Goal: Task Accomplishment & Management: Use online tool/utility

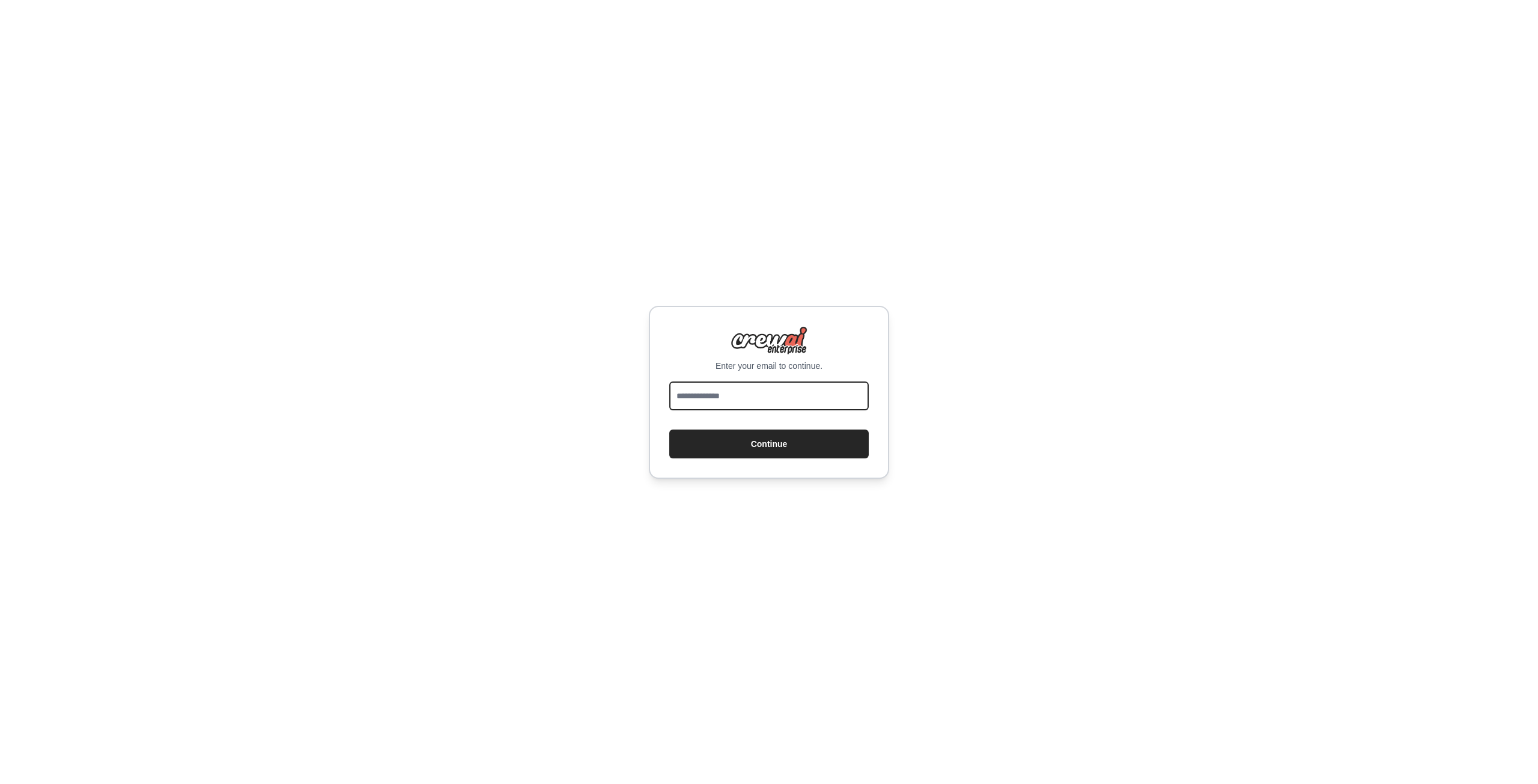
click at [732, 401] on input "email" at bounding box center [769, 396] width 199 height 29
type input "**********"
click at [733, 447] on button "Continue" at bounding box center [769, 444] width 199 height 29
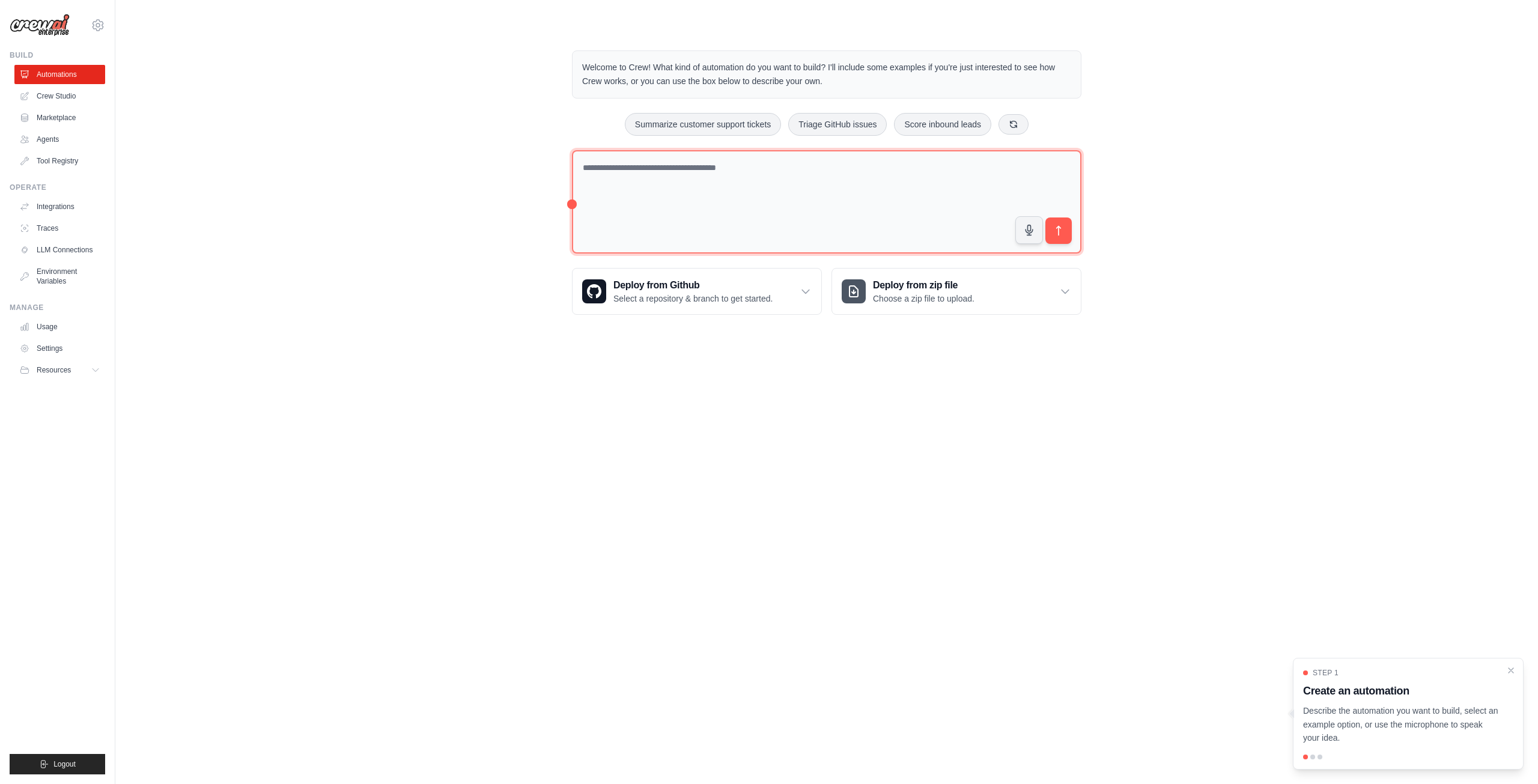
click at [694, 191] on textarea at bounding box center [826, 202] width 509 height 104
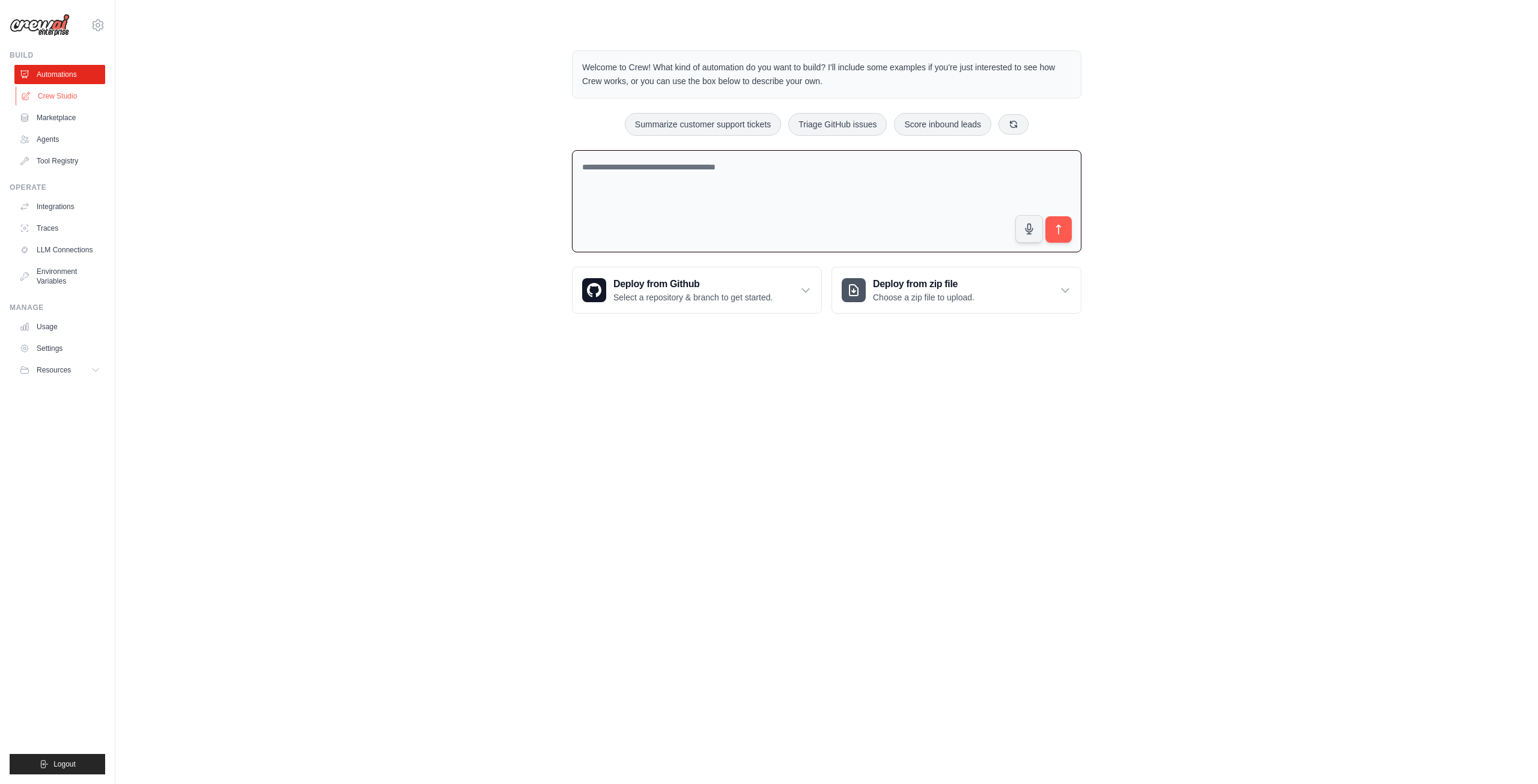
click at [79, 105] on link "Crew Studio" at bounding box center [61, 96] width 91 height 19
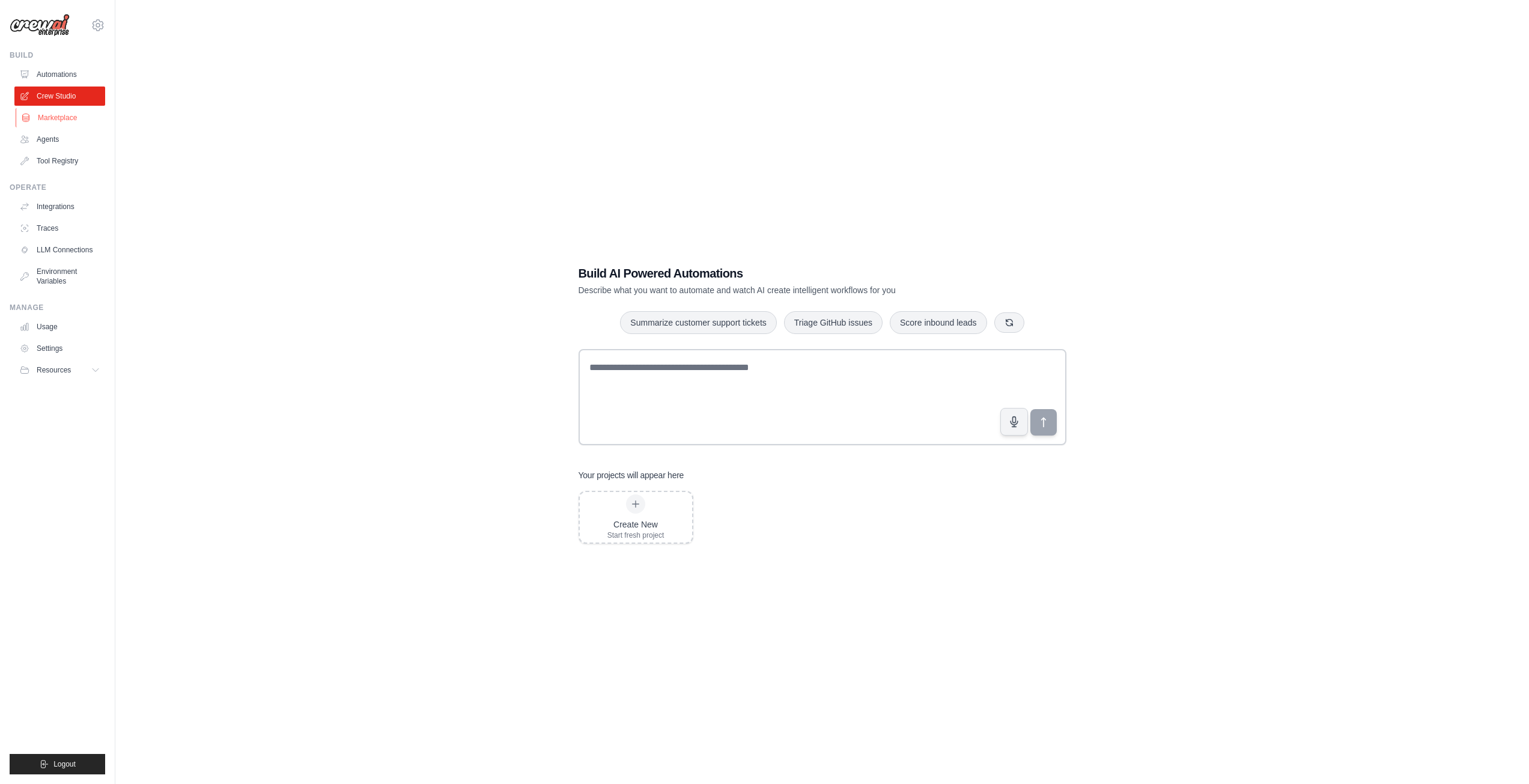
click at [70, 118] on link "Marketplace" at bounding box center [61, 118] width 91 height 19
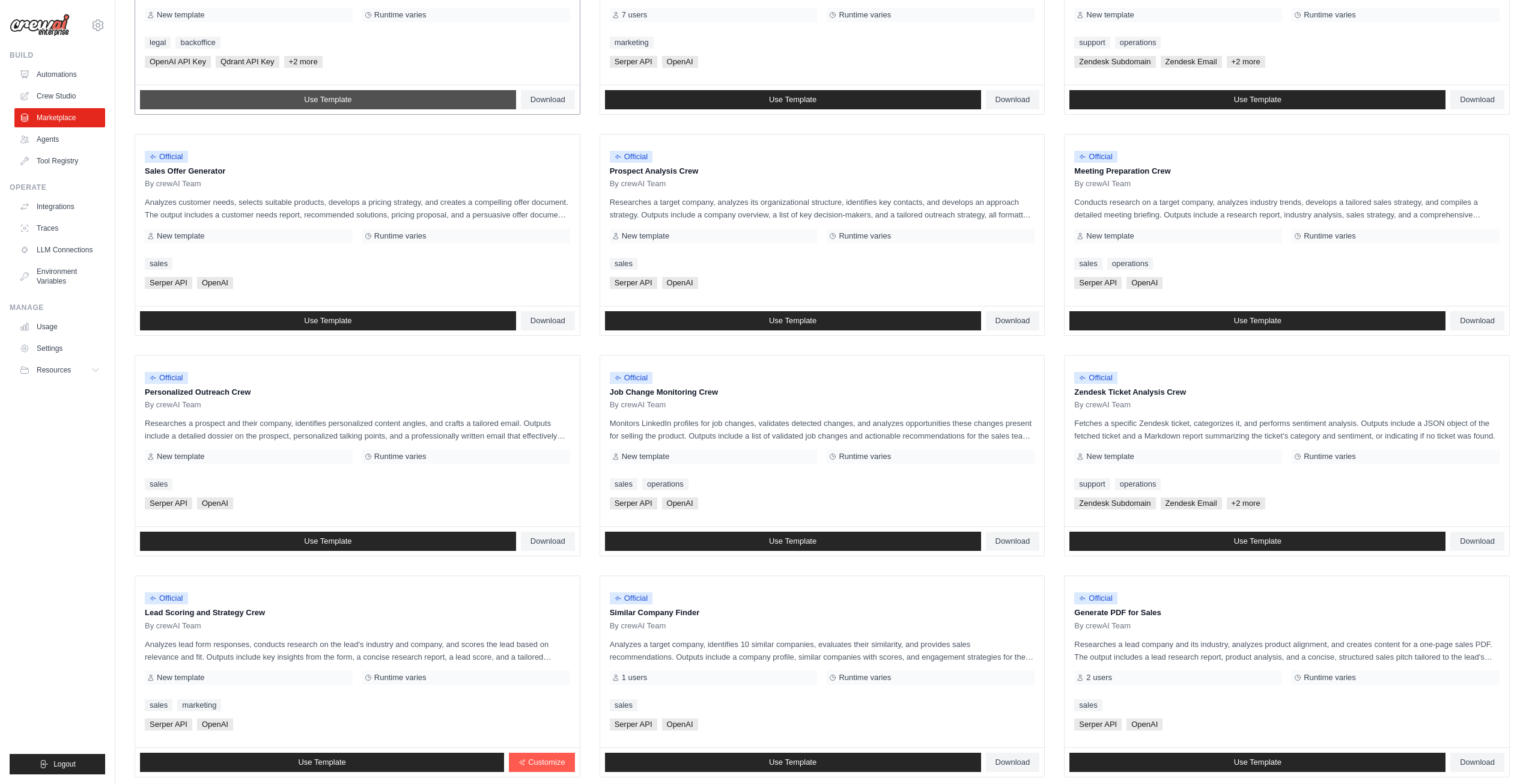
scroll to position [329, 0]
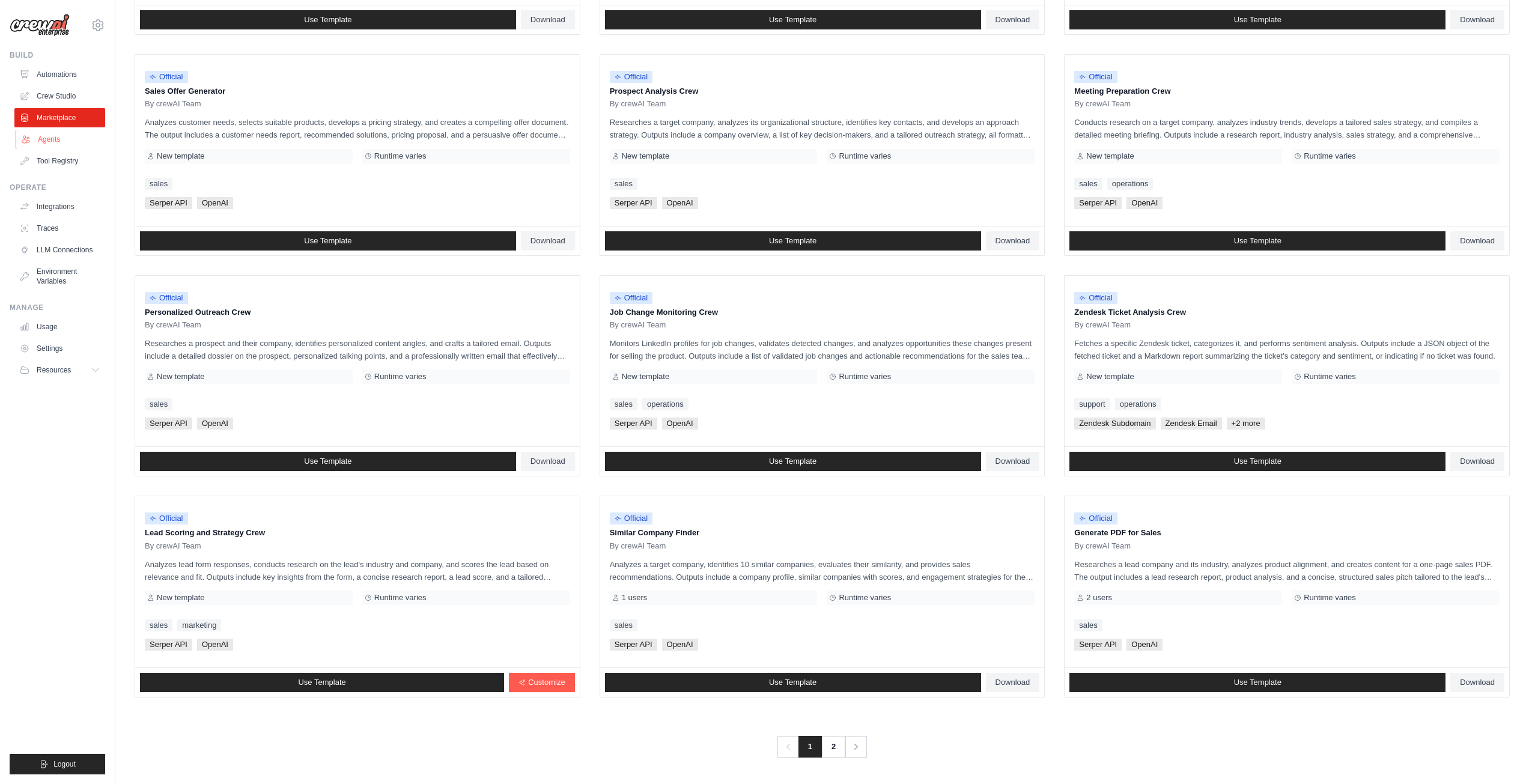
click at [60, 137] on link "Agents" at bounding box center [61, 139] width 91 height 19
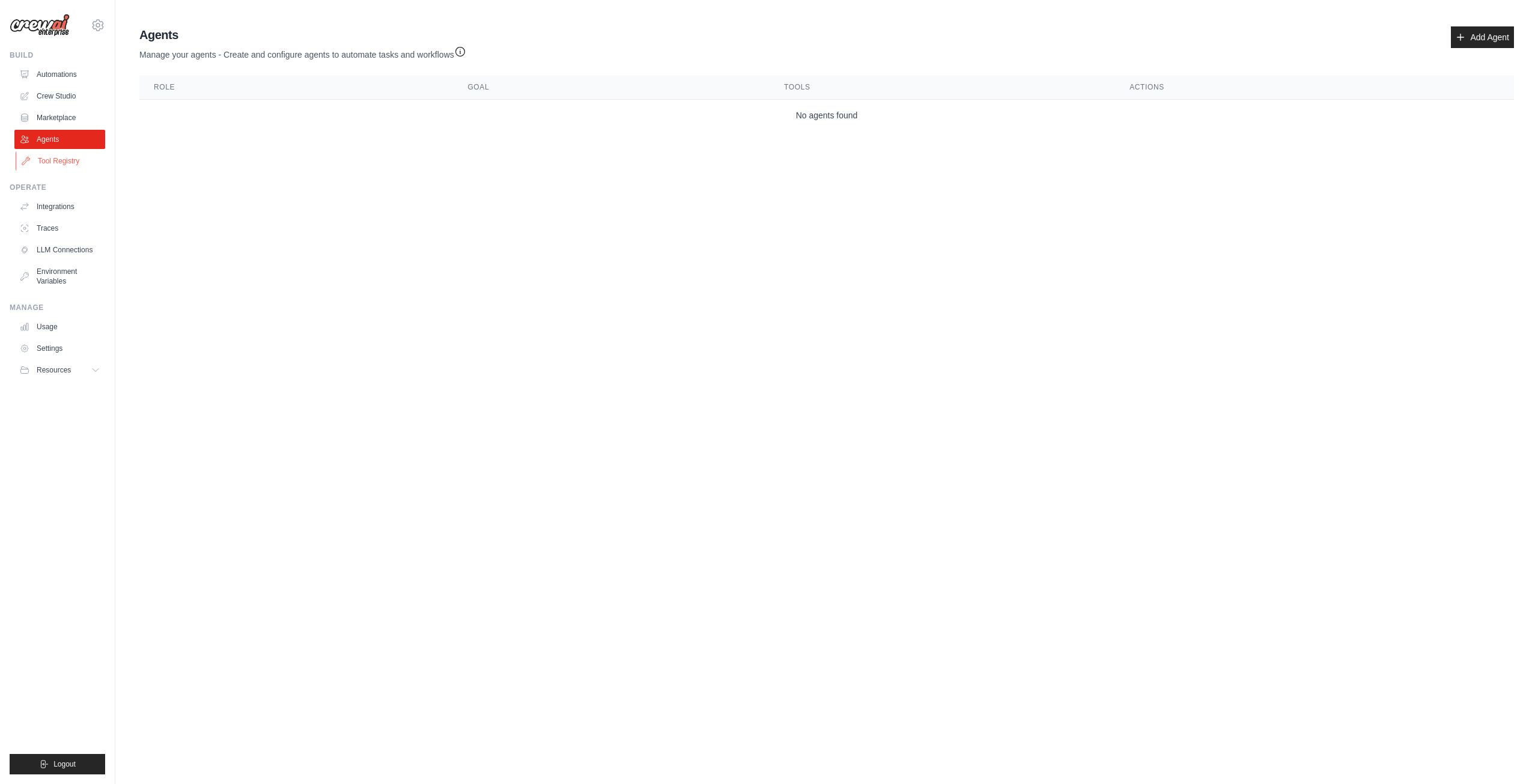
click at [51, 159] on link "Tool Registry" at bounding box center [61, 161] width 91 height 19
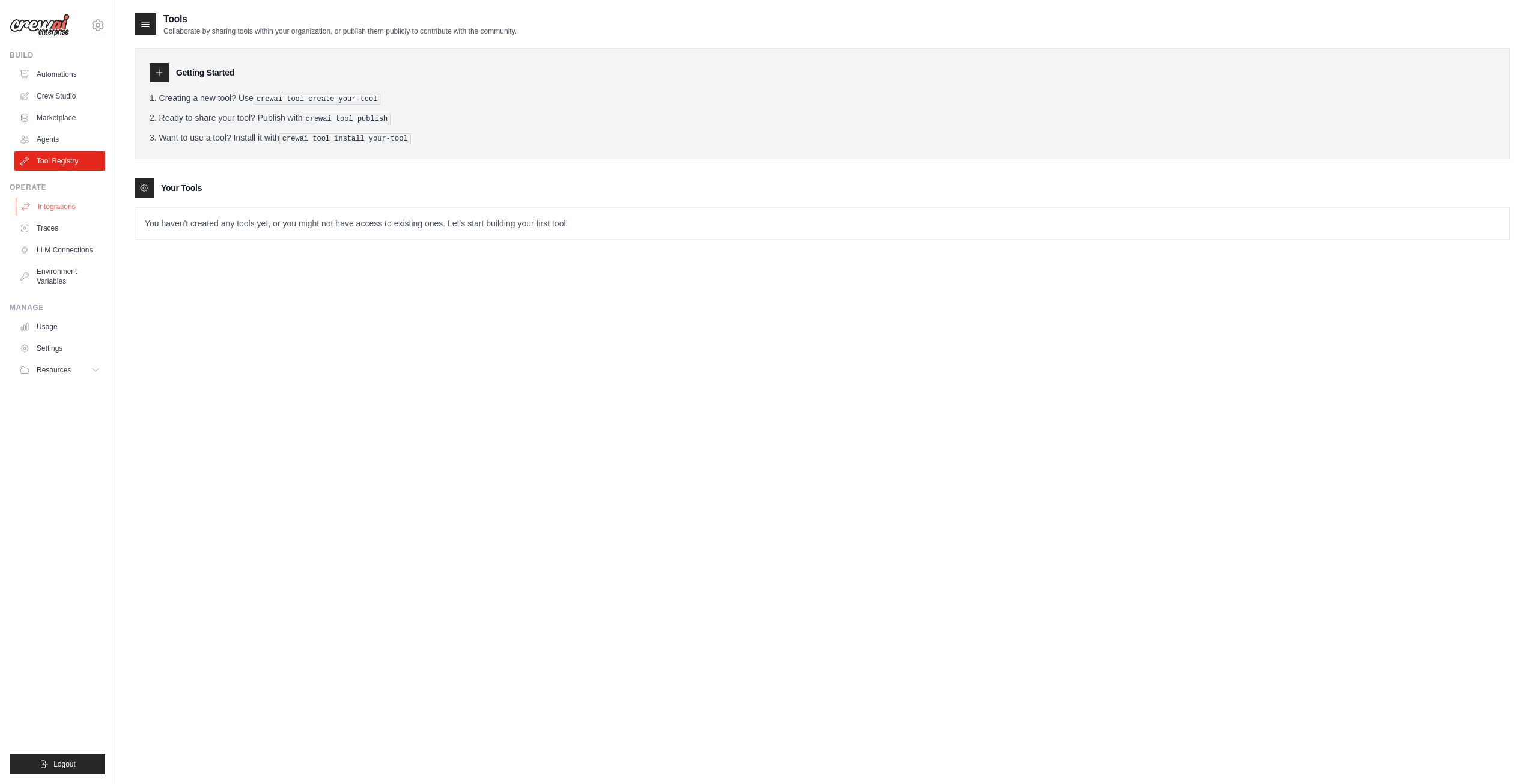
click at [54, 212] on link "Integrations" at bounding box center [61, 207] width 91 height 19
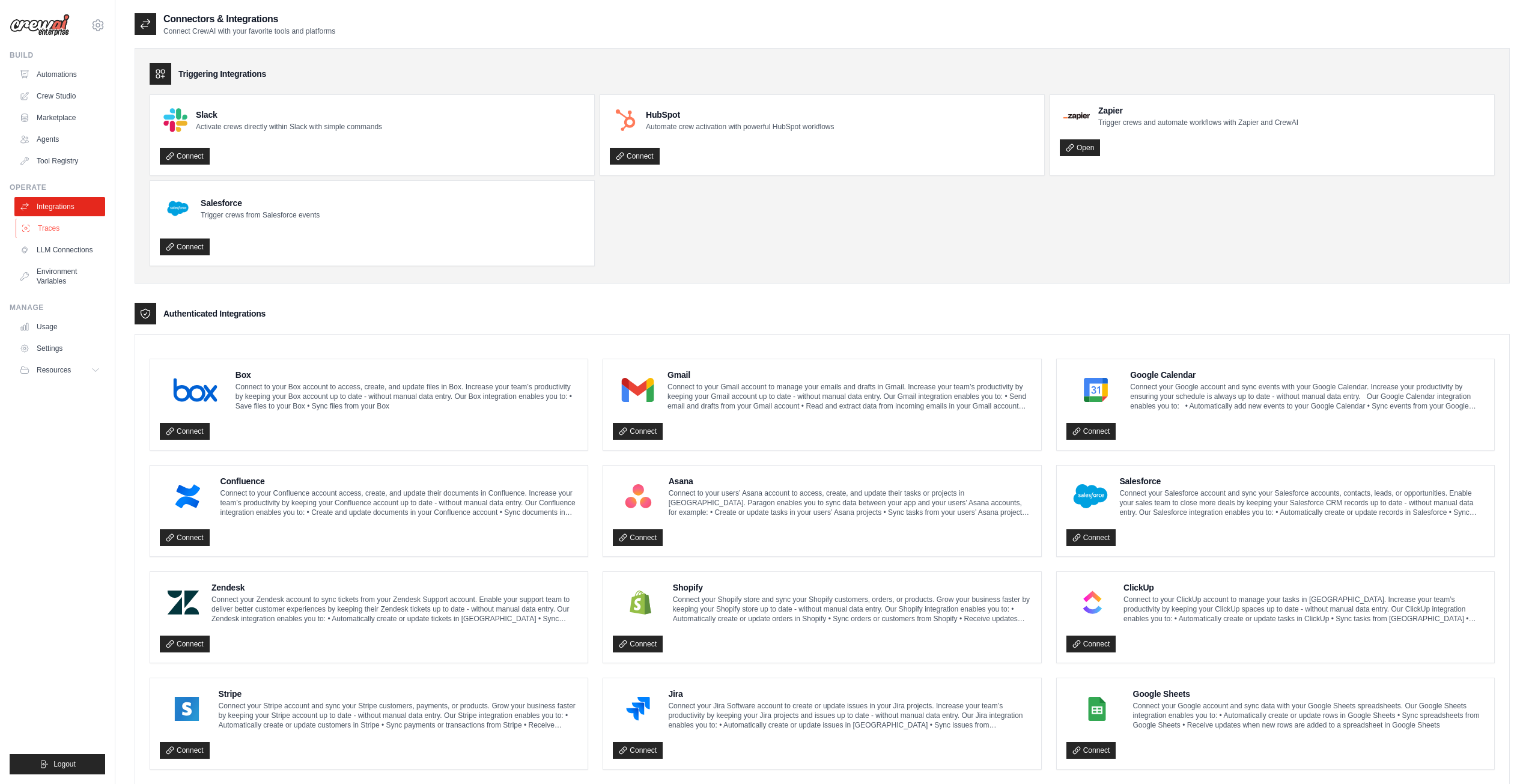
click at [52, 232] on link "Traces" at bounding box center [61, 228] width 91 height 19
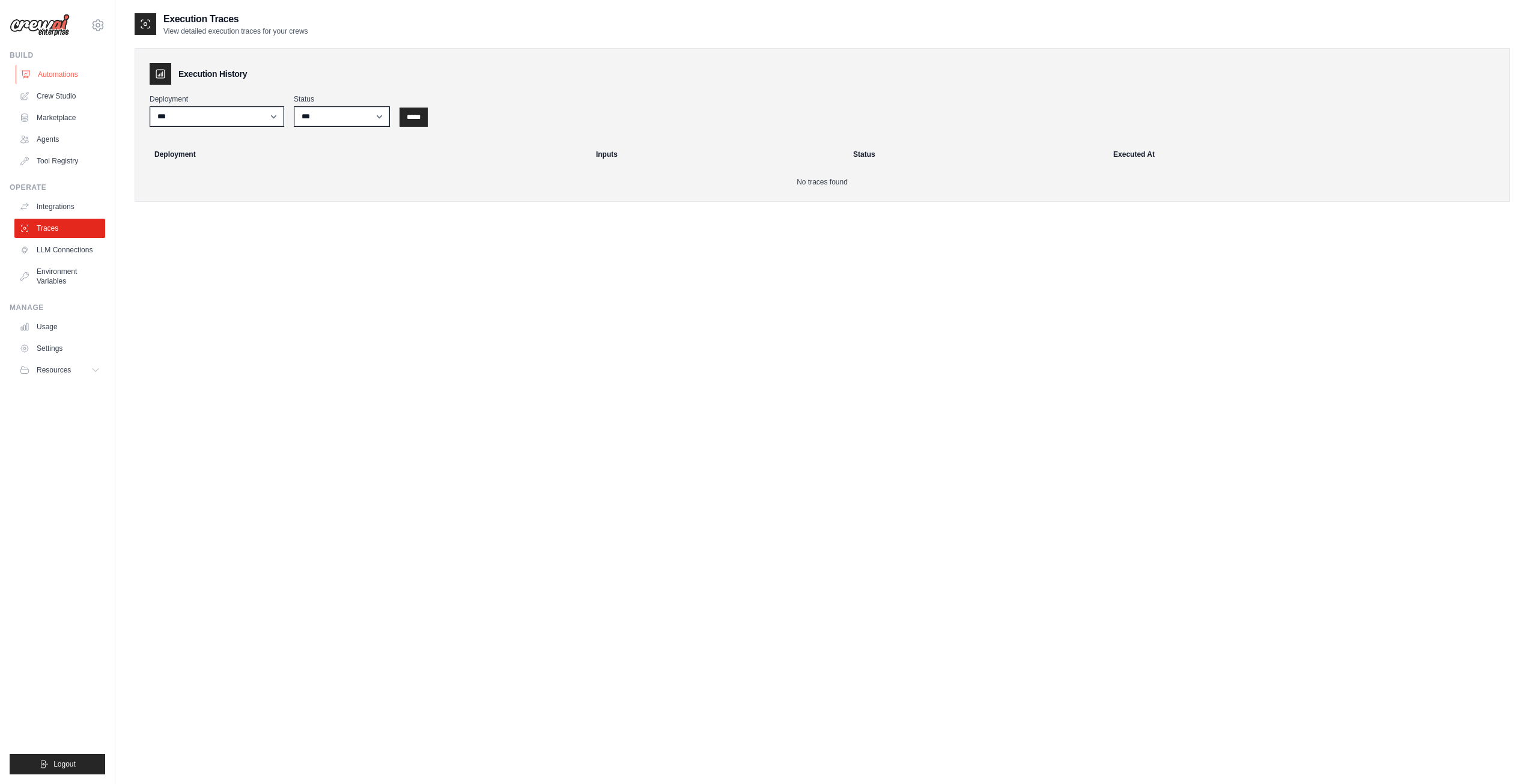
click at [71, 69] on link "Automations" at bounding box center [61, 75] width 91 height 19
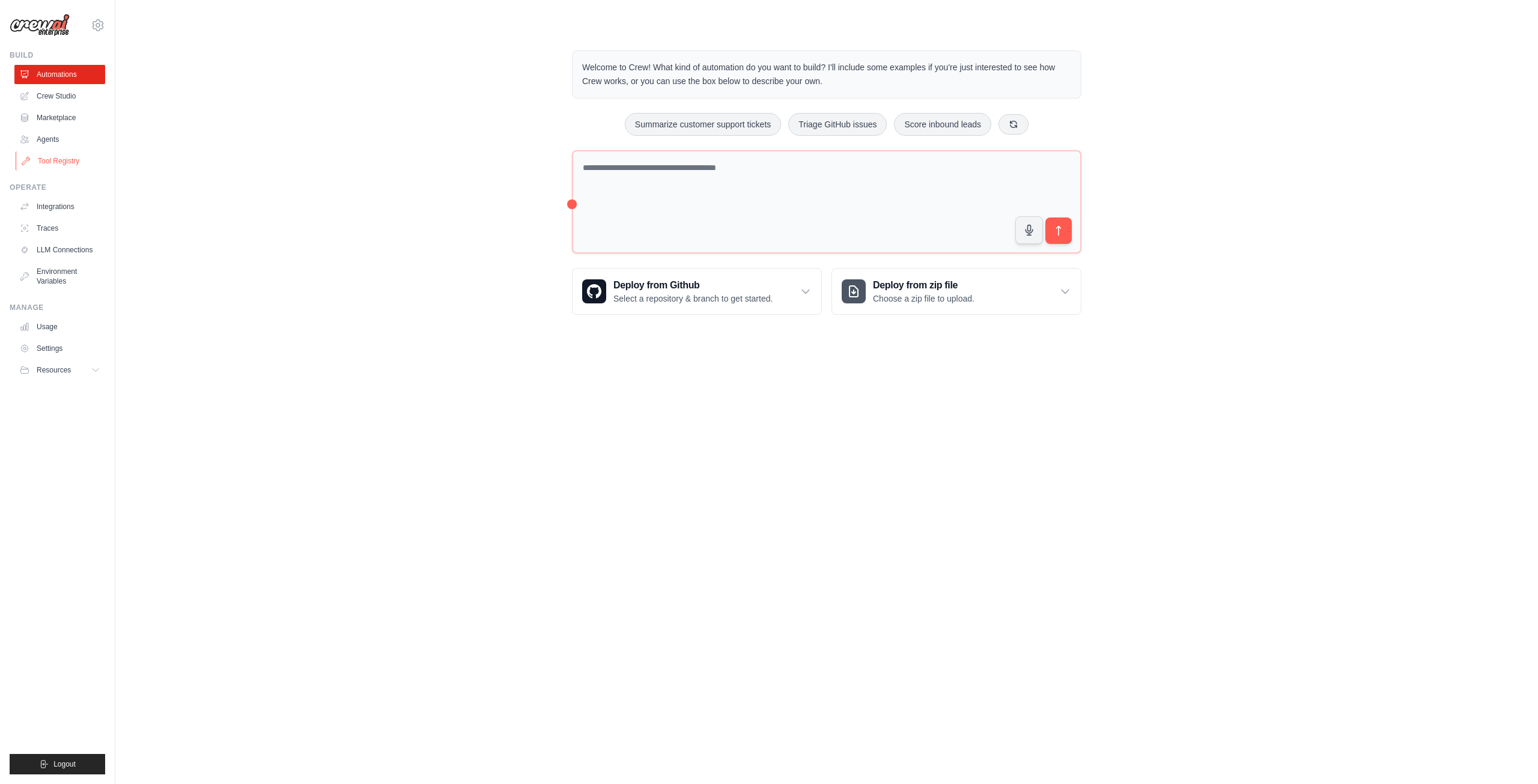
click at [58, 167] on link "Tool Registry" at bounding box center [61, 161] width 91 height 19
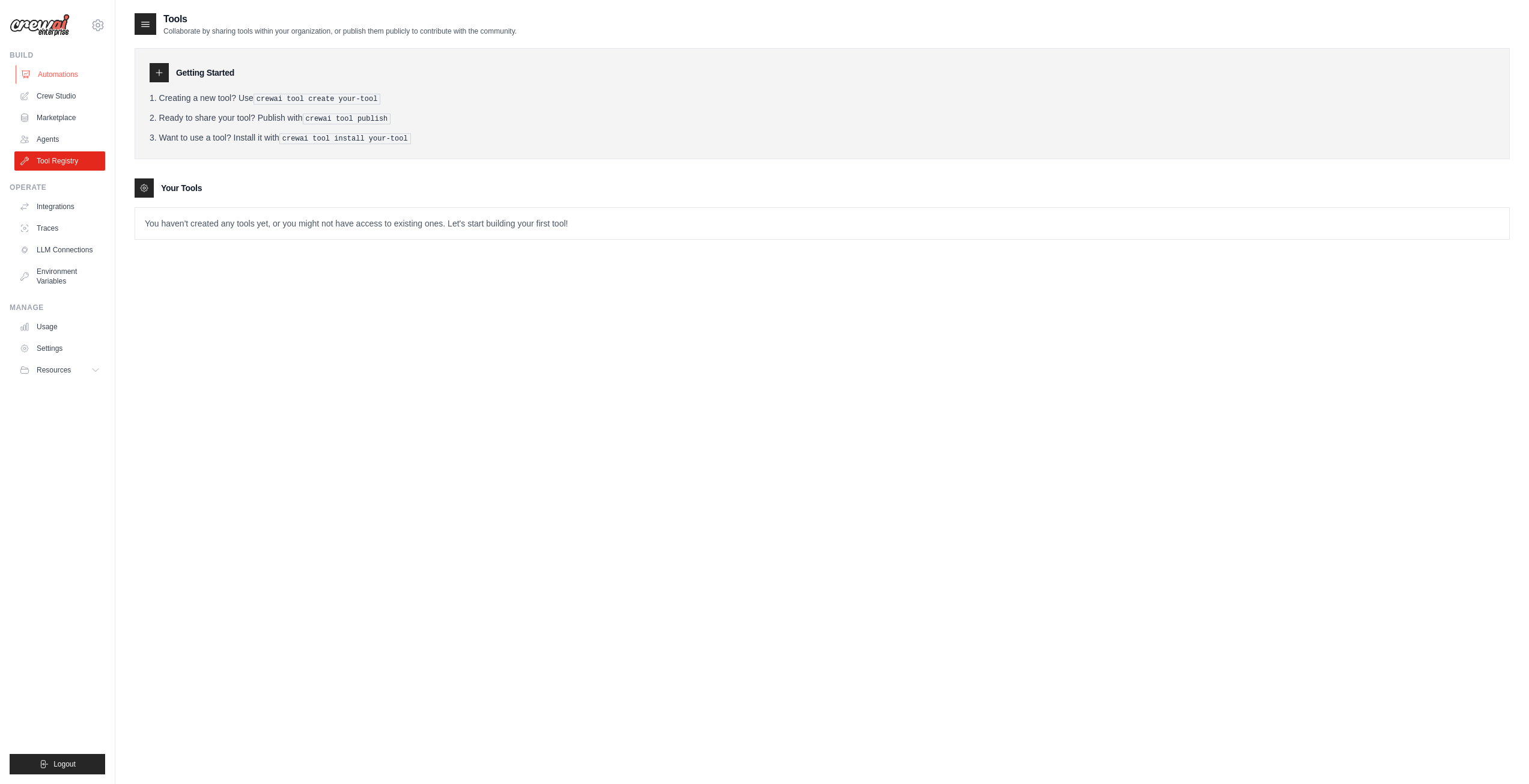
click at [80, 82] on link "Automations" at bounding box center [61, 75] width 91 height 19
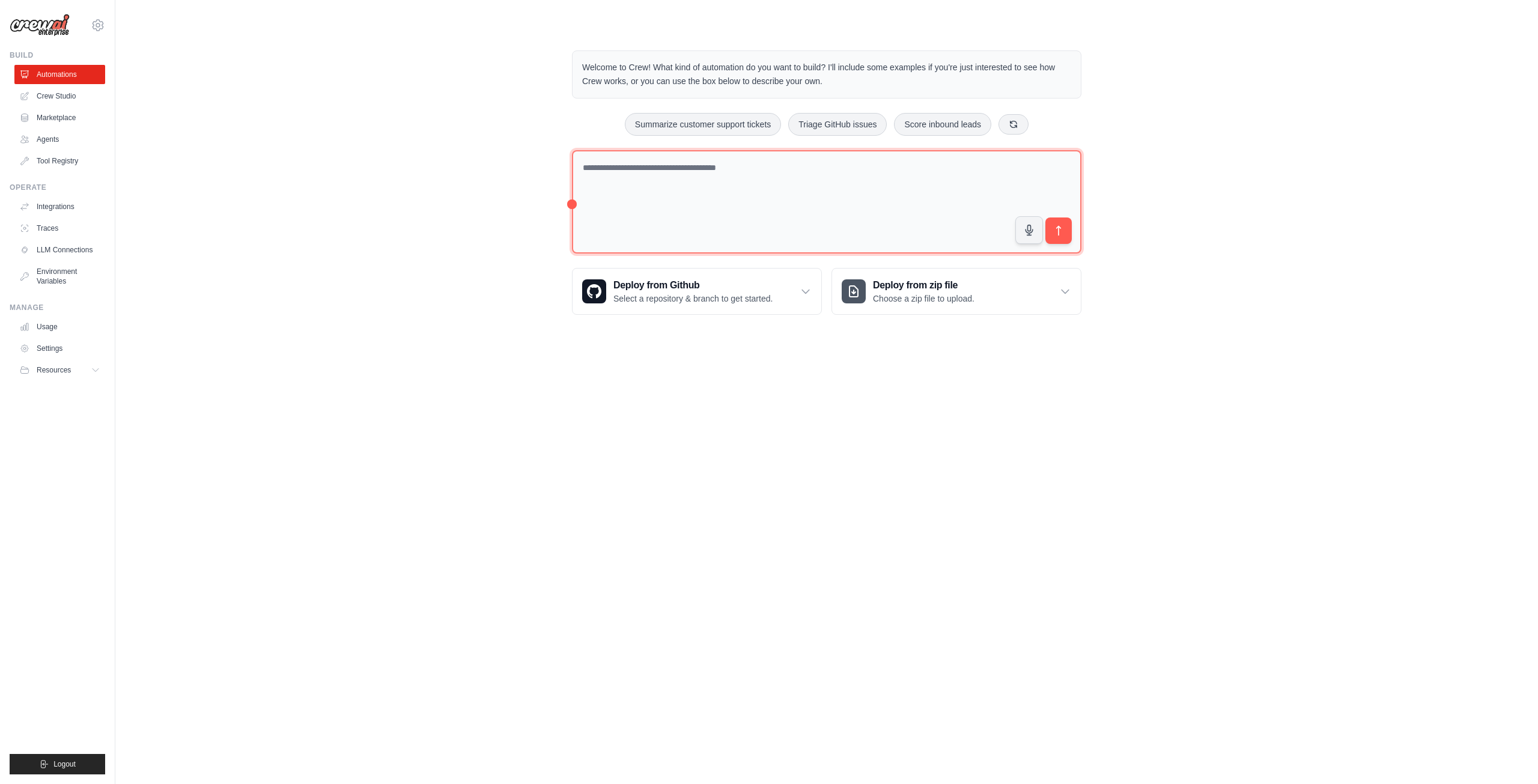
click at [707, 171] on textarea at bounding box center [826, 202] width 509 height 104
type textarea "**********"
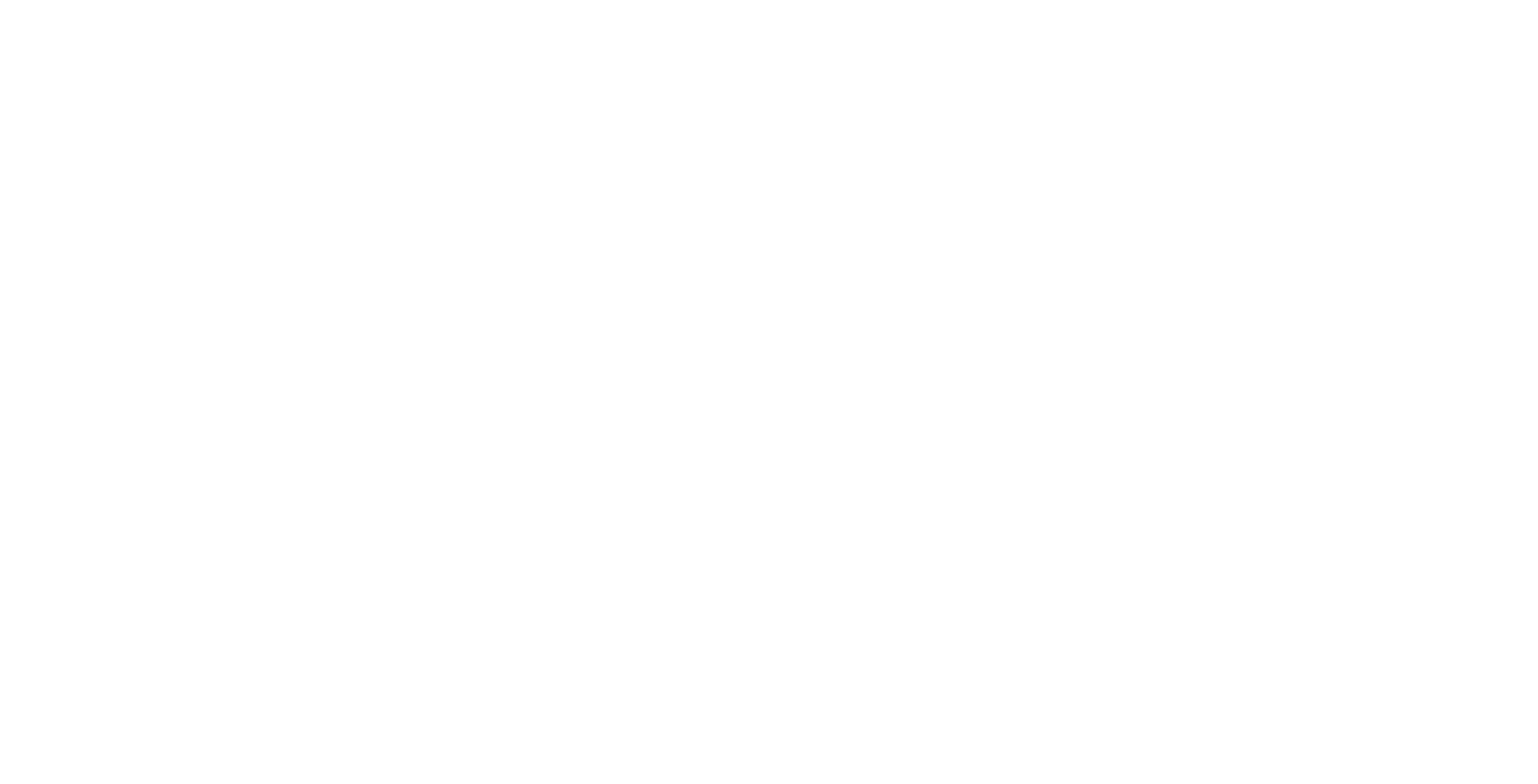
click at [954, 0] on html at bounding box center [769, 0] width 1538 height 0
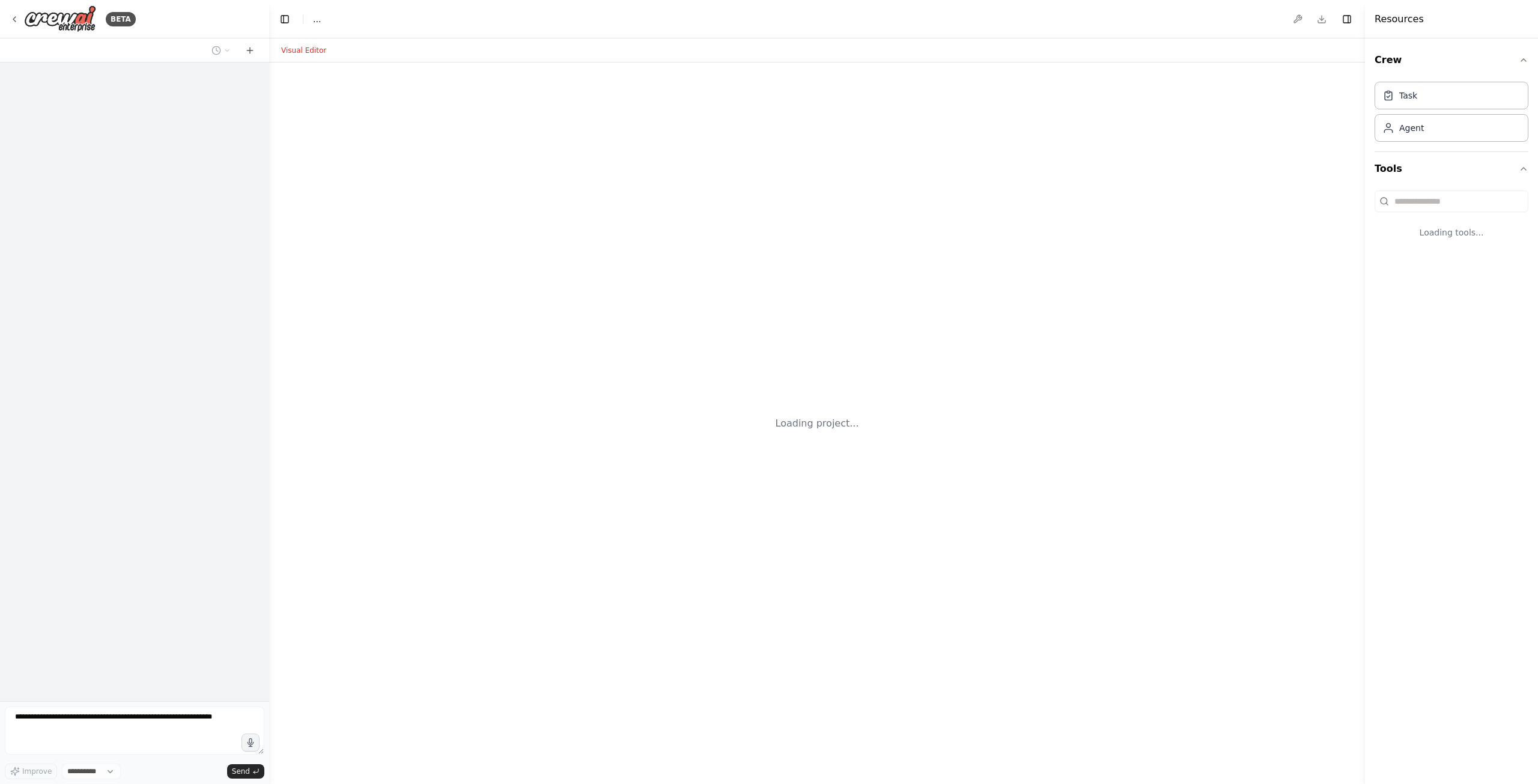
select select "****"
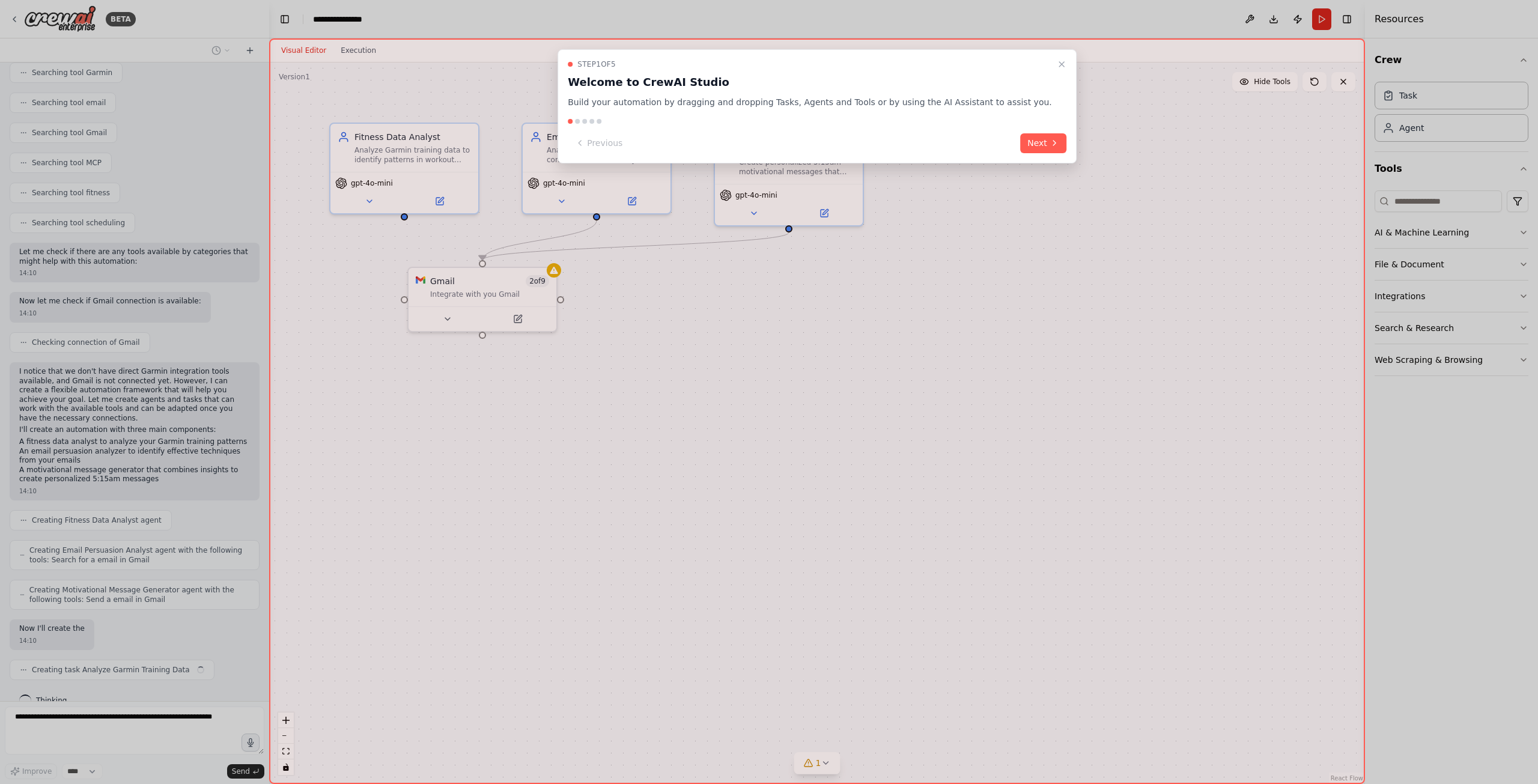
scroll to position [265, 0]
click at [1020, 150] on button "Next" at bounding box center [1043, 143] width 46 height 20
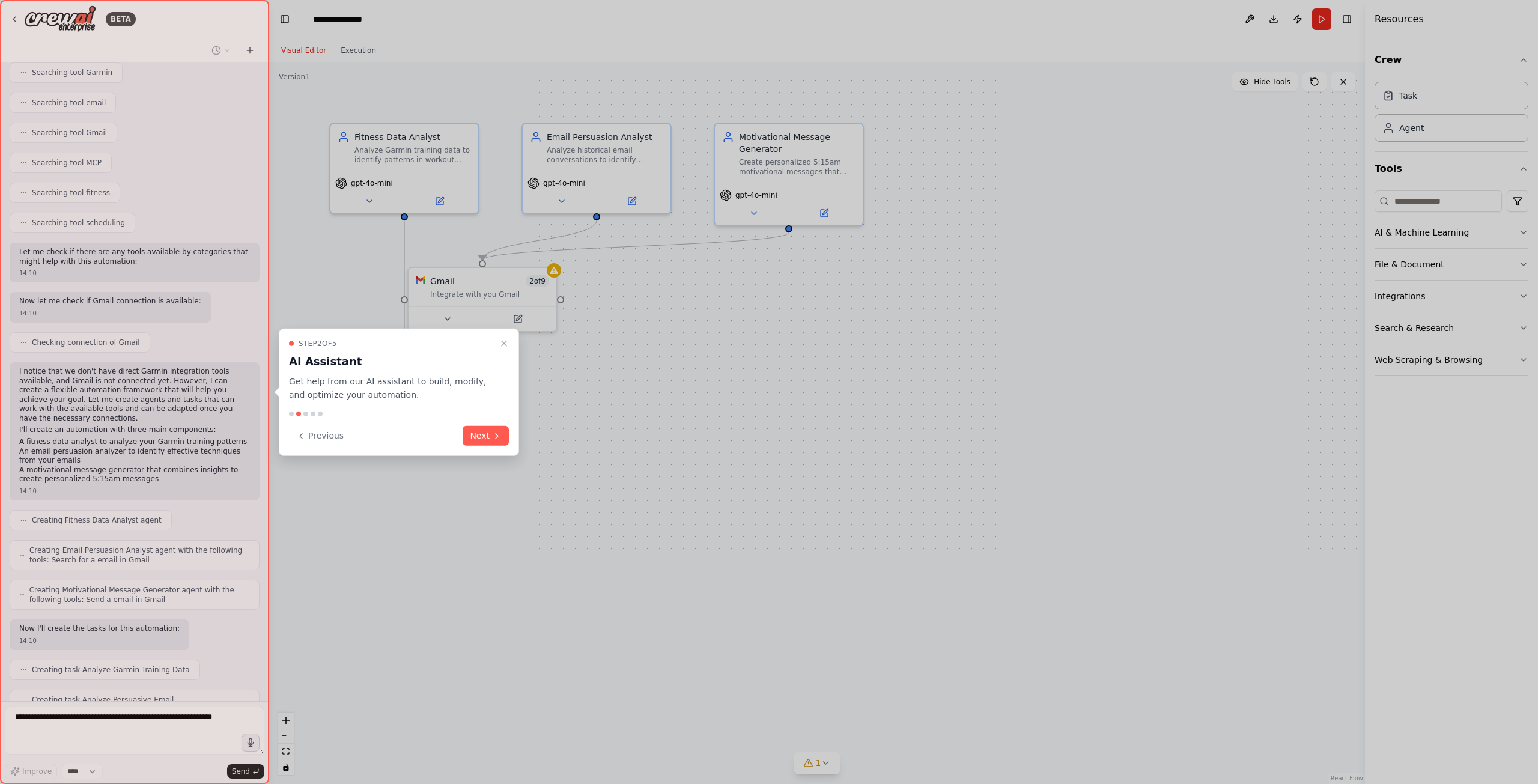
scroll to position [296, 0]
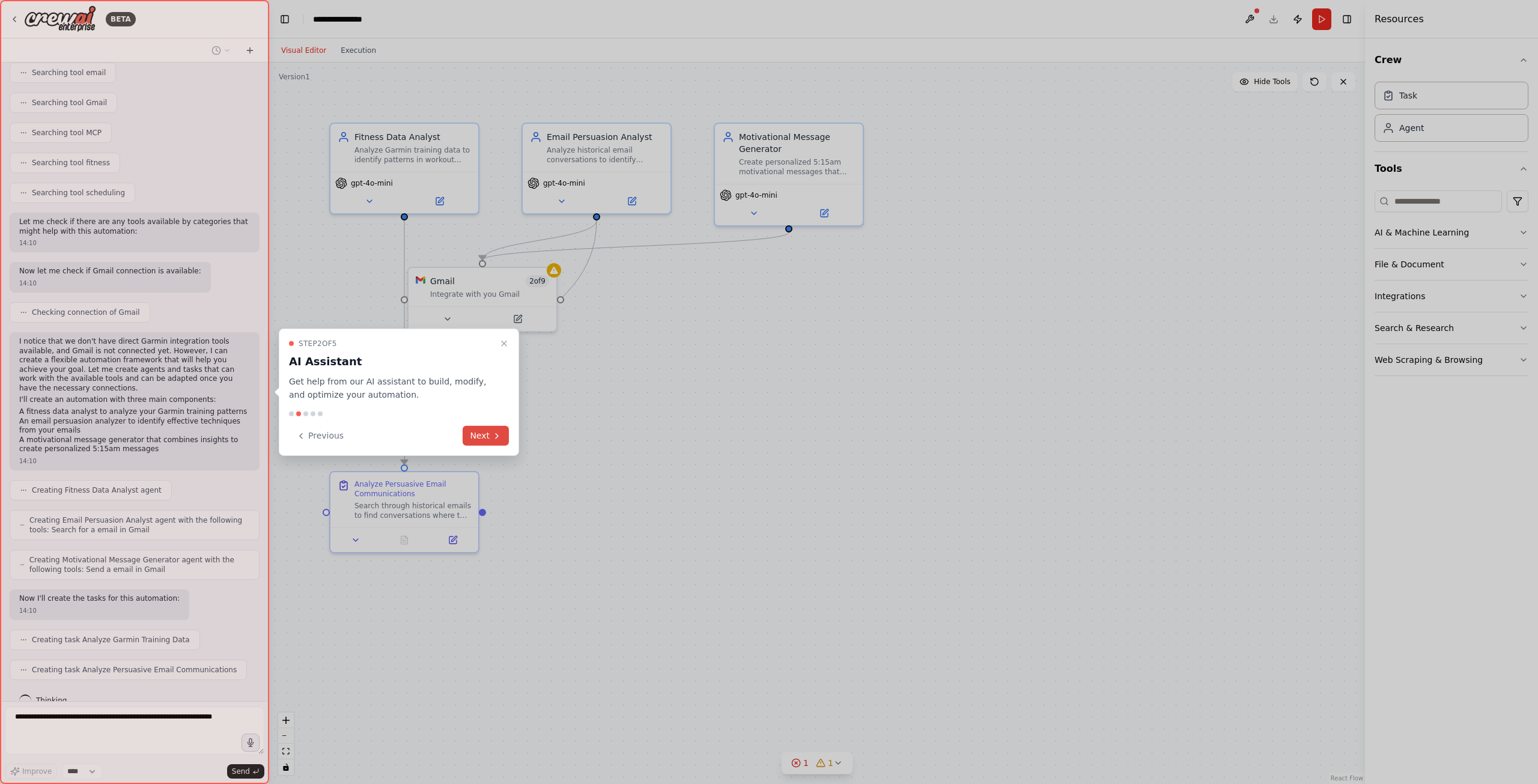
click at [494, 434] on icon at bounding box center [497, 435] width 10 height 10
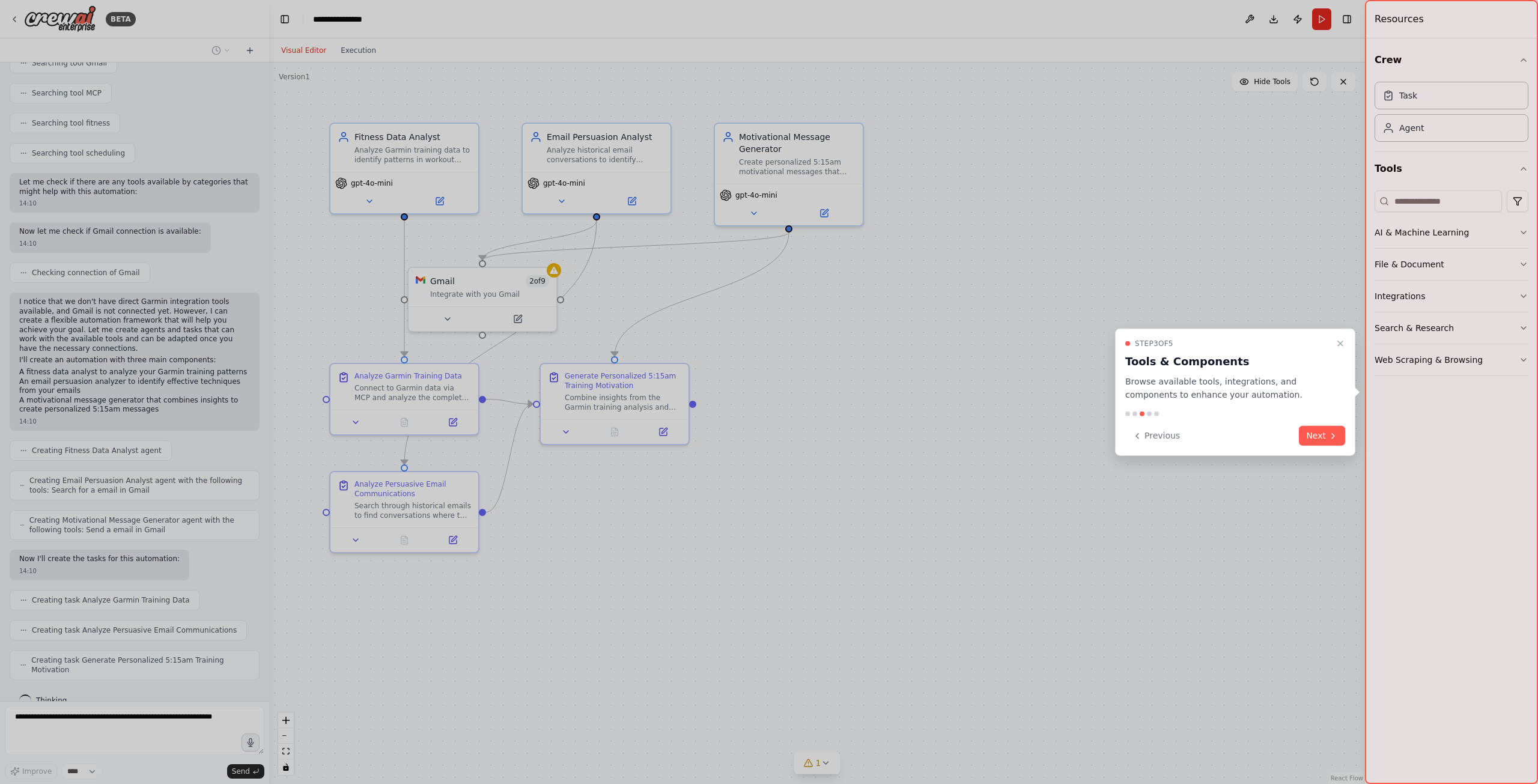
scroll to position [326, 0]
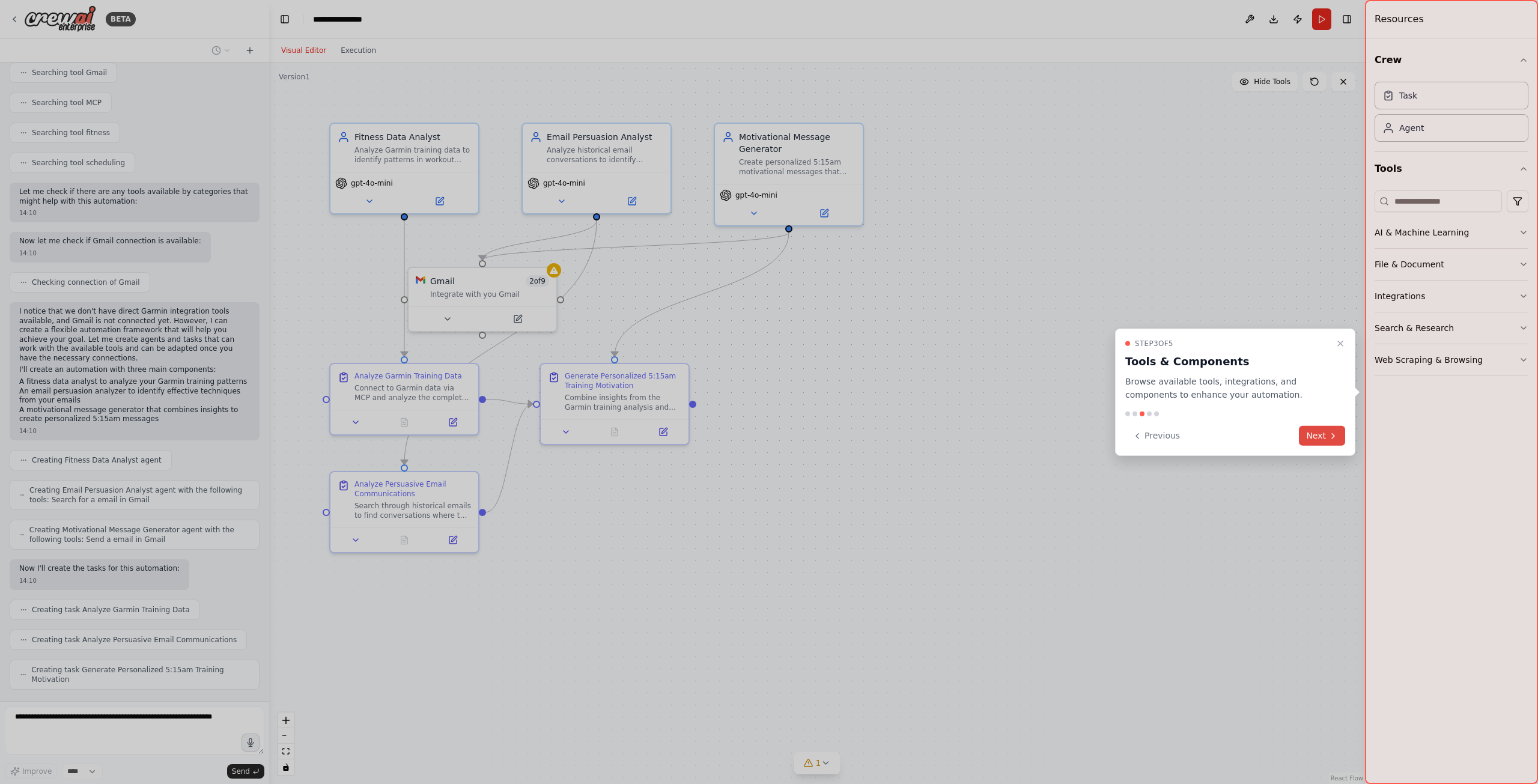
click at [1317, 440] on button "Next" at bounding box center [1321, 436] width 46 height 20
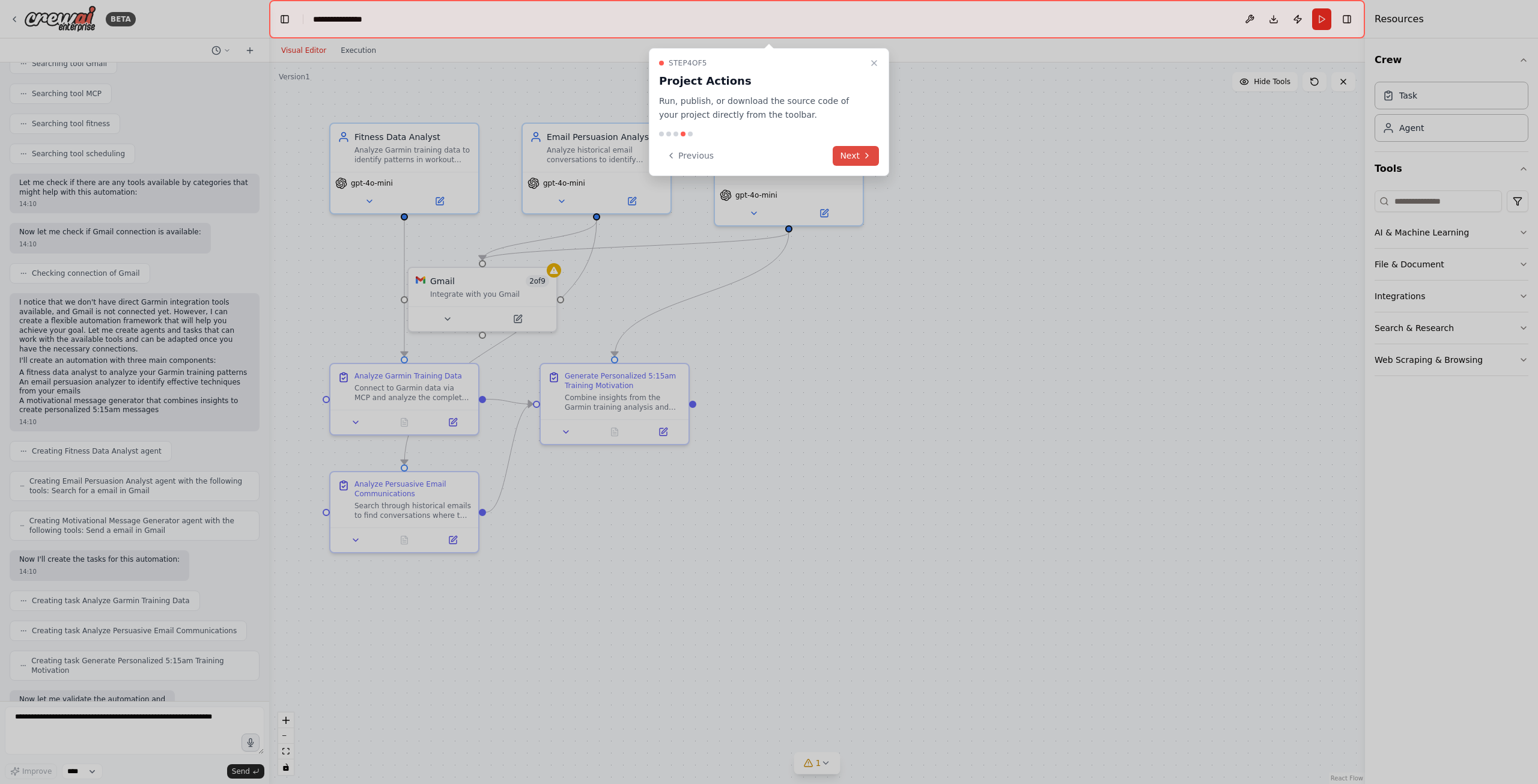
scroll to position [396, 0]
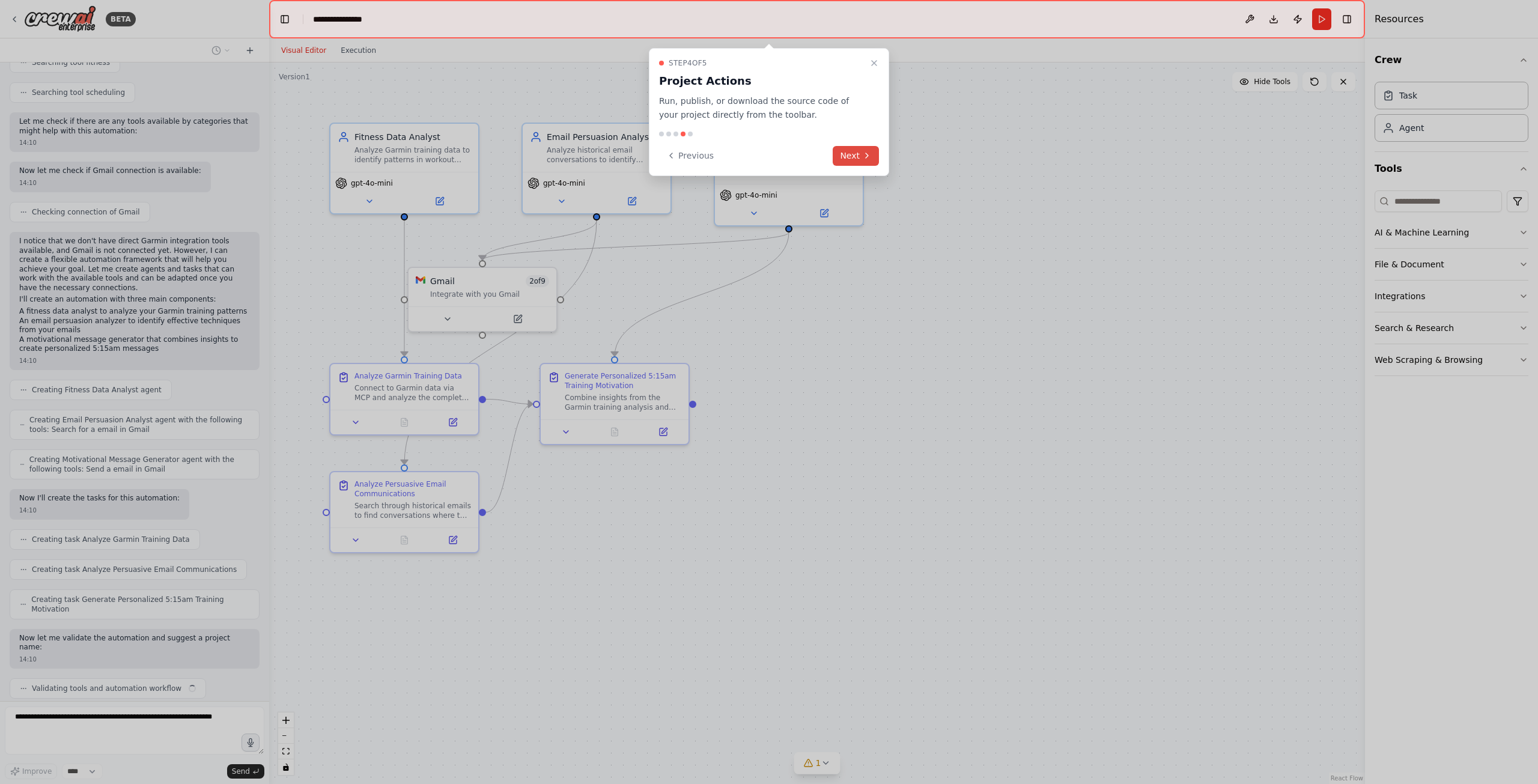
click at [866, 156] on icon at bounding box center [867, 155] width 10 height 10
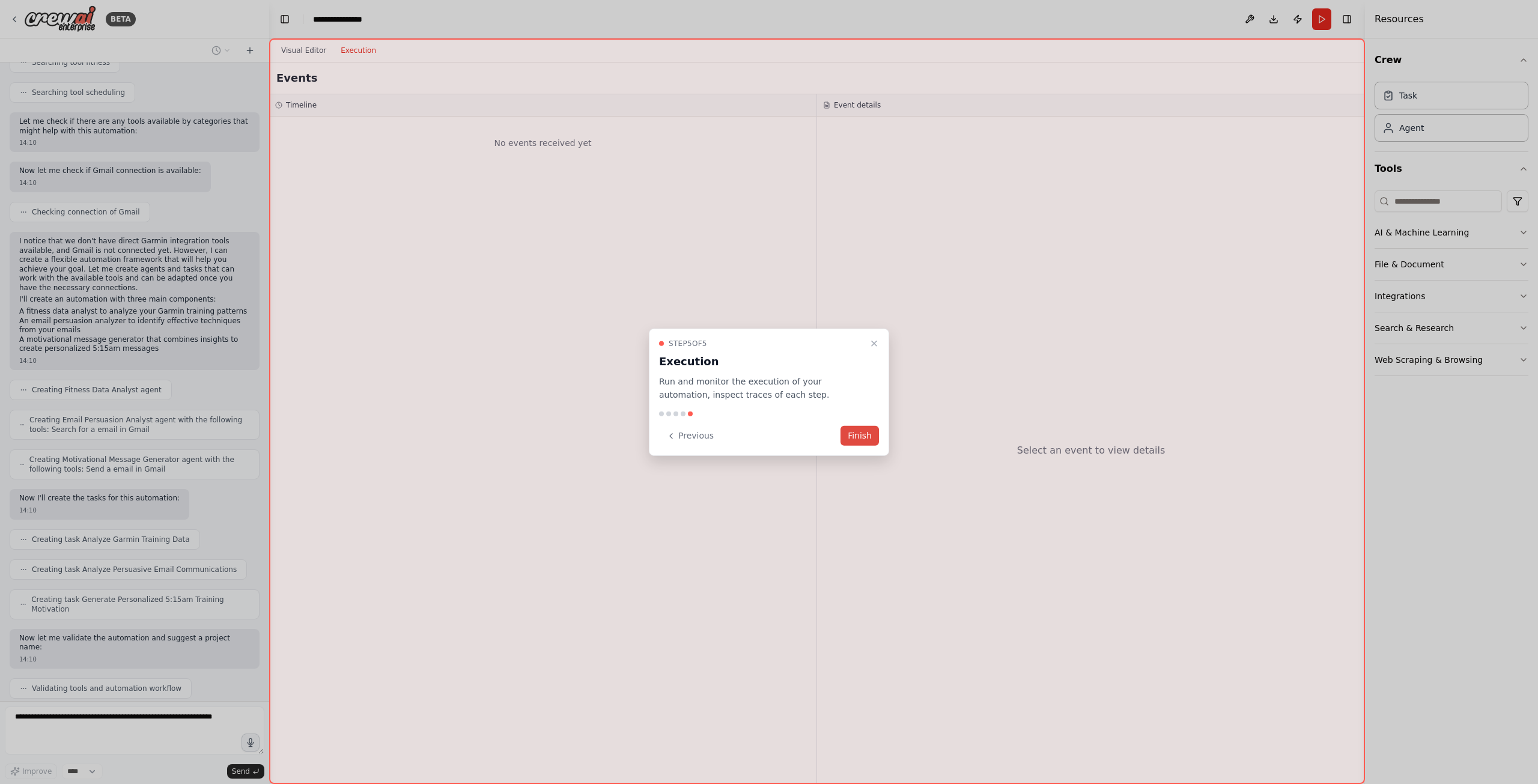
click at [862, 440] on button "Finish" at bounding box center [859, 436] width 38 height 20
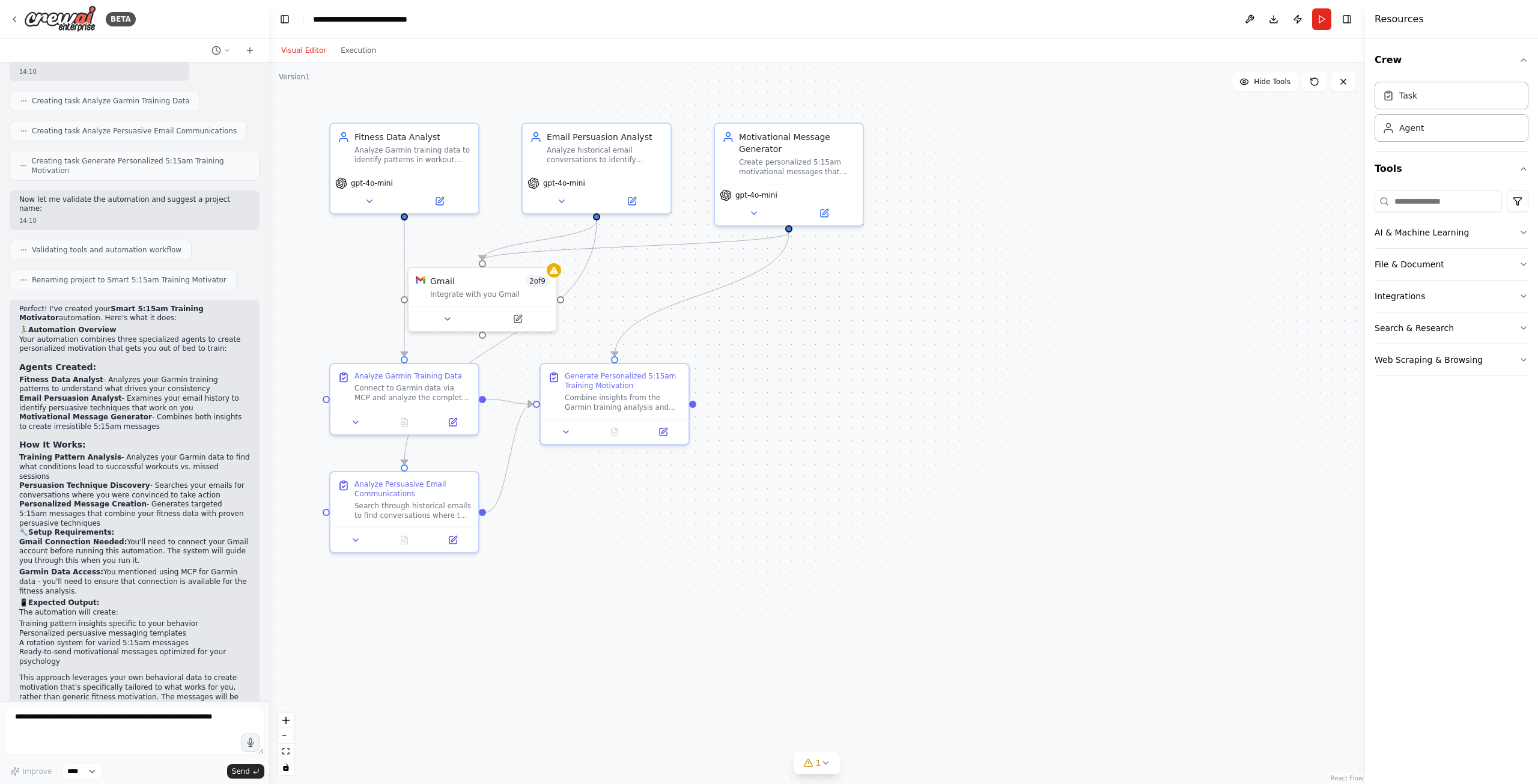
scroll to position [844, 0]
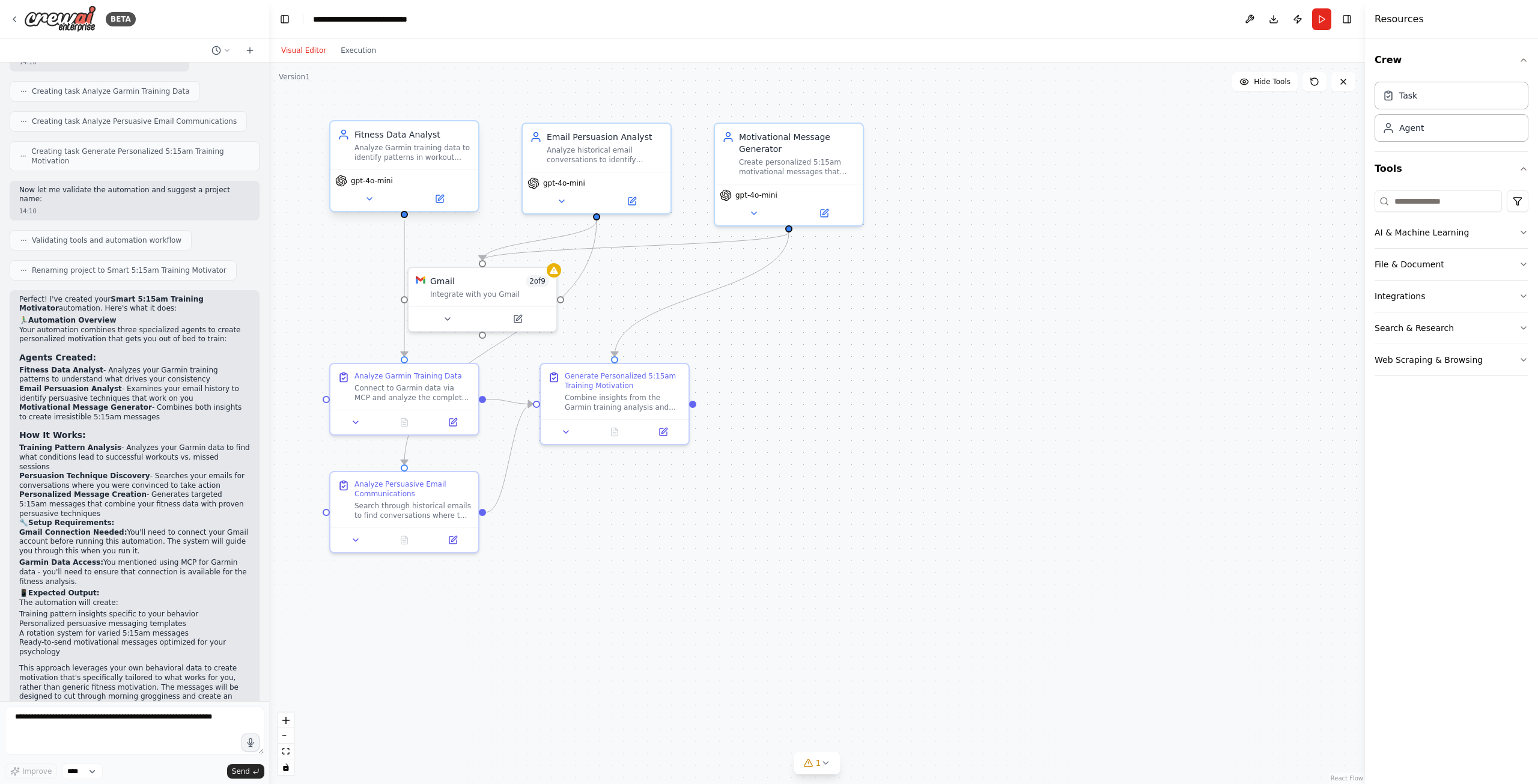
click at [416, 174] on div "gpt-4o-mini" at bounding box center [404, 190] width 148 height 42
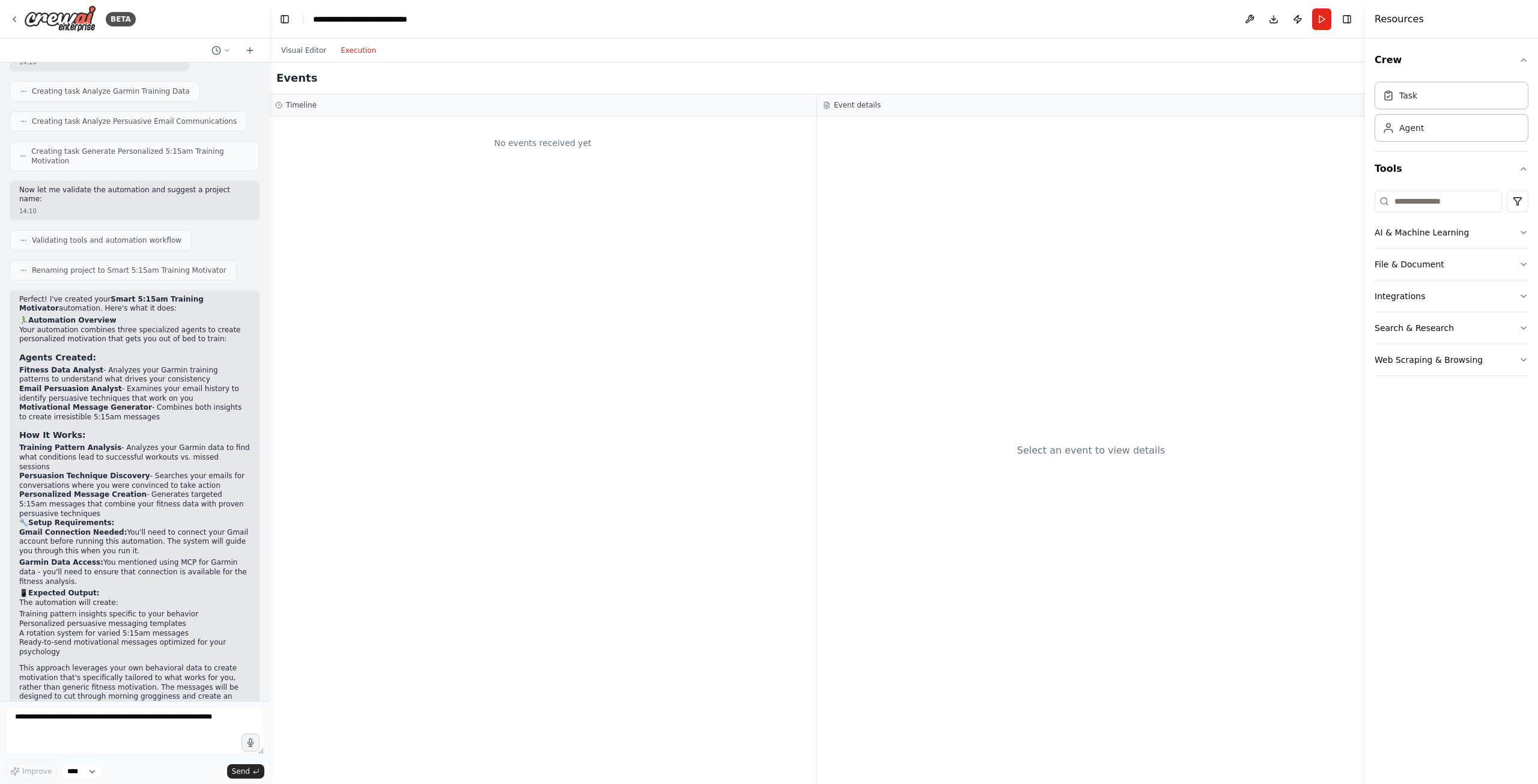
click at [354, 54] on button "Execution" at bounding box center [358, 51] width 50 height 14
click at [311, 50] on button "Visual Editor" at bounding box center [304, 51] width 60 height 14
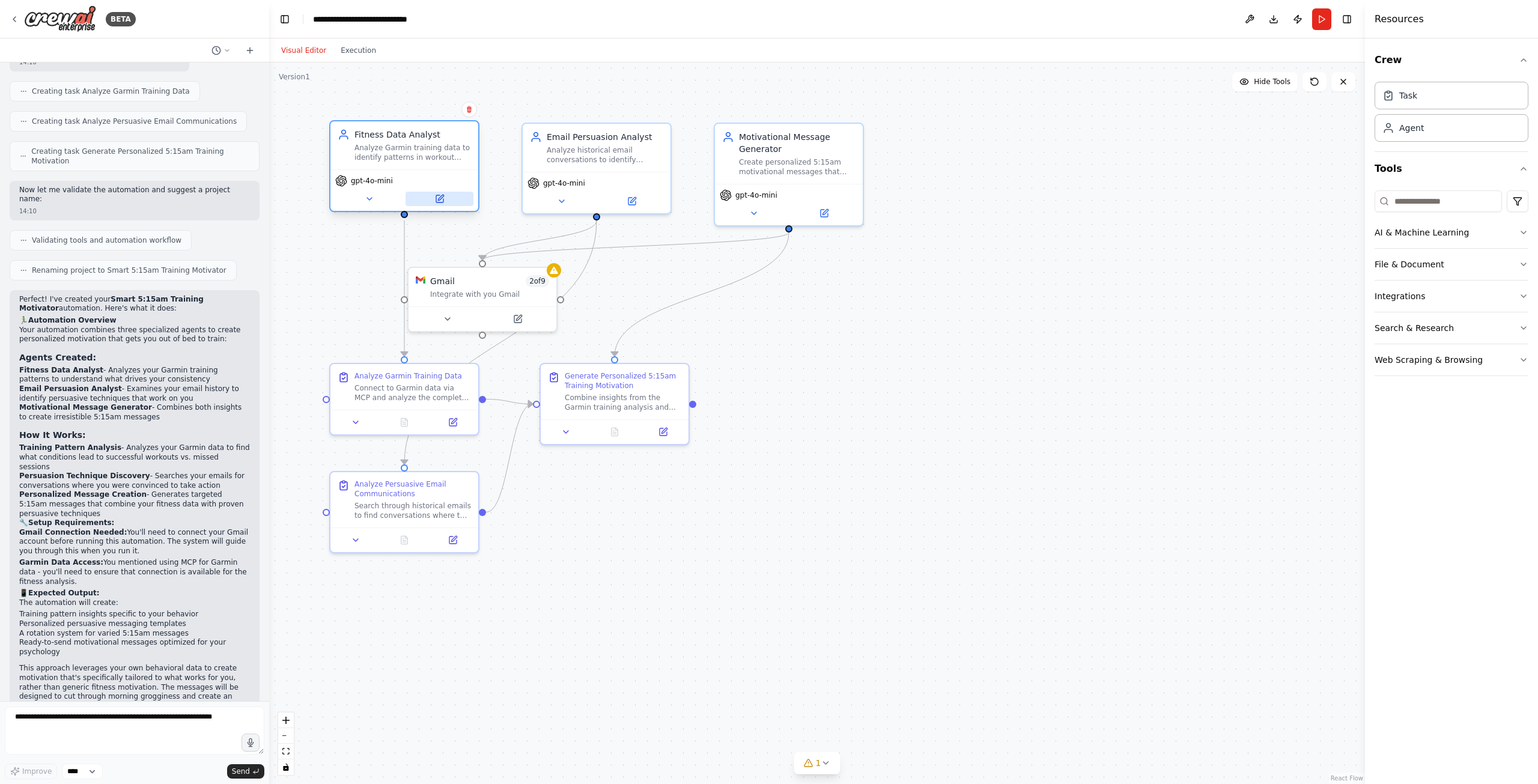
click at [438, 204] on button at bounding box center [439, 198] width 68 height 14
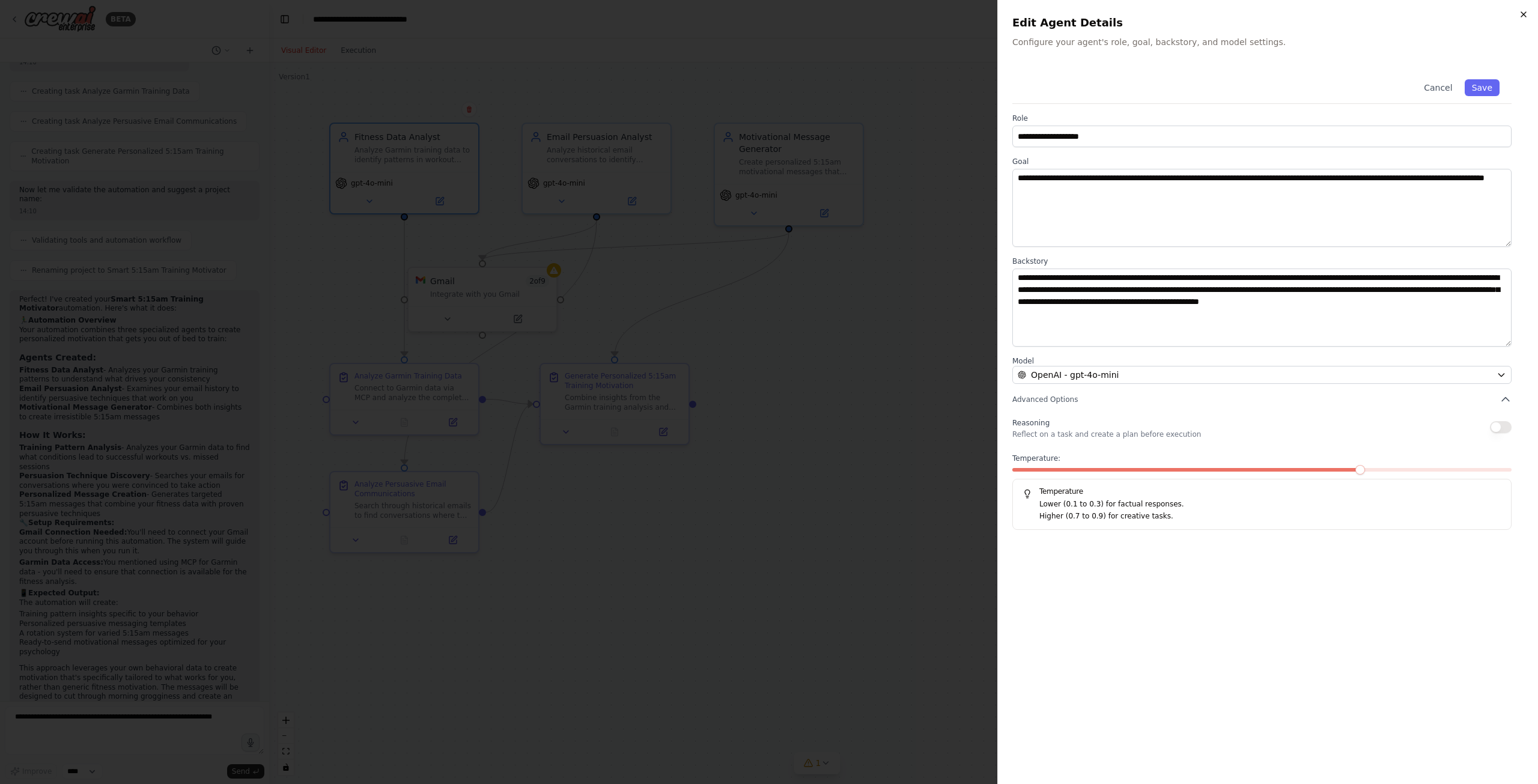
click at [1524, 15] on icon "button" at bounding box center [1523, 14] width 10 height 10
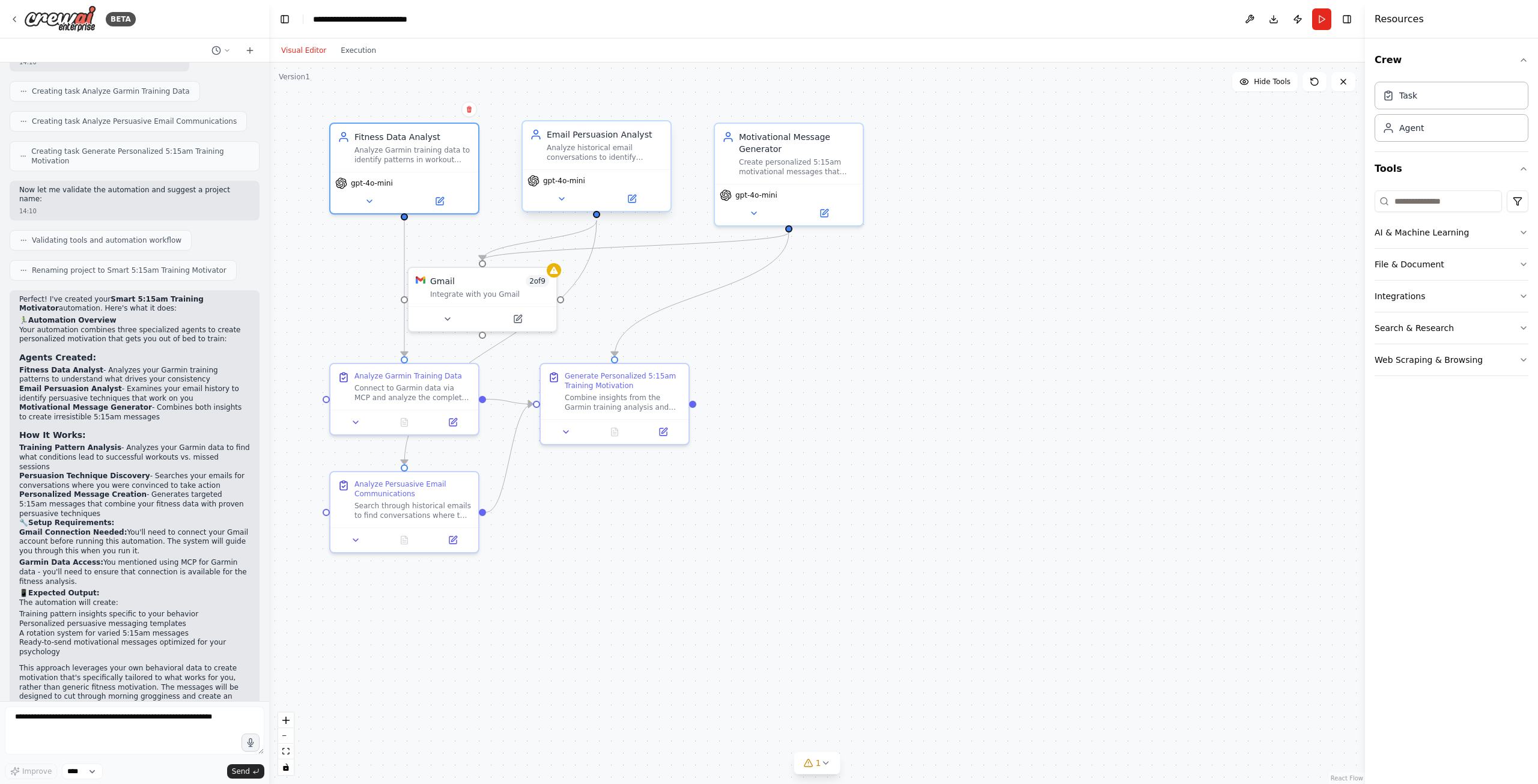
click at [612, 179] on div "gpt-4o-mini" at bounding box center [596, 181] width 138 height 12
click at [631, 206] on button at bounding box center [632, 198] width 68 height 14
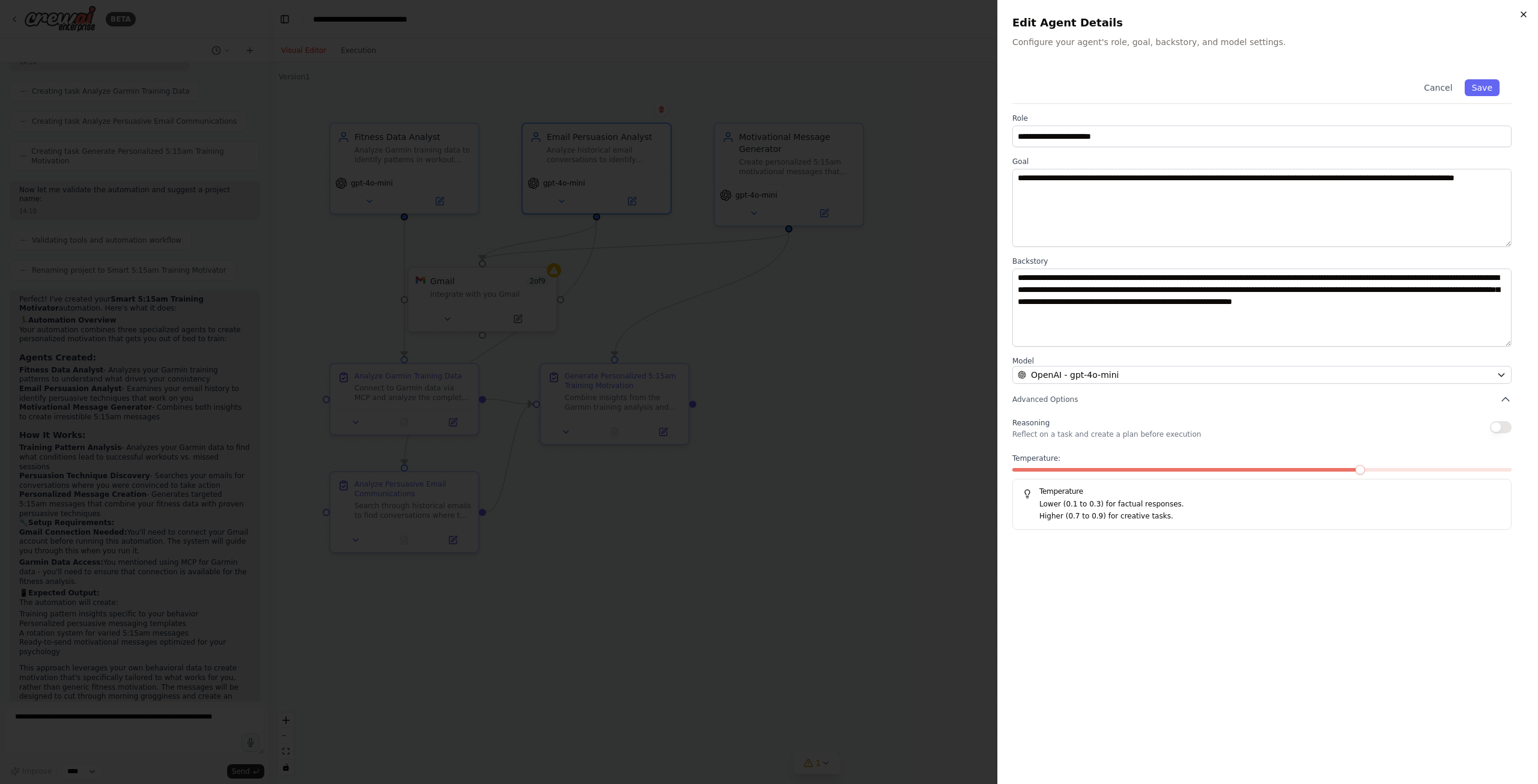
click at [1522, 15] on icon "button" at bounding box center [1523, 14] width 10 height 10
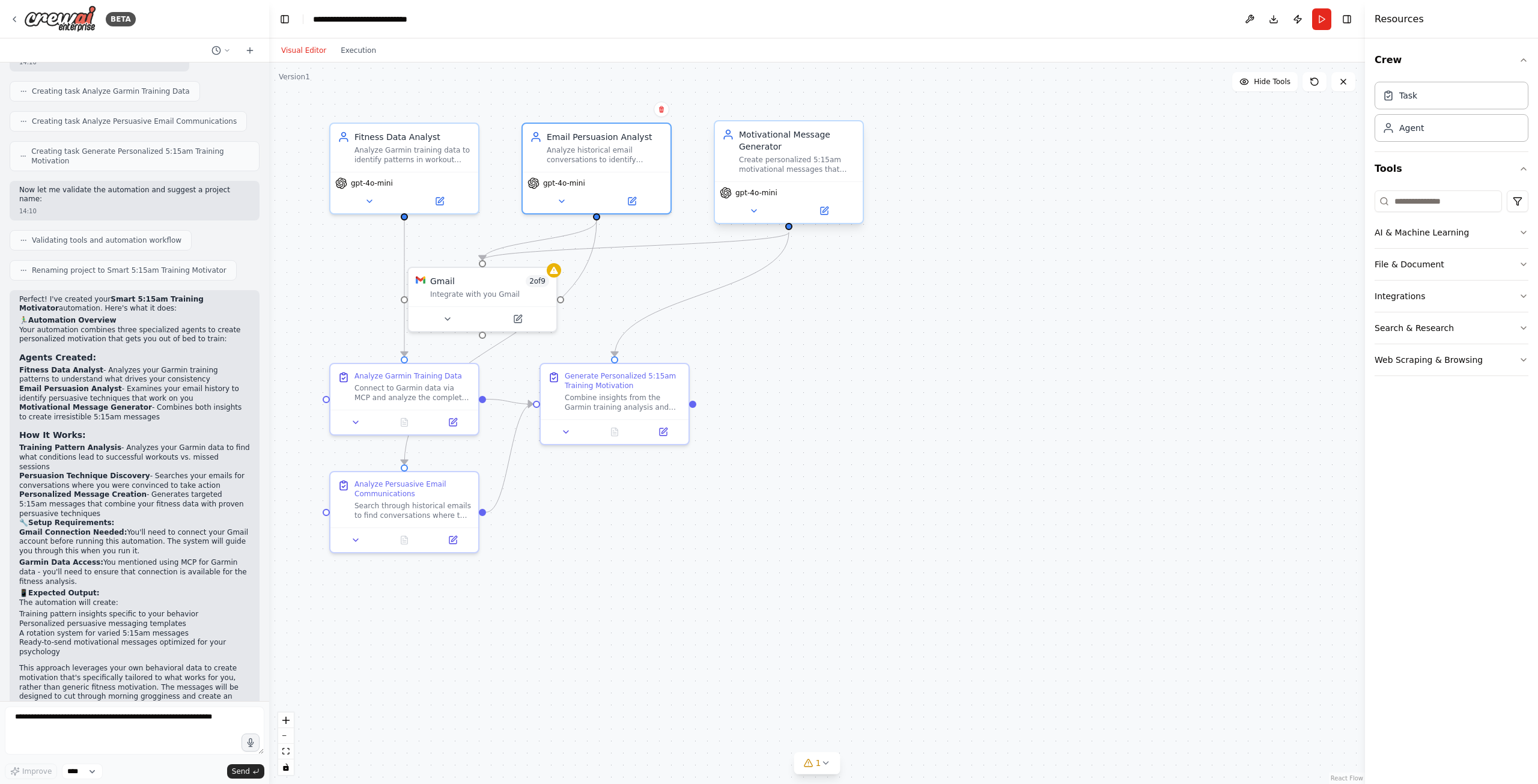
click at [821, 160] on div "Create personalized 5:15am motivational messages that combine fitness data insi…" at bounding box center [797, 165] width 117 height 19
click at [827, 217] on button at bounding box center [824, 211] width 68 height 14
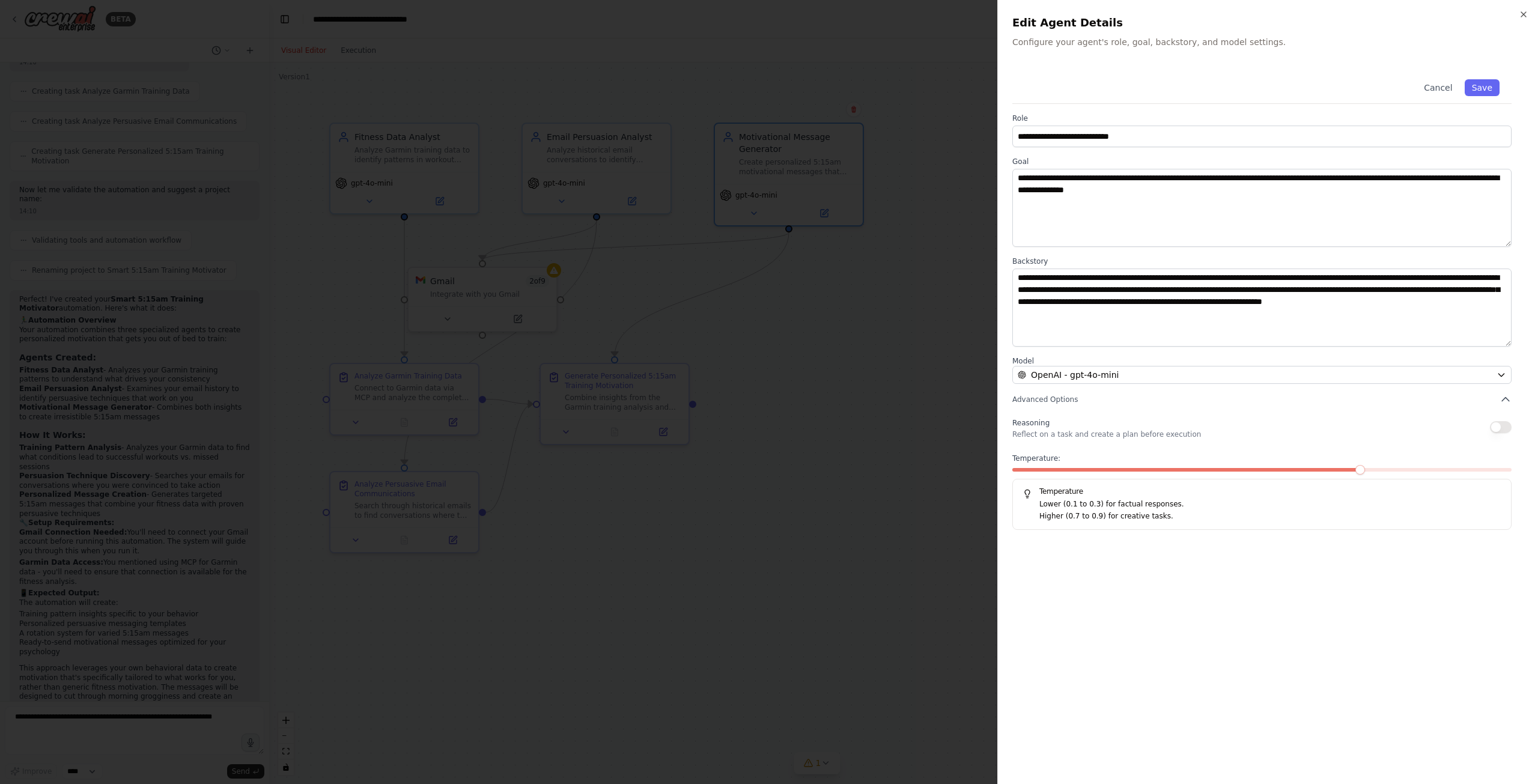
click at [834, 257] on div at bounding box center [769, 392] width 1538 height 784
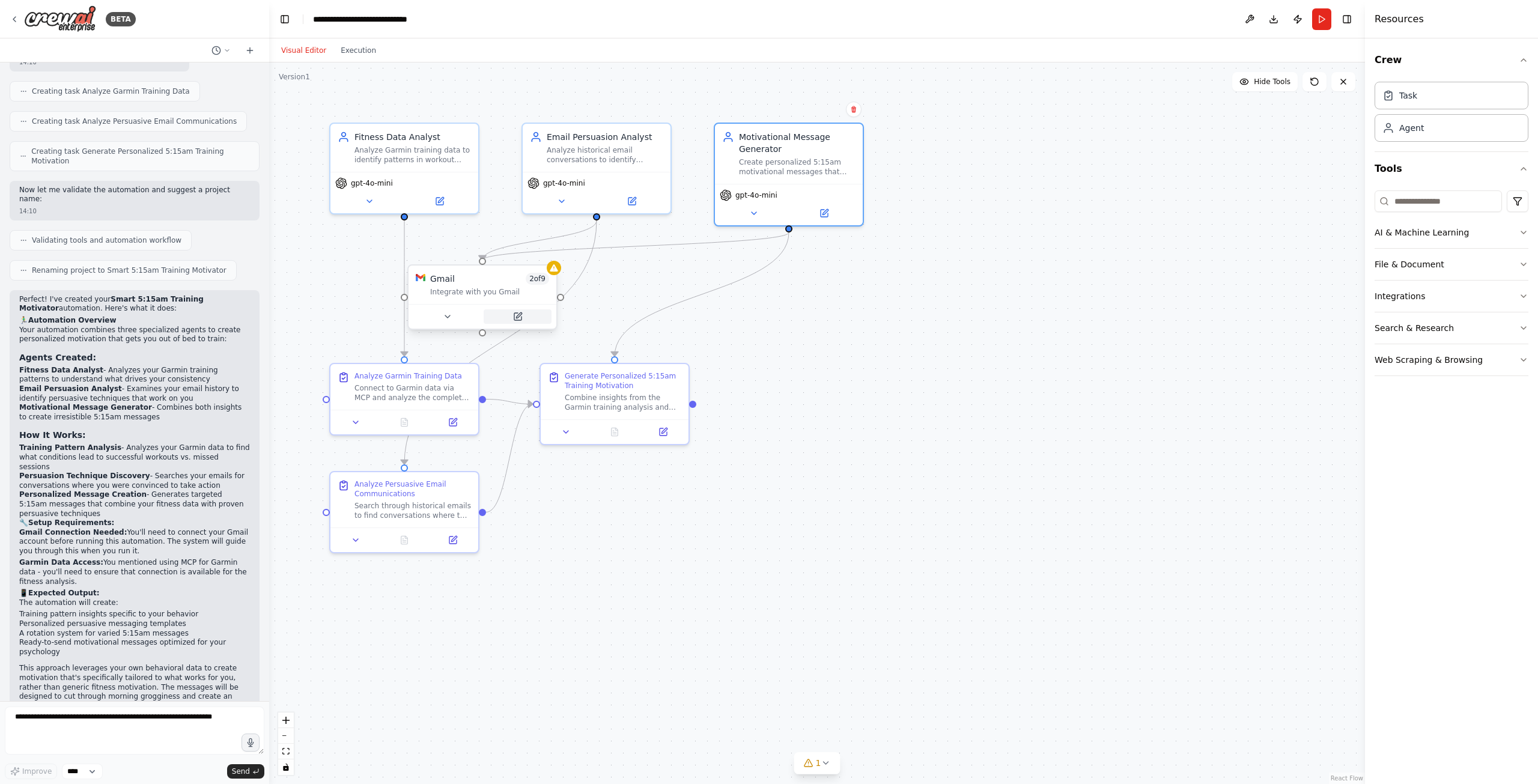
click at [522, 318] on icon at bounding box center [518, 316] width 7 height 7
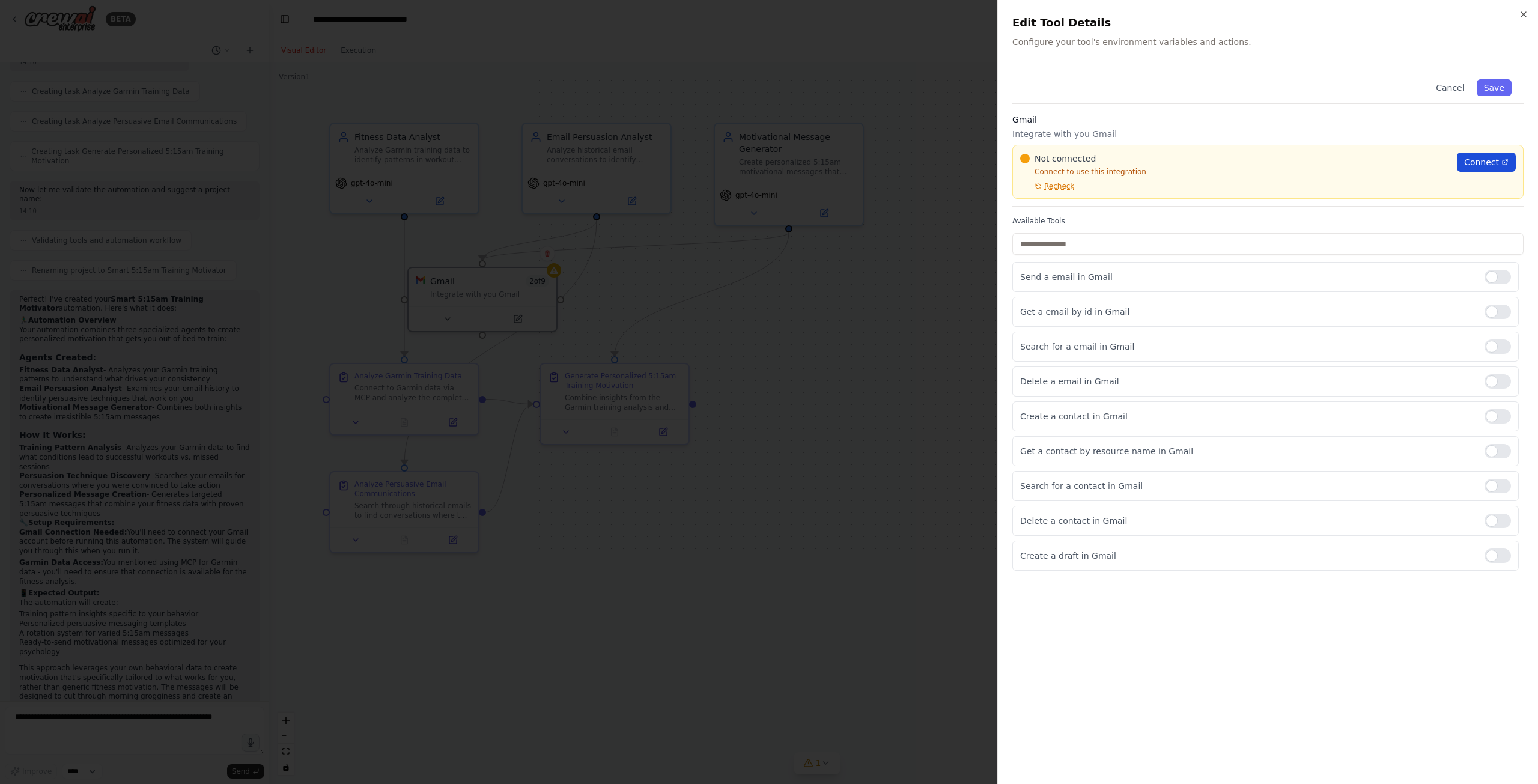
click at [1476, 164] on span "Connect" at bounding box center [1482, 162] width 35 height 12
click at [1061, 185] on span "Recheck" at bounding box center [1059, 186] width 30 height 10
click at [911, 328] on div at bounding box center [769, 392] width 1538 height 784
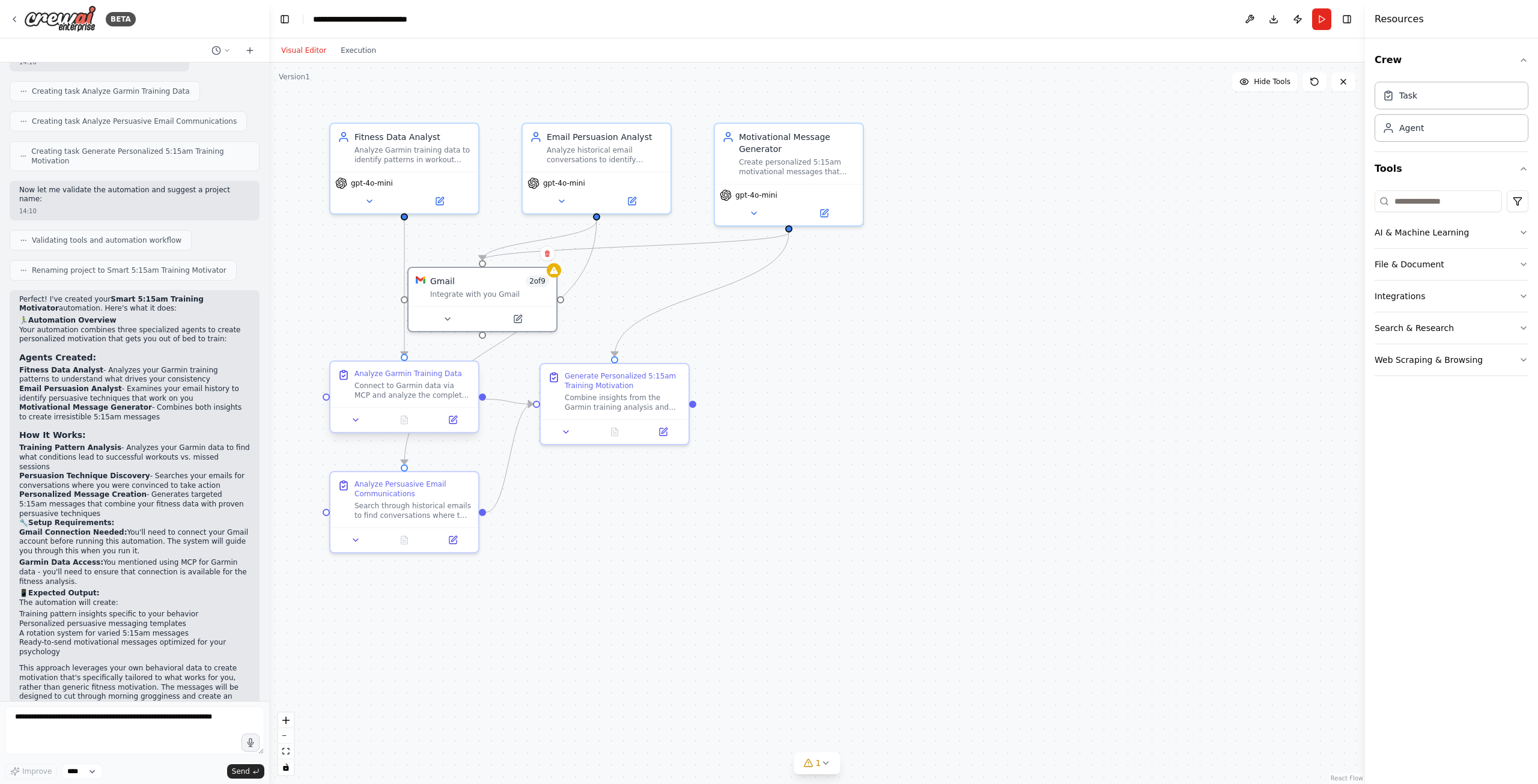
click at [451, 429] on div at bounding box center [404, 420] width 148 height 25
click at [457, 423] on icon at bounding box center [453, 420] width 7 height 7
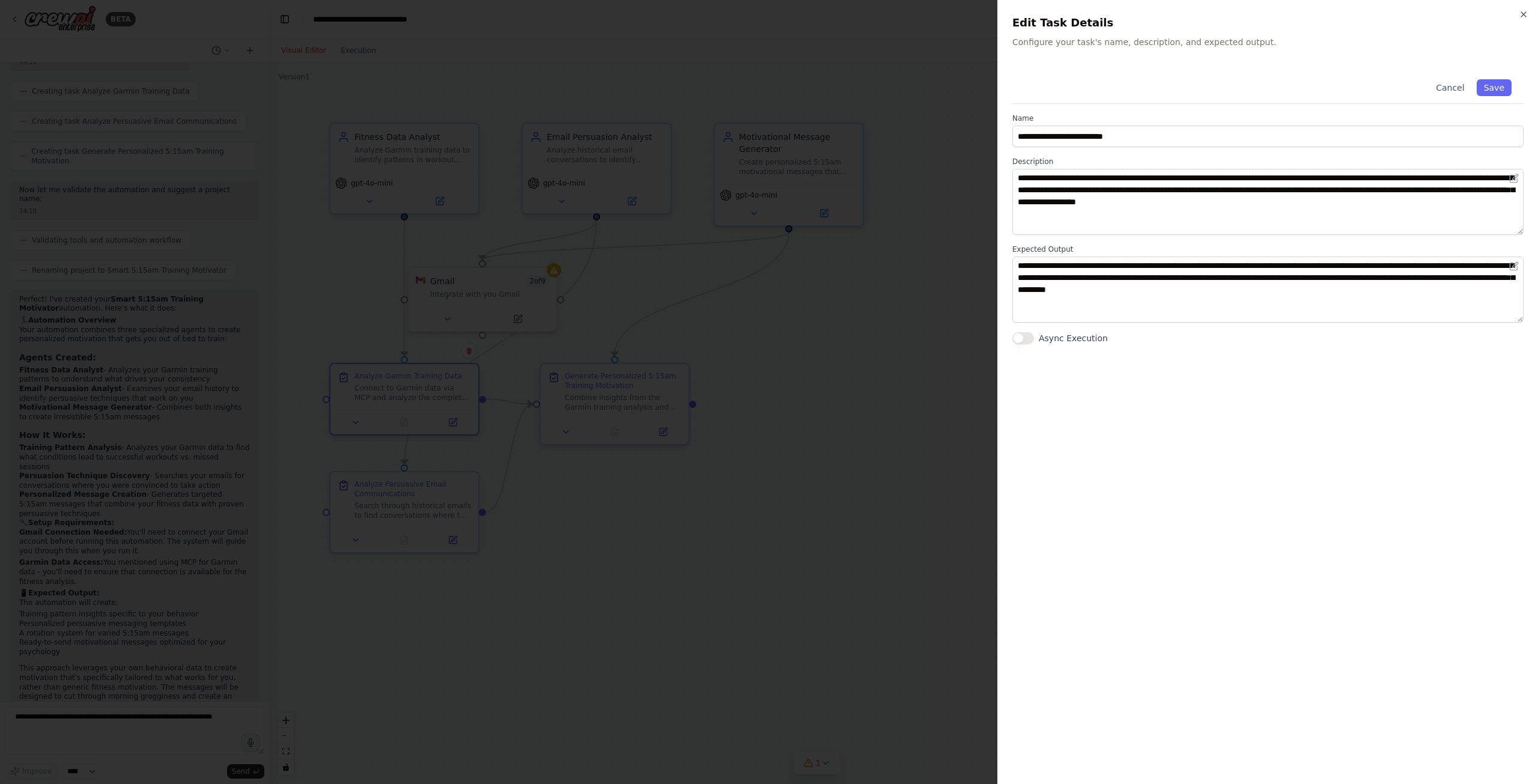
click at [712, 434] on div at bounding box center [769, 392] width 1538 height 784
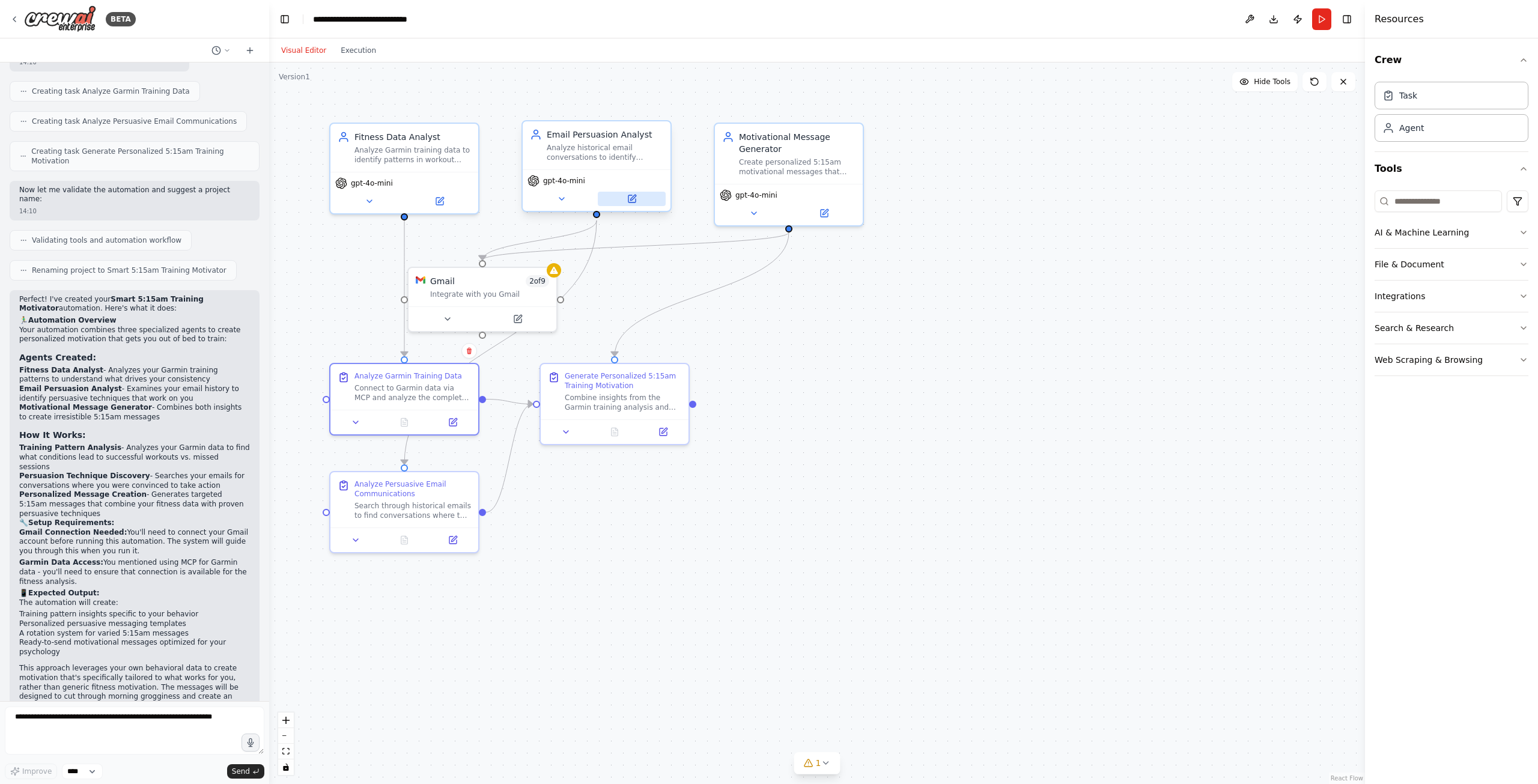
click at [636, 203] on icon at bounding box center [632, 198] width 10 height 10
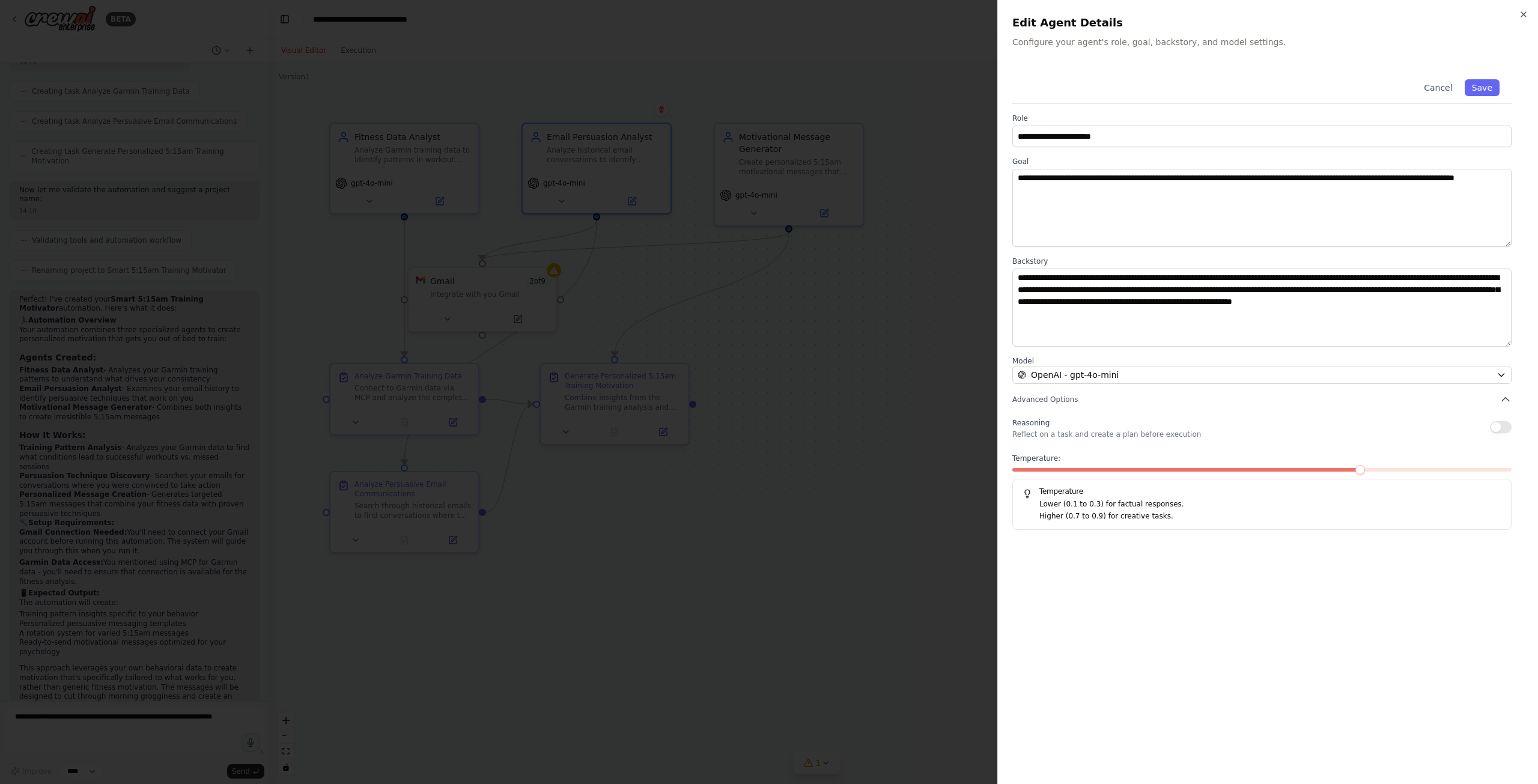
click at [919, 368] on div at bounding box center [769, 392] width 1538 height 784
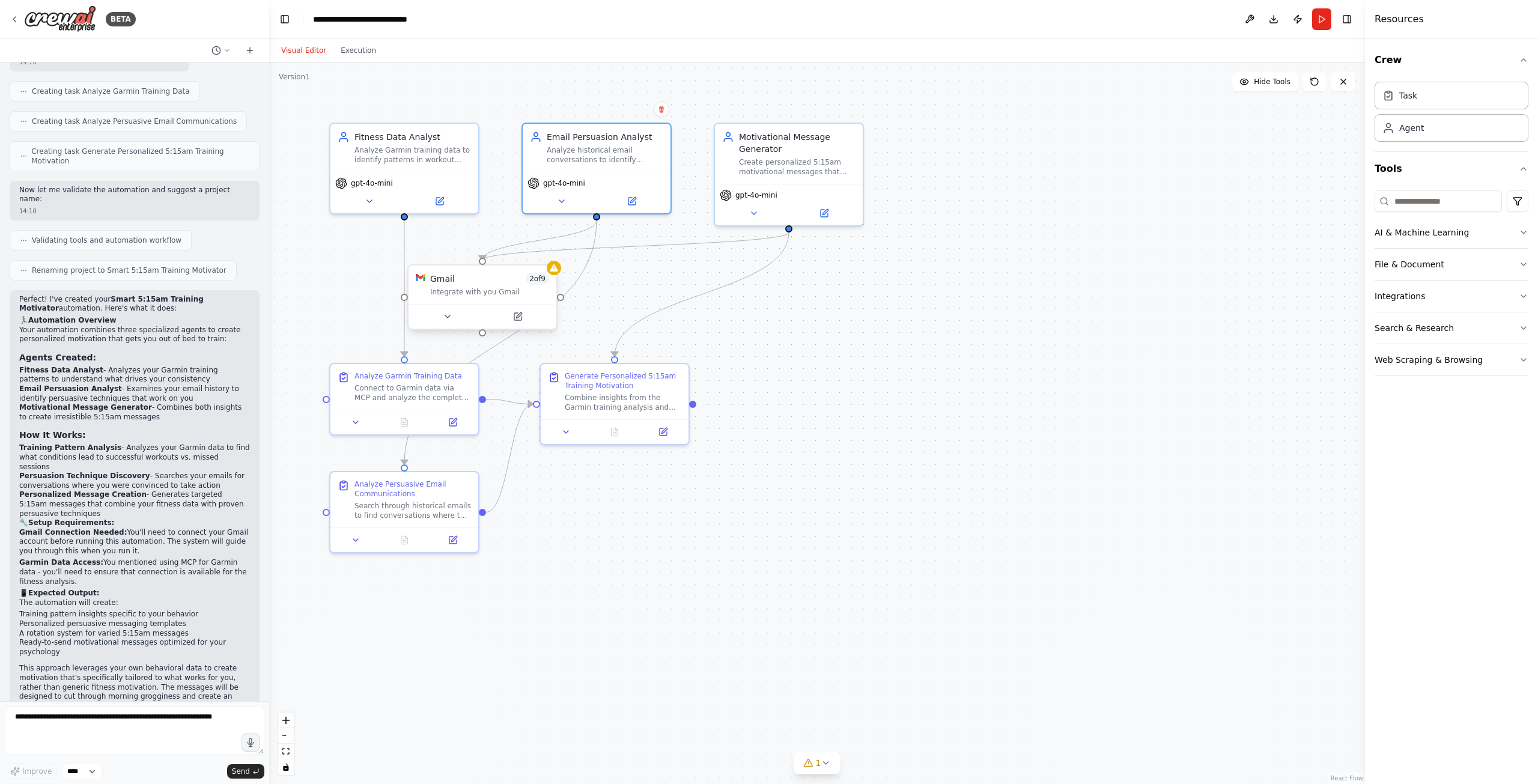
click at [470, 285] on div "Gmail 2 of 9 Integrate with you Gmail" at bounding box center [489, 284] width 119 height 24
click at [638, 195] on button at bounding box center [632, 198] width 68 height 14
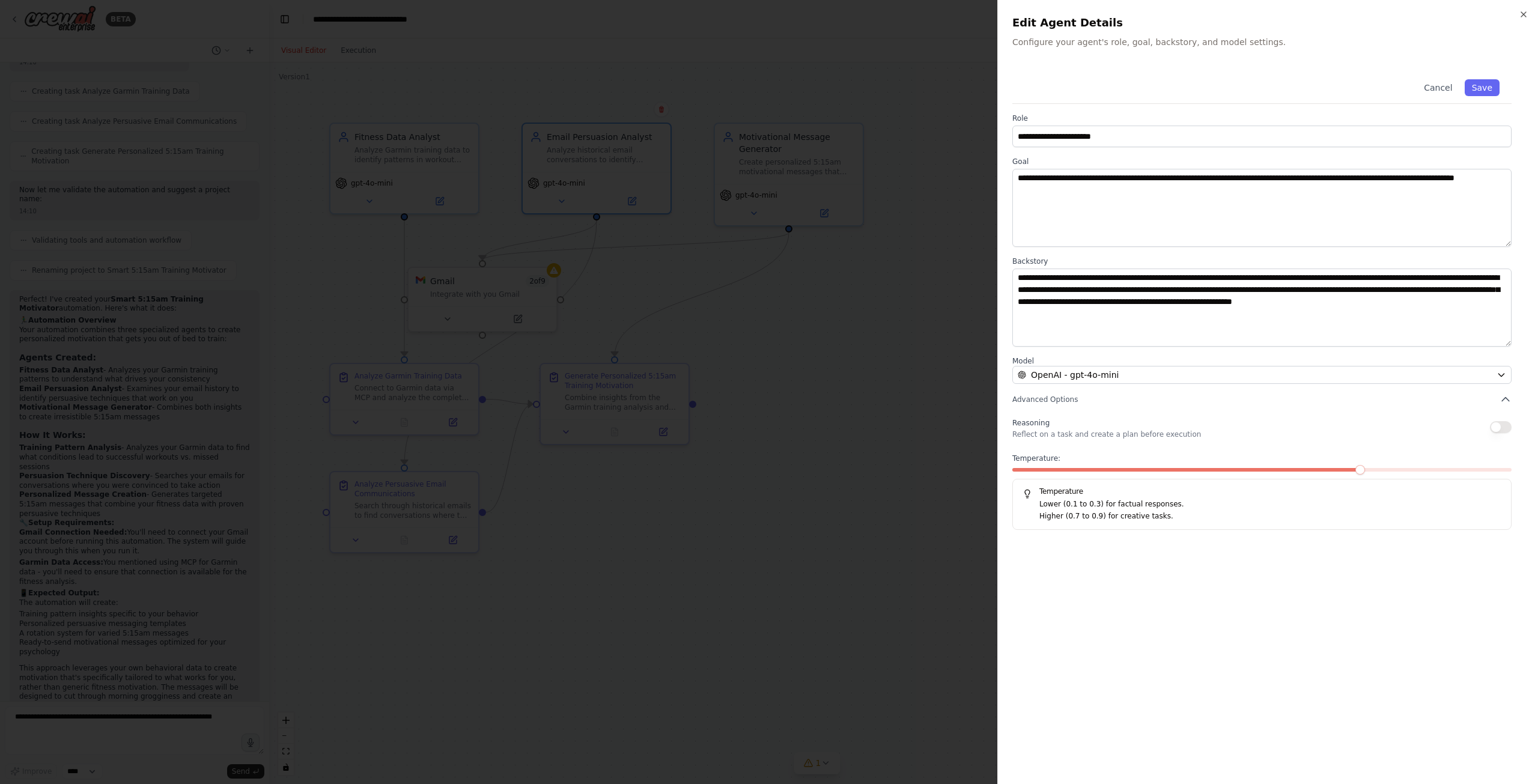
click at [785, 310] on div at bounding box center [769, 392] width 1538 height 784
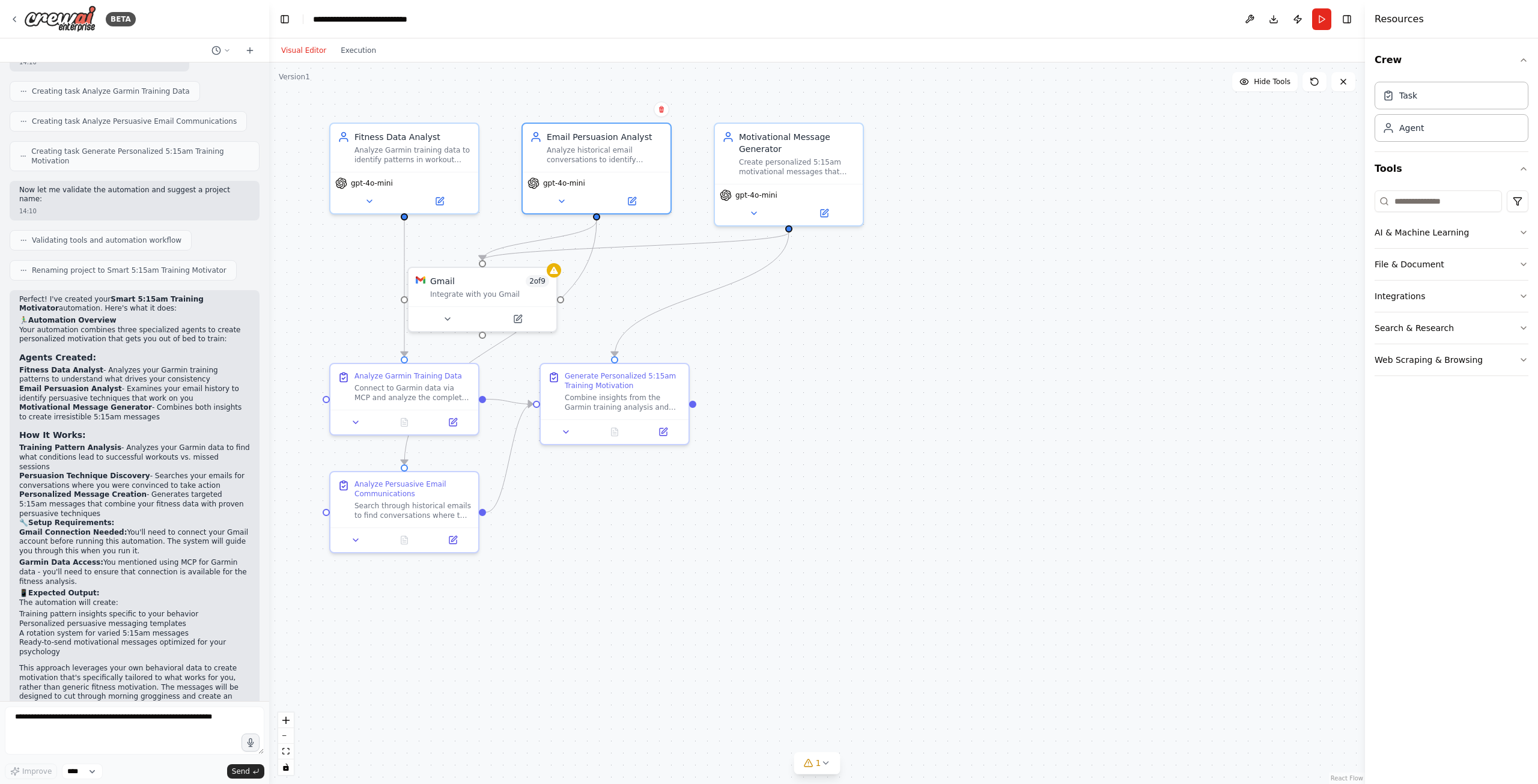
drag, startPoint x: 912, startPoint y: 355, endPoint x: 1094, endPoint y: 222, distance: 225.4
click at [1094, 222] on div ".deletable-edge-delete-btn { width: 20px; height: 20px; border: 0px solid #ffff…" at bounding box center [817, 423] width 1096 height 721
click at [57, 729] on textarea at bounding box center [134, 730] width 259 height 48
type textarea "**********"
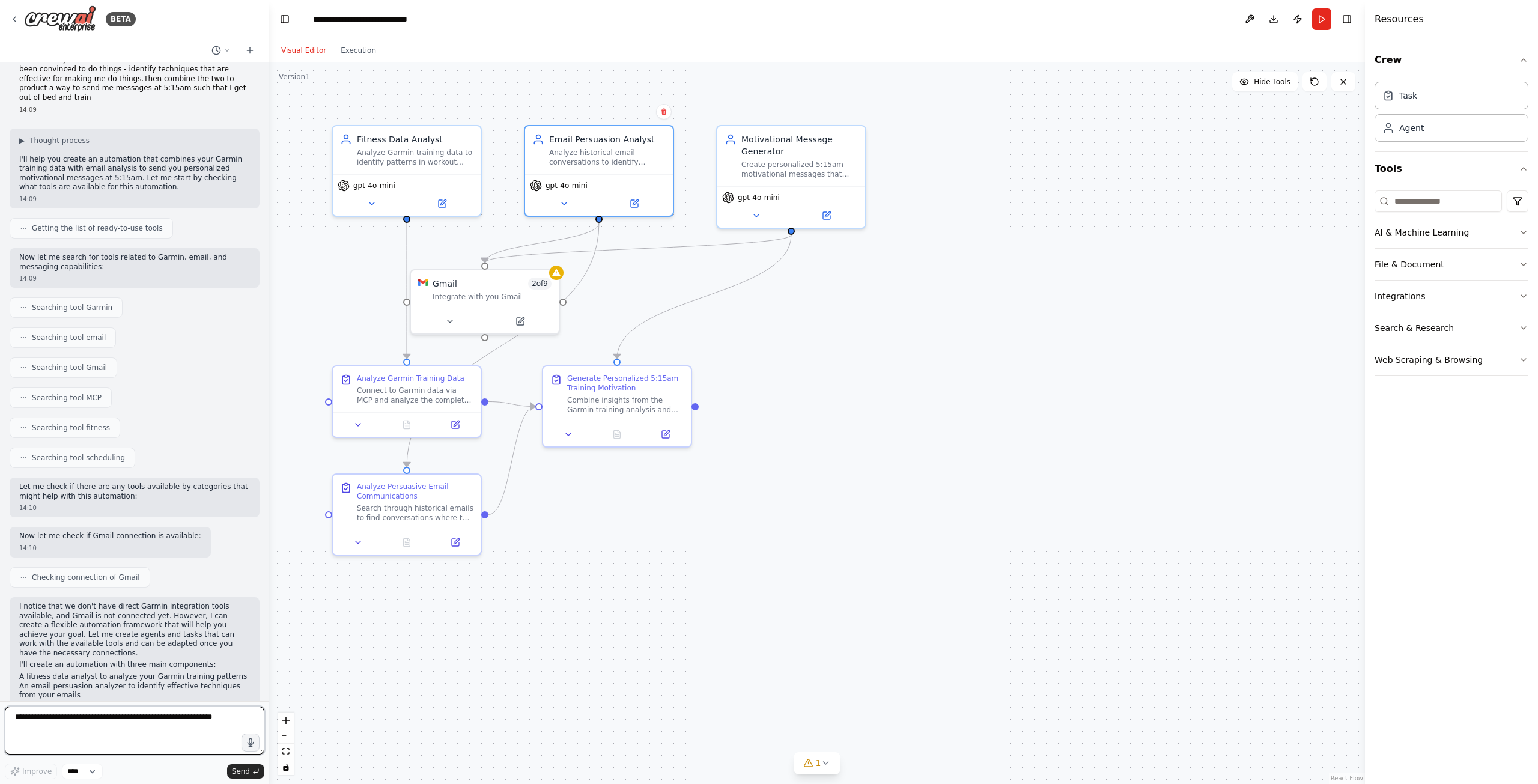
scroll to position [0, 0]
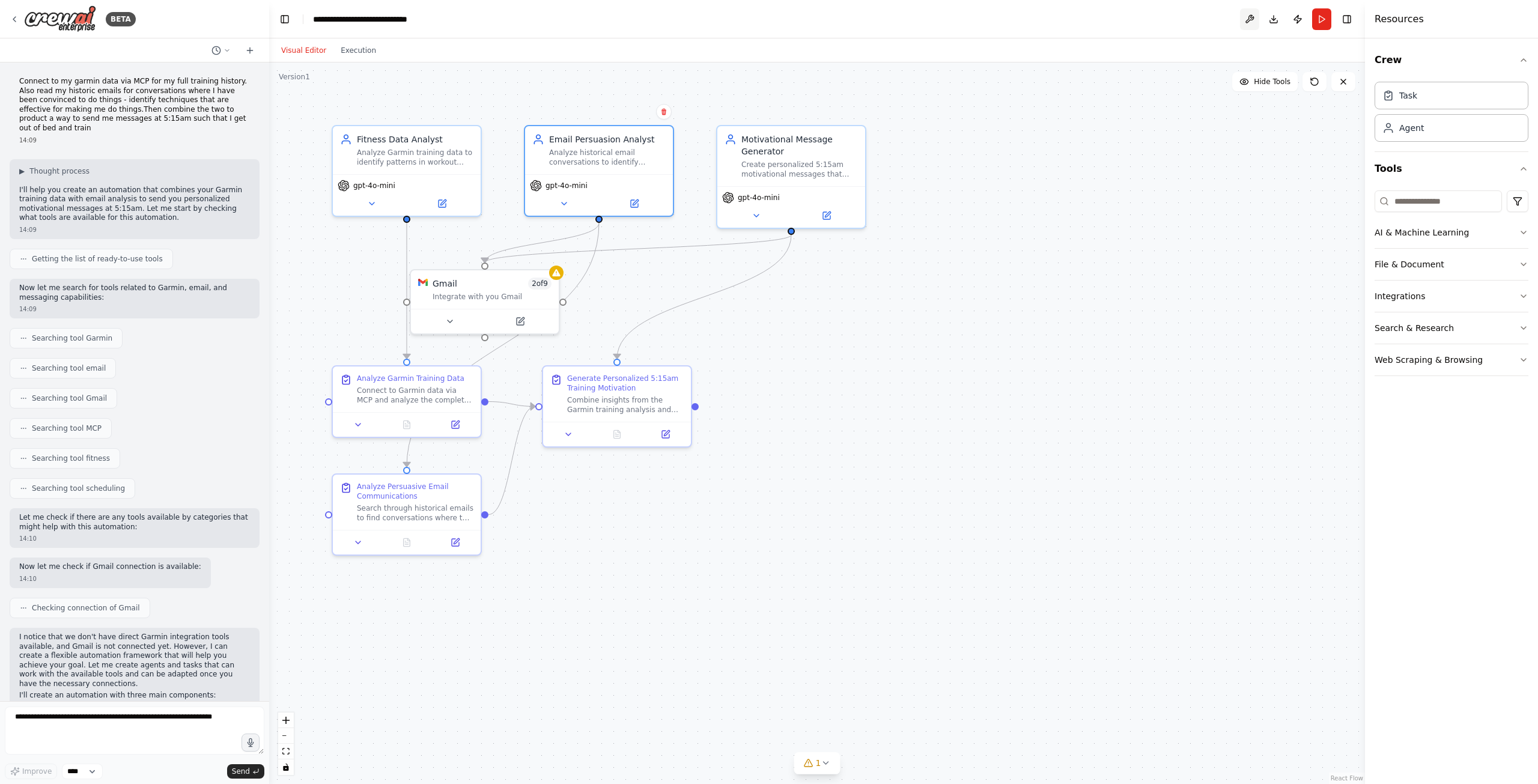
click at [1251, 20] on button at bounding box center [1250, 19] width 19 height 21
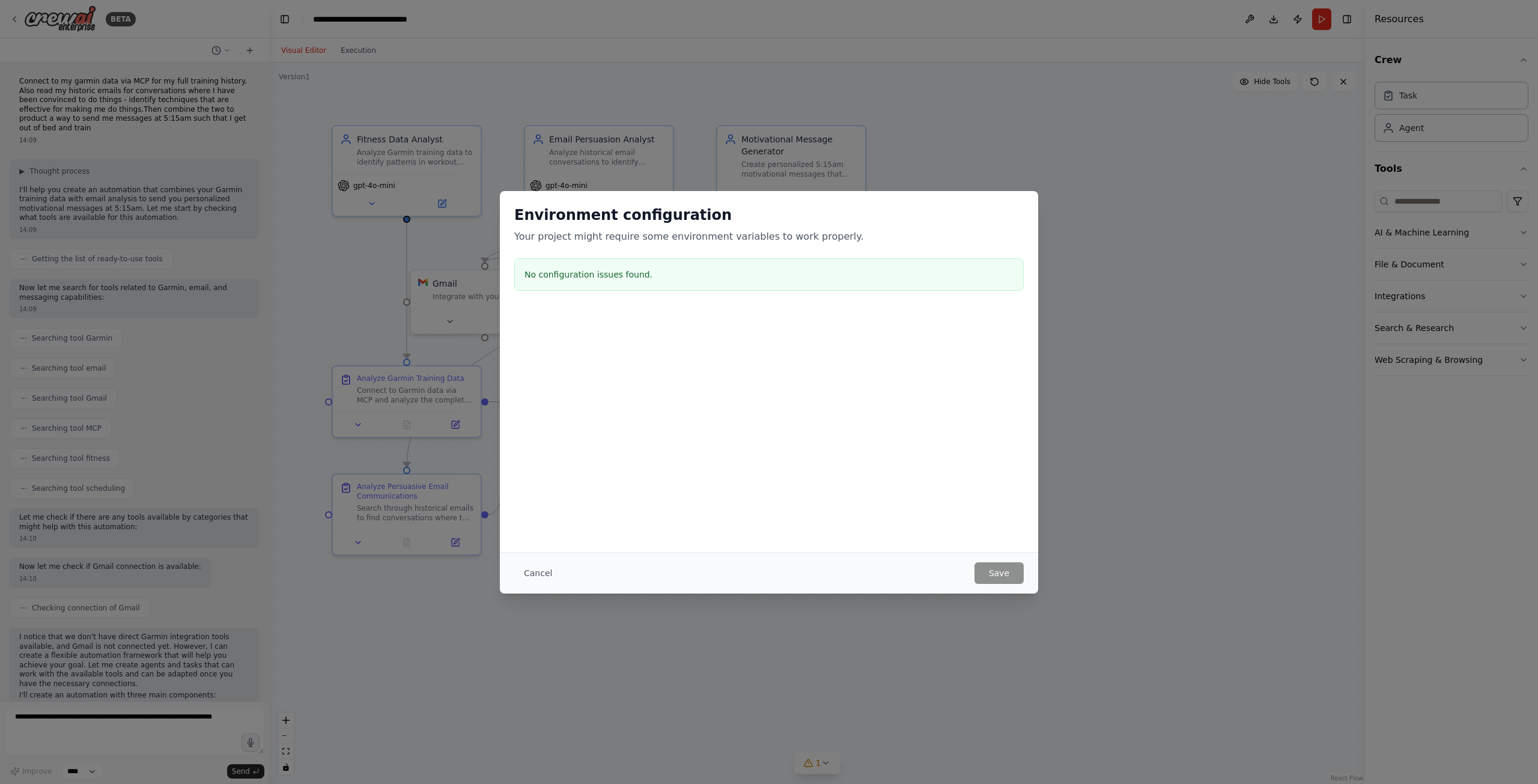
click at [1095, 294] on div "Environment configuration Your project might require some environment variables…" at bounding box center [769, 392] width 1538 height 784
click at [531, 580] on button "Cancel" at bounding box center [538, 573] width 47 height 21
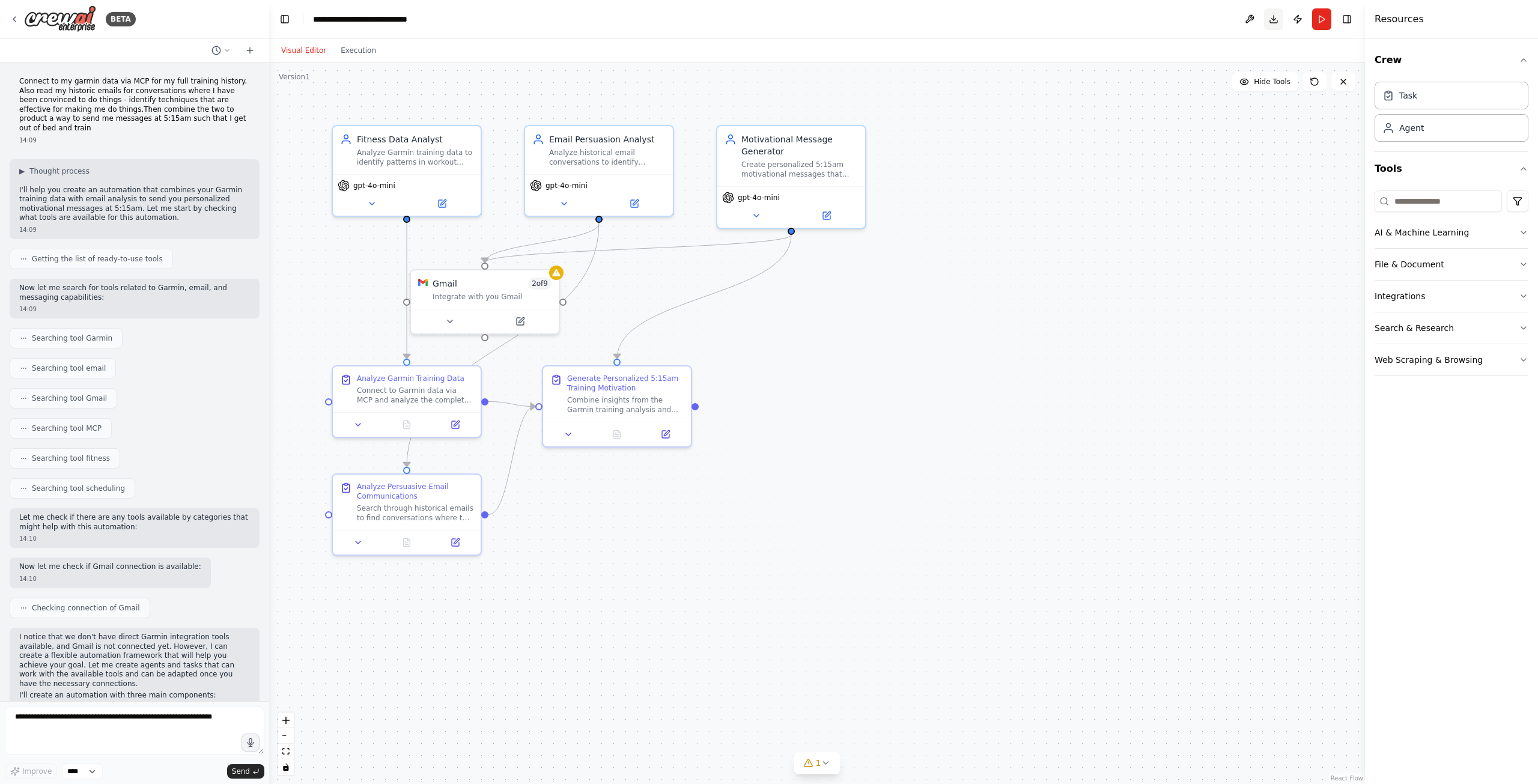
click at [1278, 23] on button "Download" at bounding box center [1274, 19] width 19 height 21
click at [1497, 232] on button "AI & Machine Learning" at bounding box center [1451, 232] width 154 height 31
click at [1485, 440] on button "File & Document" at bounding box center [1451, 442] width 154 height 31
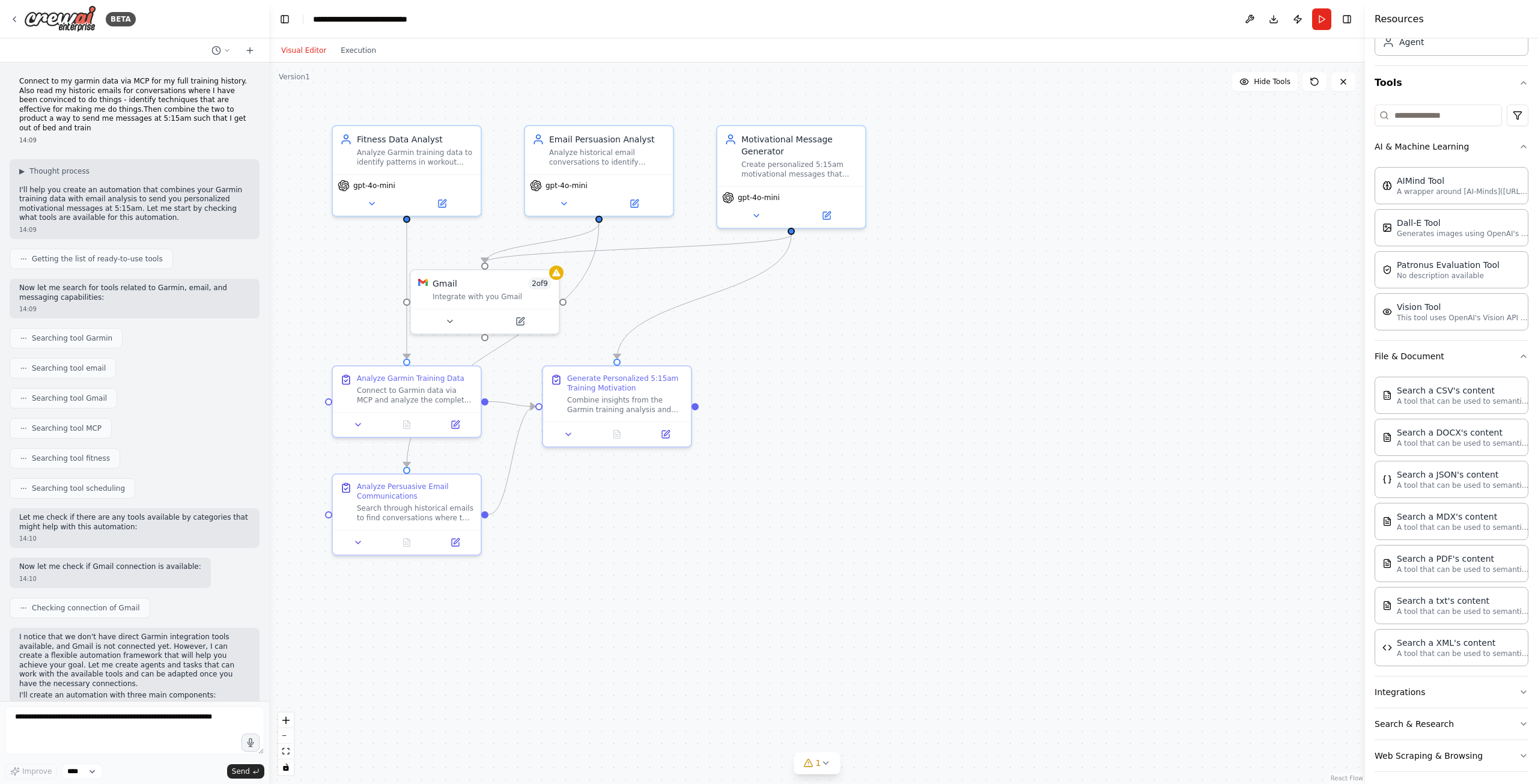
scroll to position [93, 0]
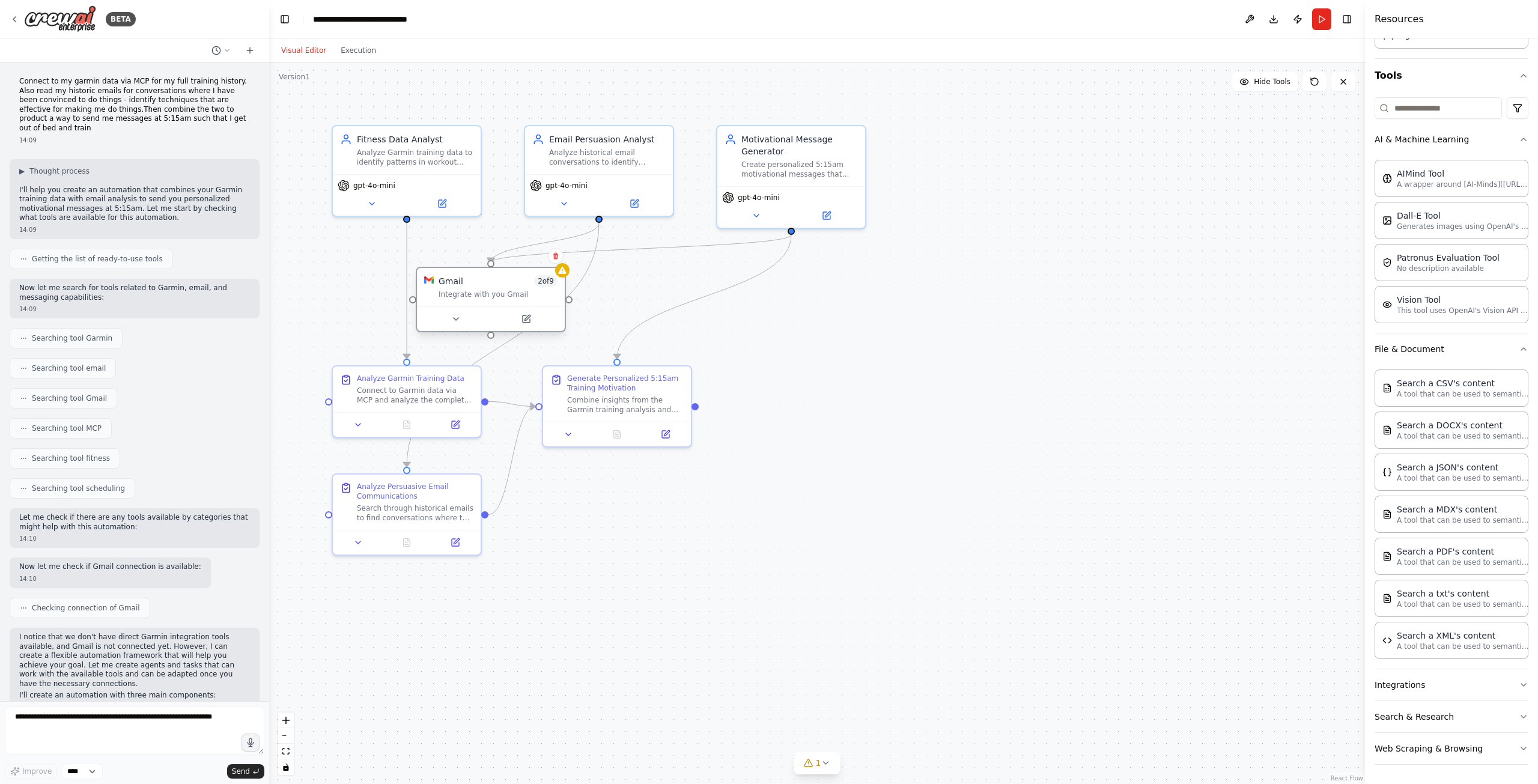
click at [467, 288] on div "Gmail 2 of 9 Integrate with you Gmail" at bounding box center [498, 287] width 119 height 24
drag, startPoint x: 467, startPoint y: 288, endPoint x: 887, endPoint y: 381, distance: 430.2
click at [887, 381] on div "Gmail 2 of 9 Integrate with you Gmail" at bounding box center [894, 371] width 119 height 24
click at [977, 353] on icon at bounding box center [976, 351] width 7 height 7
click at [959, 352] on button "Confirm" at bounding box center [943, 352] width 43 height 14
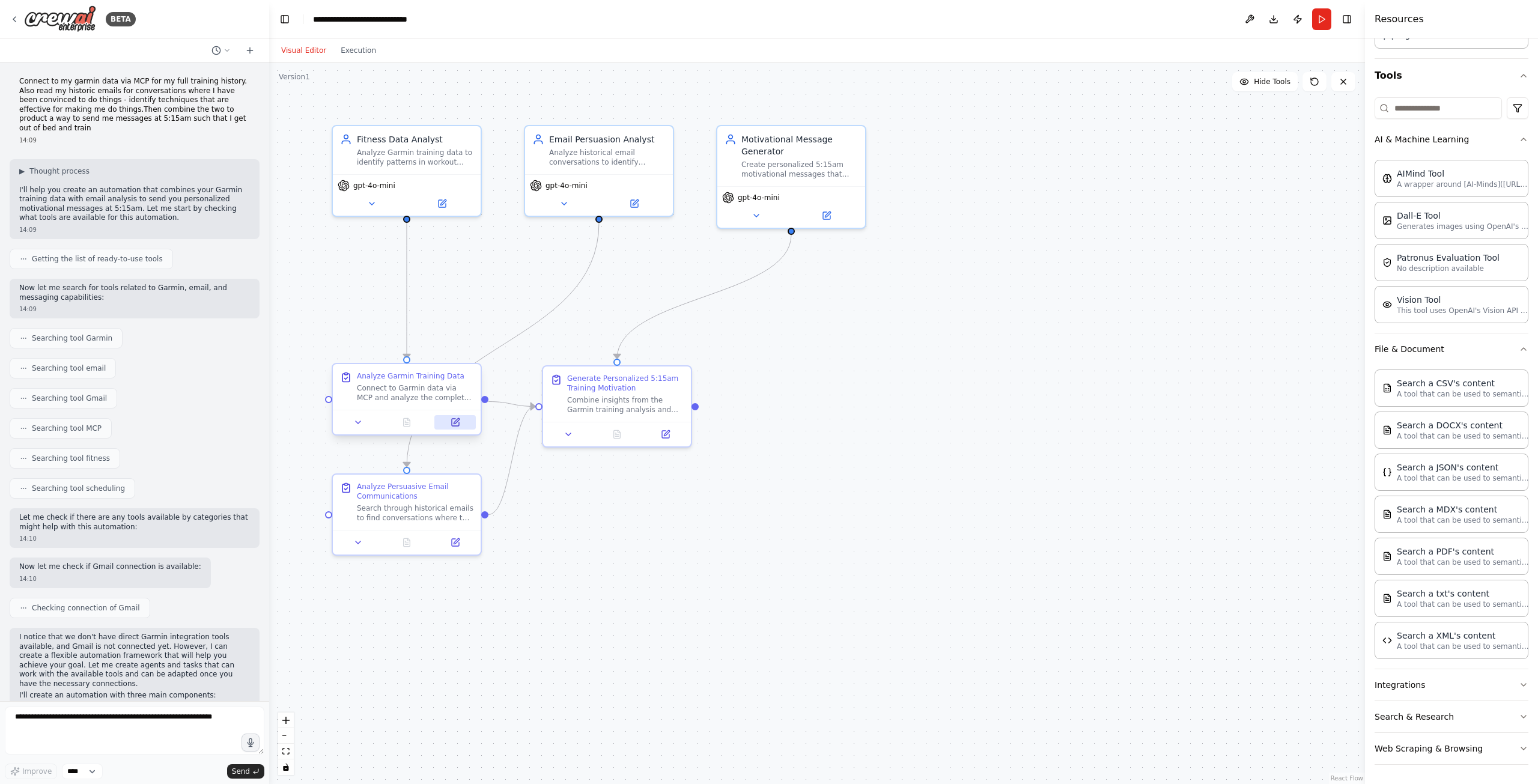
click at [458, 423] on icon at bounding box center [455, 422] width 7 height 7
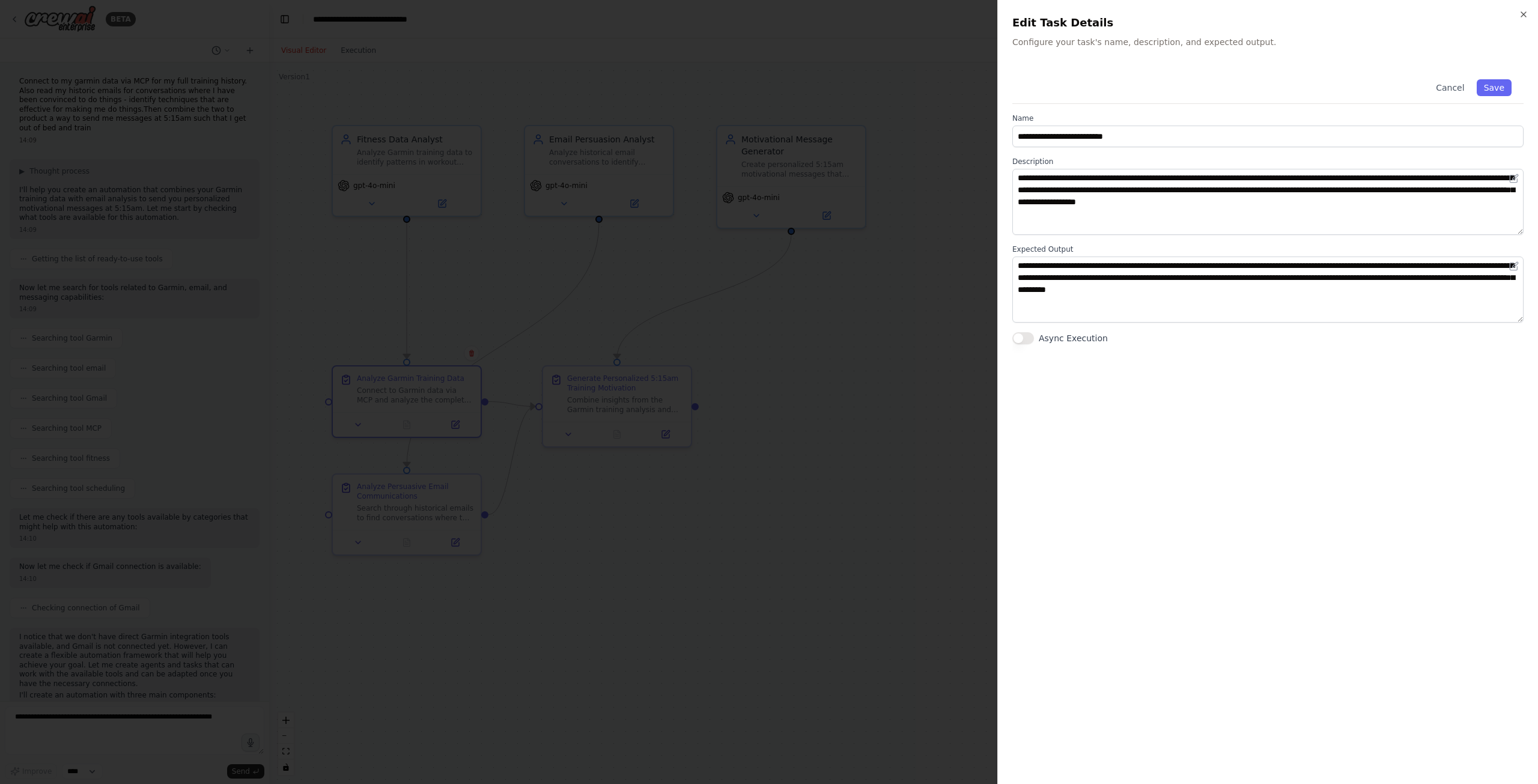
click at [645, 516] on div at bounding box center [769, 392] width 1538 height 784
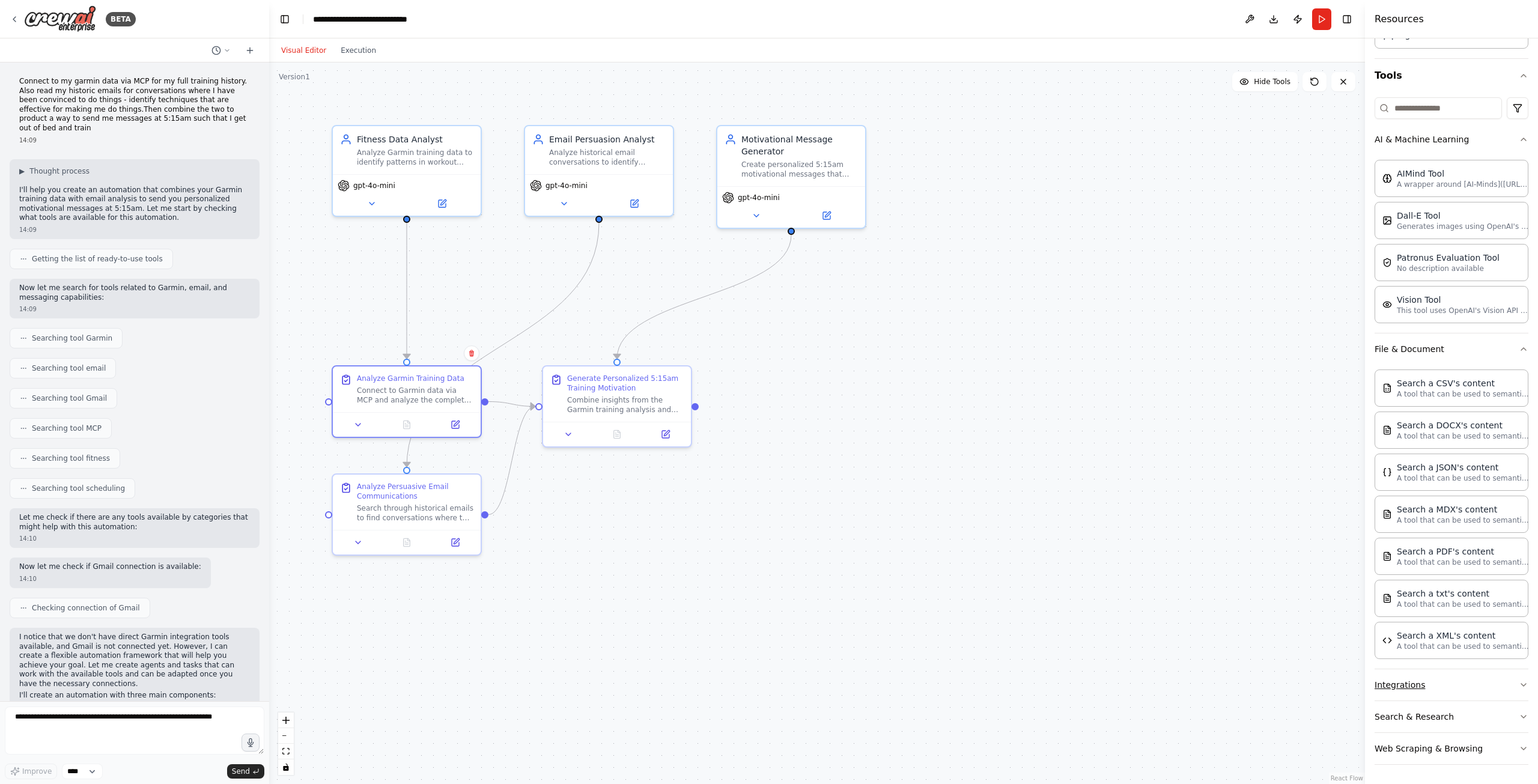
click at [1439, 683] on button "Integrations" at bounding box center [1451, 685] width 154 height 31
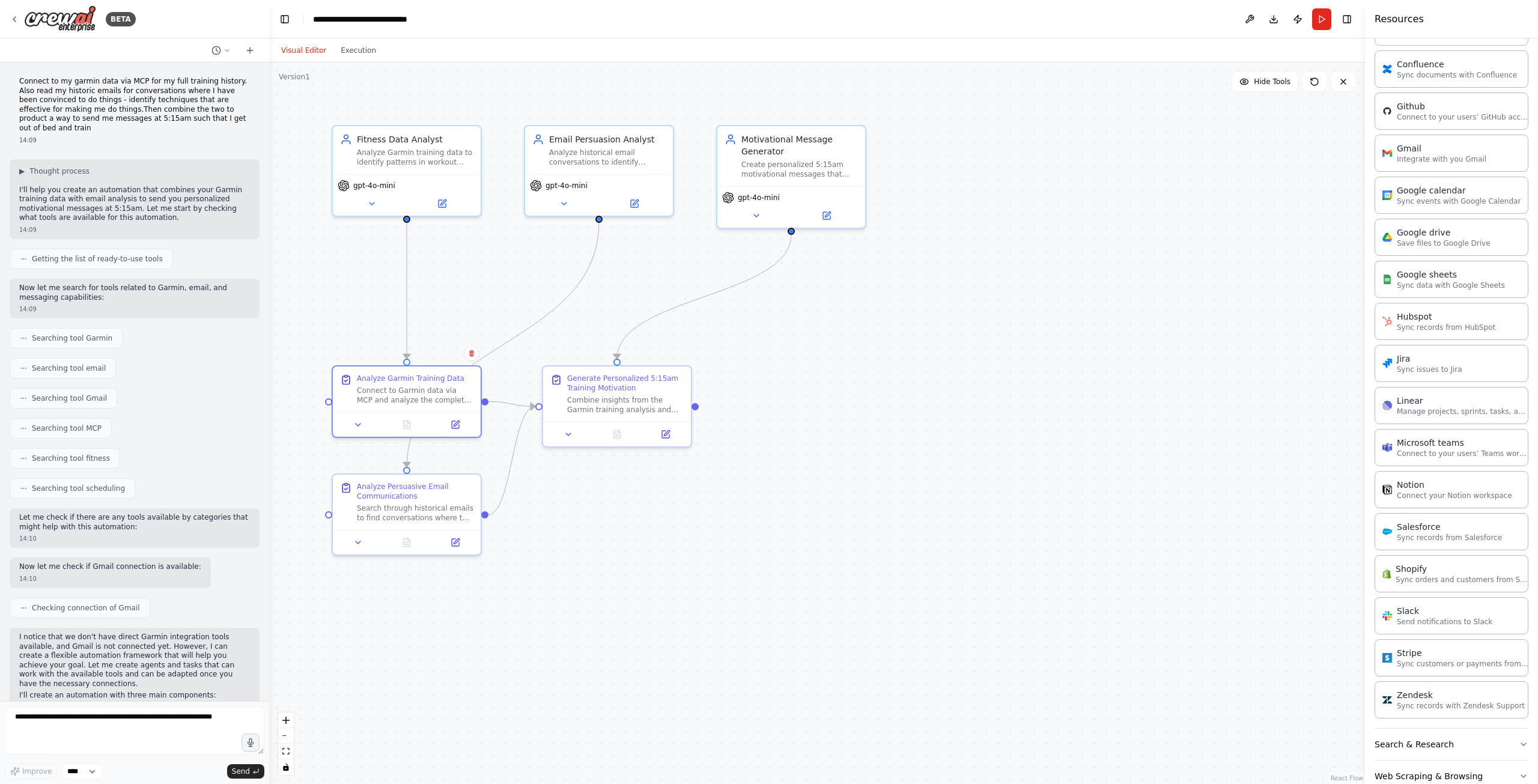
scroll to position [901, 0]
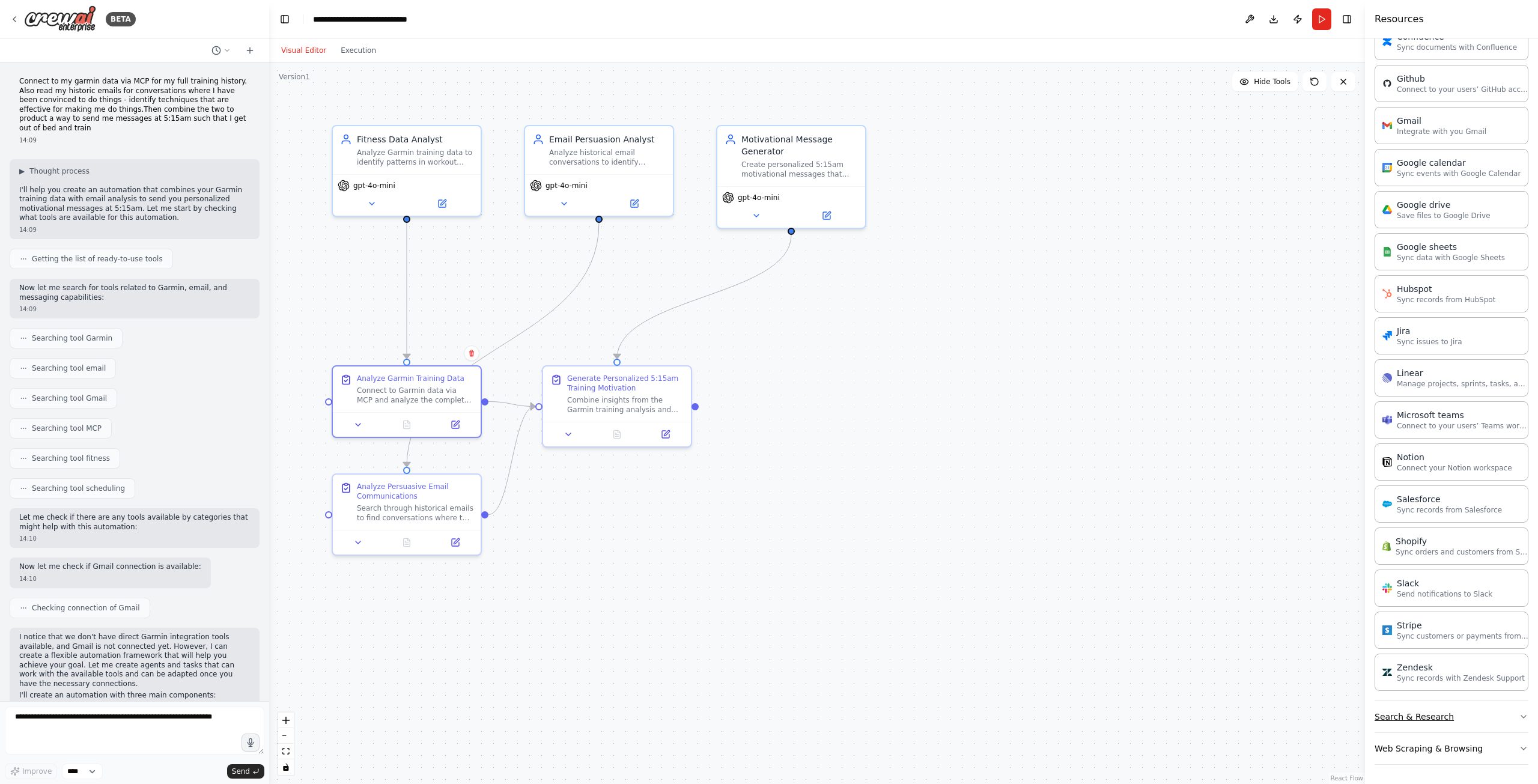
click at [1448, 714] on button "Search & Research" at bounding box center [1451, 717] width 154 height 31
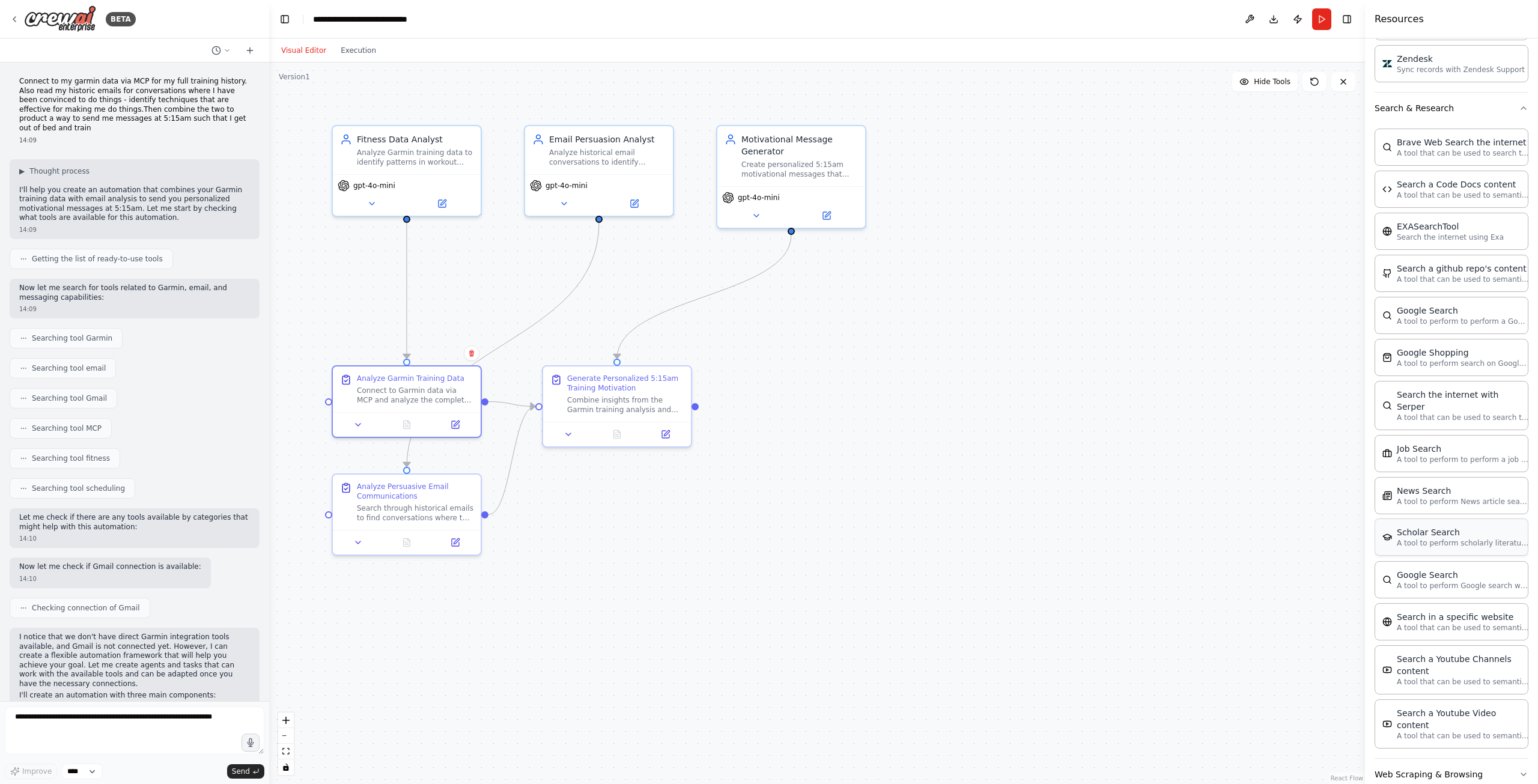
scroll to position [1512, 0]
click at [1404, 757] on button "Web Scraping & Browsing" at bounding box center [1451, 772] width 154 height 31
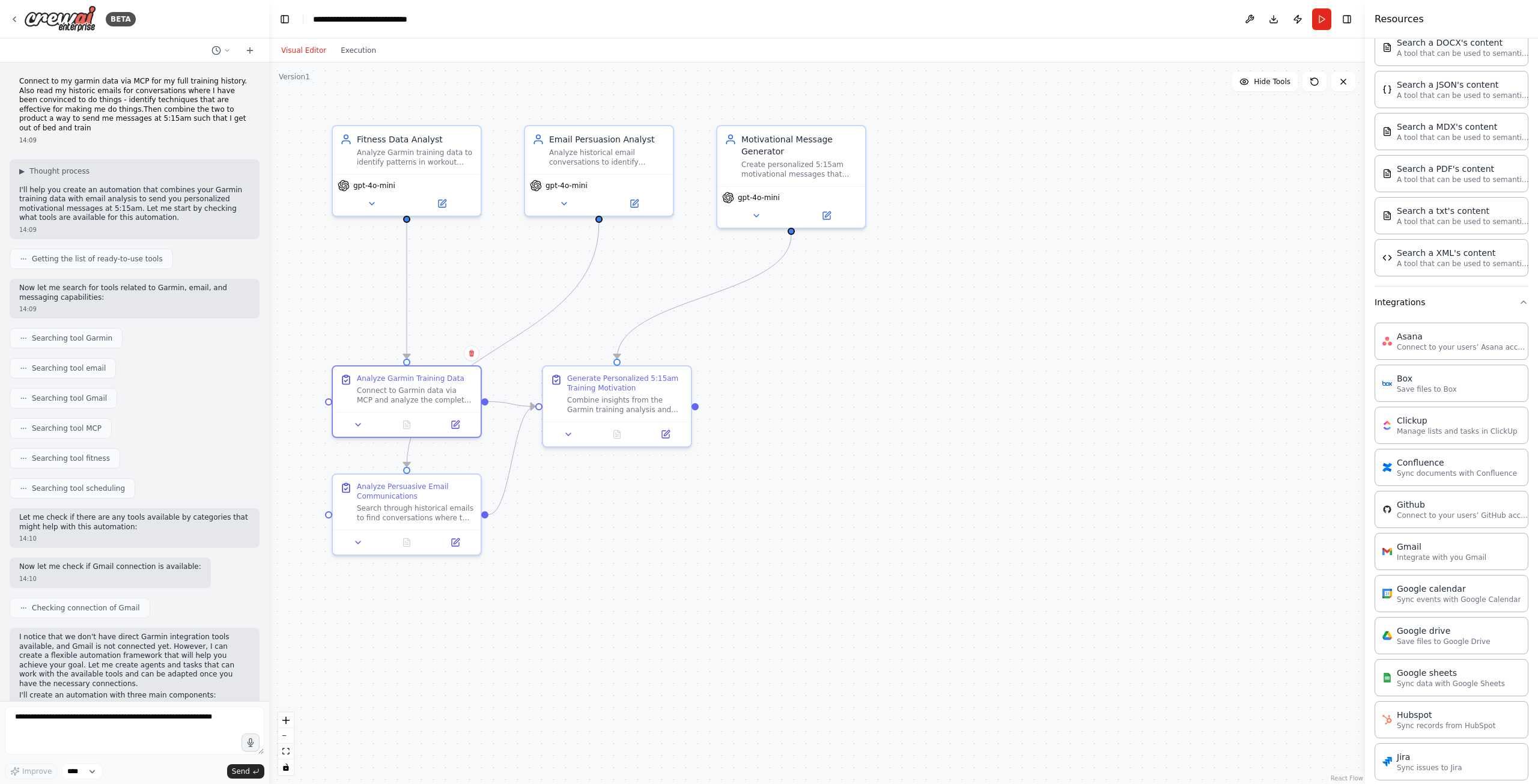
scroll to position [404, 0]
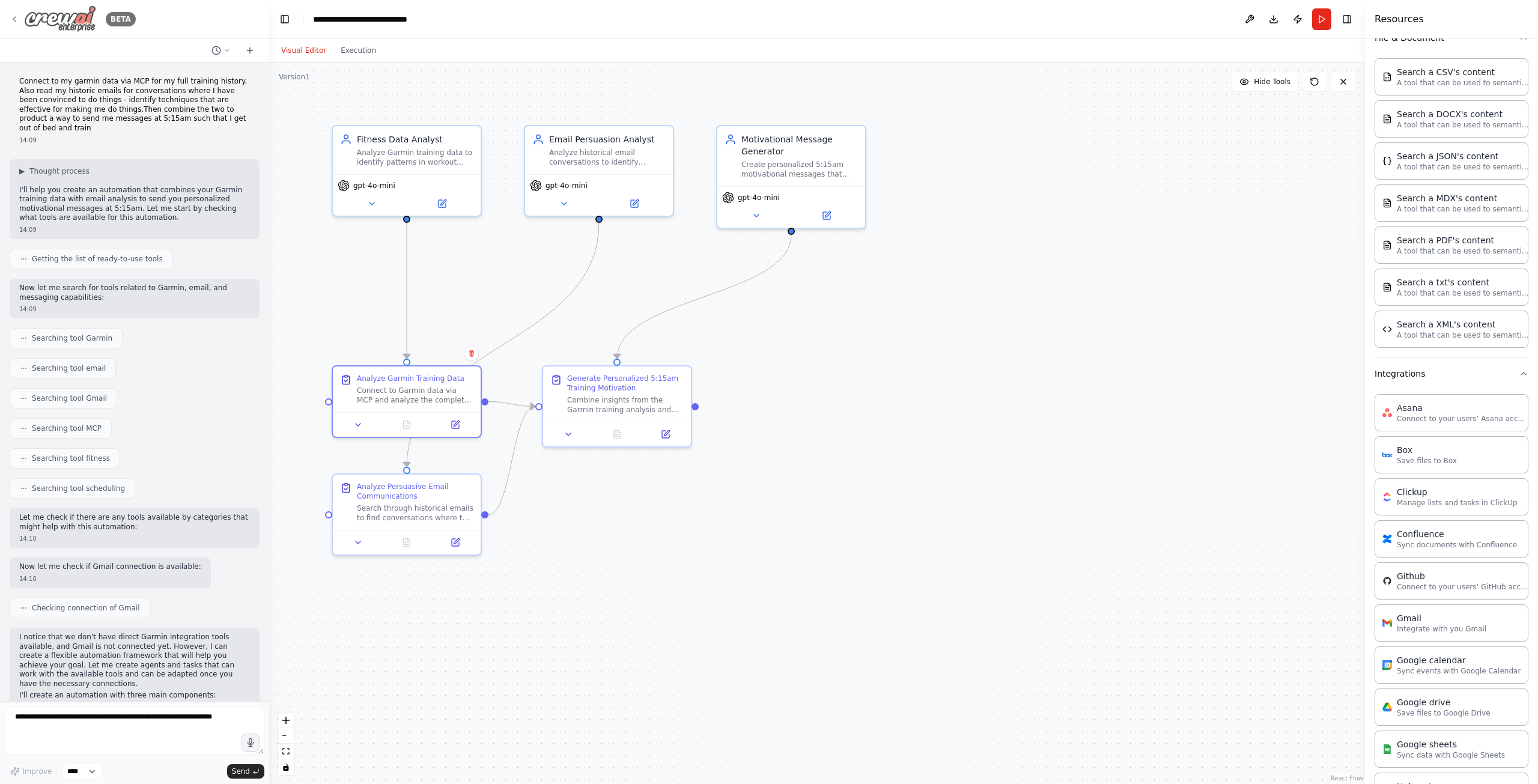
click at [19, 18] on icon at bounding box center [14, 19] width 10 height 10
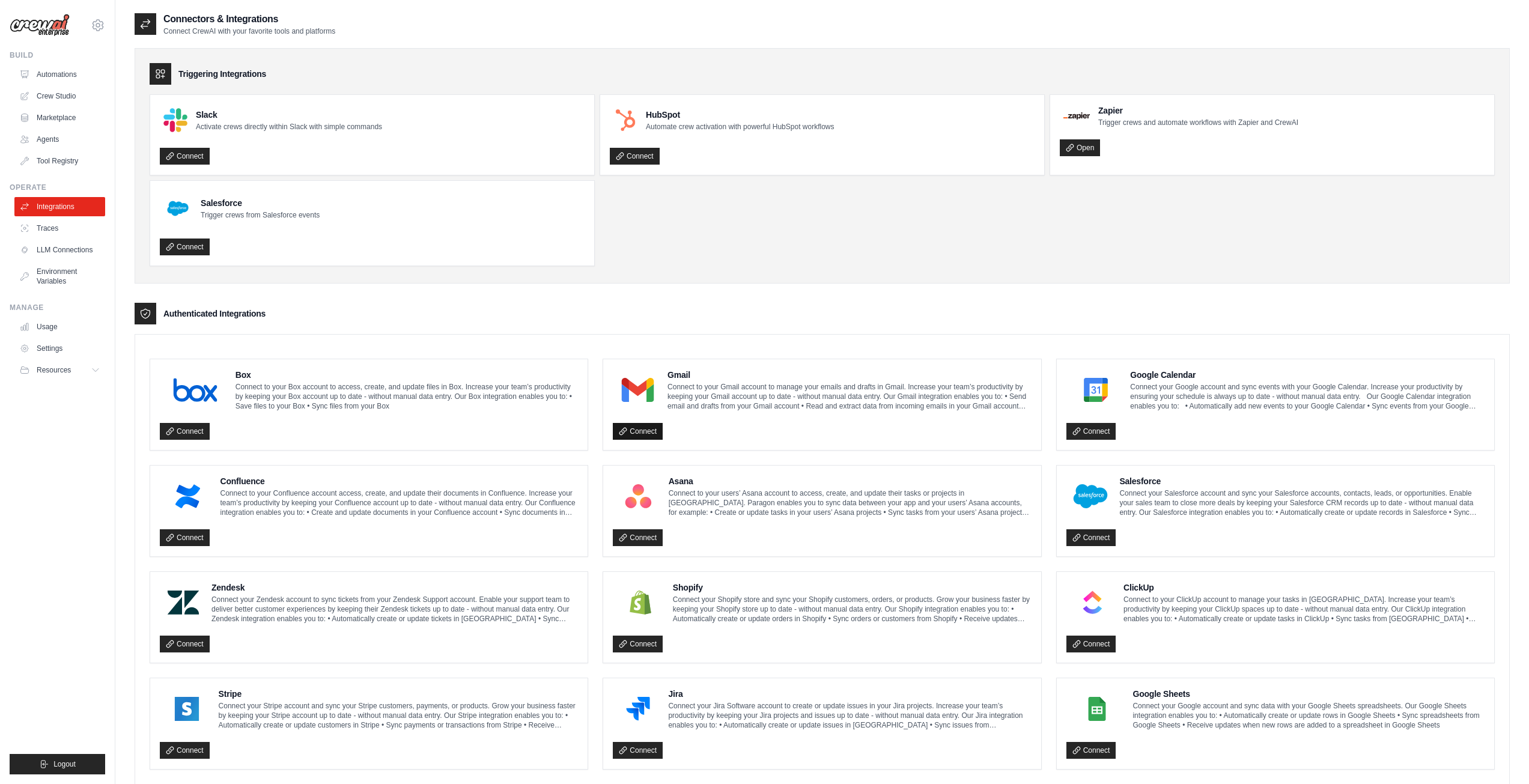
click at [652, 435] on link "Connect" at bounding box center [638, 431] width 50 height 17
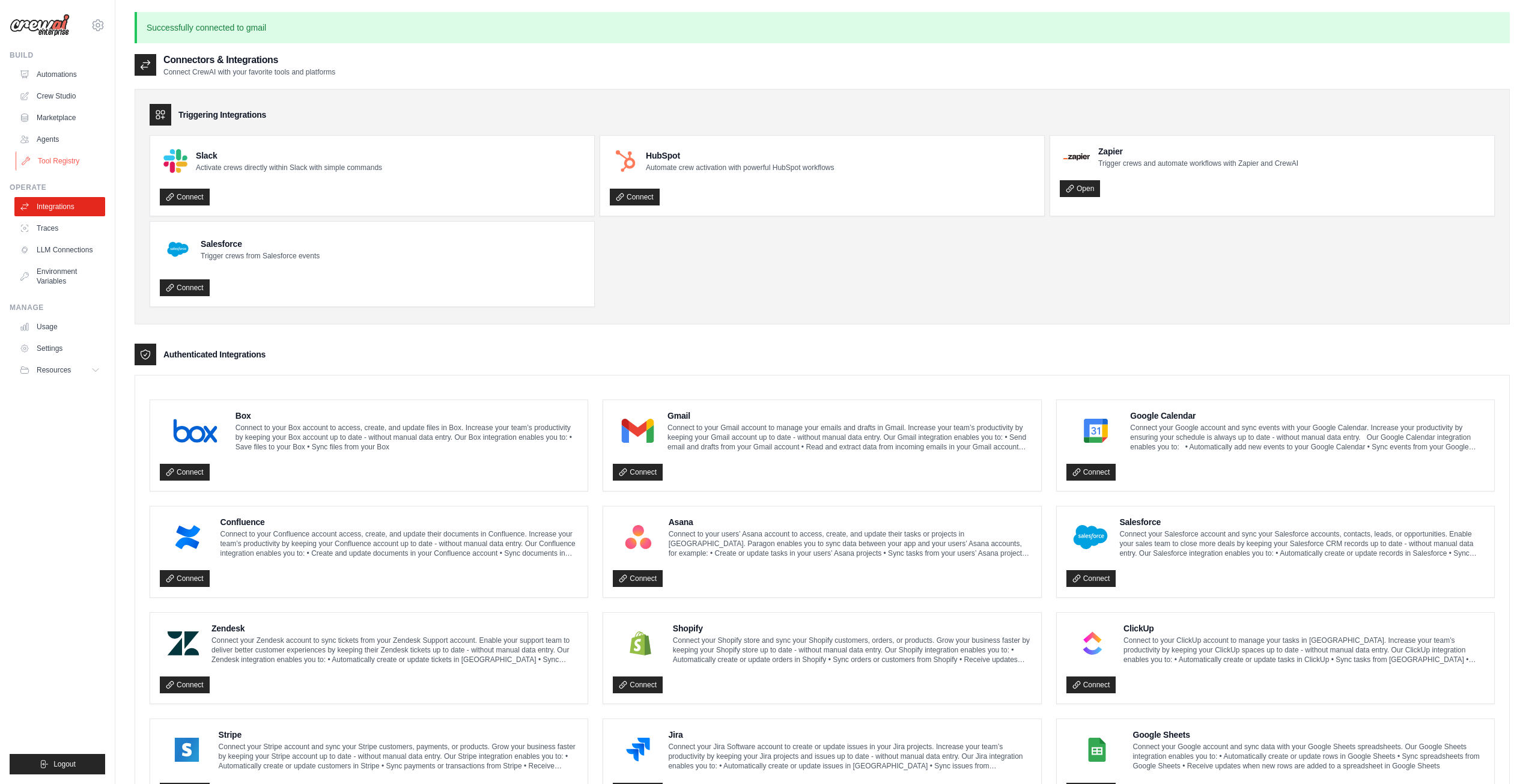
click at [53, 166] on link "Tool Registry" at bounding box center [61, 161] width 91 height 19
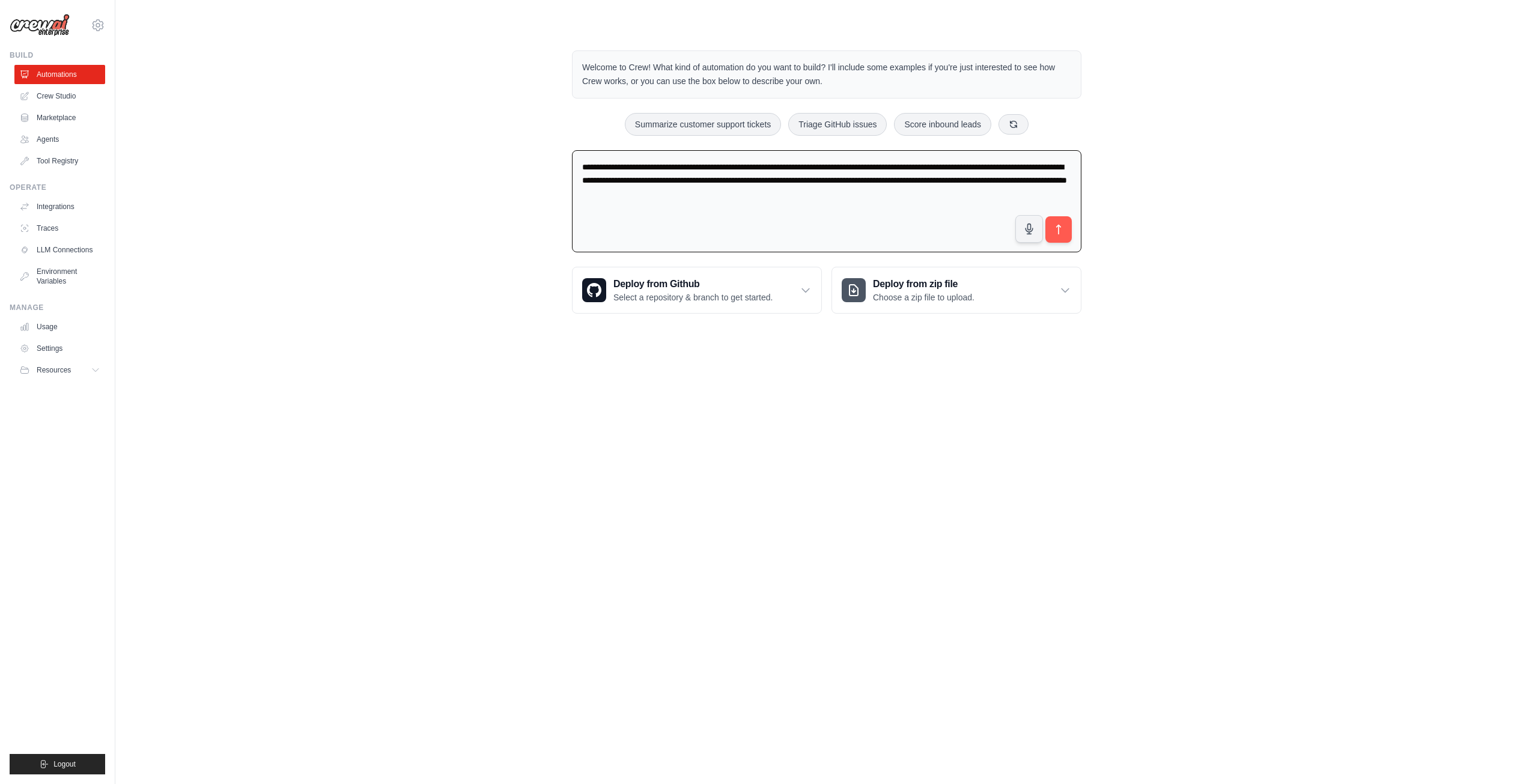
drag, startPoint x: 948, startPoint y: 204, endPoint x: 548, endPoint y: 141, distance: 404.9
click at [548, 141] on div "**********" at bounding box center [826, 182] width 1384 height 302
type textarea "**********"
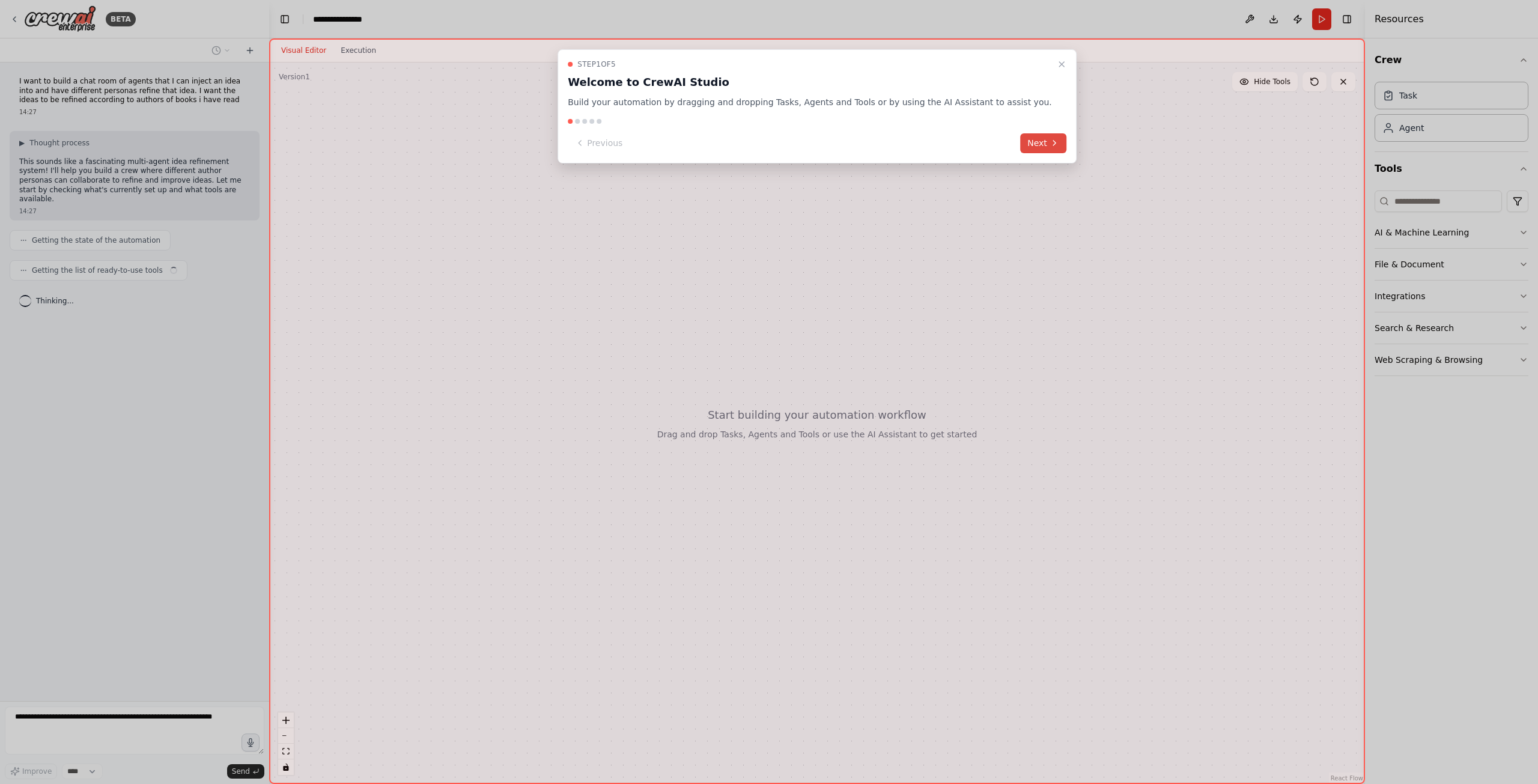
click at [1020, 141] on button "Next" at bounding box center [1043, 143] width 46 height 20
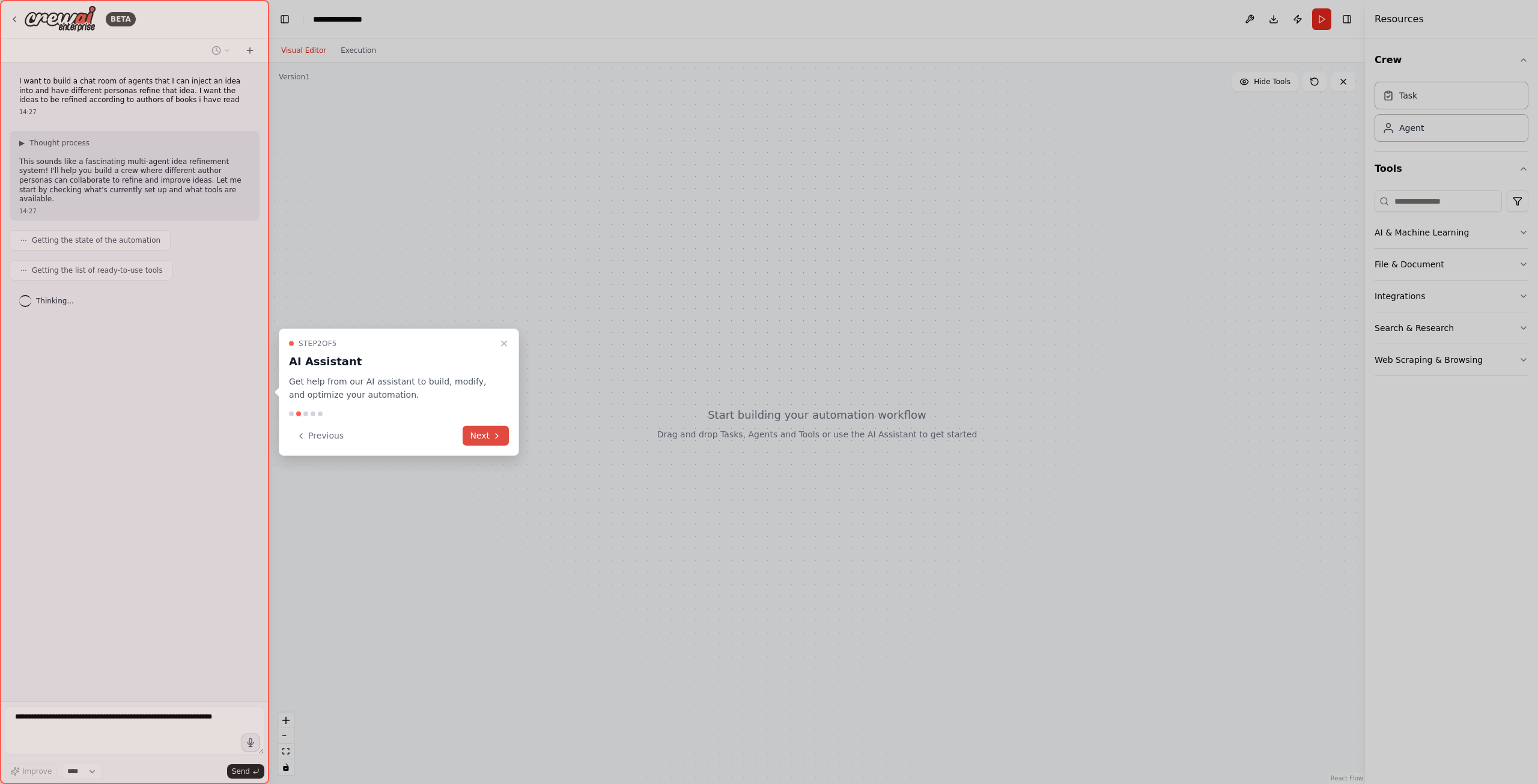
click at [499, 436] on icon at bounding box center [497, 435] width 10 height 10
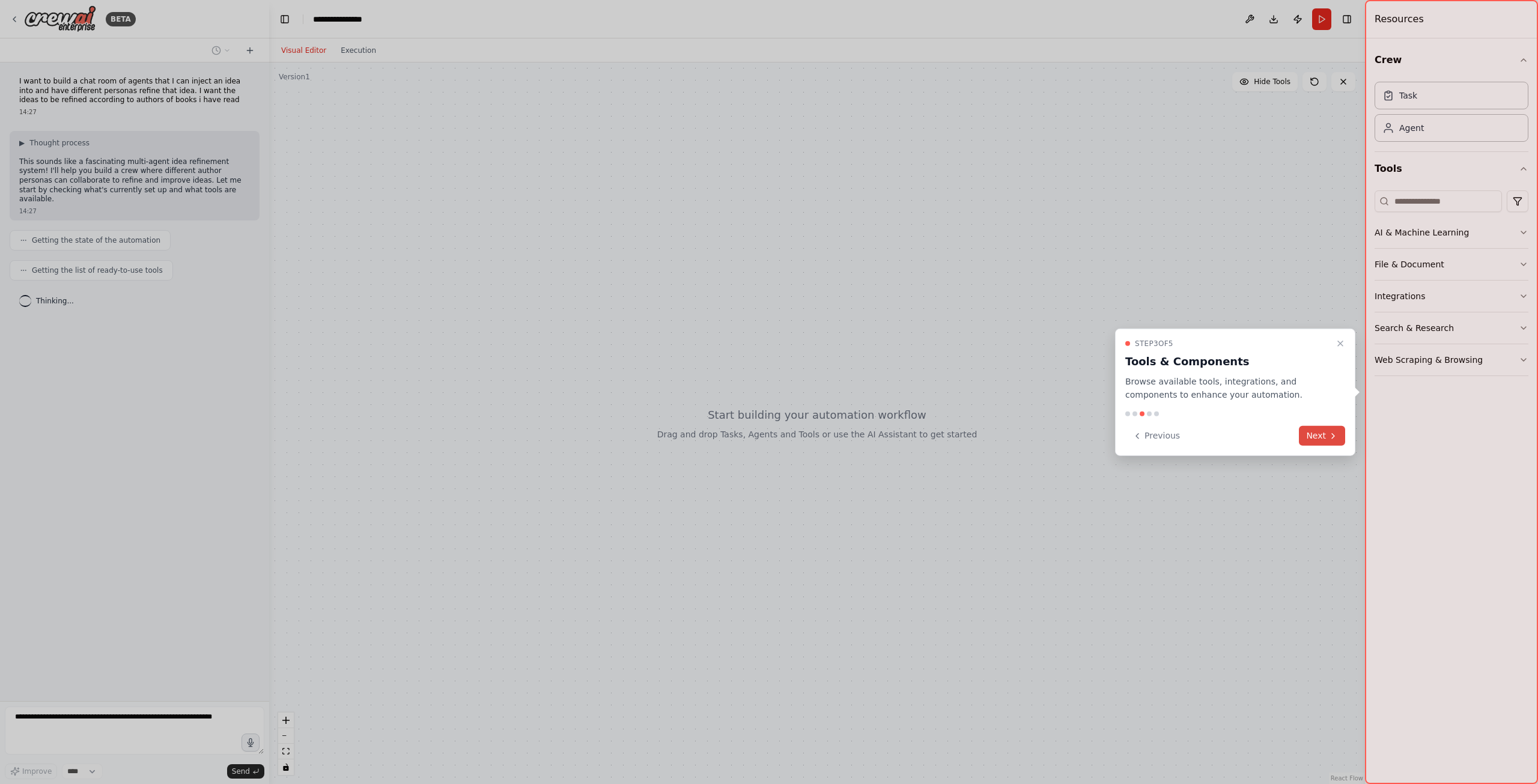
click at [1329, 437] on icon at bounding box center [1333, 435] width 10 height 10
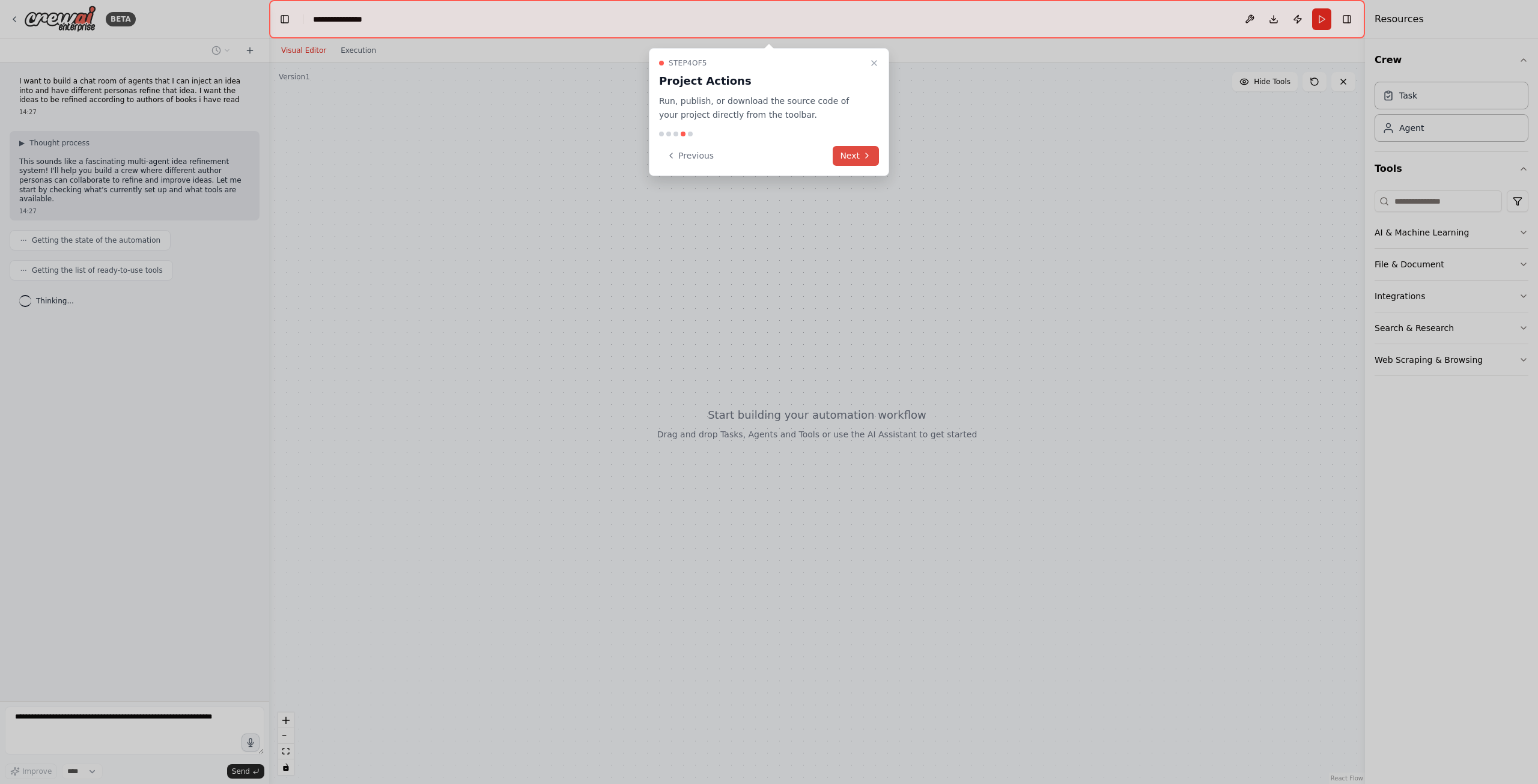
click at [843, 155] on button "Next" at bounding box center [856, 156] width 46 height 20
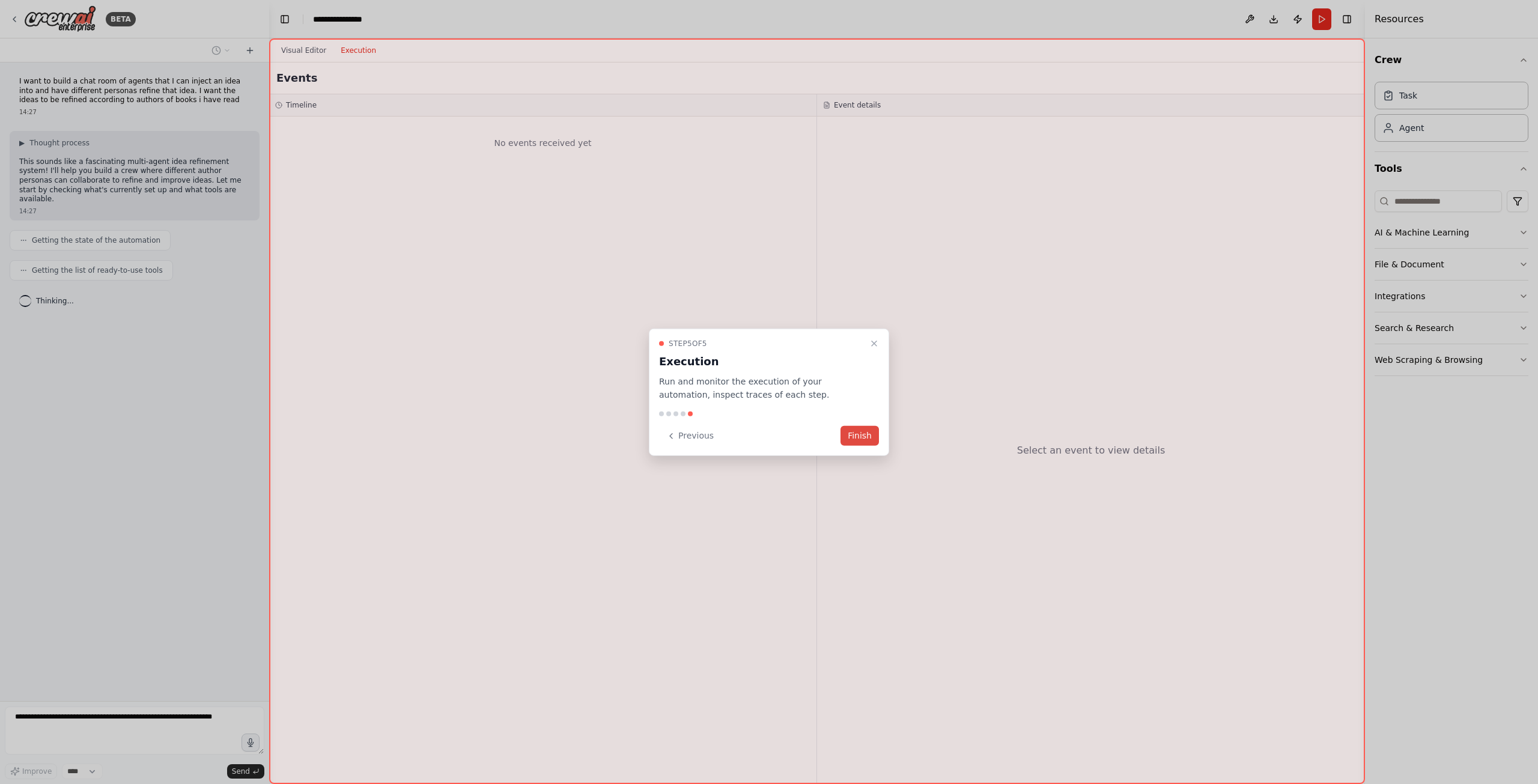
click at [872, 437] on button "Finish" at bounding box center [859, 436] width 38 height 20
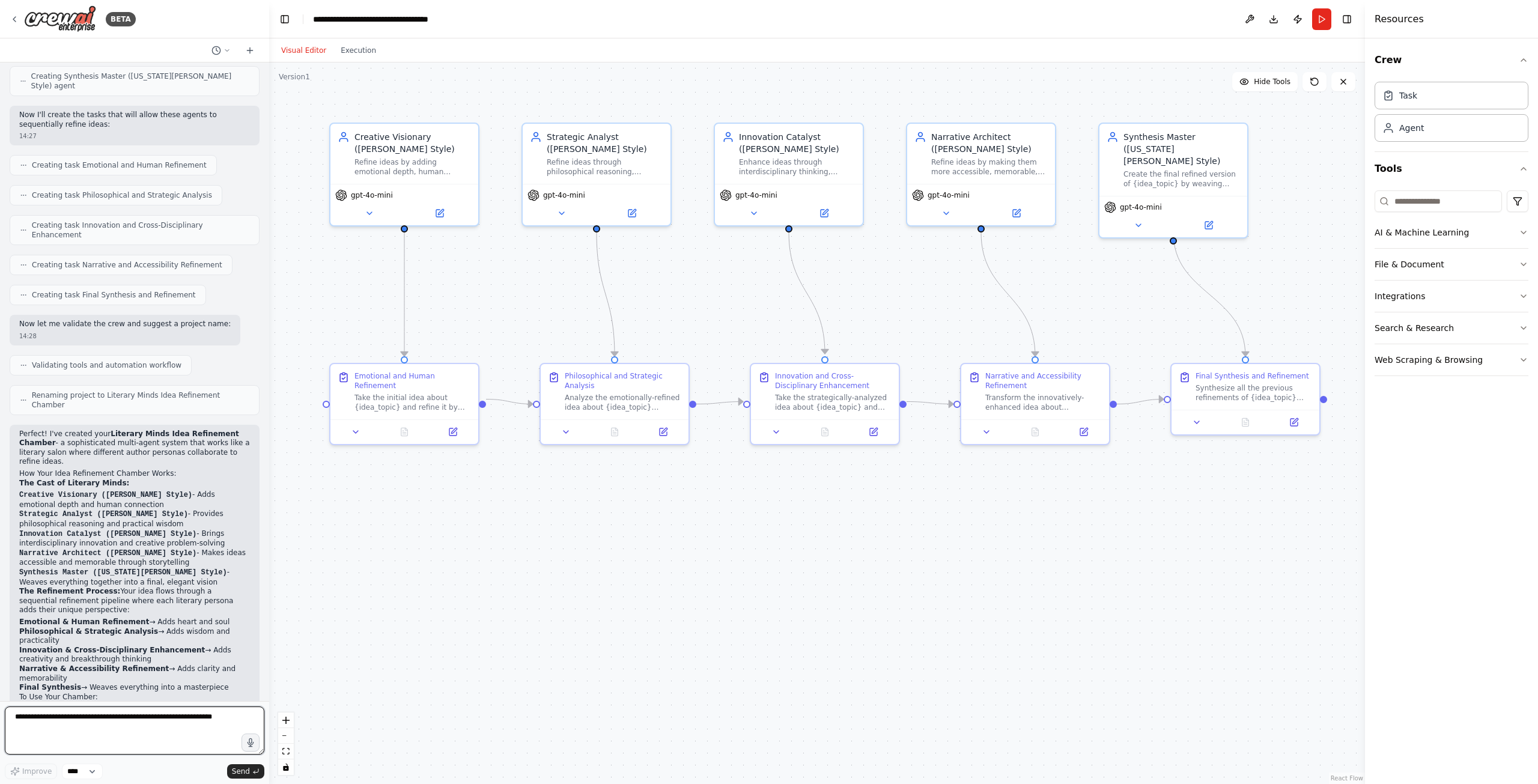
scroll to position [452, 0]
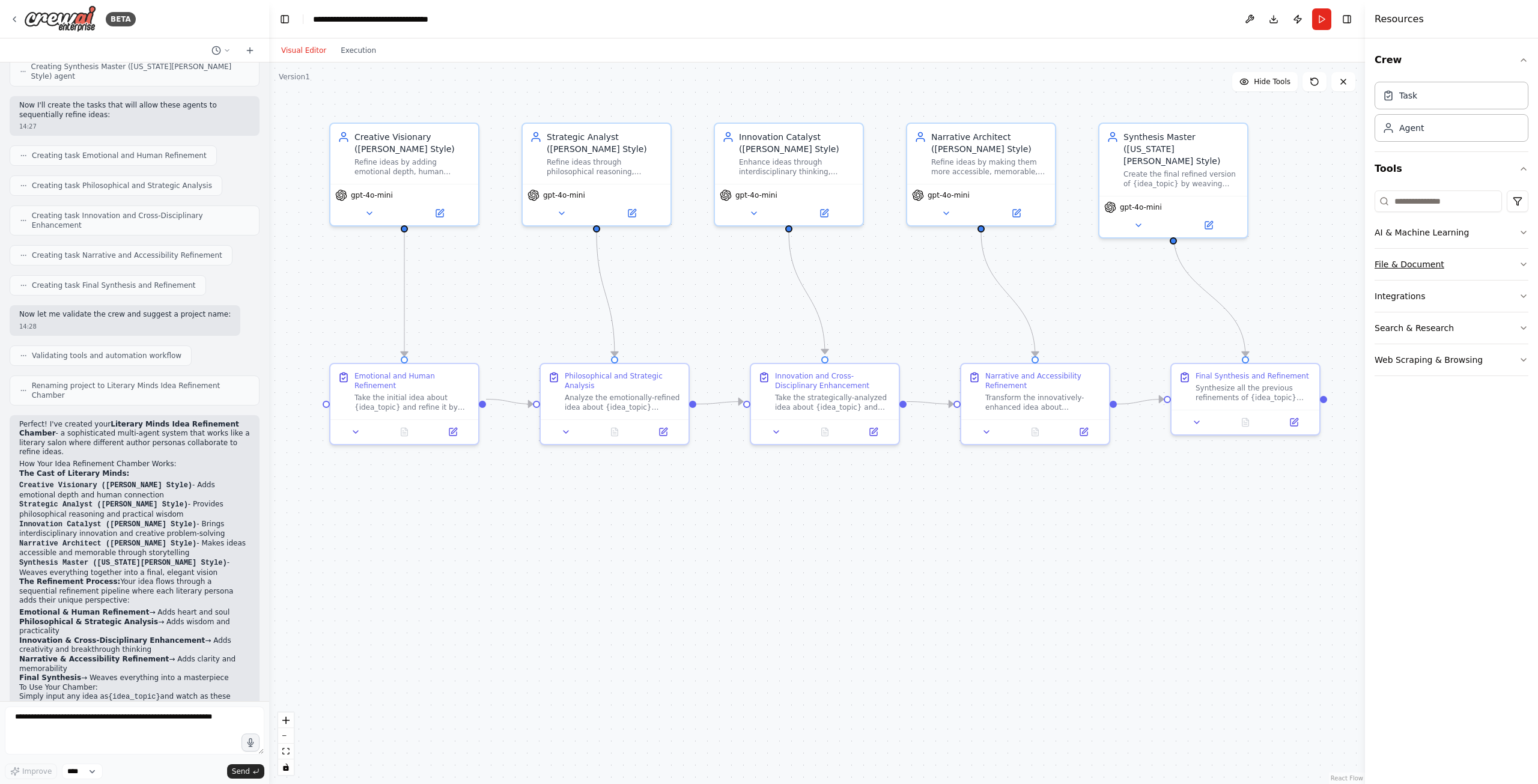
click at [1432, 263] on button "File & Document" at bounding box center [1451, 264] width 154 height 31
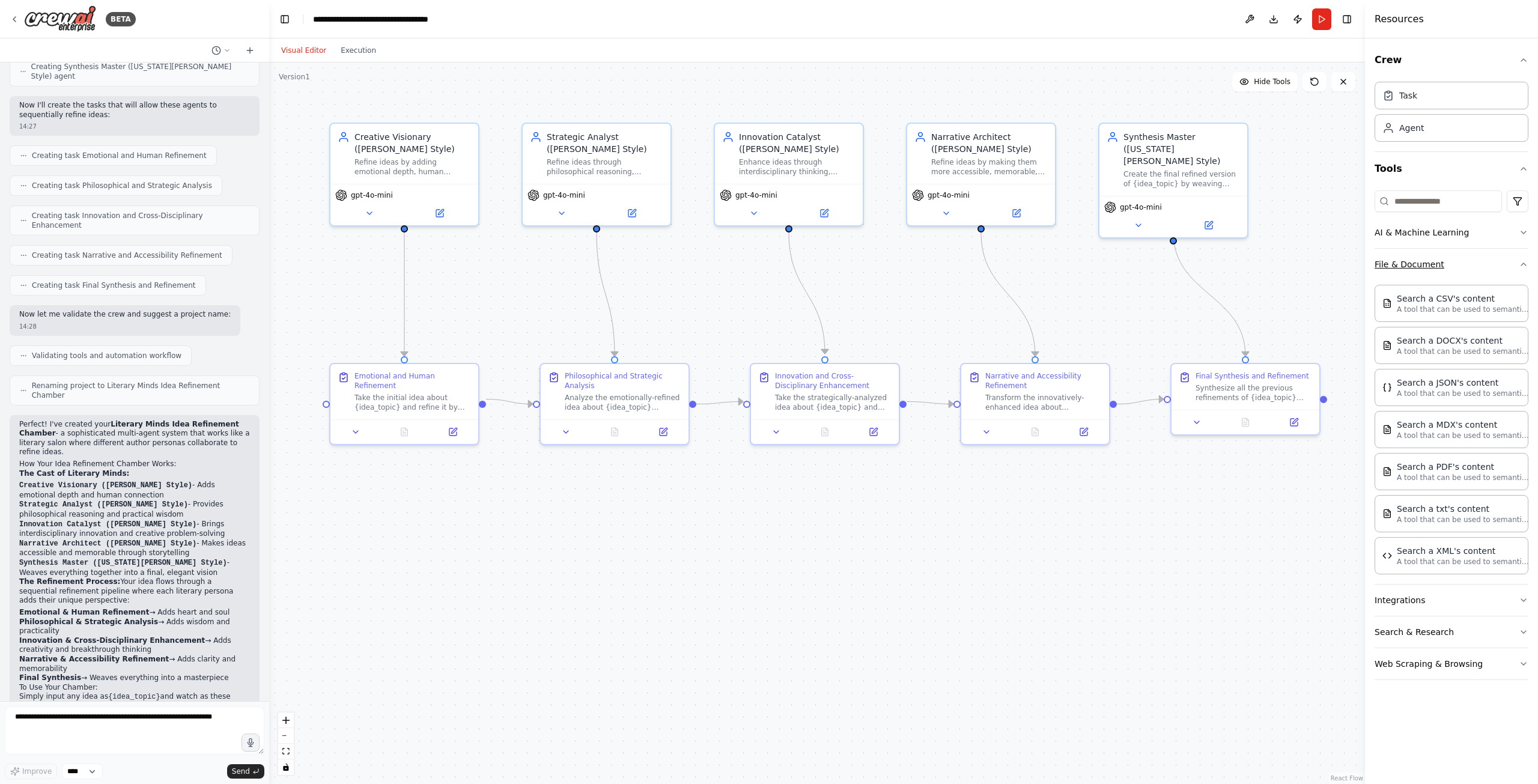
click at [1460, 268] on button "File & Document" at bounding box center [1451, 264] width 154 height 31
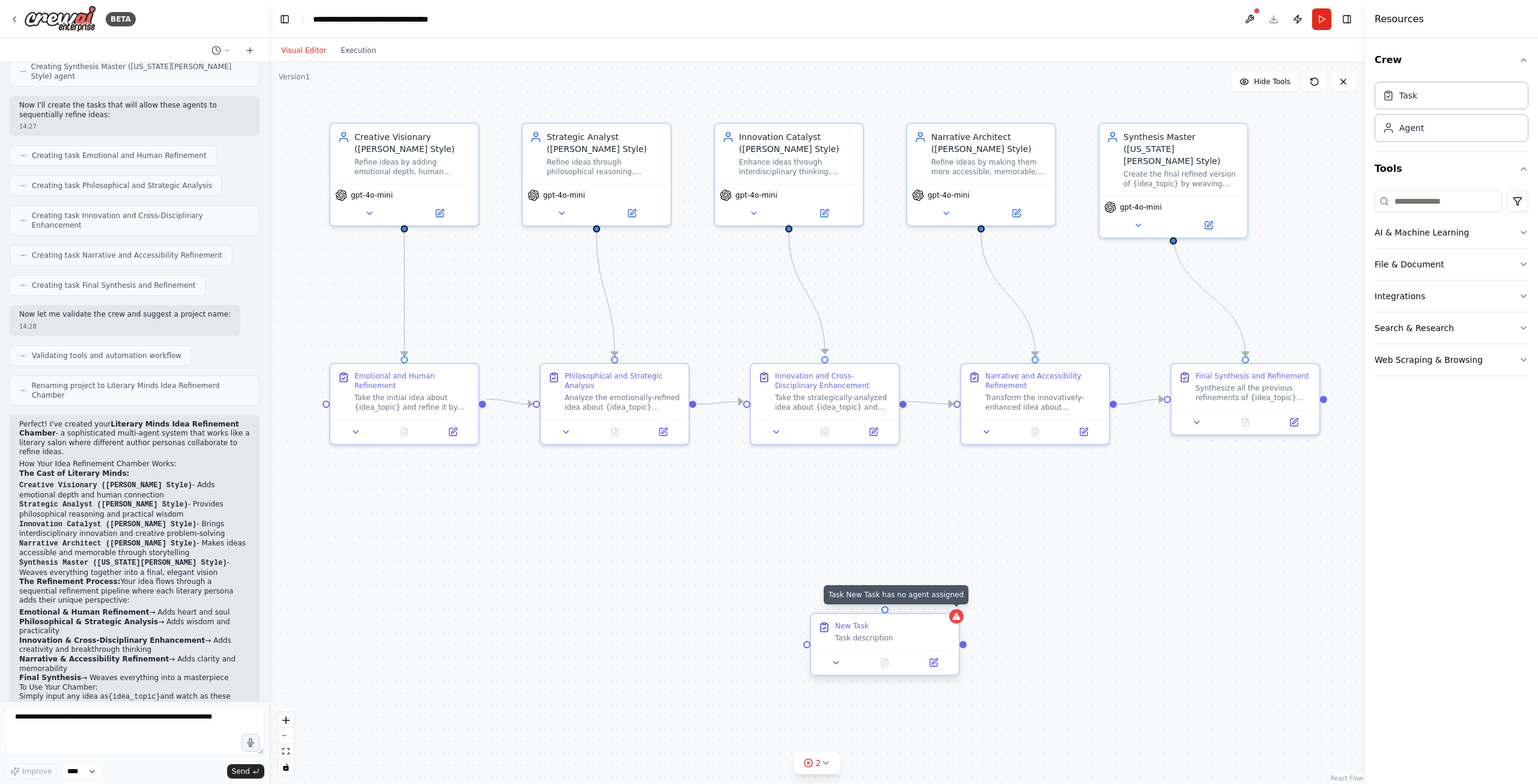
click at [957, 621] on div at bounding box center [956, 616] width 14 height 14
click at [952, 612] on div "Confirm" at bounding box center [949, 602] width 20 height 20
click at [948, 603] on icon at bounding box center [950, 603] width 5 height 6
click at [928, 603] on button "Confirm" at bounding box center [916, 603] width 43 height 14
click at [1320, 18] on button "Run" at bounding box center [1322, 19] width 19 height 21
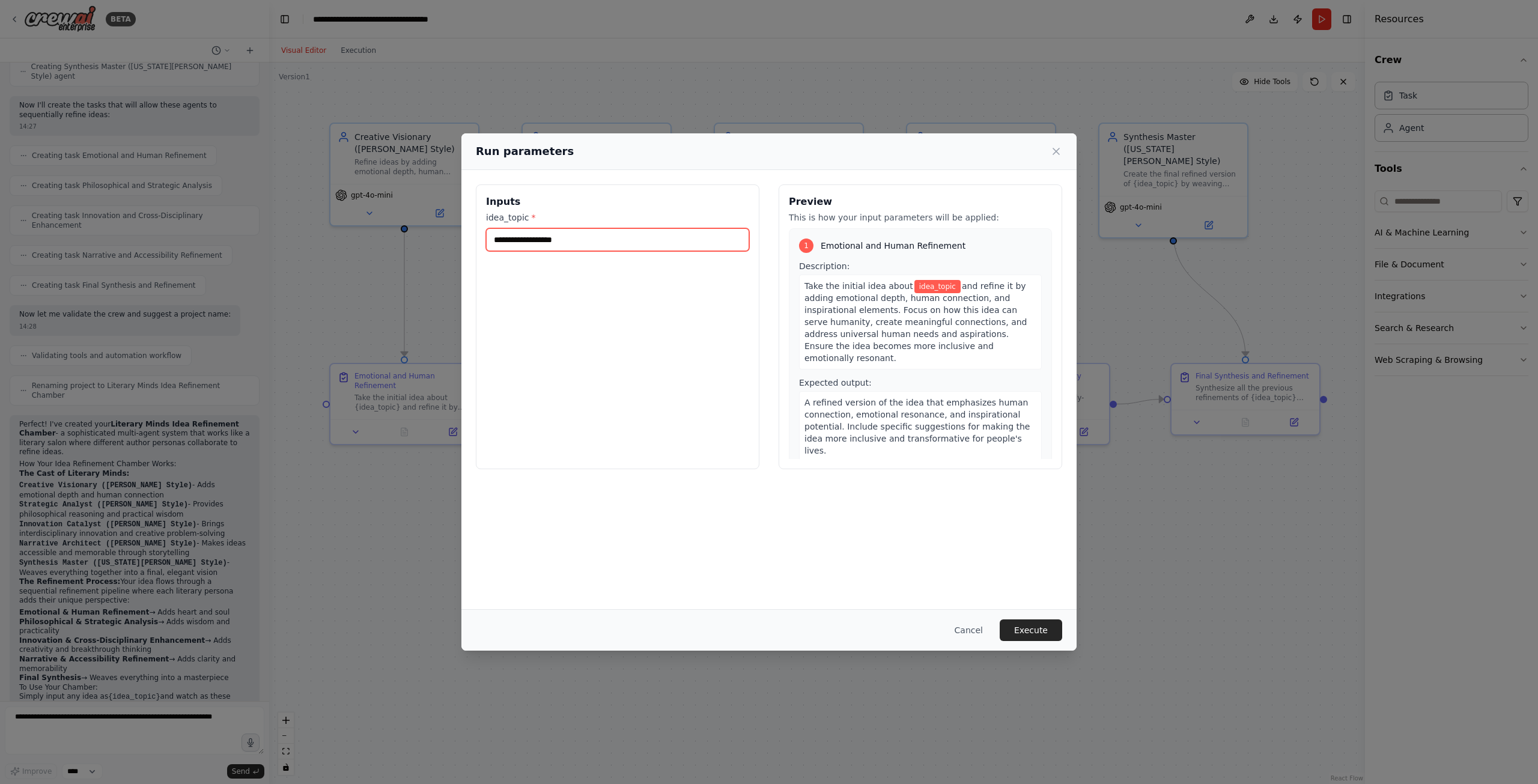
click at [590, 238] on input "idea_topic *" at bounding box center [618, 239] width 263 height 23
type input "**********"
click at [1038, 623] on button "Execute" at bounding box center [1031, 630] width 62 height 21
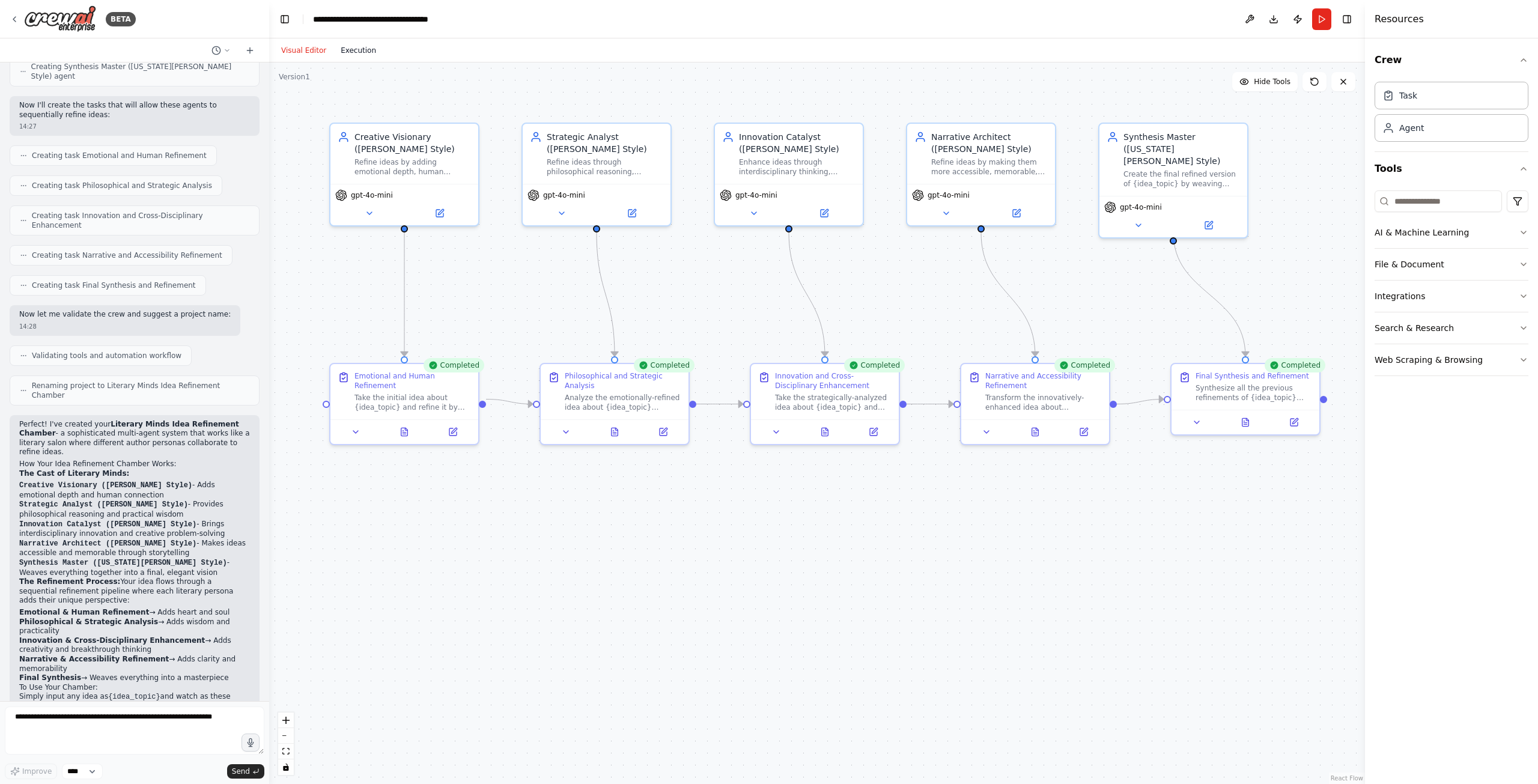
click at [365, 54] on button "Execution" at bounding box center [358, 51] width 50 height 14
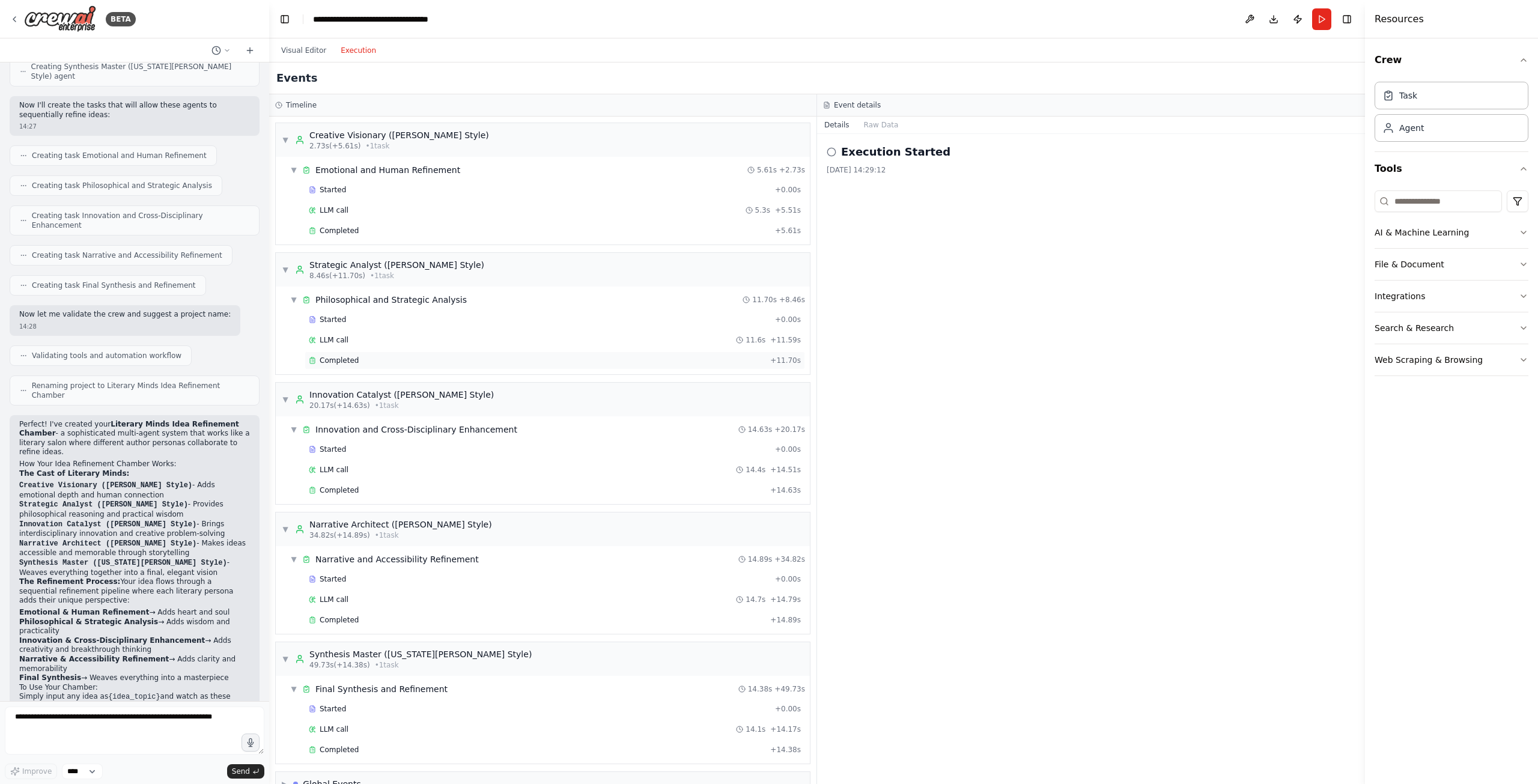
click at [346, 359] on span "Completed" at bounding box center [339, 360] width 39 height 10
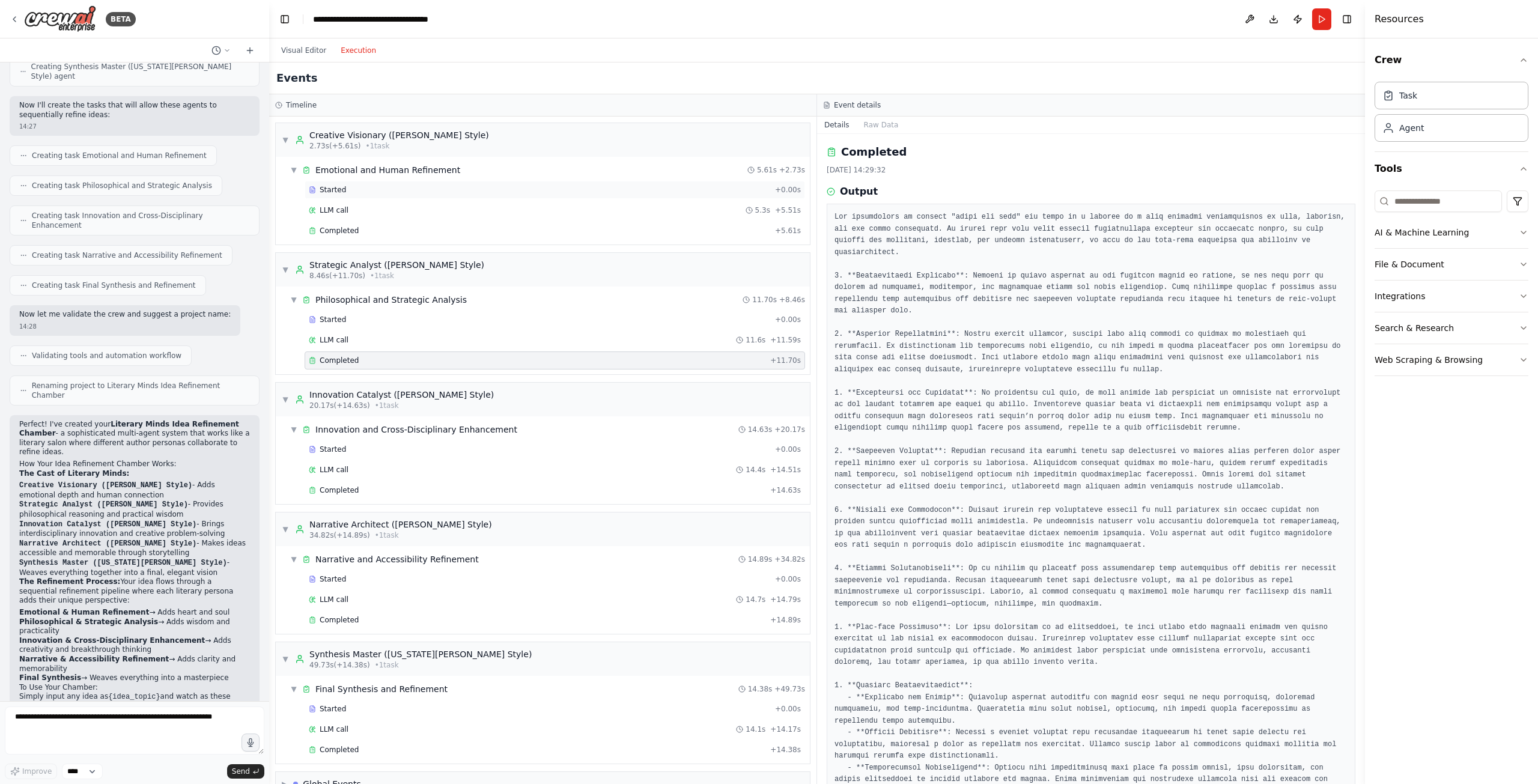
click at [344, 193] on div "Started" at bounding box center [539, 189] width 461 height 10
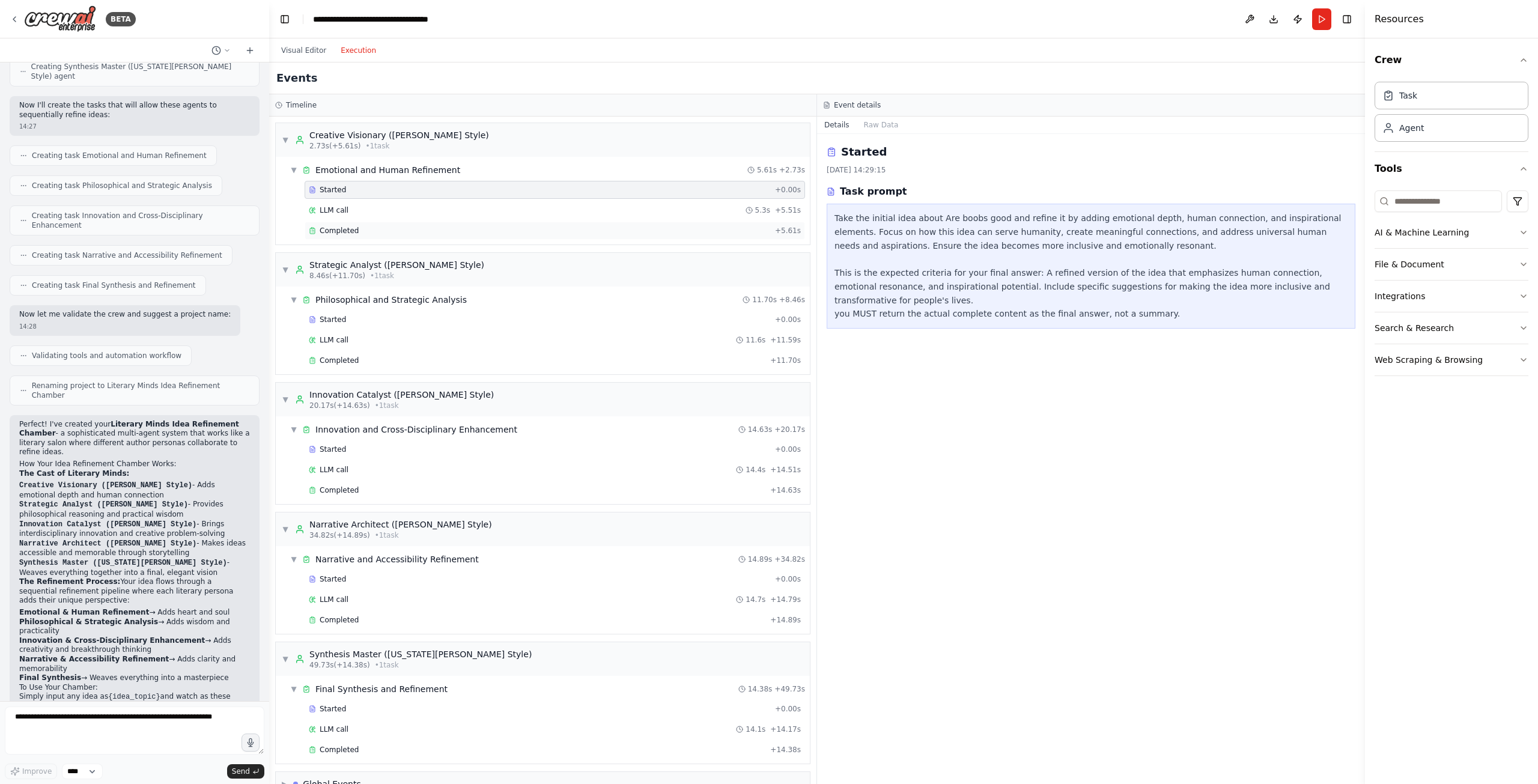
click at [332, 230] on span "Completed" at bounding box center [339, 230] width 39 height 10
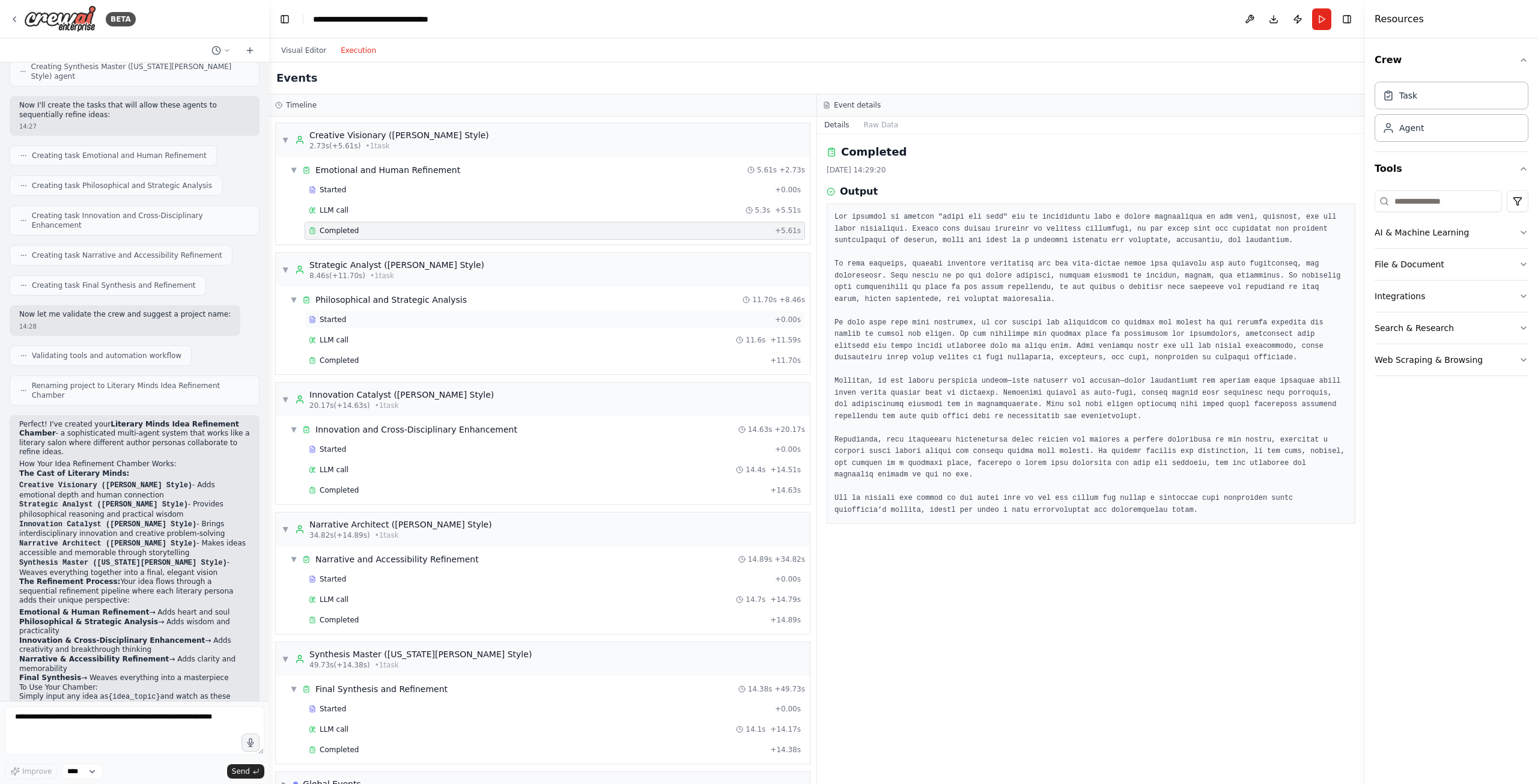
click at [446, 320] on div "Started" at bounding box center [539, 319] width 461 height 10
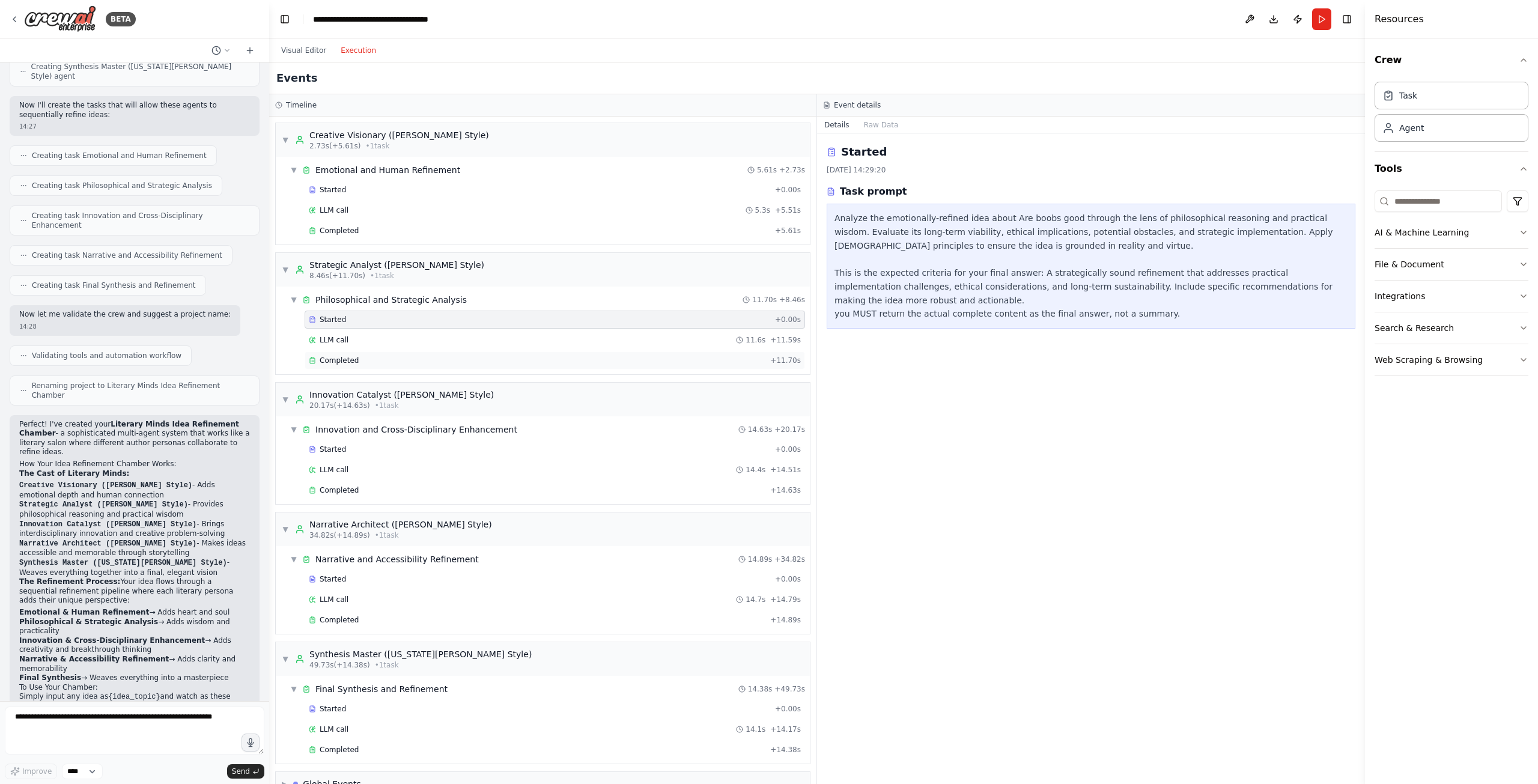
click at [403, 359] on div "Completed" at bounding box center [537, 360] width 457 height 10
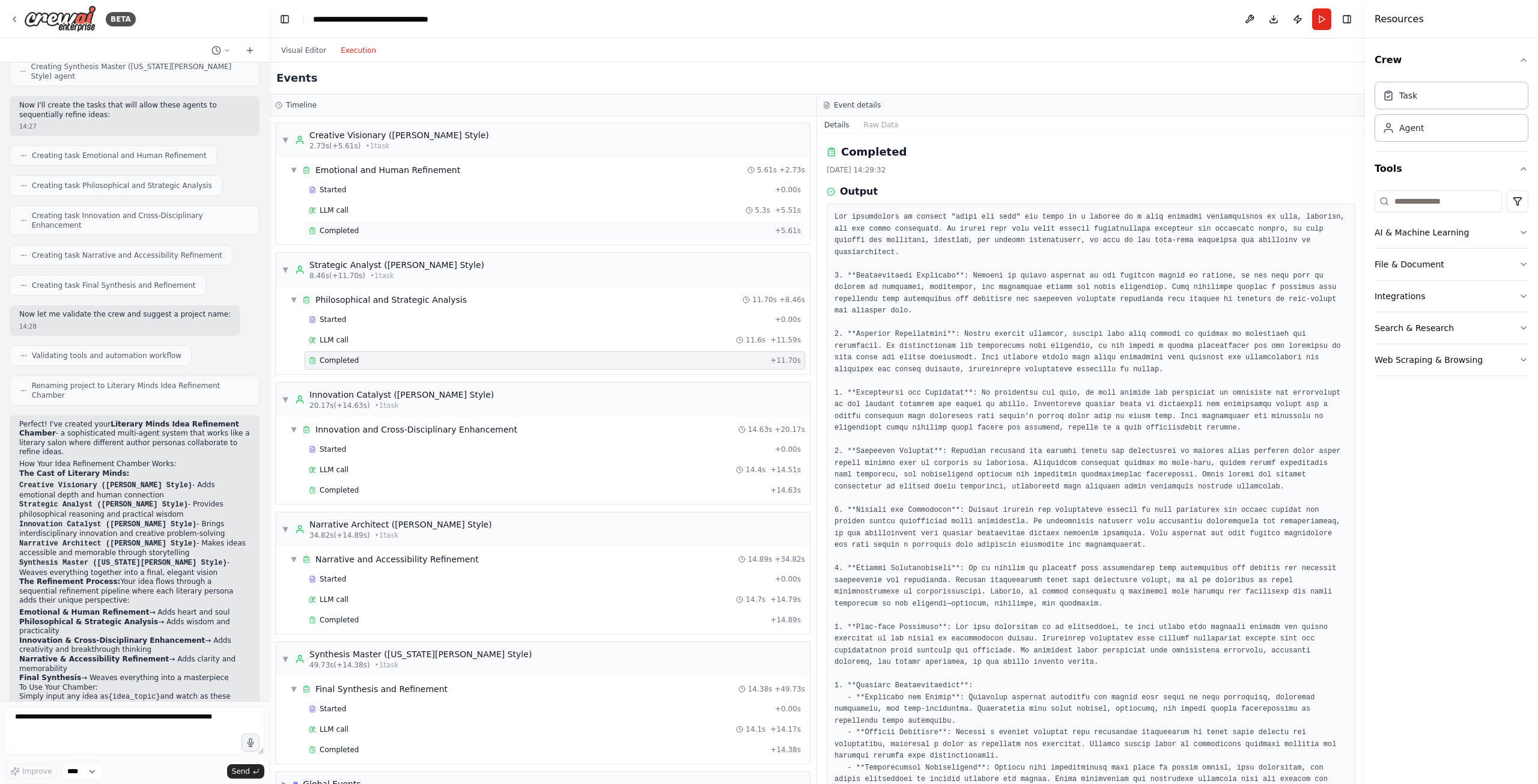
click at [348, 237] on div "Completed + 5.61s" at bounding box center [555, 231] width 500 height 18
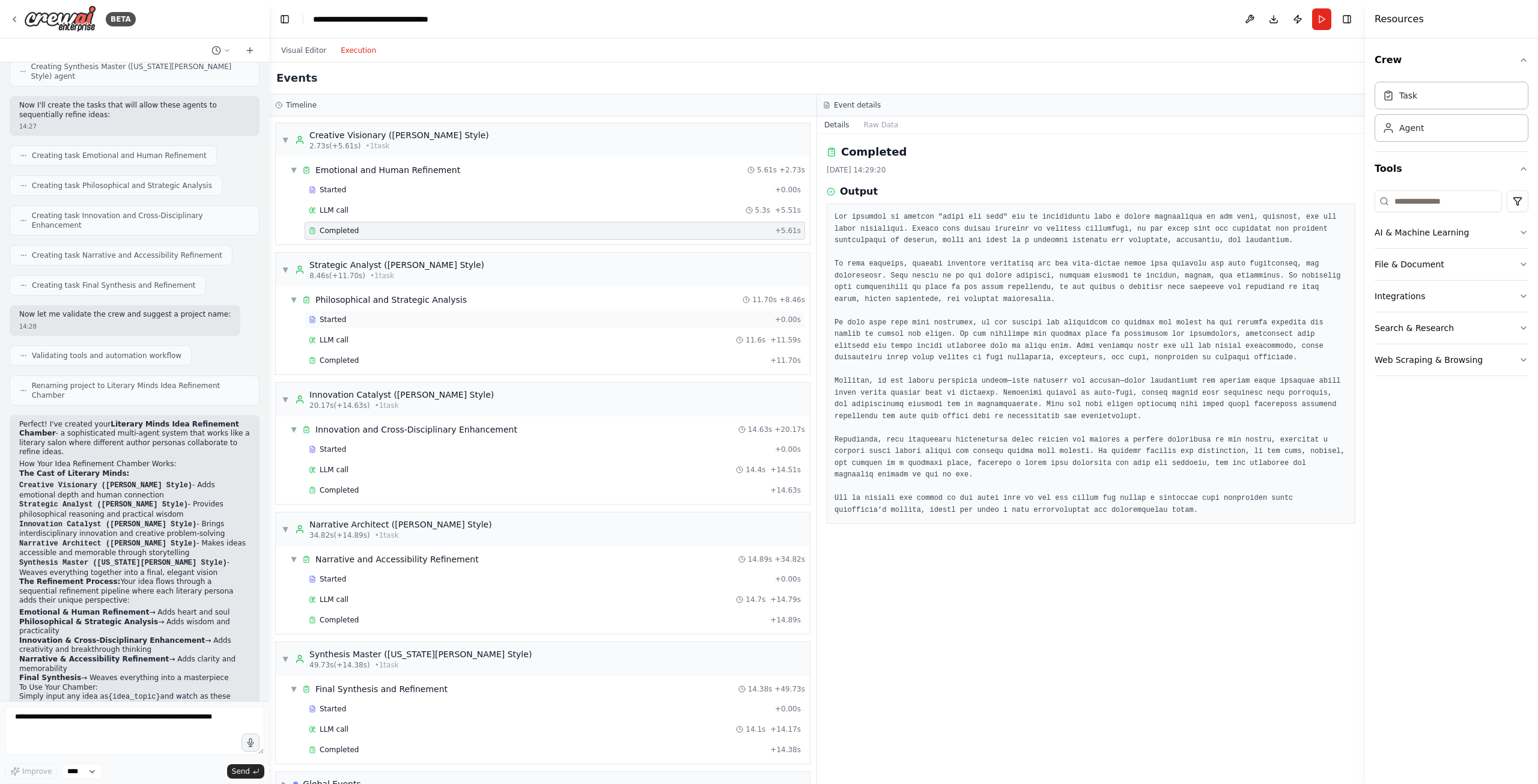
click at [339, 320] on span "Started" at bounding box center [333, 319] width 27 height 10
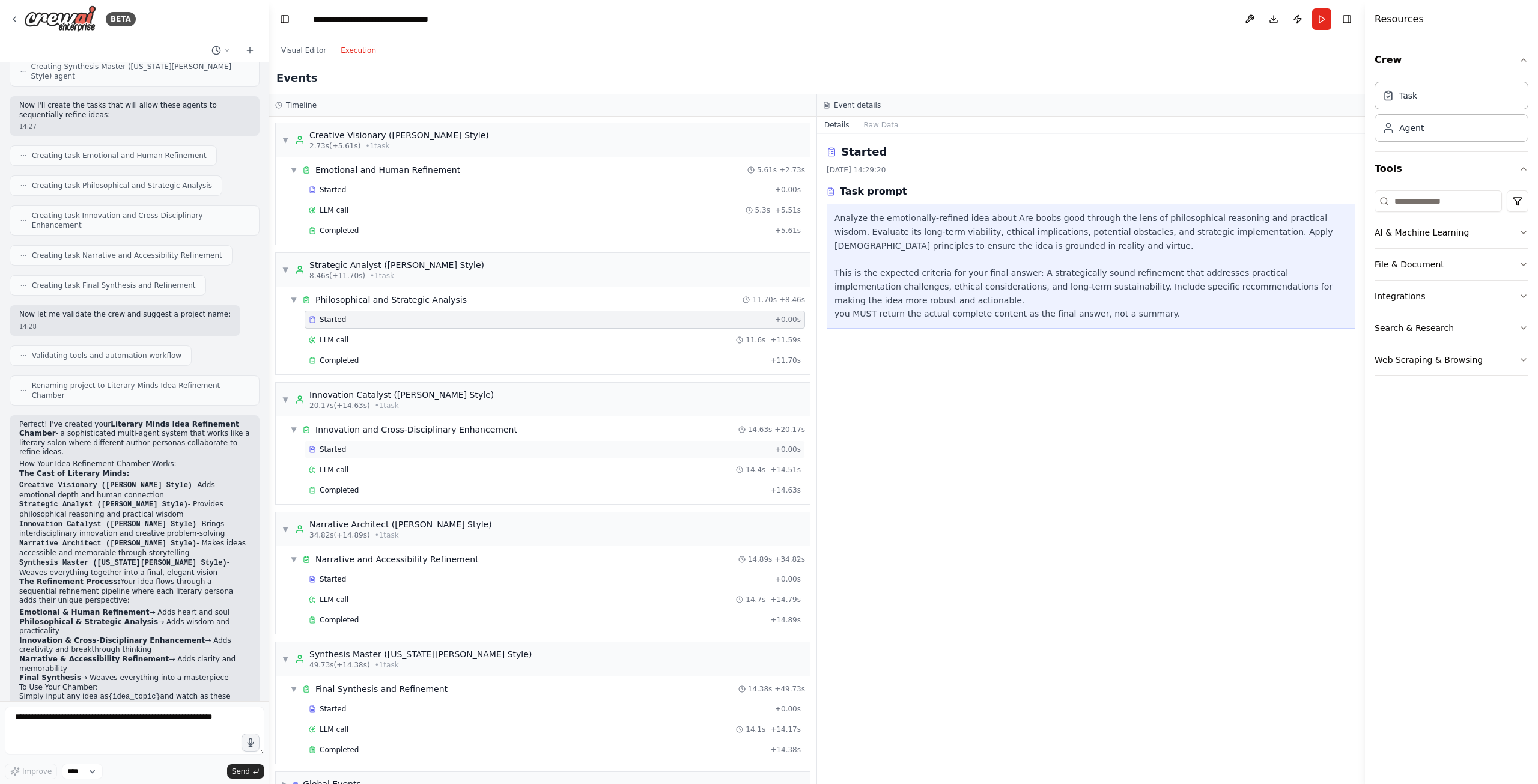
click at [335, 447] on span "Started" at bounding box center [333, 449] width 27 height 10
click at [340, 484] on div "Completed + 14.63s" at bounding box center [555, 490] width 500 height 18
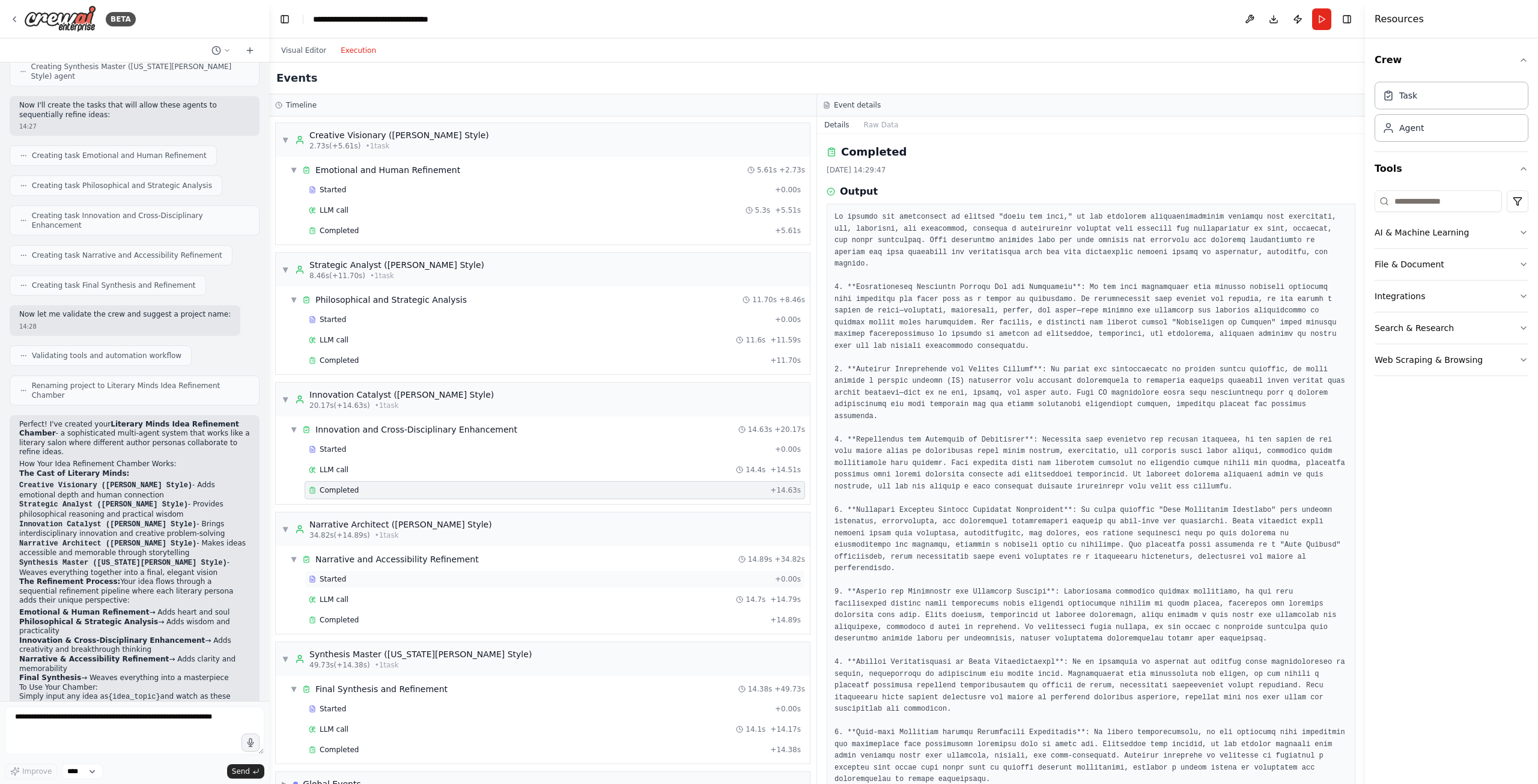
click at [376, 580] on div "Started" at bounding box center [539, 578] width 461 height 10
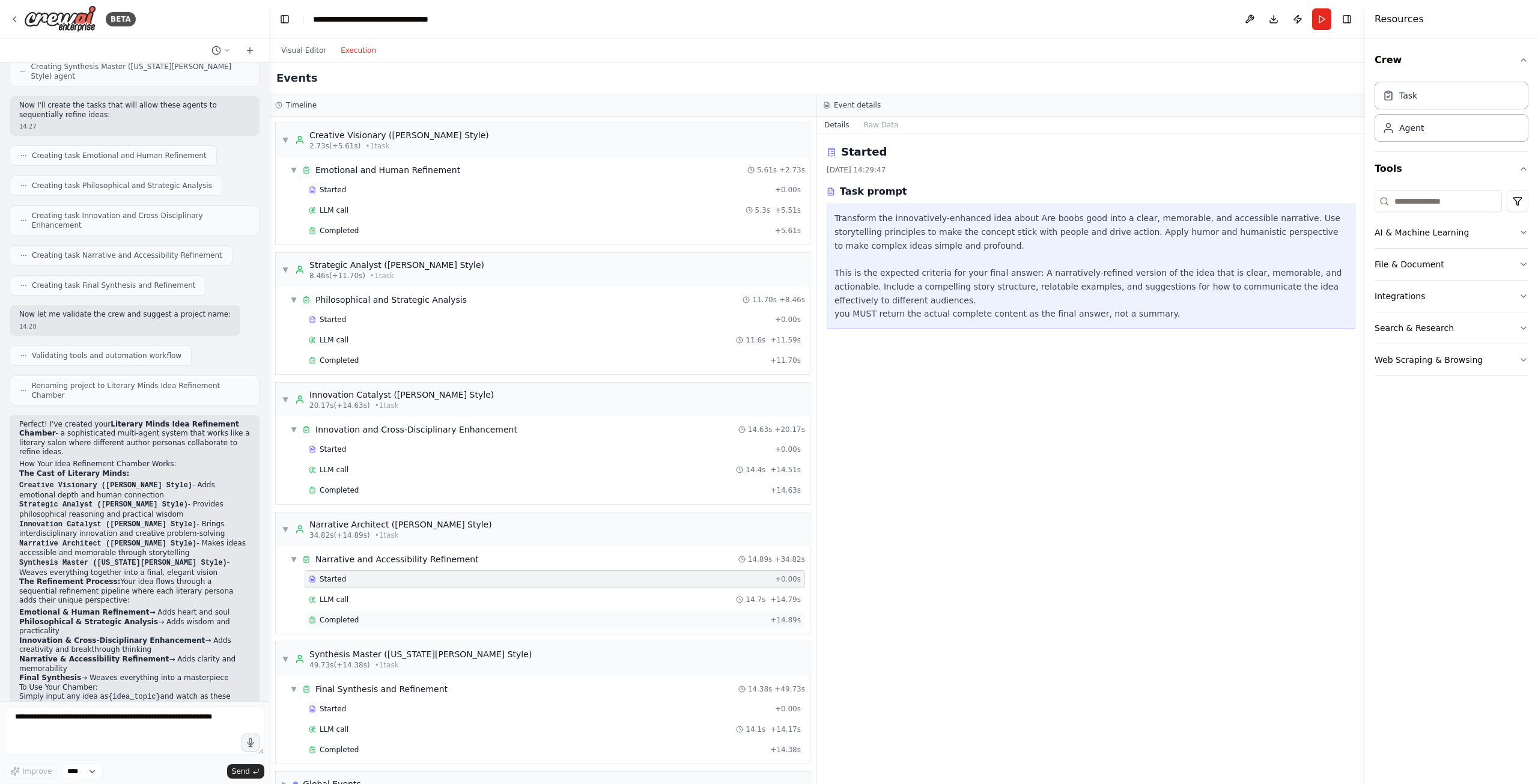
click at [349, 621] on span "Completed" at bounding box center [339, 619] width 39 height 10
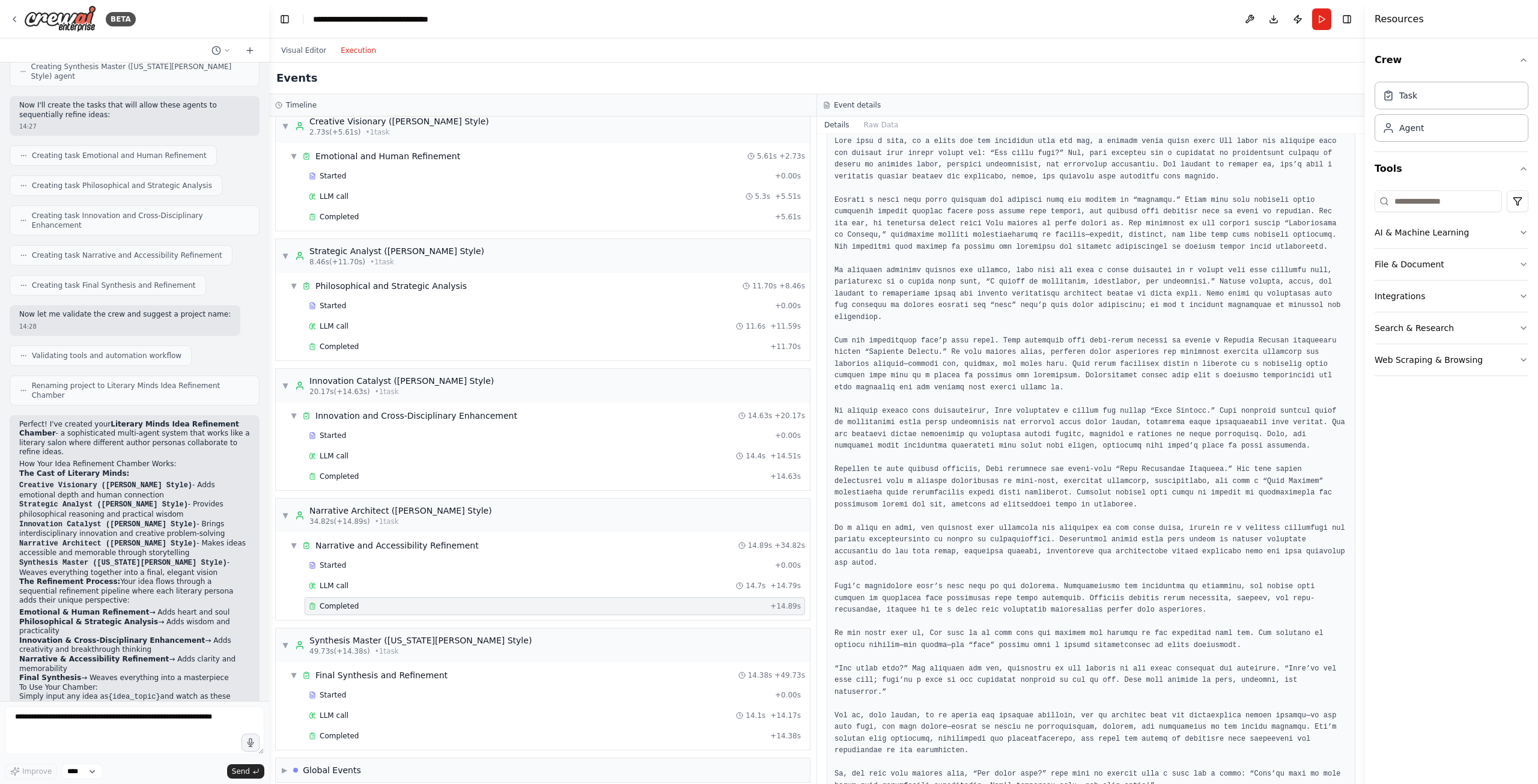
scroll to position [26, 0]
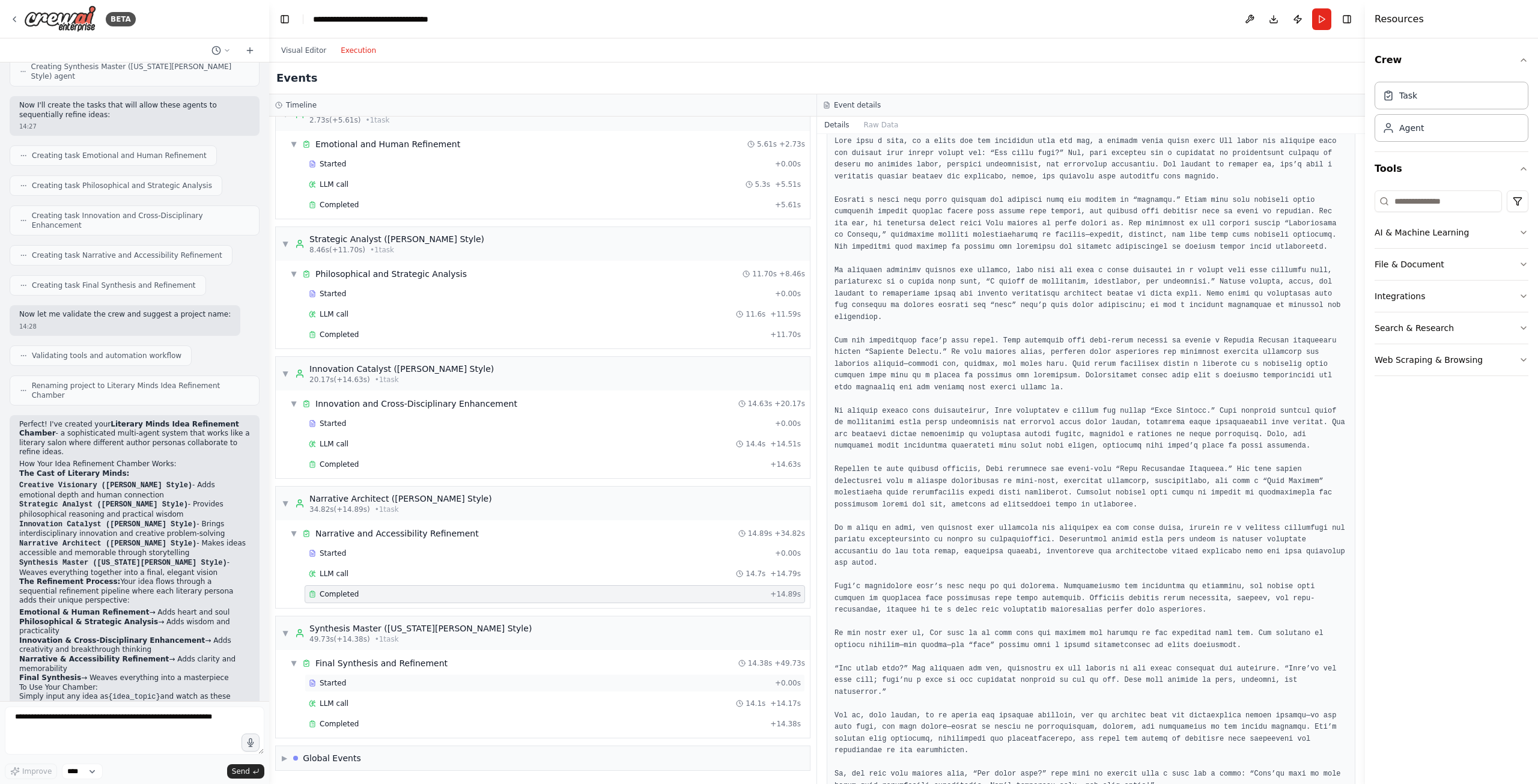
click at [341, 679] on span "Started" at bounding box center [333, 683] width 27 height 10
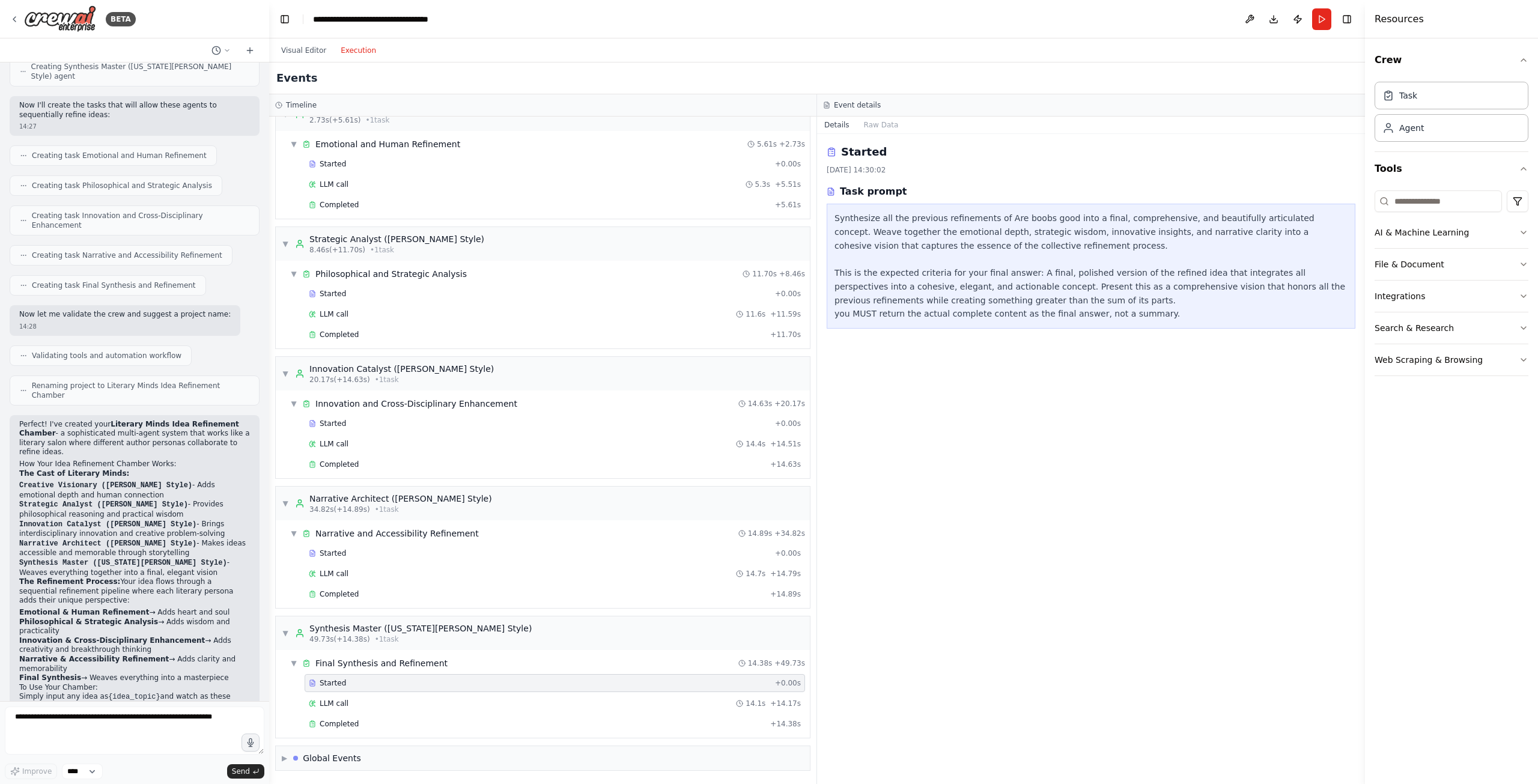
scroll to position [0, 0]
click at [362, 729] on div "Completed + 14.38s" at bounding box center [555, 724] width 500 height 18
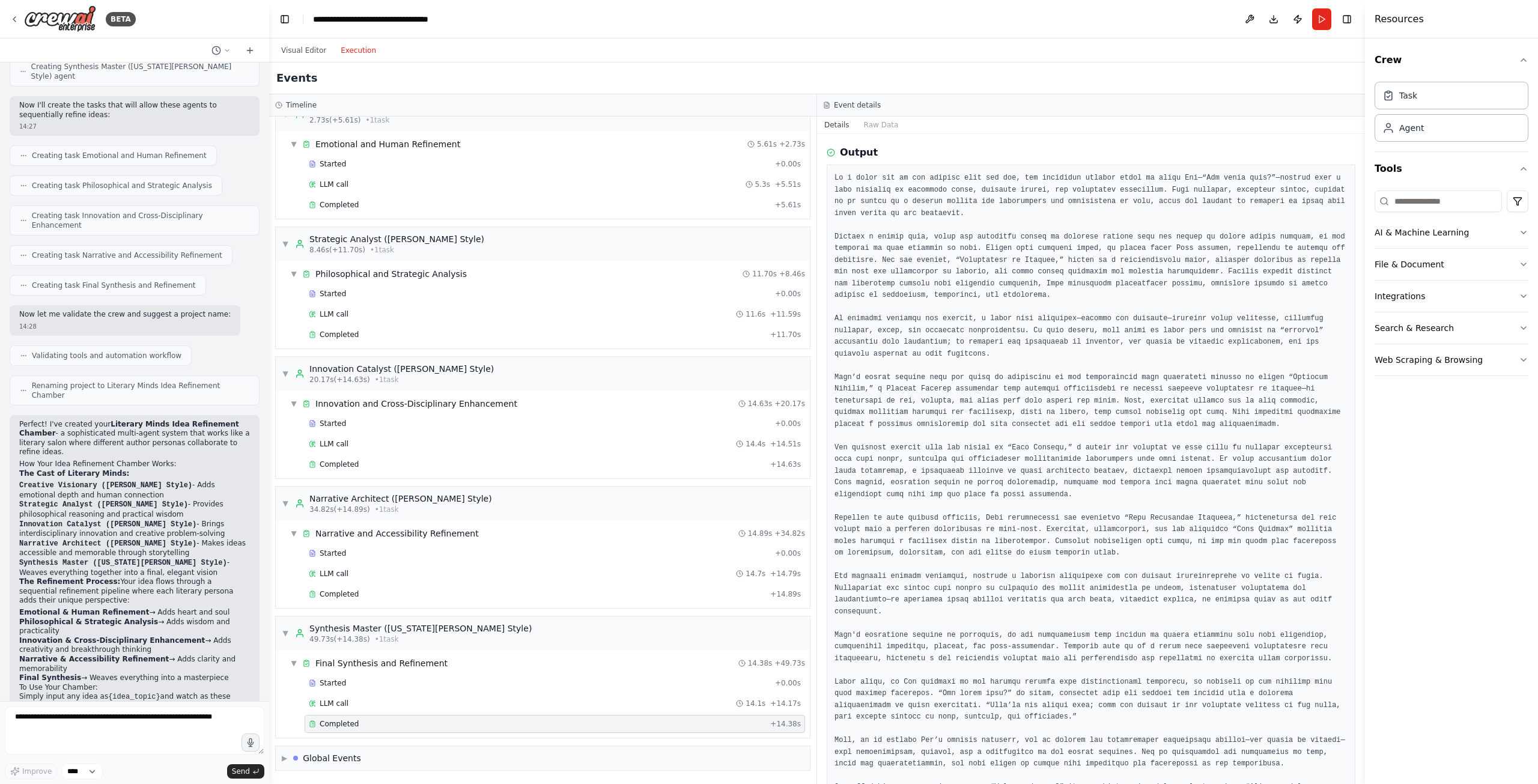
scroll to position [76, 0]
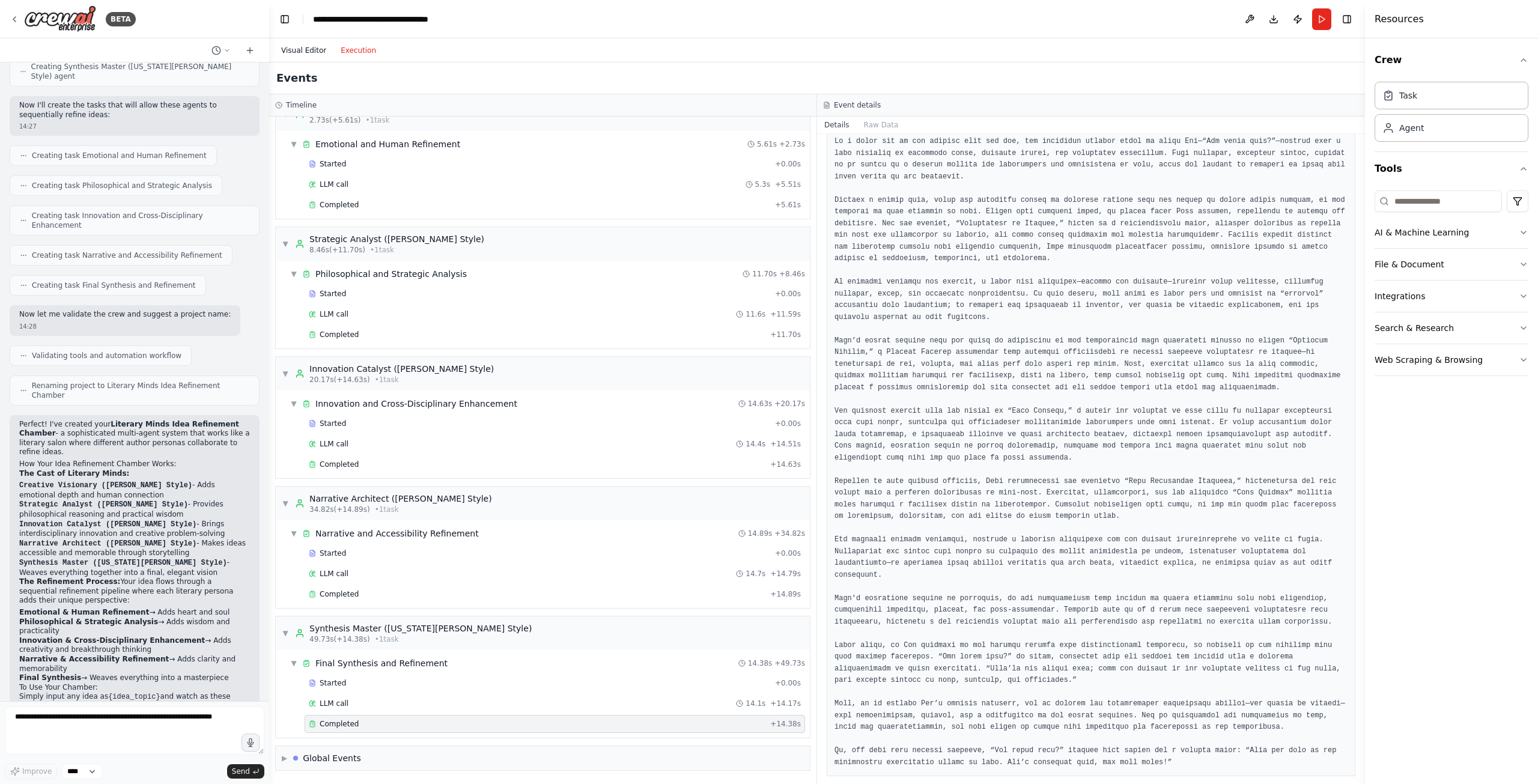
click at [296, 47] on button "Visual Editor" at bounding box center [304, 51] width 60 height 14
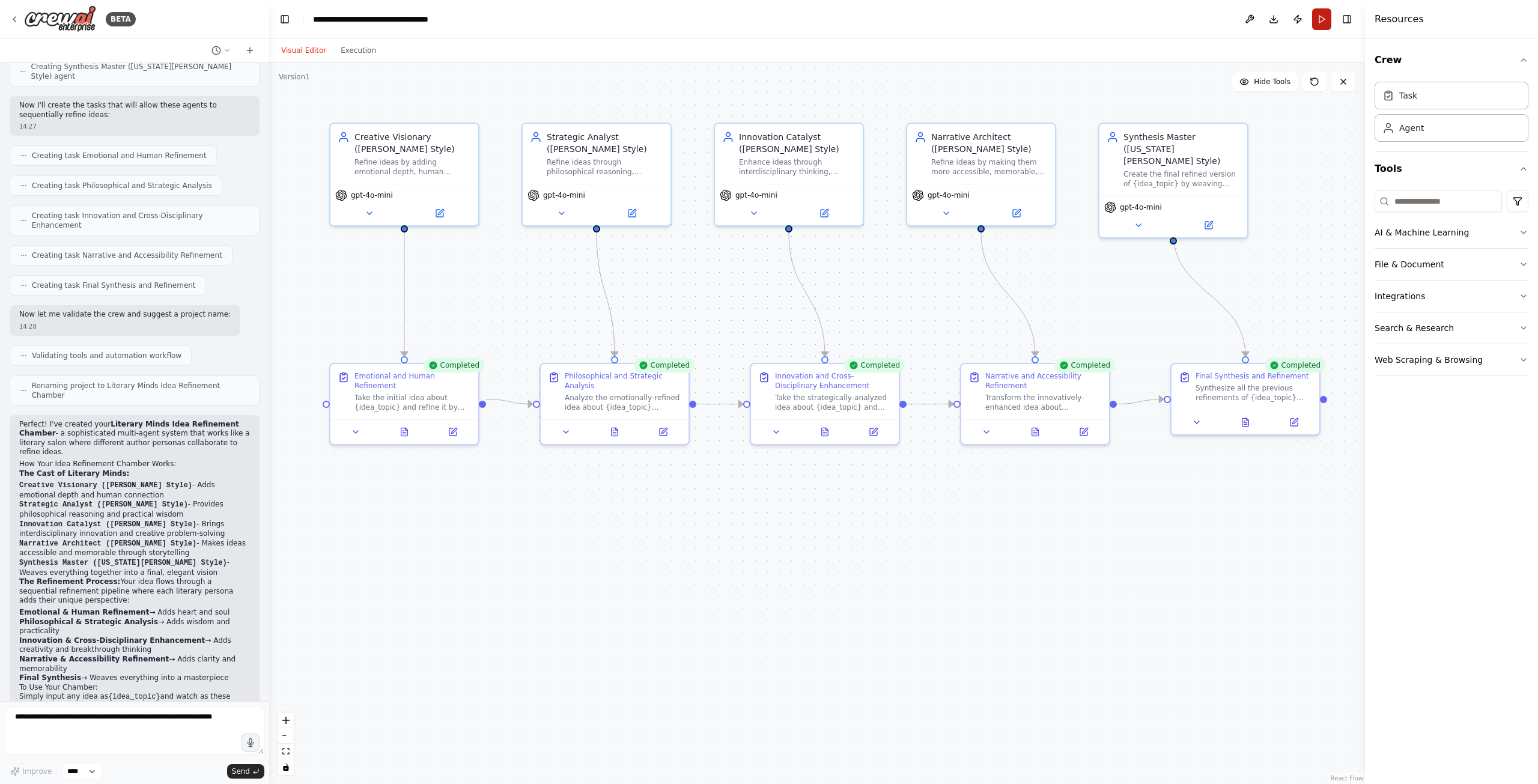
click at [1321, 21] on button "Run" at bounding box center [1322, 19] width 19 height 21
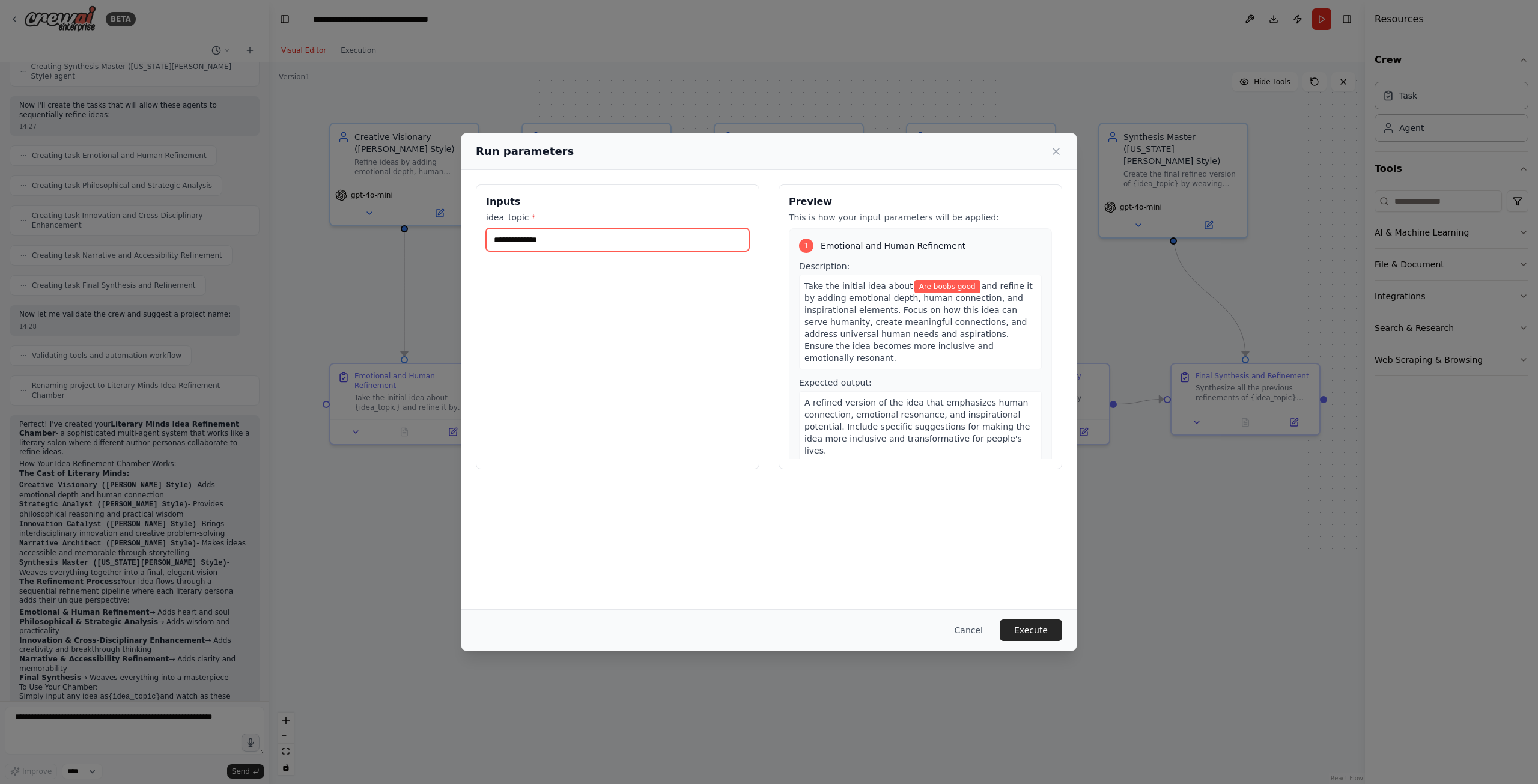
click at [662, 237] on input "**********" at bounding box center [618, 239] width 263 height 23
drag, startPoint x: 656, startPoint y: 237, endPoint x: 446, endPoint y: 240, distance: 210.0
click at [446, 240] on div "**********" at bounding box center [769, 392] width 1538 height 784
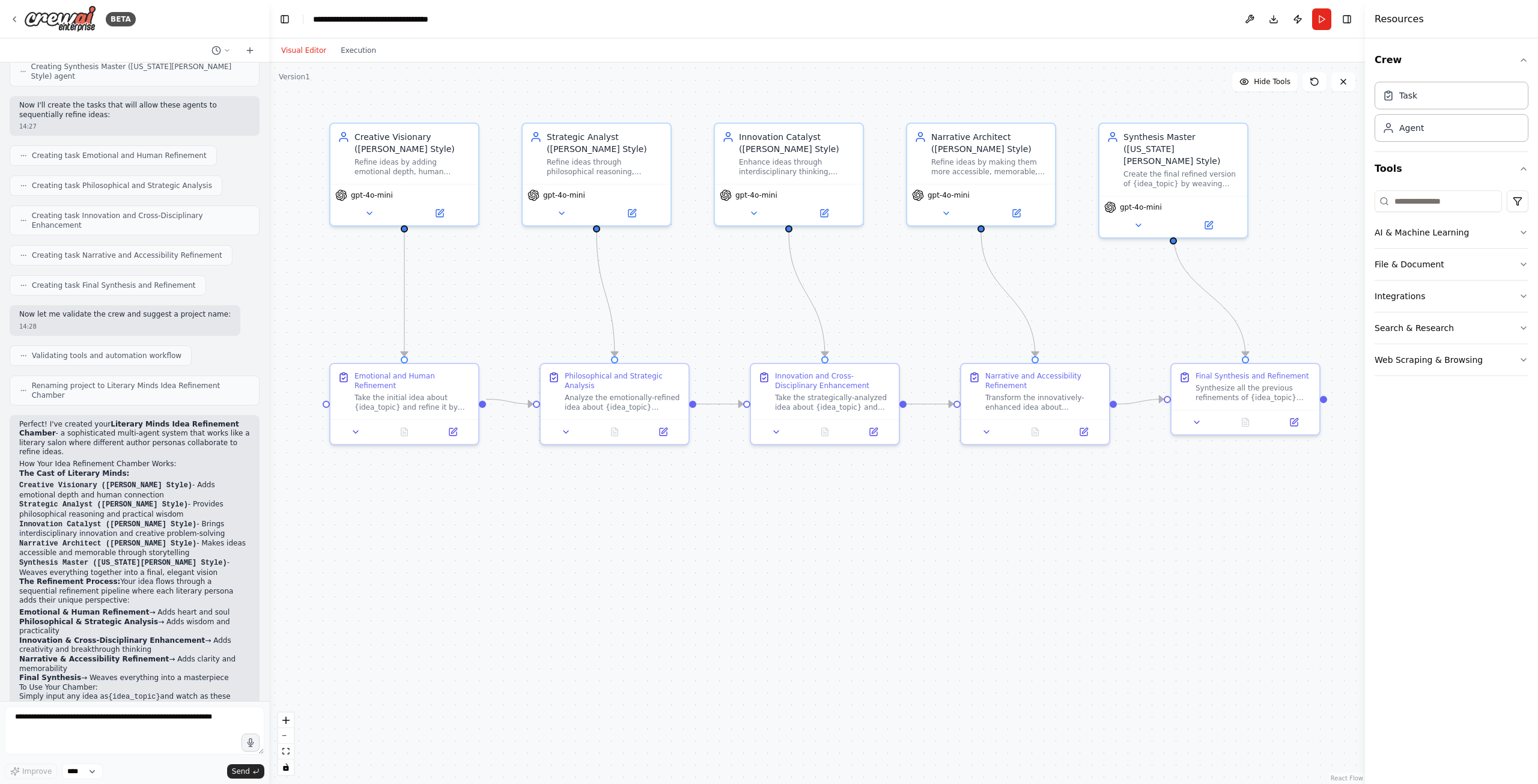
click at [682, 298] on div ".deletable-edge-delete-btn { width: 20px; height: 20px; border: 0px solid #ffff…" at bounding box center [817, 423] width 1096 height 721
drag, startPoint x: 694, startPoint y: 404, endPoint x: 328, endPoint y: 402, distance: 366.0
click at [328, 402] on div ".deletable-edge-delete-btn { width: 20px; height: 20px; border: 0px solid #ffff…" at bounding box center [817, 423] width 1096 height 721
click at [400, 392] on div "Take the initial idea about {idea_topic} and refine it by adding emotional dept…" at bounding box center [413, 400] width 117 height 19
drag, startPoint x: 400, startPoint y: 392, endPoint x: 374, endPoint y: 390, distance: 26.1
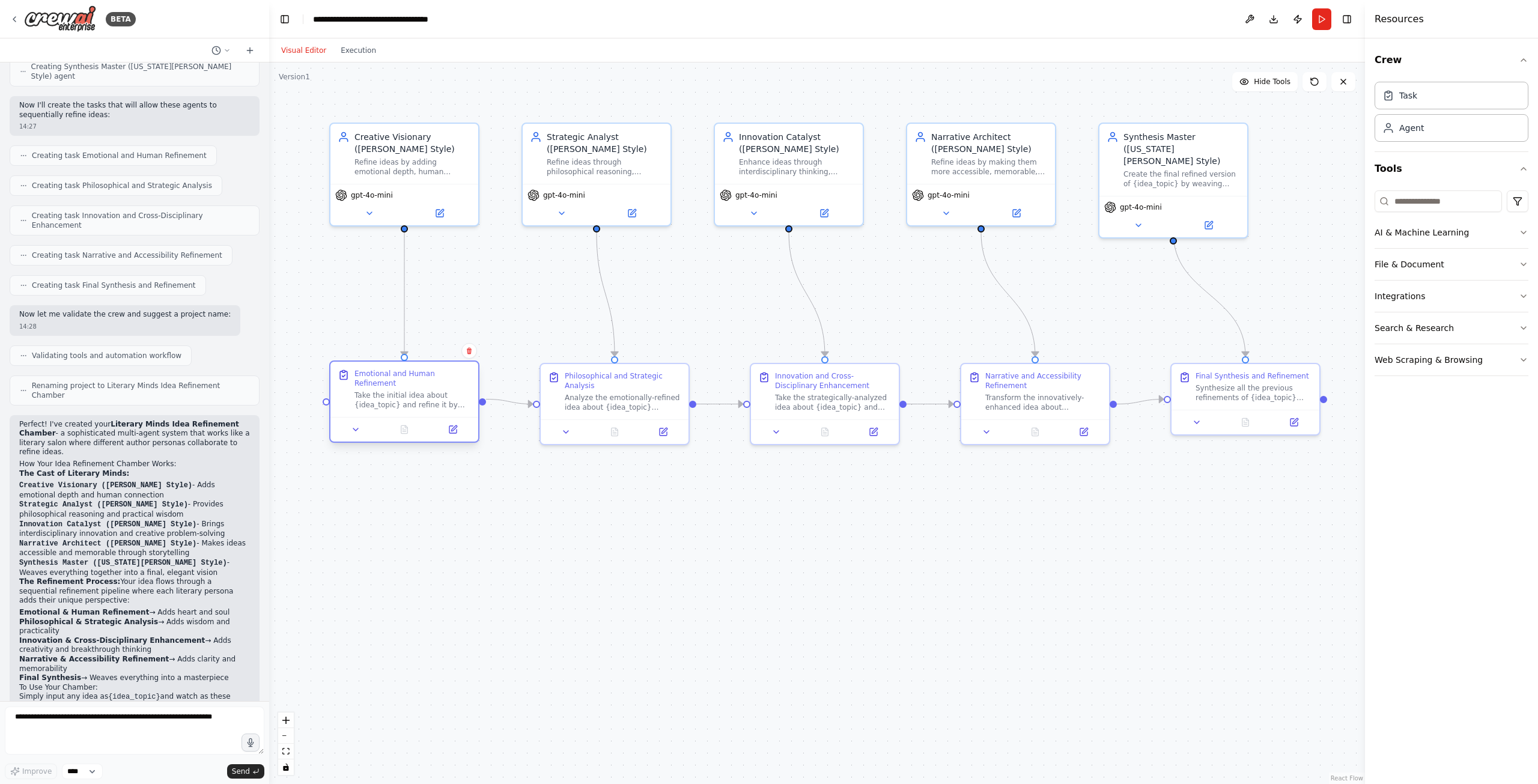
click at [374, 390] on div "Take the initial idea about {idea_topic} and refine it by adding emotional dept…" at bounding box center [413, 400] width 117 height 19
click at [357, 425] on icon at bounding box center [355, 429] width 10 height 10
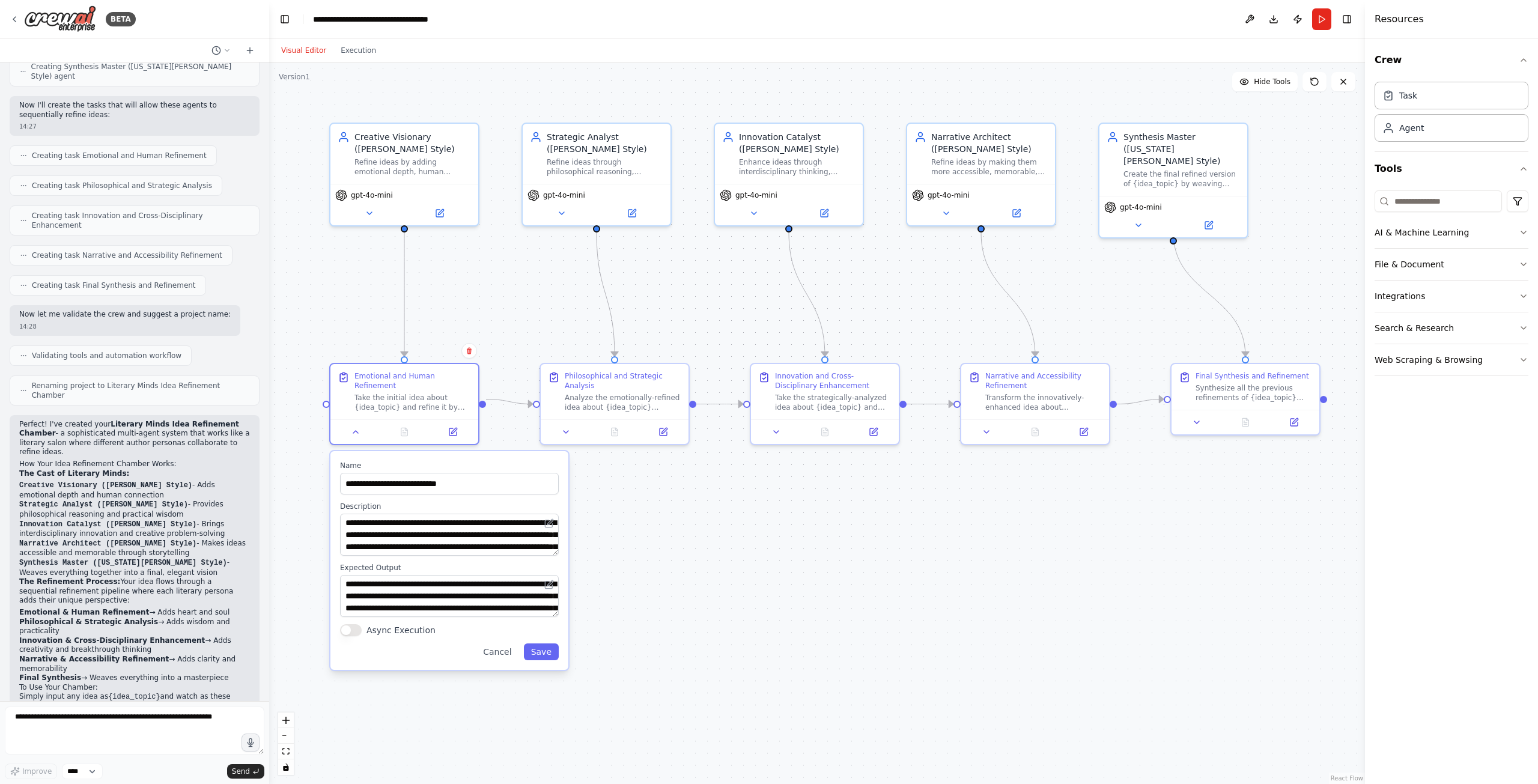
click at [633, 531] on div ".deletable-edge-delete-btn { width: 20px; height: 20px; border: 0px solid #ffff…" at bounding box center [817, 423] width 1096 height 721
click at [508, 643] on button "Cancel" at bounding box center [498, 652] width 43 height 17
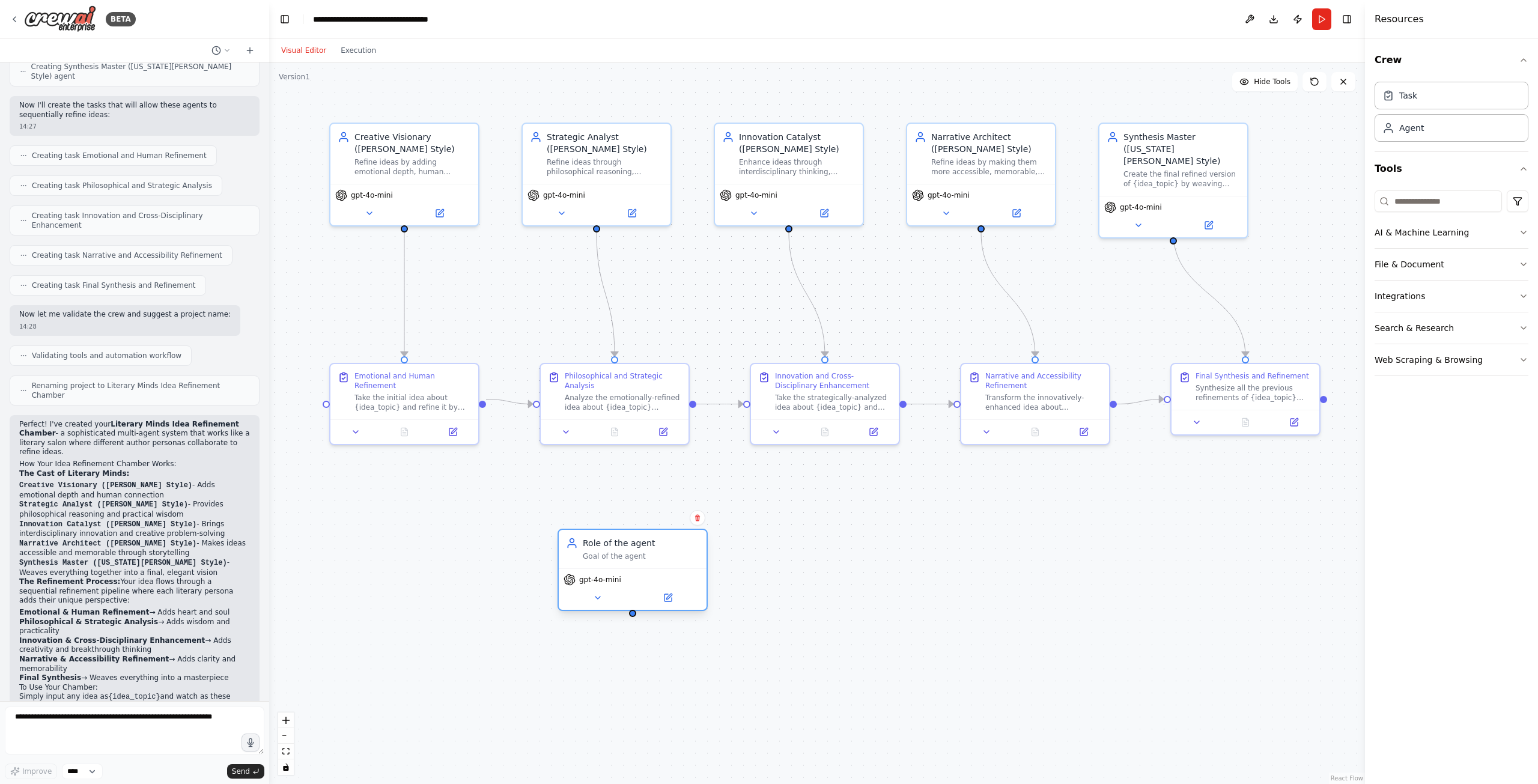
drag, startPoint x: 736, startPoint y: 582, endPoint x: 638, endPoint y: 550, distance: 103.1
click at [638, 550] on div "Role of the agent Goal of the agent" at bounding box center [632, 549] width 148 height 38
drag, startPoint x: 431, startPoint y: 386, endPoint x: 411, endPoint y: 388, distance: 20.1
click at [411, 390] on div "Take the initial idea about {idea_topic} and refine it by adding emotional dept…" at bounding box center [413, 400] width 117 height 19
drag, startPoint x: 615, startPoint y: 544, endPoint x: 620, endPoint y: 517, distance: 27.5
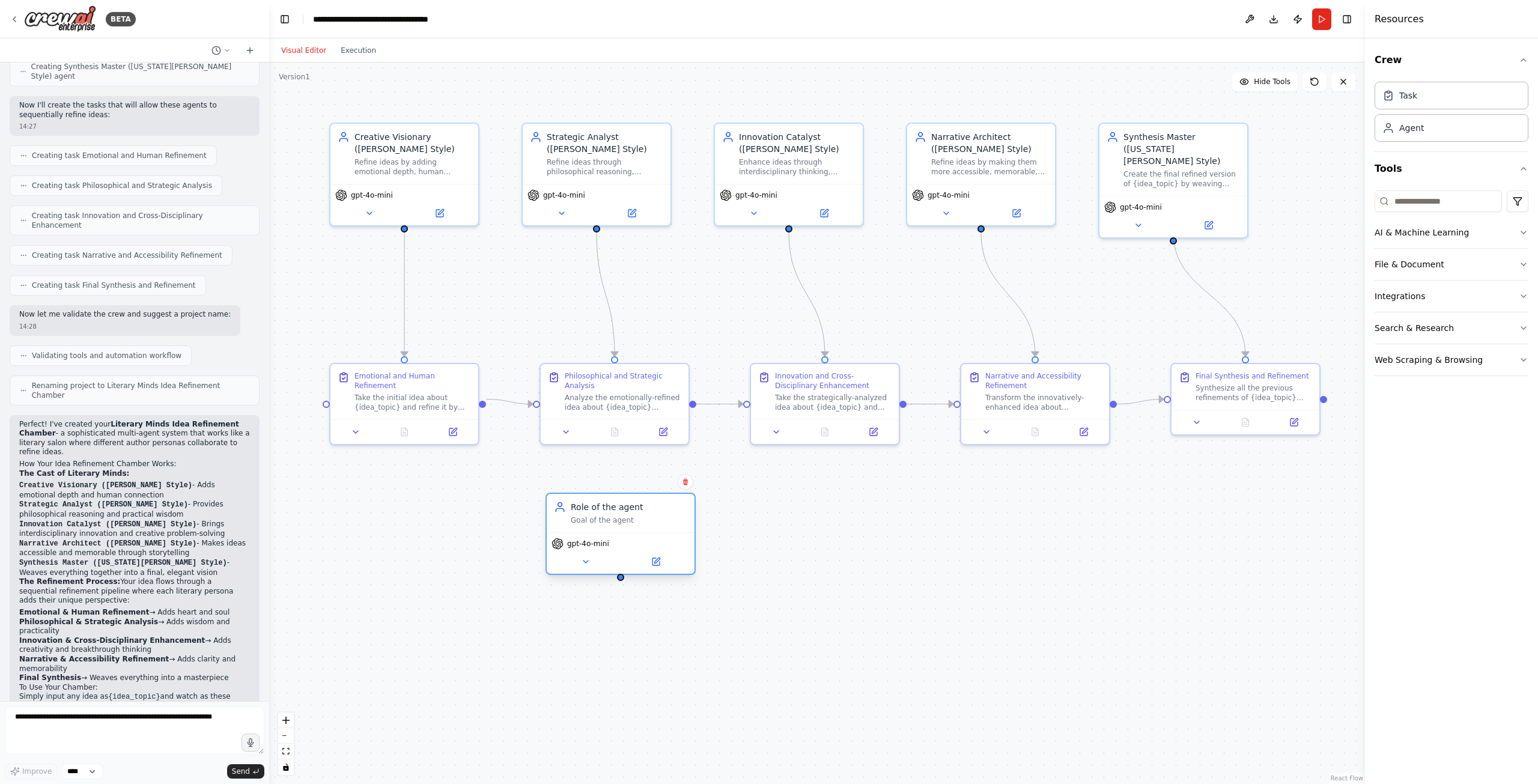
click at [620, 517] on div "Goal of the agent" at bounding box center [629, 520] width 117 height 10
drag, startPoint x: 481, startPoint y: 398, endPoint x: 553, endPoint y: 533, distance: 153.0
click at [553, 533] on div "Creative Visionary (Maya Angelou Style) Refine ideas by adding emotional depth,…" at bounding box center [817, 423] width 1096 height 721
click at [636, 517] on div "Goal of the agent" at bounding box center [629, 520] width 117 height 10
drag, startPoint x: 640, startPoint y: 516, endPoint x: 725, endPoint y: 594, distance: 115.4
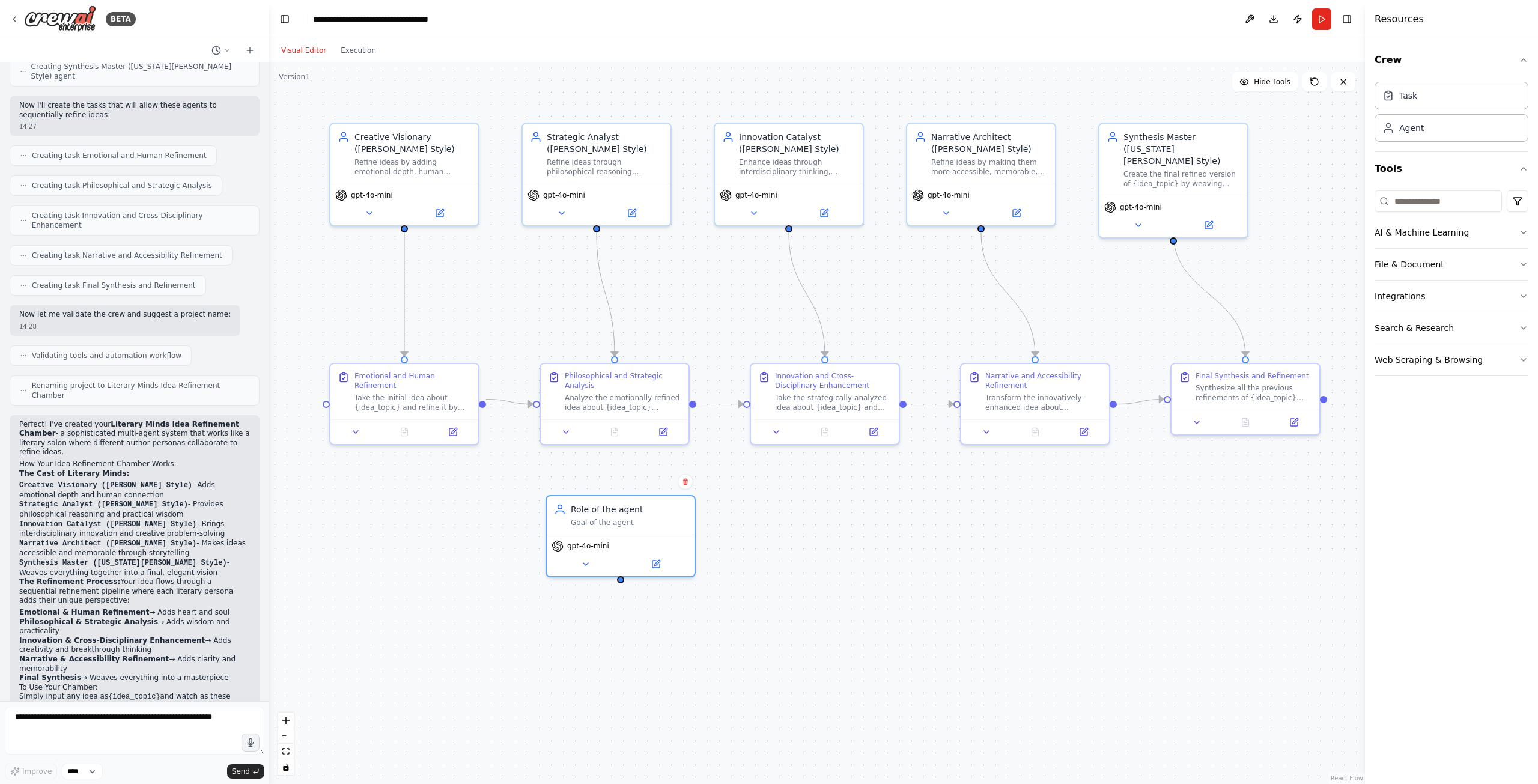
click at [725, 596] on div ".deletable-edge-delete-btn { width: 20px; height: 20px; border: 0px solid #ffff…" at bounding box center [817, 423] width 1096 height 721
click at [647, 517] on div "Goal of the agent" at bounding box center [629, 520] width 117 height 10
click at [686, 485] on button at bounding box center [686, 482] width 16 height 16
click at [670, 484] on button "Confirm" at bounding box center [652, 482] width 43 height 14
click at [876, 433] on icon at bounding box center [873, 429] width 7 height 7
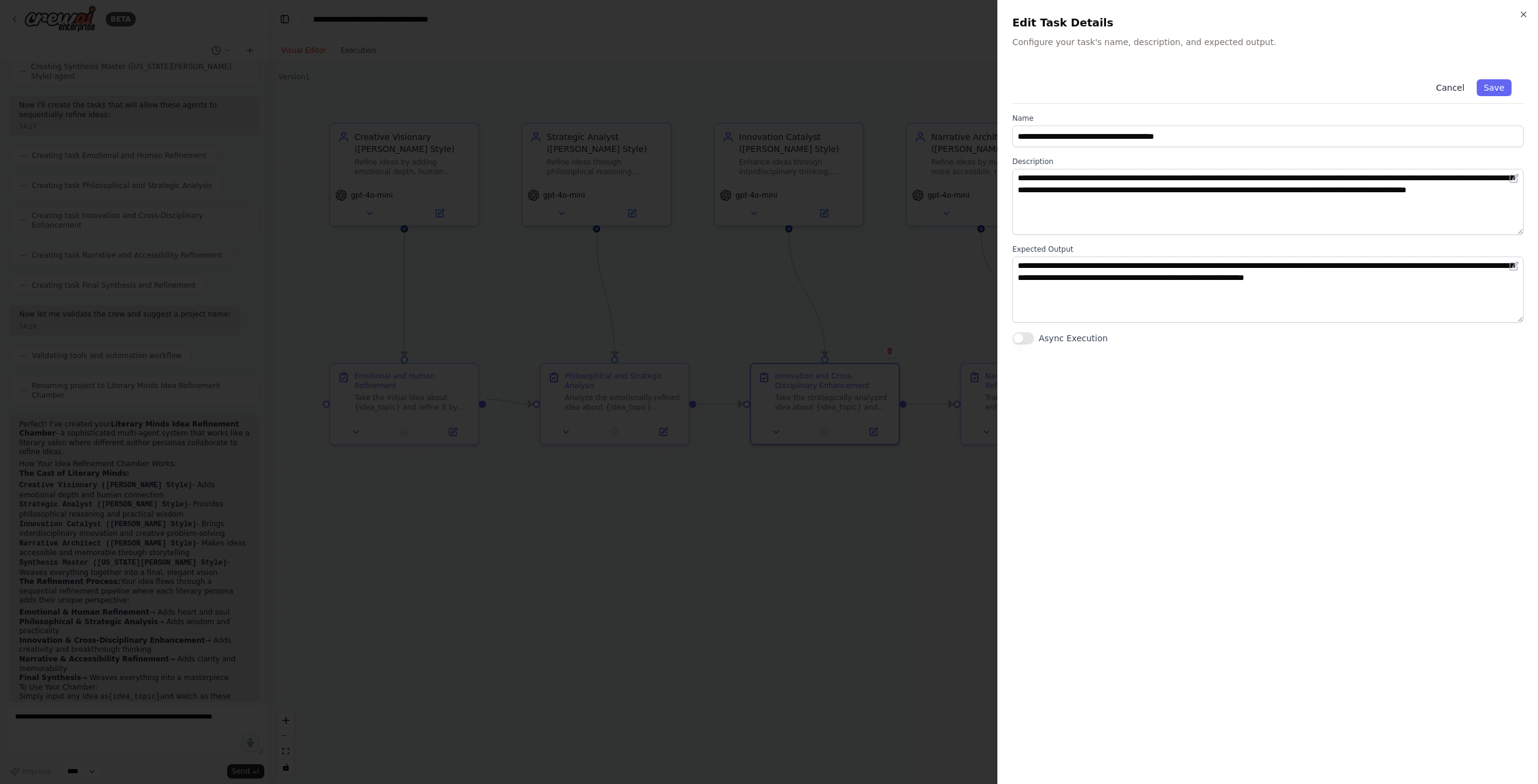
click at [1450, 90] on button "Cancel" at bounding box center [1450, 88] width 43 height 17
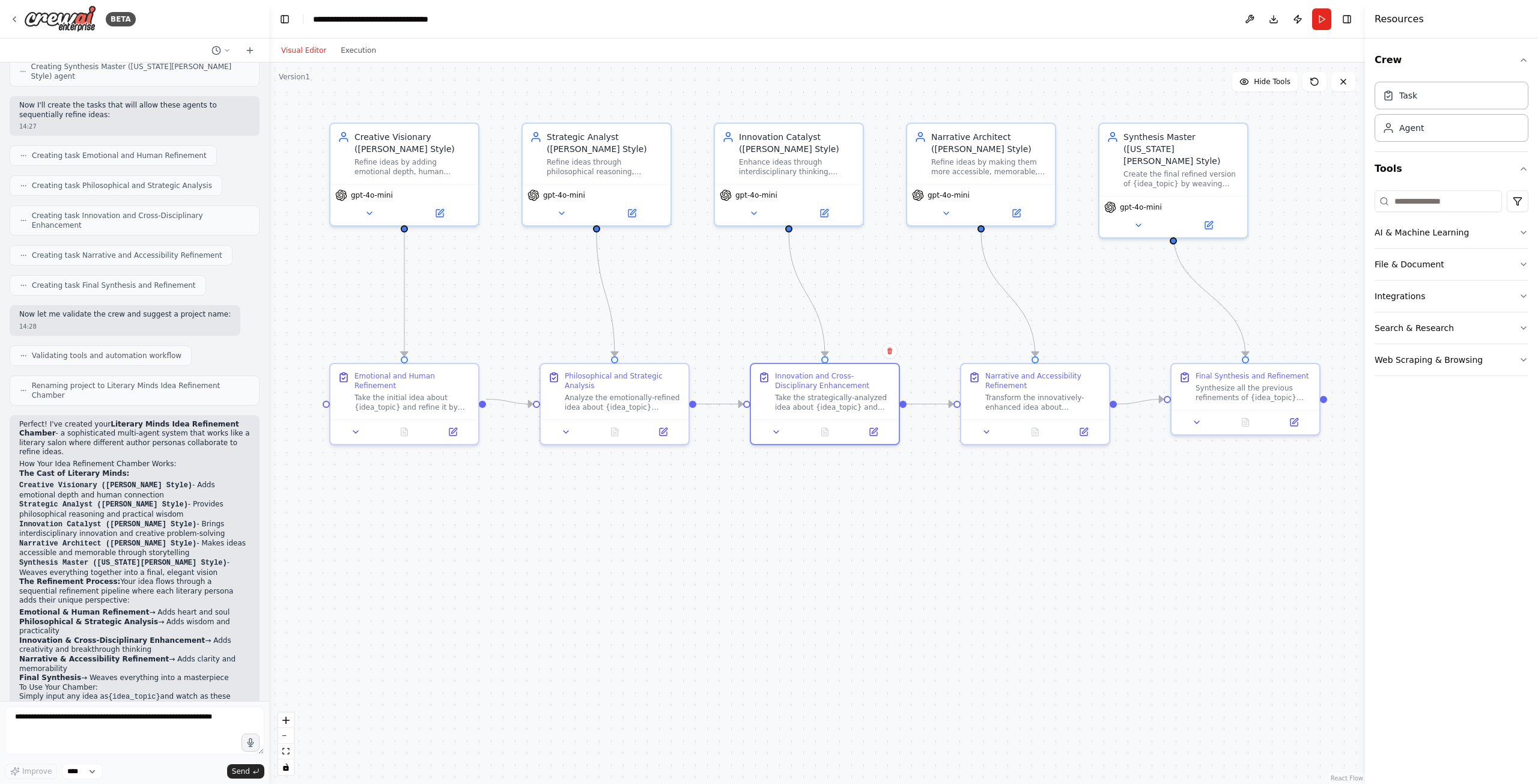
click at [485, 122] on div ".deletable-edge-delete-btn { width: 20px; height: 20px; border: 0px solid #ffff…" at bounding box center [817, 423] width 1096 height 721
click at [458, 137] on div "Creative Visionary ([PERSON_NAME] Style)" at bounding box center [413, 140] width 117 height 24
click at [471, 110] on icon at bounding box center [469, 110] width 5 height 6
click at [446, 111] on button "Confirm" at bounding box center [435, 109] width 43 height 14
click at [477, 372] on div "Emotional and Human Refinement Take the initial idea about {idea_topic} and ref…" at bounding box center [404, 389] width 148 height 55
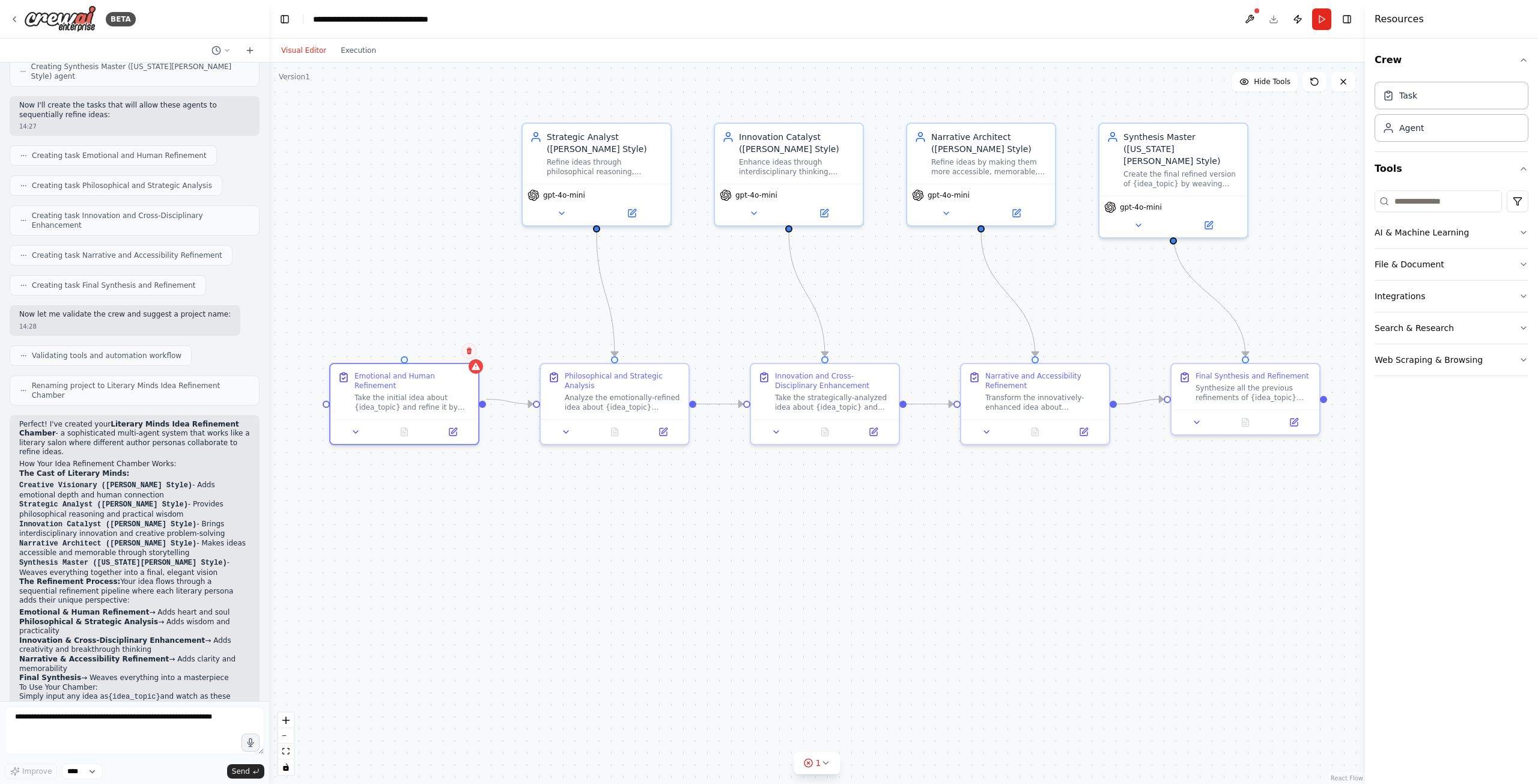
click at [471, 353] on icon at bounding box center [469, 351] width 5 height 6
click at [440, 349] on button "Confirm" at bounding box center [435, 351] width 43 height 14
click at [101, 725] on textarea at bounding box center [134, 730] width 259 height 48
type textarea "**********"
click at [239, 768] on span "Send" at bounding box center [241, 771] width 18 height 10
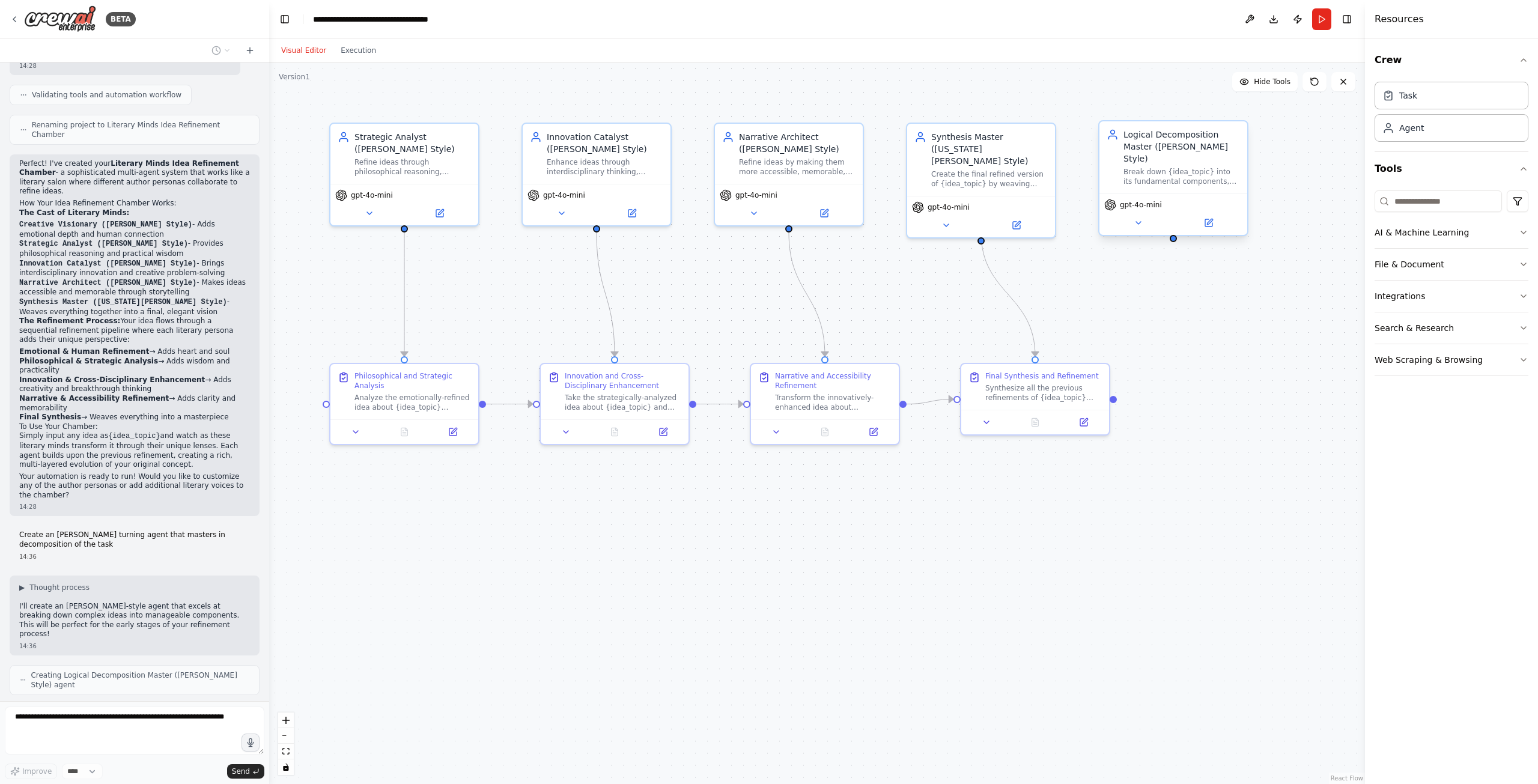
scroll to position [722, 0]
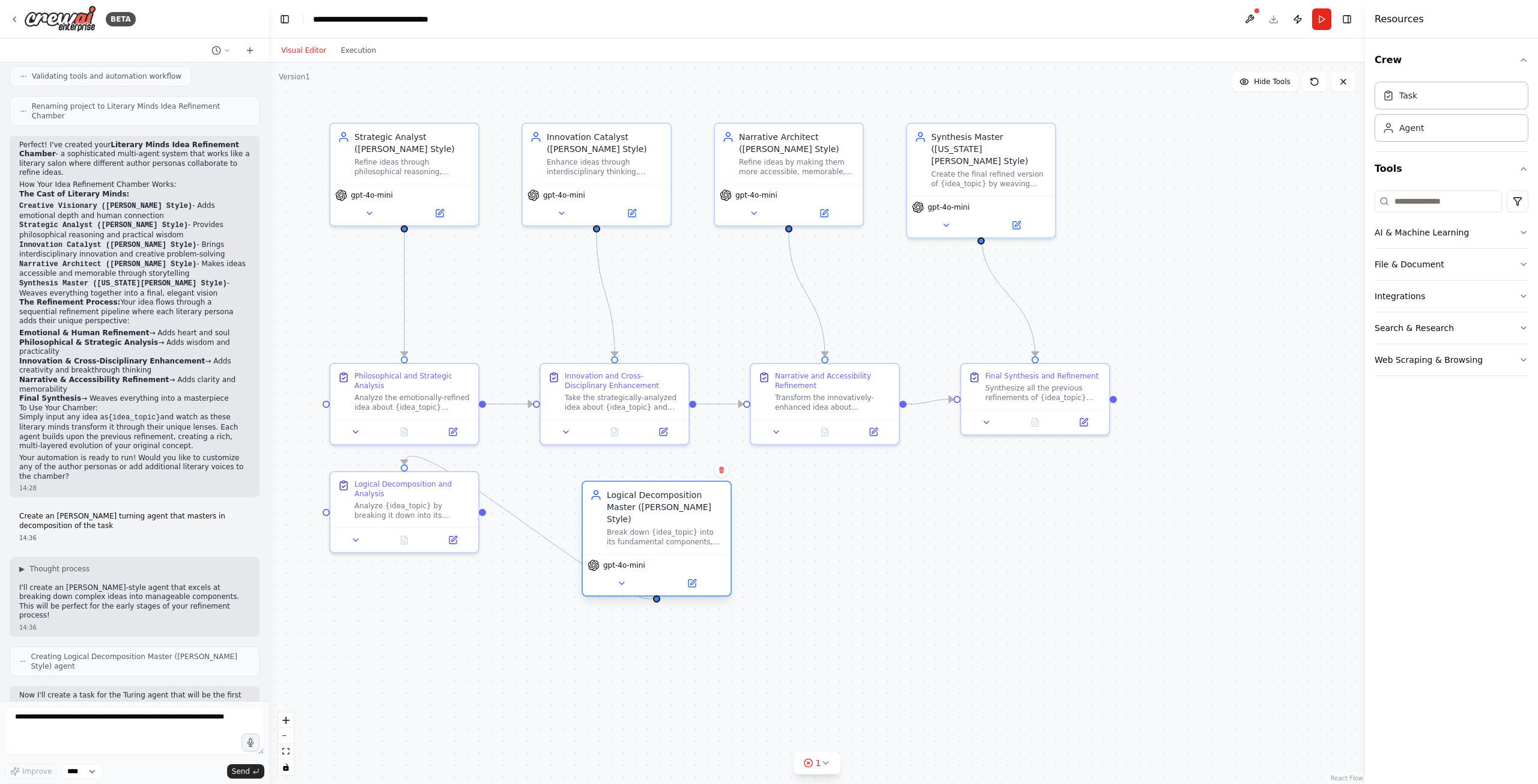
drag, startPoint x: 1199, startPoint y: 139, endPoint x: 677, endPoint y: 504, distance: 637.0
click at [677, 504] on div "Logical Decomposition Master ([PERSON_NAME] Style)" at bounding box center [665, 507] width 117 height 36
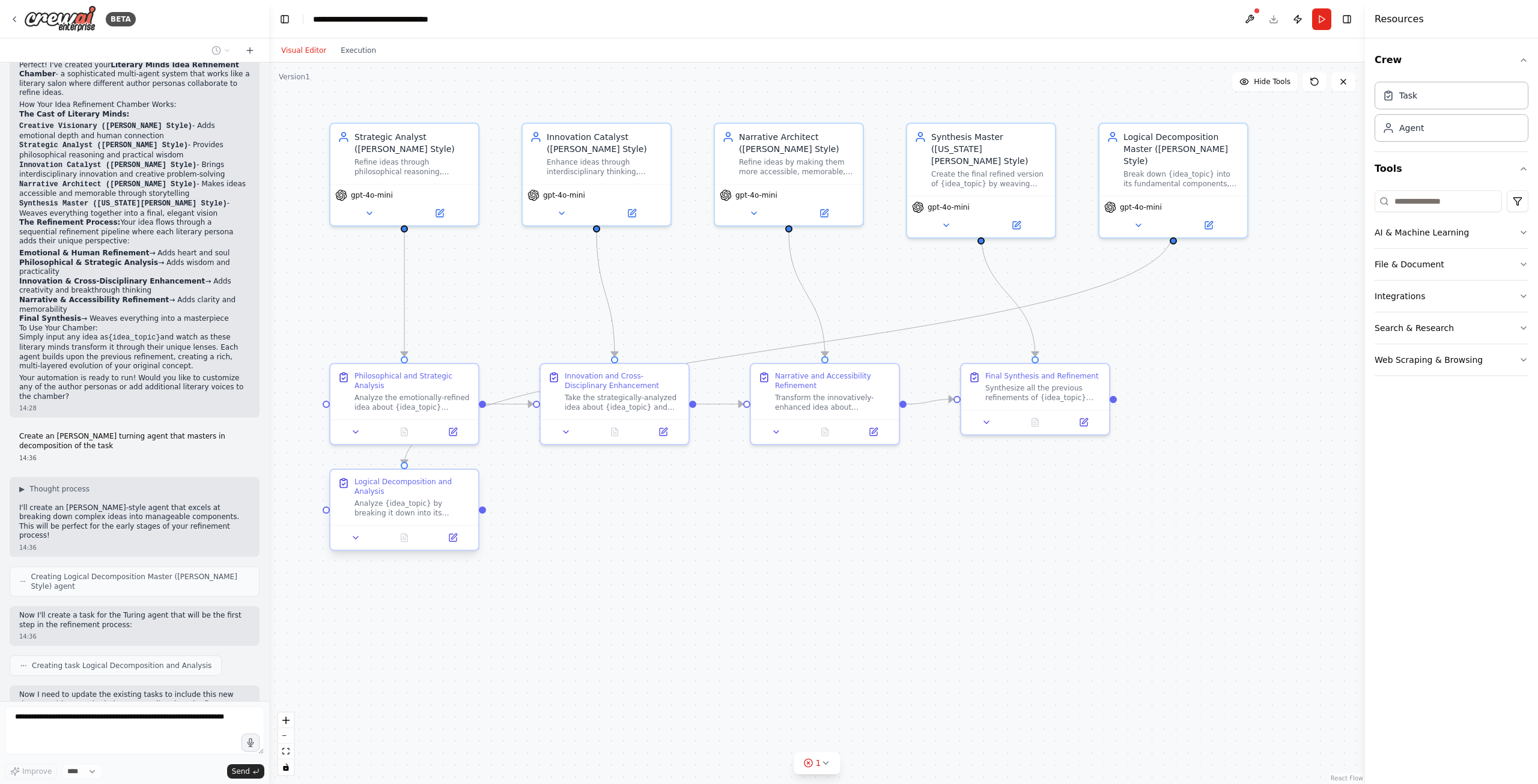
scroll to position [821, 0]
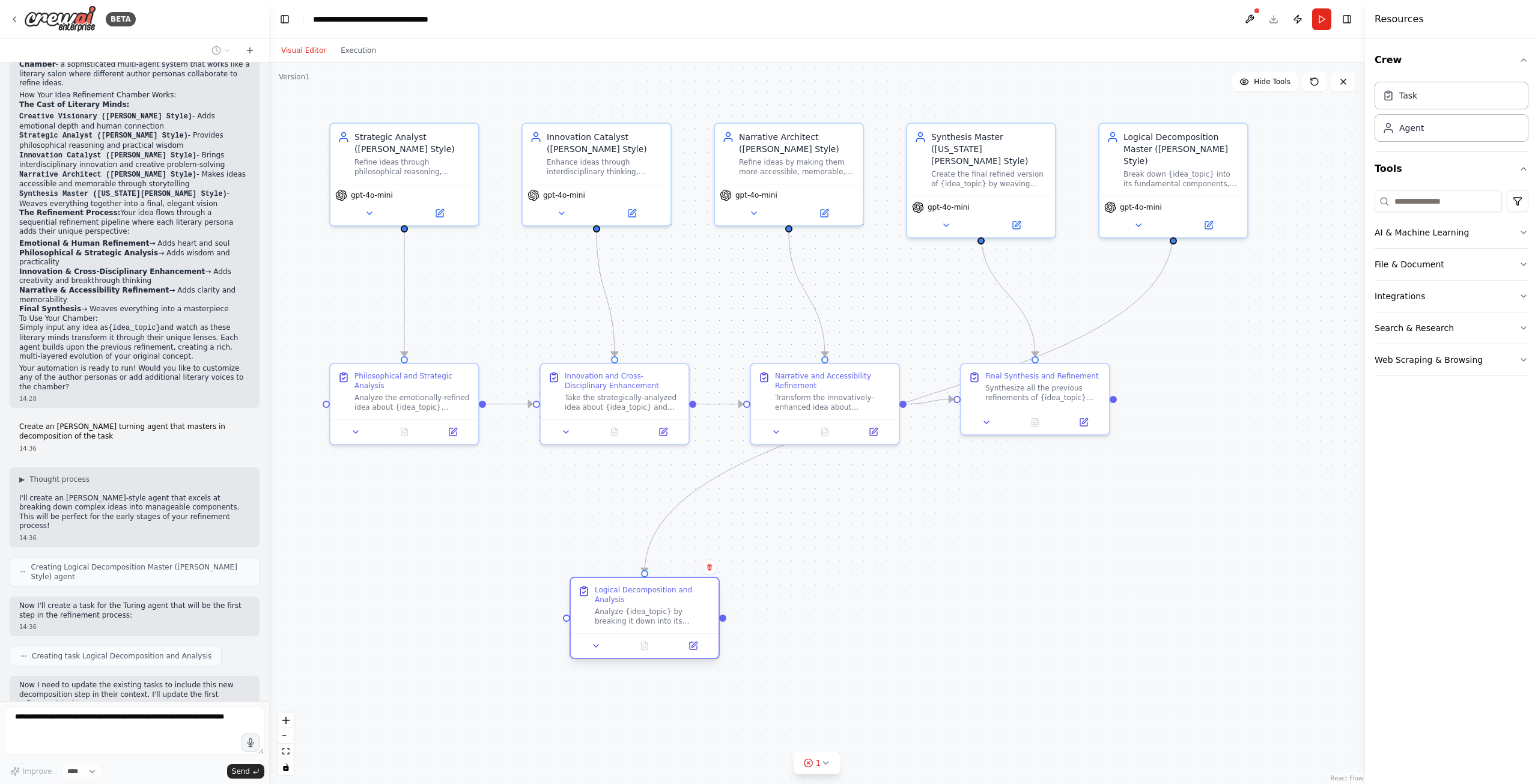
drag, startPoint x: 379, startPoint y: 488, endPoint x: 623, endPoint y: 593, distance: 265.6
click at [623, 593] on div "Logical Decomposition and Analysis" at bounding box center [653, 595] width 117 height 19
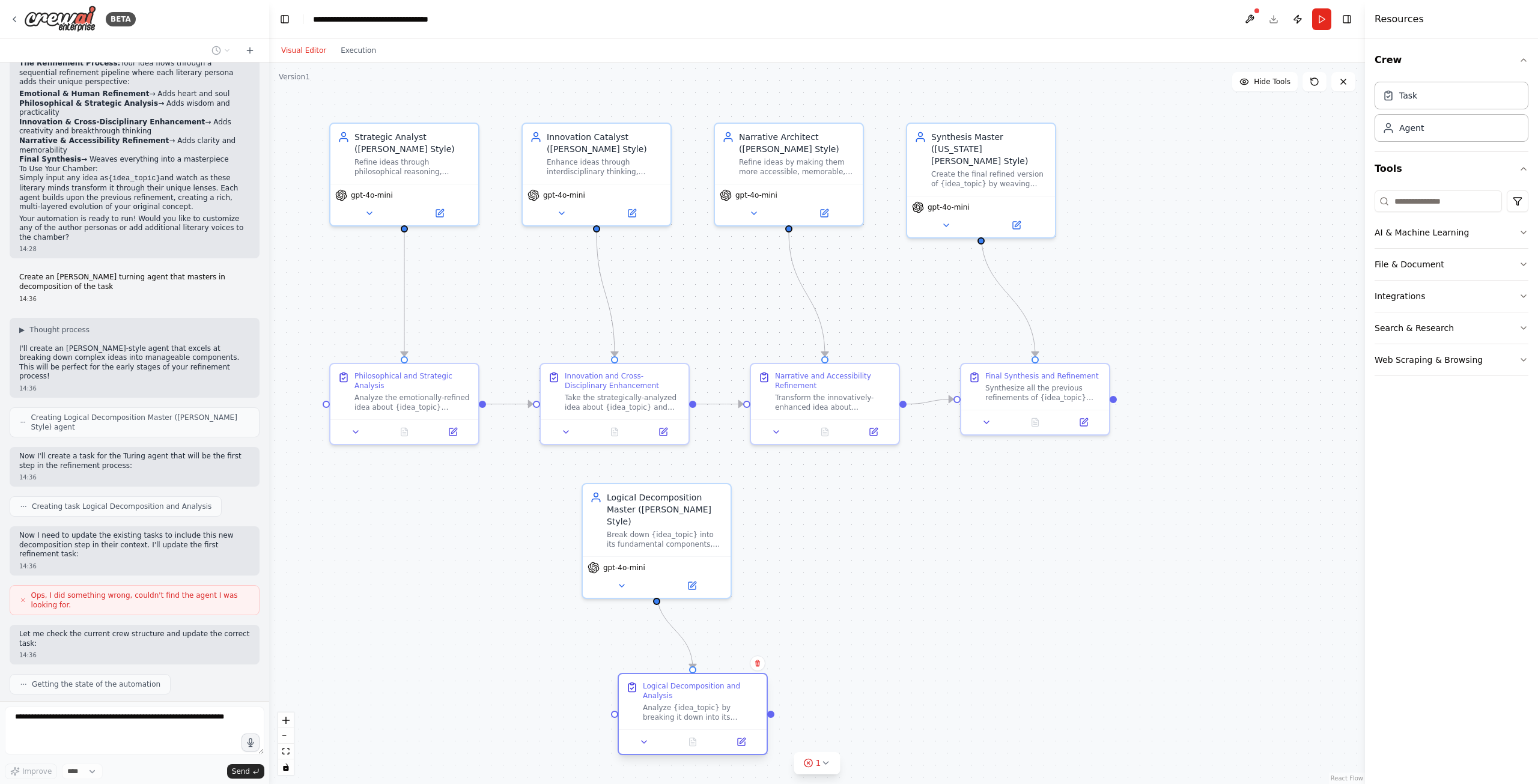
scroll to position [980, 0]
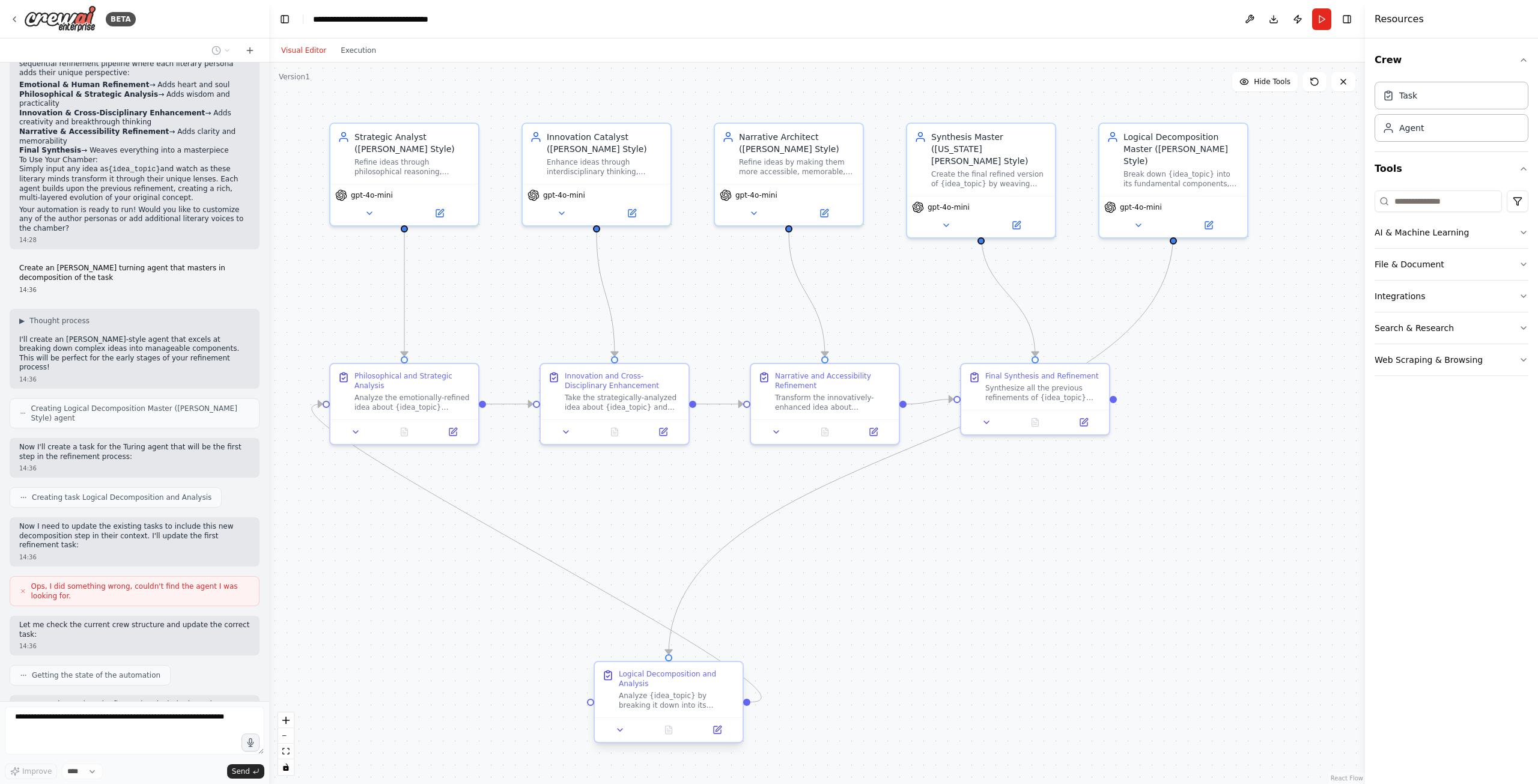
drag, startPoint x: 427, startPoint y: 490, endPoint x: 656, endPoint y: 664, distance: 287.6
click at [665, 670] on div "Logical Decomposition and Analysis" at bounding box center [677, 679] width 117 height 19
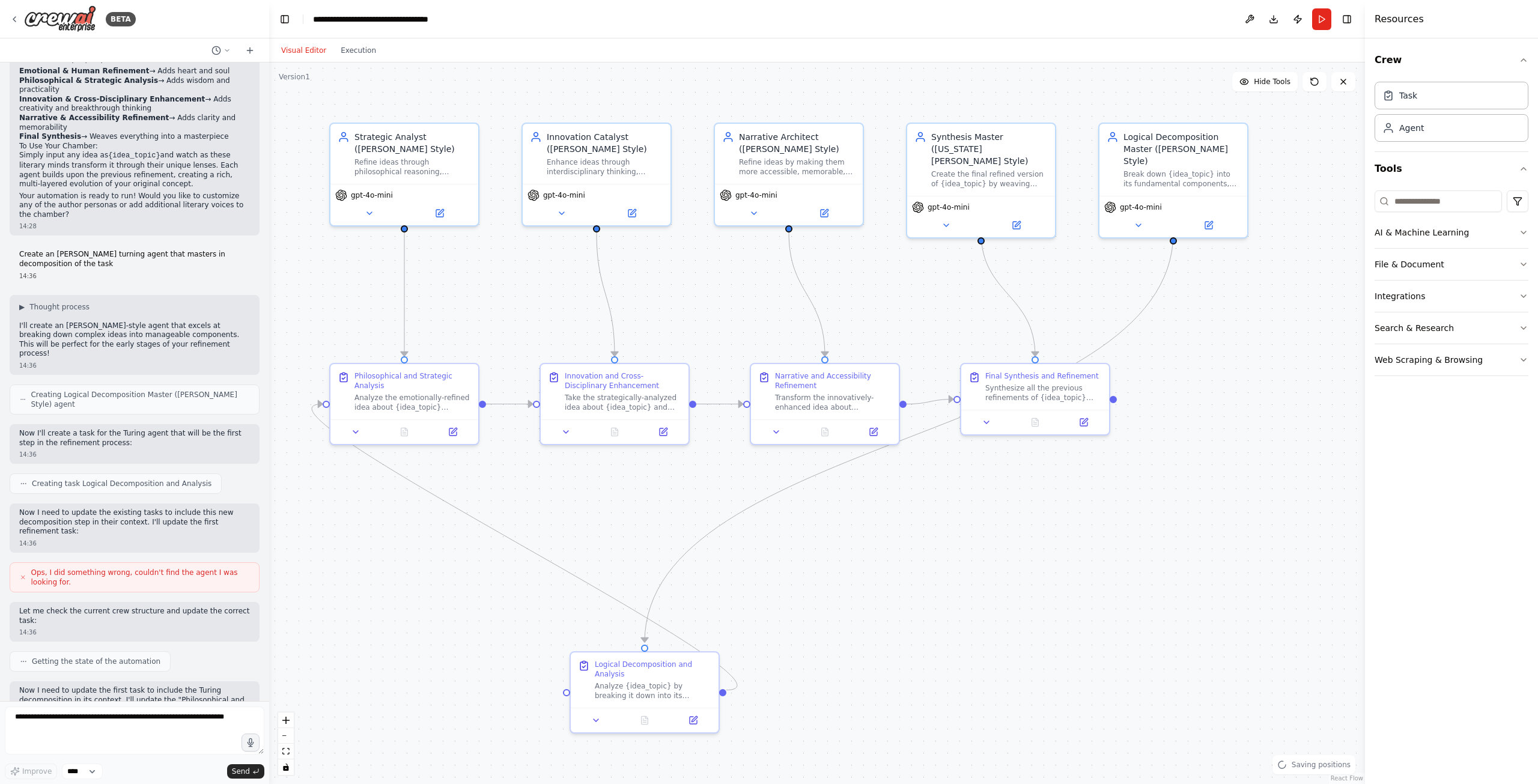
scroll to position [1054, 0]
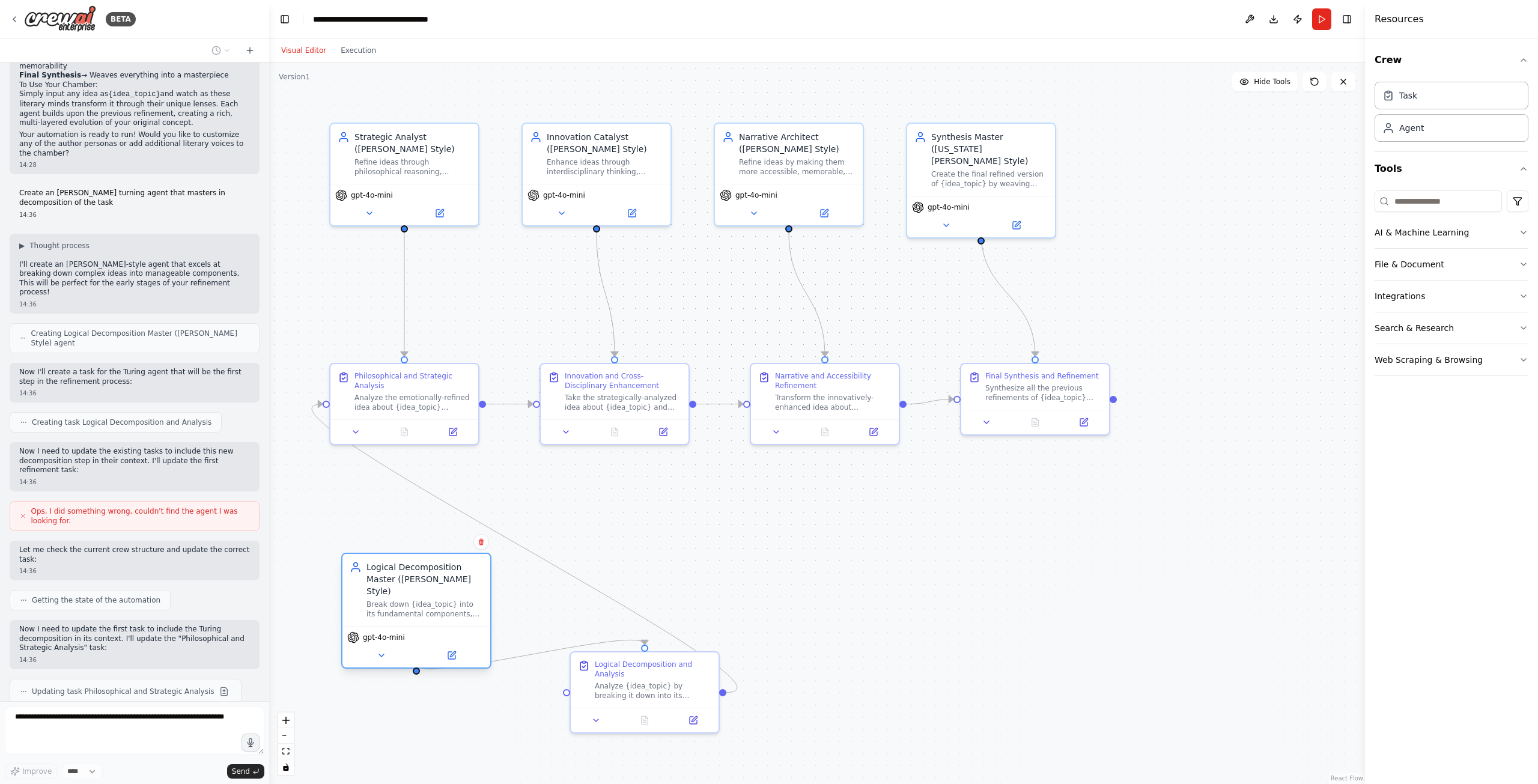
drag, startPoint x: 1142, startPoint y: 141, endPoint x: 378, endPoint y: 580, distance: 881.1
click at [378, 580] on div "Logical Decomposition Master ([PERSON_NAME] Style)" at bounding box center [425, 579] width 117 height 36
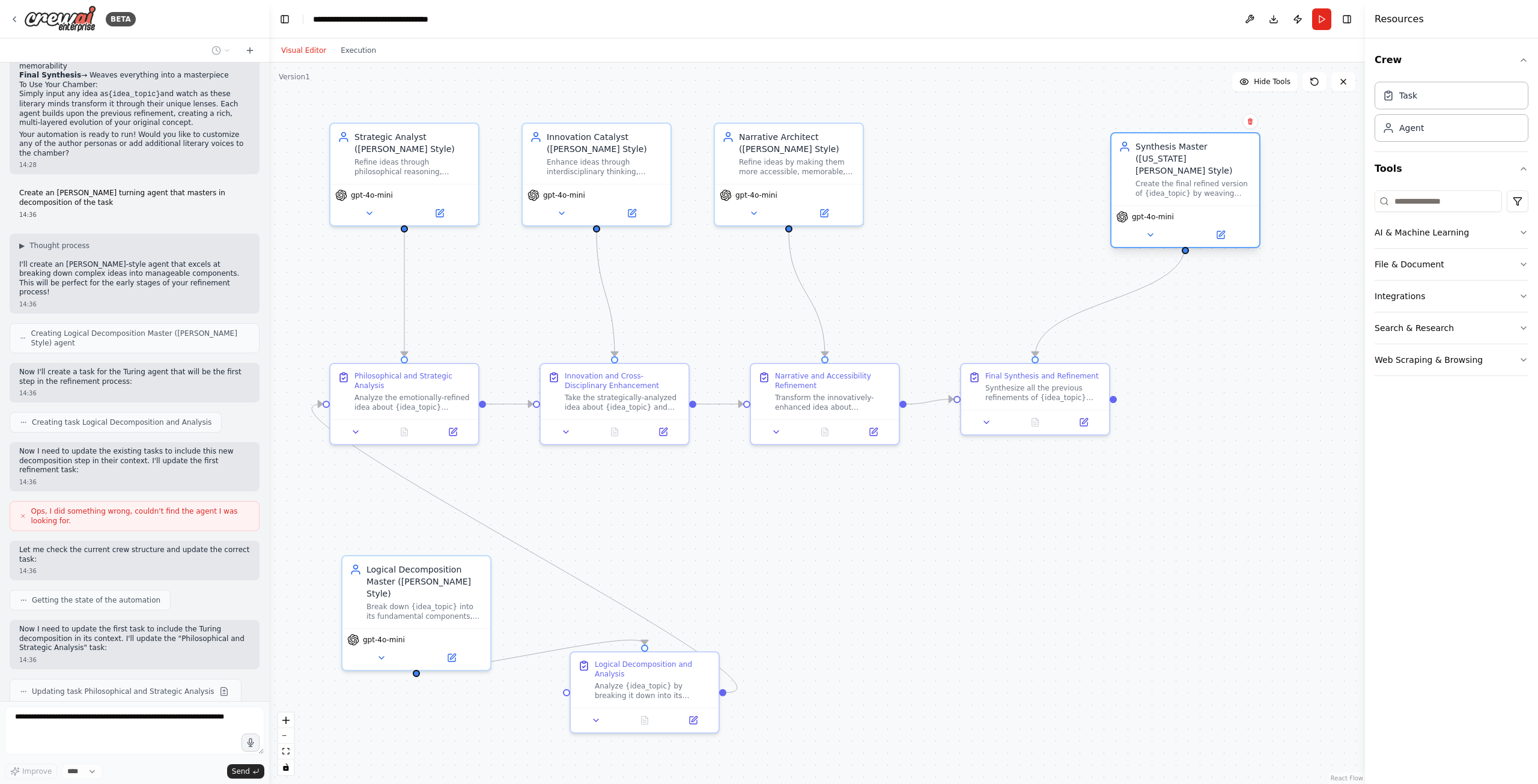
drag, startPoint x: 1004, startPoint y: 166, endPoint x: 1236, endPoint y: 176, distance: 232.2
click at [1236, 179] on div "Create the final refined version of {idea_topic} by weaving together all previo…" at bounding box center [1194, 189] width 117 height 19
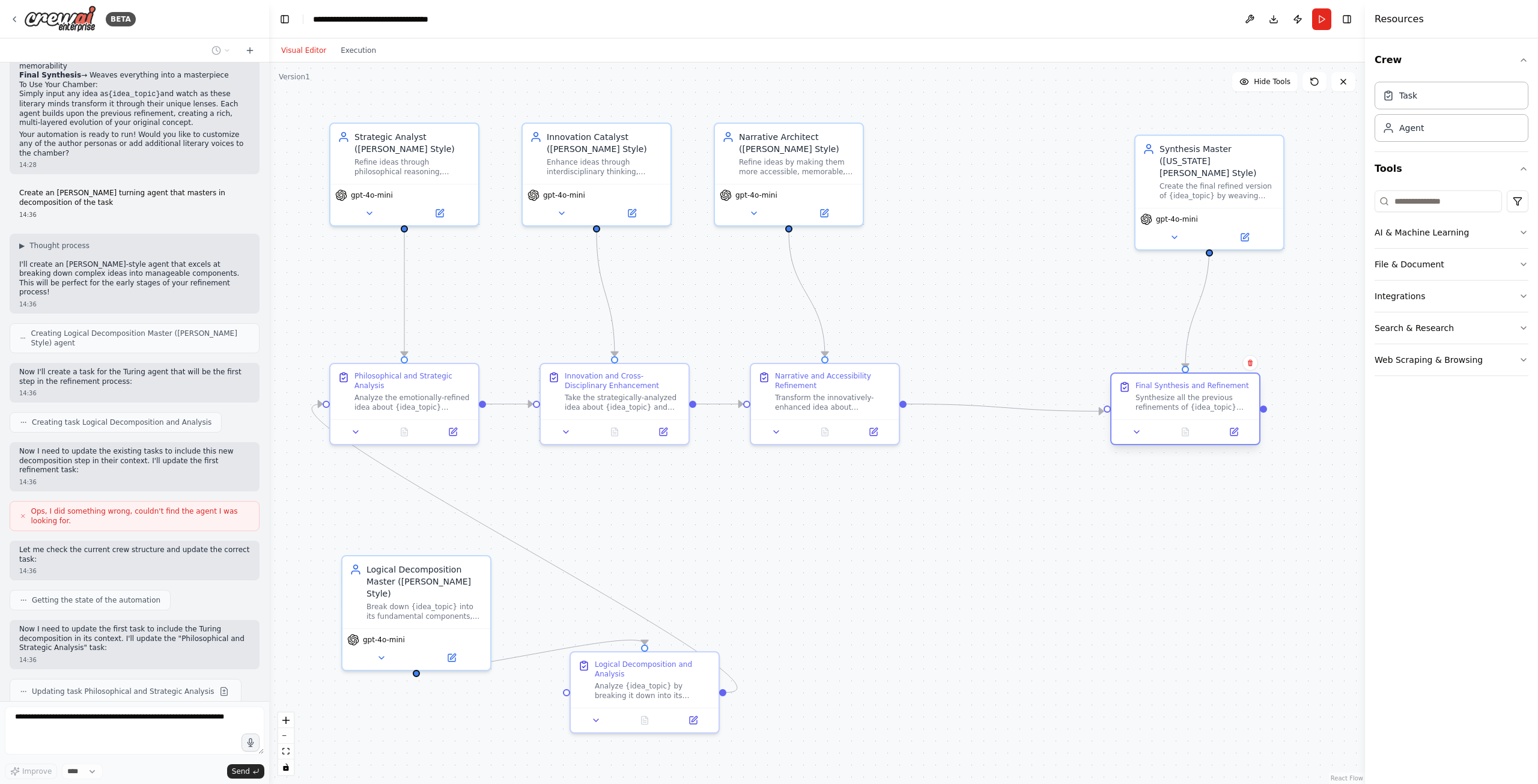
drag, startPoint x: 1038, startPoint y: 382, endPoint x: 1190, endPoint y: 393, distance: 152.4
click at [1190, 393] on div "Synthesize all the previous refinements of {idea_topic} into a final, comprehen…" at bounding box center [1194, 403] width 117 height 19
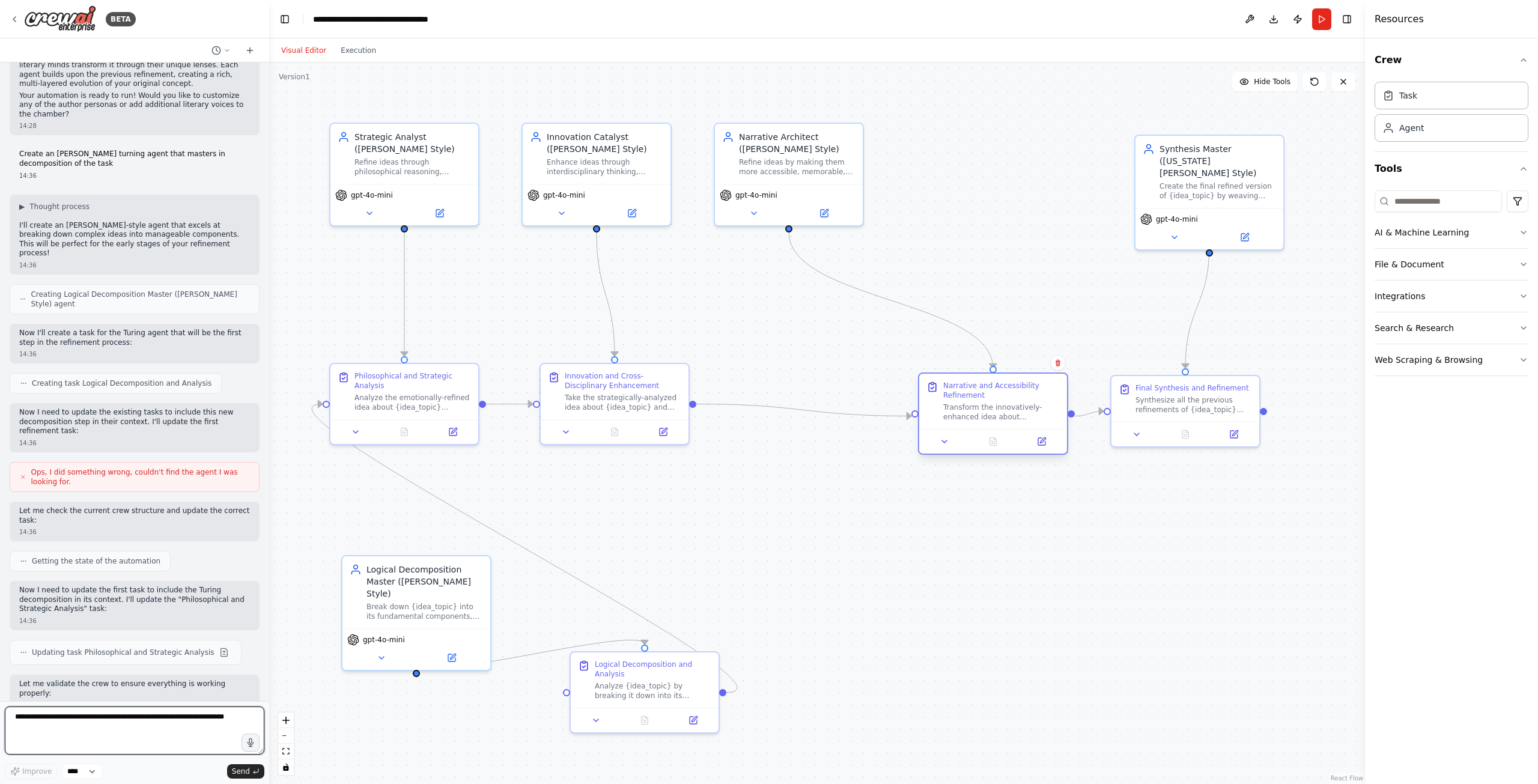
drag, startPoint x: 804, startPoint y: 399, endPoint x: 972, endPoint y: 409, distance: 168.3
click at [972, 409] on div "Transform the innovatively-enhanced idea about {idea_topic} into a clear, memor…" at bounding box center [1002, 412] width 117 height 19
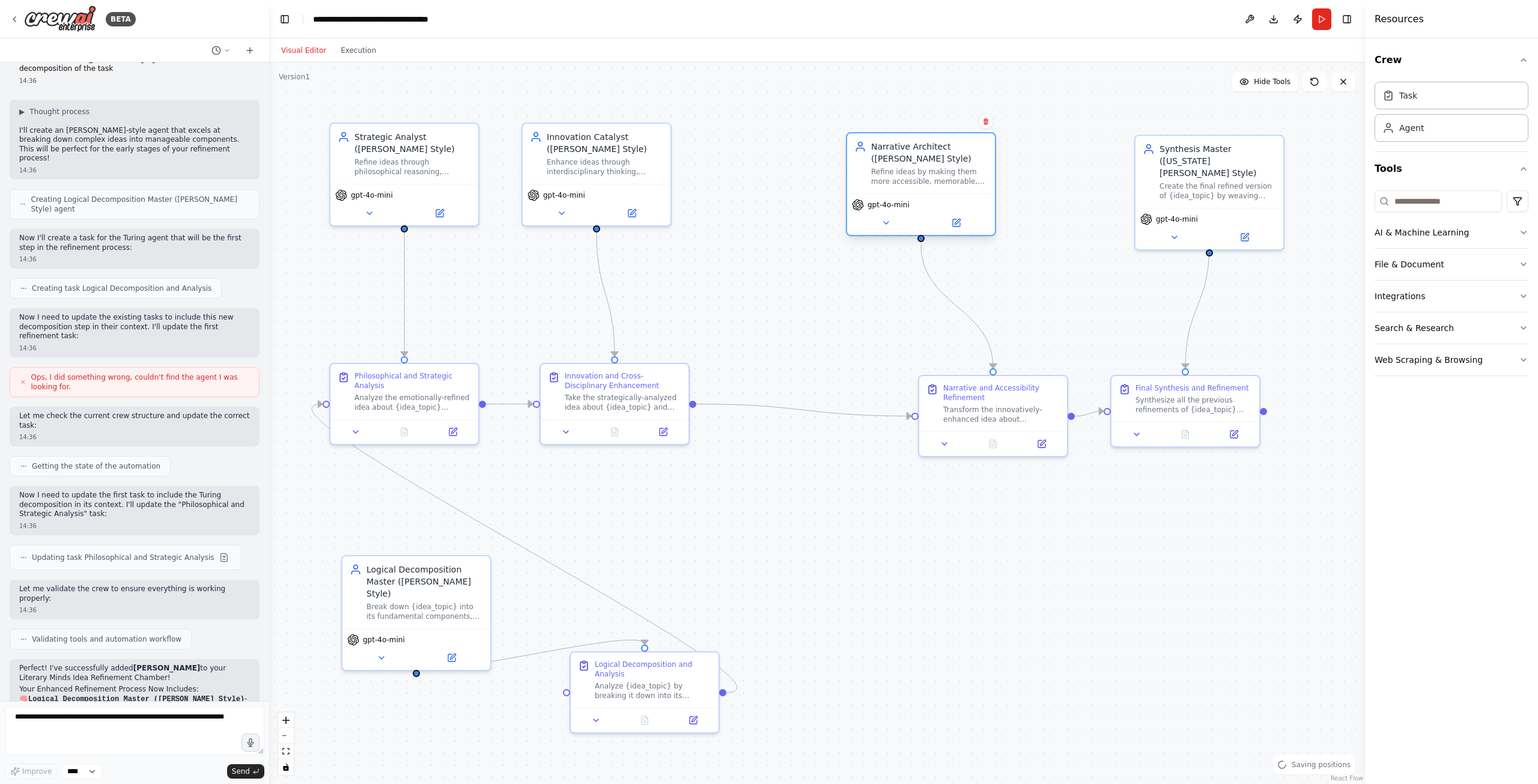
drag, startPoint x: 801, startPoint y: 185, endPoint x: 938, endPoint y: 200, distance: 137.8
click at [938, 200] on div "gpt-4o-mini" at bounding box center [921, 214] width 148 height 42
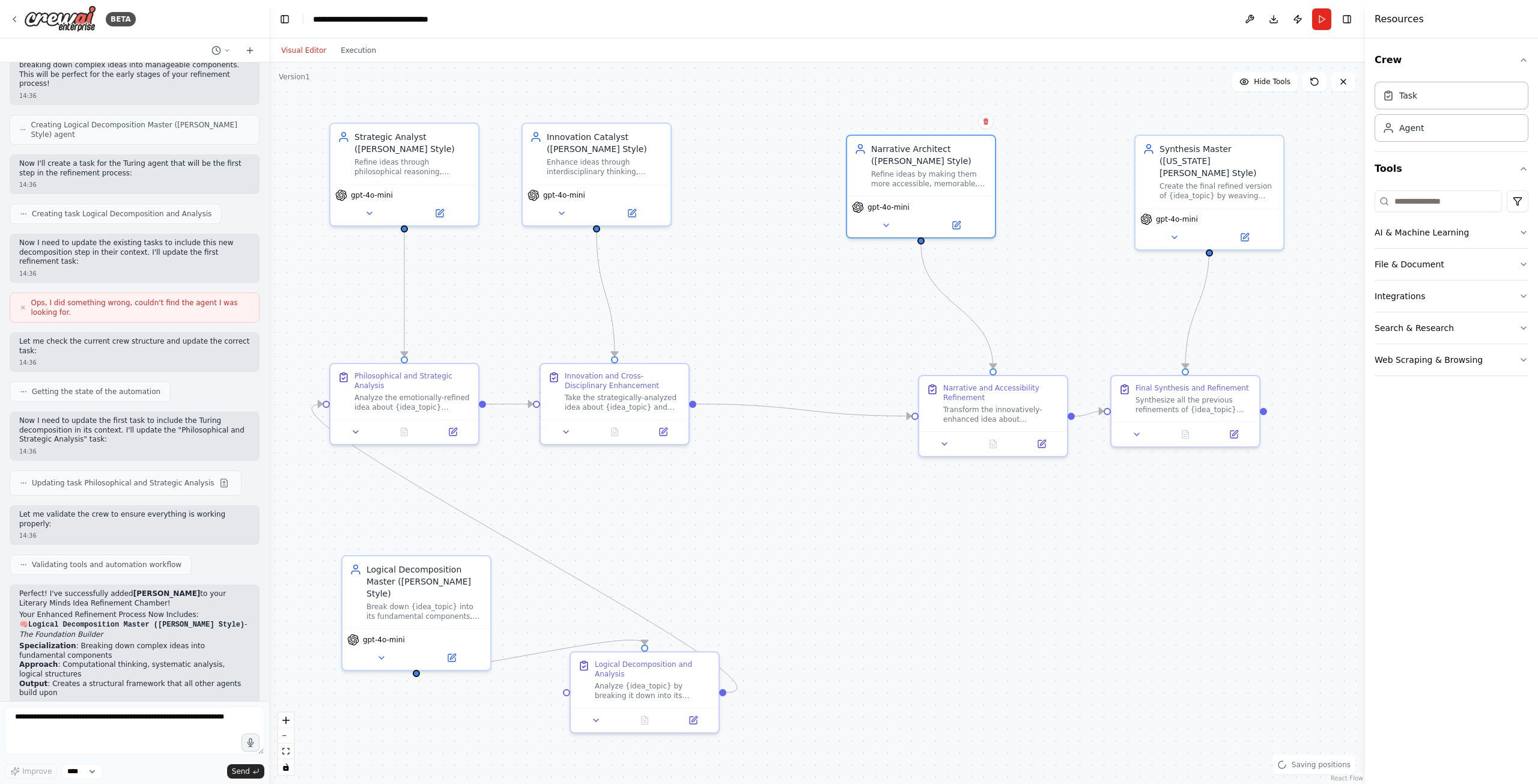
click at [747, 411] on div ".deletable-edge-delete-btn { width: 20px; height: 20px; border: 0px solid #ffff…" at bounding box center [817, 423] width 1096 height 721
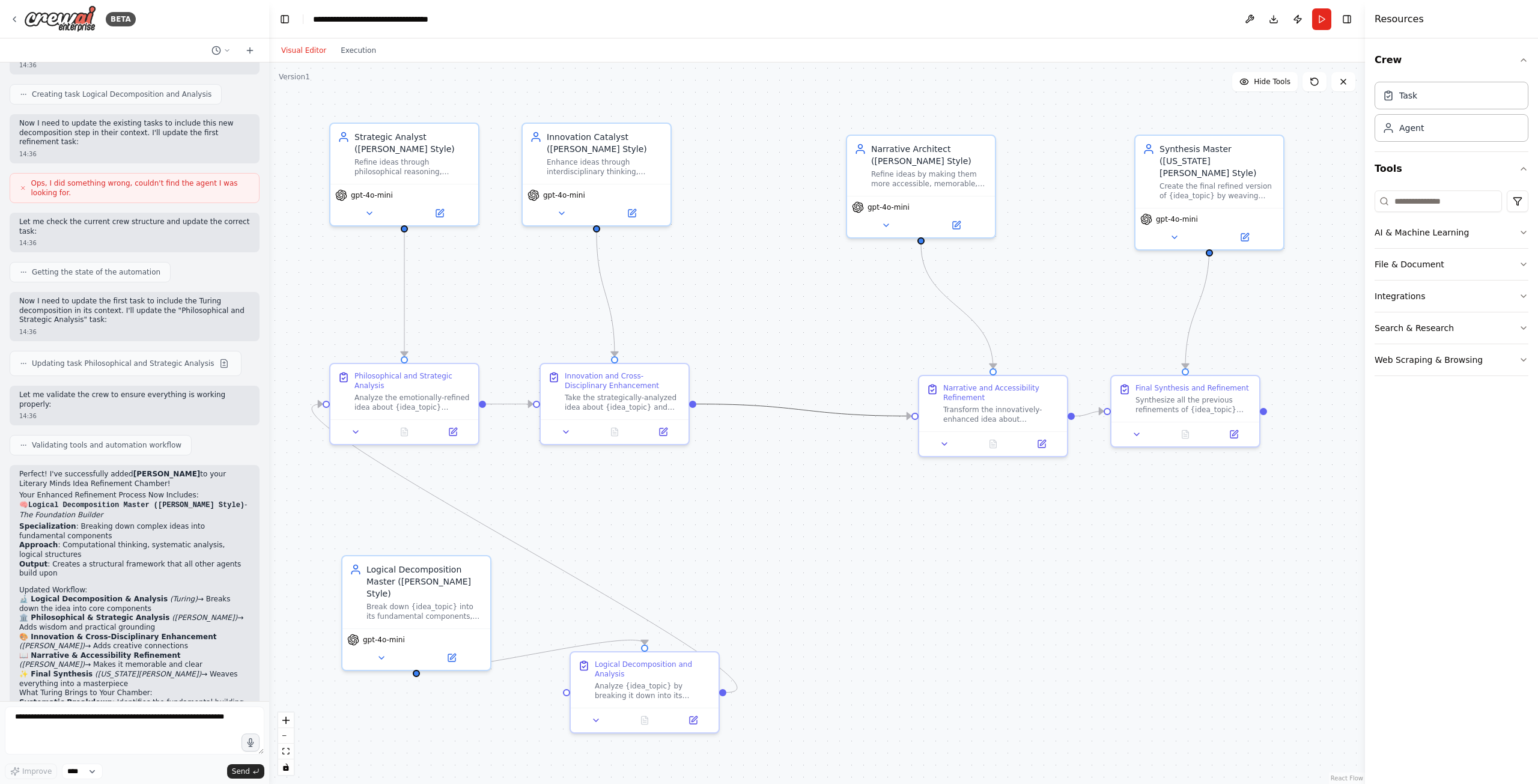
click at [762, 407] on icon "Edge from 61dfc7aa-ef34-4160-8d22-8752b118bf55 to ae162714-fb53-4de6-b6d2-585d3…" at bounding box center [804, 410] width 215 height 12
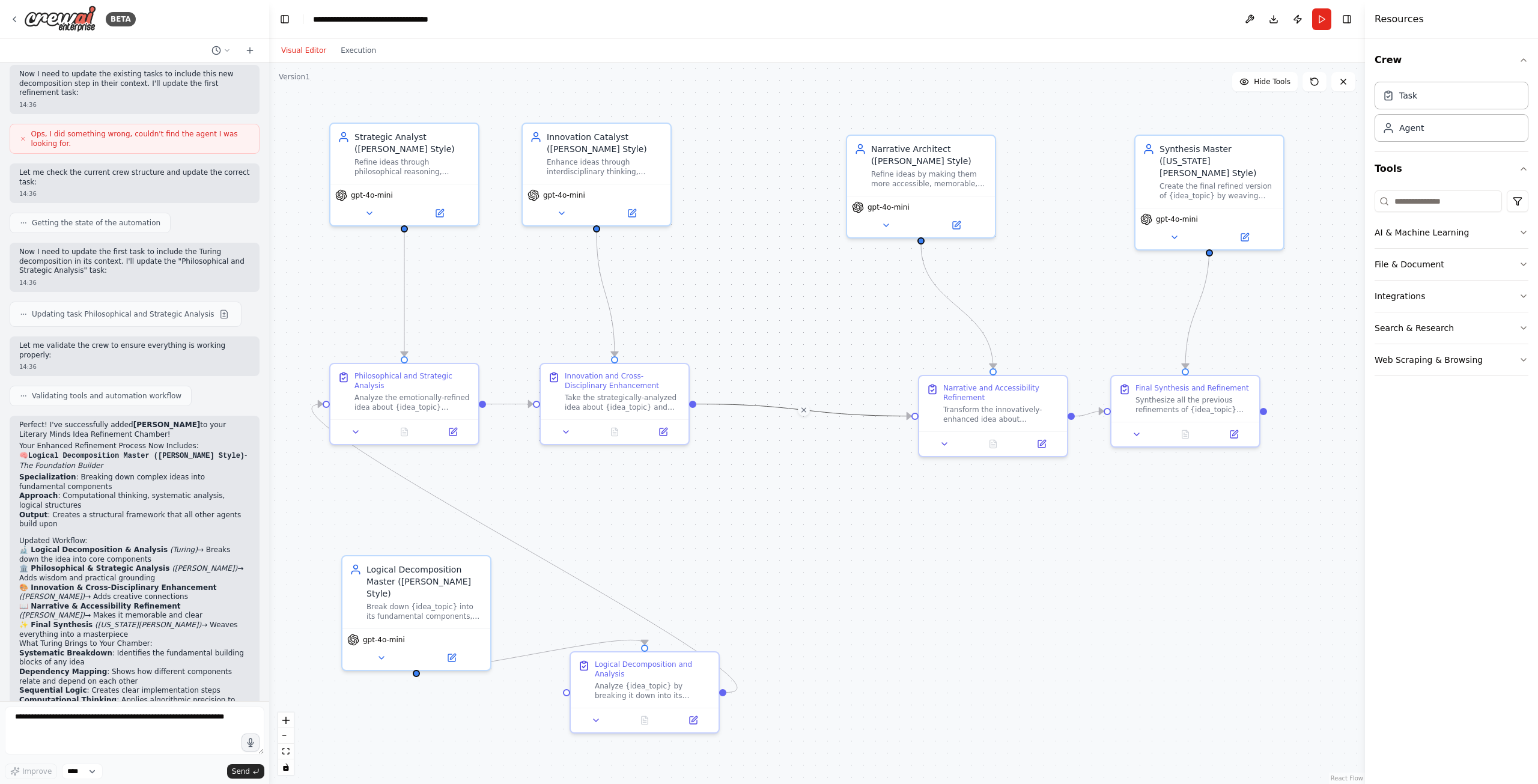
scroll to position [1442, 0]
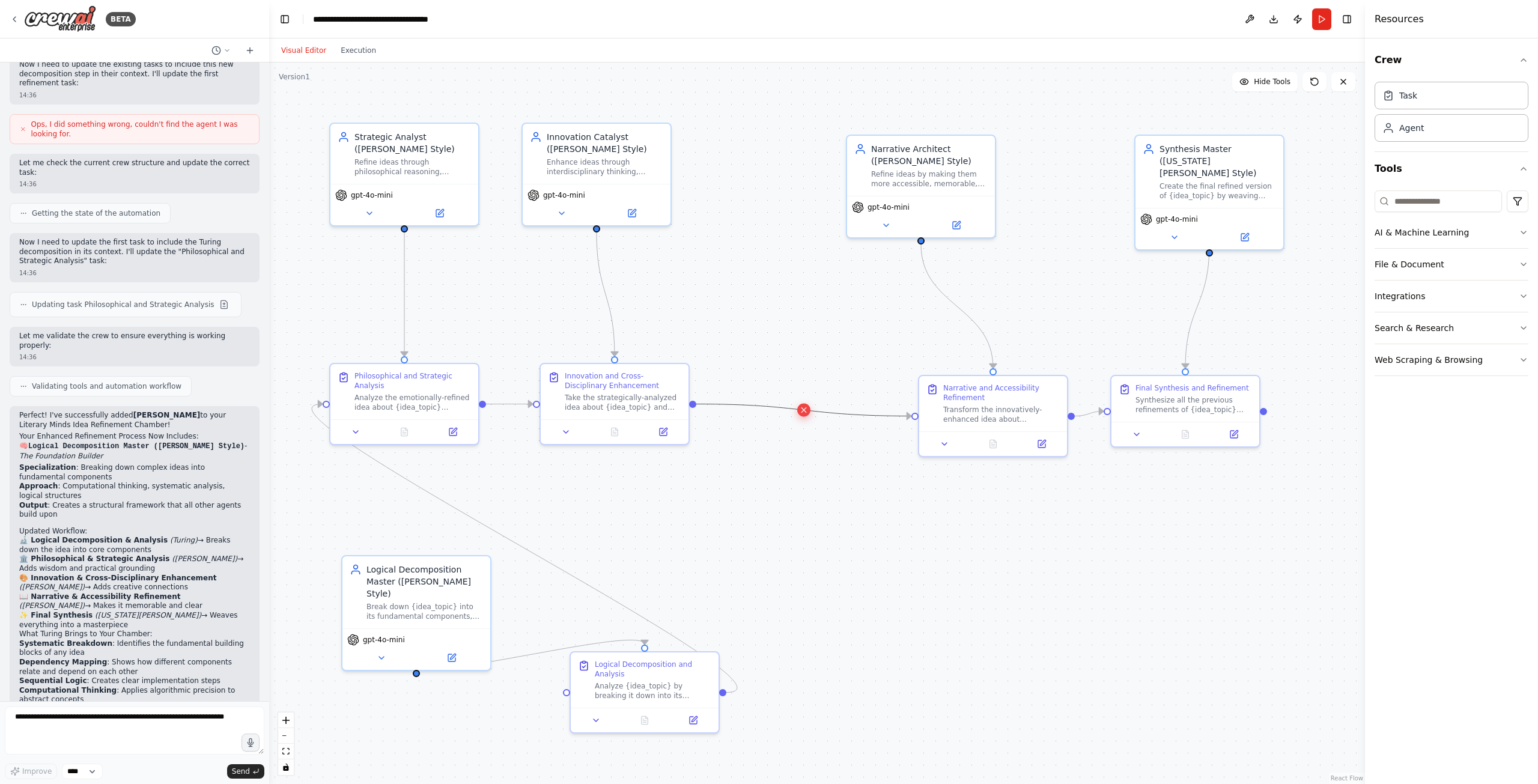
click at [808, 410] on icon at bounding box center [804, 410] width 9 height 11
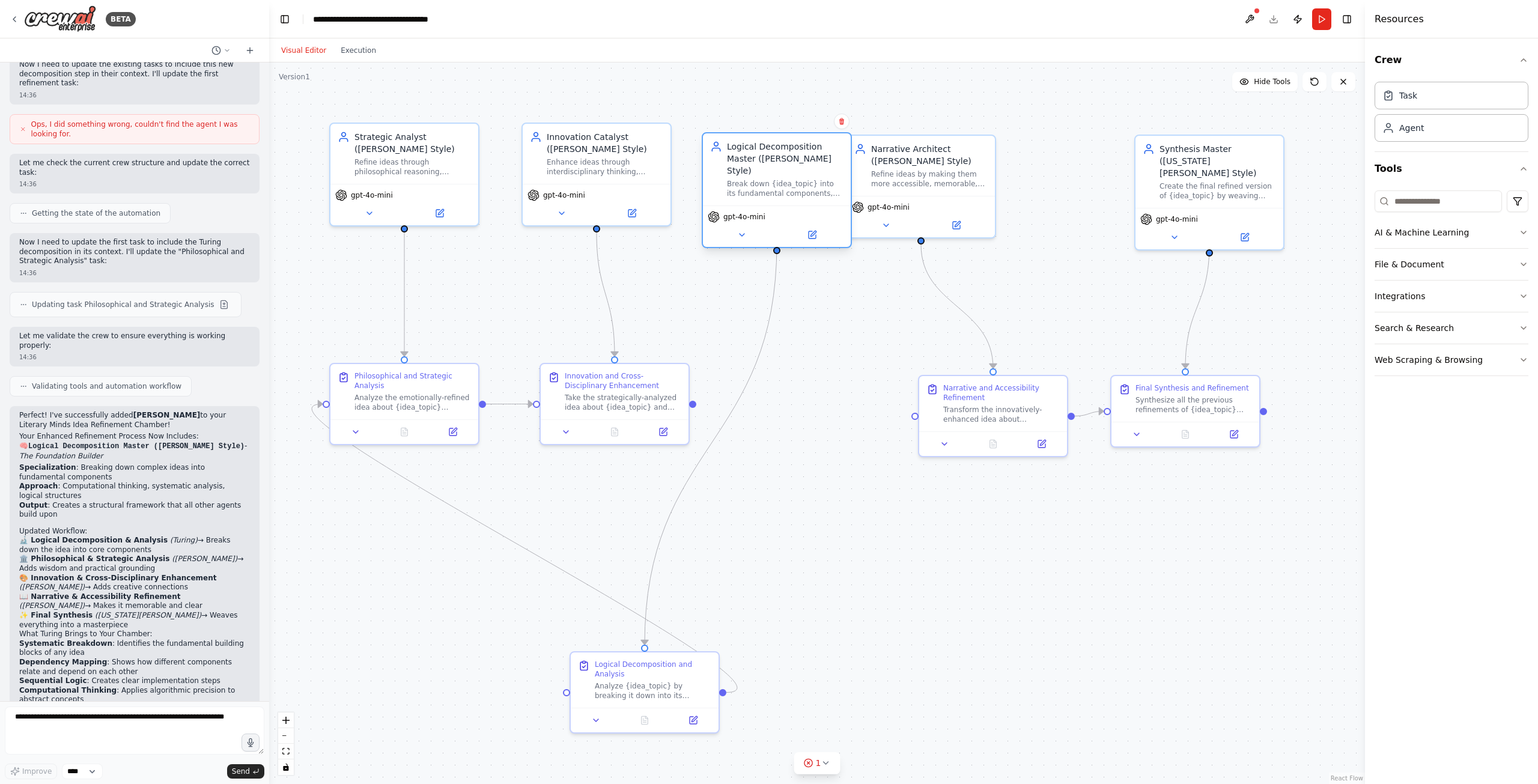
drag, startPoint x: 427, startPoint y: 569, endPoint x: 789, endPoint y: 146, distance: 556.8
click at [789, 146] on div "Logical Decomposition Master ([PERSON_NAME] Style)" at bounding box center [786, 159] width 117 height 36
click at [449, 505] on icon "Edge from 6ea0cf51-a639-4558-8f17-3291cf5fda1e to cf785214-cfd0-47c6-b997-d23c8…" at bounding box center [525, 548] width 426 height 289
click at [525, 547] on icon at bounding box center [524, 548] width 5 height 5
drag, startPoint x: 633, startPoint y: 661, endPoint x: 776, endPoint y: 392, distance: 304.6
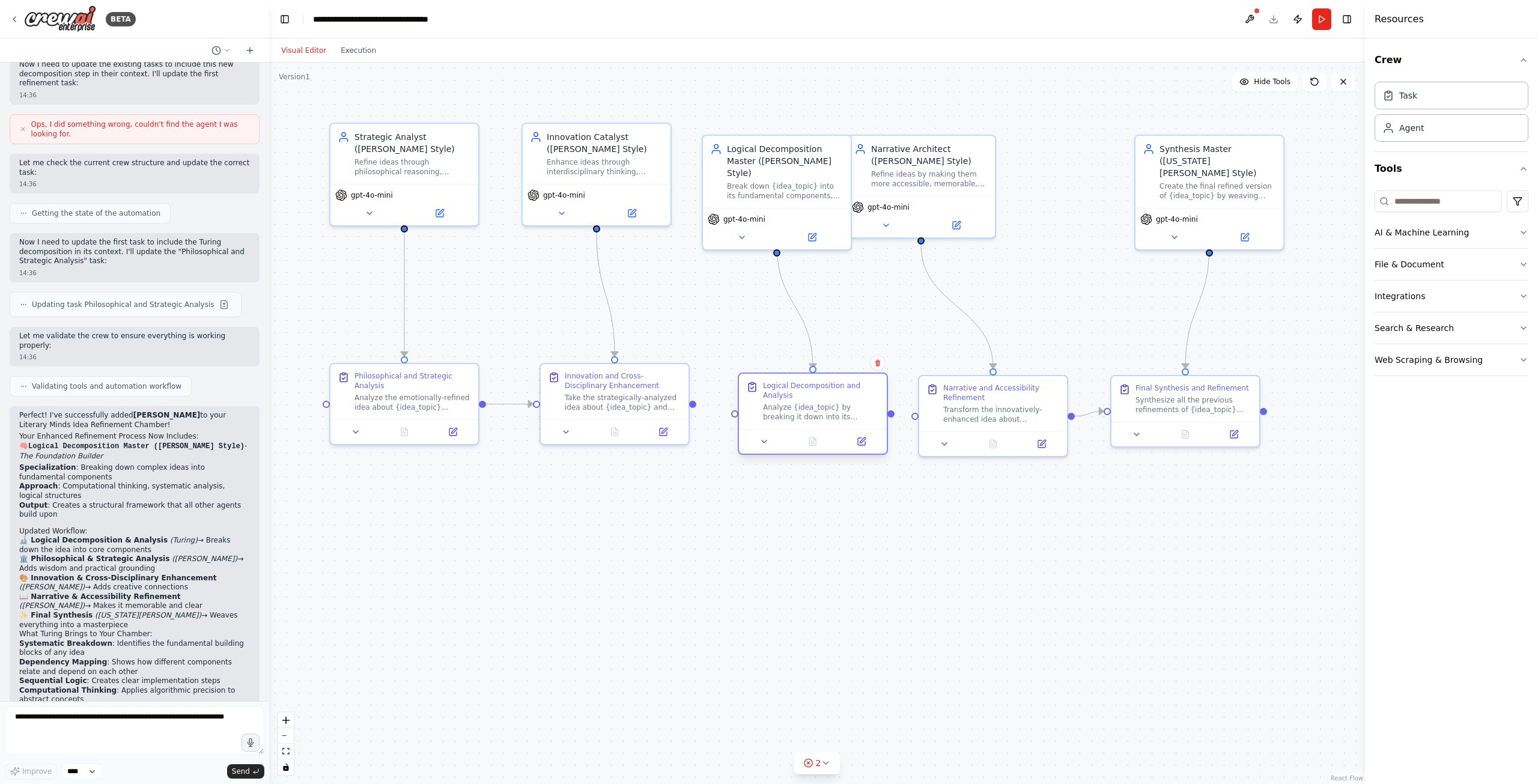
click at [776, 392] on div "Logical Decomposition and Analysis" at bounding box center [821, 390] width 117 height 19
drag, startPoint x: 693, startPoint y: 407, endPoint x: 740, endPoint y: 422, distance: 49.3
click at [740, 422] on div "Strategic Analyst (Marcus Aurelius Style) Refine ideas through philosophical re…" at bounding box center [817, 423] width 1096 height 721
drag, startPoint x: 891, startPoint y: 414, endPoint x: 919, endPoint y: 418, distance: 28.3
click at [919, 418] on div "Strategic Analyst (Marcus Aurelius Style) Refine ideas through philosophical re…" at bounding box center [817, 423] width 1096 height 721
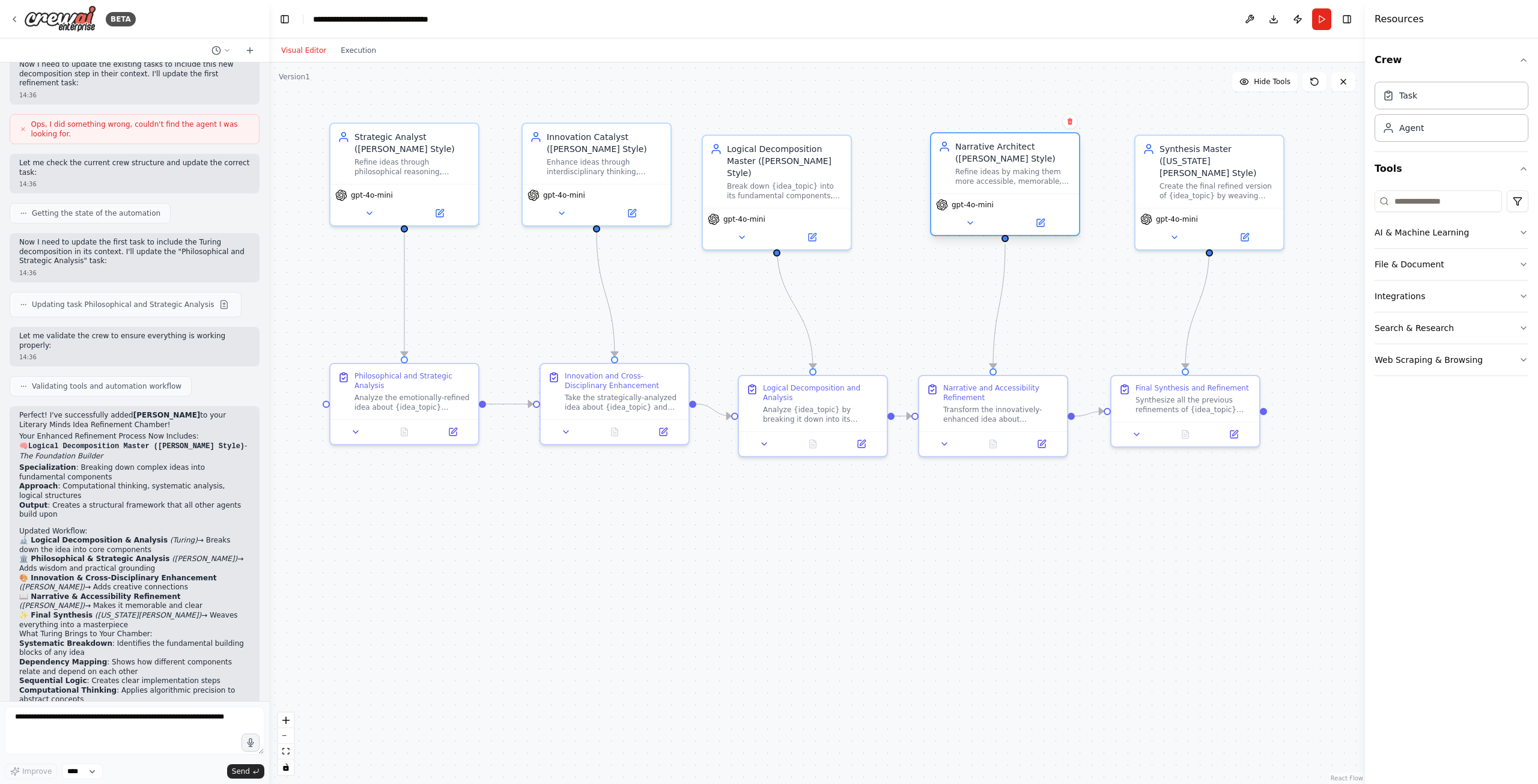
drag, startPoint x: 919, startPoint y: 154, endPoint x: 1013, endPoint y: 158, distance: 94.1
click at [1013, 158] on div "Narrative Architect ([PERSON_NAME] Style)" at bounding box center [1014, 152] width 117 height 24
click at [158, 709] on textarea "**********" at bounding box center [134, 730] width 259 height 48
click at [131, 723] on textarea "**********" at bounding box center [134, 730] width 259 height 48
type textarea "**********"
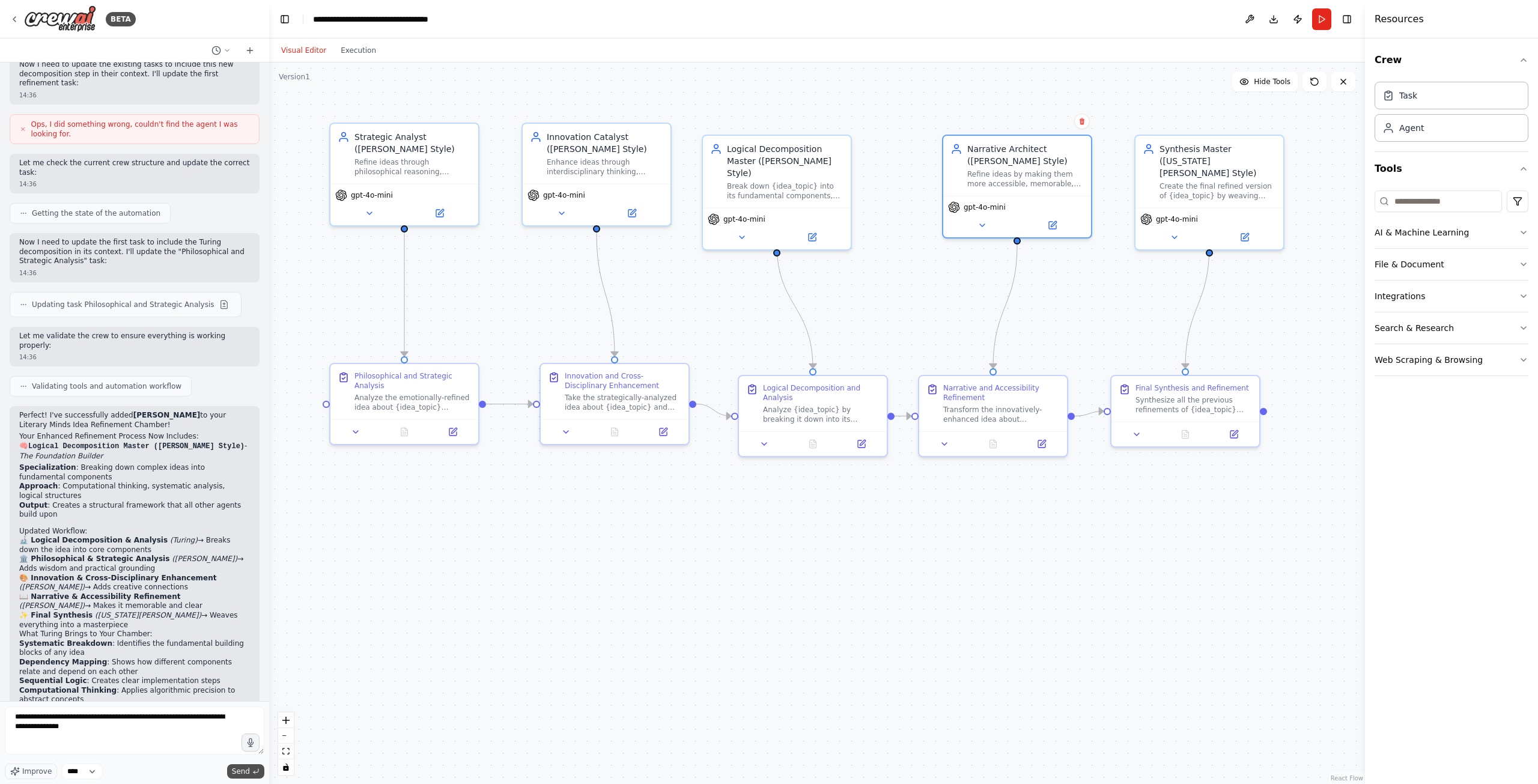
click at [248, 767] on span "Send" at bounding box center [241, 771] width 18 height 10
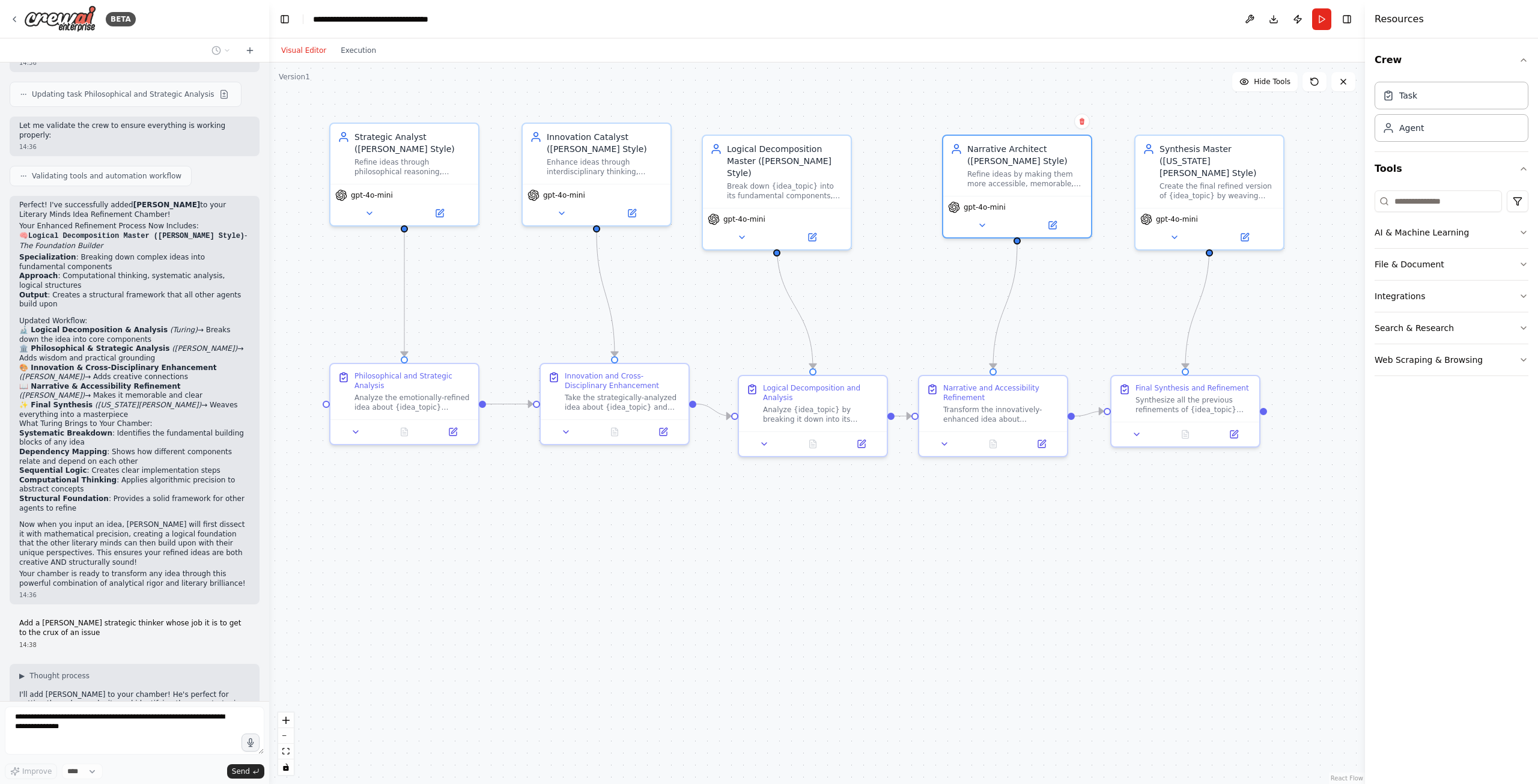
scroll to position [1642, 0]
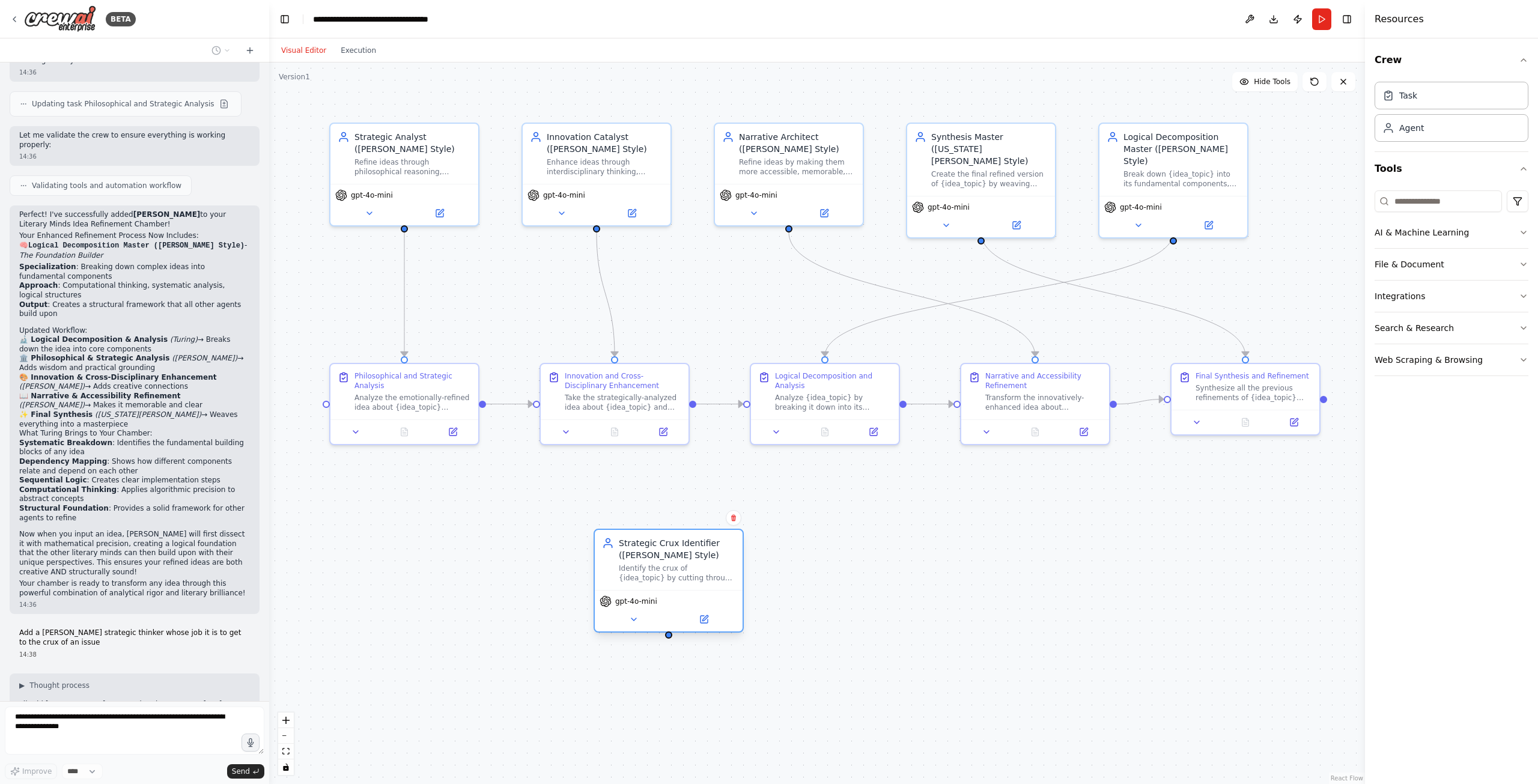
drag, startPoint x: 1336, startPoint y: 137, endPoint x: 619, endPoint y: 545, distance: 825.0
click at [619, 545] on div "Strategic Crux Identifier ([PERSON_NAME] Style)" at bounding box center [677, 549] width 117 height 24
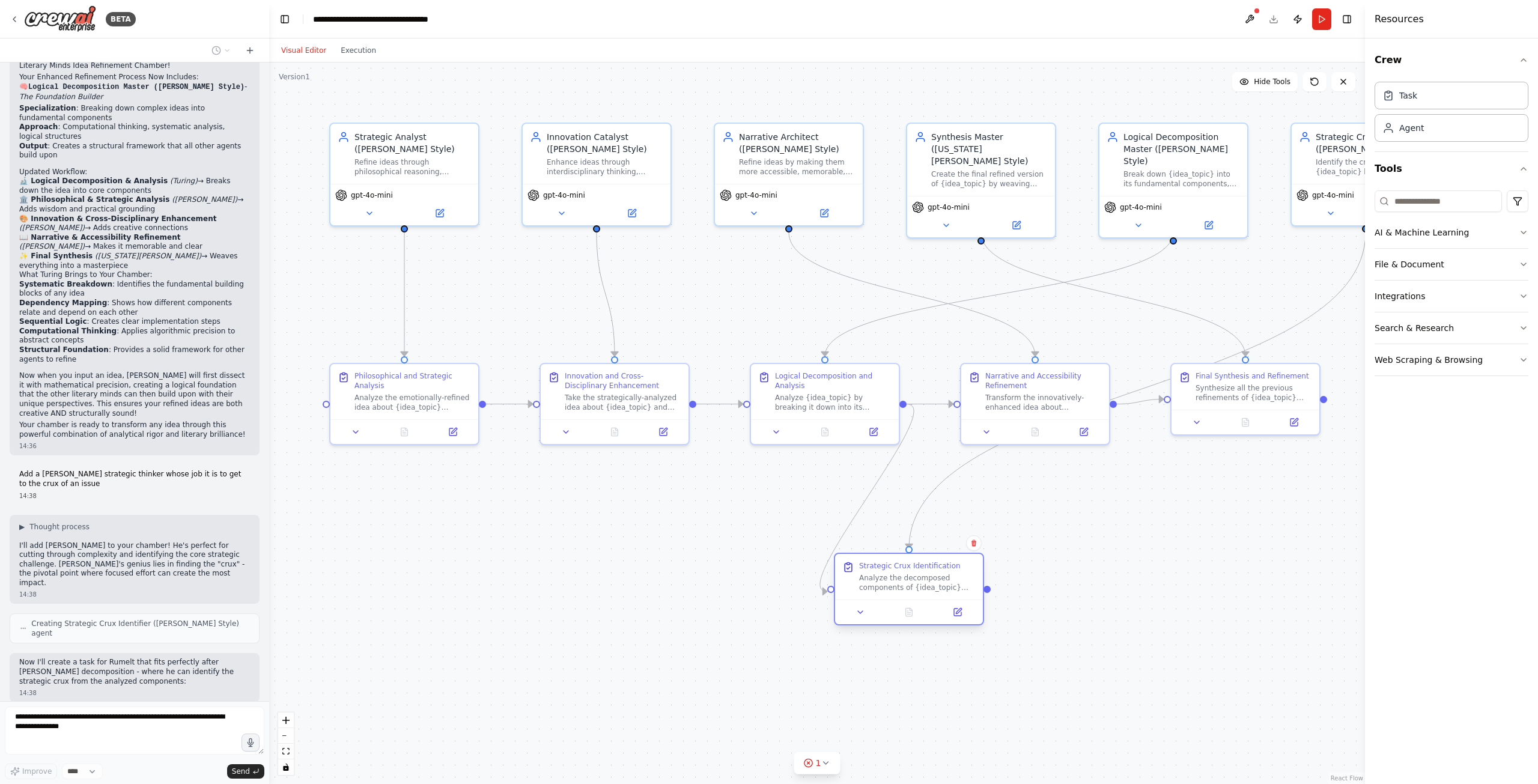
scroll to position [1810, 0]
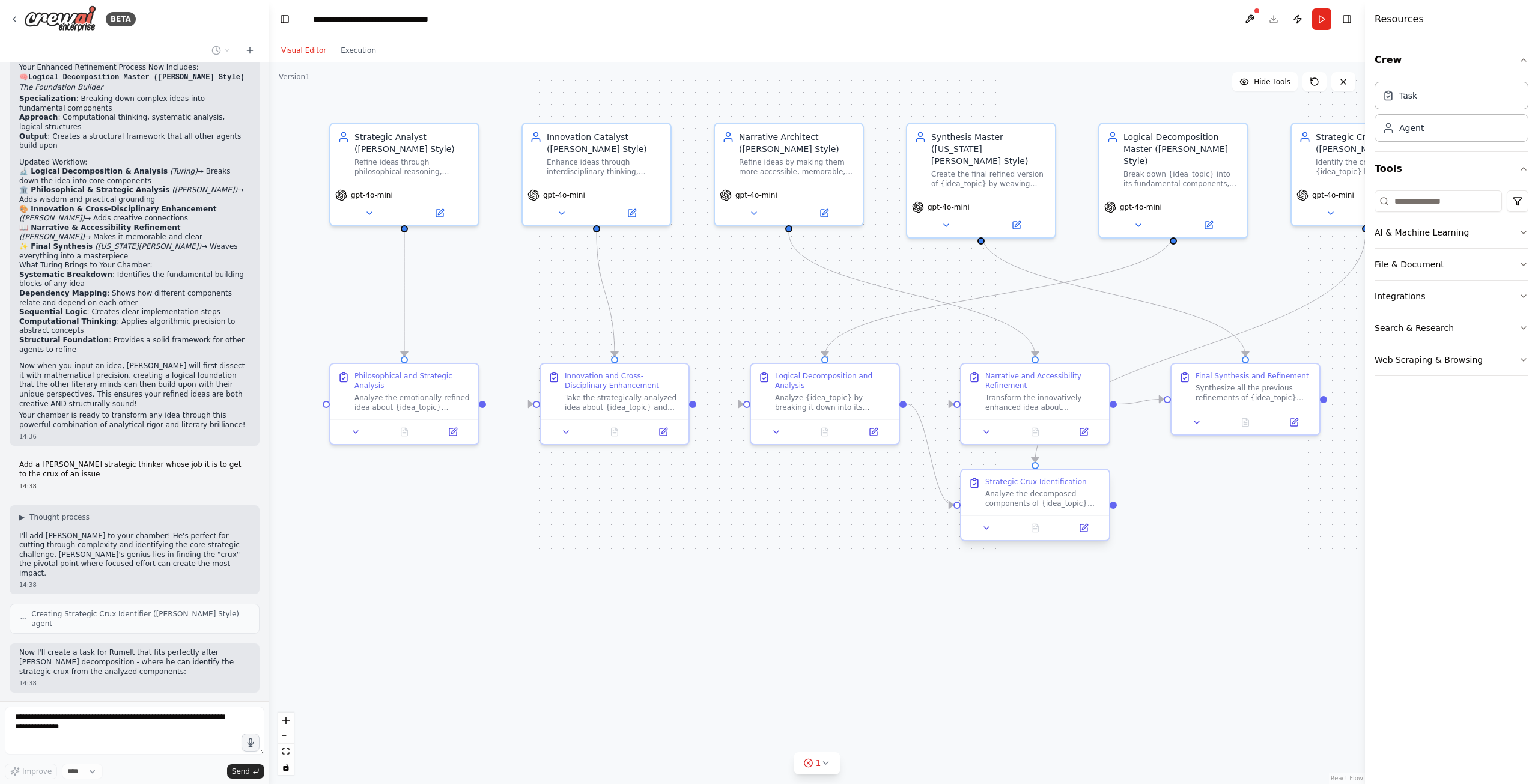
drag, startPoint x: 1053, startPoint y: 481, endPoint x: 919, endPoint y: 571, distance: 161.4
click at [919, 571] on div ".deletable-edge-delete-btn { width: 20px; height: 20px; border: 0px solid #ffff…" at bounding box center [817, 423] width 1096 height 721
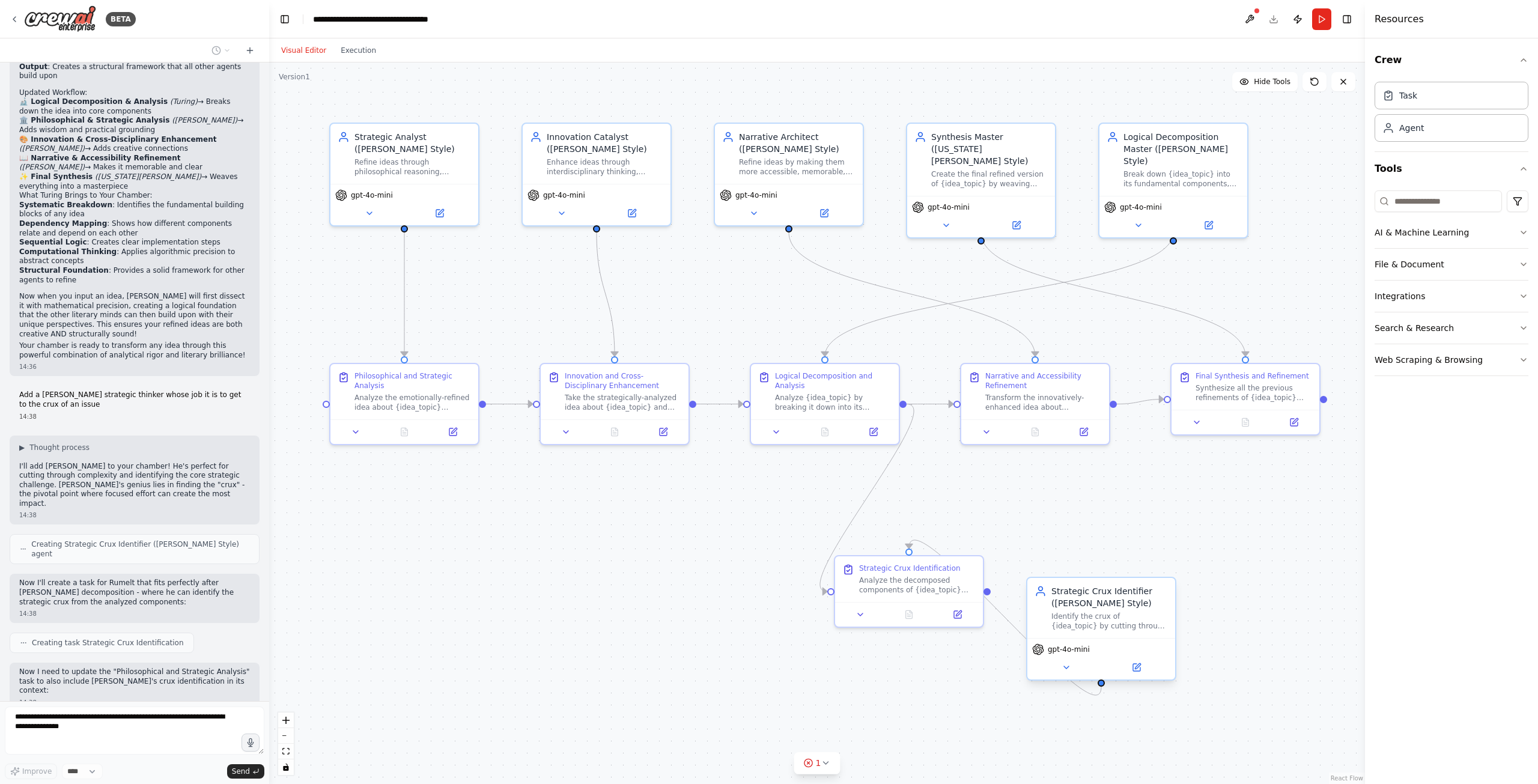
scroll to position [1890, 0]
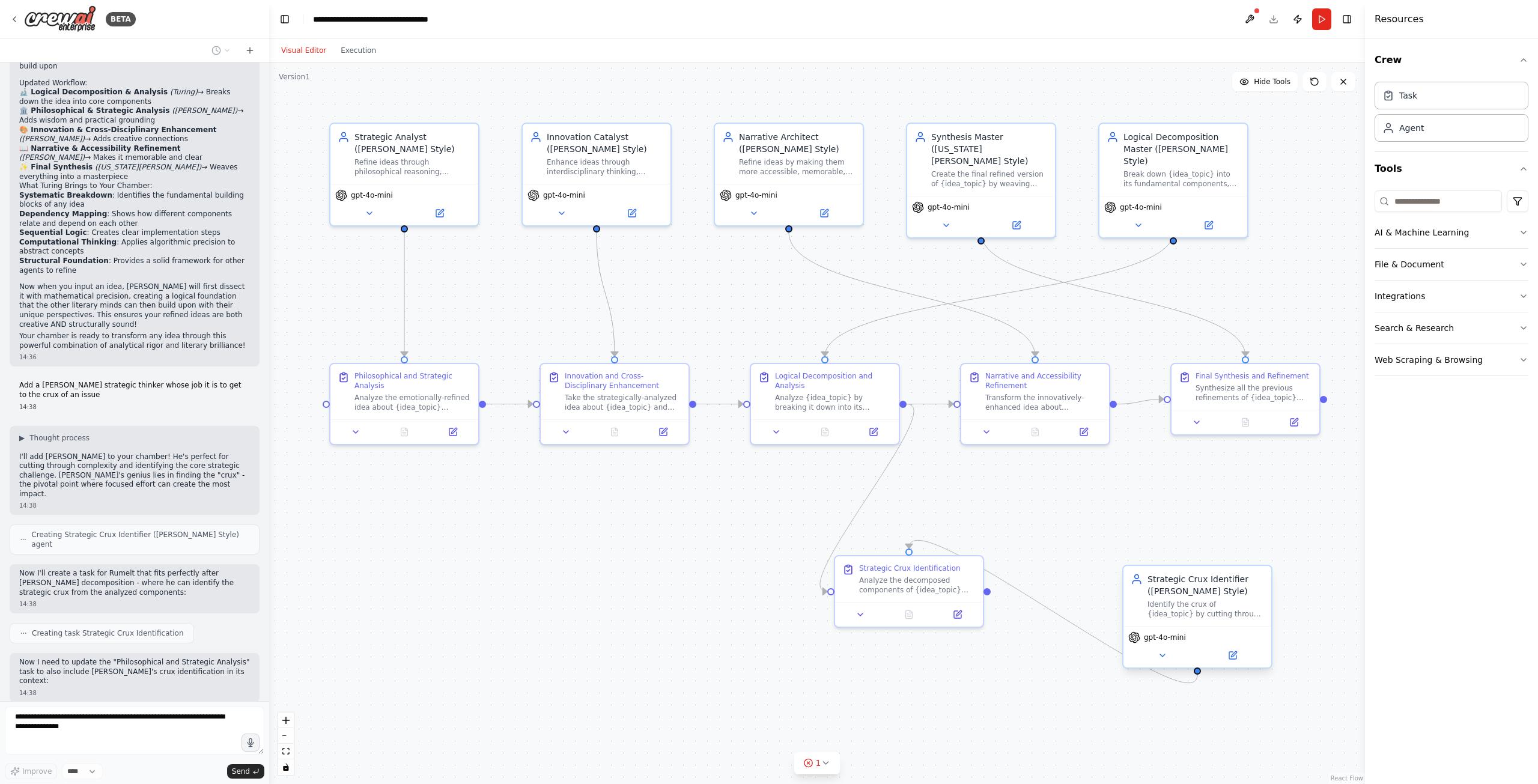
drag, startPoint x: 1343, startPoint y: 141, endPoint x: 1167, endPoint y: 541, distance: 437.0
click at [1170, 573] on div "Strategic Crux Identifier ([PERSON_NAME] Style)" at bounding box center [1206, 585] width 117 height 24
click at [1164, 514] on div ".deletable-edge-delete-btn { width: 20px; height: 20px; border: 0px solid #ffff…" at bounding box center [817, 423] width 1096 height 721
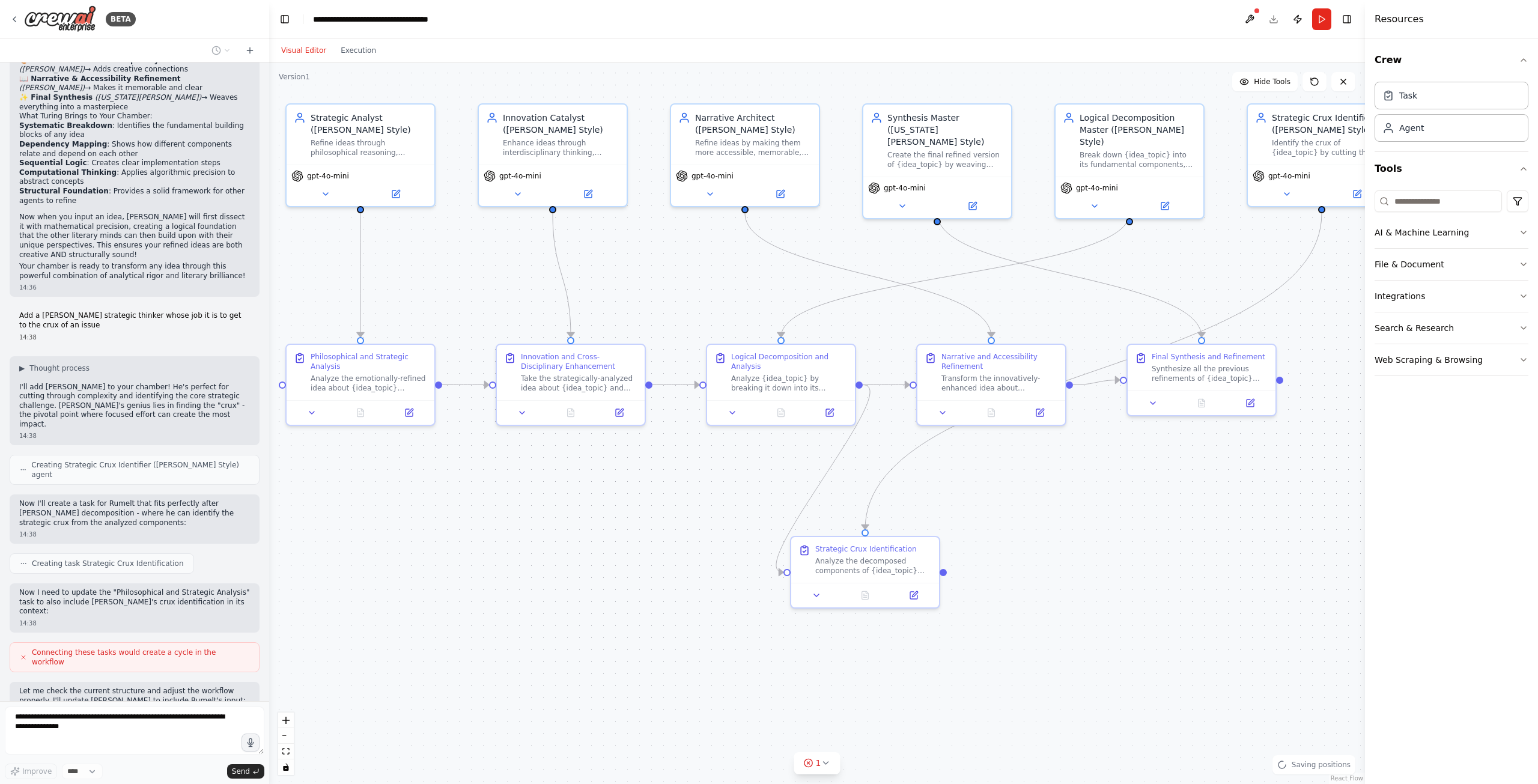
scroll to position [1969, 0]
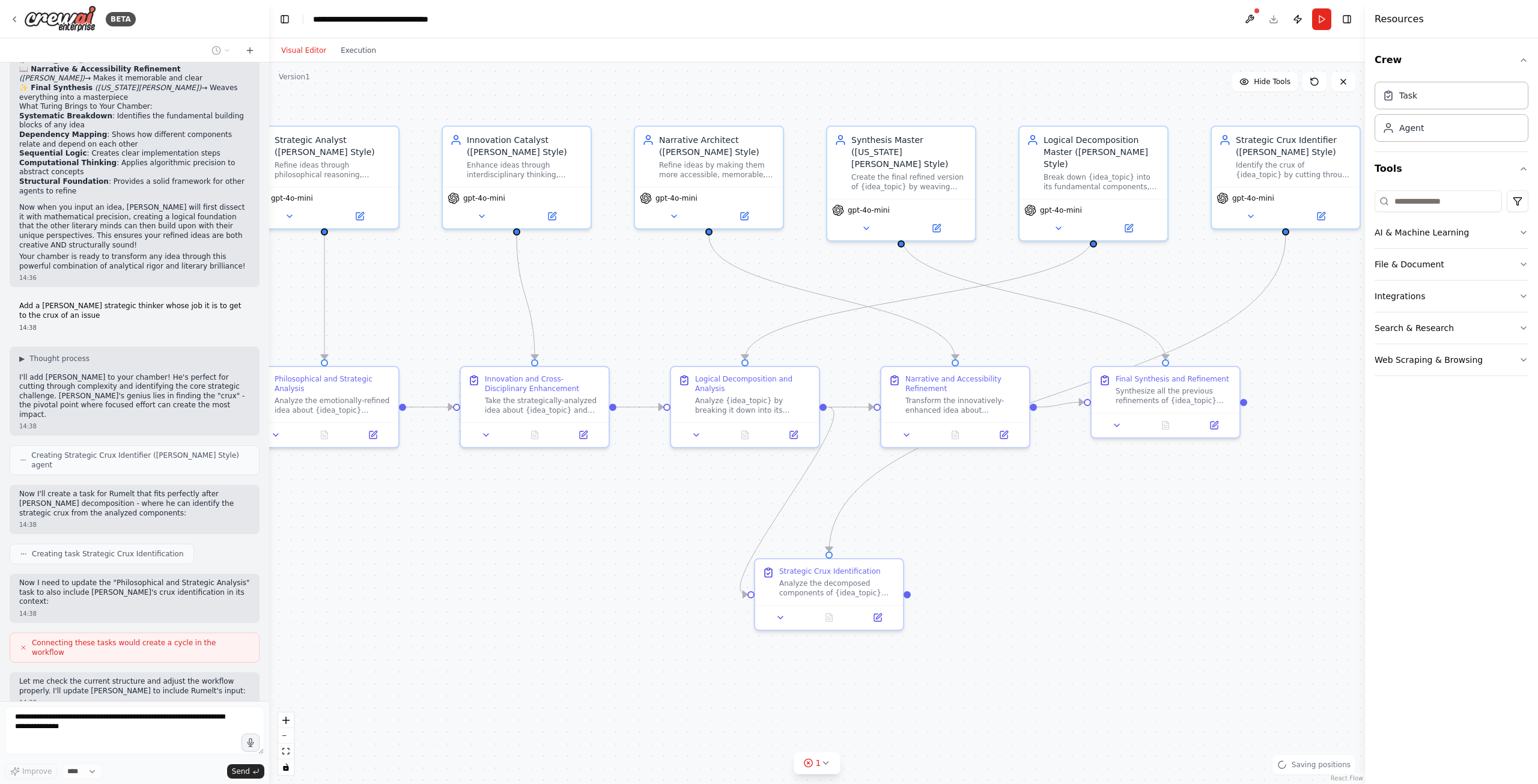
drag, startPoint x: 1159, startPoint y: 505, endPoint x: 1082, endPoint y: 506, distance: 77.0
click at [1082, 506] on div ".deletable-edge-delete-btn { width: 20px; height: 20px; border: 0px solid #ffff…" at bounding box center [817, 423] width 1096 height 721
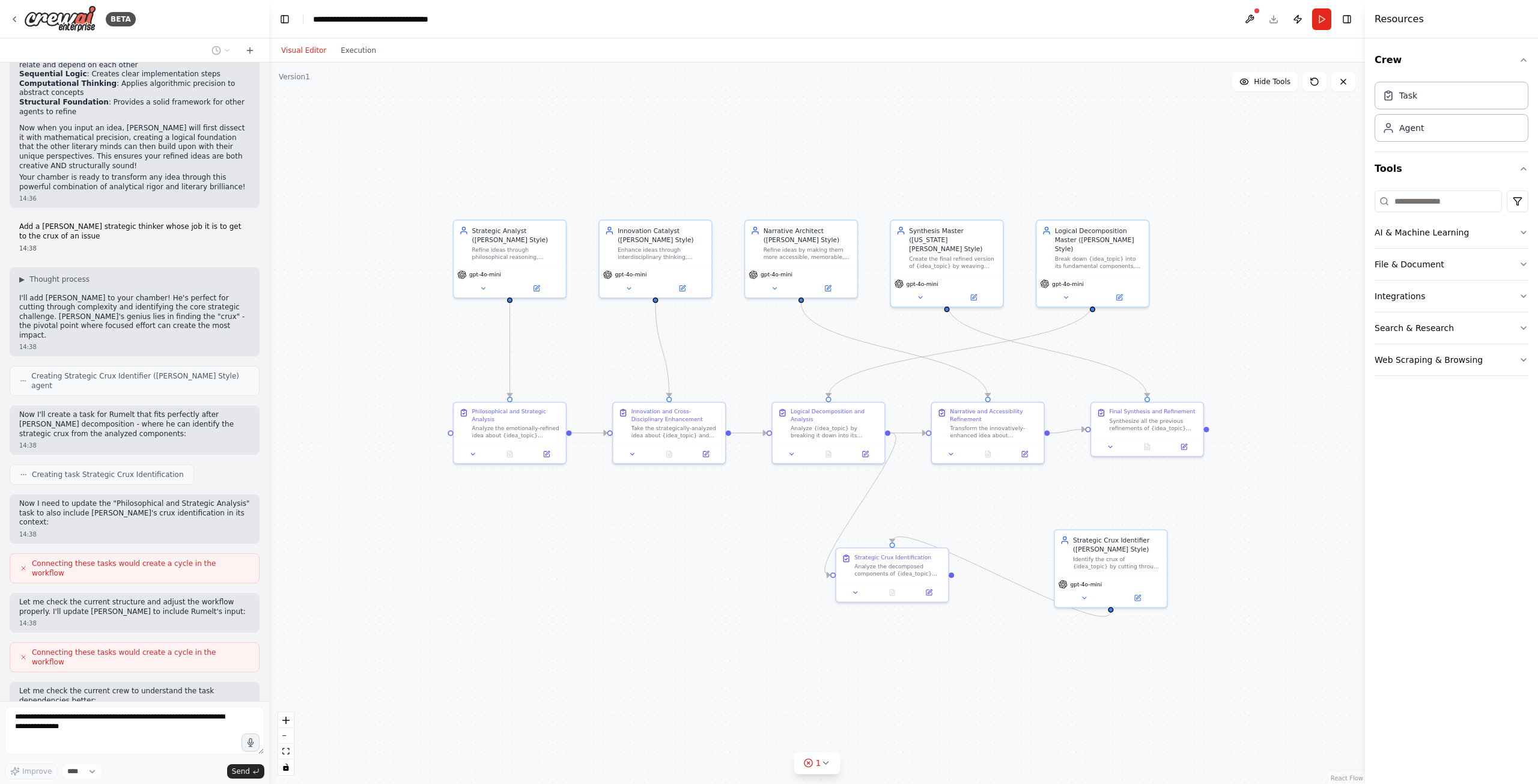
scroll to position [2058, 0]
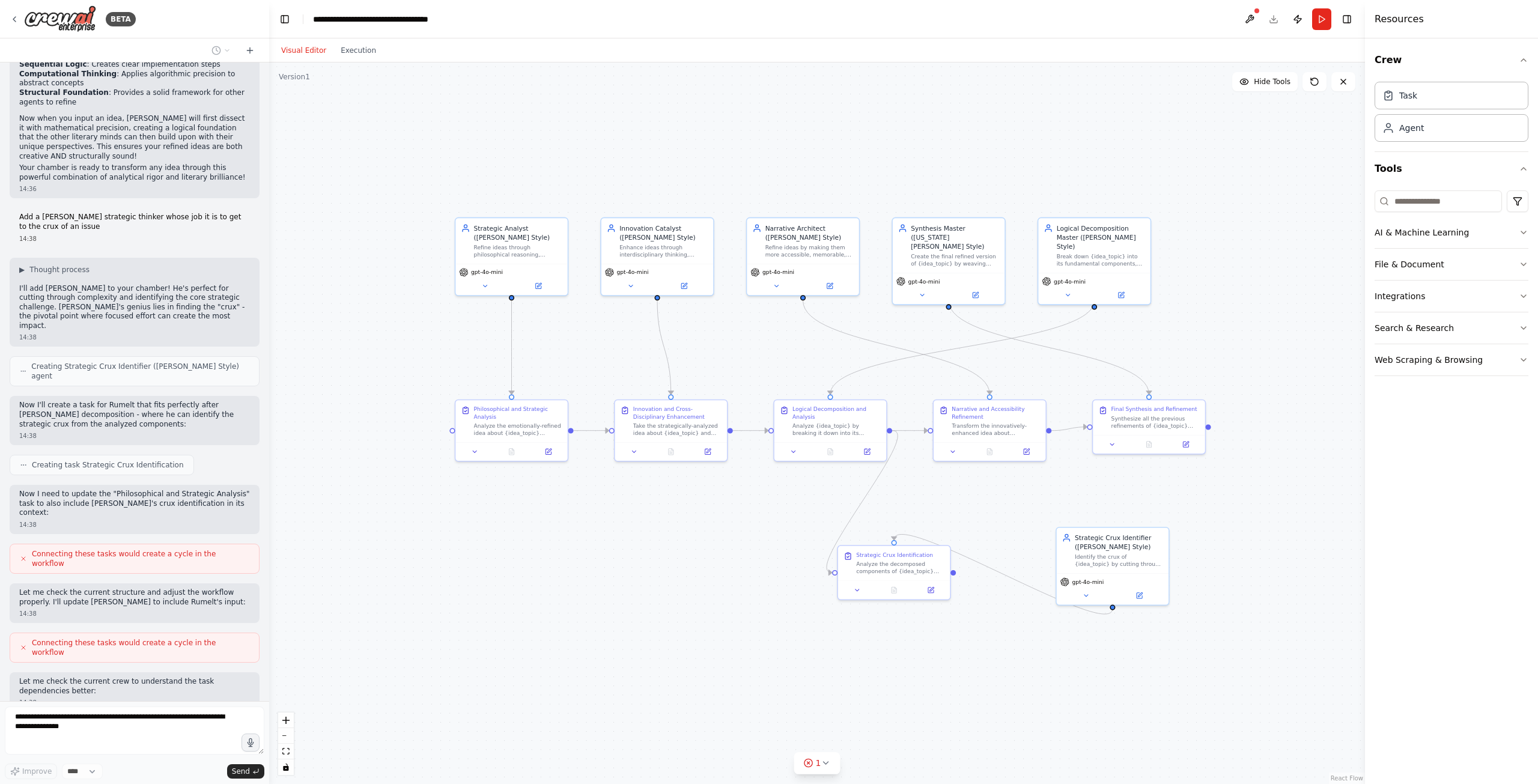
drag, startPoint x: 1214, startPoint y: 240, endPoint x: 1200, endPoint y: 200, distance: 42.4
click at [1200, 200] on div ".deletable-edge-delete-btn { width: 20px; height: 20px; border: 0px solid #ffff…" at bounding box center [817, 423] width 1096 height 721
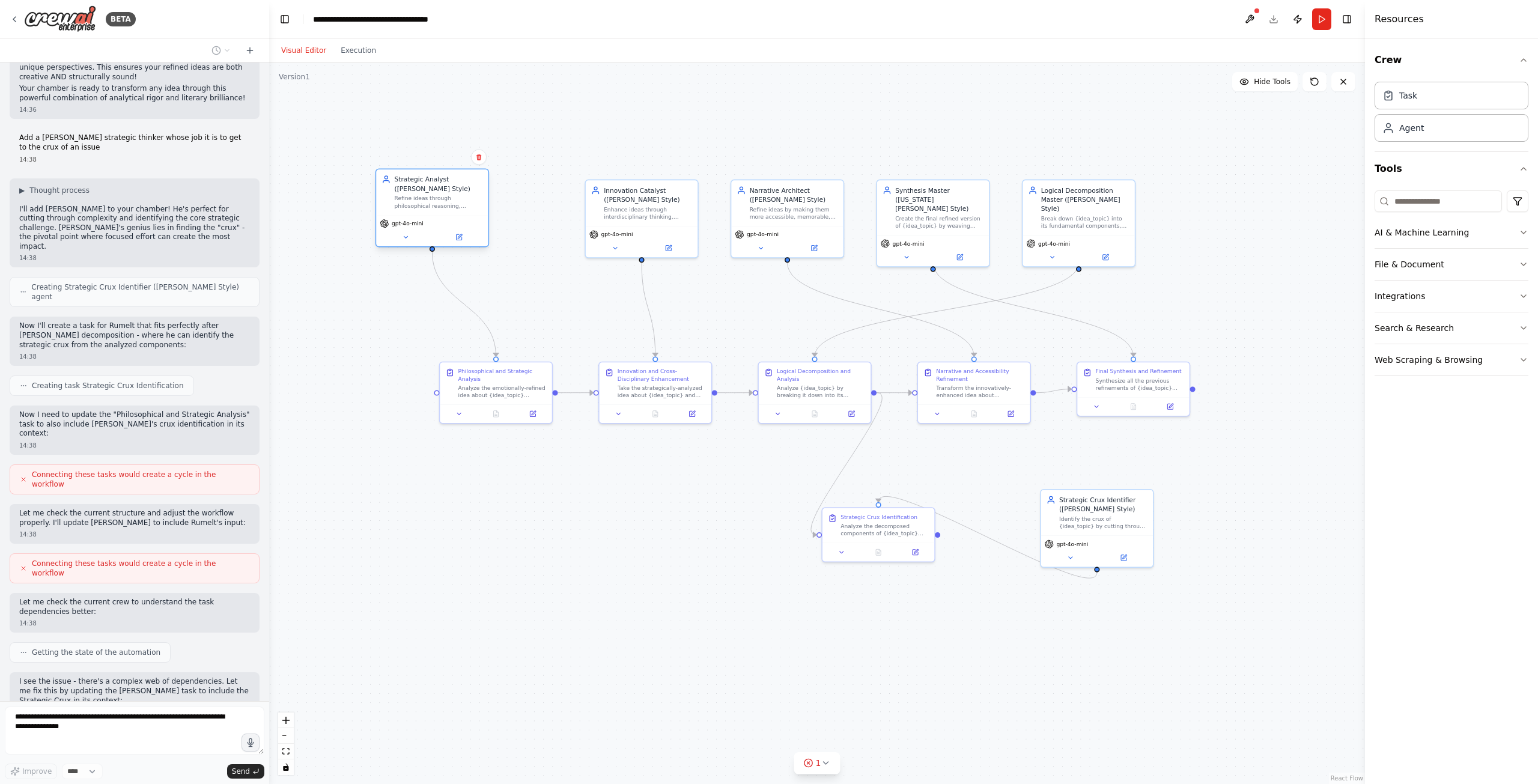
scroll to position [2146, 0]
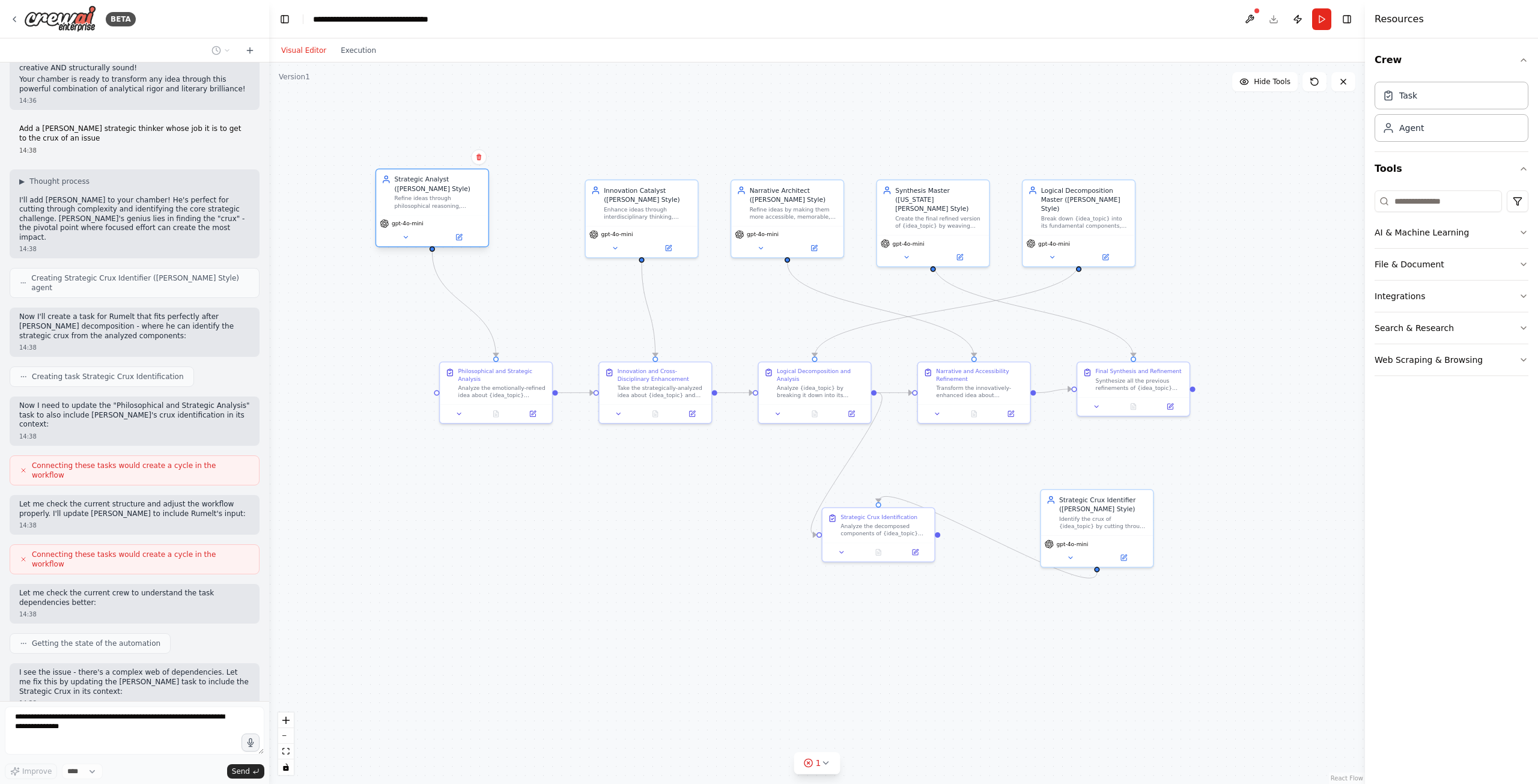
drag, startPoint x: 531, startPoint y: 211, endPoint x: 456, endPoint y: 202, distance: 75.5
click at [456, 202] on div "Refine ideas through philosophical reasoning, practical wisdom, and systematic …" at bounding box center [439, 202] width 88 height 14
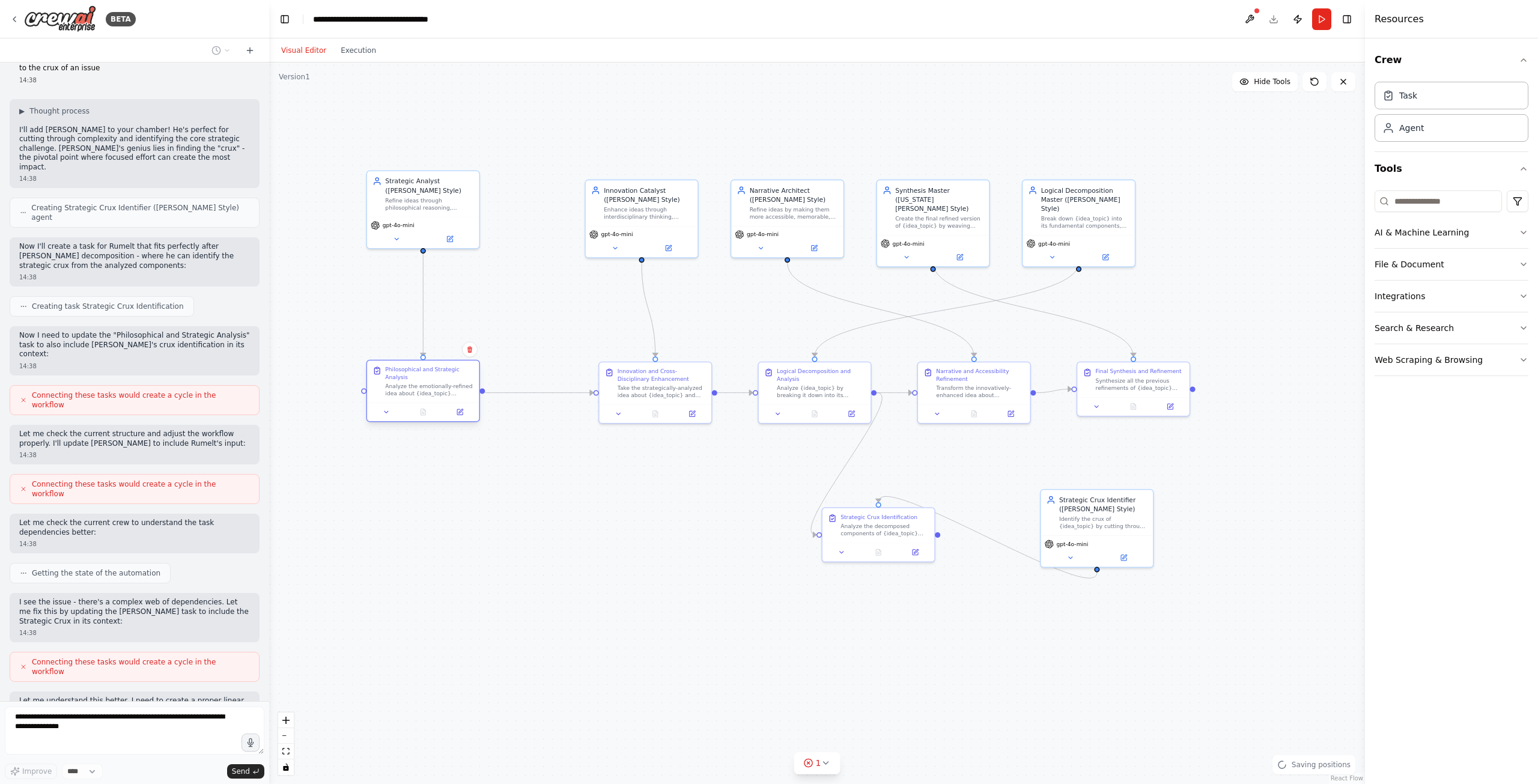
drag, startPoint x: 503, startPoint y: 375, endPoint x: 424, endPoint y: 374, distance: 79.0
click at [424, 374] on div "Philosophical and Strategic Analysis" at bounding box center [429, 373] width 88 height 14
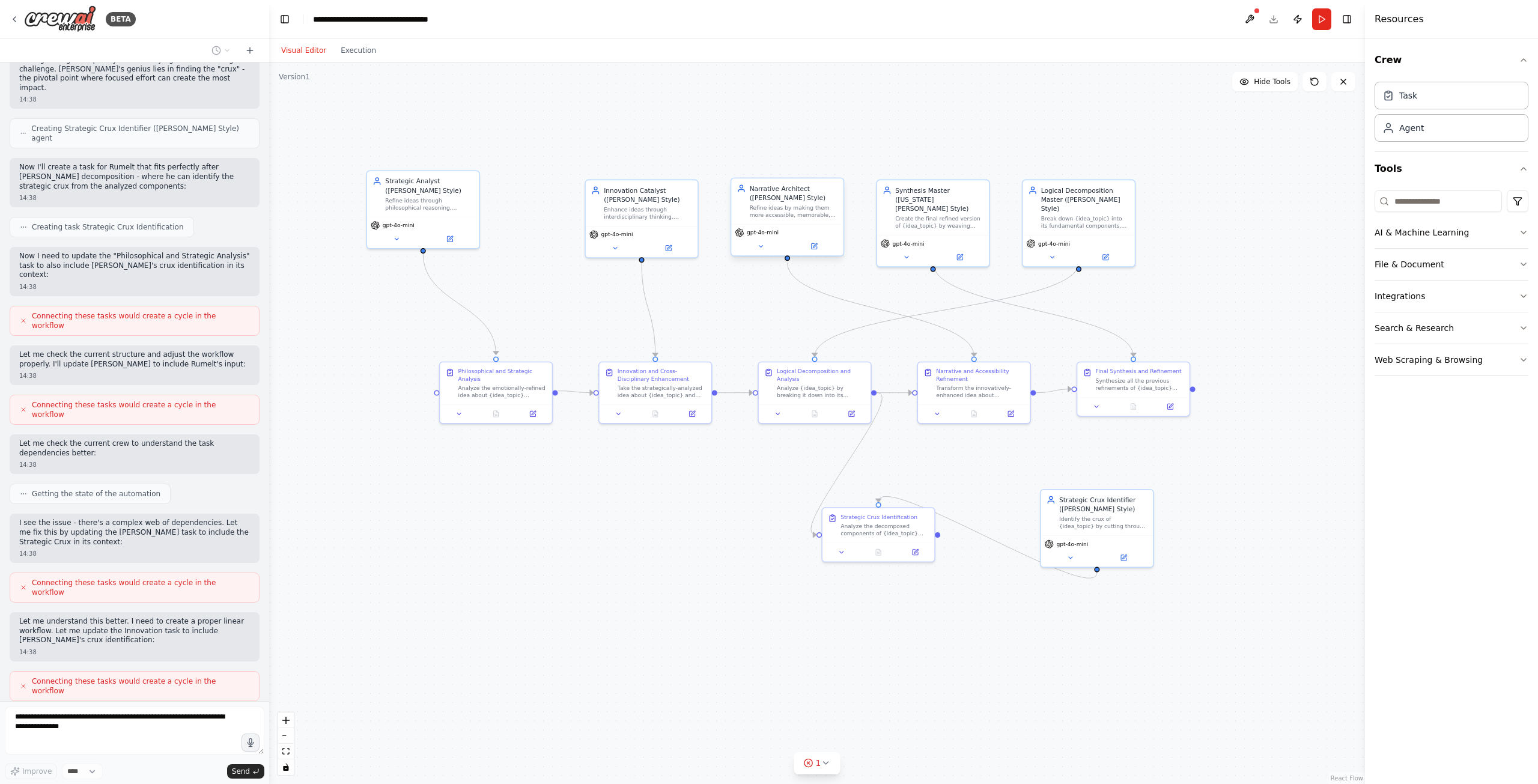
scroll to position [2305, 0]
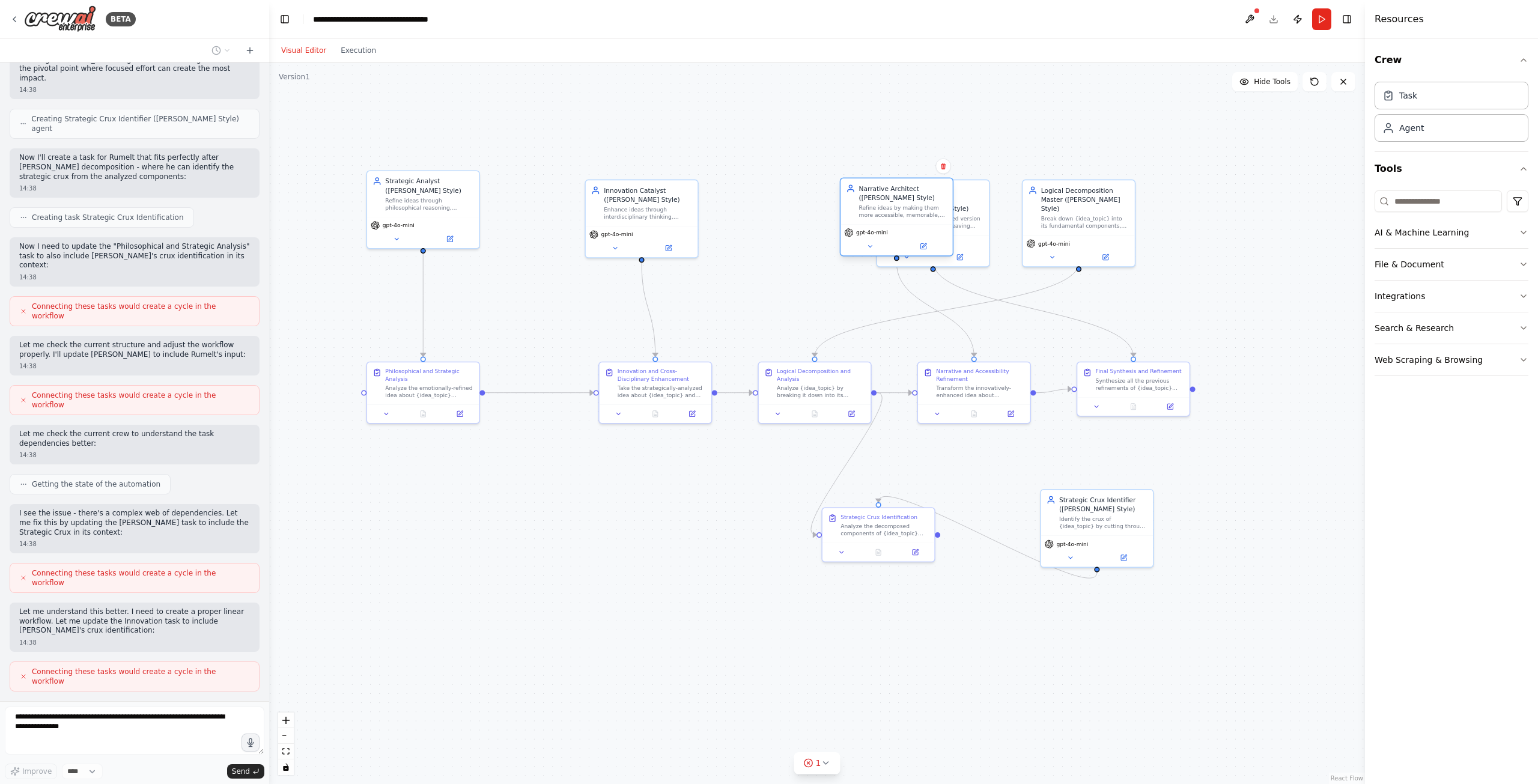
drag, startPoint x: 777, startPoint y: 220, endPoint x: 953, endPoint y: 210, distance: 176.3
click at [910, 215] on div "Narrative Architect (Kurt Vonnegut Style) Refine ideas by making them more acce…" at bounding box center [896, 201] width 112 height 45
click at [973, 210] on div "Strategic Analyst (Marcus Aurelius Style) Refine ideas through philosophical re…" at bounding box center [809, 407] width 830 height 547
drag, startPoint x: 911, startPoint y: 213, endPoint x: 1031, endPoint y: 134, distance: 143.7
click at [1031, 134] on div "Refine ideas by making them more accessible, memorable, and impactful through s…" at bounding box center [1040, 129] width 88 height 14
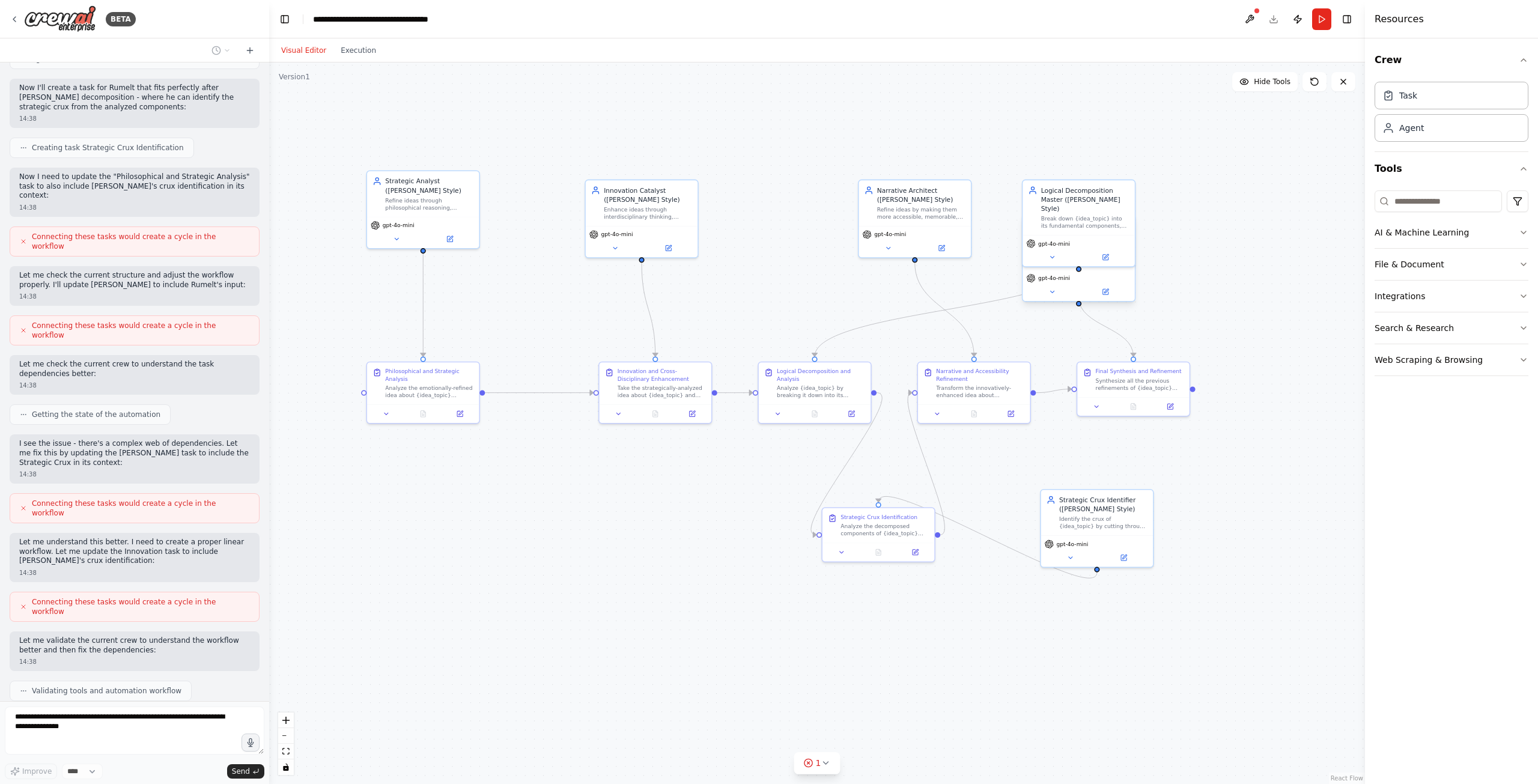
scroll to position [2384, 0]
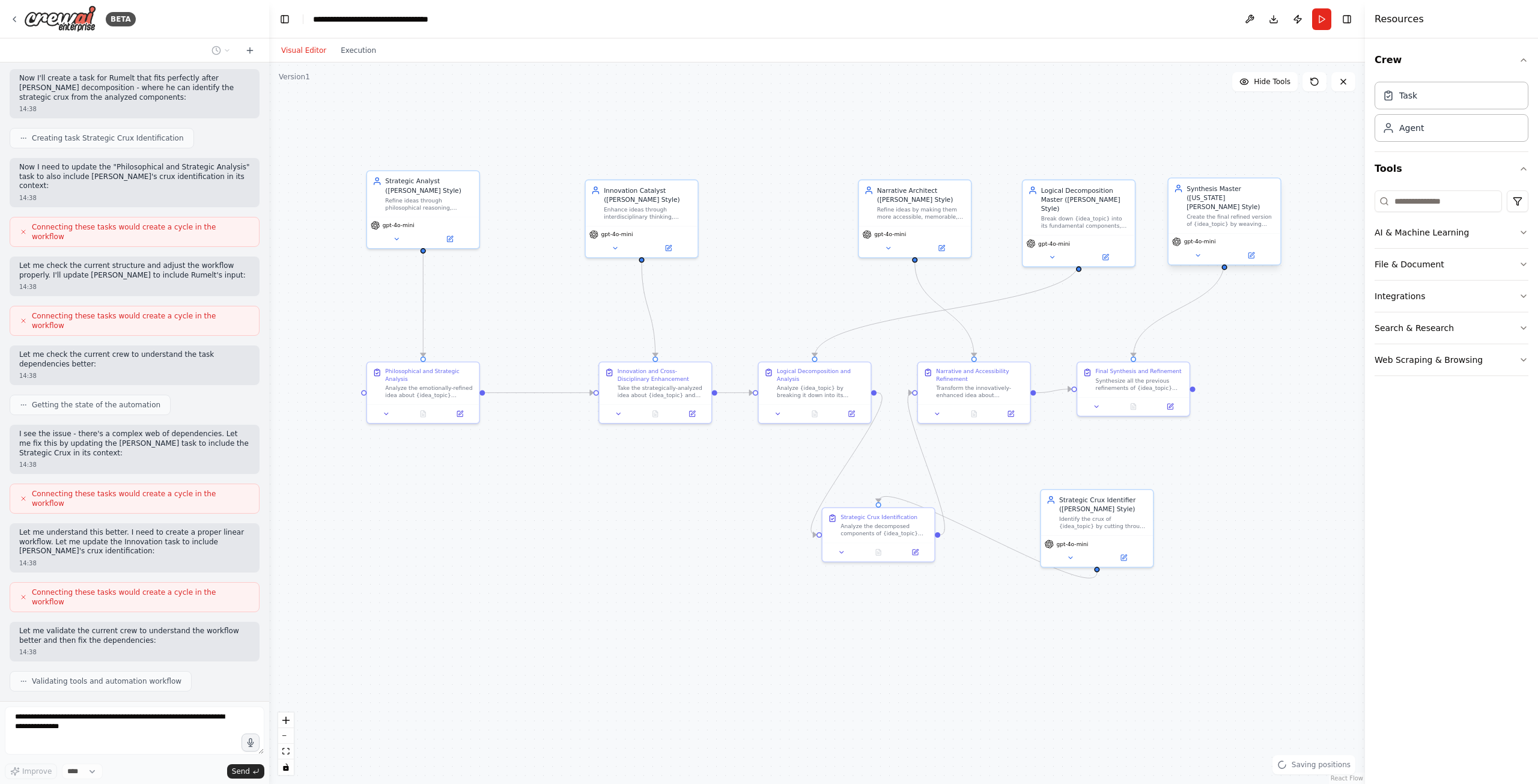
drag, startPoint x: 935, startPoint y: 215, endPoint x: 1225, endPoint y: 219, distance: 290.0
click at [1225, 219] on div "Synthesis Master (Virginia Woolf Style) Create the final refined version of {id…" at bounding box center [1224, 206] width 112 height 54
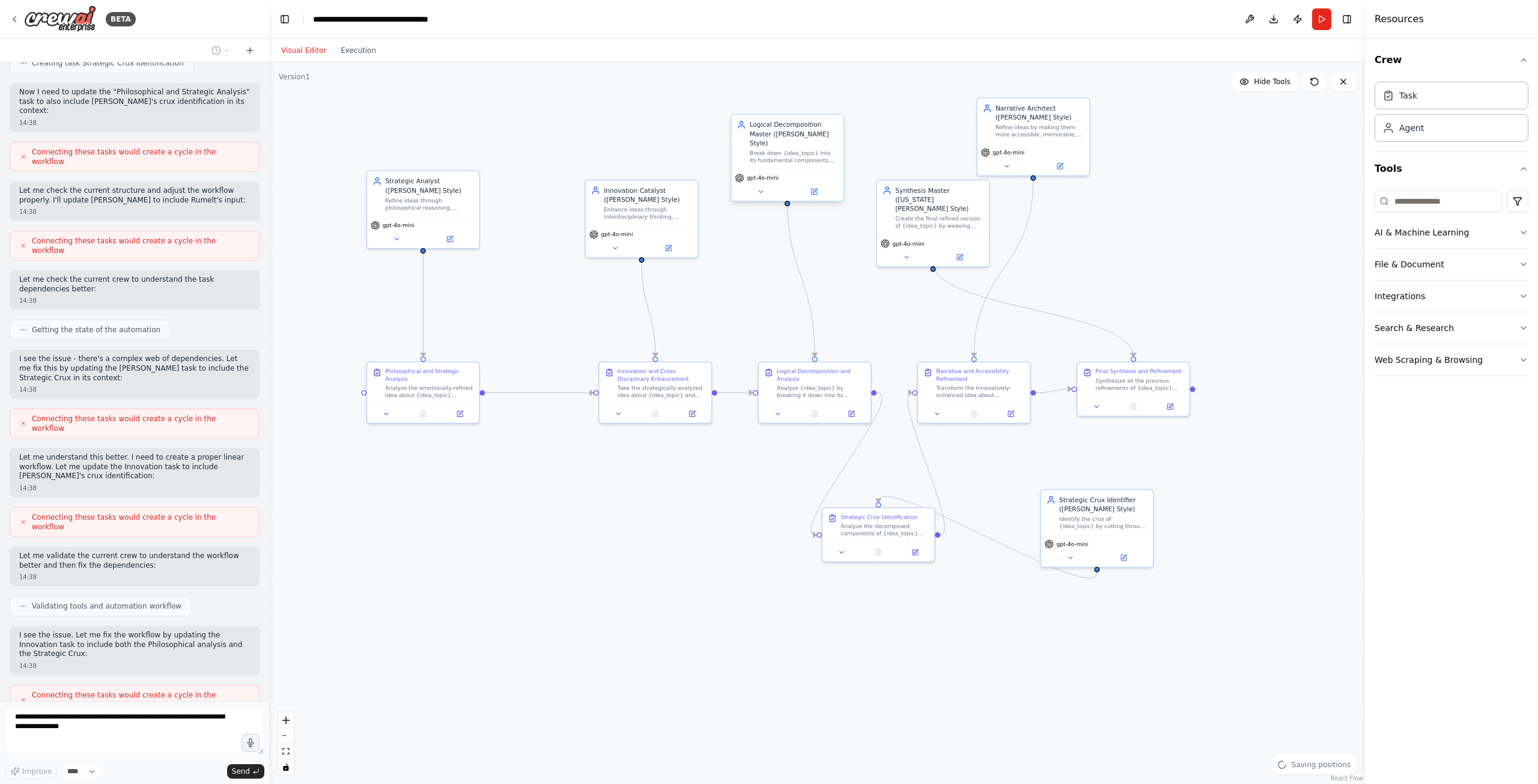
drag, startPoint x: 1095, startPoint y: 211, endPoint x: 801, endPoint y: 146, distance: 301.1
click at [801, 150] on div "Break down {idea_topic} into its fundamental components, logical structures, an…" at bounding box center [794, 157] width 88 height 14
drag, startPoint x: 960, startPoint y: 226, endPoint x: 1238, endPoint y: 232, distance: 278.1
click at [1238, 242] on div "gpt-4o-mini" at bounding box center [1207, 257] width 112 height 31
drag, startPoint x: 1046, startPoint y: 137, endPoint x: 993, endPoint y: 193, distance: 77.1
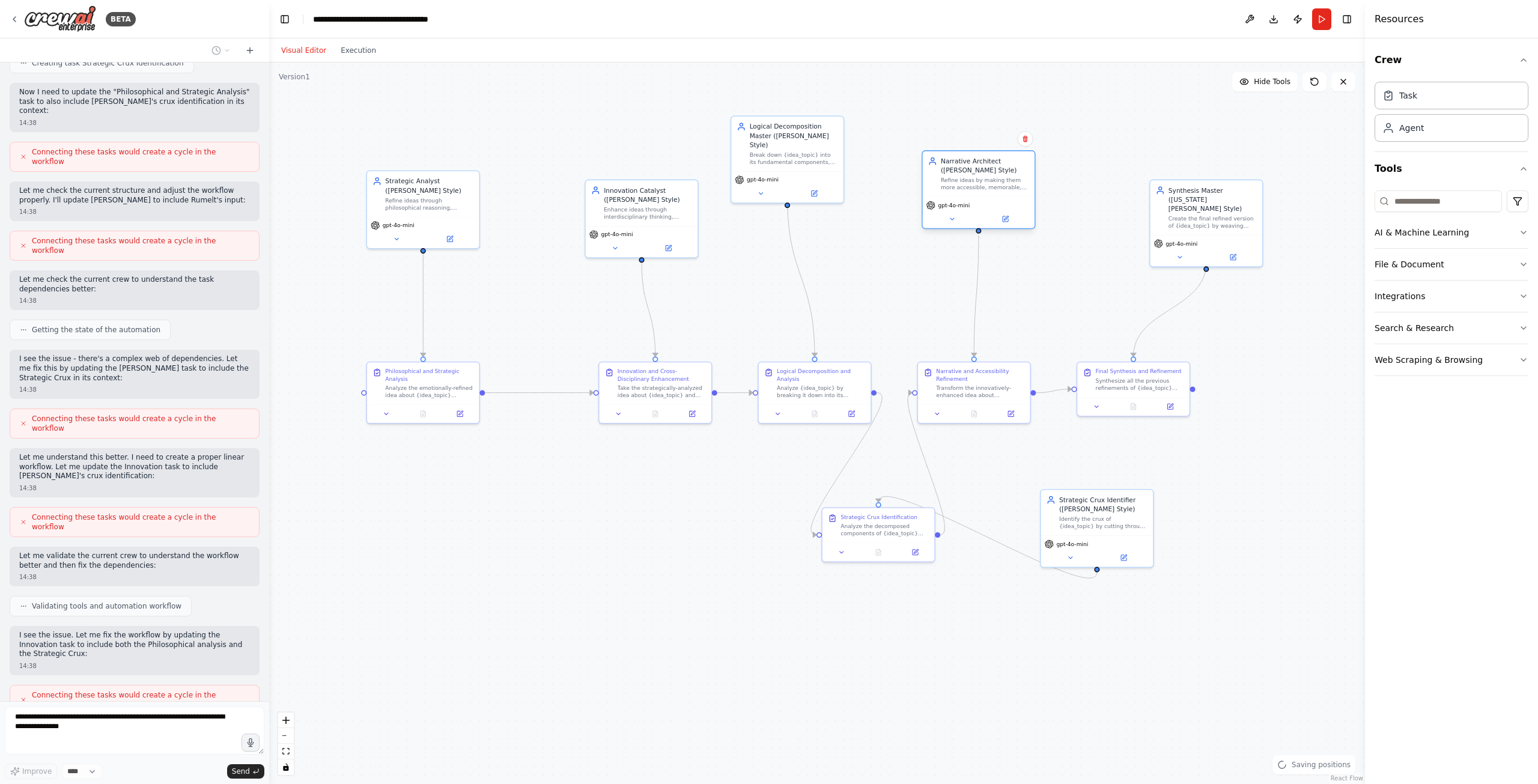
click at [993, 193] on div "Narrative Architect (Kurt Vonnegut Style) Refine ideas by making them more acce…" at bounding box center [979, 174] width 112 height 45
drag, startPoint x: 1100, startPoint y: 503, endPoint x: 1081, endPoint y: 529, distance: 32.2
click at [1081, 529] on div "Strategic Crux Identifier ([PERSON_NAME] Style)" at bounding box center [1085, 530] width 88 height 18
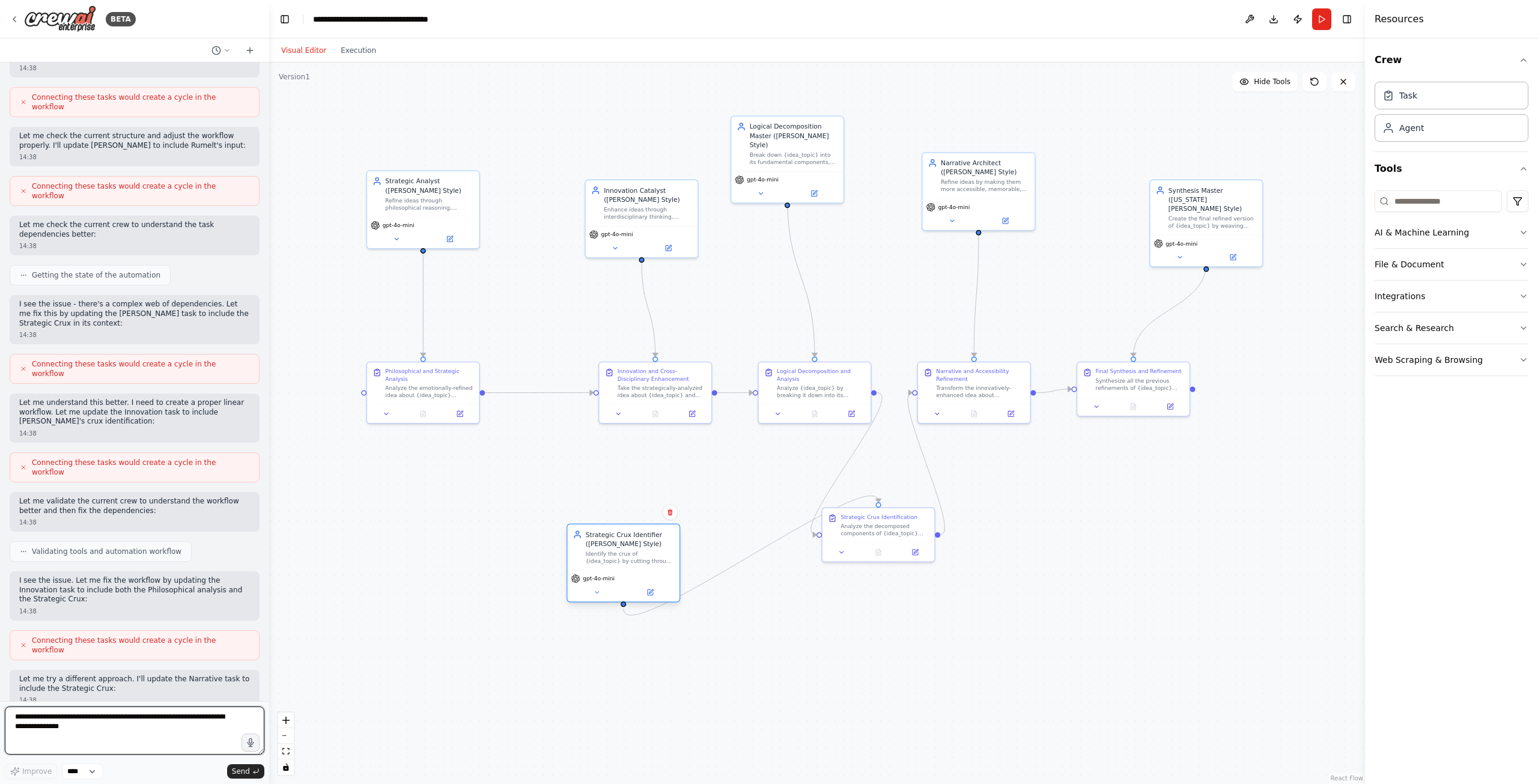
drag, startPoint x: 1061, startPoint y: 532, endPoint x: 595, endPoint y: 546, distance: 466.2
click at [595, 546] on div "Strategic Crux Identifier ([PERSON_NAME] Style)" at bounding box center [630, 539] width 88 height 18
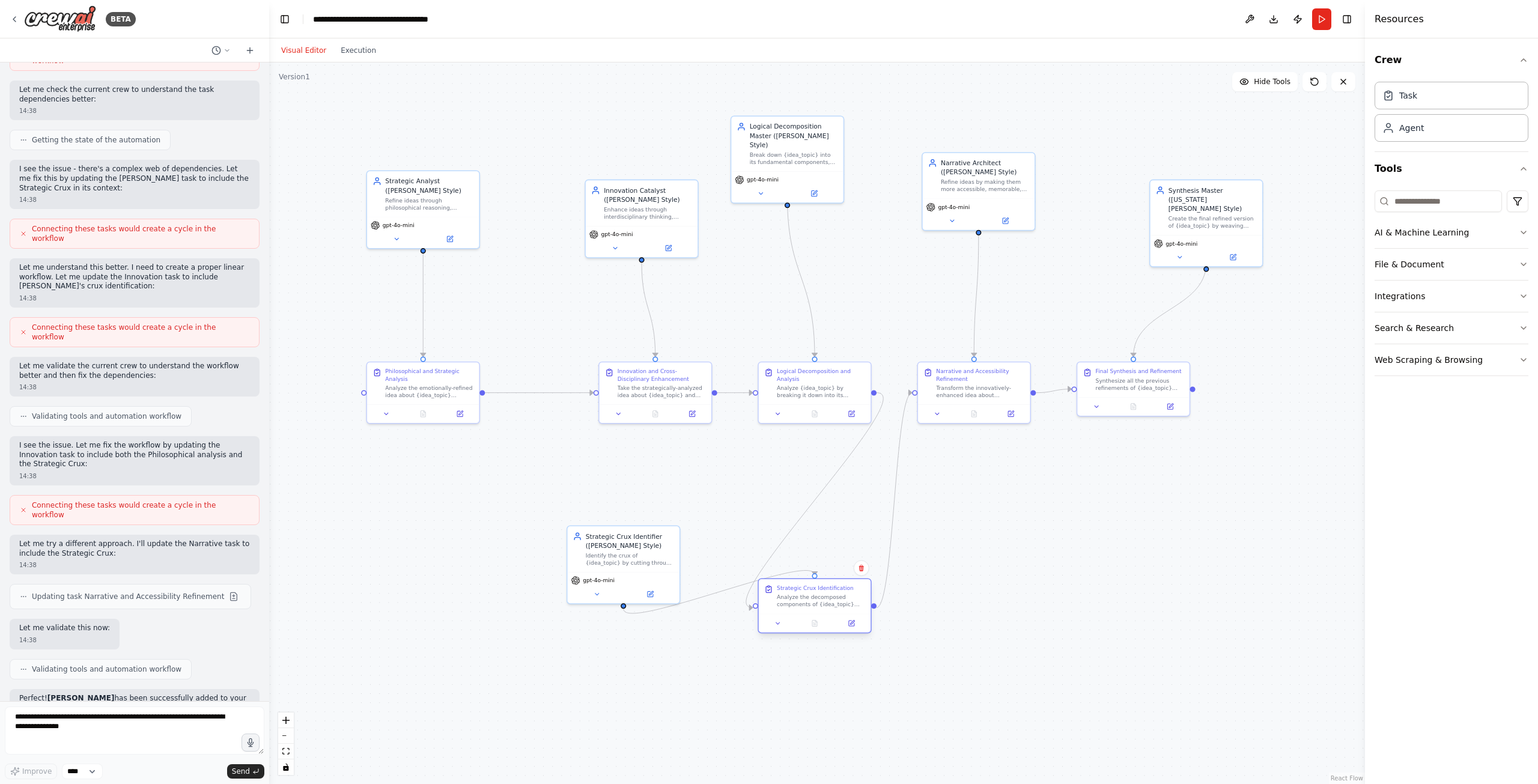
drag, startPoint x: 849, startPoint y: 551, endPoint x: 806, endPoint y: 599, distance: 64.4
click at [806, 599] on div "Analyze the decomposed components of {idea_topic} and identify the crux - the p…" at bounding box center [821, 600] width 88 height 14
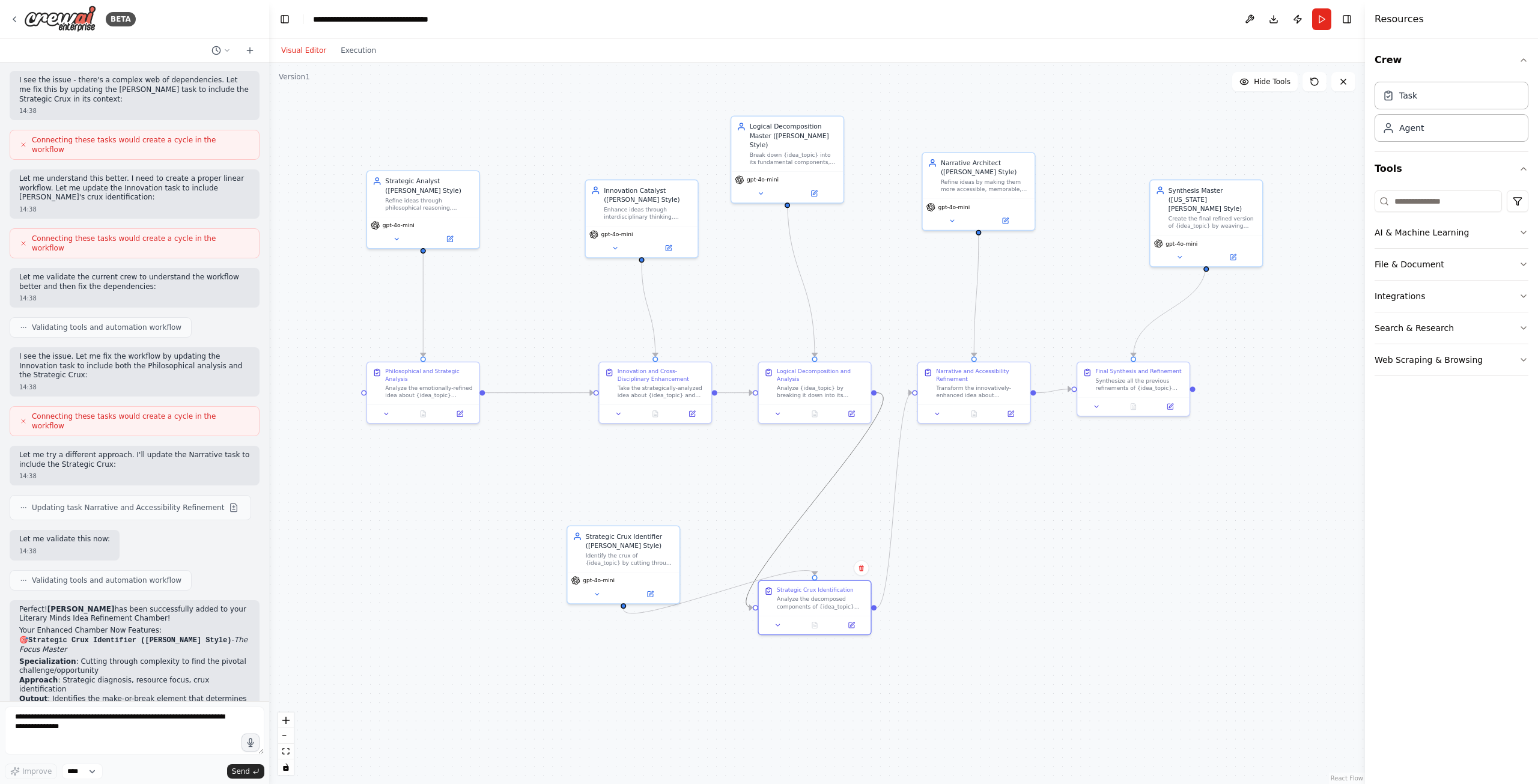
click at [833, 481] on icon "Edge from 6ea0cf51-a639-4558-8f17-3291cf5fda1e to 80496497-7d36-4db4-9b1e-8fff1…" at bounding box center [814, 501] width 137 height 215
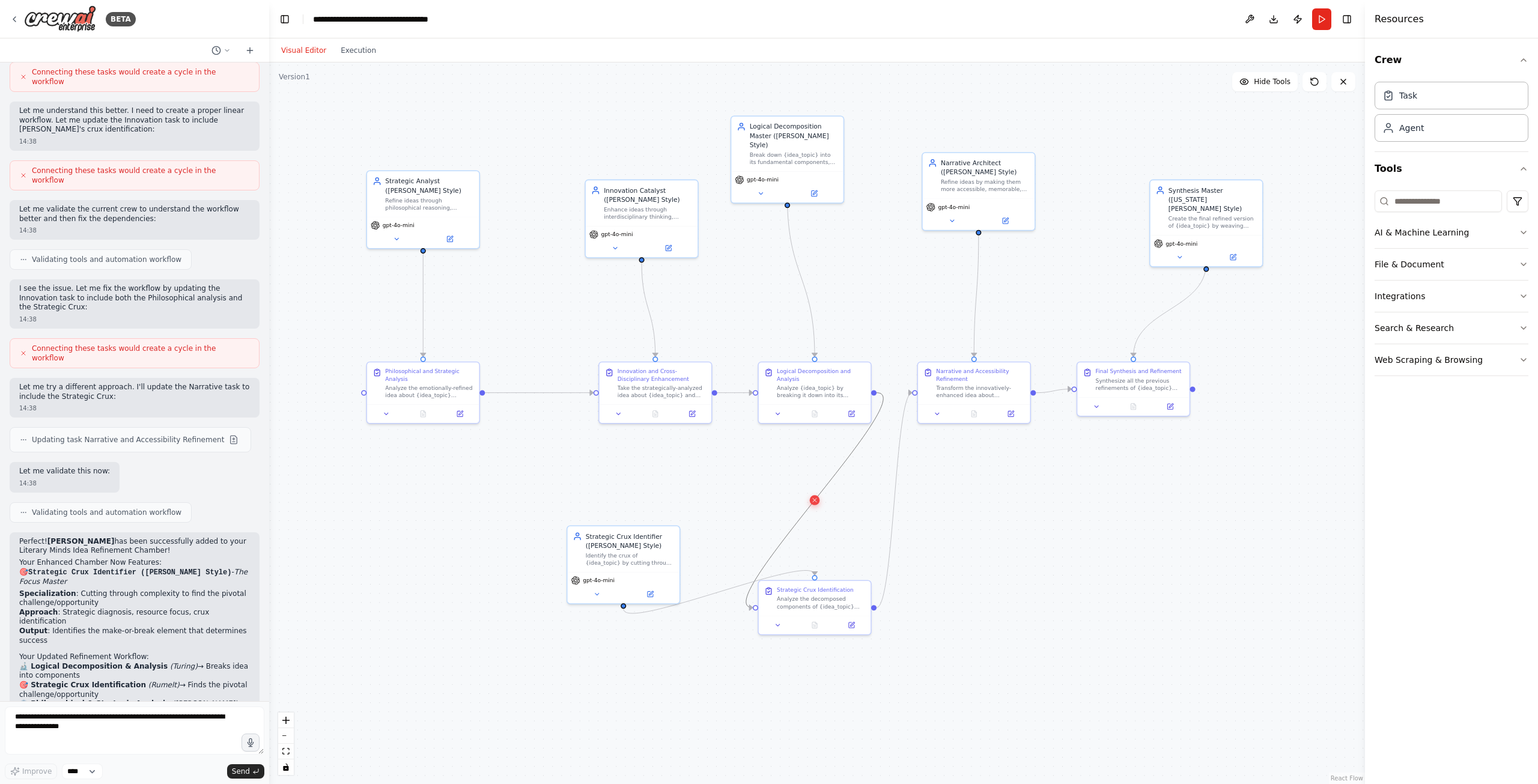
click at [817, 499] on icon at bounding box center [814, 500] width 7 height 8
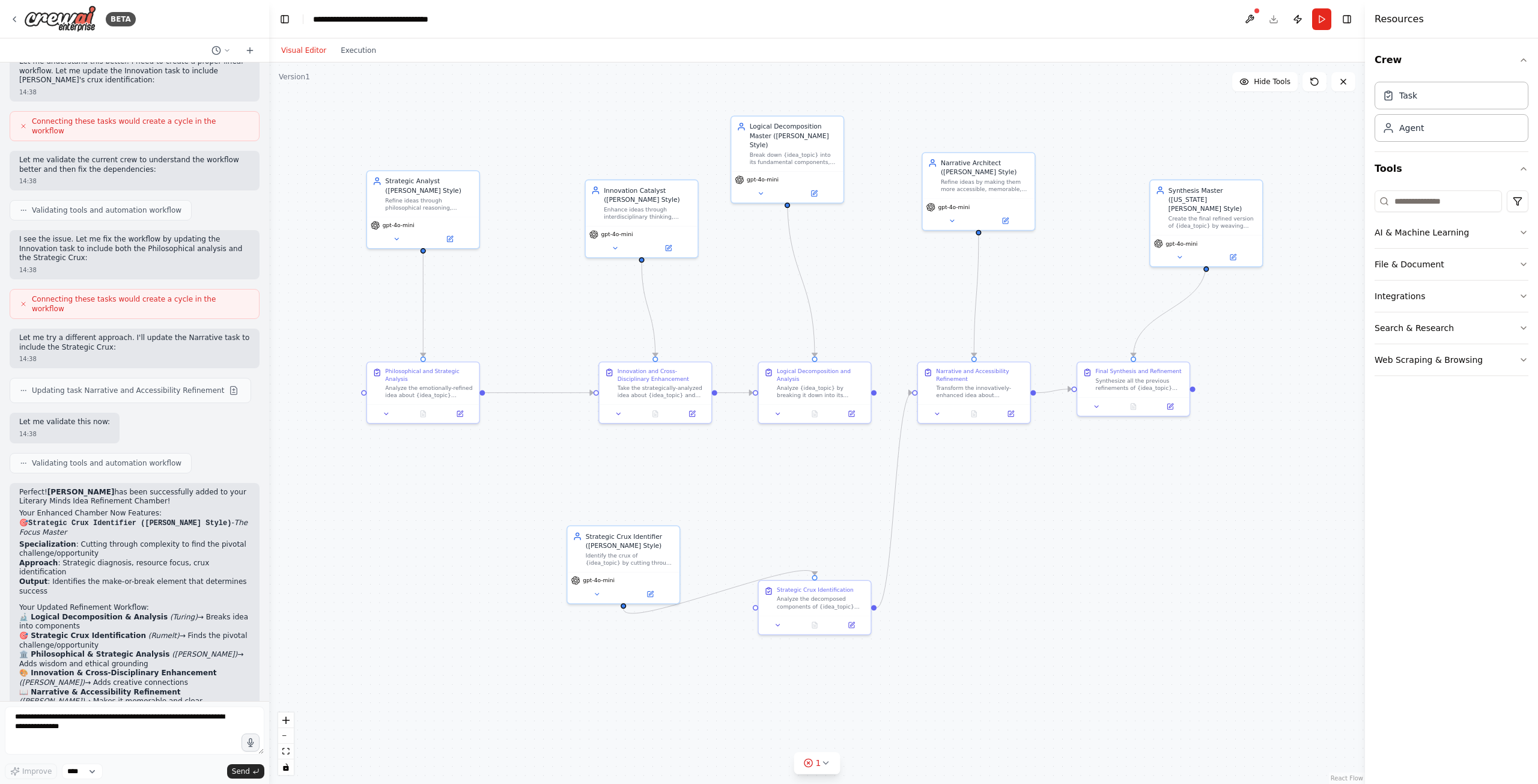
scroll to position [2865, 0]
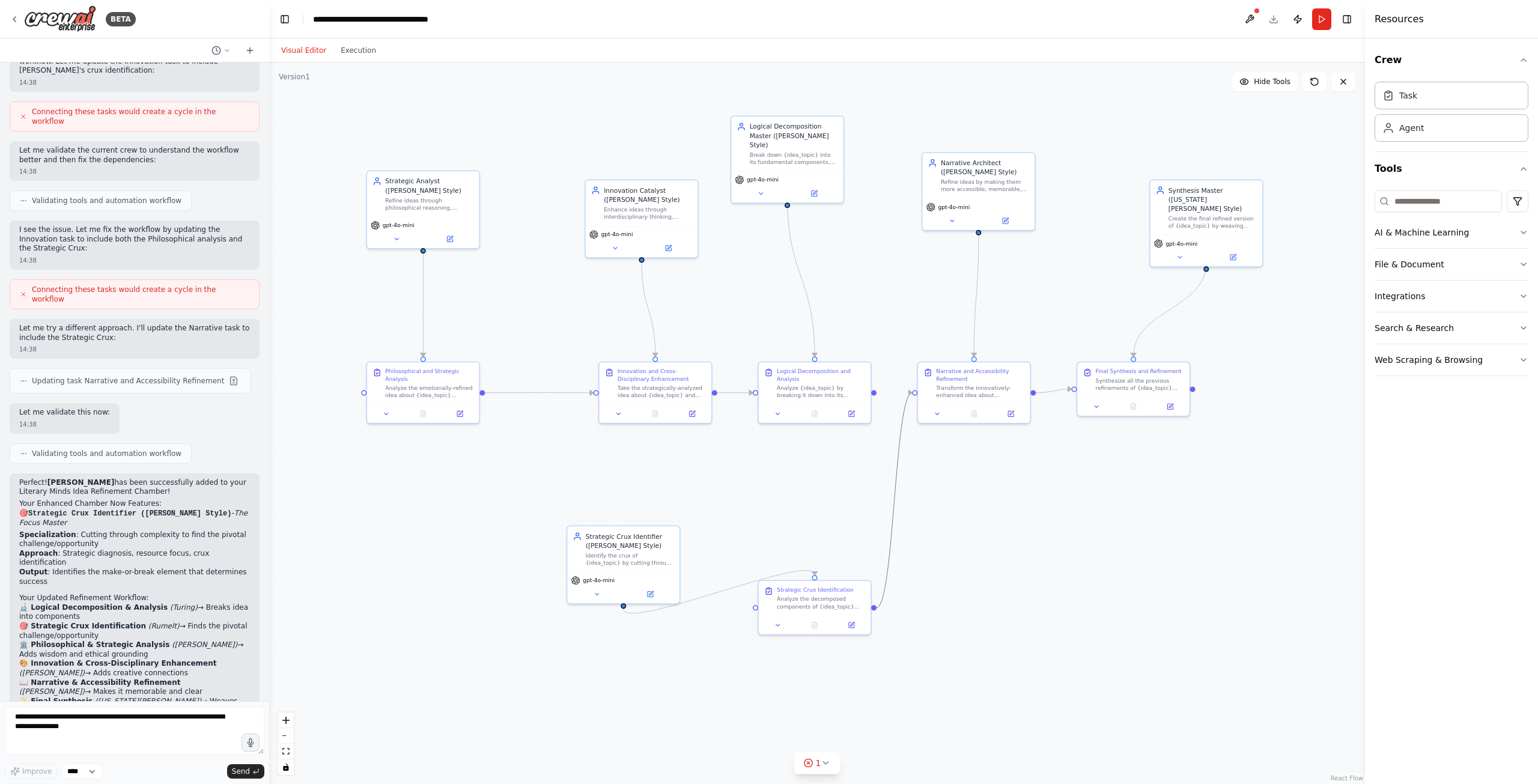
click at [897, 459] on icon "Edge from 80496497-7d36-4db4-9b1e-8fff12ca34fc to ae162714-fb53-4de6-b6d2-585d3…" at bounding box center [894, 501] width 36 height 215
click at [895, 500] on icon at bounding box center [894, 500] width 7 height 8
click at [734, 393] on icon "Edge from 61dfc7aa-ef34-4160-8d22-8752b118bf55 to 6ea0cf51-a639-4558-8f17-3291c…" at bounding box center [735, 393] width 36 height 0
click at [738, 392] on icon at bounding box center [735, 392] width 7 height 8
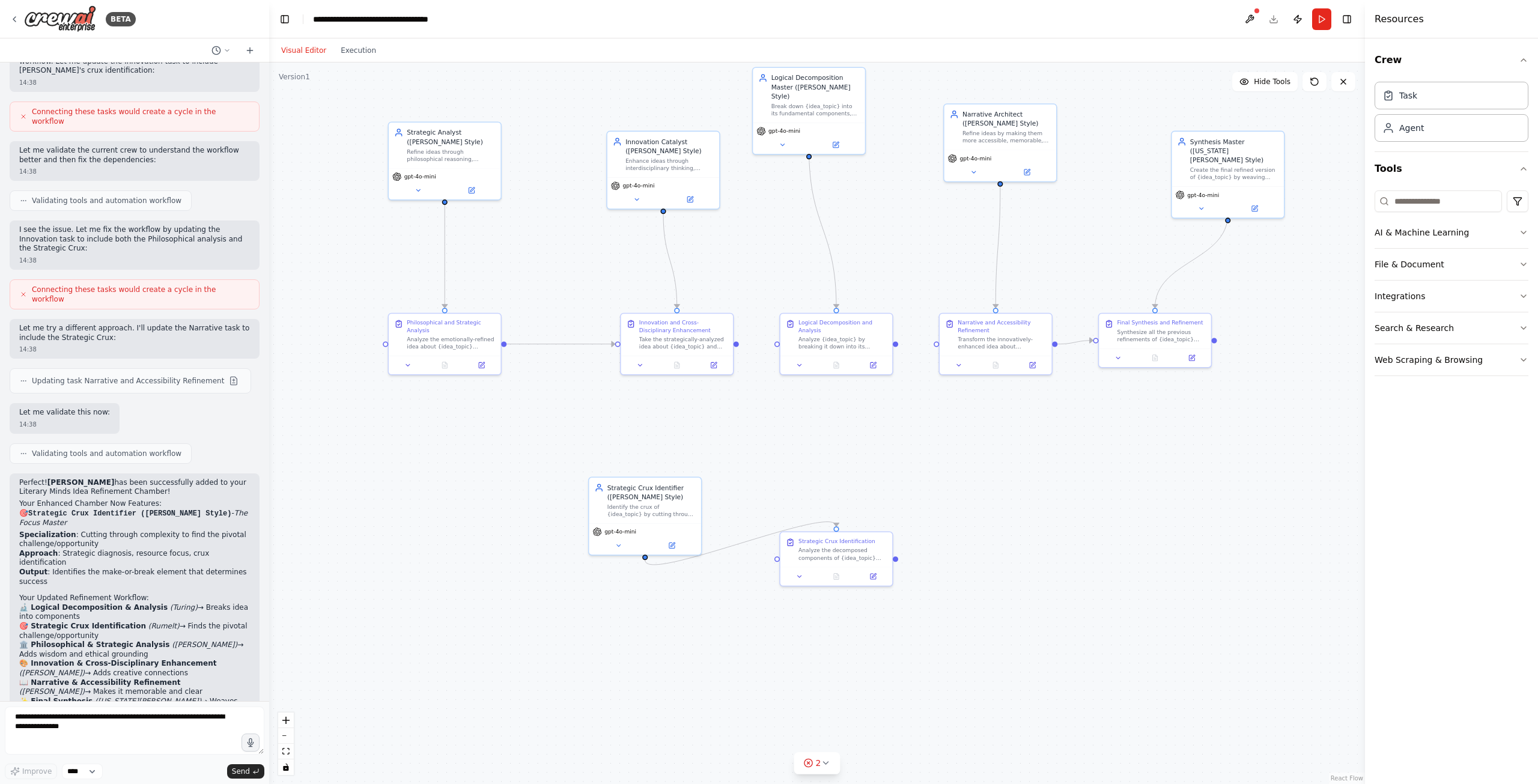
drag, startPoint x: 878, startPoint y: 609, endPoint x: 898, endPoint y: 557, distance: 55.7
click at [898, 557] on div ".deletable-edge-delete-btn { width: 20px; height: 20px; border: 0px solid #ffff…" at bounding box center [817, 423] width 1096 height 721
drag, startPoint x: 895, startPoint y: 557, endPoint x: 777, endPoint y: 342, distance: 245.3
click at [777, 342] on div "Strategic Analyst (Marcus Aurelius Style) Refine ideas through philosophical re…" at bounding box center [829, 355] width 830 height 547
drag, startPoint x: 895, startPoint y: 340, endPoint x: 939, endPoint y: 346, distance: 44.4
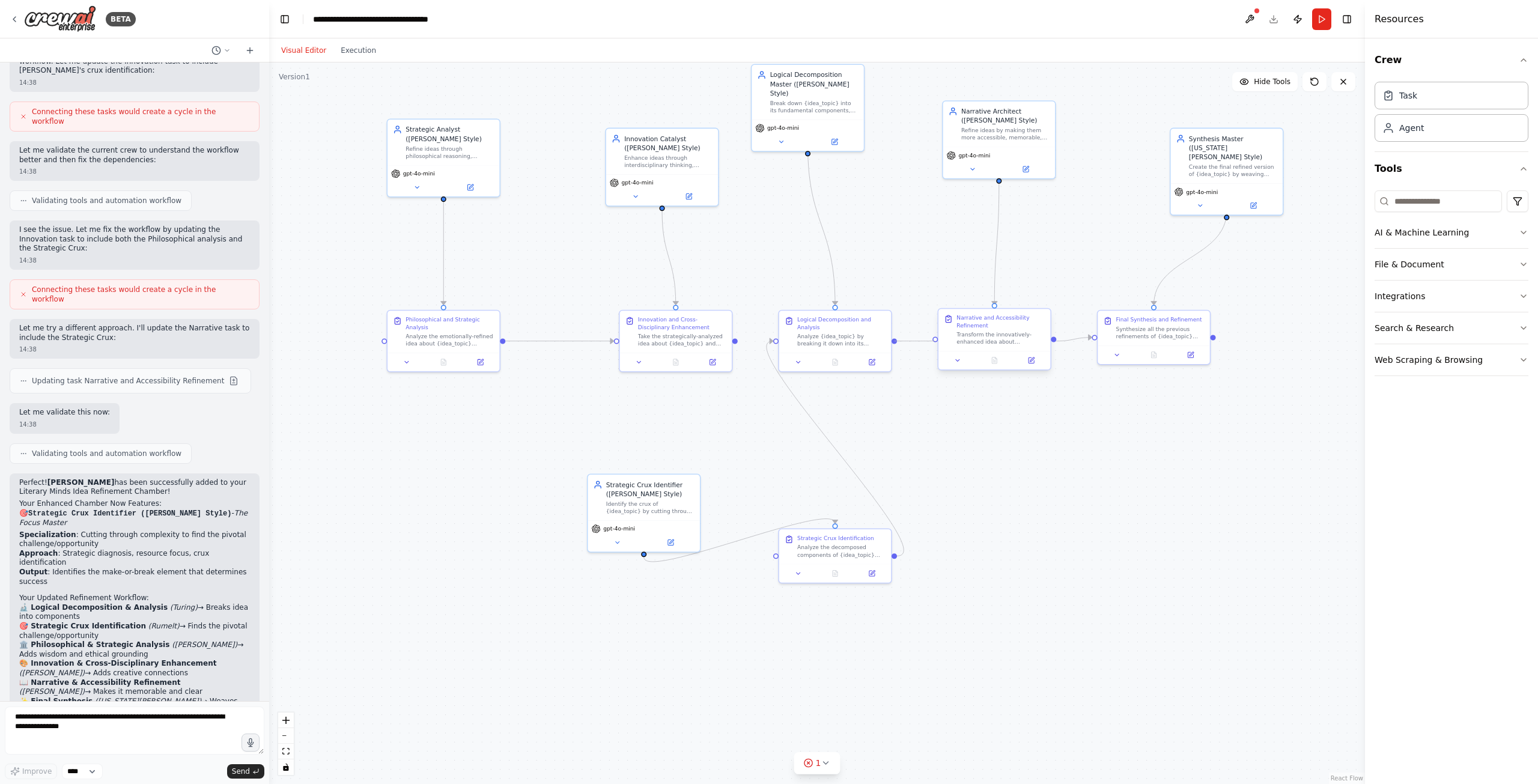
click at [939, 346] on div "Strategic Analyst (Marcus Aurelius Style) Refine ideas through philosophical re…" at bounding box center [829, 355] width 830 height 547
drag, startPoint x: 998, startPoint y: 319, endPoint x: 1018, endPoint y: 319, distance: 20.0
click at [1018, 319] on div "Narrative and Accessibility Refinement" at bounding box center [1015, 321] width 88 height 14
drag, startPoint x: 874, startPoint y: 322, endPoint x: 924, endPoint y: 329, distance: 50.5
click at [924, 329] on div "Logical Decomposition and Analysis" at bounding box center [887, 331] width 88 height 14
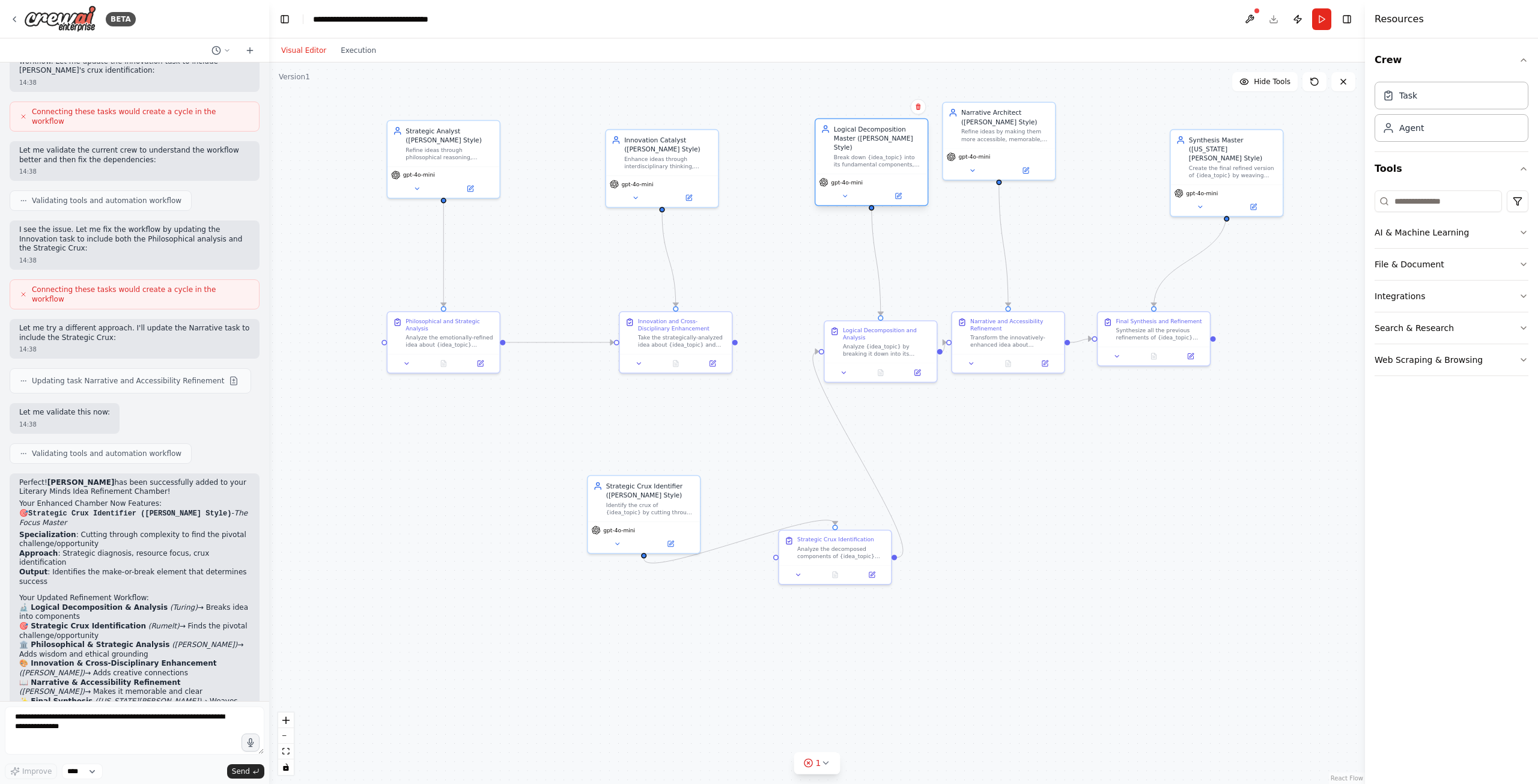
drag, startPoint x: 820, startPoint y: 78, endPoint x: 885, endPoint y: 139, distance: 89.1
click at [885, 139] on div "Logical Decomposition Master ([PERSON_NAME] Style)" at bounding box center [878, 138] width 88 height 27
drag, startPoint x: 649, startPoint y: 493, endPoint x: 549, endPoint y: 497, distance: 100.1
click at [549, 497] on div "Strategic Crux Identifier ([PERSON_NAME] Style)" at bounding box center [550, 488] width 88 height 18
drag, startPoint x: 736, startPoint y: 340, endPoint x: 776, endPoint y: 556, distance: 219.7
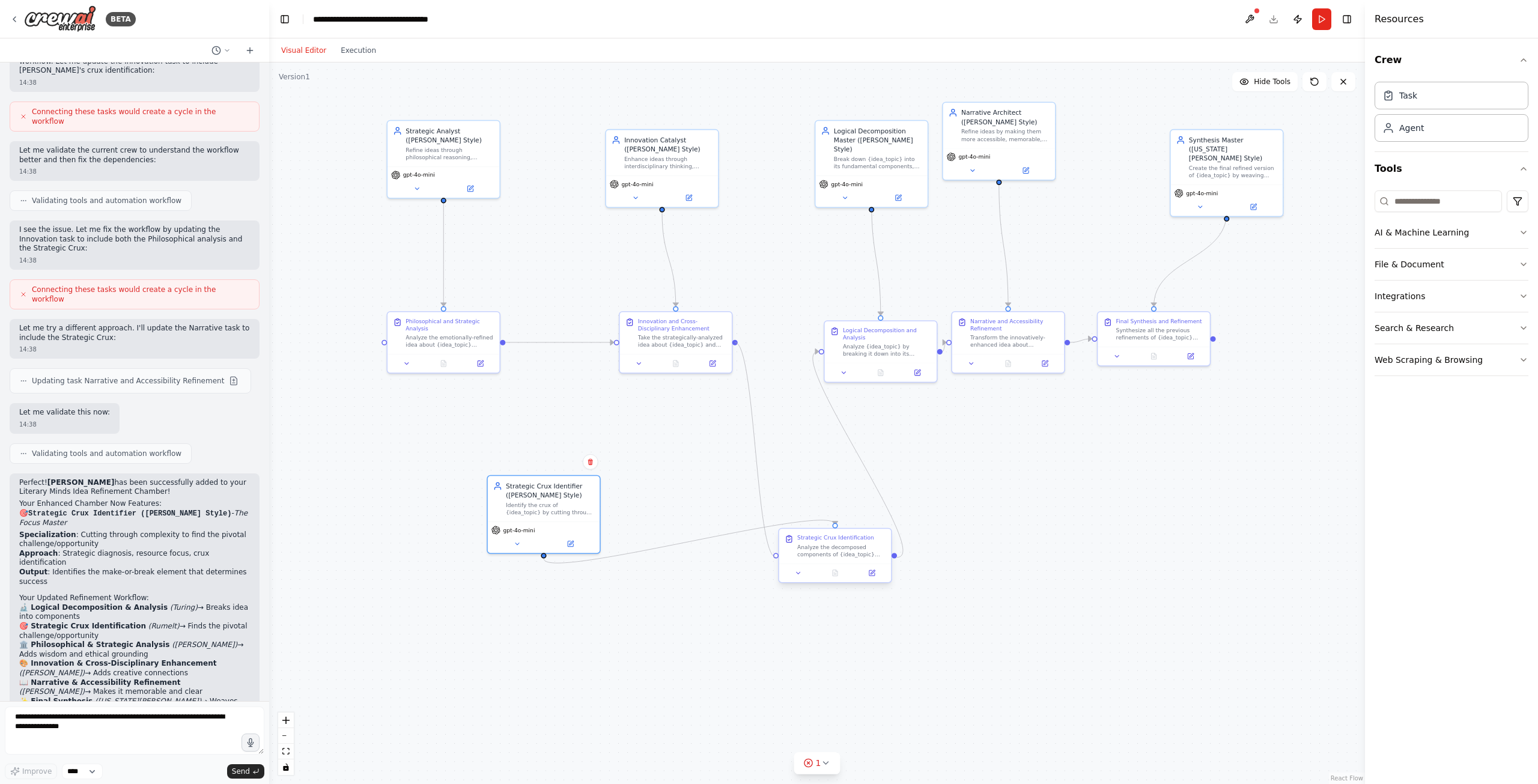
click at [776, 556] on div "Strategic Analyst (Marcus Aurelius Style) Refine ideas through philosophical re…" at bounding box center [829, 357] width 830 height 547
drag, startPoint x: 702, startPoint y: 321, endPoint x: 616, endPoint y: 326, distance: 86.1
click at [616, 327] on div "Innovation and Cross-Disciplinary Enhancement" at bounding box center [605, 323] width 88 height 14
drag, startPoint x: 639, startPoint y: 172, endPoint x: 562, endPoint y: 174, distance: 77.0
click at [562, 174] on div "Innovation Catalyst (Leonardo da Vinci Style) Enhance ideas through interdiscip…" at bounding box center [589, 166] width 114 height 78
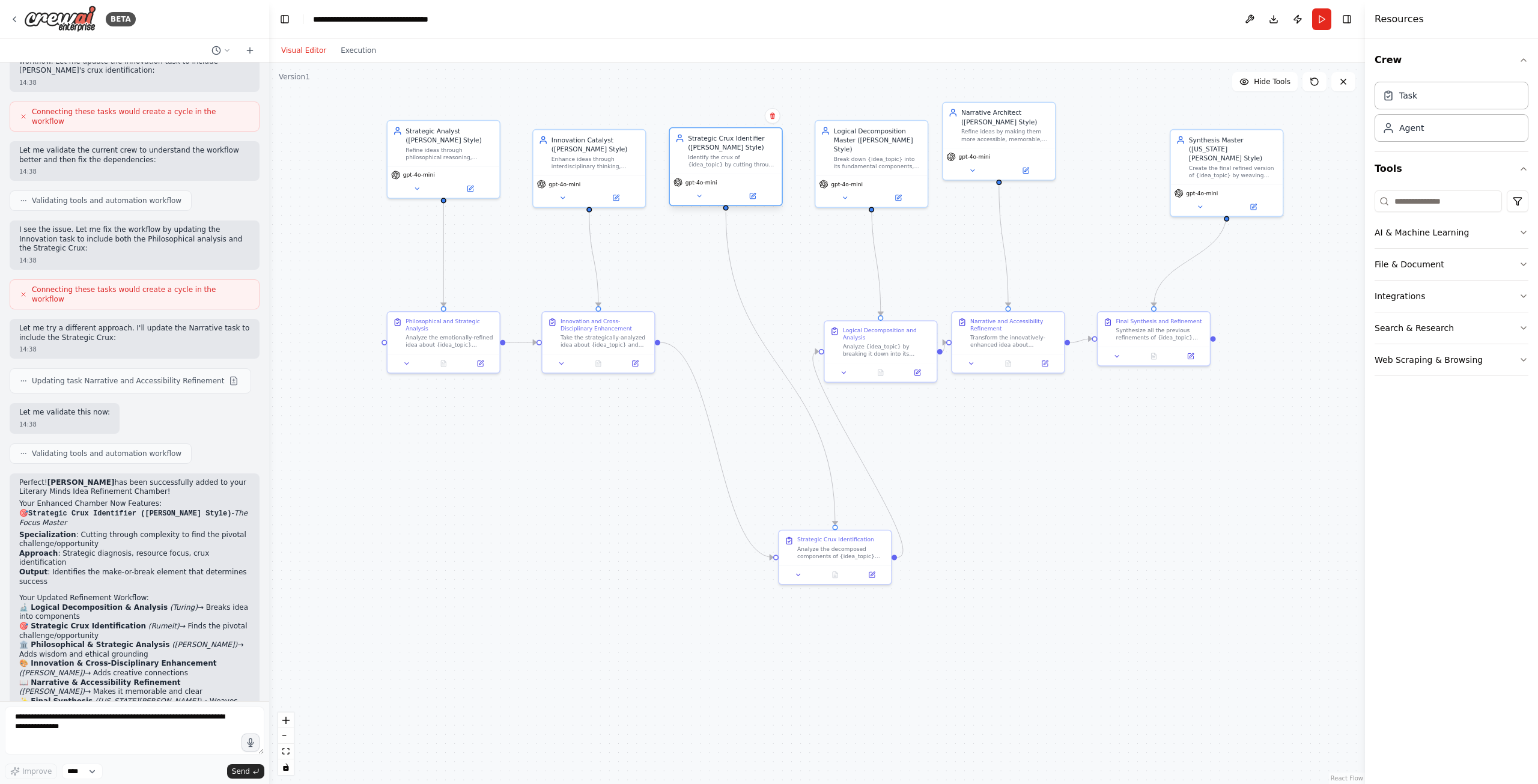
drag, startPoint x: 553, startPoint y: 487, endPoint x: 732, endPoint y: 142, distance: 388.7
click at [732, 142] on div "Strategic Crux Identifier ([PERSON_NAME] Style)" at bounding box center [732, 143] width 88 height 18
drag, startPoint x: 481, startPoint y: 325, endPoint x: 413, endPoint y: 326, distance: 68.0
click at [413, 326] on div "Philosophical and Strategic Analysis" at bounding box center [395, 323] width 88 height 14
drag, startPoint x: 434, startPoint y: 145, endPoint x: 387, endPoint y: 145, distance: 47.0
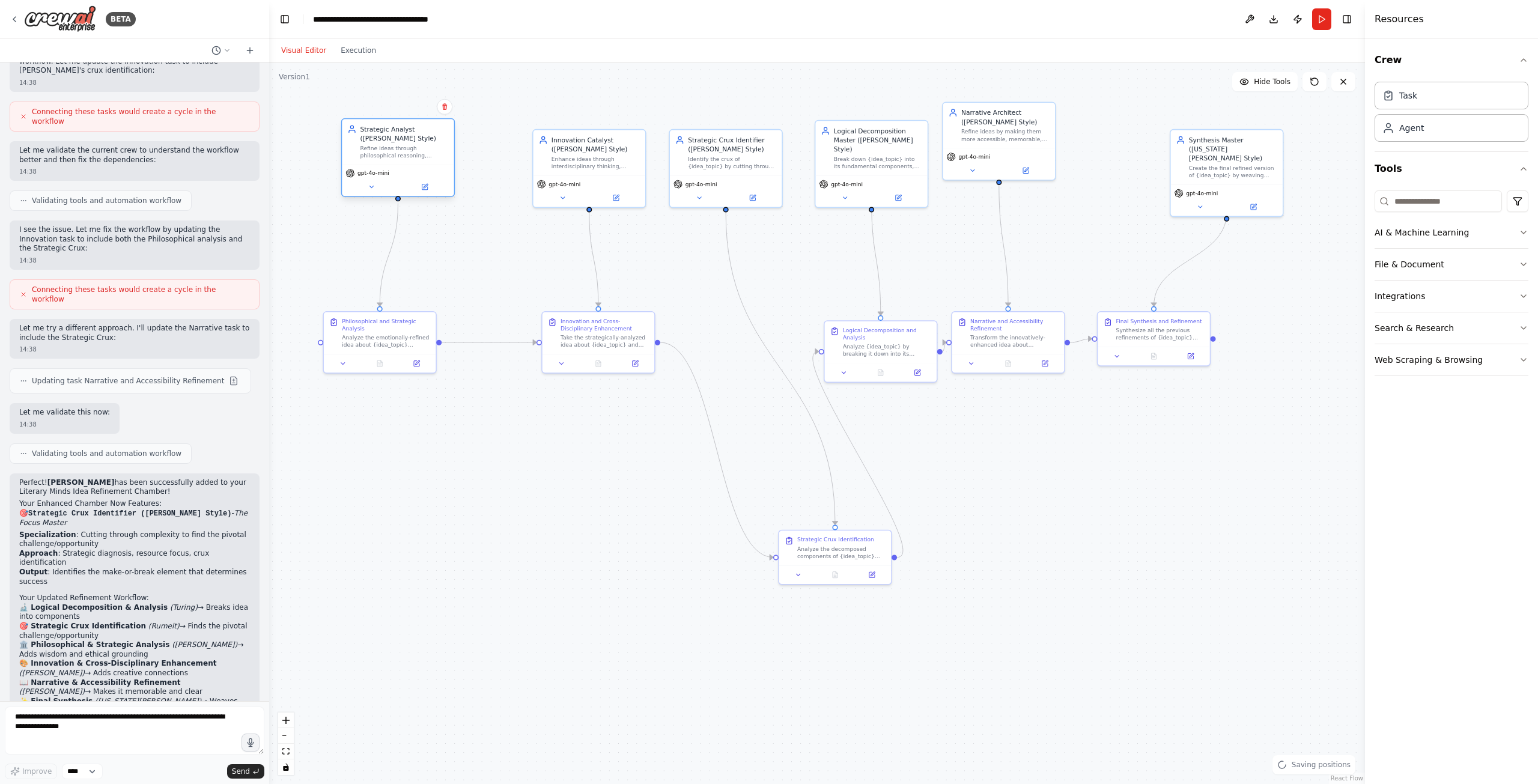
click at [387, 145] on div "Refine ideas through philosophical reasoning, practical wisdom, and systematic …" at bounding box center [405, 152] width 88 height 14
drag, startPoint x: 566, startPoint y: 150, endPoint x: 496, endPoint y: 142, distance: 70.5
click at [496, 142] on div "Innovation Catalyst ([PERSON_NAME] Style)" at bounding box center [532, 134] width 88 height 18
drag, startPoint x: 577, startPoint y: 330, endPoint x: 502, endPoint y: 329, distance: 75.0
click at [502, 329] on div "Innovation and Cross-Disciplinary Enhancement Take the strategically-analyzed i…" at bounding box center [541, 331] width 88 height 31
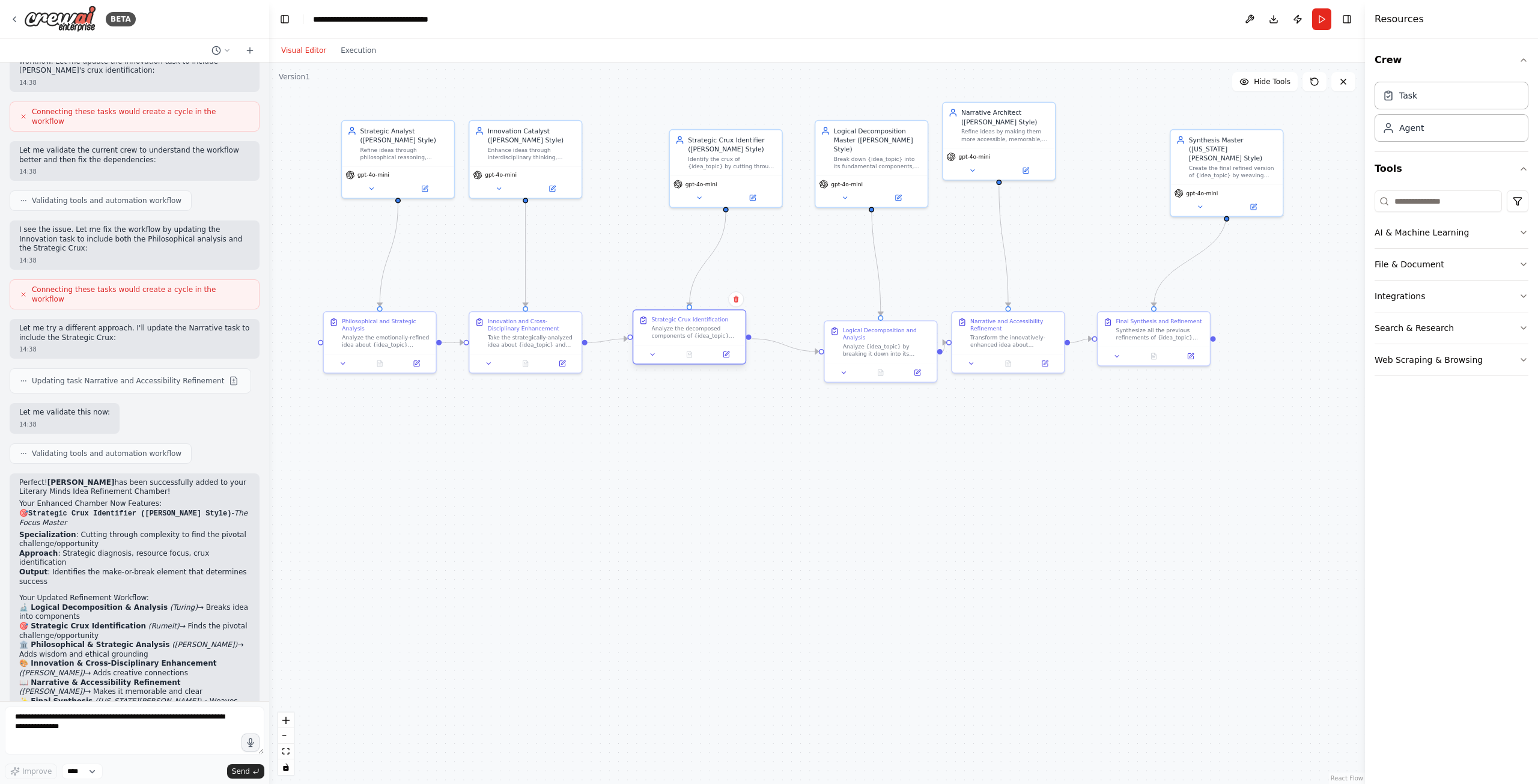
drag, startPoint x: 809, startPoint y: 545, endPoint x: 655, endPoint y: 323, distance: 270.2
click at [655, 323] on div "Strategic Crux Identification Analyze the decomposed components of {idea_topic}…" at bounding box center [696, 327] width 88 height 23
drag, startPoint x: 723, startPoint y: 154, endPoint x: 667, endPoint y: 148, distance: 56.3
click at [667, 148] on div "Identify the crux of {idea_topic} by cutting through complexity and noise to fi…" at bounding box center [677, 152] width 88 height 14
drag, startPoint x: 871, startPoint y: 150, endPoint x: 828, endPoint y: 152, distance: 43.0
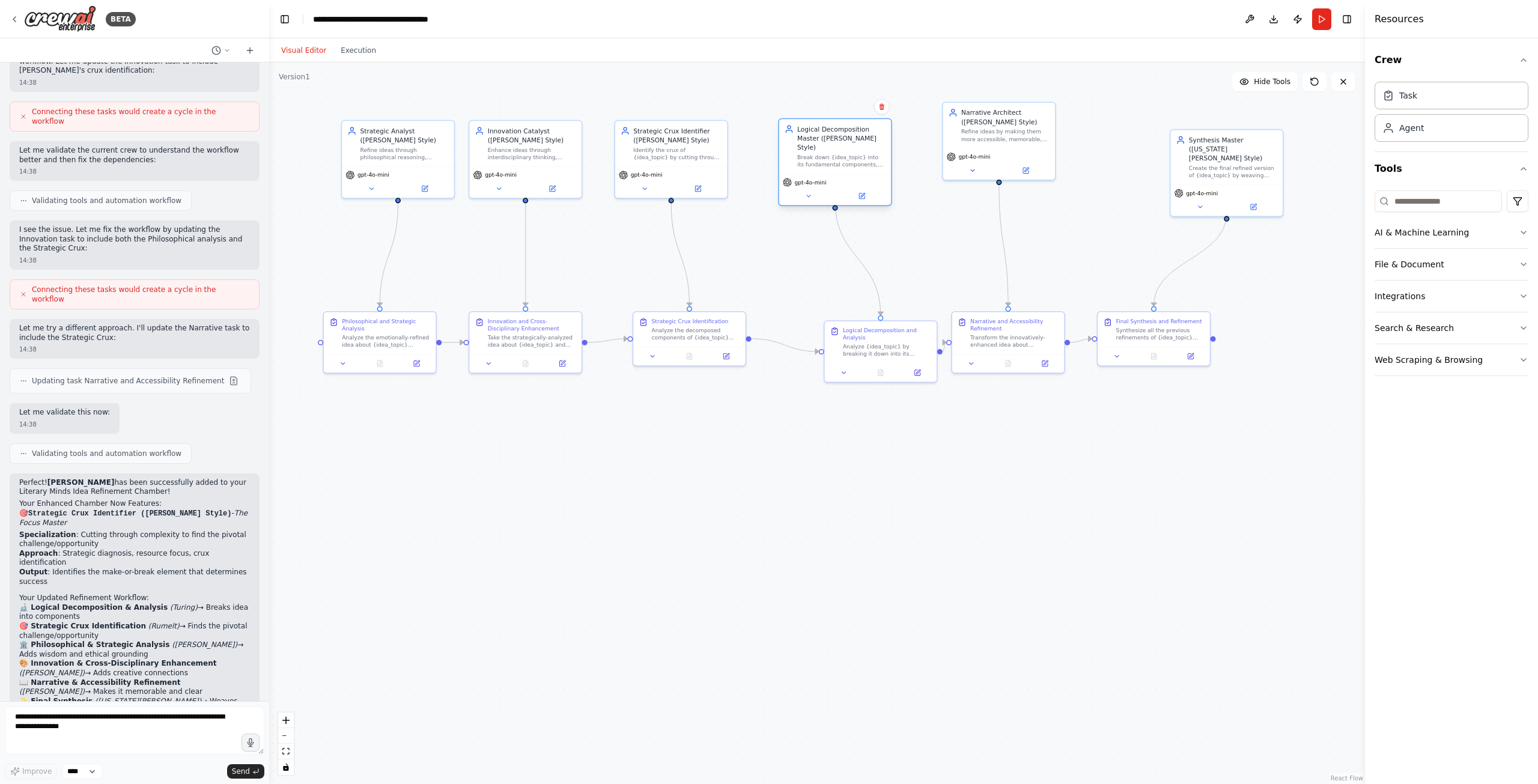
click at [828, 154] on div "Break down {idea_topic} into its fundamental components, logical structures, an…" at bounding box center [841, 161] width 88 height 14
drag, startPoint x: 917, startPoint y: 335, endPoint x: 885, endPoint y: 328, distance: 32.8
click at [885, 328] on div "Logical Decomposition and Analysis" at bounding box center [859, 323] width 88 height 14
click at [999, 334] on div "Transform the innovatively-enhanced idea about {idea_topic} into a clear, memor…" at bounding box center [1015, 339] width 88 height 14
drag, startPoint x: 1145, startPoint y: 339, endPoint x: 1224, endPoint y: 339, distance: 79.0
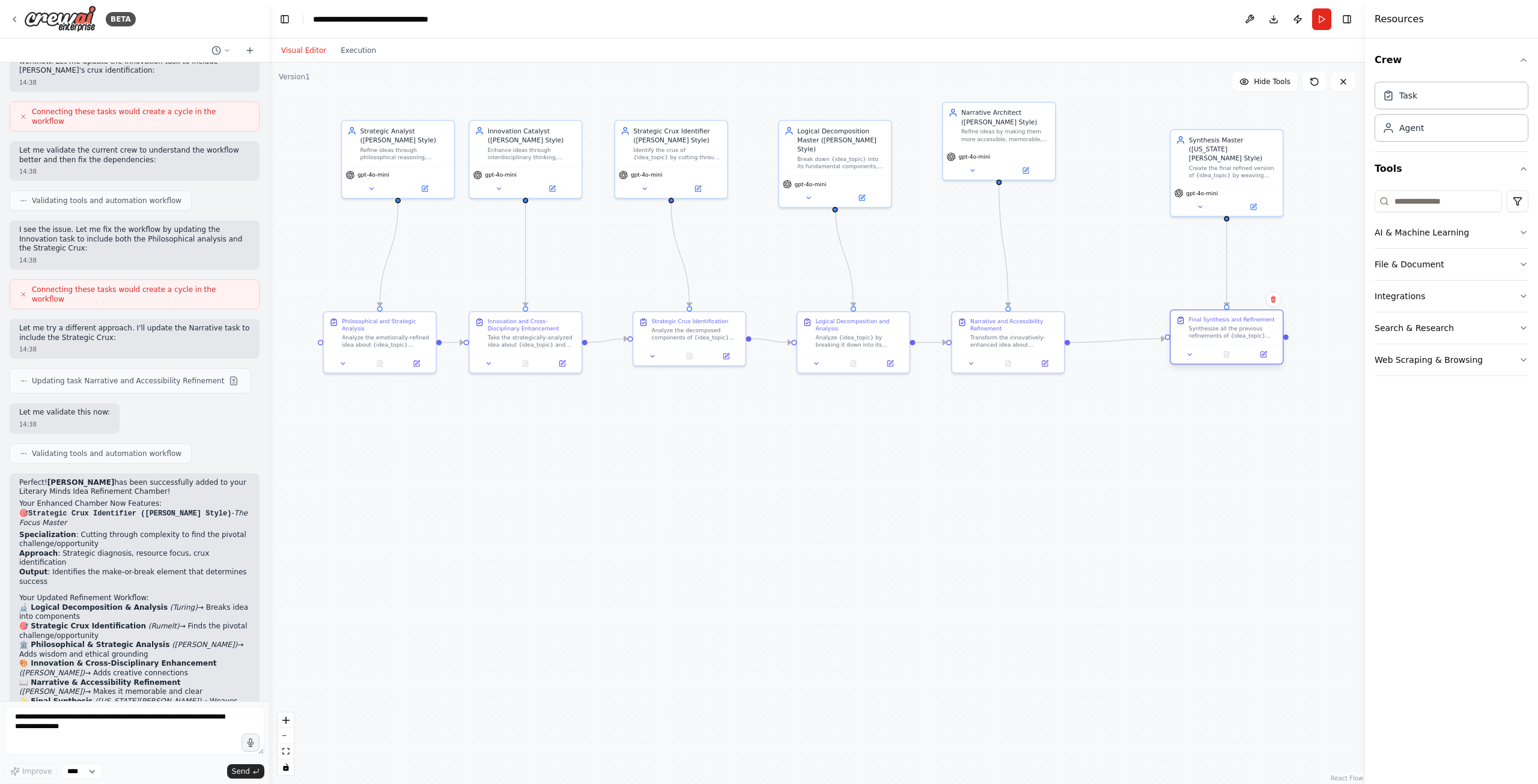
click at [1224, 339] on div "Synthesize all the previous refinements of {idea_topic} into a final, comprehen…" at bounding box center [1233, 332] width 88 height 14
drag, startPoint x: 1020, startPoint y: 322, endPoint x: 1087, endPoint y: 322, distance: 67.0
click at [1087, 322] on div "Narrative and Accessibility Refinement" at bounding box center [1078, 323] width 88 height 14
drag, startPoint x: 1016, startPoint y: 148, endPoint x: 1086, endPoint y: 178, distance: 76.2
click at [1086, 178] on div "gpt-4o-mini" at bounding box center [1063, 189] width 112 height 31
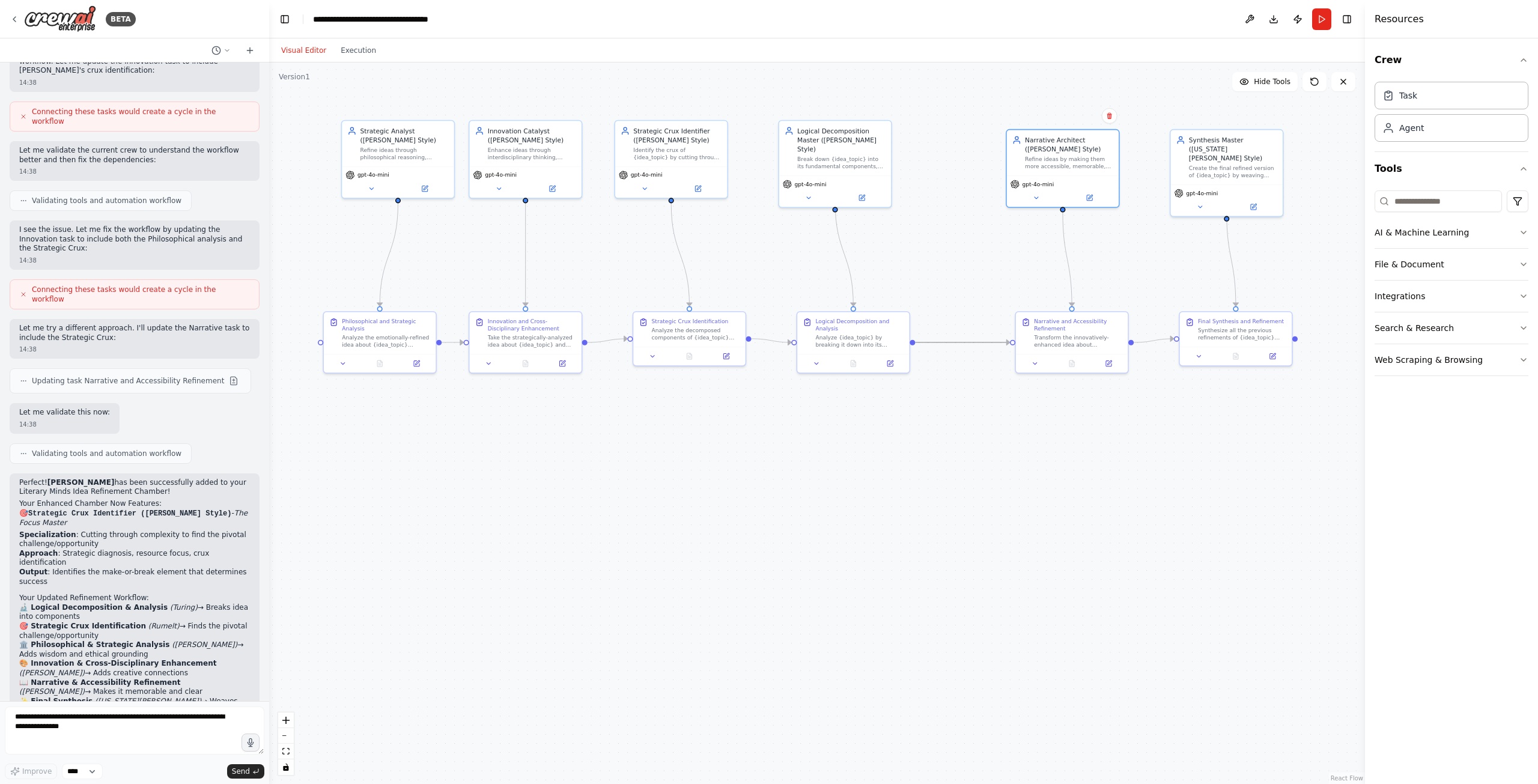
click at [981, 342] on icon "Edge from 6ea0cf51-a639-4558-8f17-3291cf5fda1e to ae162714-fb53-4de6-b6d2-585d3…" at bounding box center [963, 342] width 95 height 0
click at [387, 333] on div "Analyze the emotionally-refined idea about {idea_topic} through the lens of phi…" at bounding box center [386, 339] width 88 height 14
drag, startPoint x: 459, startPoint y: 436, endPoint x: 387, endPoint y: 436, distance: 72.0
click at [387, 436] on div "Task description" at bounding box center [395, 438] width 88 height 7
click at [376, 443] on div "New Task Task description" at bounding box center [389, 433] width 112 height 27
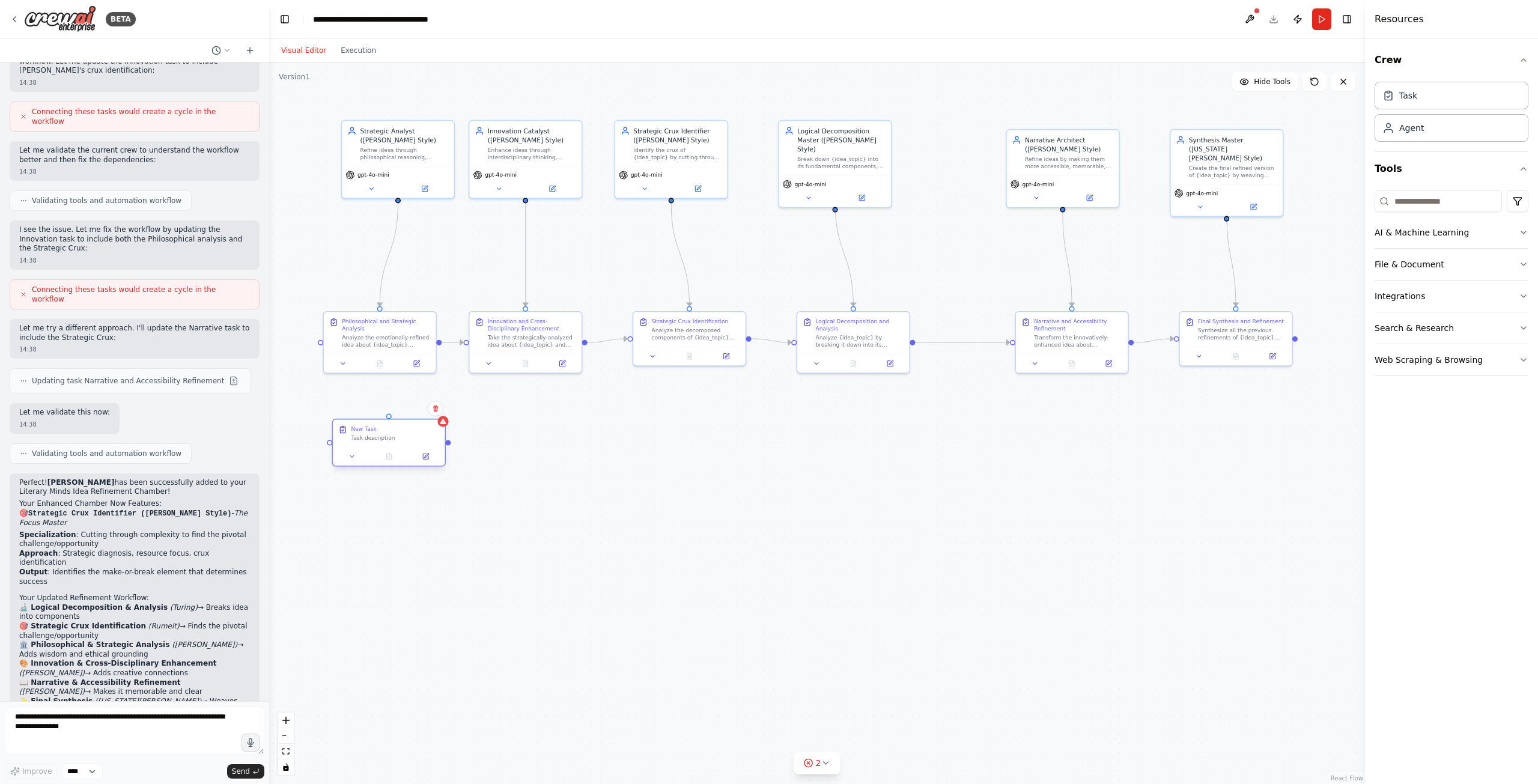
click at [376, 443] on div "New Task Task description" at bounding box center [389, 433] width 112 height 27
click at [423, 457] on icon at bounding box center [426, 456] width 5 height 5
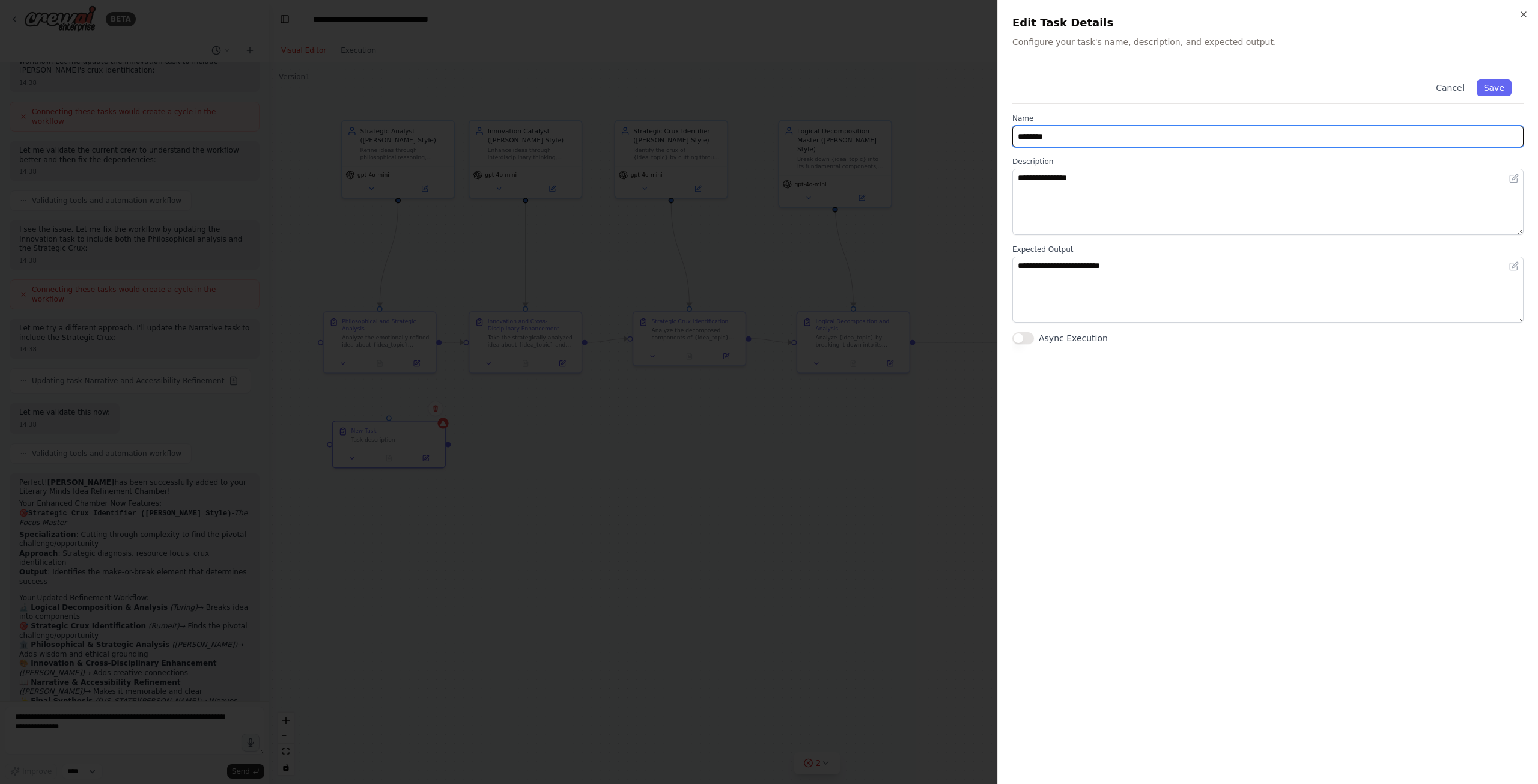
click at [1051, 135] on input "********" at bounding box center [1268, 136] width 511 height 21
type input "***"
type input "**********"
paste textarea "**********"
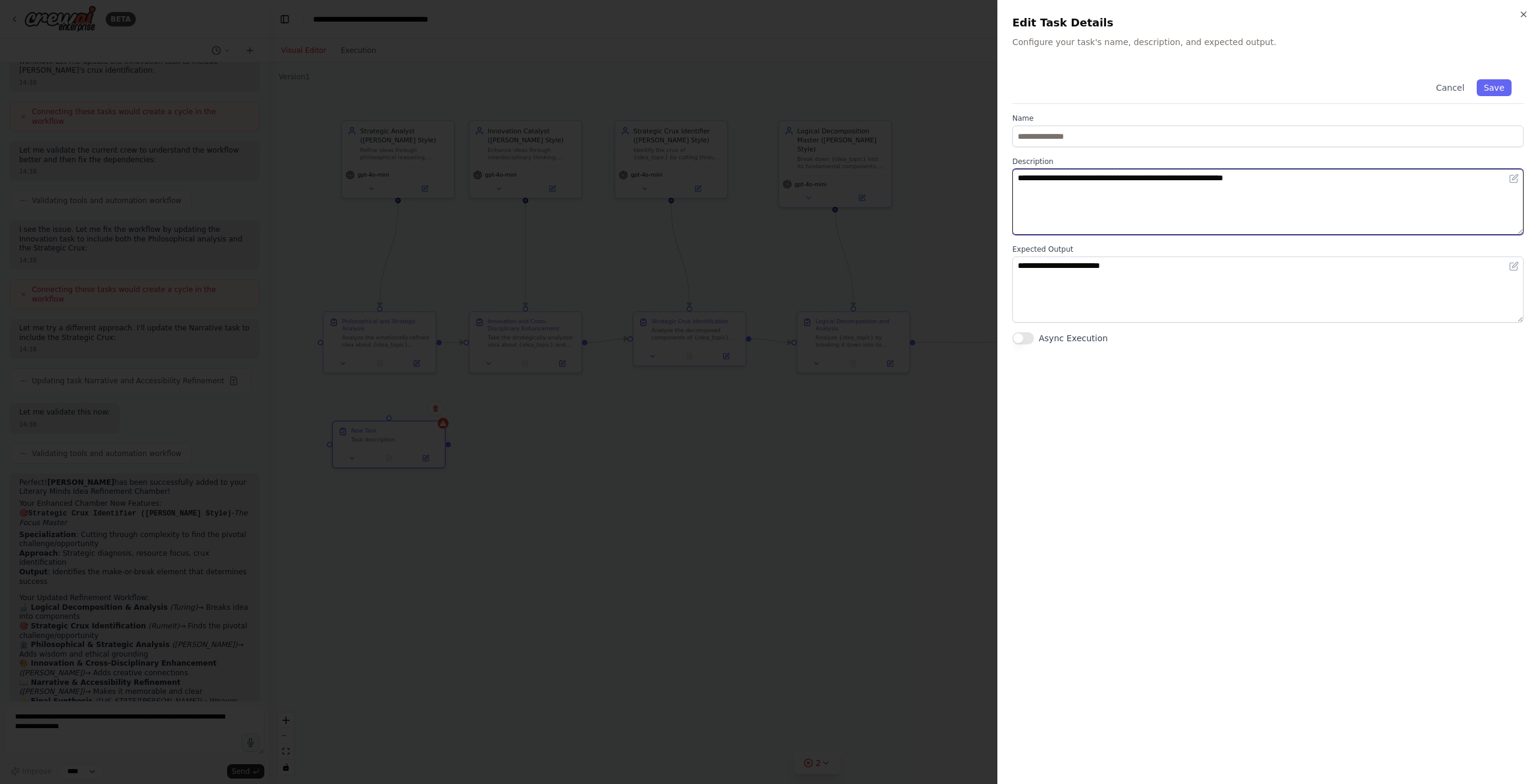
type textarea "**********"
type input "********"
click at [1081, 257] on textarea "**********" at bounding box center [1268, 289] width 511 height 66
type textarea "**********"
click at [1494, 91] on button "Save" at bounding box center [1494, 88] width 35 height 17
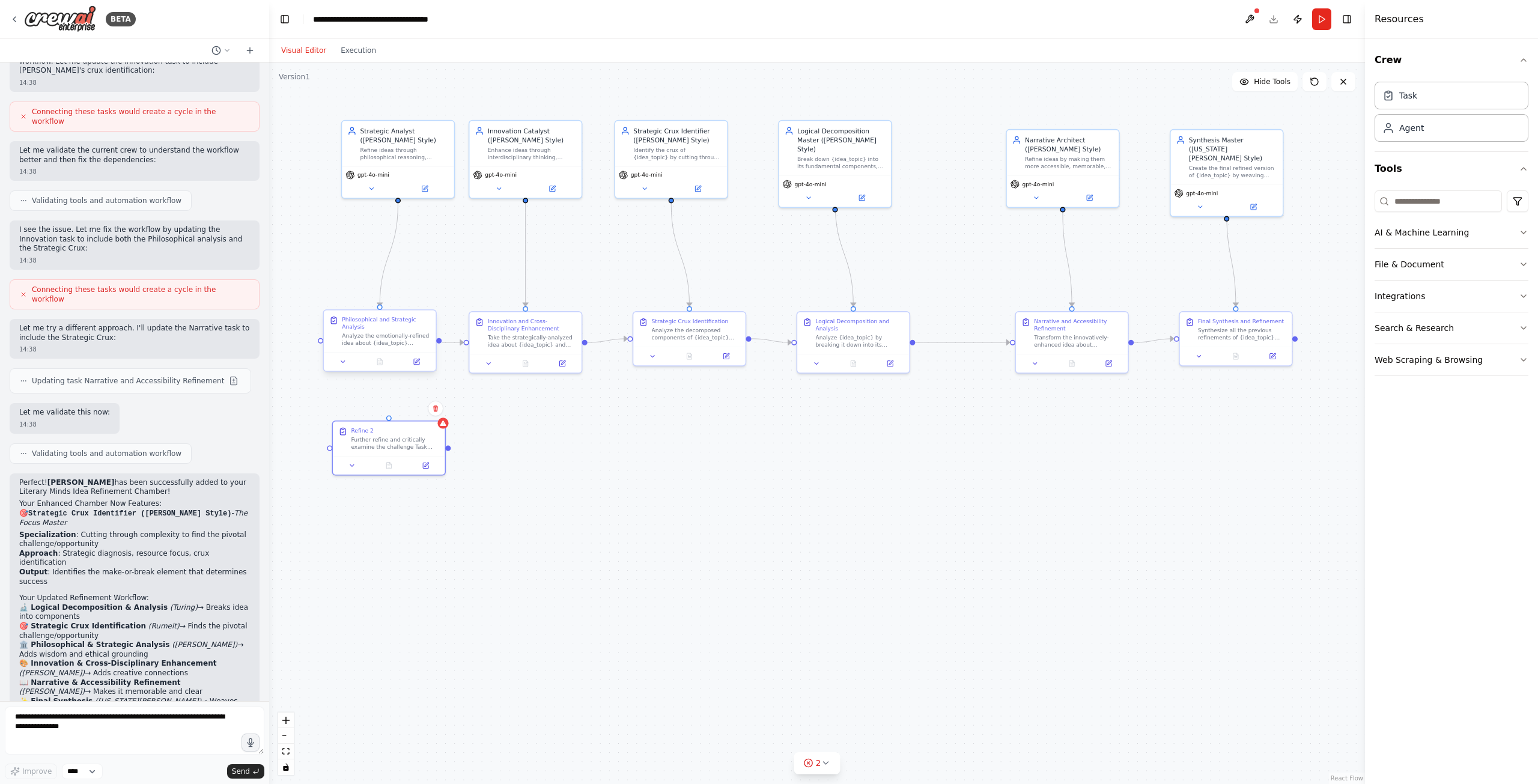
click at [405, 341] on div "Analyze the emotionally-refined idea about {idea_topic} through the lens of phi…" at bounding box center [386, 339] width 88 height 14
click at [414, 362] on icon at bounding box center [416, 362] width 5 height 5
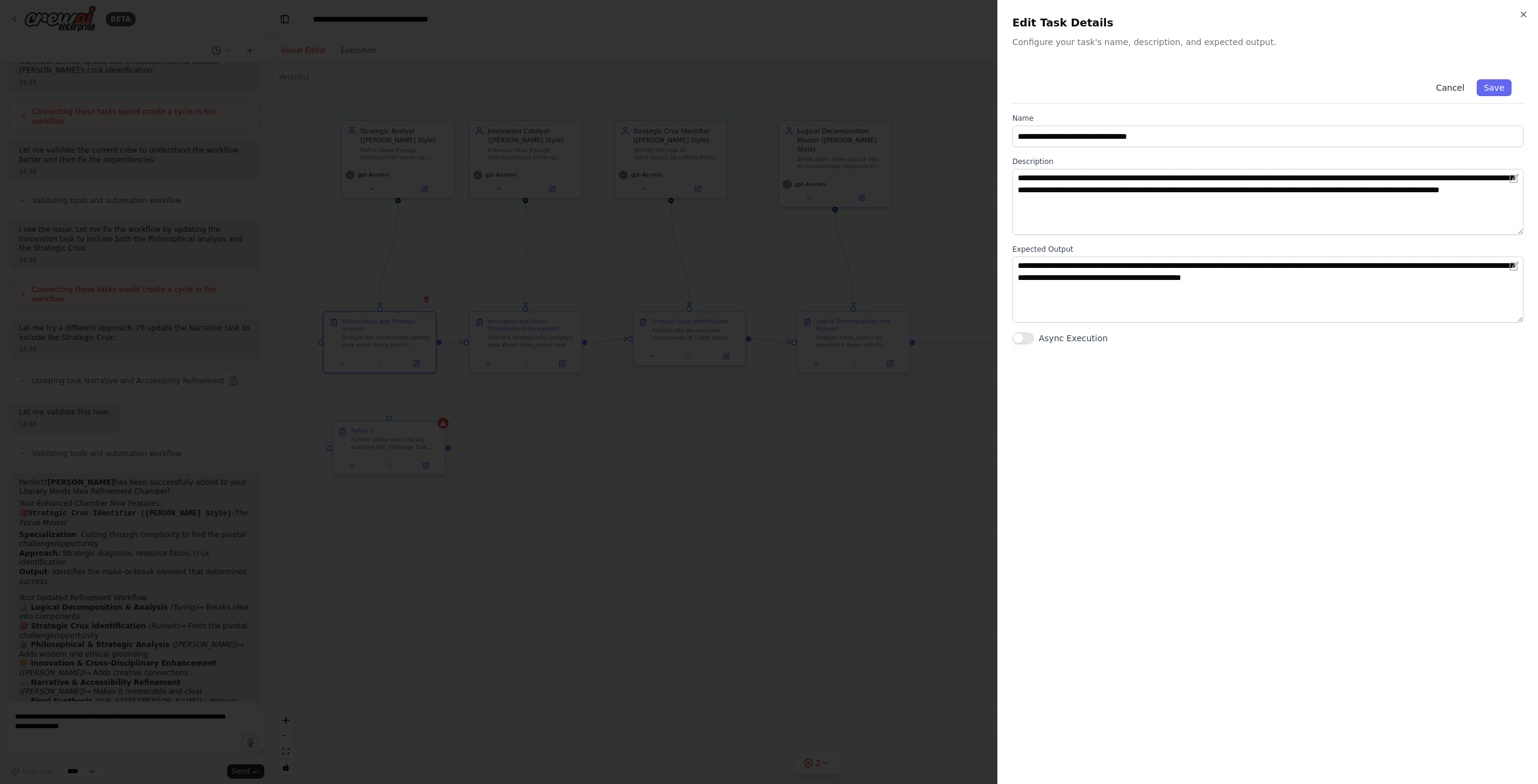
click at [1448, 87] on button "Cancel" at bounding box center [1450, 88] width 43 height 17
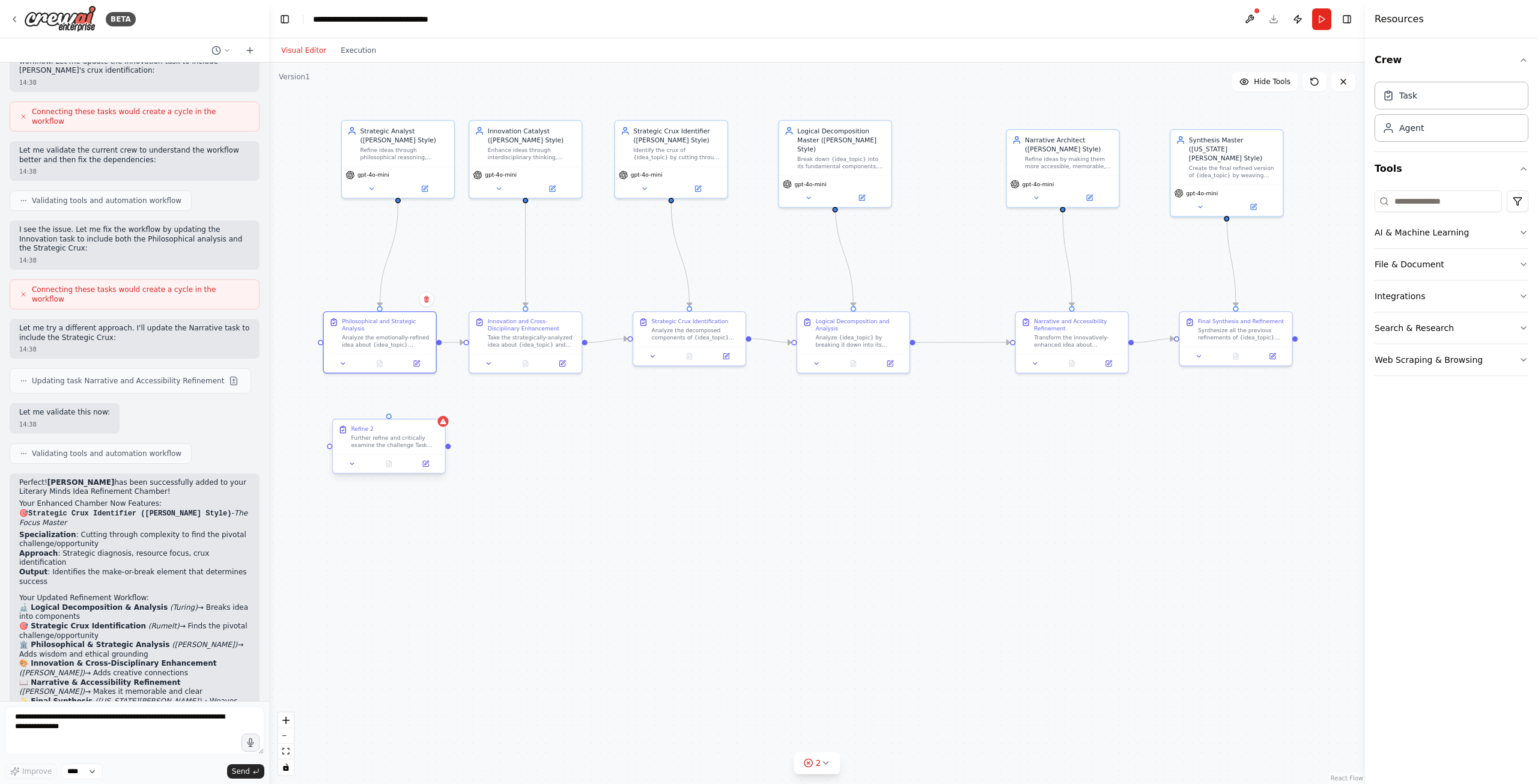
click at [442, 427] on div "Refine 2 Further refine and critically examine the challenge Task description" at bounding box center [389, 436] width 112 height 35
click at [438, 409] on icon at bounding box center [435, 408] width 7 height 7
click at [405, 412] on button "Confirm" at bounding box center [402, 409] width 43 height 14
click at [1319, 19] on button "Run" at bounding box center [1322, 19] width 19 height 21
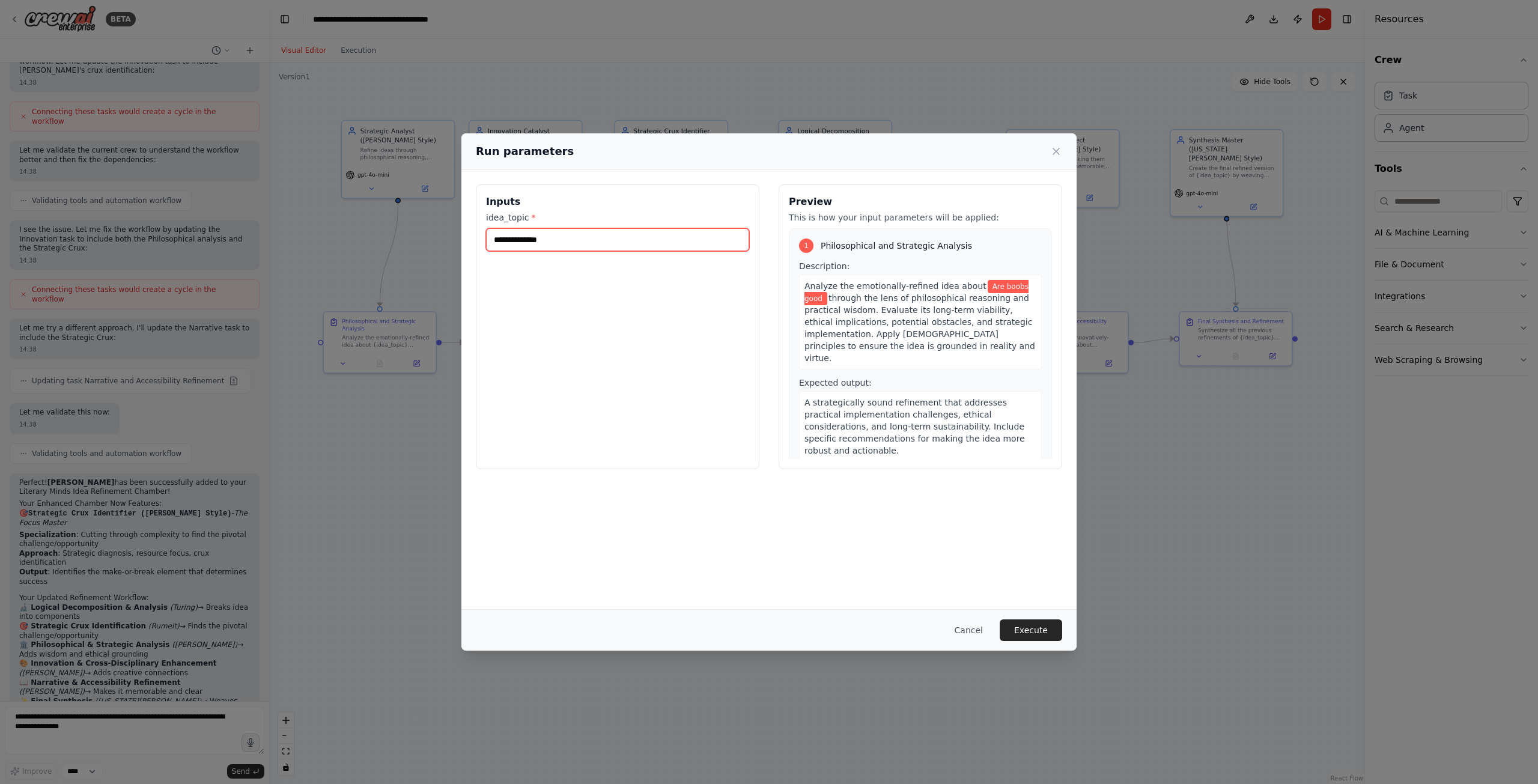
drag, startPoint x: 564, startPoint y: 235, endPoint x: 433, endPoint y: 229, distance: 131.1
click at [436, 232] on div "**********" at bounding box center [769, 392] width 1538 height 784
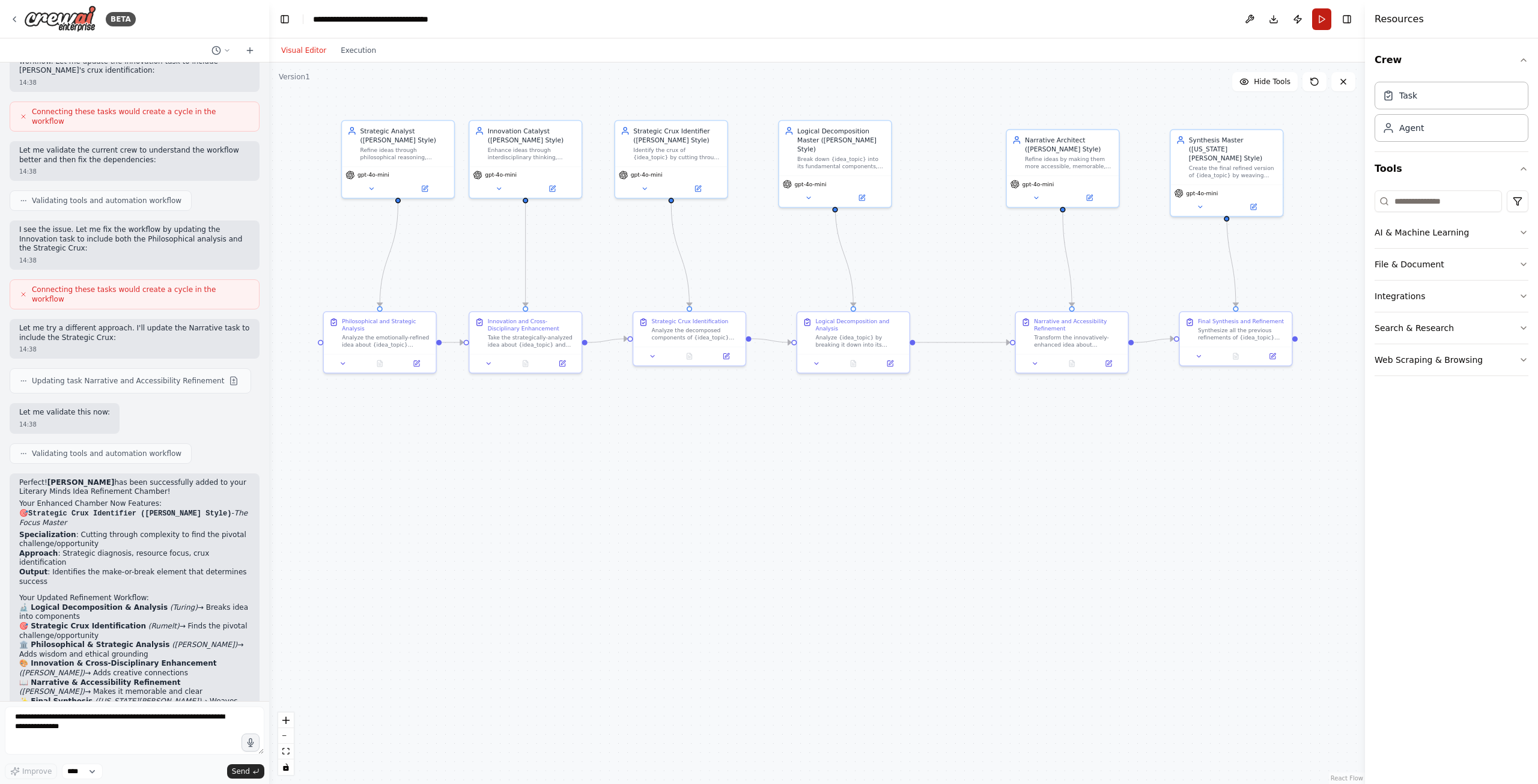
click at [1320, 20] on button "Run" at bounding box center [1322, 19] width 19 height 21
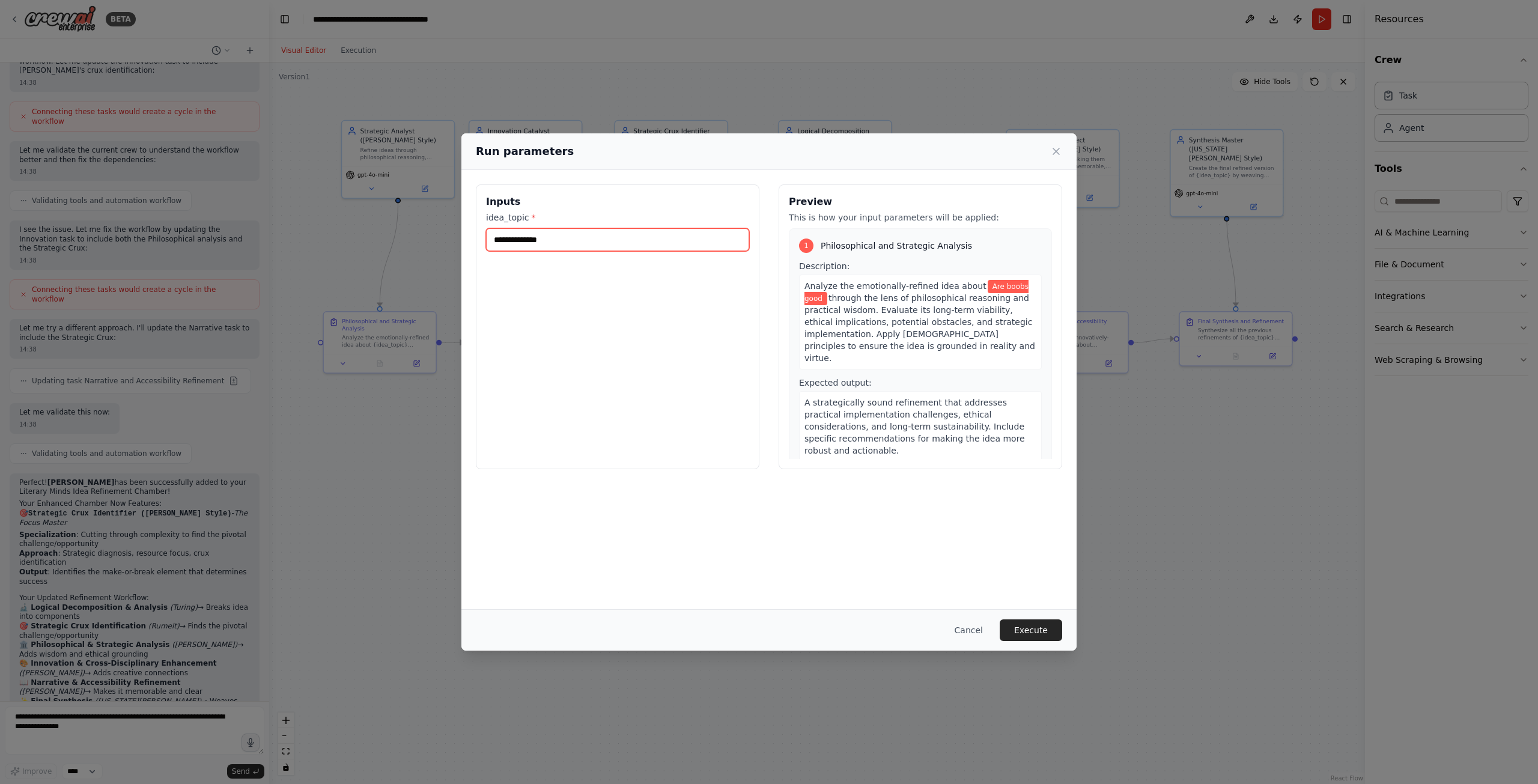
click at [570, 237] on input "**********" at bounding box center [618, 239] width 263 height 23
drag, startPoint x: 571, startPoint y: 238, endPoint x: 446, endPoint y: 235, distance: 125.0
click at [448, 235] on div "**********" at bounding box center [769, 392] width 1538 height 784
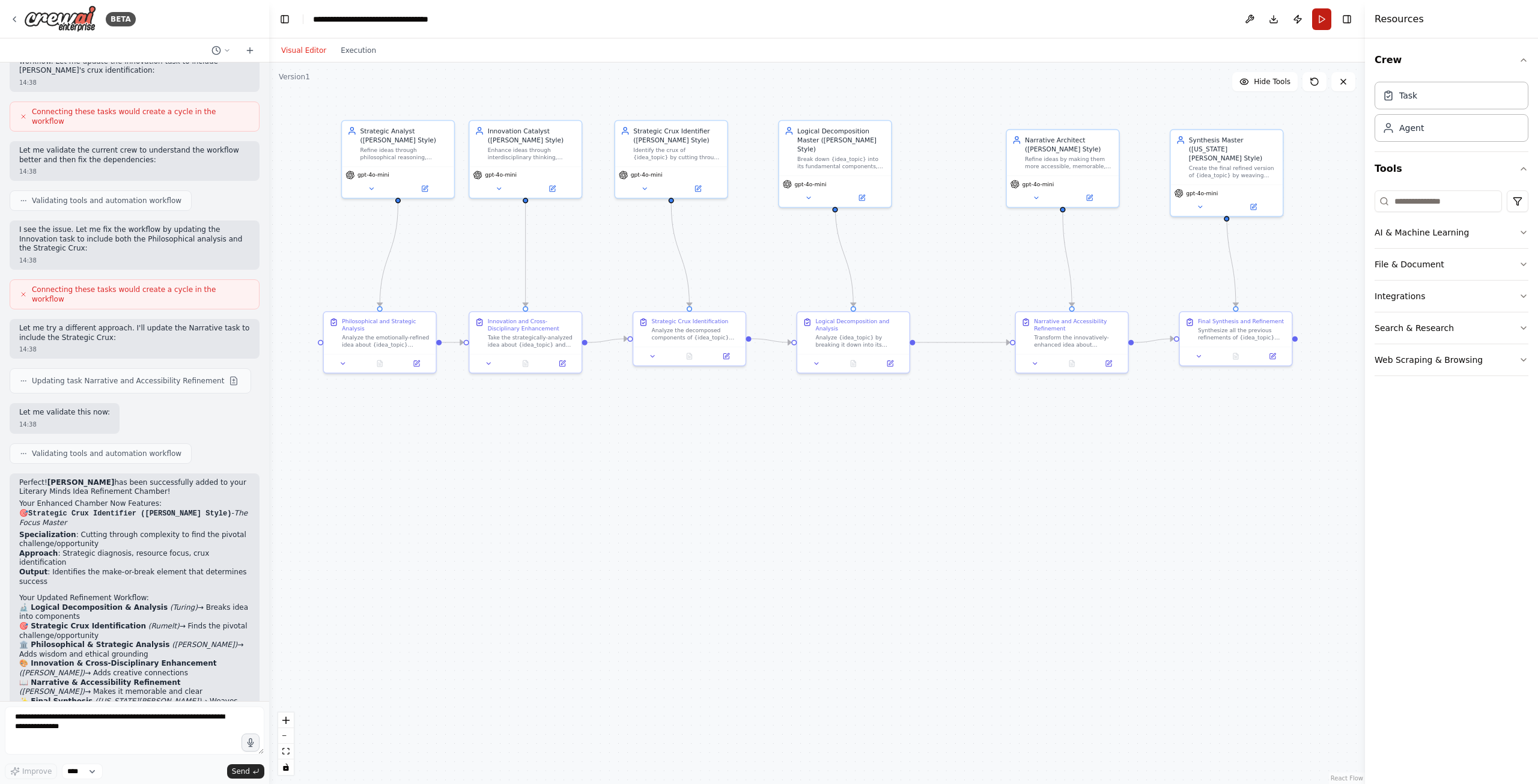
click at [1317, 19] on button "Run" at bounding box center [1322, 19] width 19 height 21
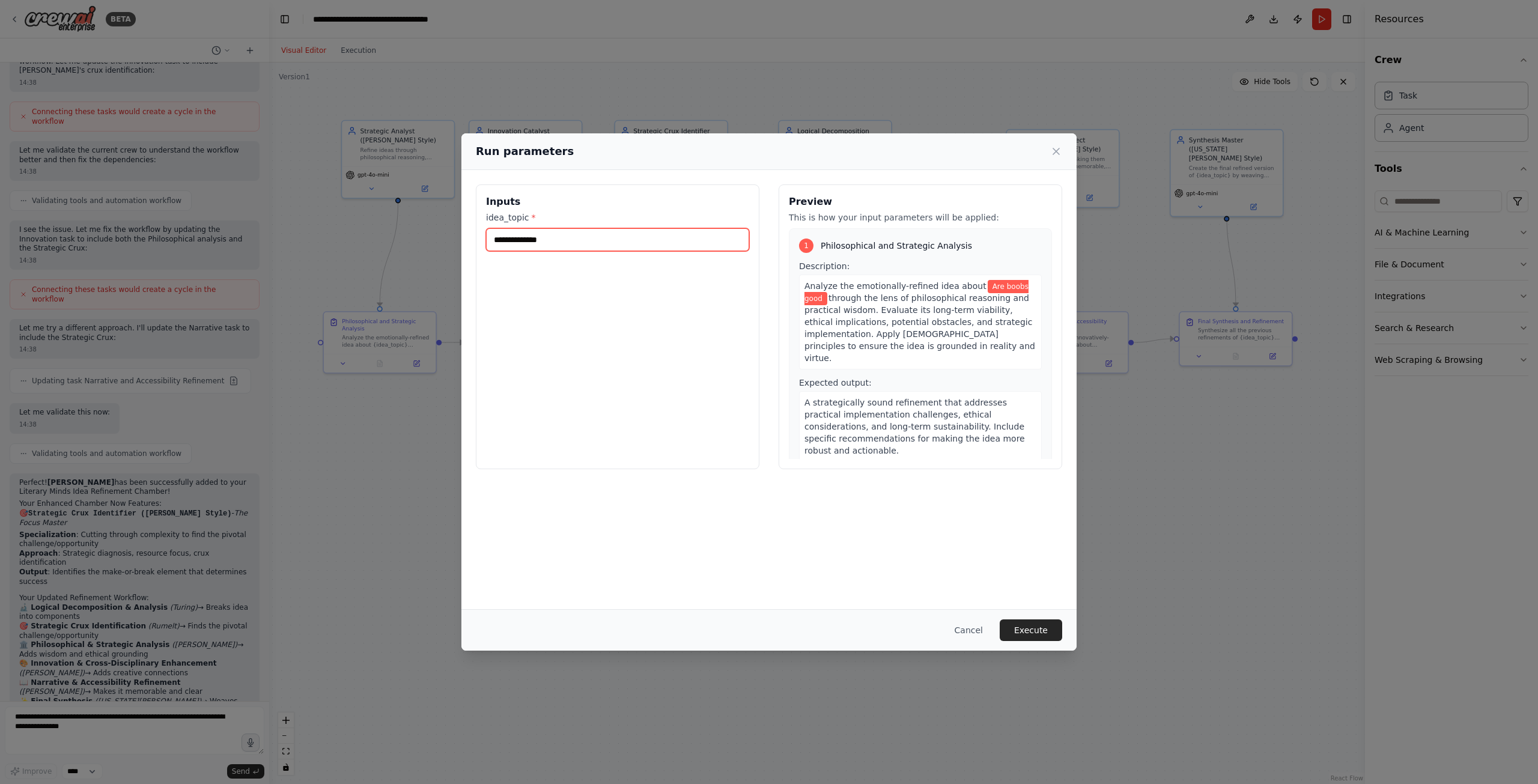
drag, startPoint x: 677, startPoint y: 249, endPoint x: 638, endPoint y: 242, distance: 39.6
click at [676, 249] on input "**********" at bounding box center [618, 239] width 263 height 23
type input "*"
type input "***"
type input "*"
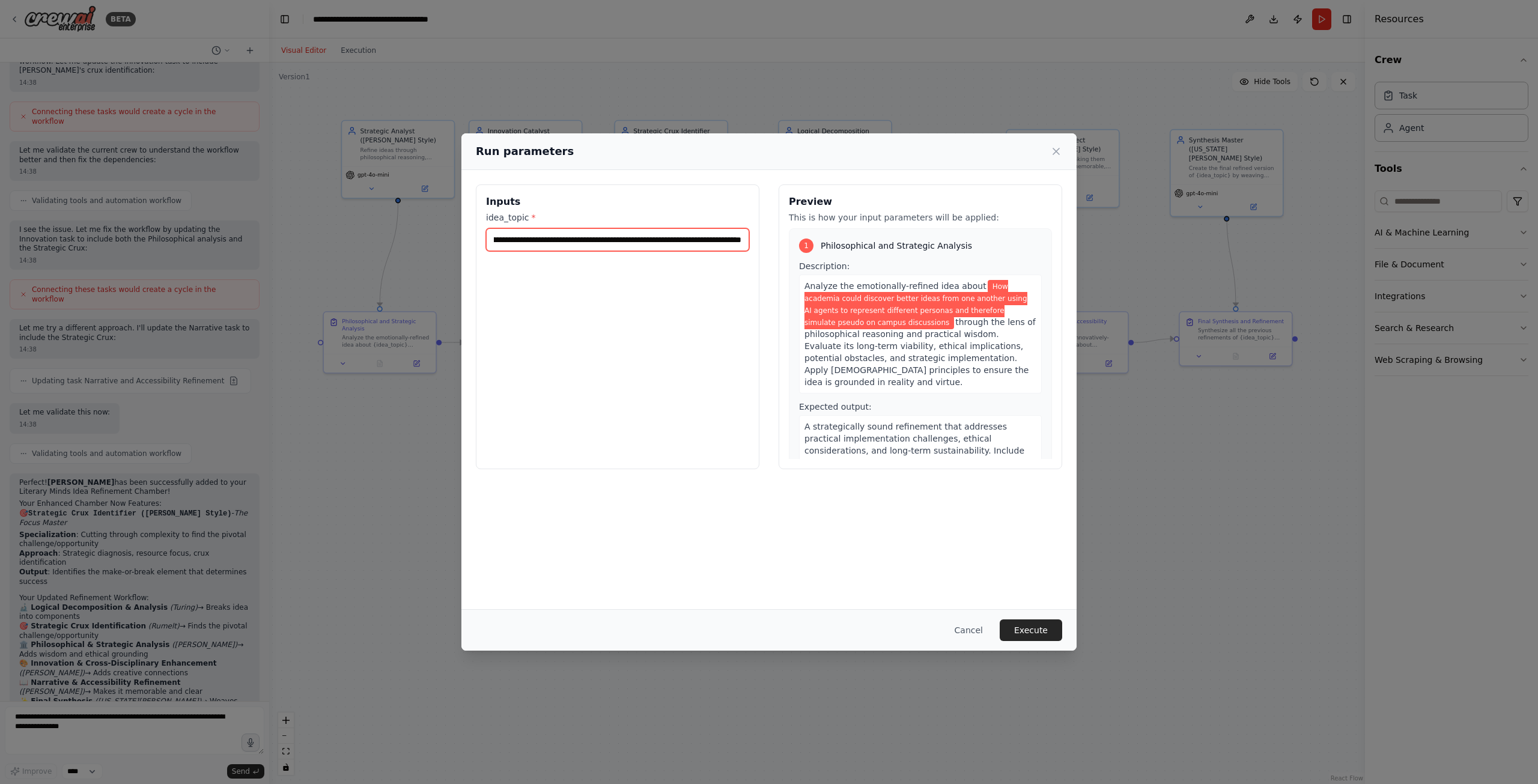
scroll to position [0, 356]
type input "**********"
click at [1045, 634] on button "Execute" at bounding box center [1031, 630] width 62 height 21
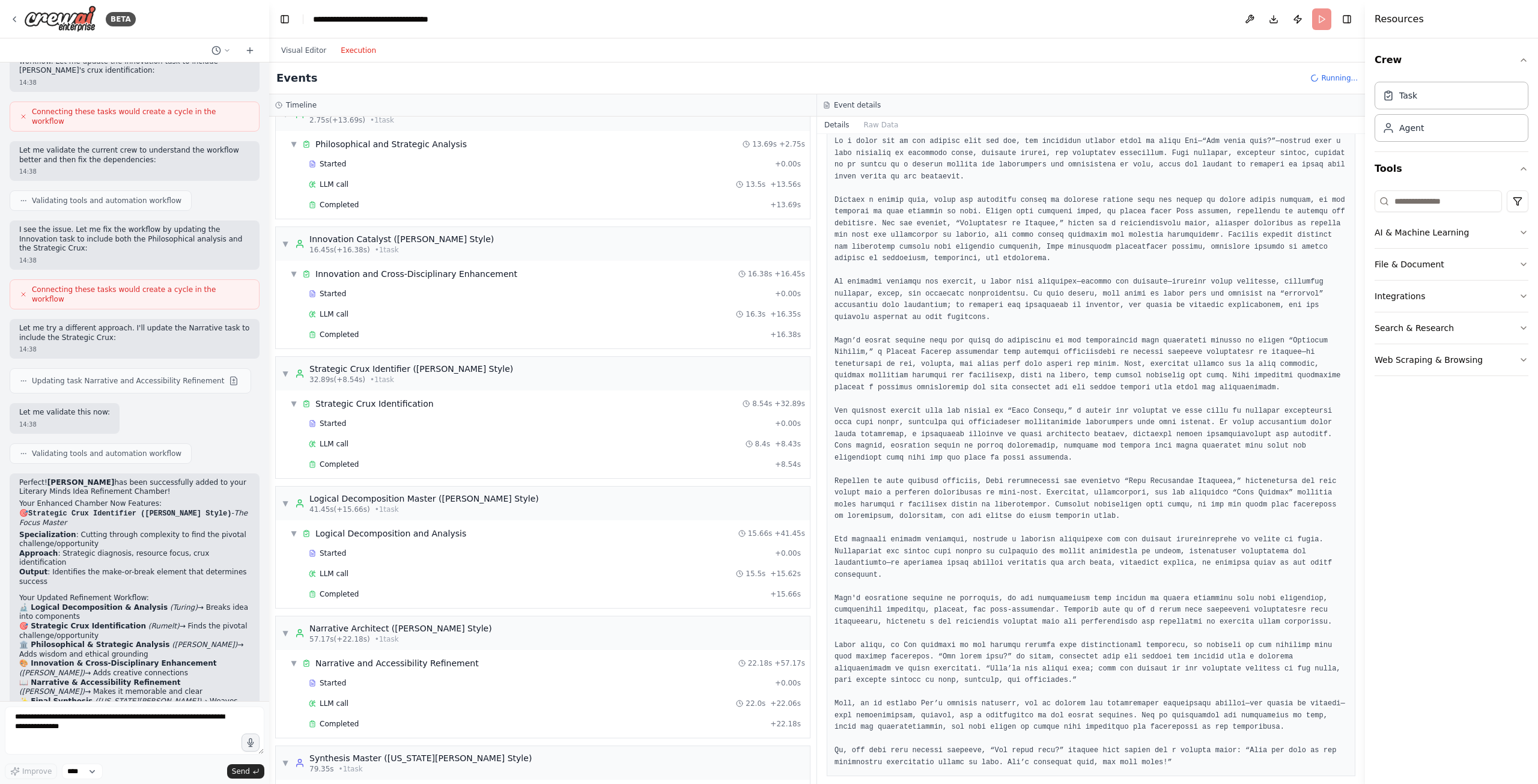
click at [355, 51] on button "Execution" at bounding box center [358, 51] width 50 height 14
click at [313, 56] on button "Visual Editor" at bounding box center [304, 51] width 60 height 14
click at [346, 47] on button "Execution" at bounding box center [358, 51] width 50 height 14
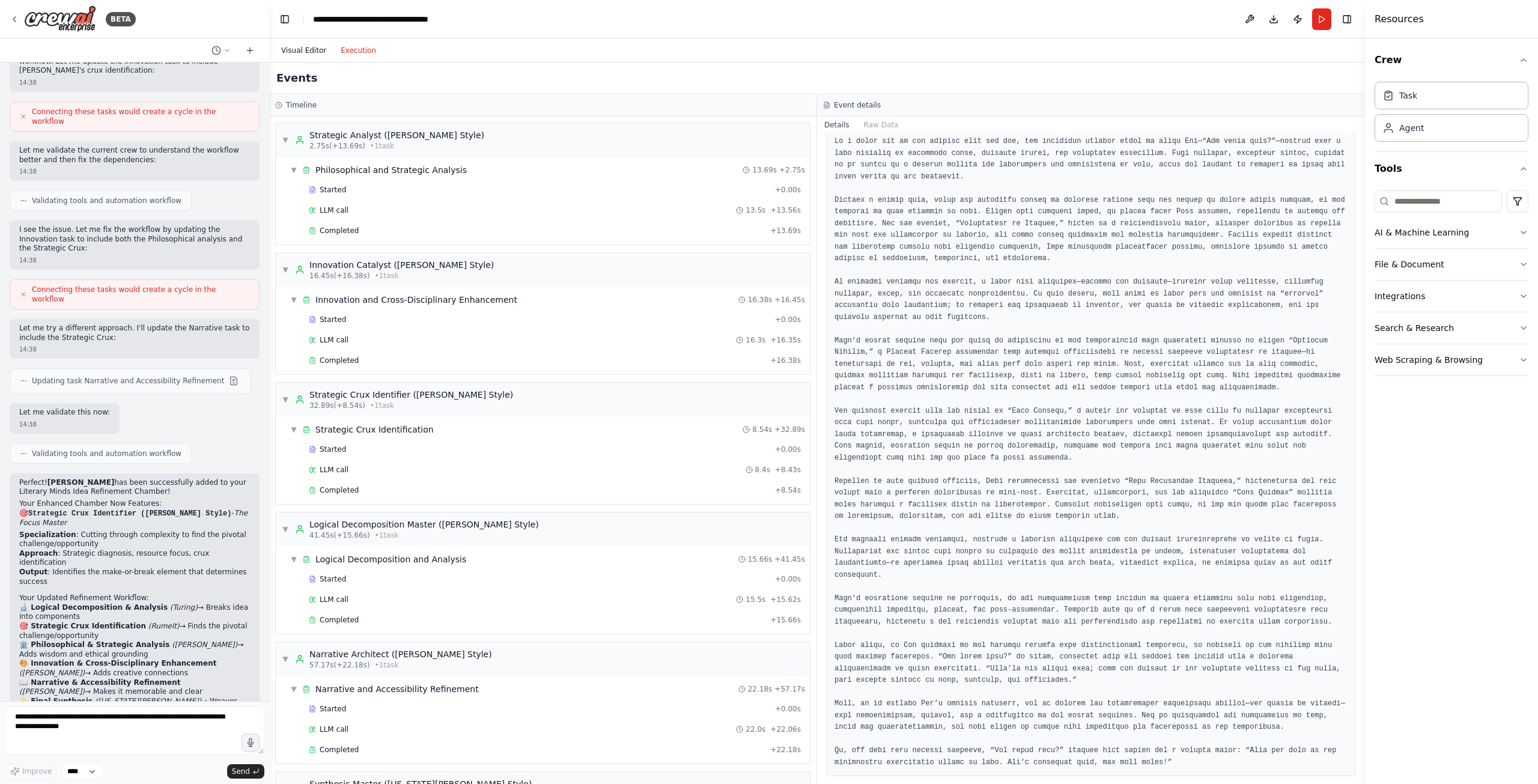
click at [302, 53] on button "Visual Editor" at bounding box center [304, 51] width 60 height 14
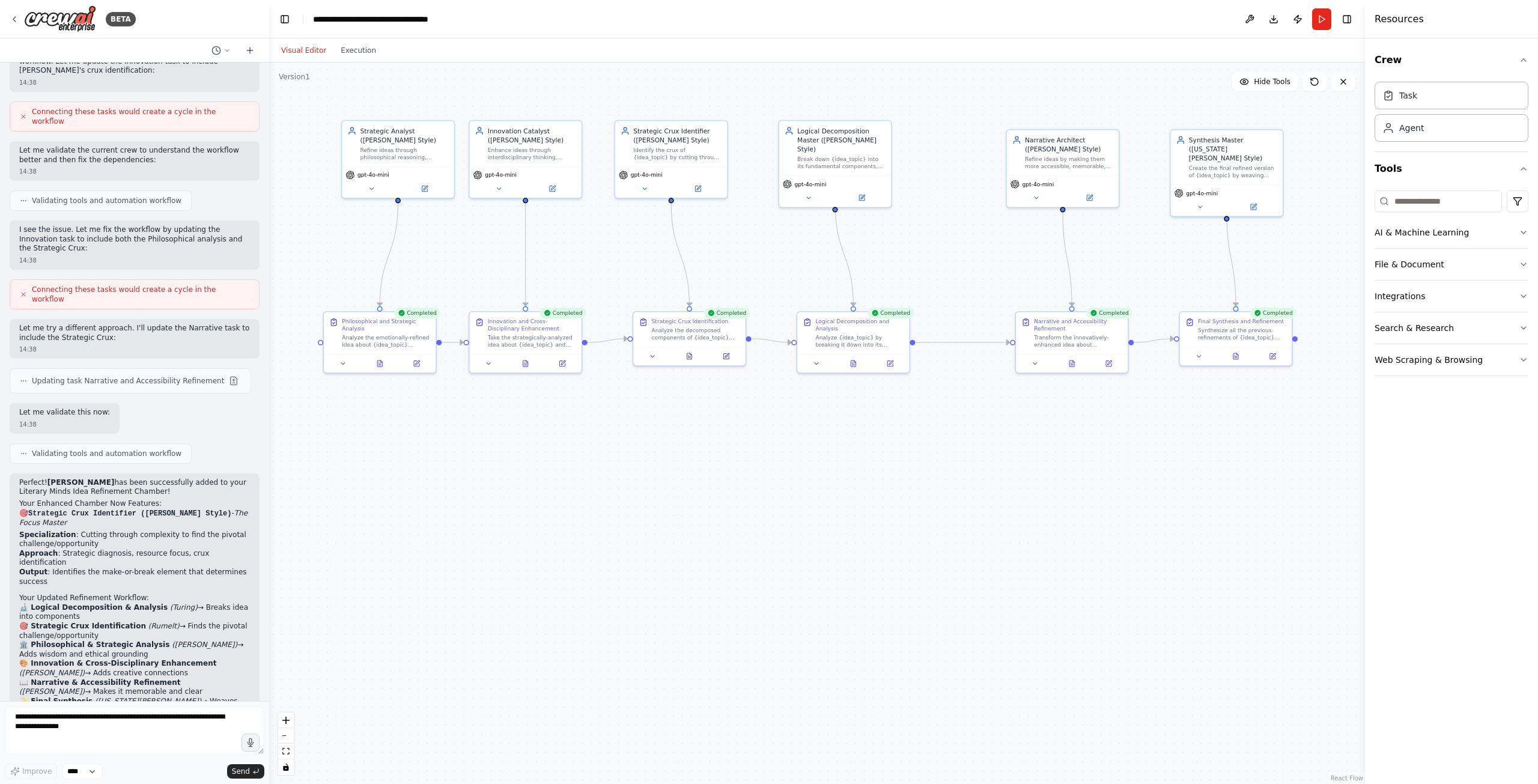
click at [1282, 286] on div ".deletable-edge-delete-btn { width: 20px; height: 20px; border: 0px solid #ffff…" at bounding box center [817, 423] width 1096 height 721
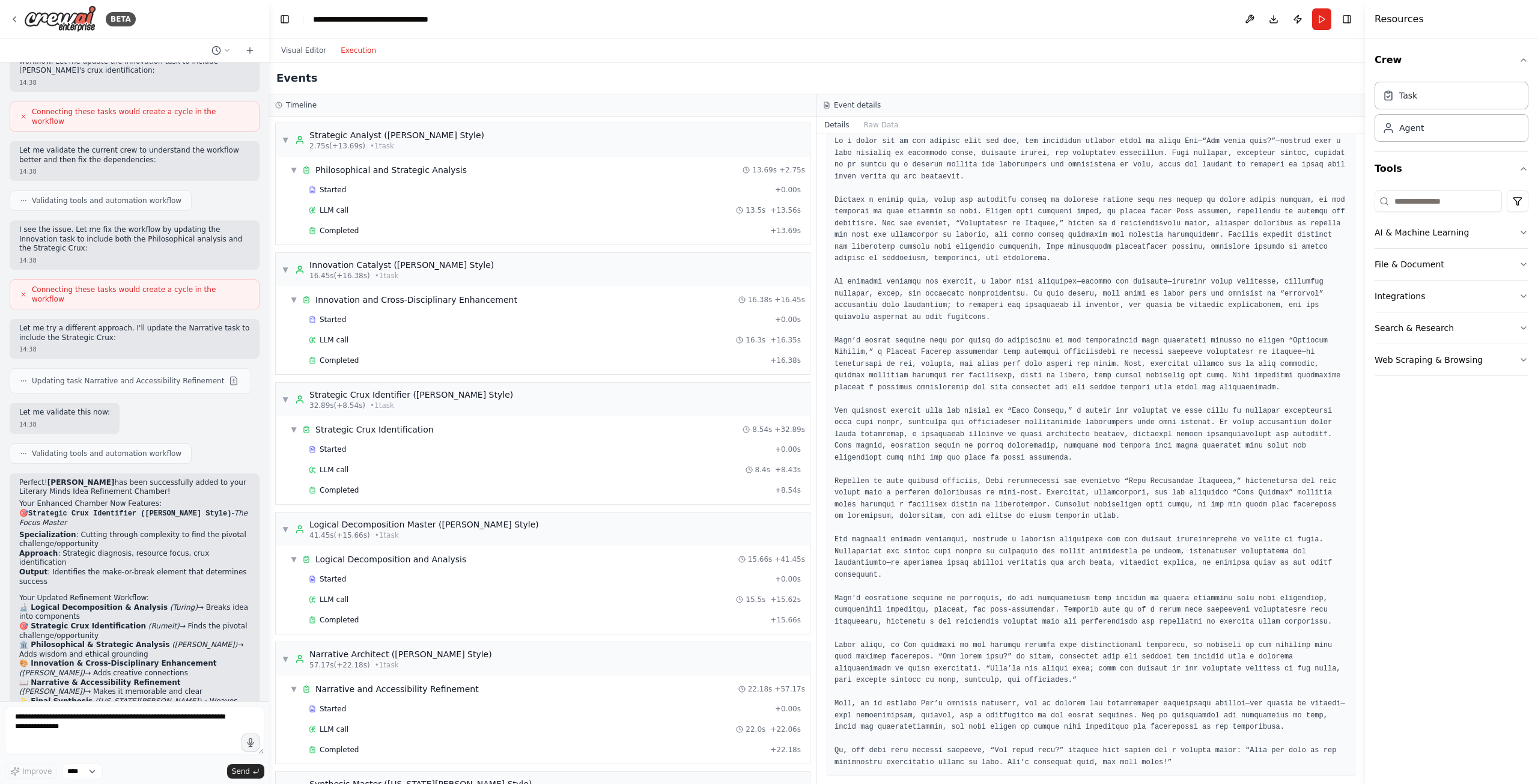
click at [363, 54] on button "Execution" at bounding box center [358, 51] width 50 height 14
click at [284, 136] on span "▼" at bounding box center [285, 139] width 7 height 10
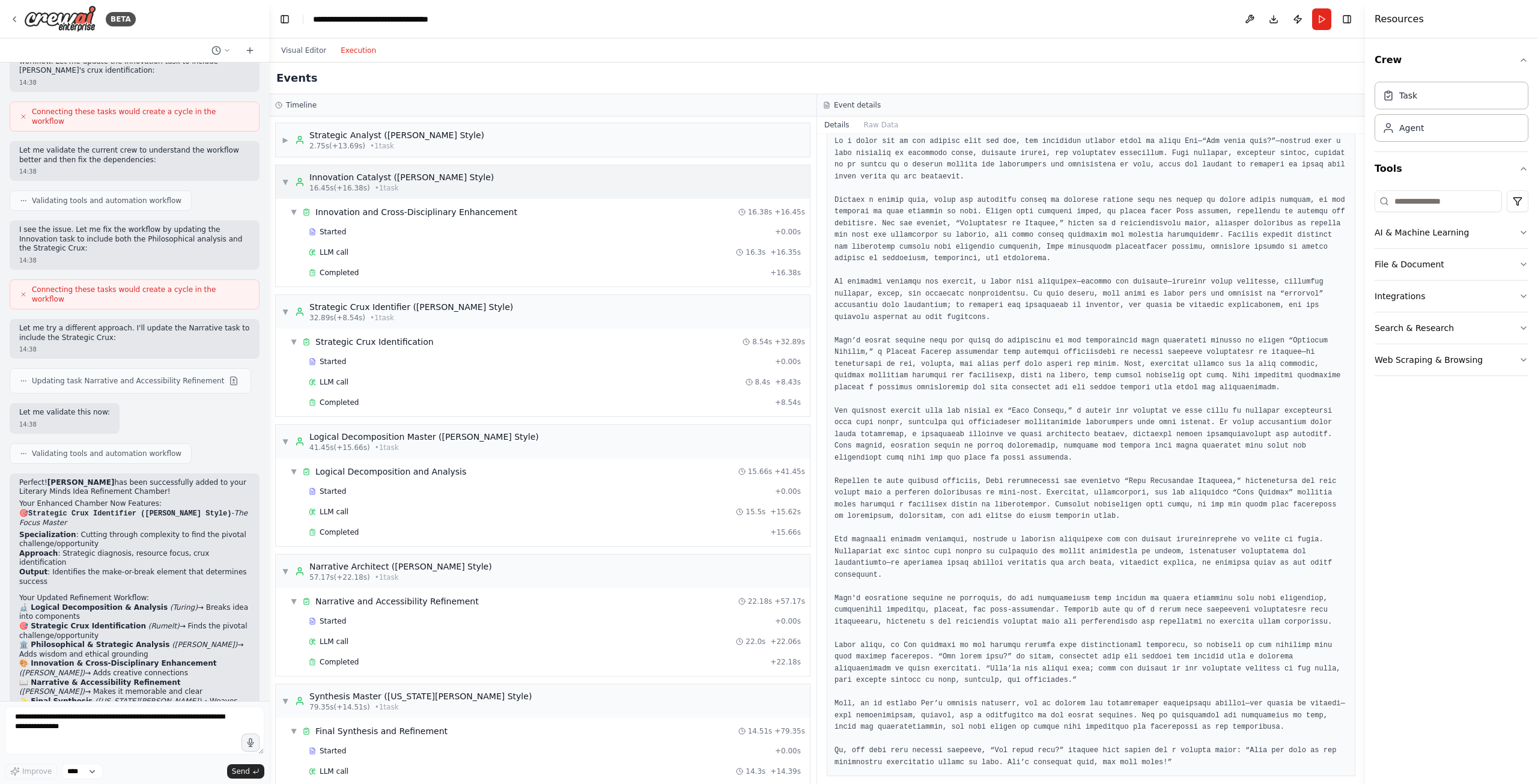
click at [285, 182] on span "▼" at bounding box center [285, 182] width 7 height 10
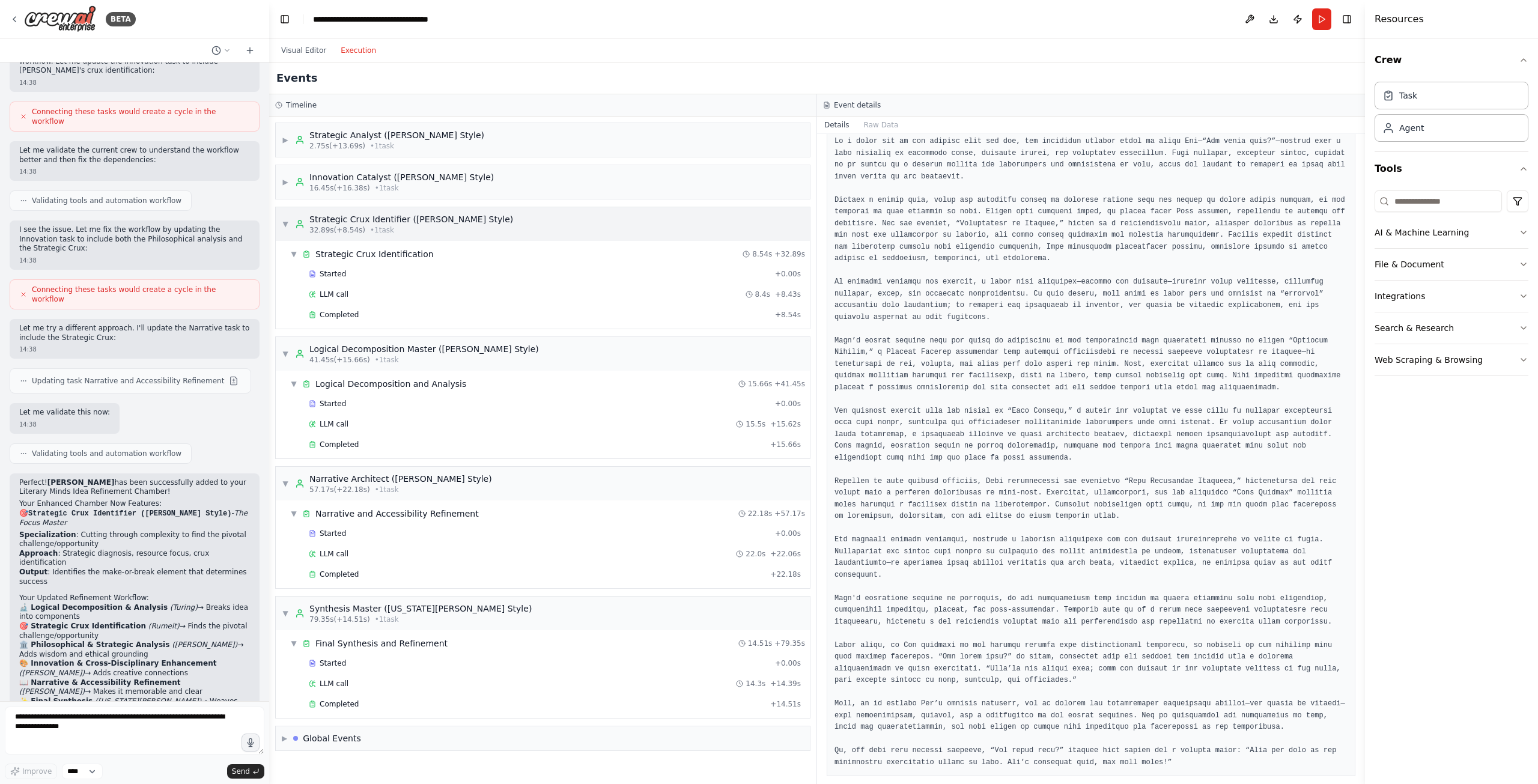
click at [287, 226] on span "▼" at bounding box center [285, 224] width 7 height 10
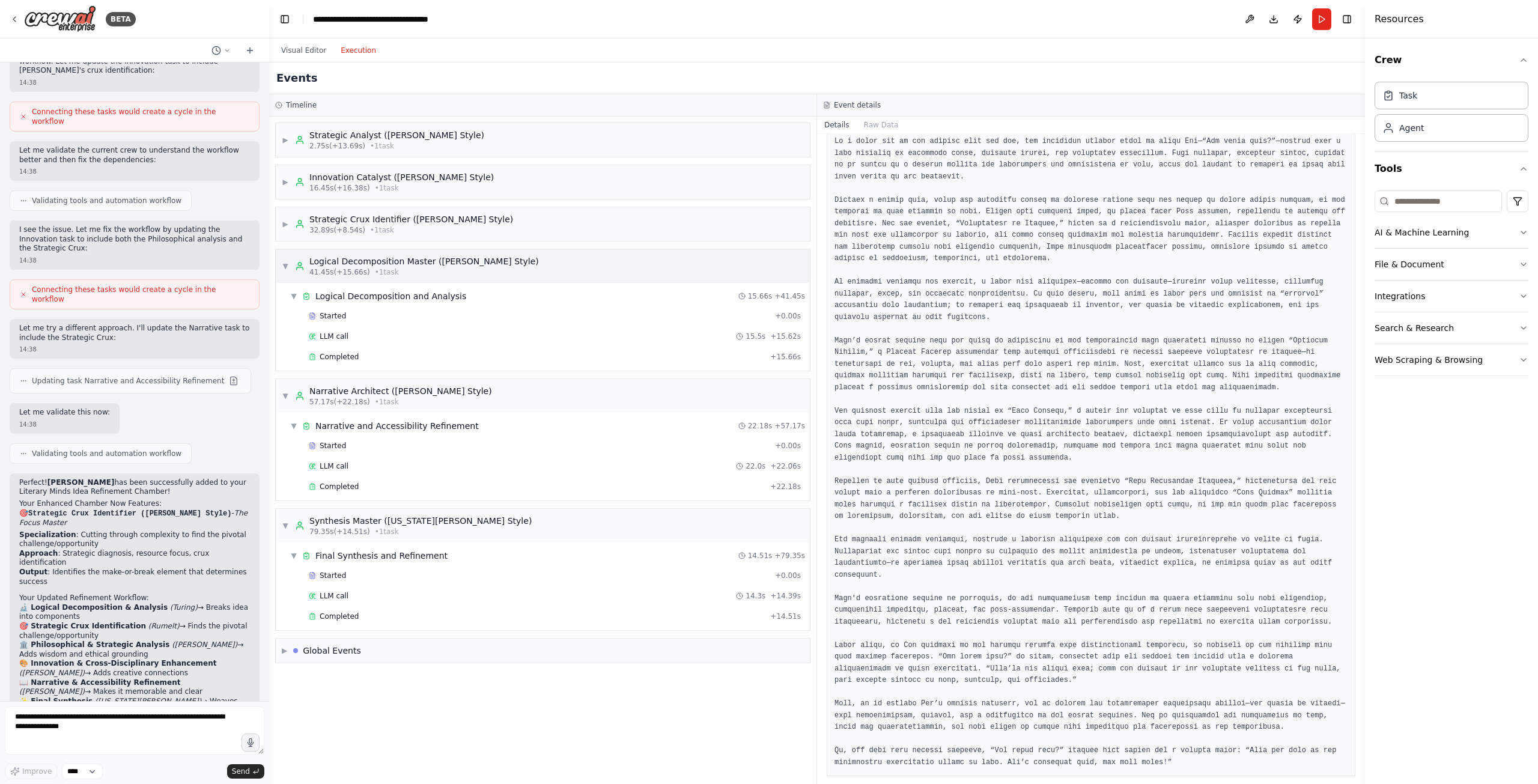
click at [285, 261] on div "▼ Logical Decomposition Master (Alan Turing Style) 41.45s (+15.66s) • 1 task" at bounding box center [410, 266] width 257 height 21
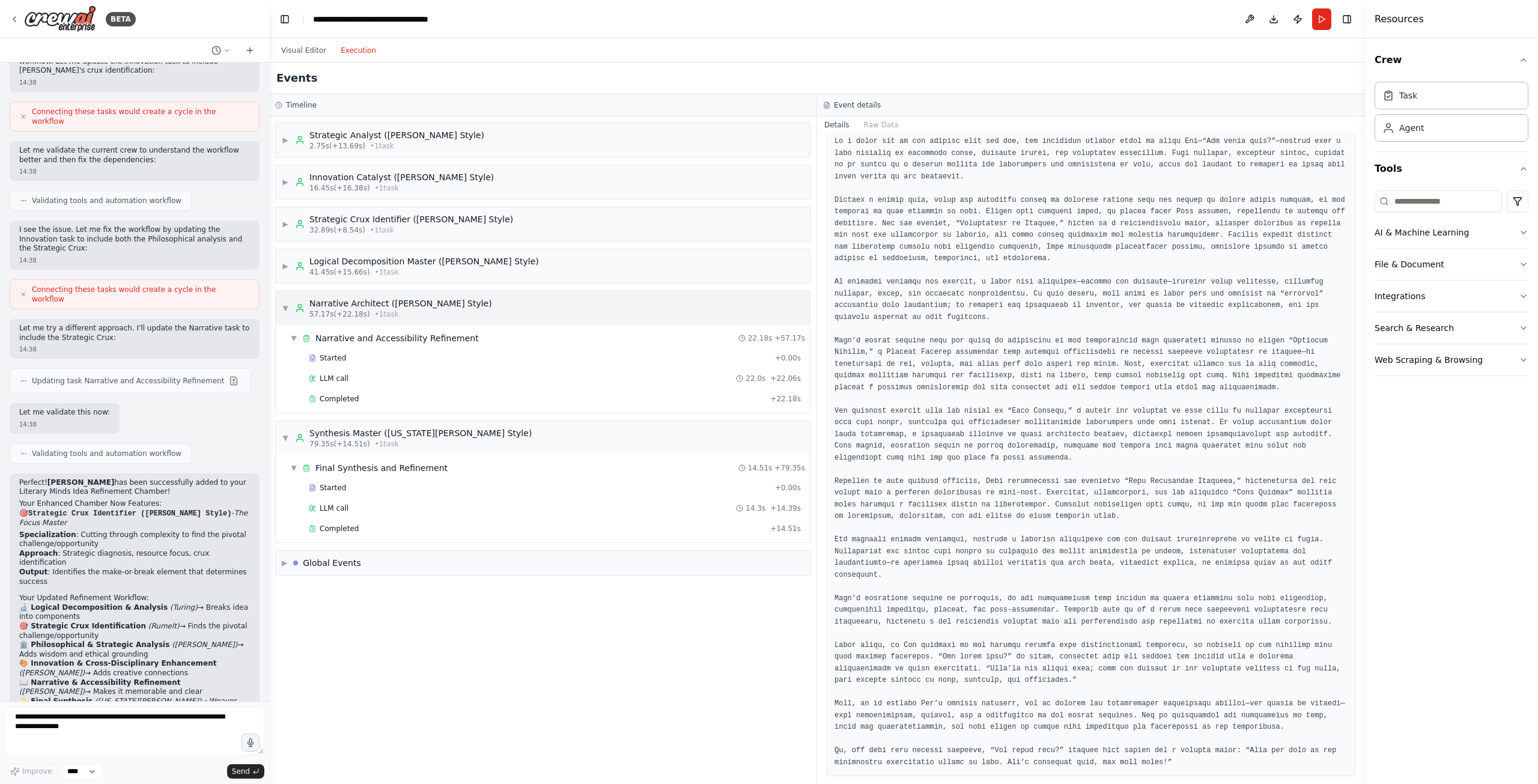
click at [285, 307] on span "▼" at bounding box center [285, 308] width 7 height 10
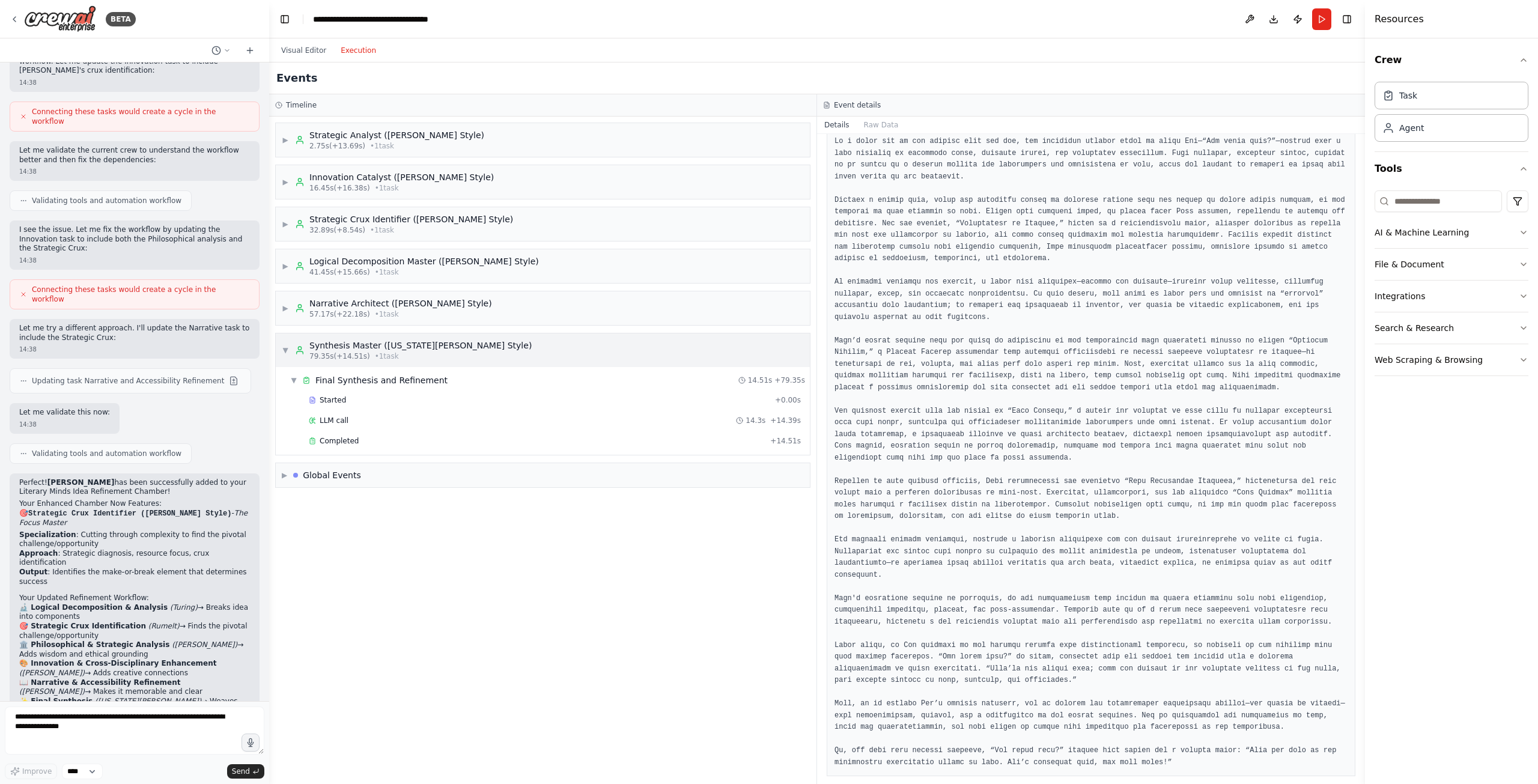
click at [285, 353] on span "▼" at bounding box center [285, 350] width 7 height 10
click at [287, 390] on span "▶" at bounding box center [284, 387] width 5 height 10
click at [302, 412] on span "Execution Started" at bounding box center [328, 413] width 64 height 10
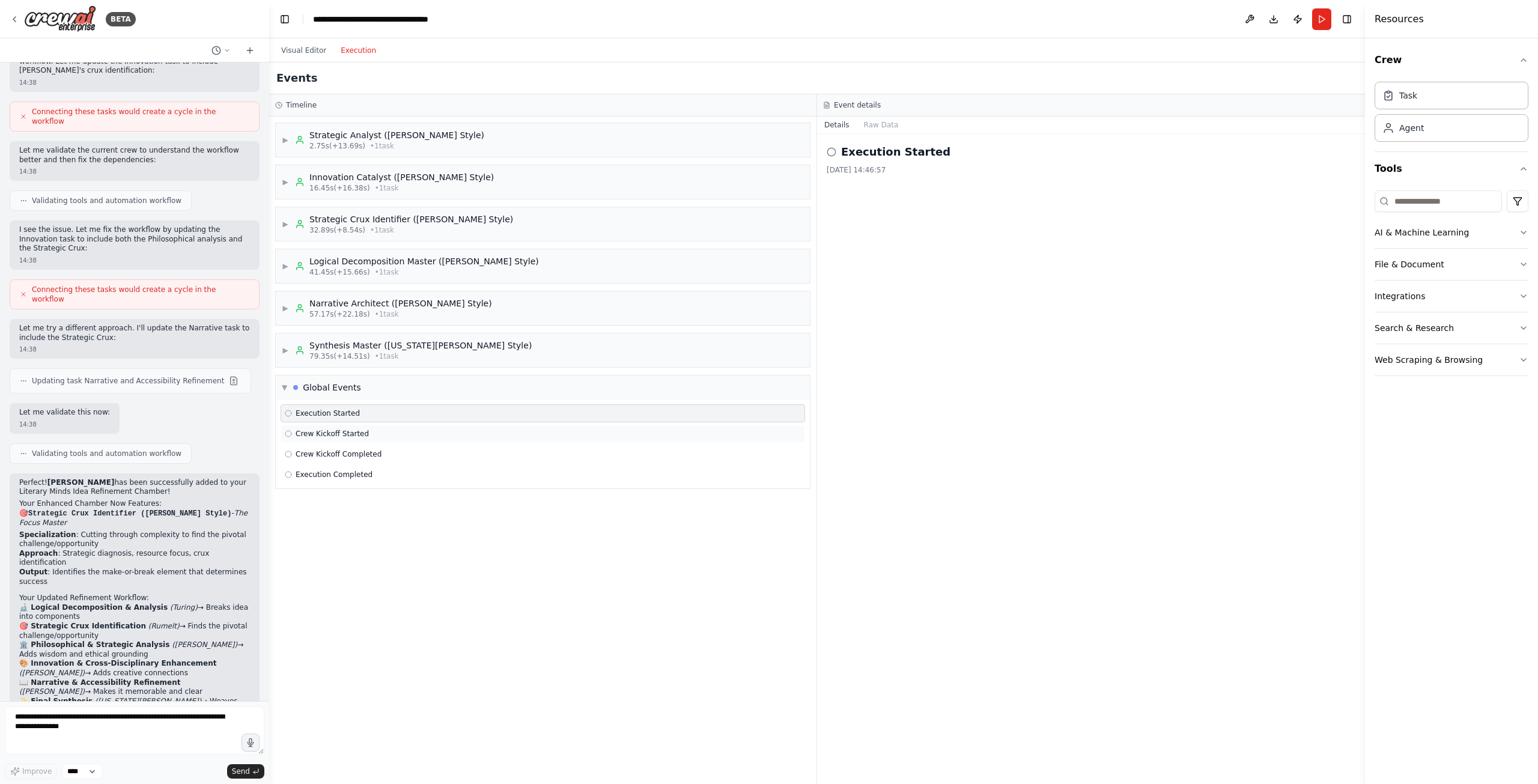
click at [346, 435] on span "Crew Kickoff Started" at bounding box center [332, 433] width 73 height 10
click at [346, 449] on span "Crew Kickoff Completed" at bounding box center [339, 454] width 86 height 10
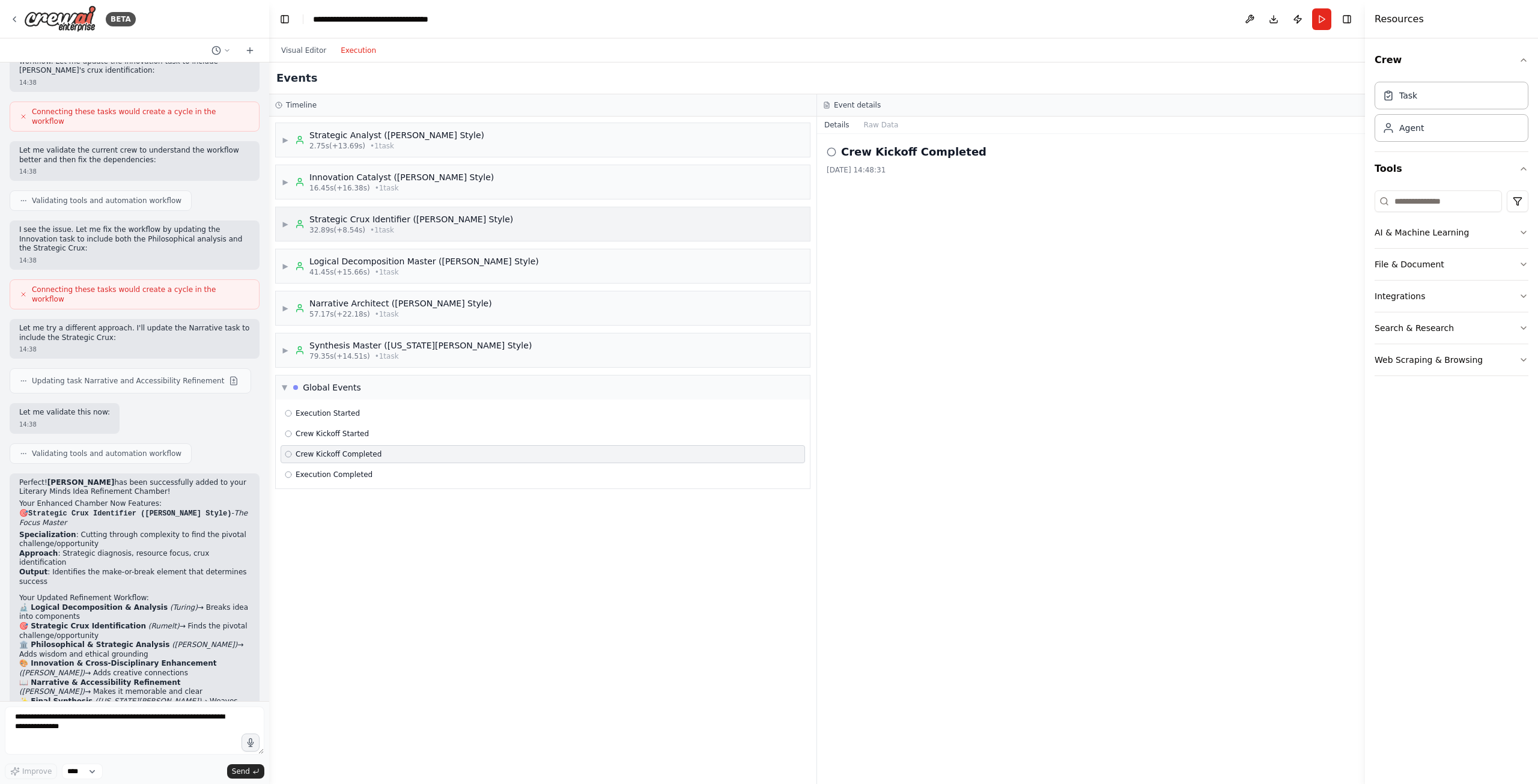
click at [448, 218] on div "Strategic Crux Identifier ([PERSON_NAME] Style)" at bounding box center [411, 219] width 204 height 12
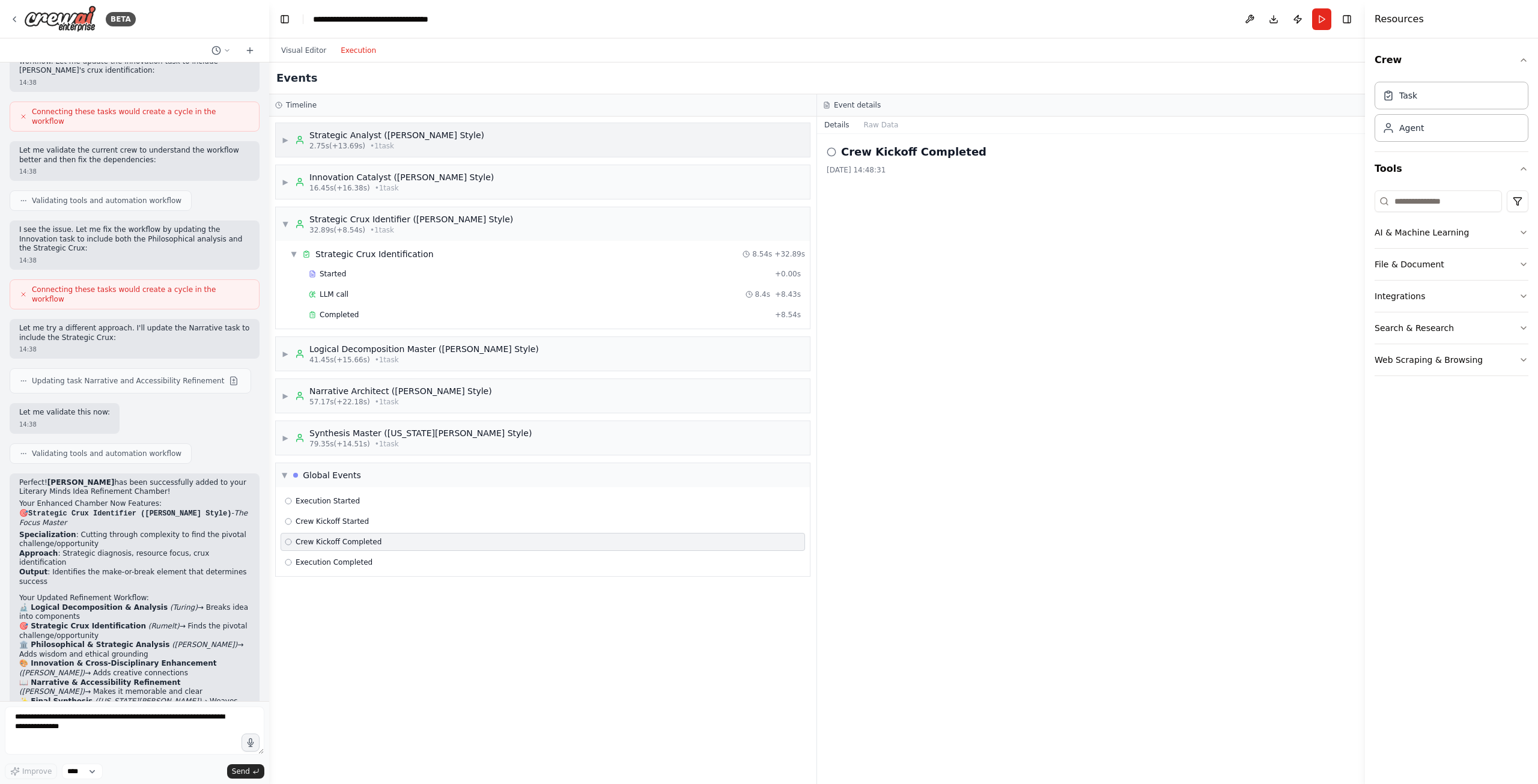
click at [416, 145] on div "2.75s (+13.69s) • 1 task" at bounding box center [397, 146] width 175 height 10
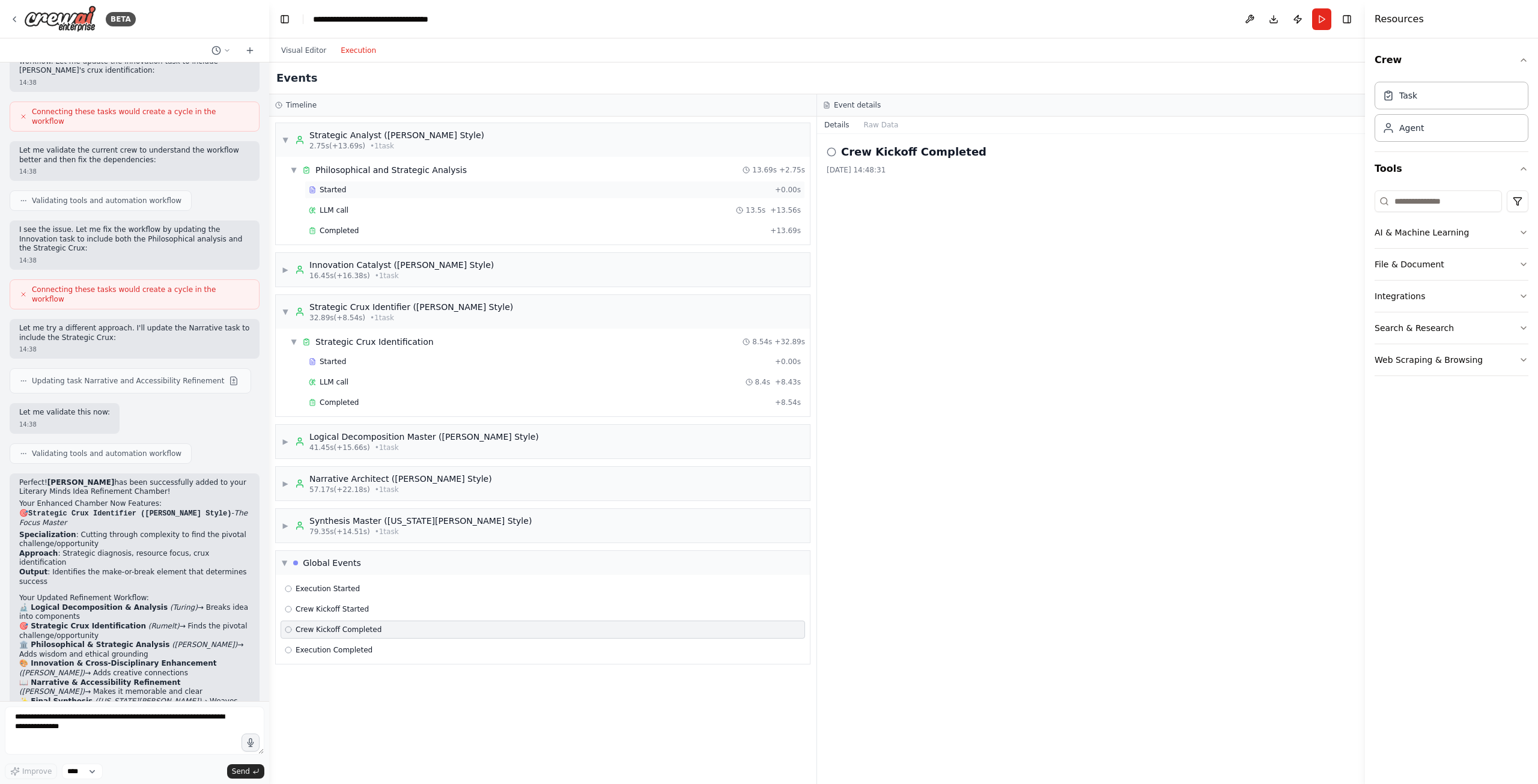
click at [370, 194] on div "Started" at bounding box center [539, 189] width 461 height 10
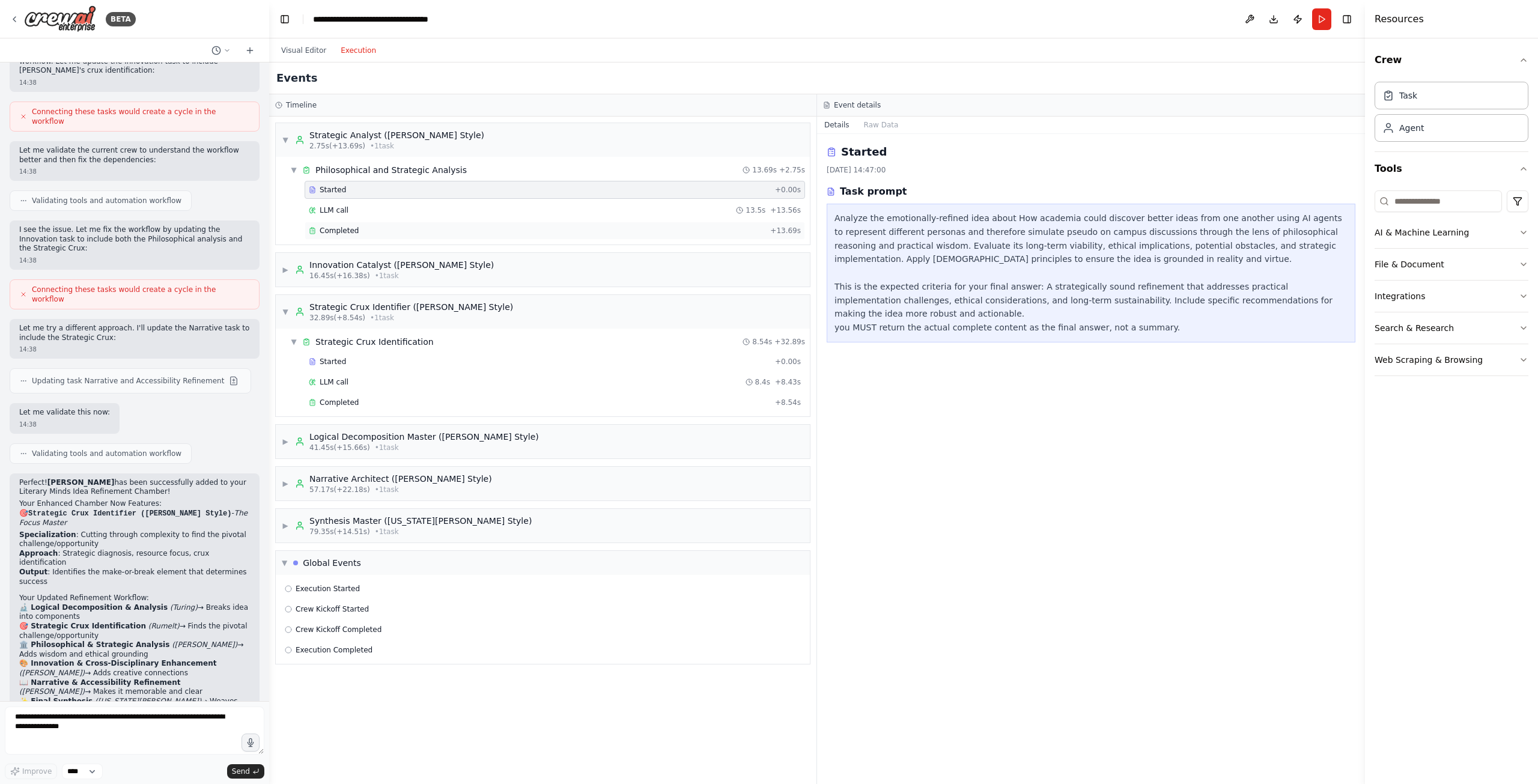
click at [364, 225] on div "Completed + 13.69s" at bounding box center [555, 231] width 500 height 18
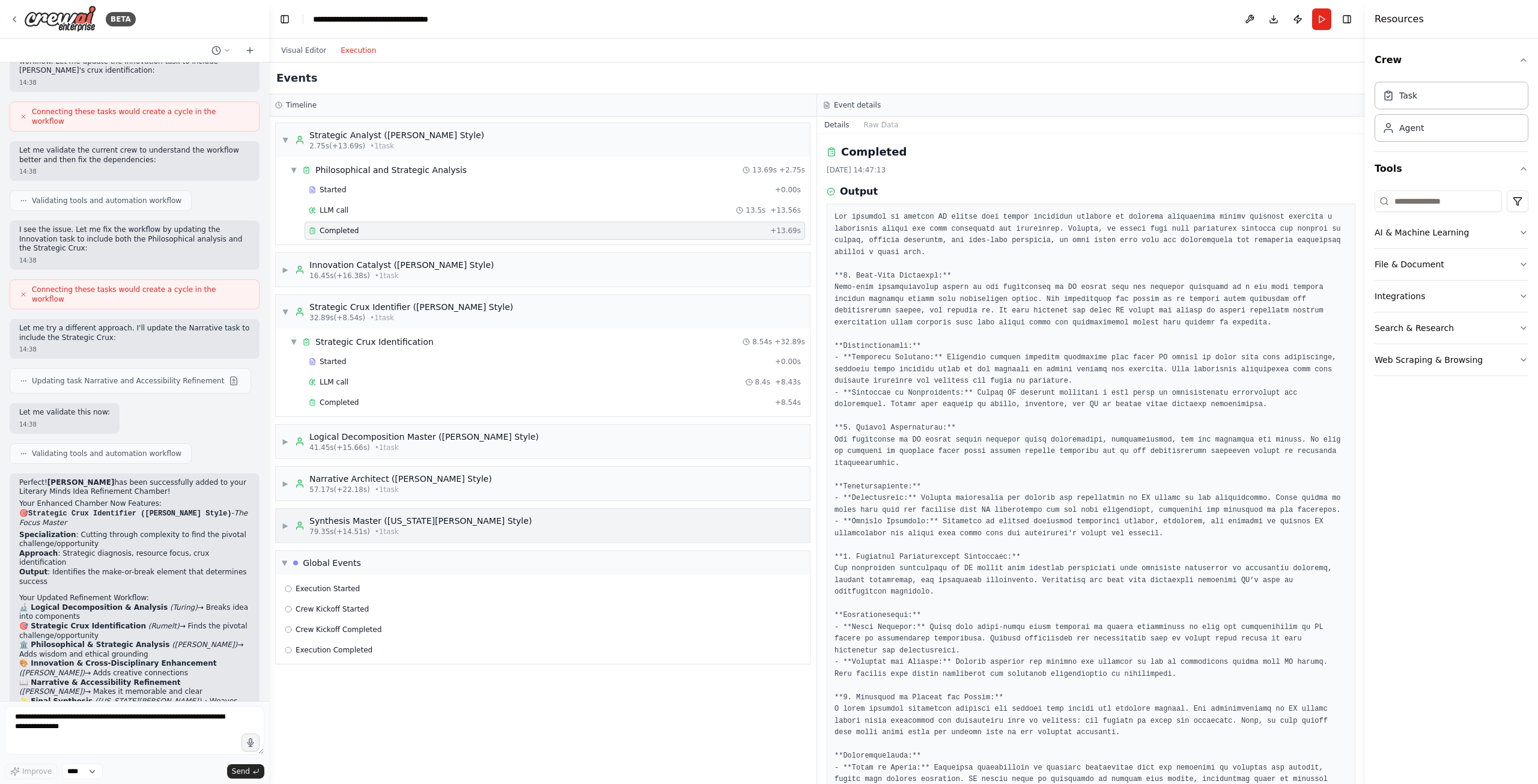
click at [365, 526] on div "Synthesis Master ([US_STATE][PERSON_NAME] Style)" at bounding box center [420, 521] width 222 height 12
click at [364, 612] on div "Completed" at bounding box center [537, 616] width 457 height 10
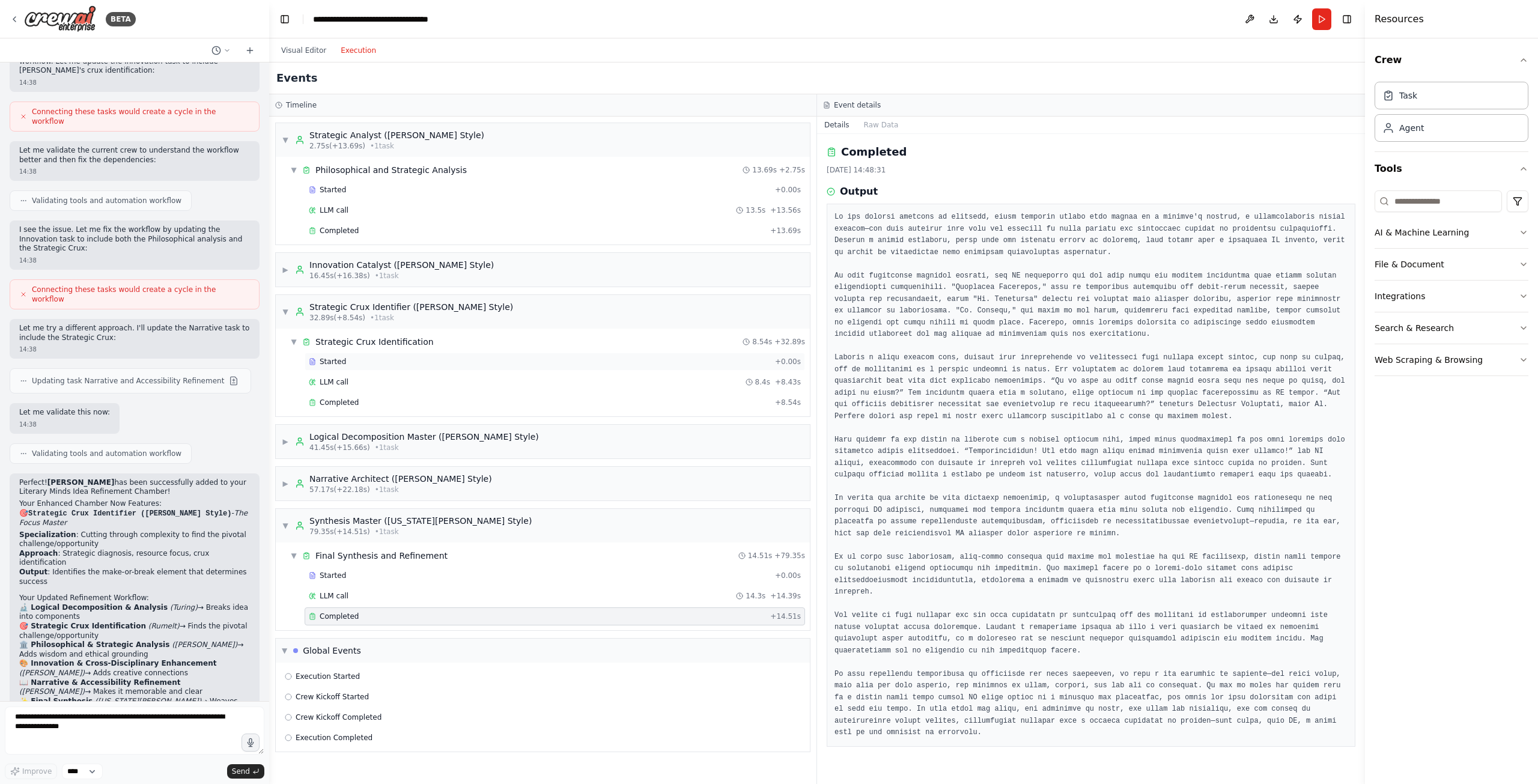
click at [364, 358] on div "Started" at bounding box center [539, 361] width 461 height 10
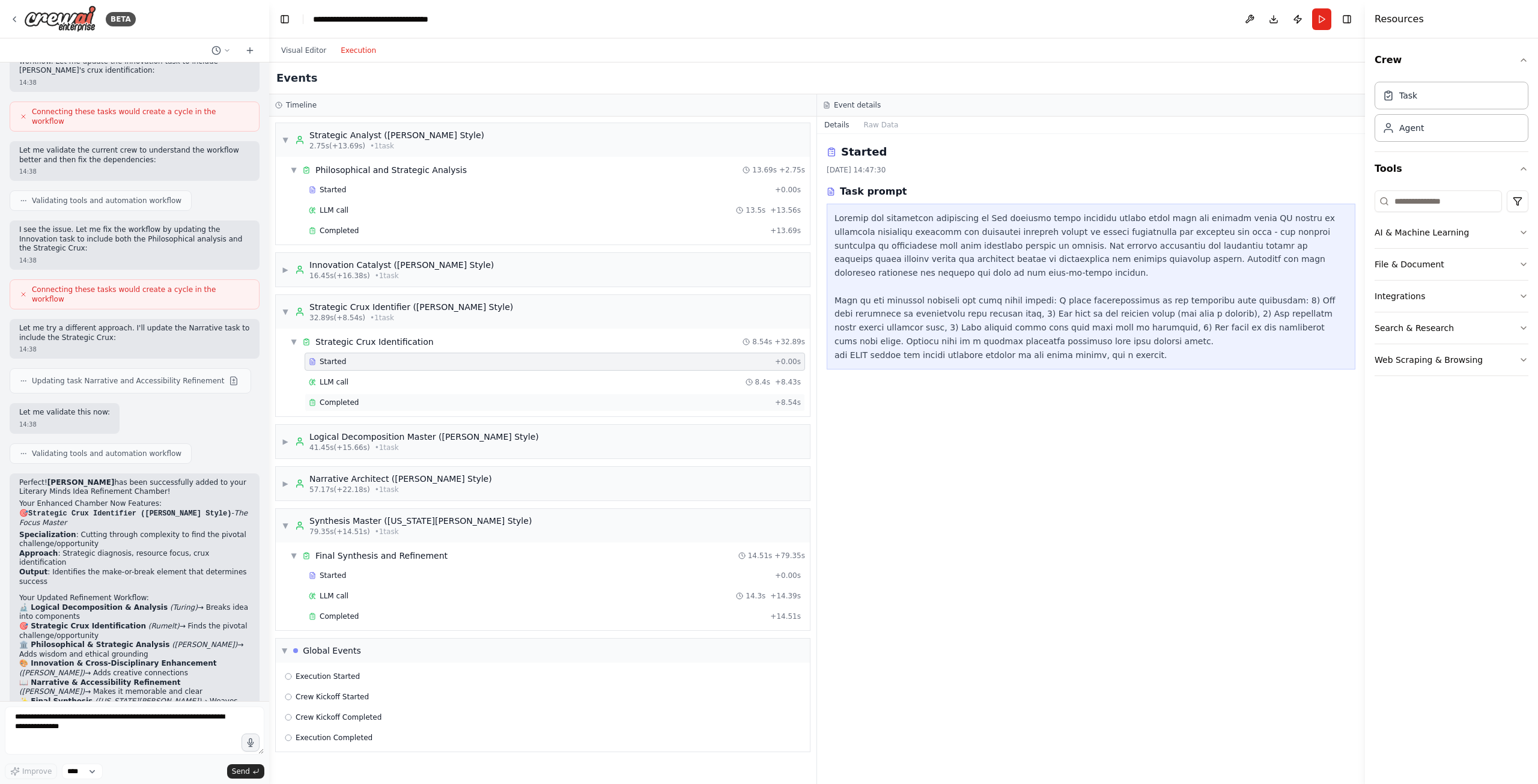
click at [356, 405] on div "Completed" at bounding box center [539, 402] width 461 height 10
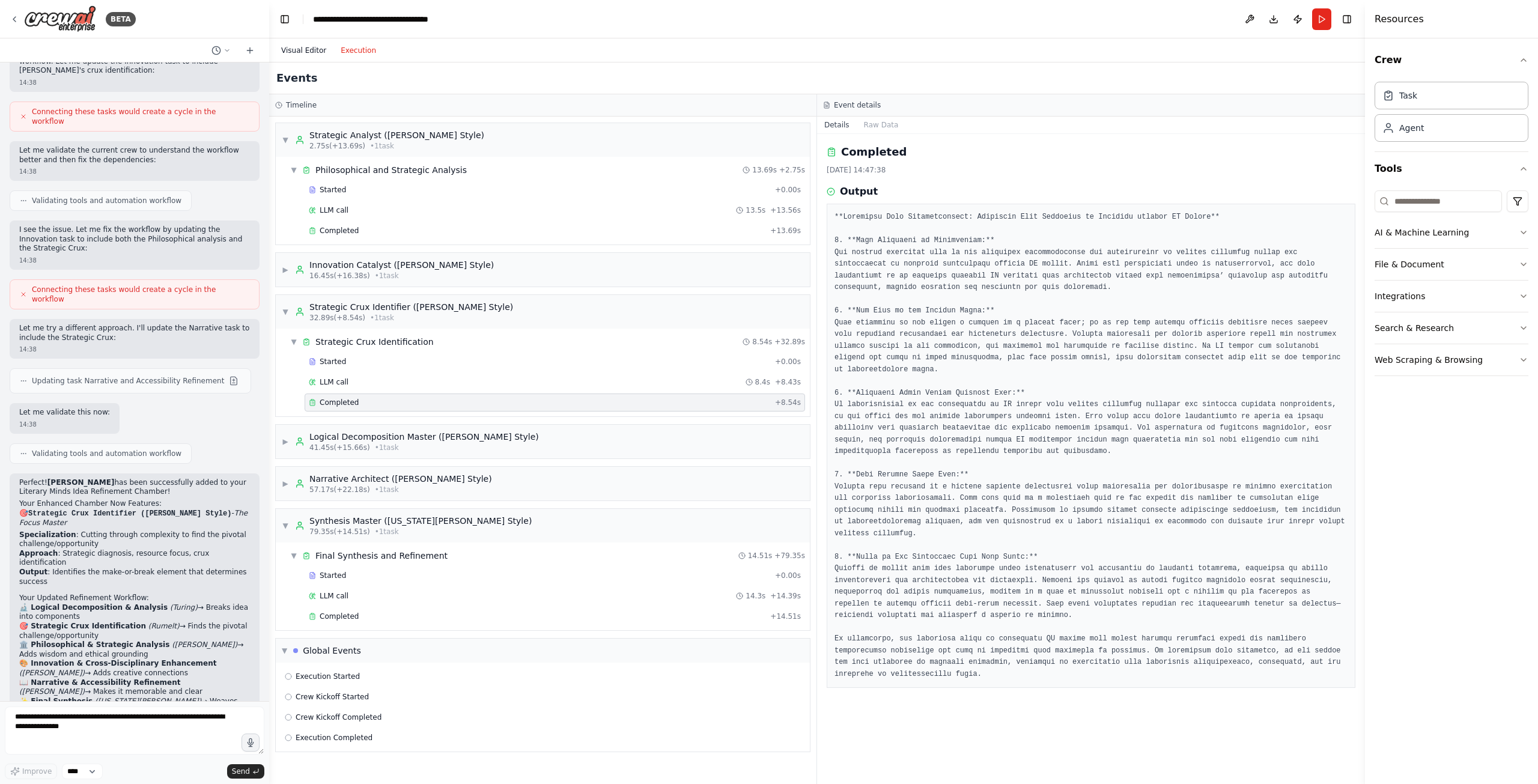
click at [317, 48] on button "Visual Editor" at bounding box center [304, 51] width 60 height 14
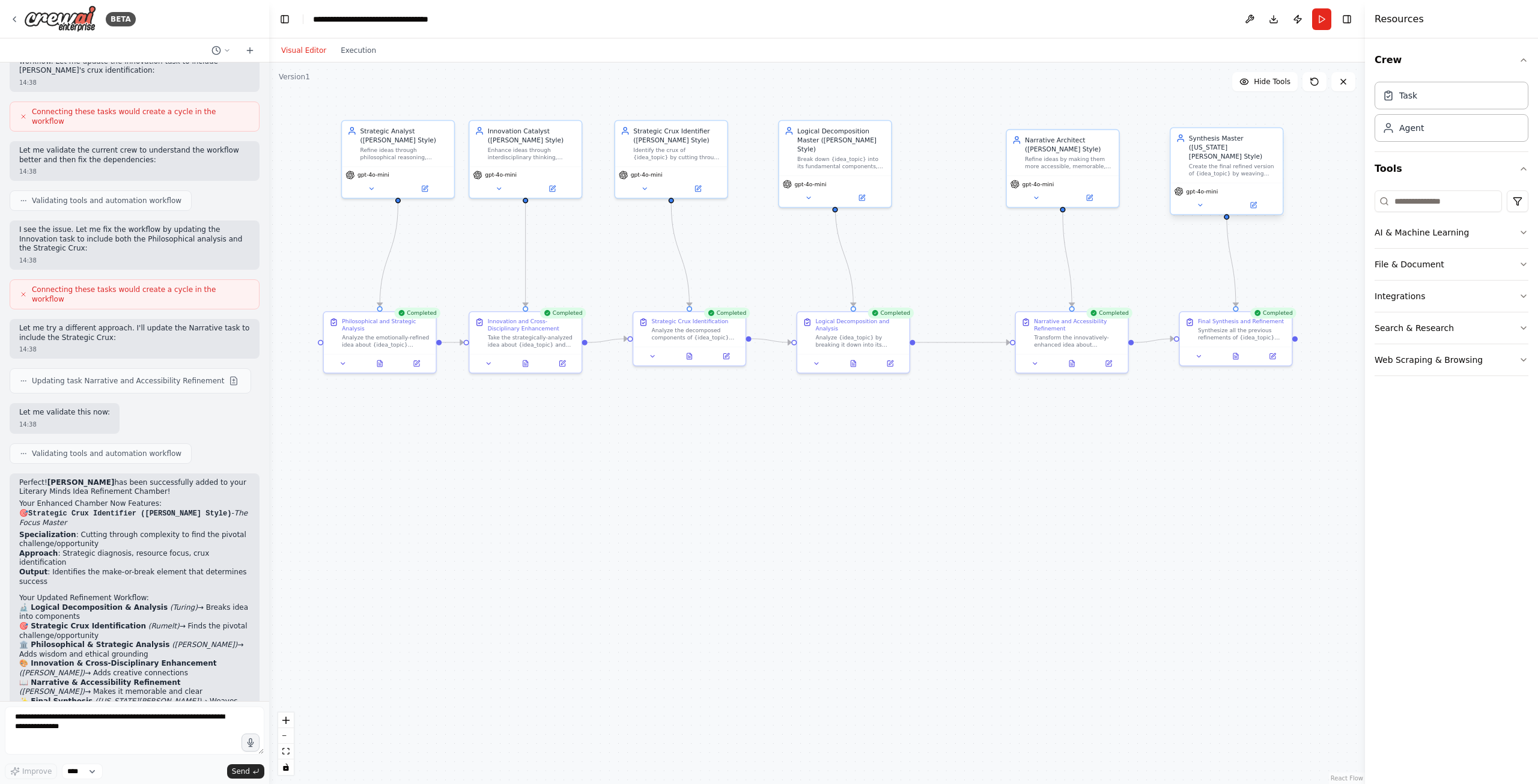
click at [1247, 151] on div "Synthesis Master ([US_STATE][PERSON_NAME] Style)" at bounding box center [1233, 147] width 88 height 27
click at [1273, 117] on icon at bounding box center [1273, 115] width 7 height 7
click at [1245, 114] on button "Confirm" at bounding box center [1239, 116] width 43 height 14
click at [1248, 332] on div "Synthesize all the previous refinements of {idea_topic} into a final, comprehen…" at bounding box center [1242, 332] width 88 height 14
click at [1280, 303] on button at bounding box center [1282, 299] width 16 height 16
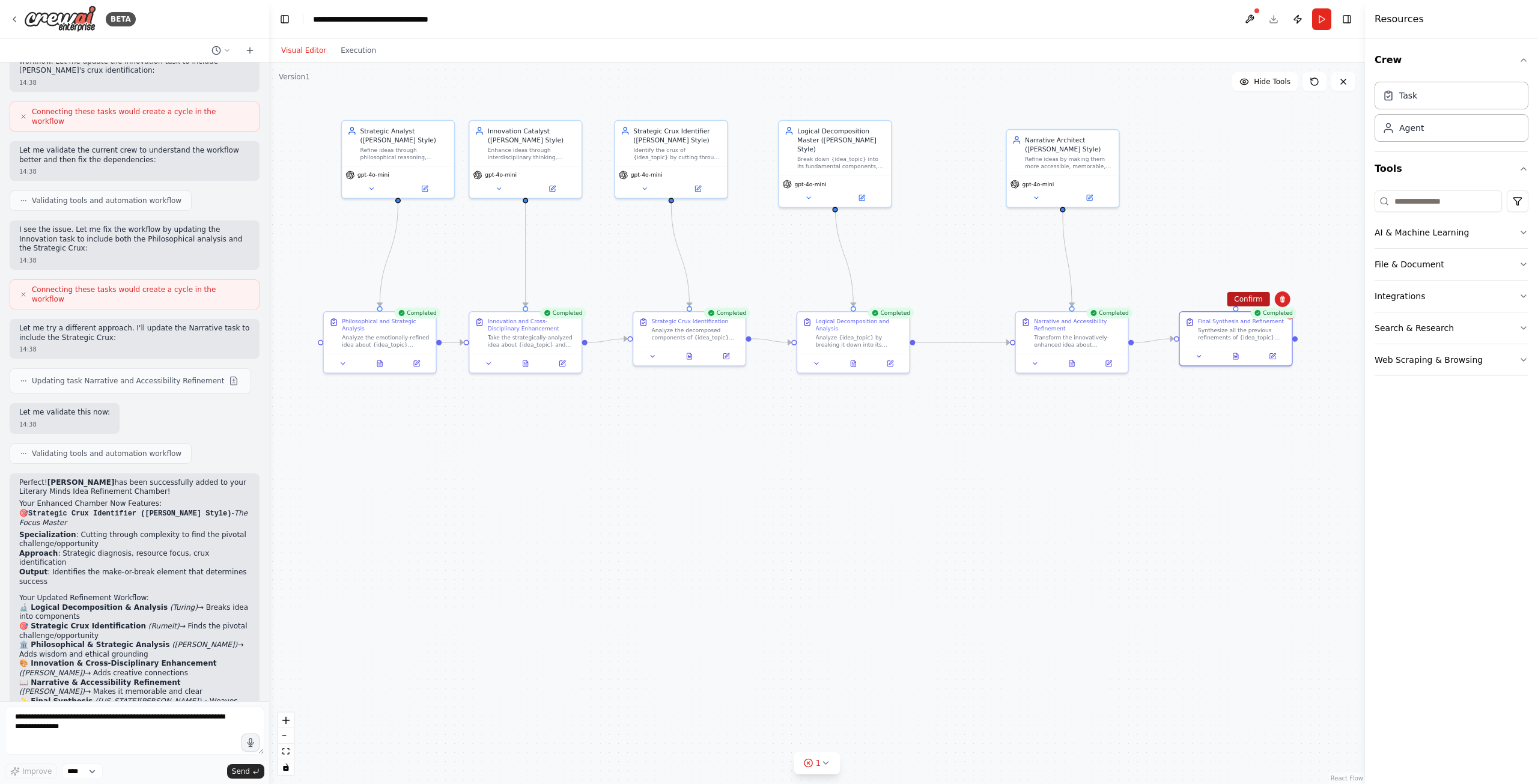
click at [1260, 299] on button "Confirm" at bounding box center [1248, 299] width 43 height 14
click at [345, 53] on button "Execution" at bounding box center [358, 51] width 50 height 14
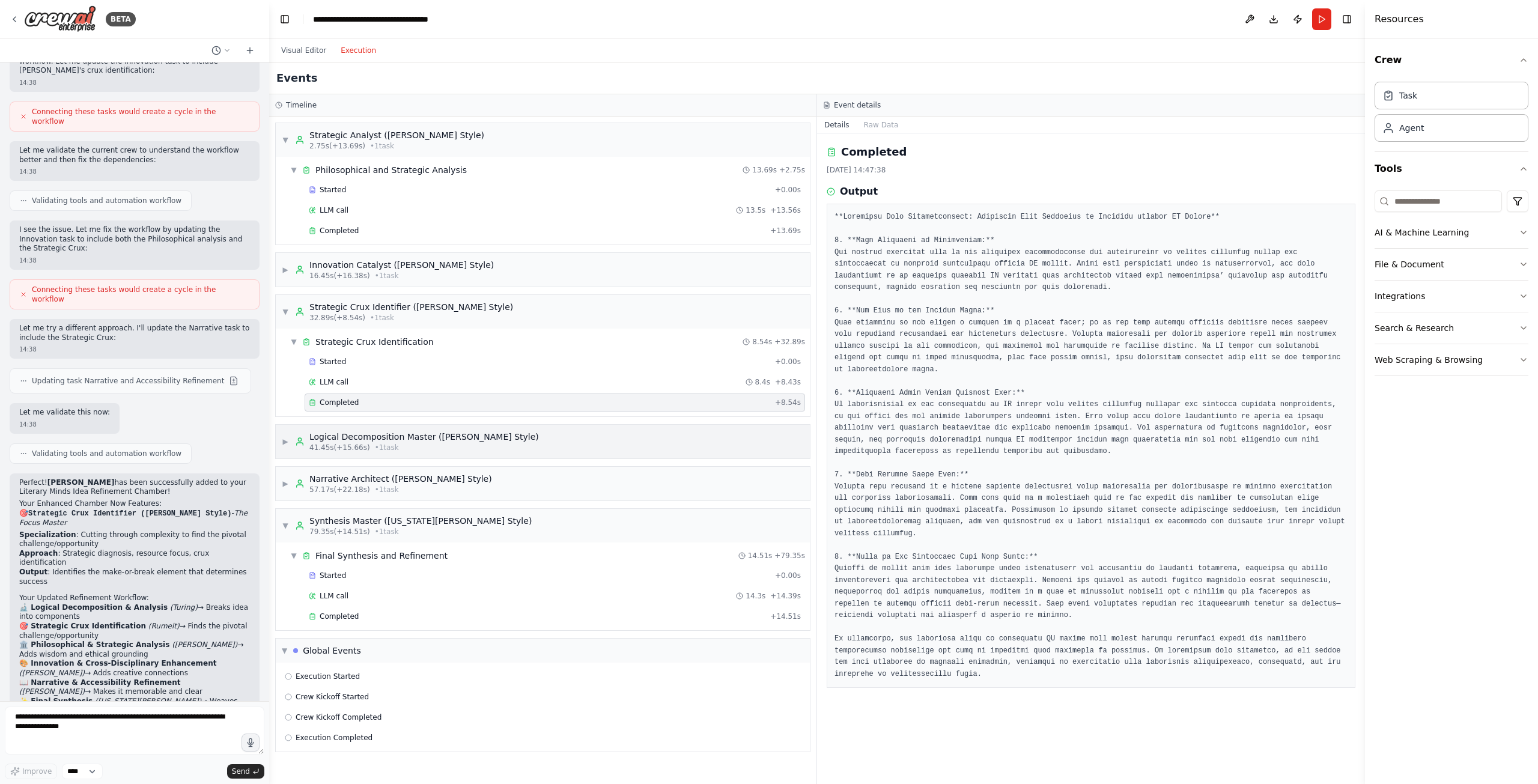
click at [285, 444] on span "▶" at bounding box center [285, 441] width 7 height 10
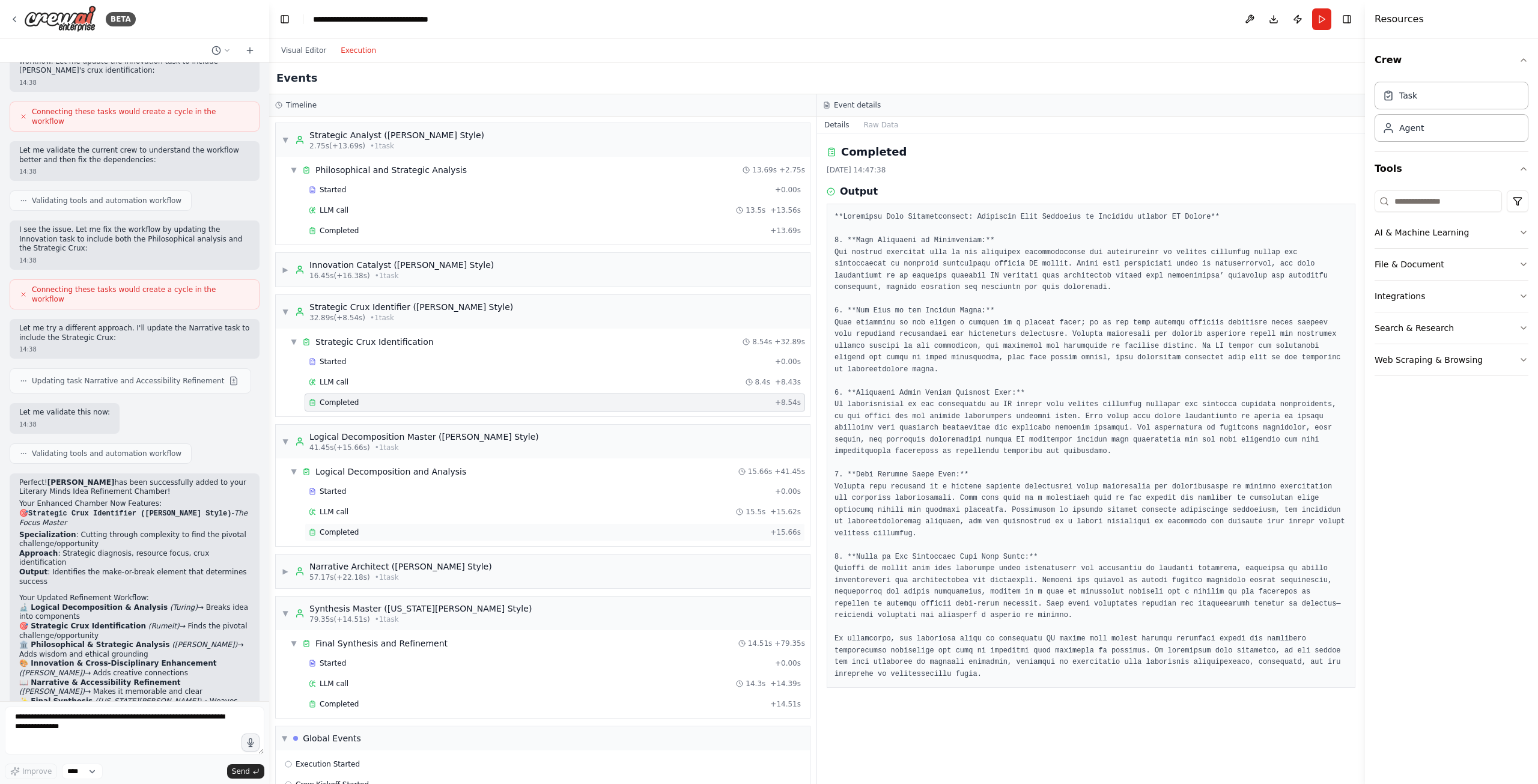
click at [340, 529] on span "Completed" at bounding box center [339, 532] width 39 height 10
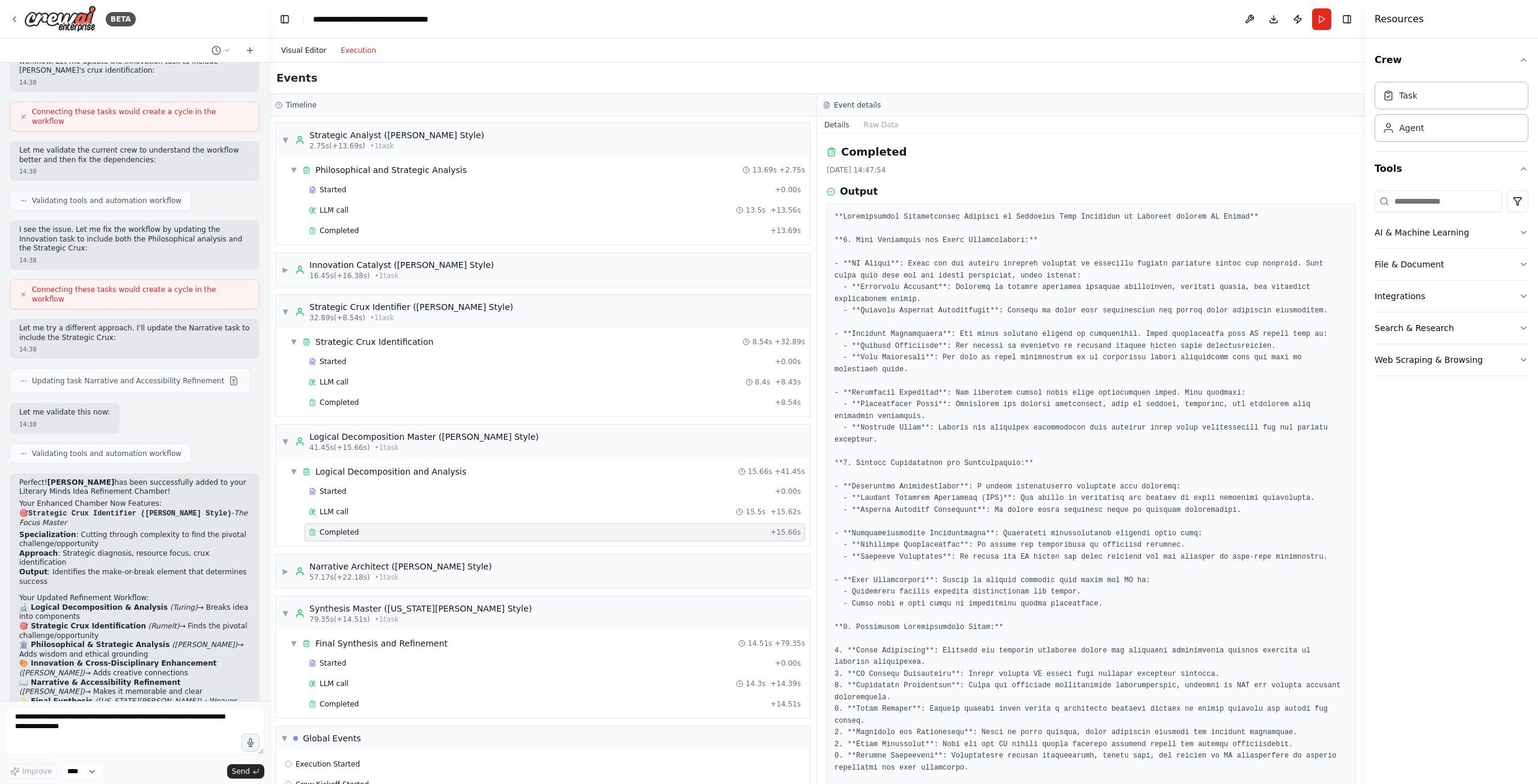
click at [307, 45] on button "Visual Editor" at bounding box center [304, 51] width 60 height 14
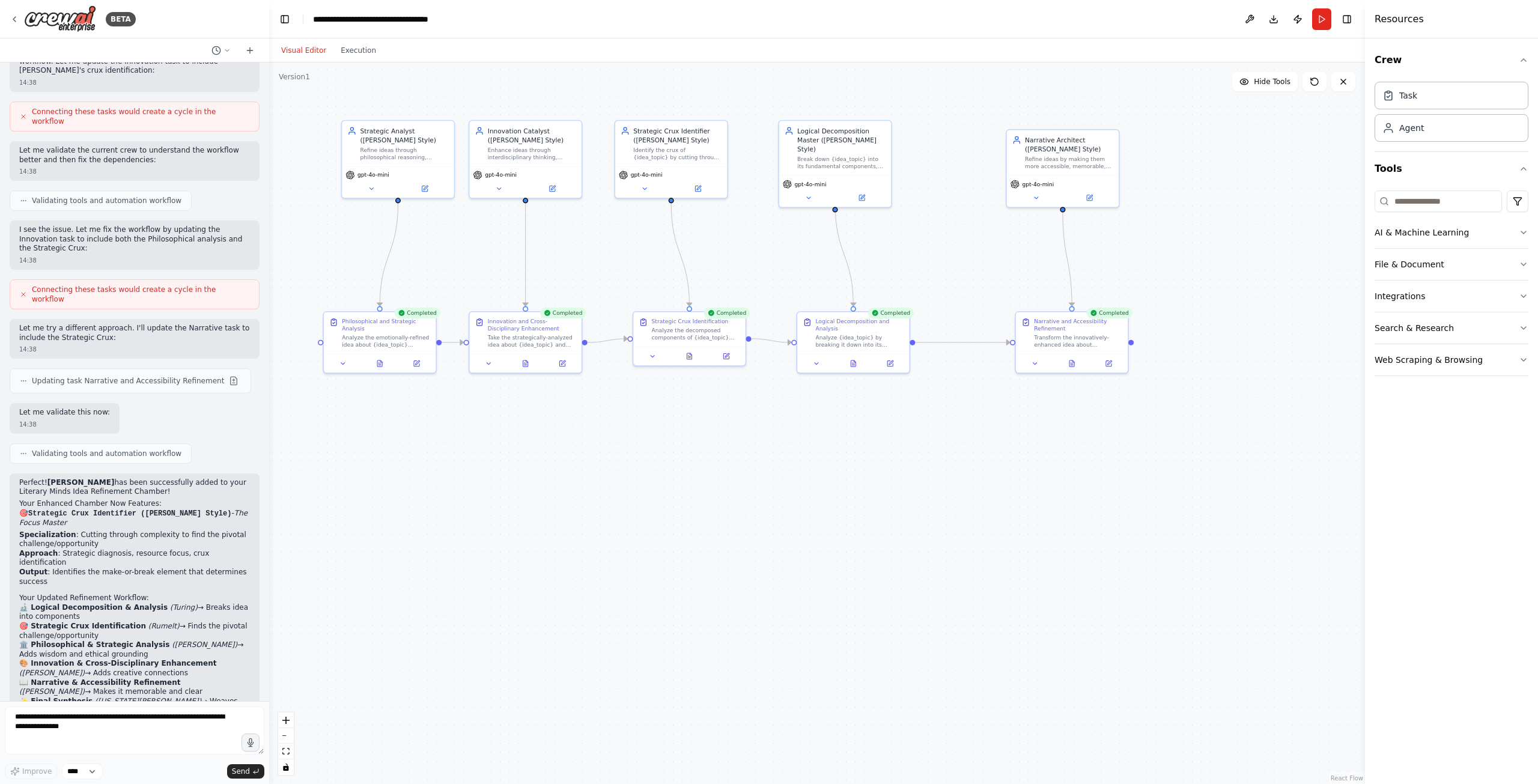
click at [1066, 119] on div ".deletable-edge-delete-btn { width: 20px; height: 20px; border: 0px solid #ffff…" at bounding box center [817, 423] width 1096 height 721
click at [362, 54] on button "Execution" at bounding box center [358, 51] width 50 height 14
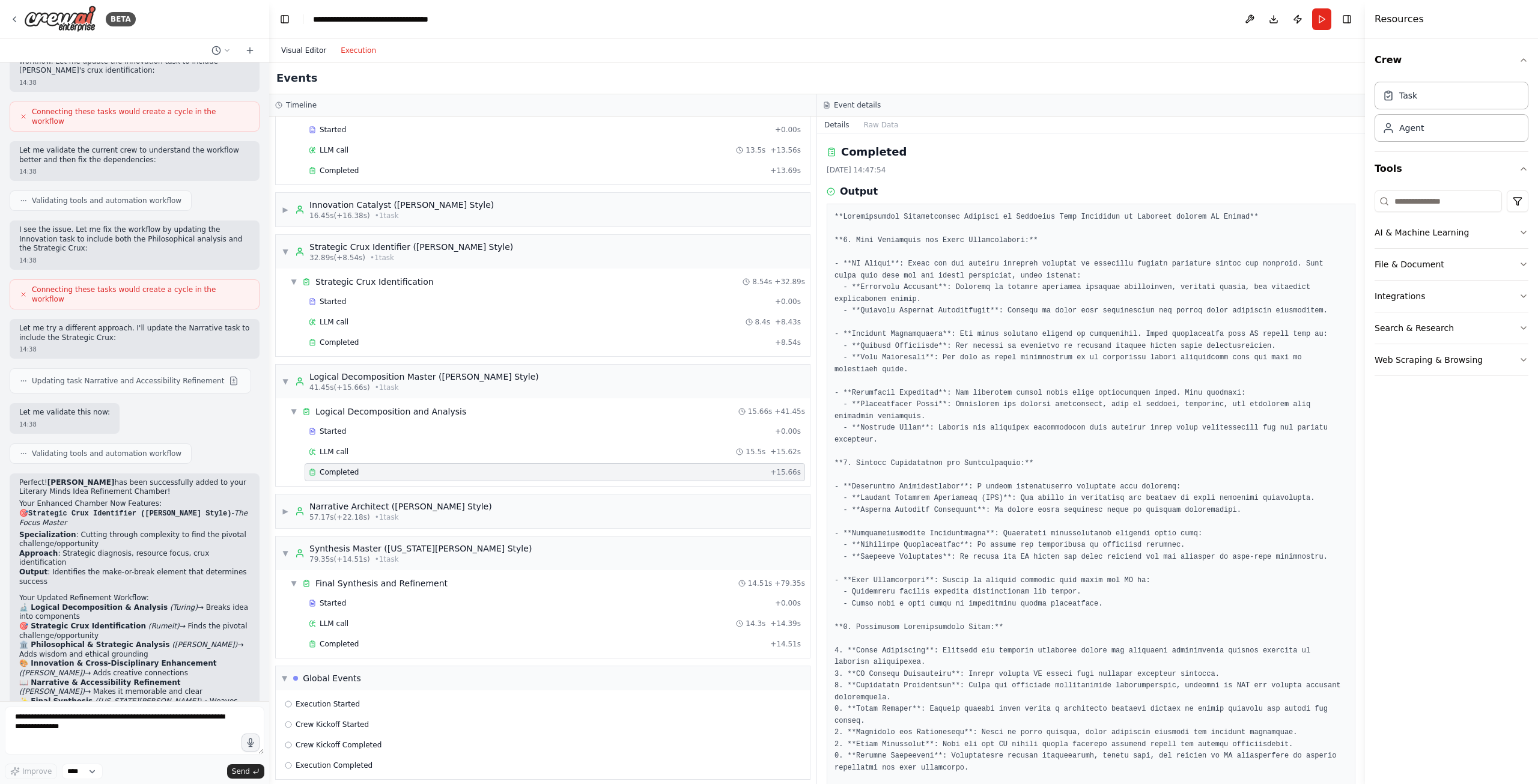
click at [305, 53] on button "Visual Editor" at bounding box center [304, 51] width 60 height 14
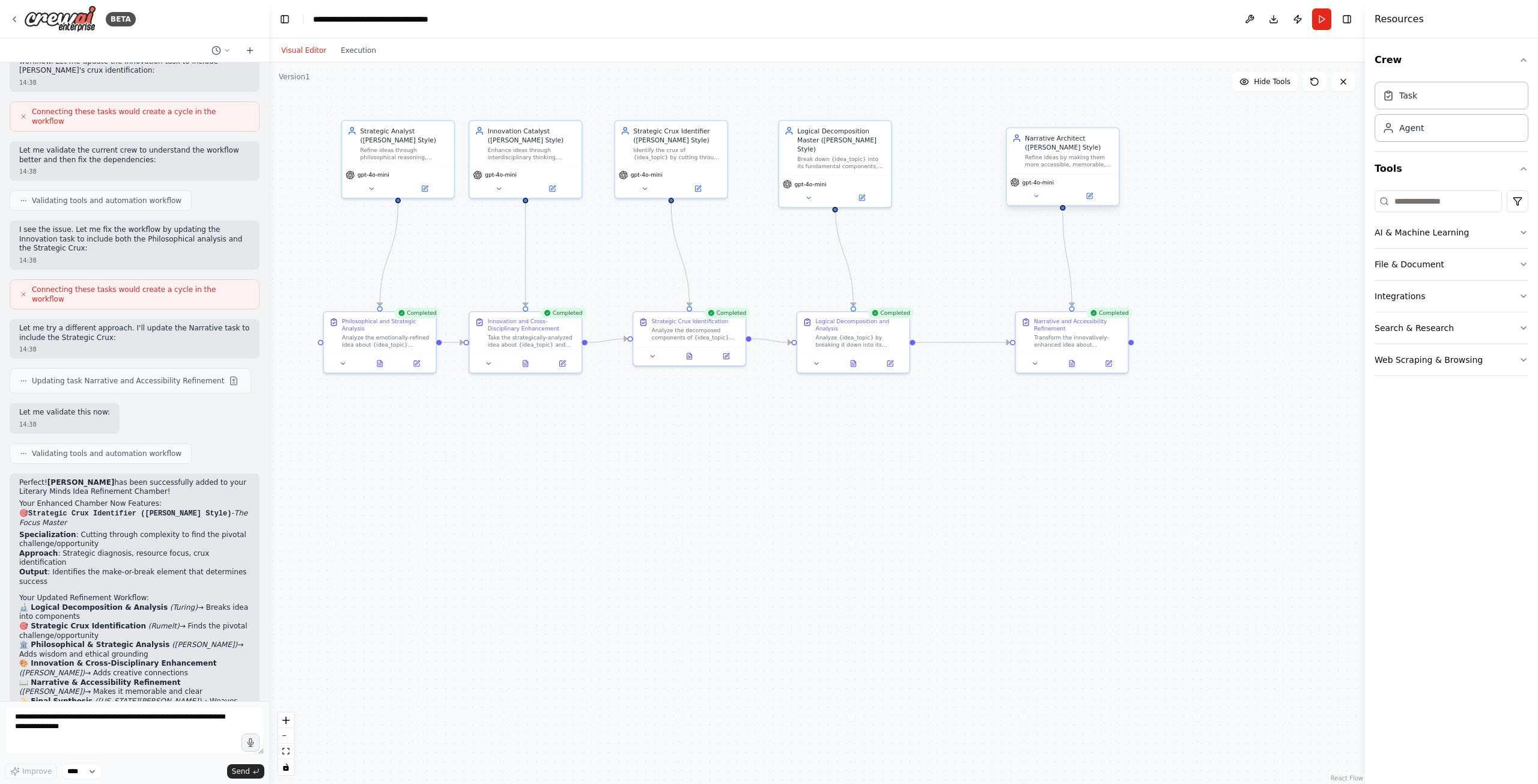
click at [1099, 143] on div "Narrative Architect ([PERSON_NAME] Style)" at bounding box center [1069, 143] width 88 height 18
click at [1114, 120] on button at bounding box center [1110, 116] width 16 height 16
click at [1077, 119] on button "Confirm" at bounding box center [1075, 116] width 43 height 14
click at [1175, 326] on div ".deletable-edge-delete-btn { width: 20px; height: 20px; border: 0px solid #ffff…" at bounding box center [817, 423] width 1096 height 721
click at [1129, 316] on div "Completed" at bounding box center [1109, 313] width 46 height 11
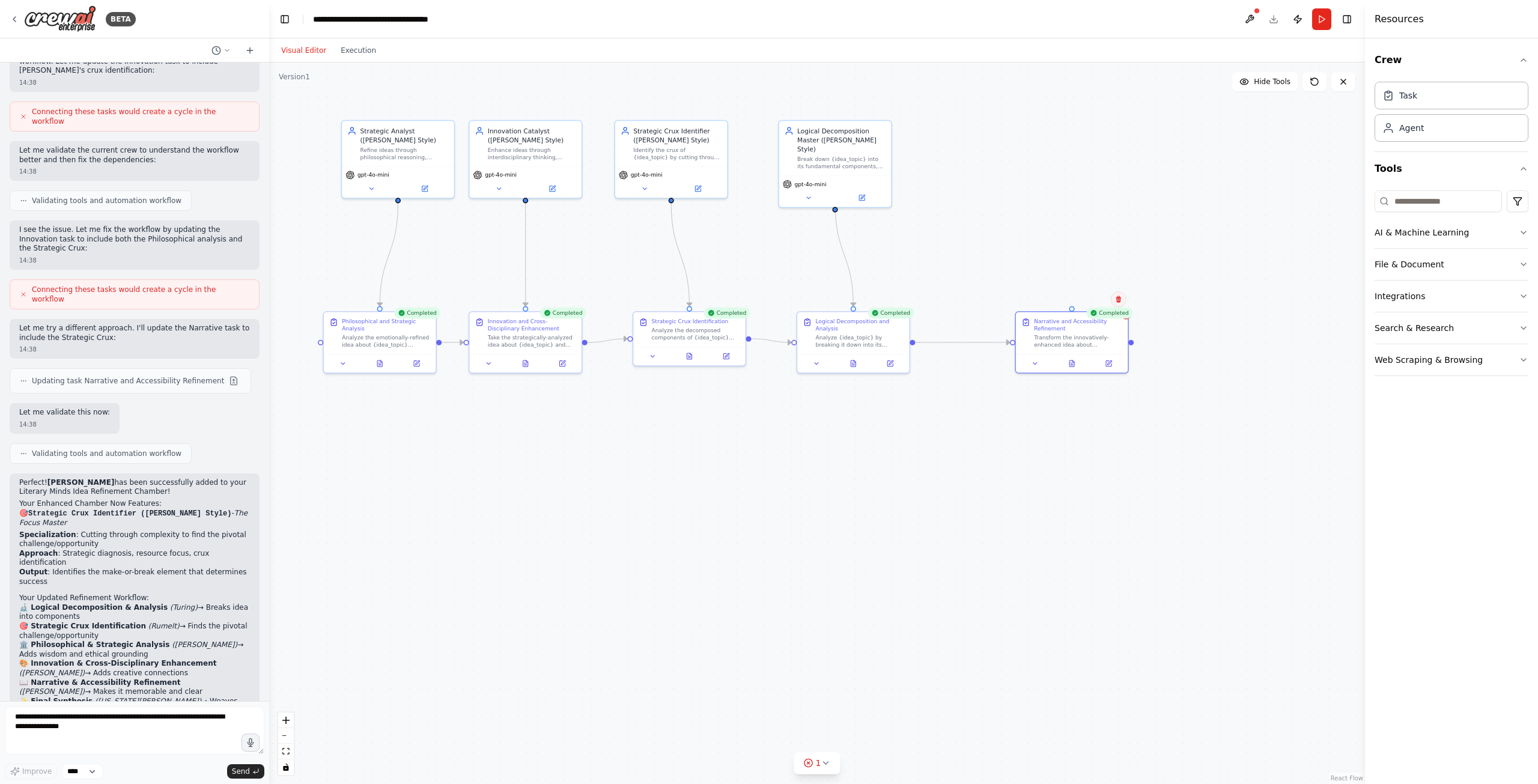
click at [1119, 301] on icon at bounding box center [1118, 299] width 7 height 7
click at [1083, 296] on button "Confirm" at bounding box center [1085, 299] width 43 height 14
click at [112, 732] on textarea "**********" at bounding box center [134, 730] width 259 height 48
type textarea "**********"
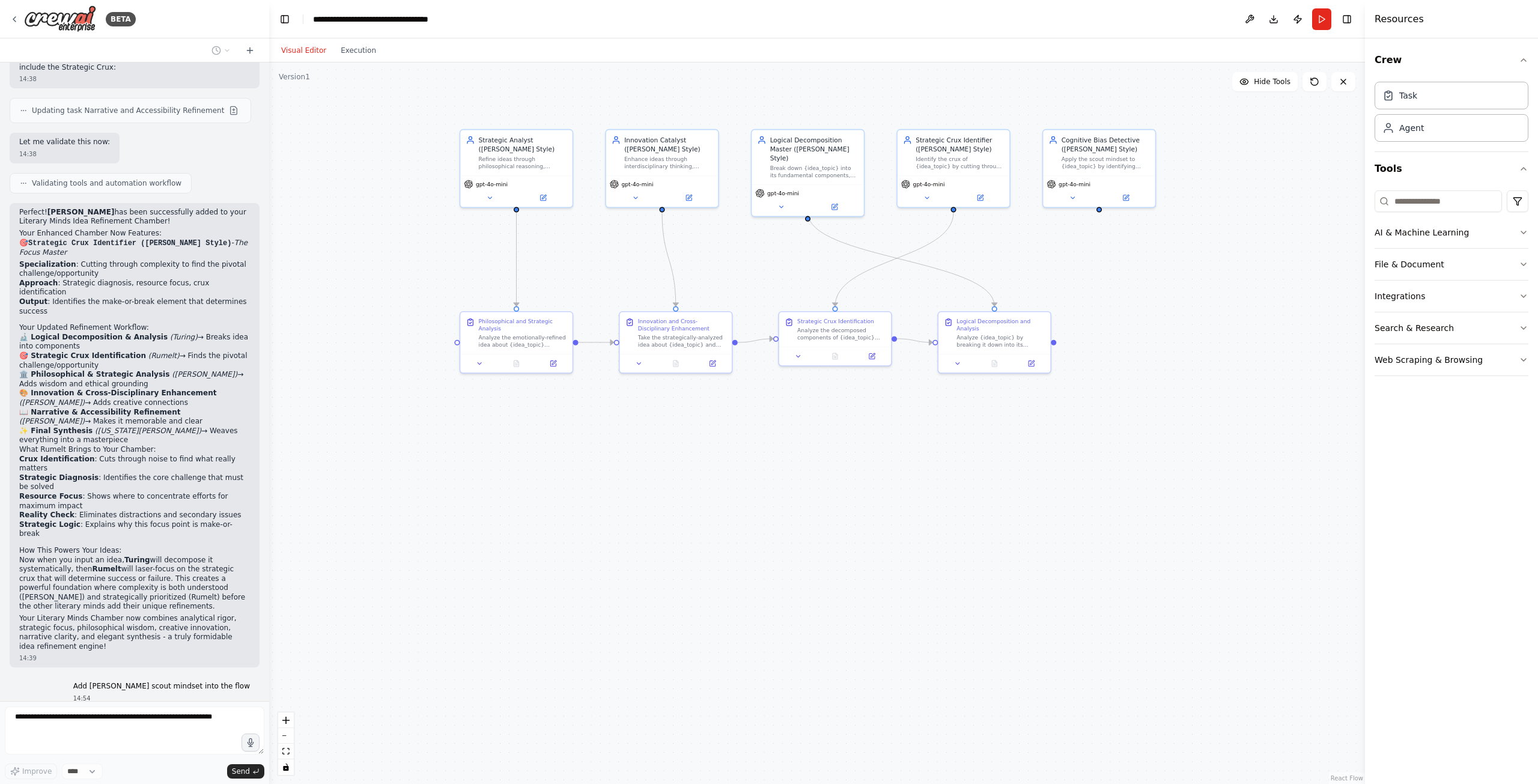
scroll to position [3144, 0]
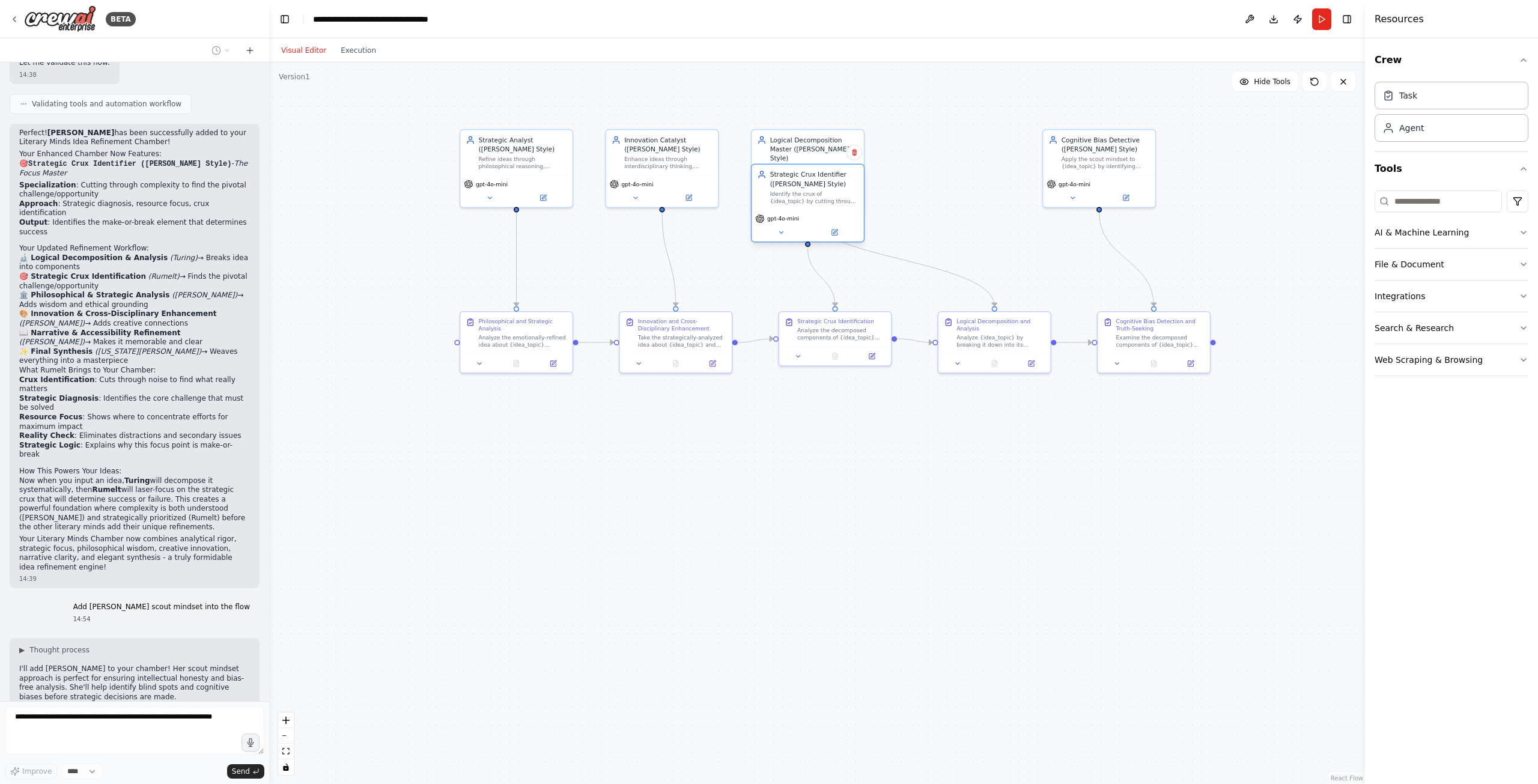
drag, startPoint x: 942, startPoint y: 152, endPoint x: 779, endPoint y: 194, distance: 168.3
click at [779, 194] on div "Strategic Crux Identifier (Richard Rumelt Style) Identify the crux of {idea_top…" at bounding box center [814, 187] width 88 height 35
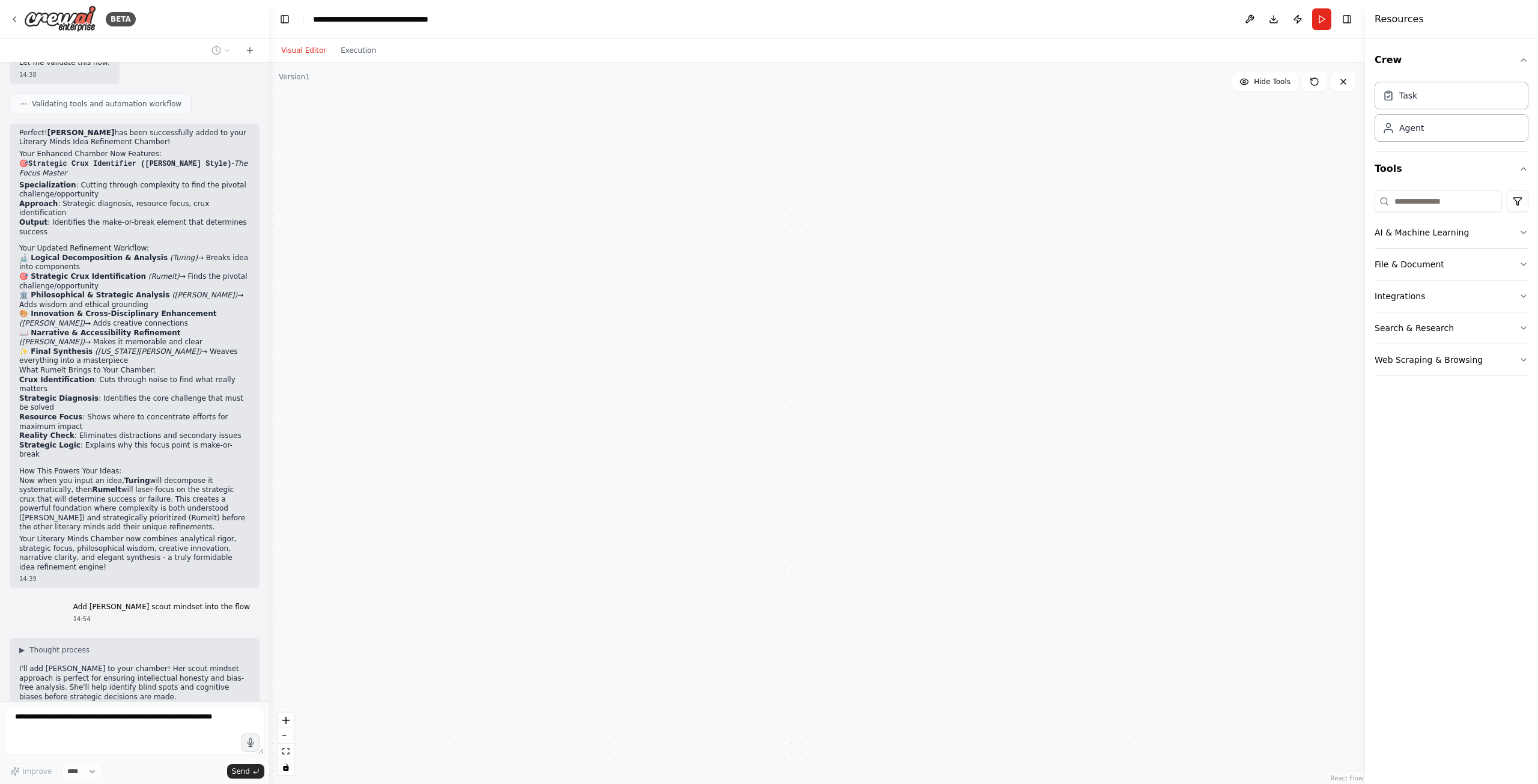
scroll to position [3224, 0]
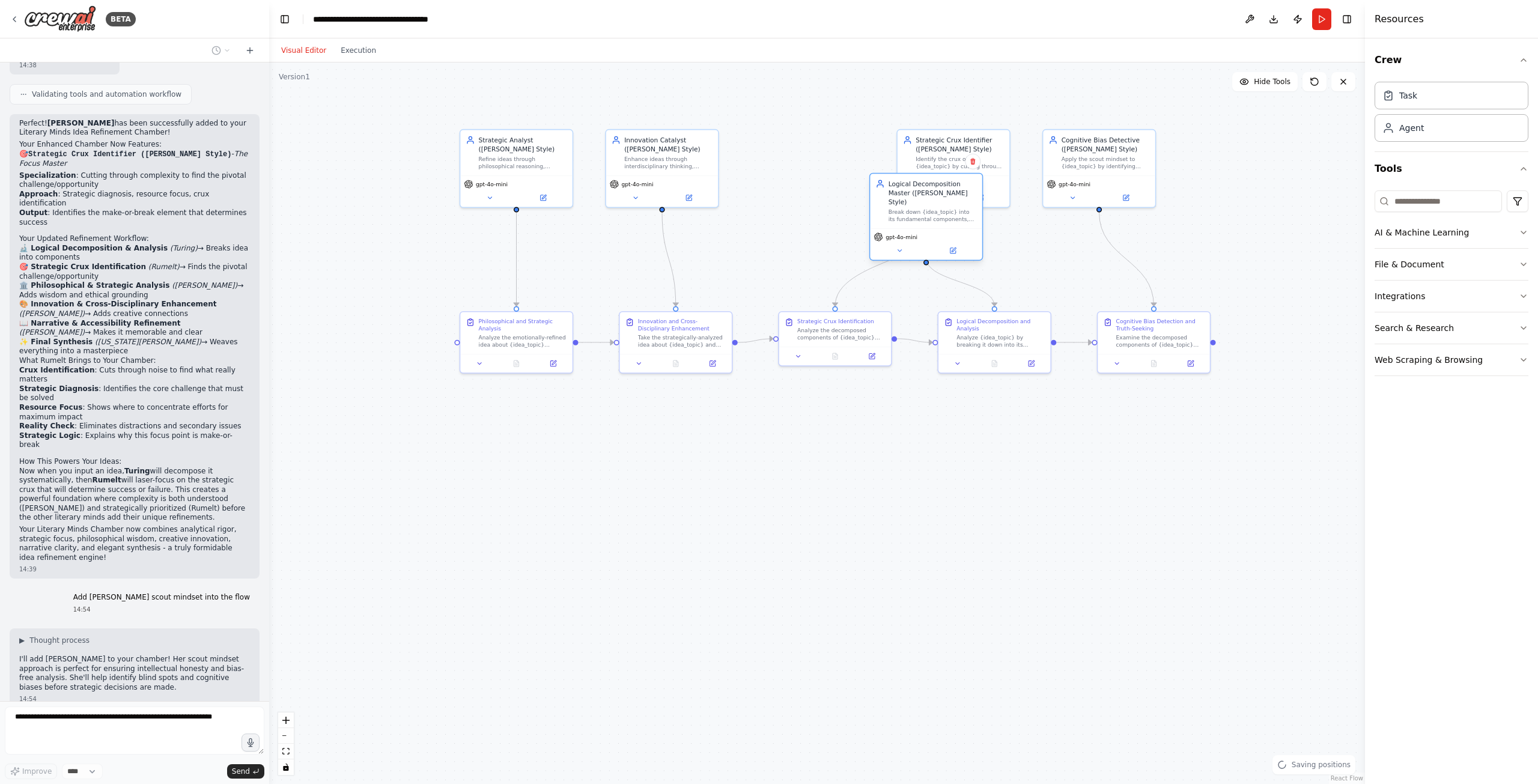
drag, startPoint x: 796, startPoint y: 144, endPoint x: 953, endPoint y: 208, distance: 169.5
click at [952, 206] on div "Logical Decomposition Master ([PERSON_NAME] Style)" at bounding box center [933, 193] width 88 height 27
drag, startPoint x: 945, startPoint y: 143, endPoint x: 799, endPoint y: 154, distance: 146.4
click at [806, 154] on div "Strategic Crux Identifier ([PERSON_NAME] Style)" at bounding box center [832, 152] width 88 height 18
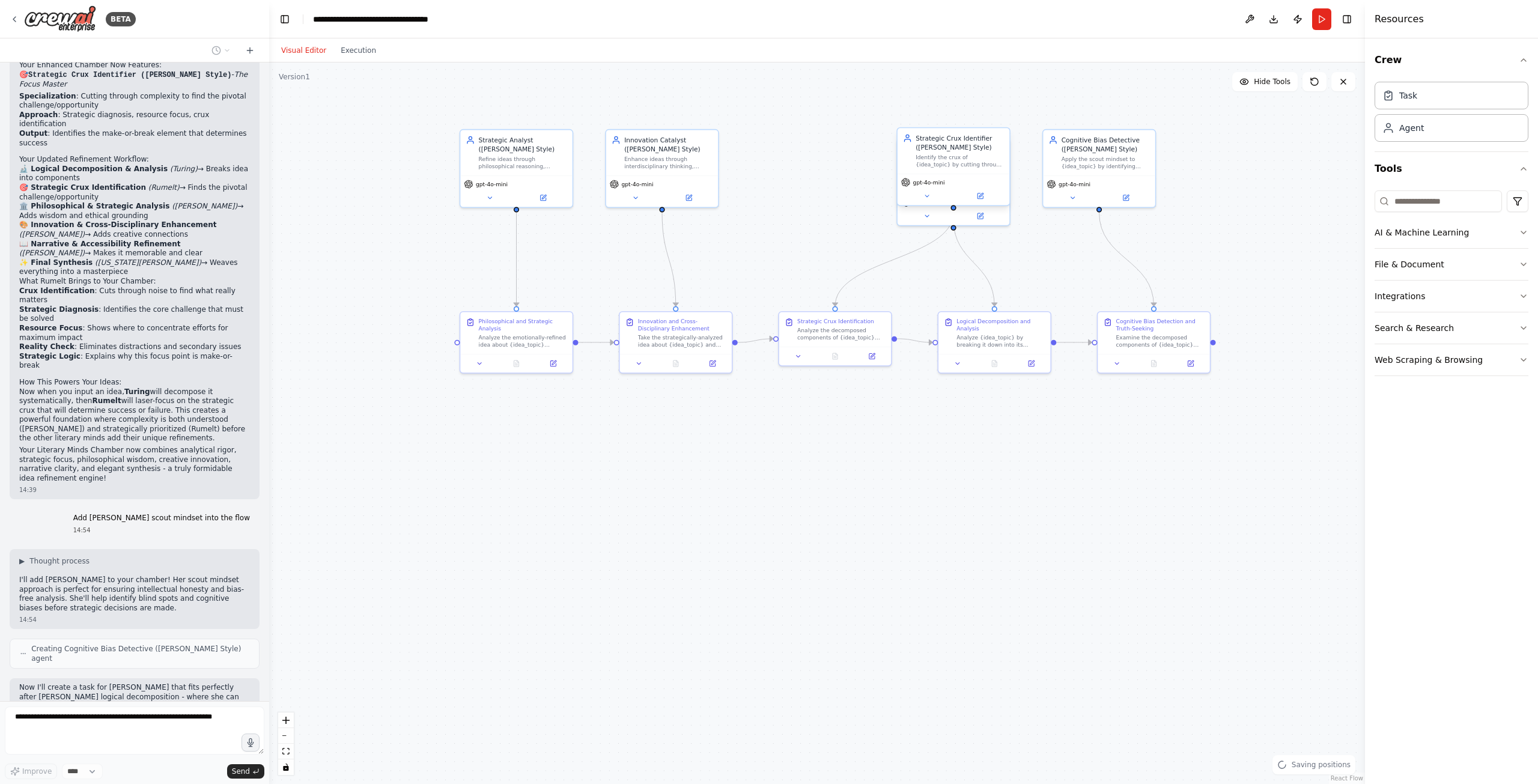
drag, startPoint x: 941, startPoint y: 211, endPoint x: 936, endPoint y: 148, distance: 63.2
click at [936, 148] on div "Strategic Analyst (Marcus Aurelius Style) Refine ideas through philosophical re…" at bounding box center [829, 357] width 830 height 547
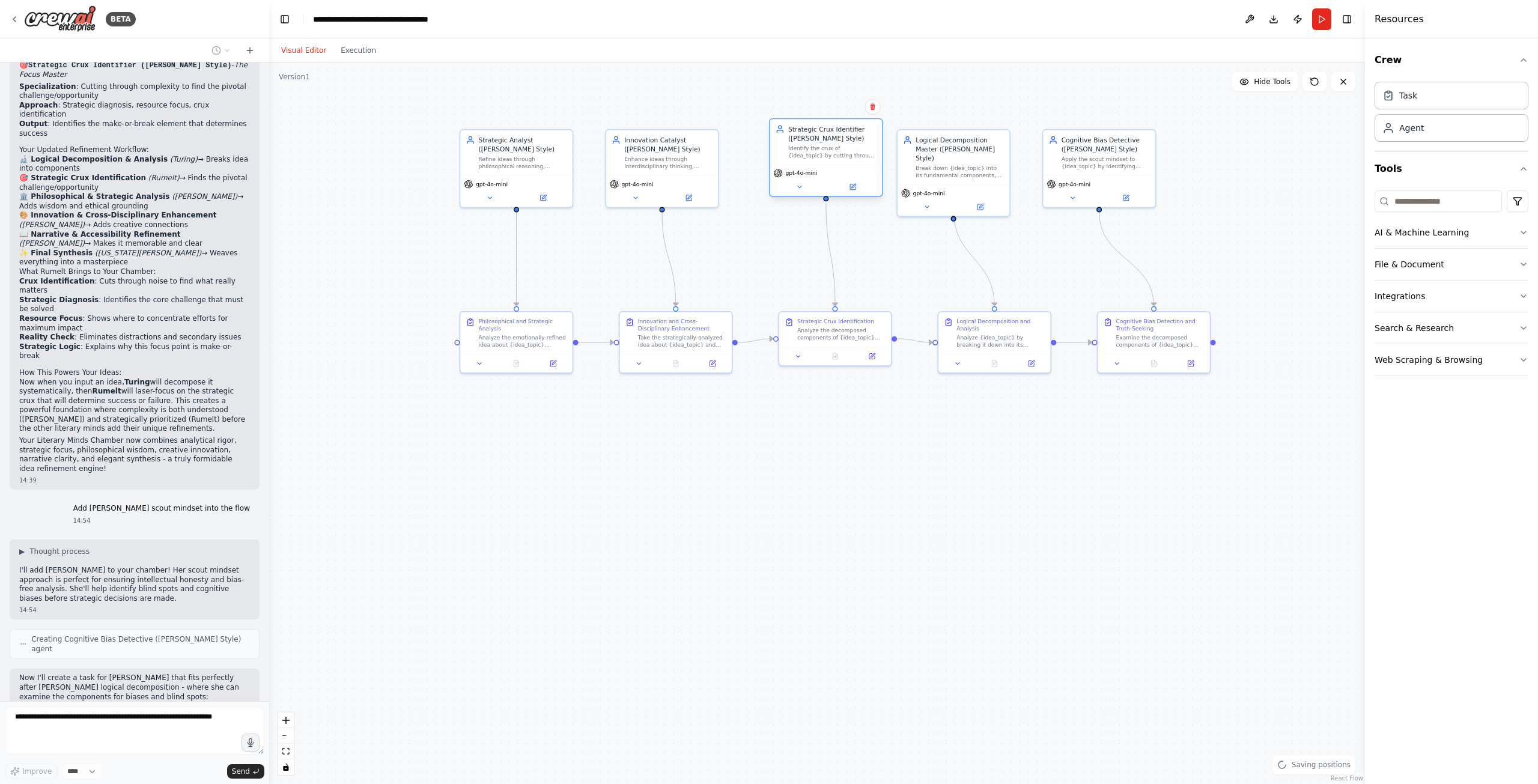
drag, startPoint x: 934, startPoint y: 150, endPoint x: 804, endPoint y: 145, distance: 130.1
click at [804, 145] on div "Strategic Crux Identifier (Richard Rumelt Style) Identify the crux of {idea_top…" at bounding box center [832, 142] width 88 height 35
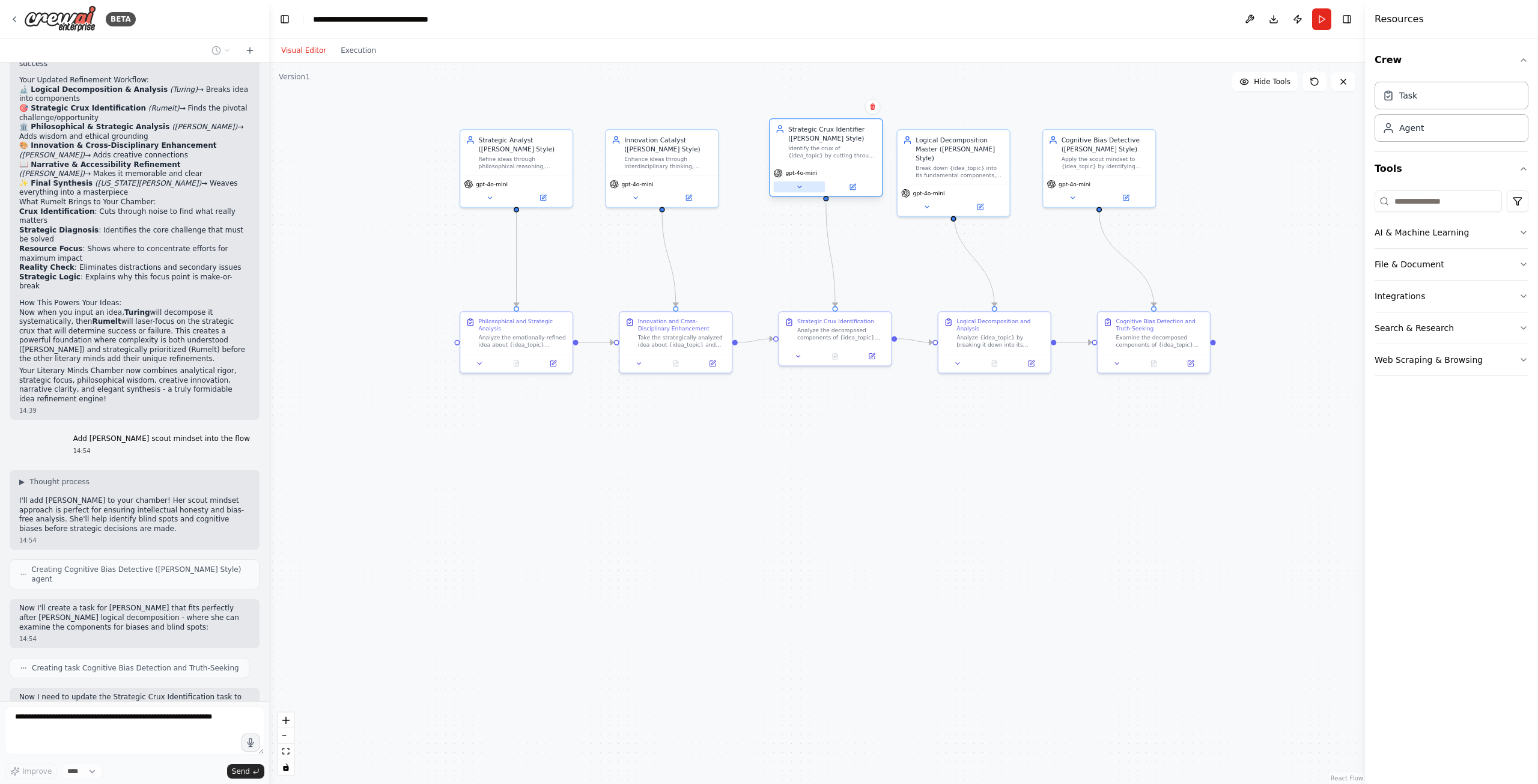
scroll to position [3392, 0]
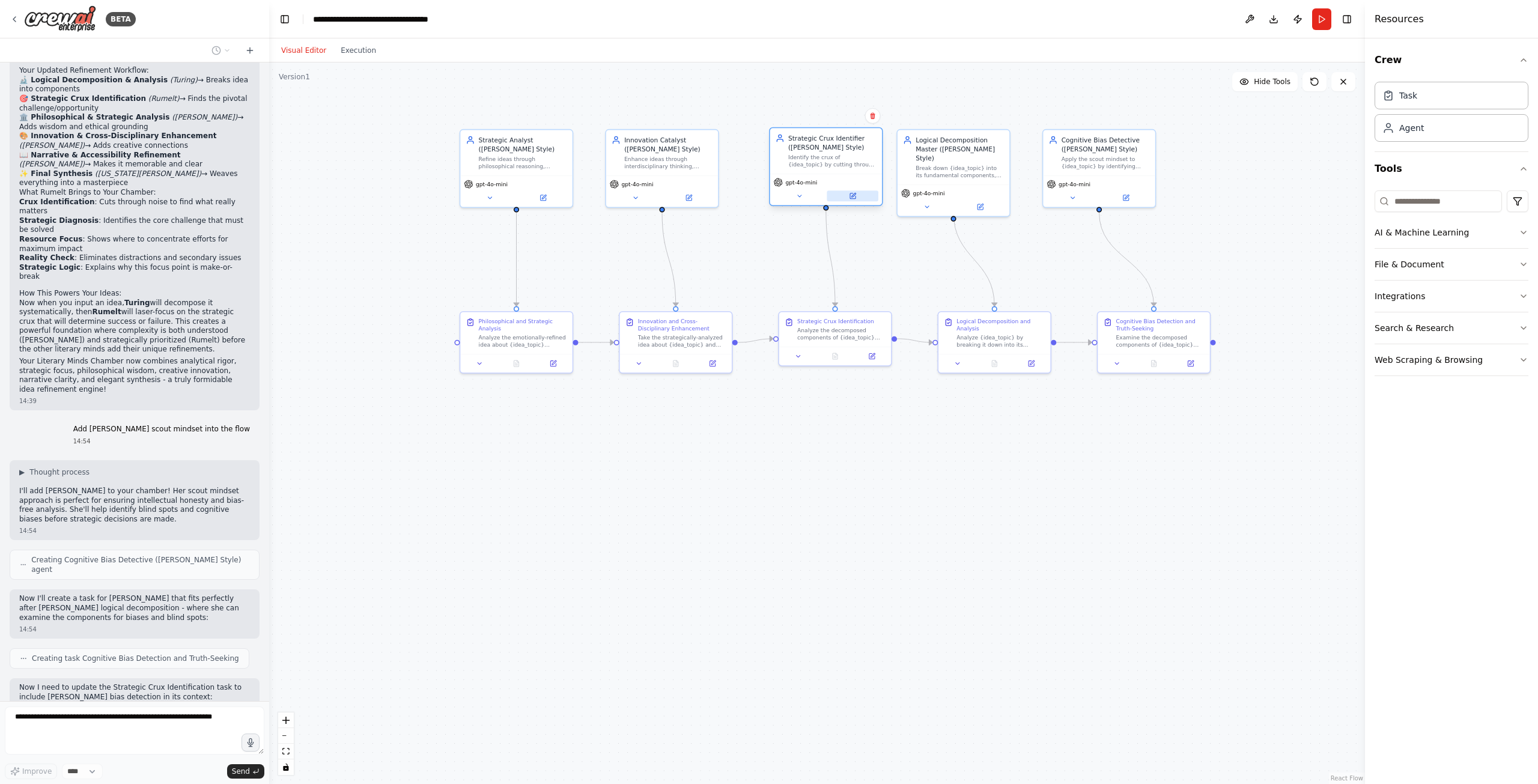
drag, startPoint x: 965, startPoint y: 191, endPoint x: 840, endPoint y: 191, distance: 125.0
click at [840, 191] on button at bounding box center [852, 196] width 52 height 11
drag, startPoint x: 959, startPoint y: 171, endPoint x: 976, endPoint y: 215, distance: 47.2
click at [976, 215] on div "Logical Decomposition Master (Alan Turing Style) Break down {idea_topic} into i…" at bounding box center [963, 192] width 112 height 54
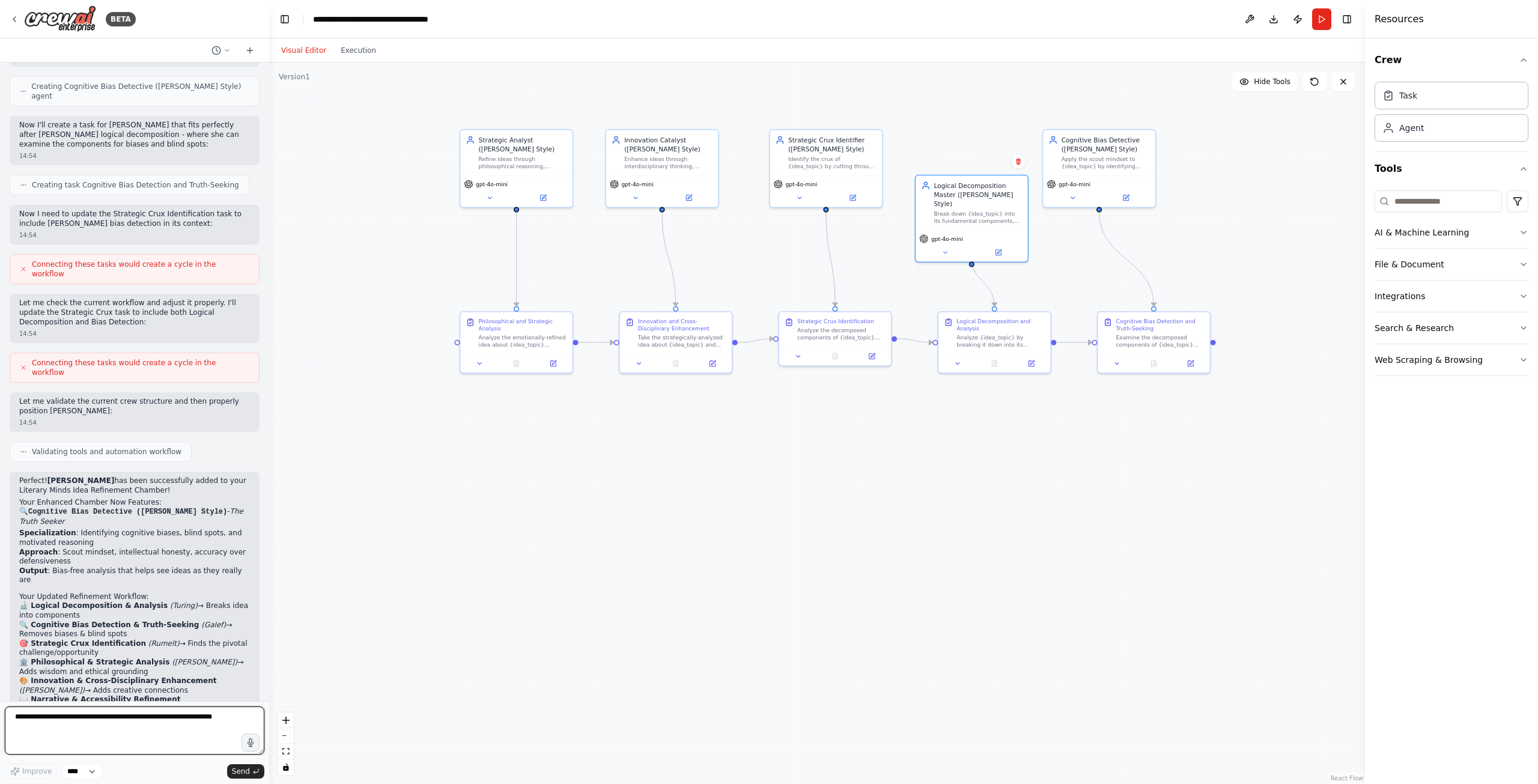
scroll to position [3875, 0]
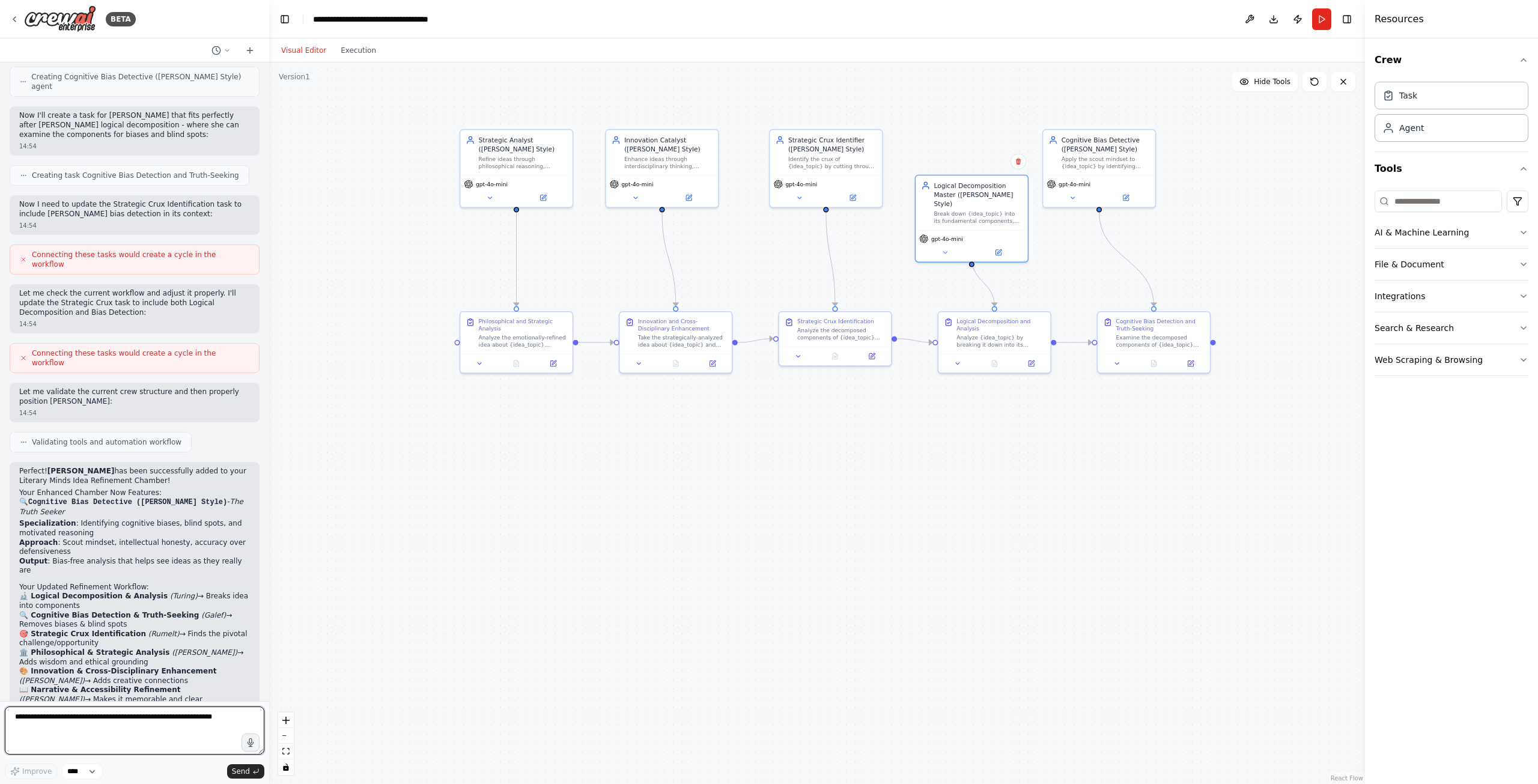
click at [95, 720] on textarea at bounding box center [134, 730] width 259 height 48
type textarea "**********"
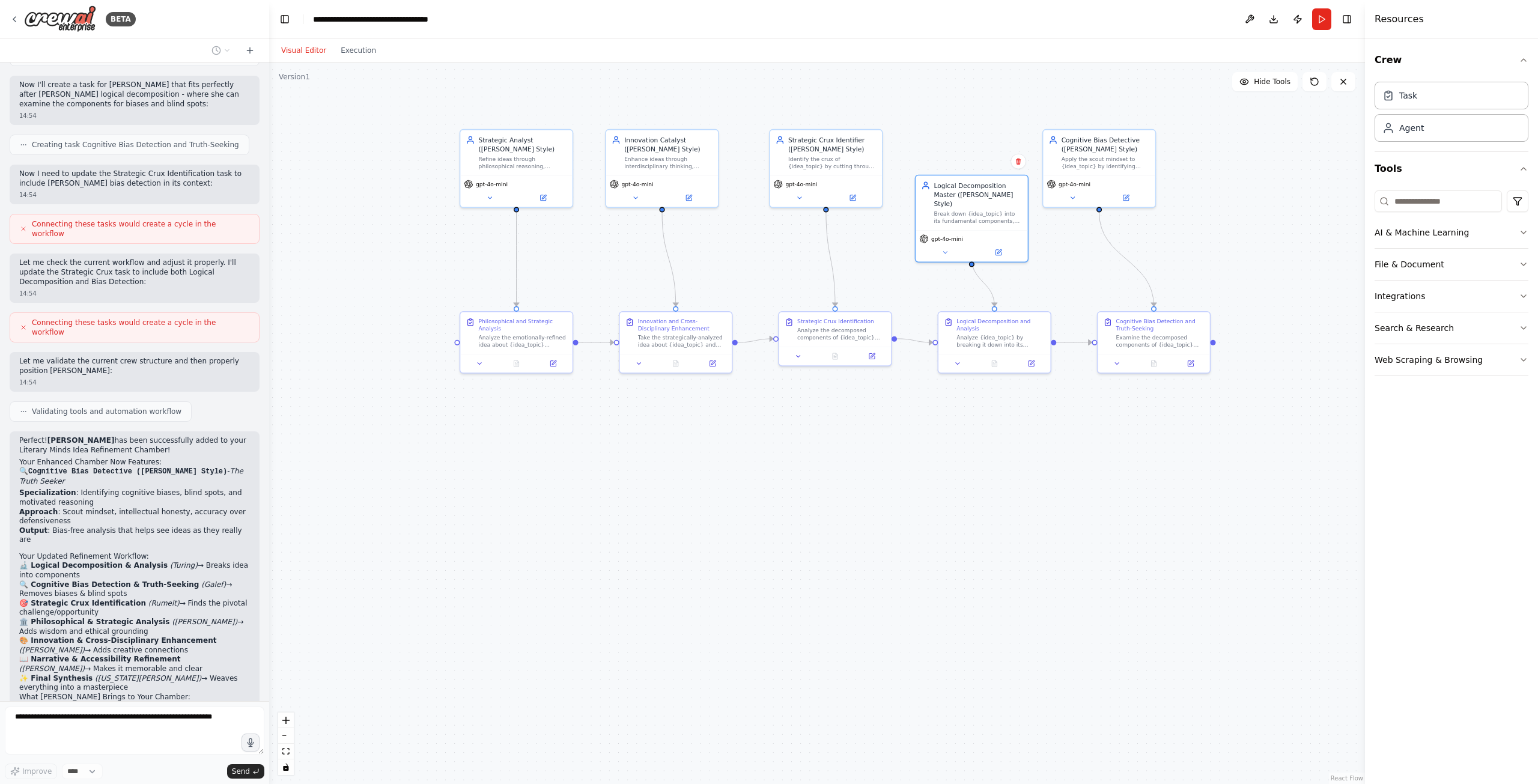
scroll to position [3947, 0]
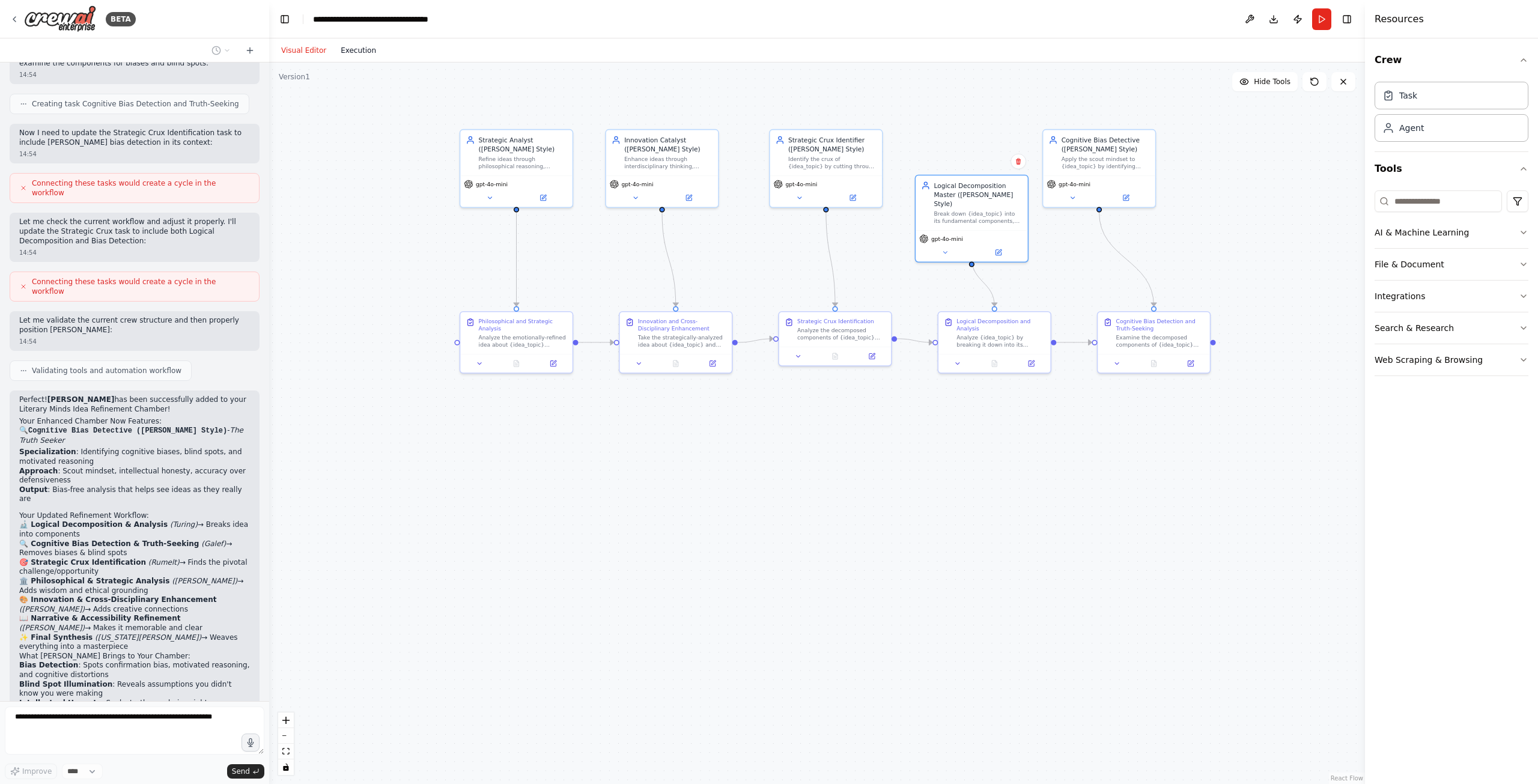
click at [356, 53] on button "Execution" at bounding box center [358, 51] width 50 height 14
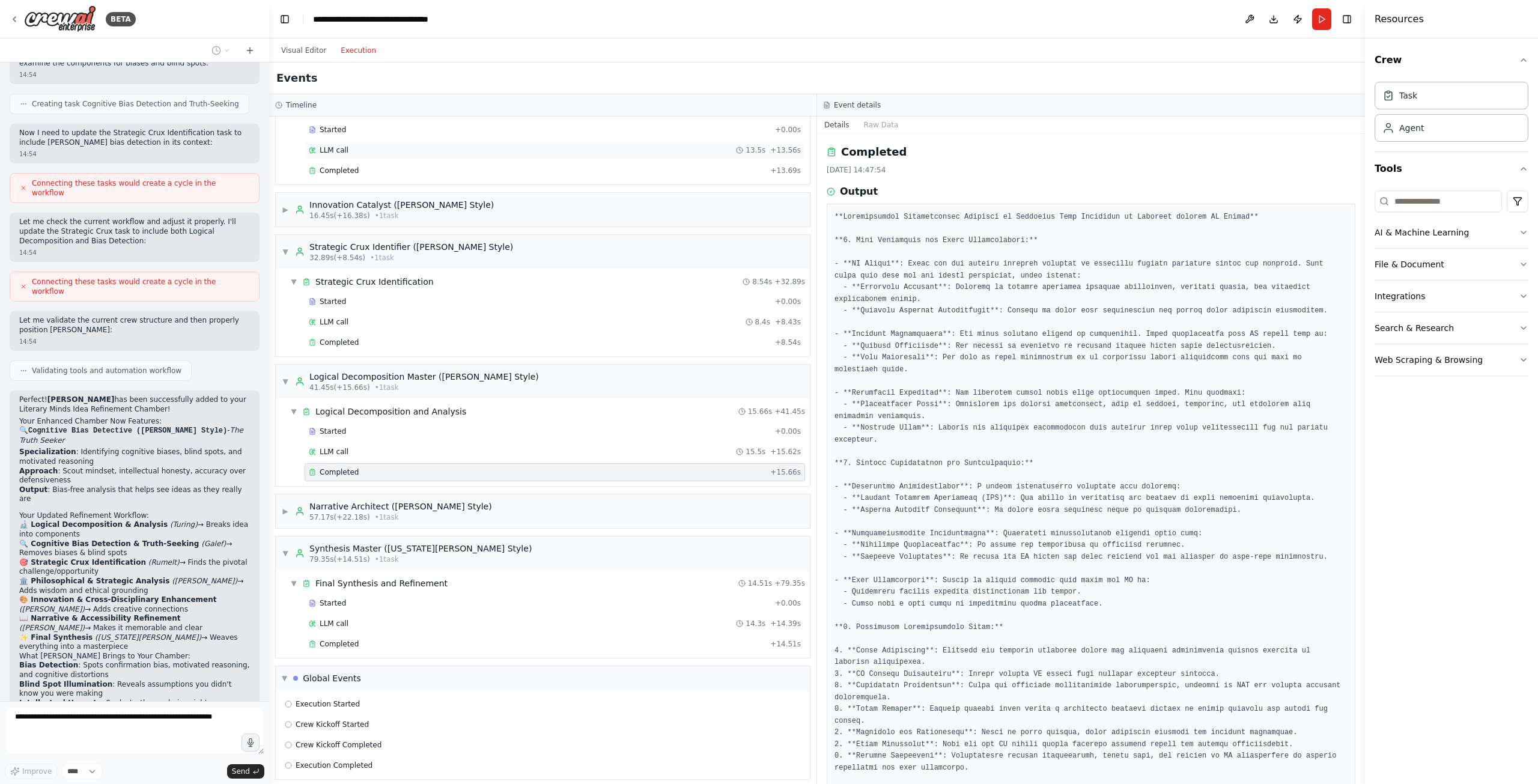
scroll to position [0, 0]
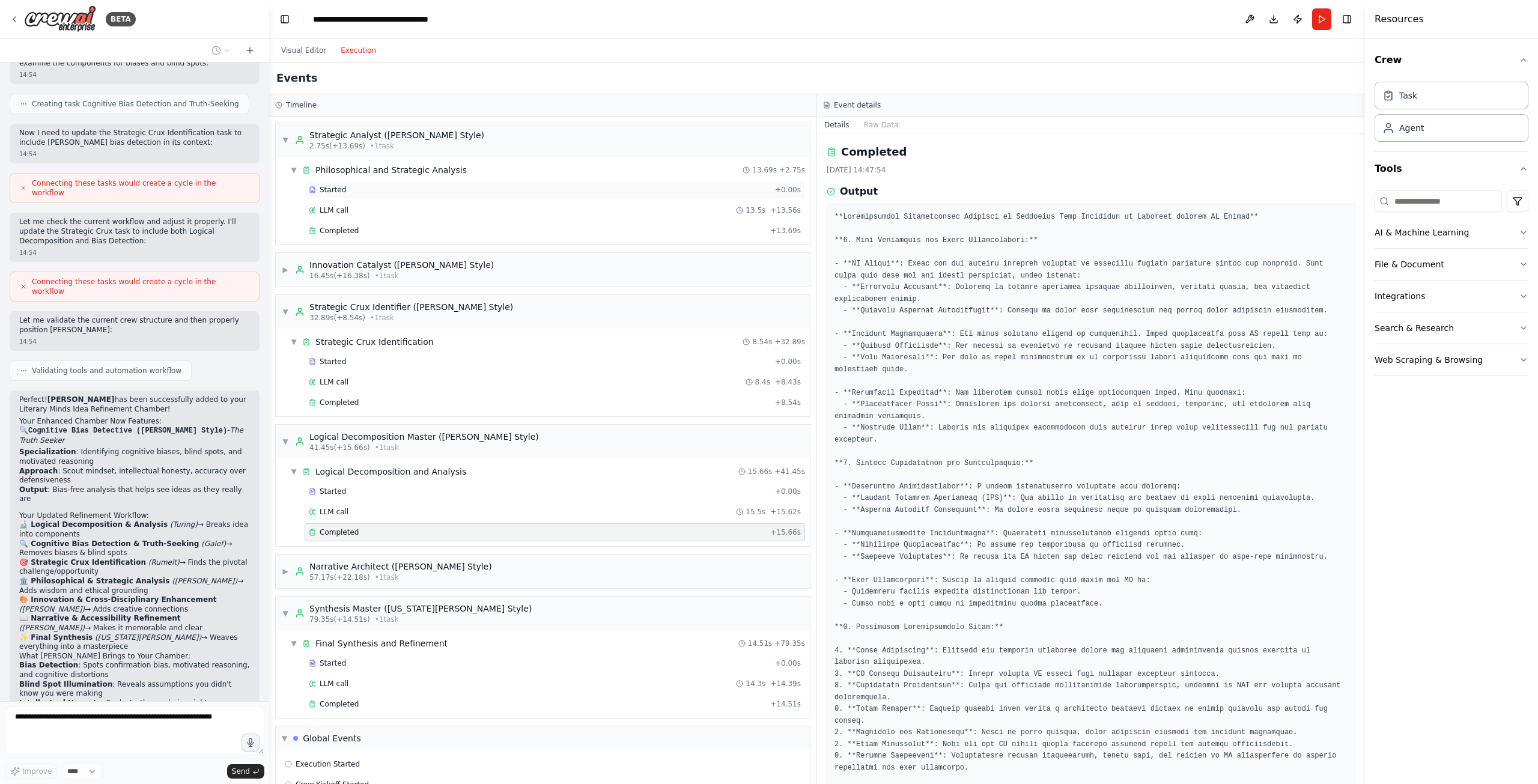
click at [344, 185] on div "Started" at bounding box center [539, 189] width 461 height 10
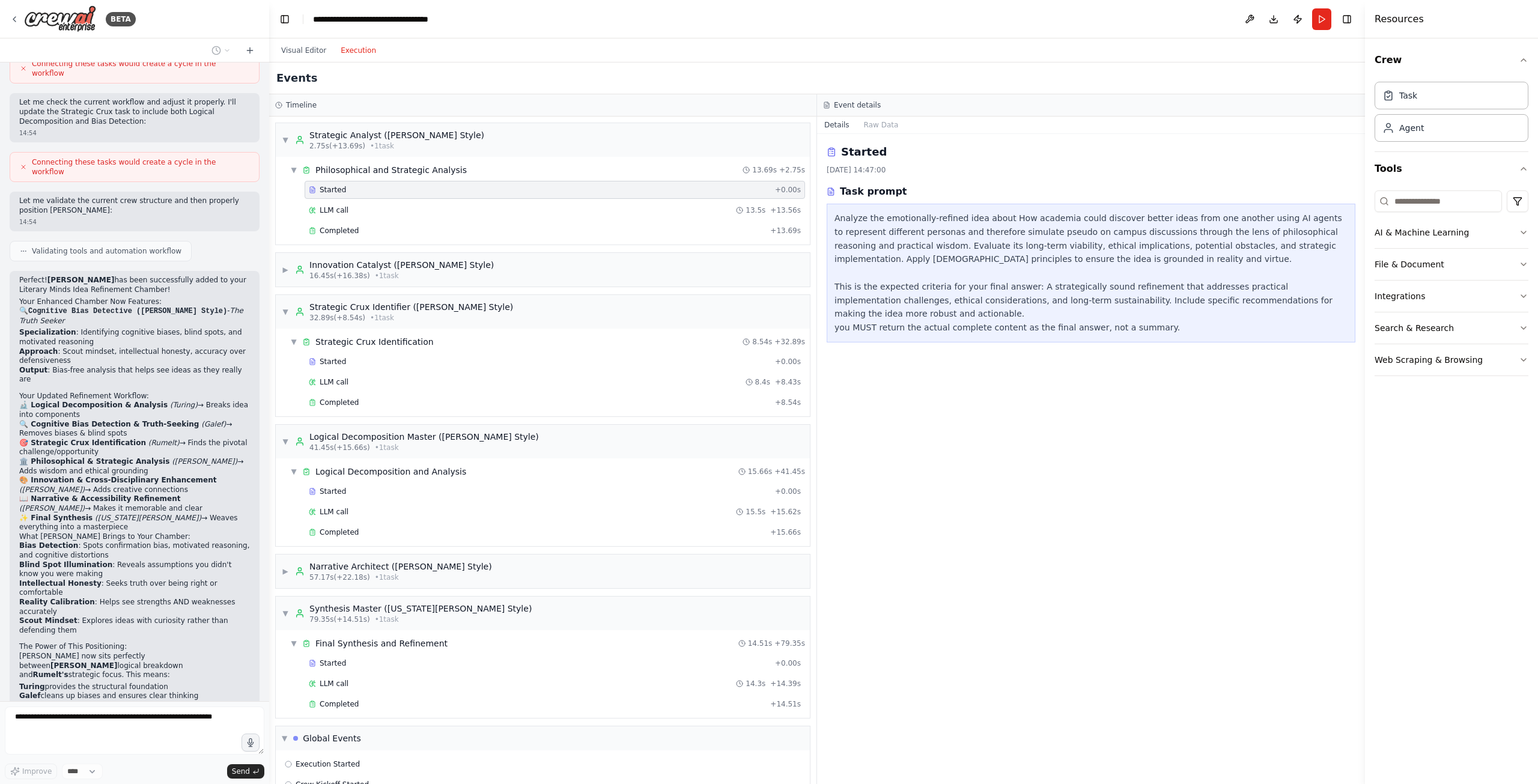
scroll to position [4076, 0]
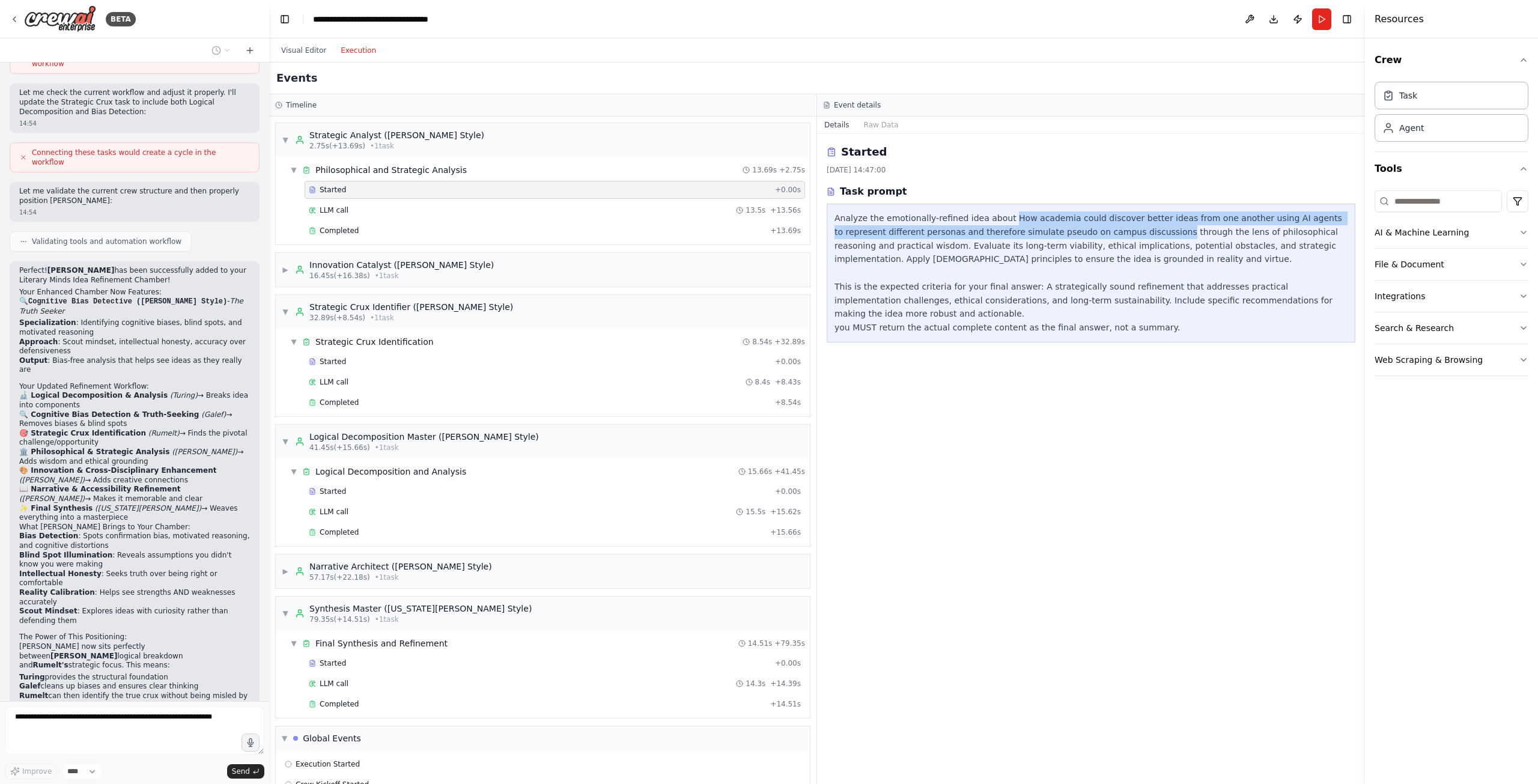
drag, startPoint x: 997, startPoint y: 216, endPoint x: 1105, endPoint y: 231, distance: 109.0
click at [1105, 231] on div "Analyze the emotionally-refined idea about How academia could discover better i…" at bounding box center [1090, 273] width 513 height 123
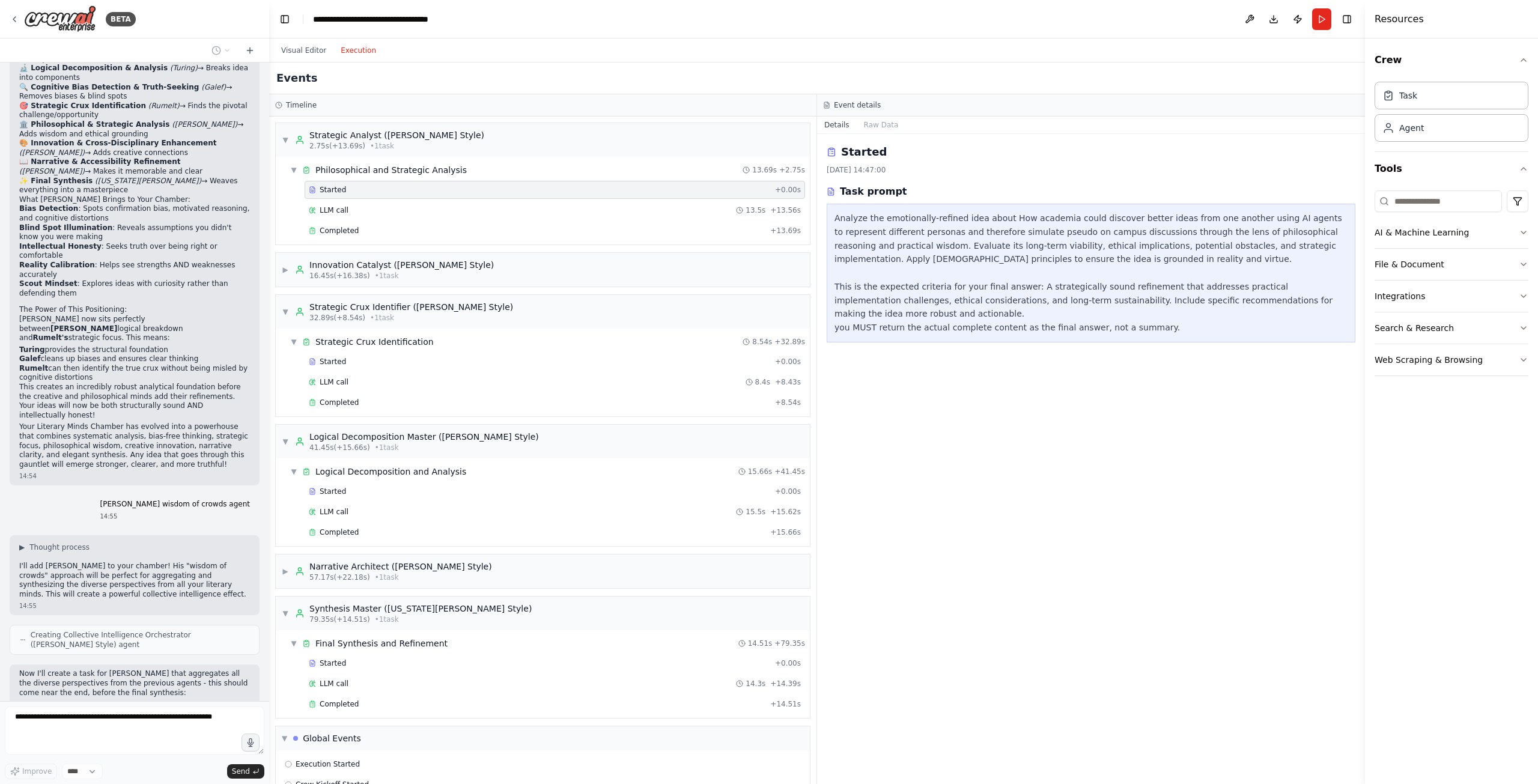
scroll to position [4412, 0]
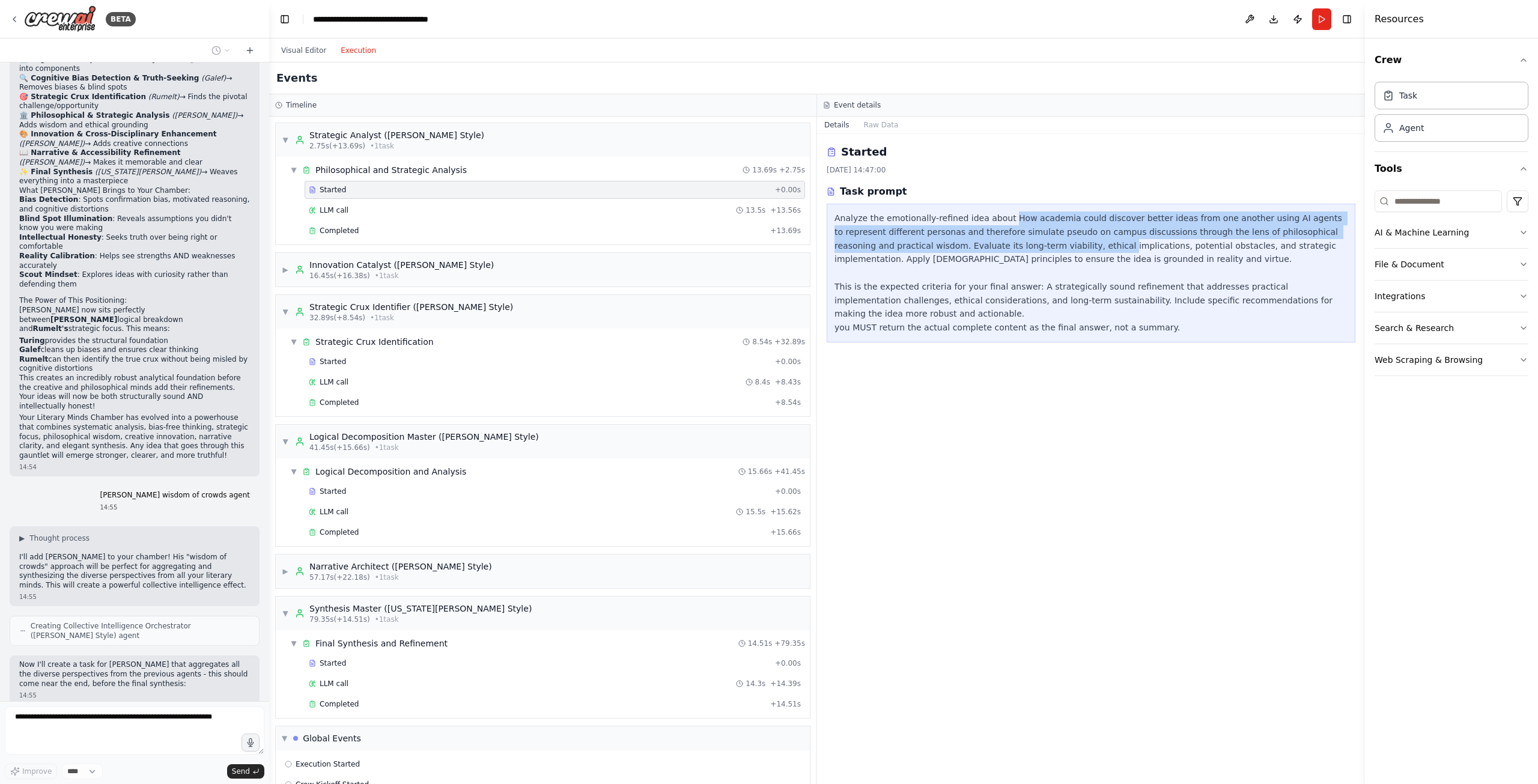
drag, startPoint x: 999, startPoint y: 215, endPoint x: 999, endPoint y: 244, distance: 29.0
click at [1008, 242] on div "Analyze the emotionally-refined idea about How academia could discover better i…" at bounding box center [1090, 273] width 513 height 123
click at [1003, 228] on div "Analyze the emotionally-refined idea about How academia could discover better i…" at bounding box center [1090, 273] width 513 height 123
drag, startPoint x: 998, startPoint y: 216, endPoint x: 859, endPoint y: 246, distance: 142.2
click at [859, 246] on div "Analyze the emotionally-refined idea about How academia could discover better i…" at bounding box center [1090, 273] width 513 height 123
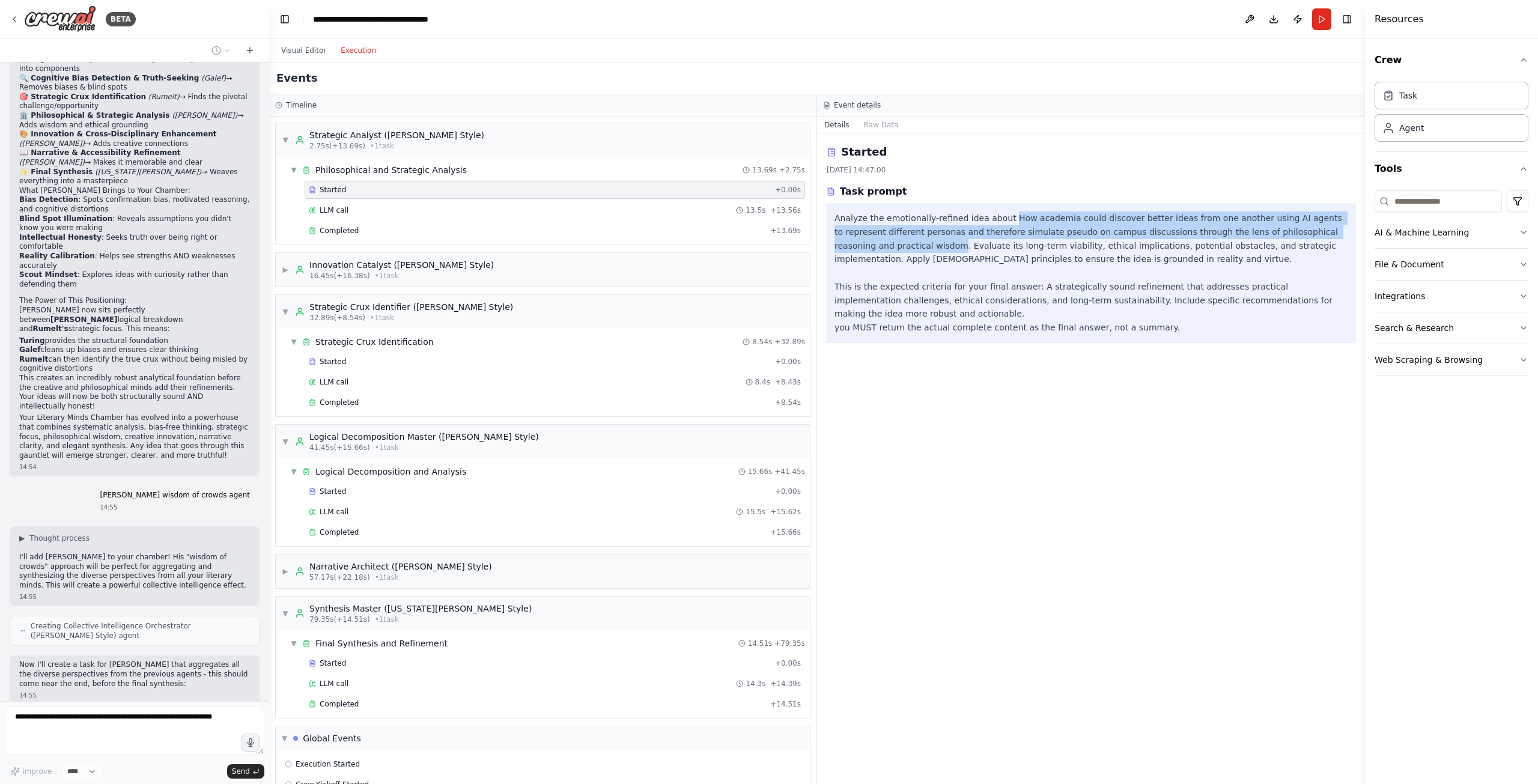
copy div "How academia could discover better ideas from one another using AI agents to re…"
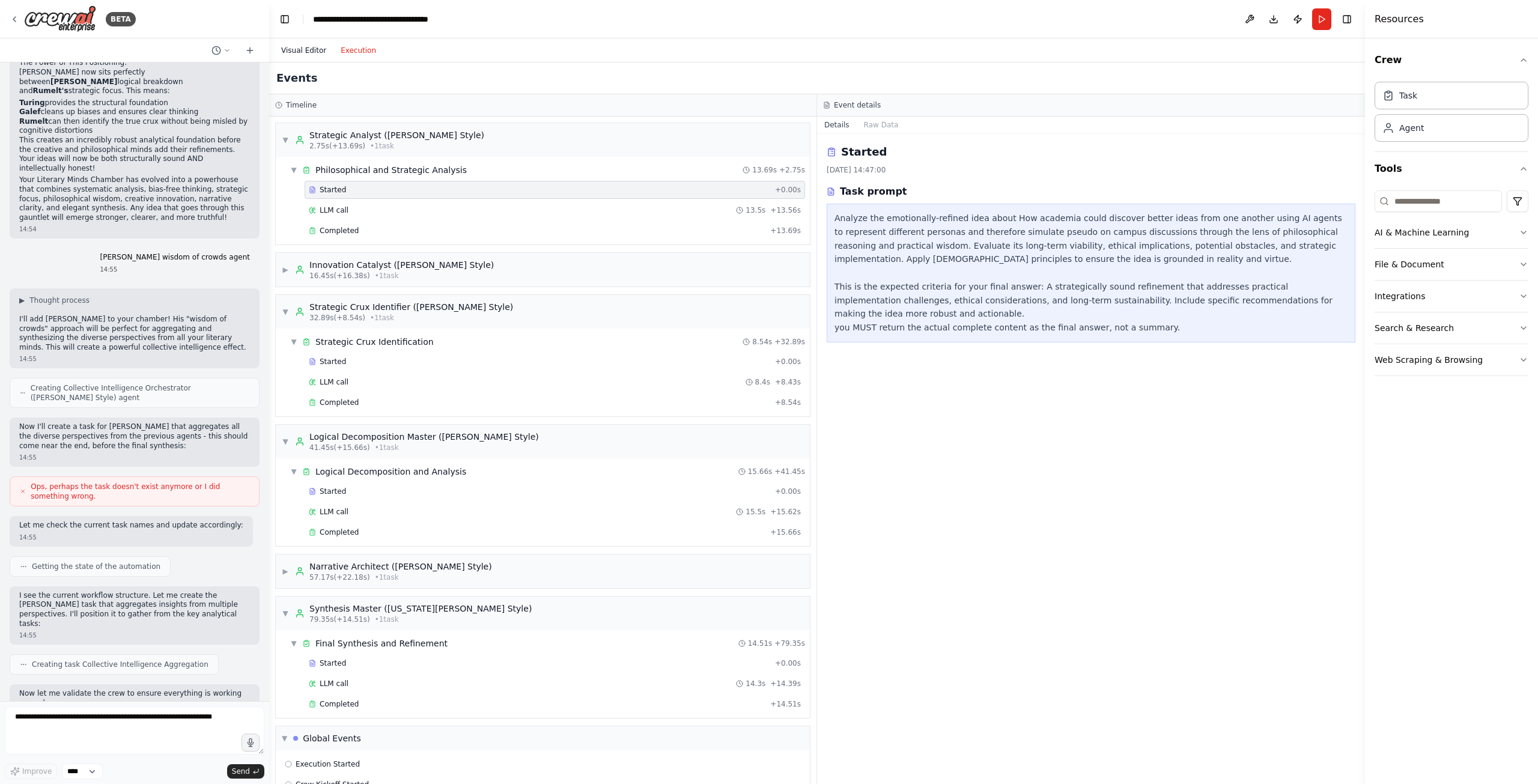
click at [302, 47] on button "Visual Editor" at bounding box center [304, 51] width 60 height 14
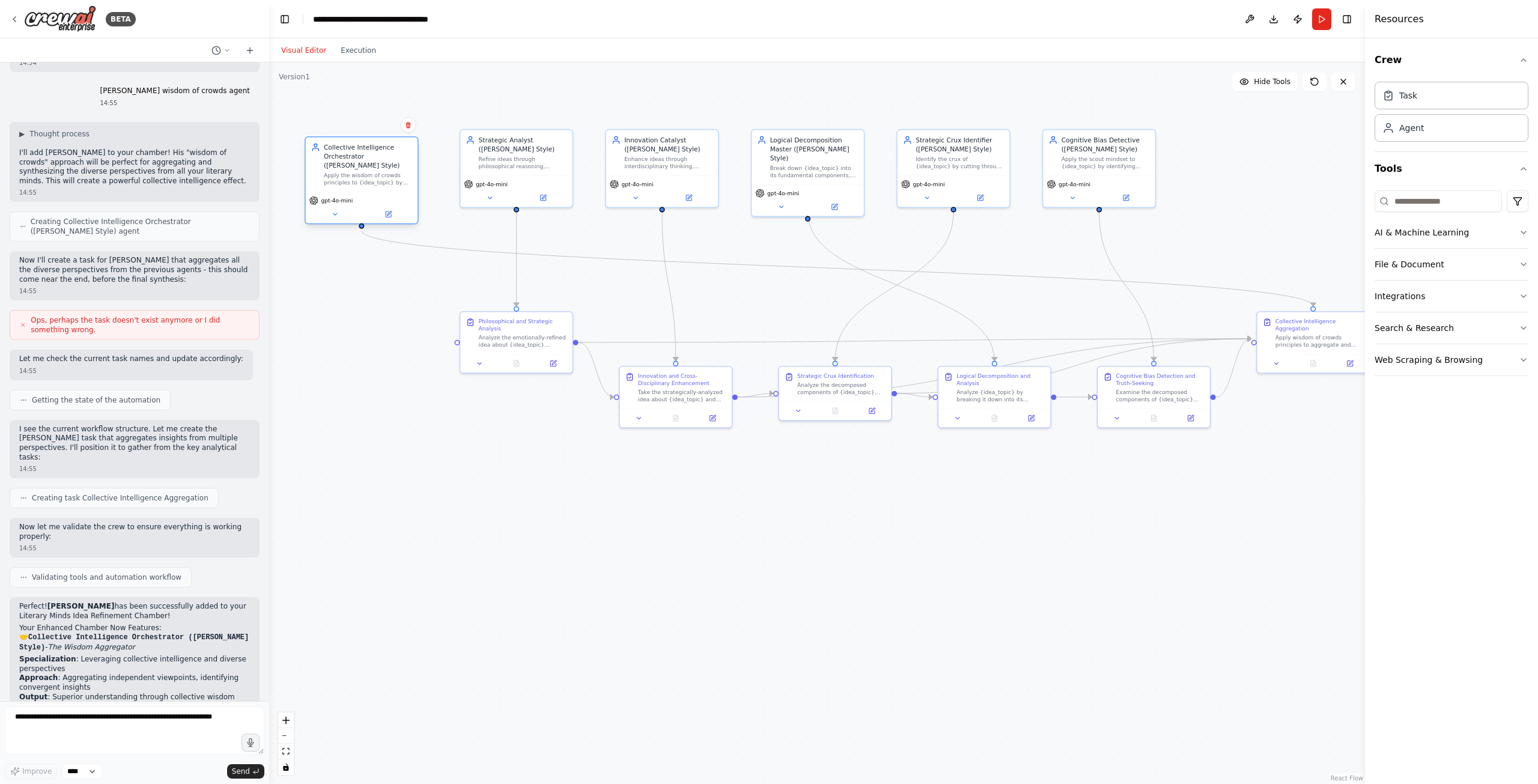
drag, startPoint x: 1245, startPoint y: 161, endPoint x: 355, endPoint y: 172, distance: 890.1
click at [355, 172] on div "Collective Intelligence Orchestrator (James Surowiecki Style) Apply the wisdom …" at bounding box center [368, 165] width 88 height 44
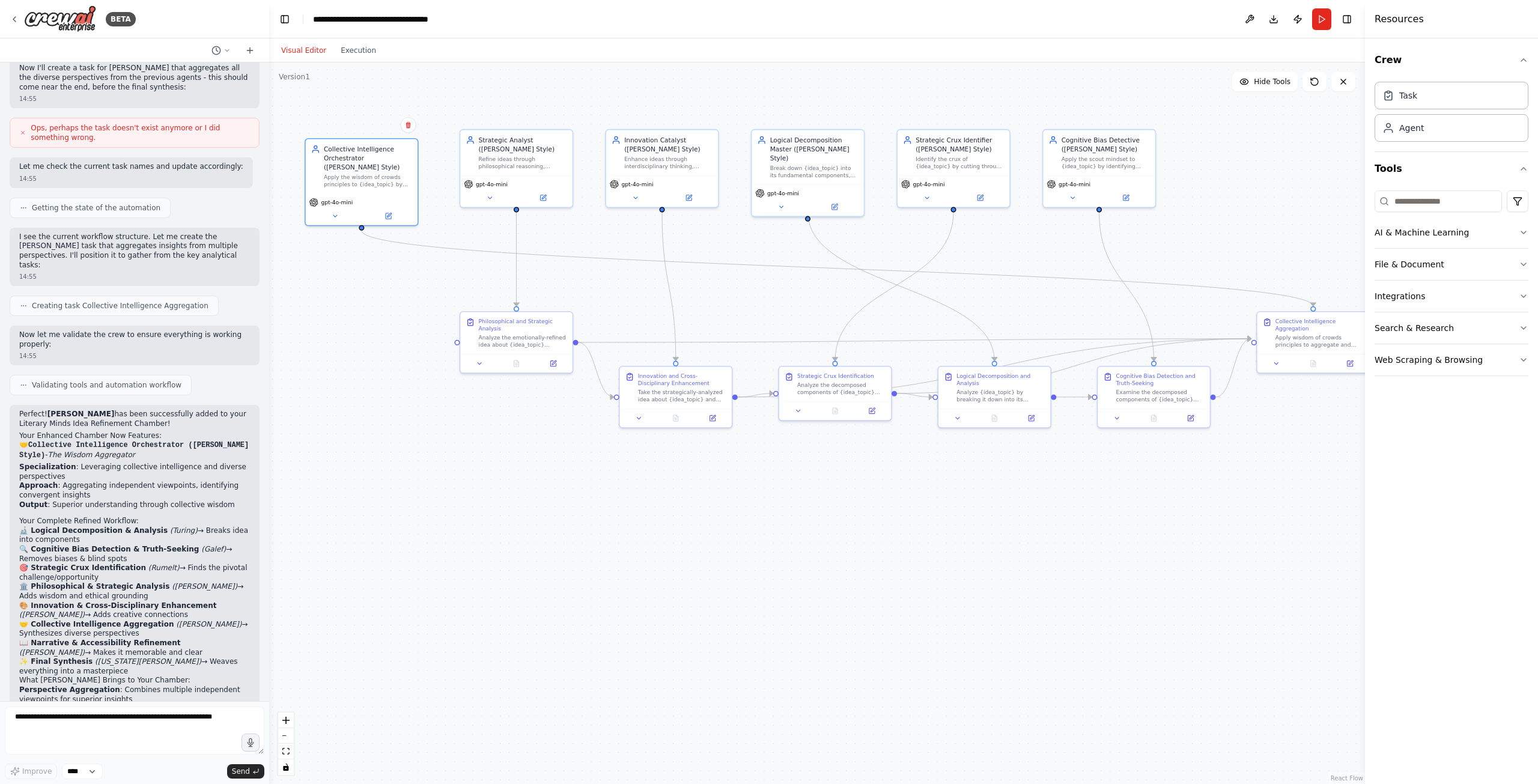
scroll to position [5017, 0]
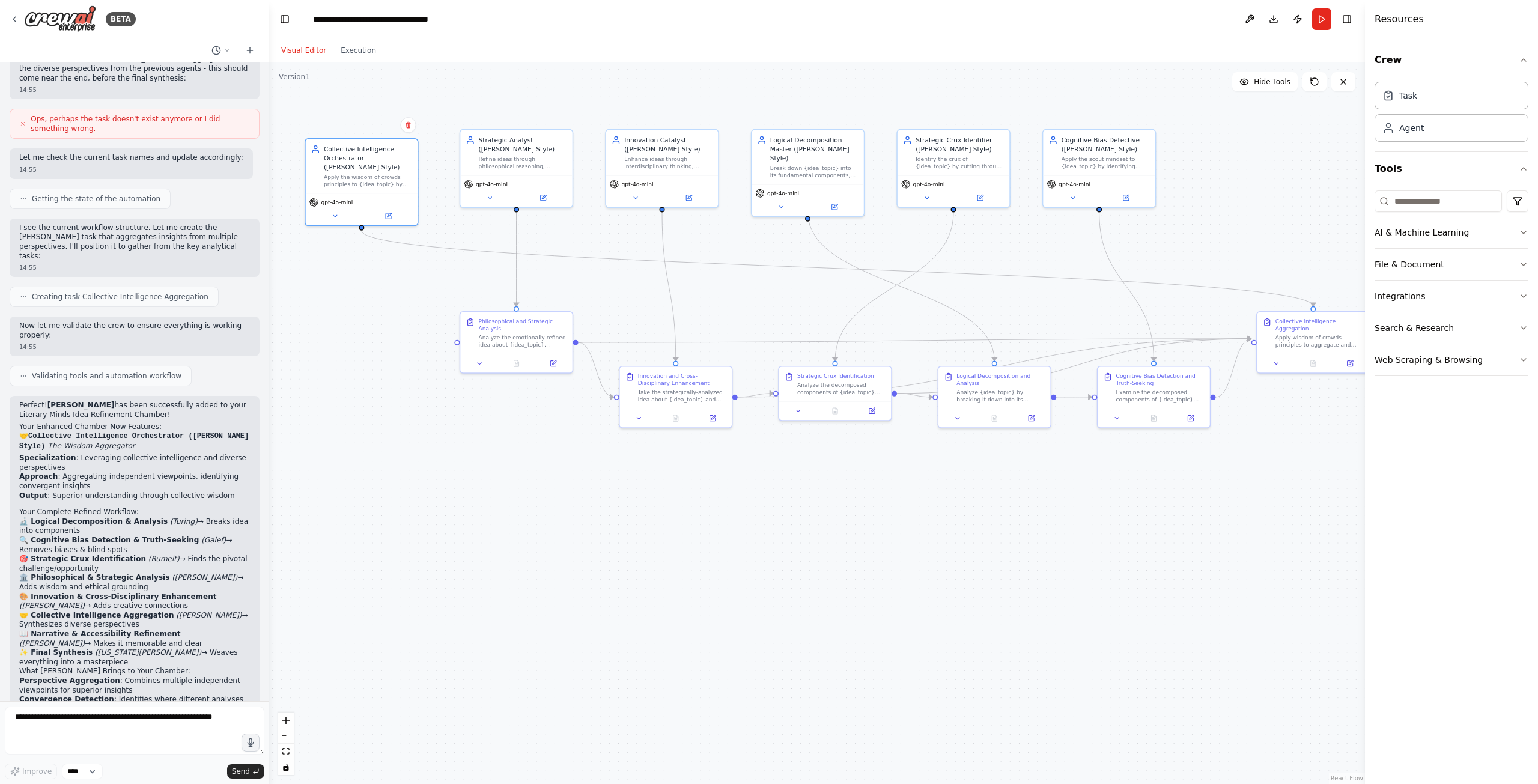
click at [1239, 368] on div ".deletable-edge-delete-btn { width: 20px; height: 20px; border: 0px solid #ffff…" at bounding box center [817, 423] width 1096 height 721
drag, startPoint x: 1284, startPoint y: 321, endPoint x: 1213, endPoint y: 261, distance: 93.0
click at [1213, 261] on div "Collective Intelligence Aggregation Apply wisdom of crowds principles to aggreg…" at bounding box center [1251, 267] width 88 height 31
drag, startPoint x: 1210, startPoint y: 259, endPoint x: 748, endPoint y: 272, distance: 462.2
click at [748, 272] on div "Collective Intelligence Aggregation Apply wisdom of crowds principles to aggreg…" at bounding box center [789, 277] width 101 height 31
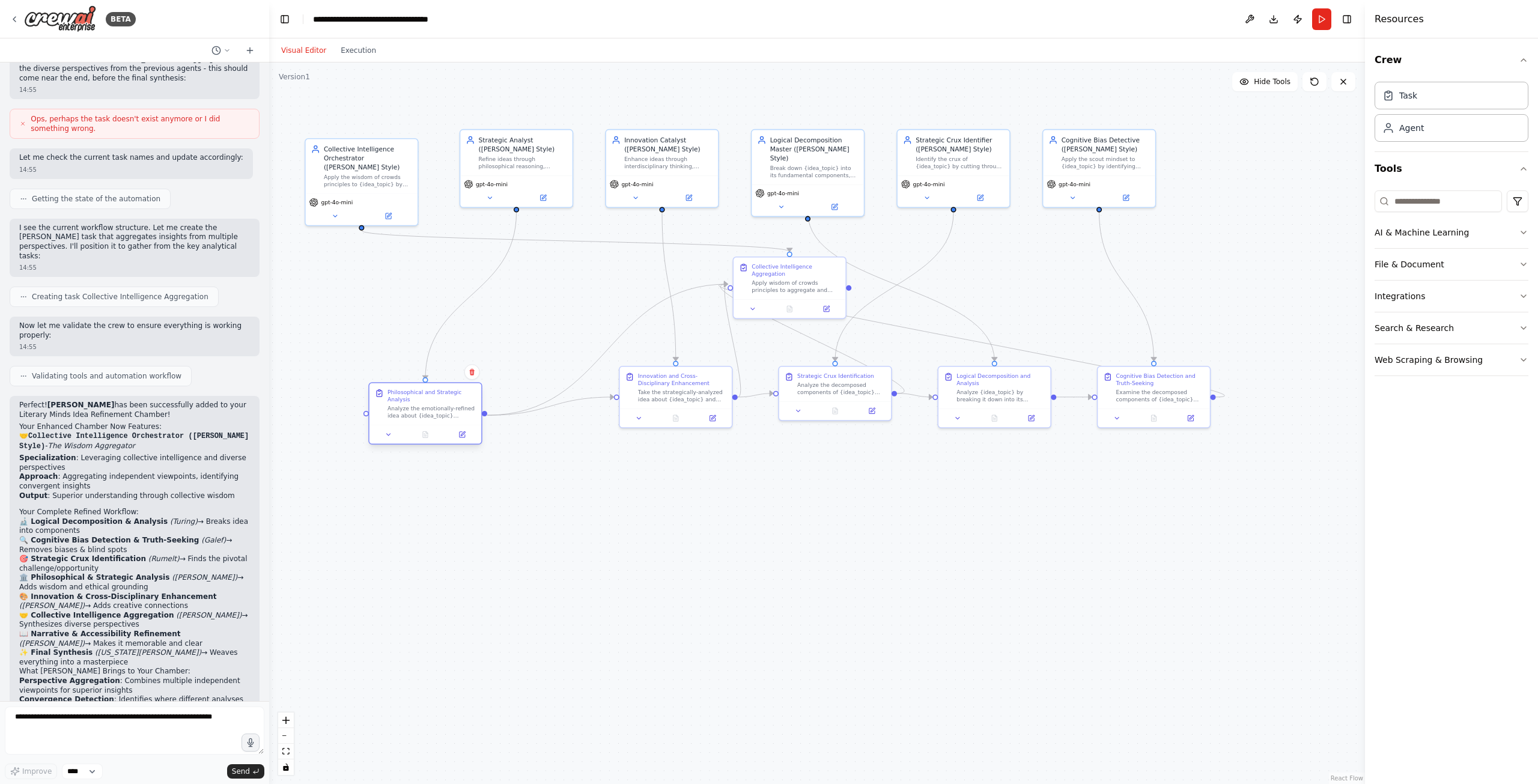
drag, startPoint x: 542, startPoint y: 322, endPoint x: 445, endPoint y: 396, distance: 122.0
click at [445, 396] on div "Philosophical and Strategic Analysis" at bounding box center [431, 396] width 88 height 14
drag, startPoint x: 688, startPoint y: 379, endPoint x: 651, endPoint y: 427, distance: 60.6
click at [651, 427] on div "Innovation and Cross-Disciplinary Enhancement" at bounding box center [642, 423] width 88 height 14
drag, startPoint x: 829, startPoint y: 377, endPoint x: 818, endPoint y: 440, distance: 64.0
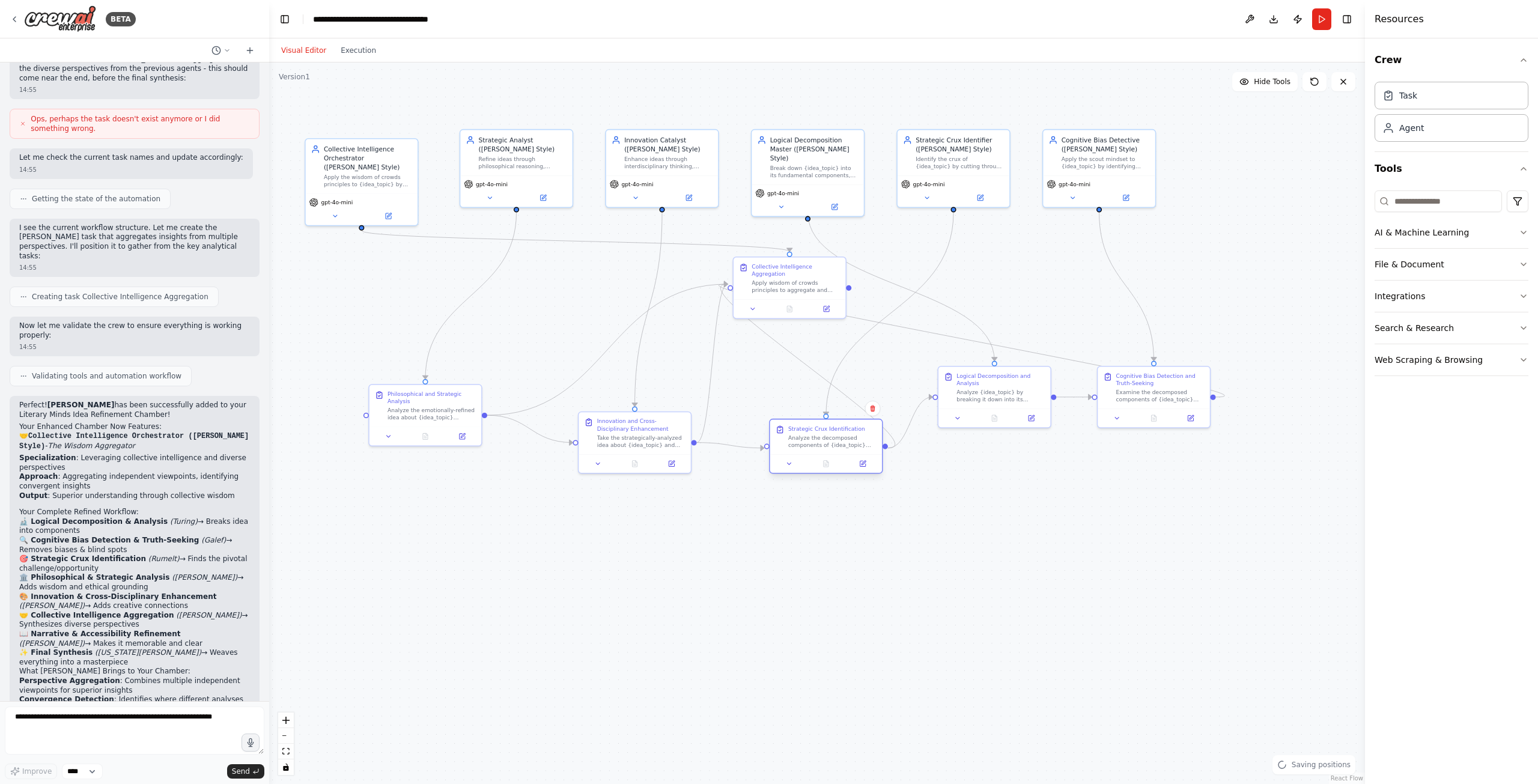
click at [818, 432] on div "Strategic Crux Identification" at bounding box center [826, 428] width 77 height 7
drag, startPoint x: 989, startPoint y: 377, endPoint x: 1002, endPoint y: 426, distance: 50.7
click at [1002, 426] on div "Logical Decomposition and Analysis" at bounding box center [1015, 423] width 88 height 14
drag, startPoint x: 810, startPoint y: 279, endPoint x: 522, endPoint y: 672, distance: 487.2
click at [522, 672] on div "Apply wisdom of crowds principles to aggregate and synthesize all the diverse a…" at bounding box center [496, 676] width 88 height 14
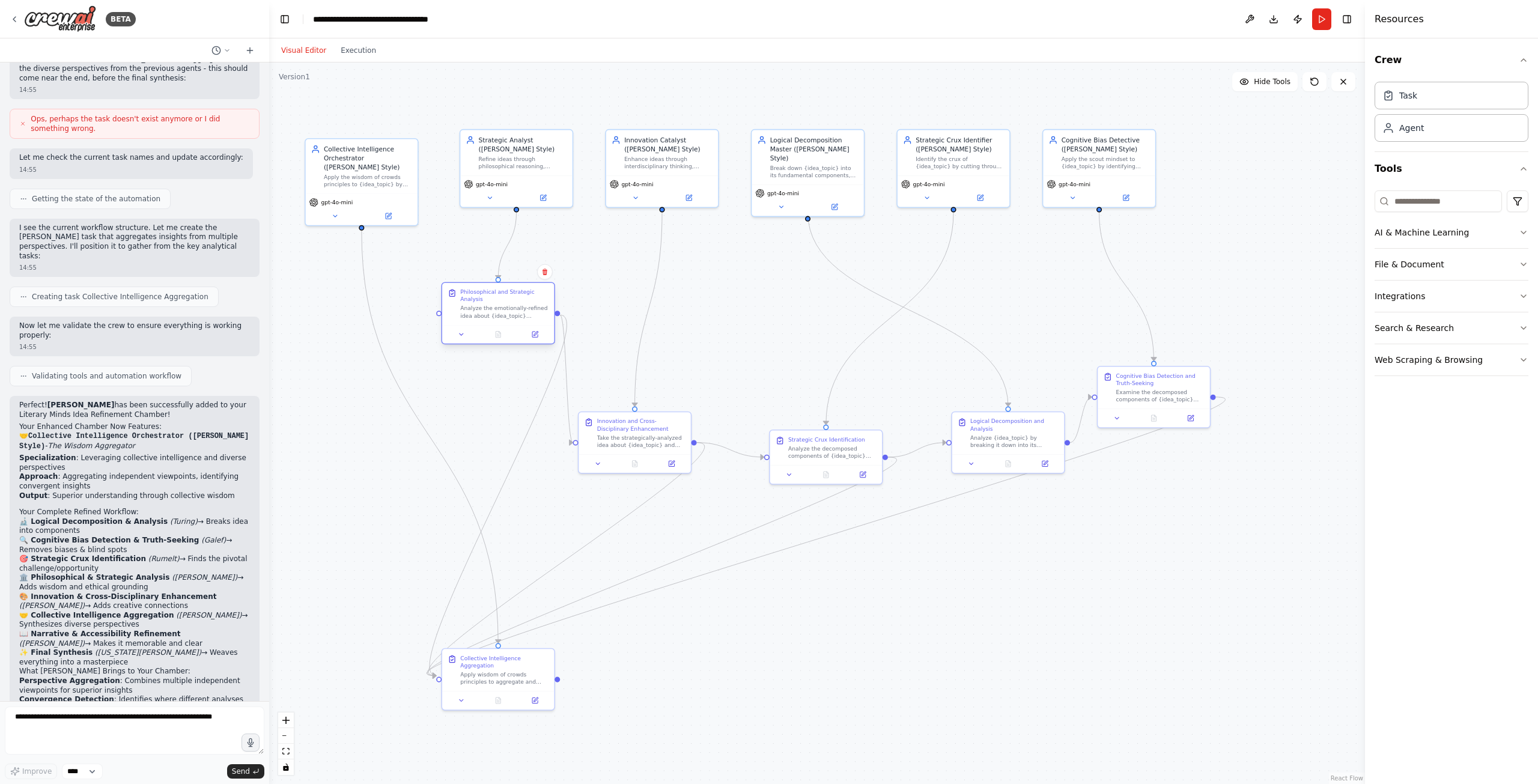
drag, startPoint x: 451, startPoint y: 399, endPoint x: 516, endPoint y: 289, distance: 127.8
click at [516, 289] on div "Philosophical and Strategic Analysis" at bounding box center [504, 296] width 88 height 14
drag, startPoint x: 628, startPoint y: 423, endPoint x: 676, endPoint y: 312, distance: 120.9
click at [676, 312] on div "Innovation and Cross-Disciplinary Enhancement" at bounding box center [686, 313] width 88 height 14
drag, startPoint x: 1015, startPoint y: 426, endPoint x: 886, endPoint y: 311, distance: 172.8
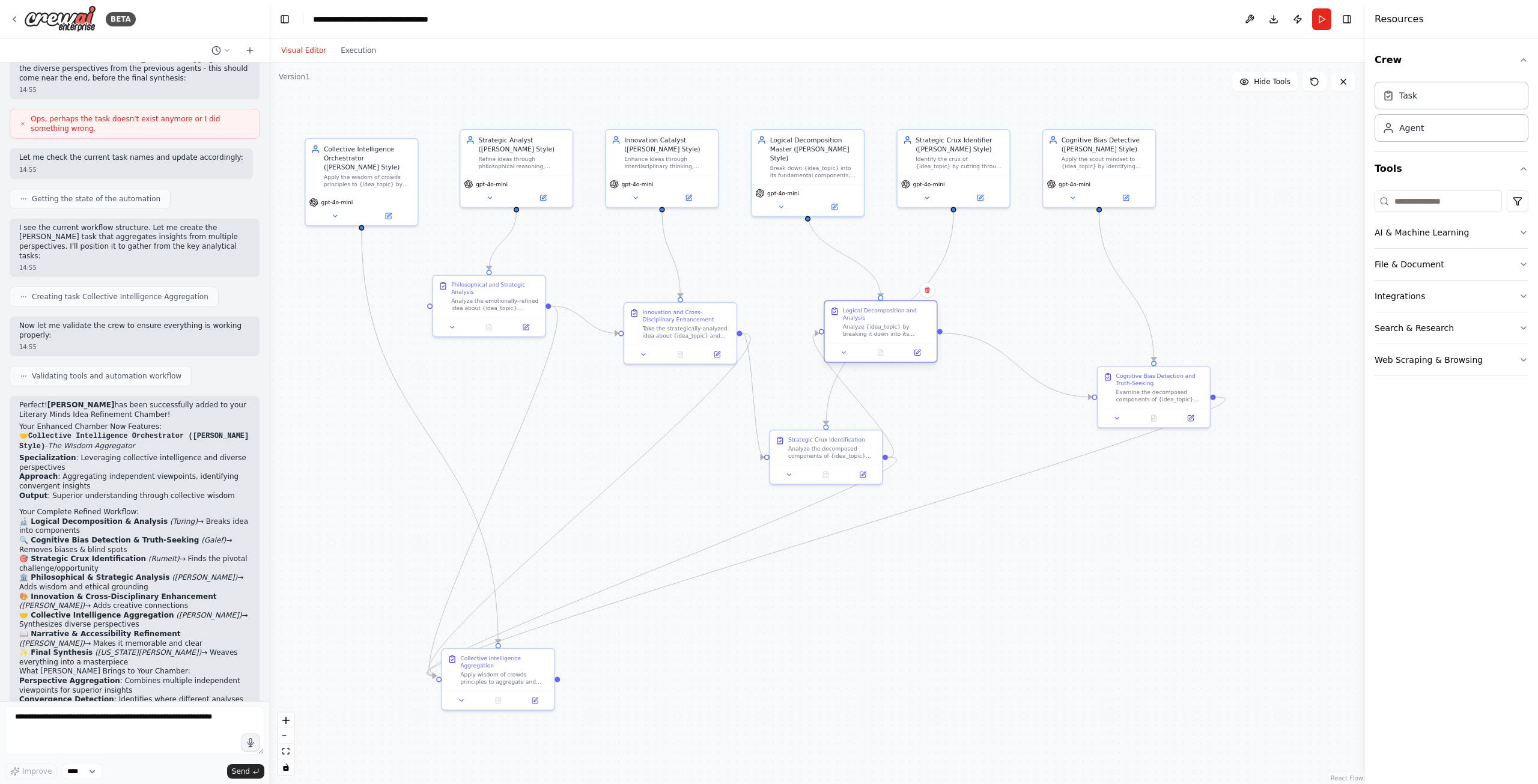
click at [886, 311] on div "Logical Decomposition and Analysis" at bounding box center [887, 313] width 88 height 14
drag, startPoint x: 822, startPoint y: 438, endPoint x: 969, endPoint y: 409, distance: 149.8
click at [969, 409] on div "Strategic Crux Identification" at bounding box center [972, 410] width 77 height 7
drag, startPoint x: 333, startPoint y: 156, endPoint x: 827, endPoint y: 640, distance: 691.6
click at [827, 640] on div "Collective Intelligence Orchestrator ([PERSON_NAME] Style)" at bounding box center [850, 639] width 88 height 27
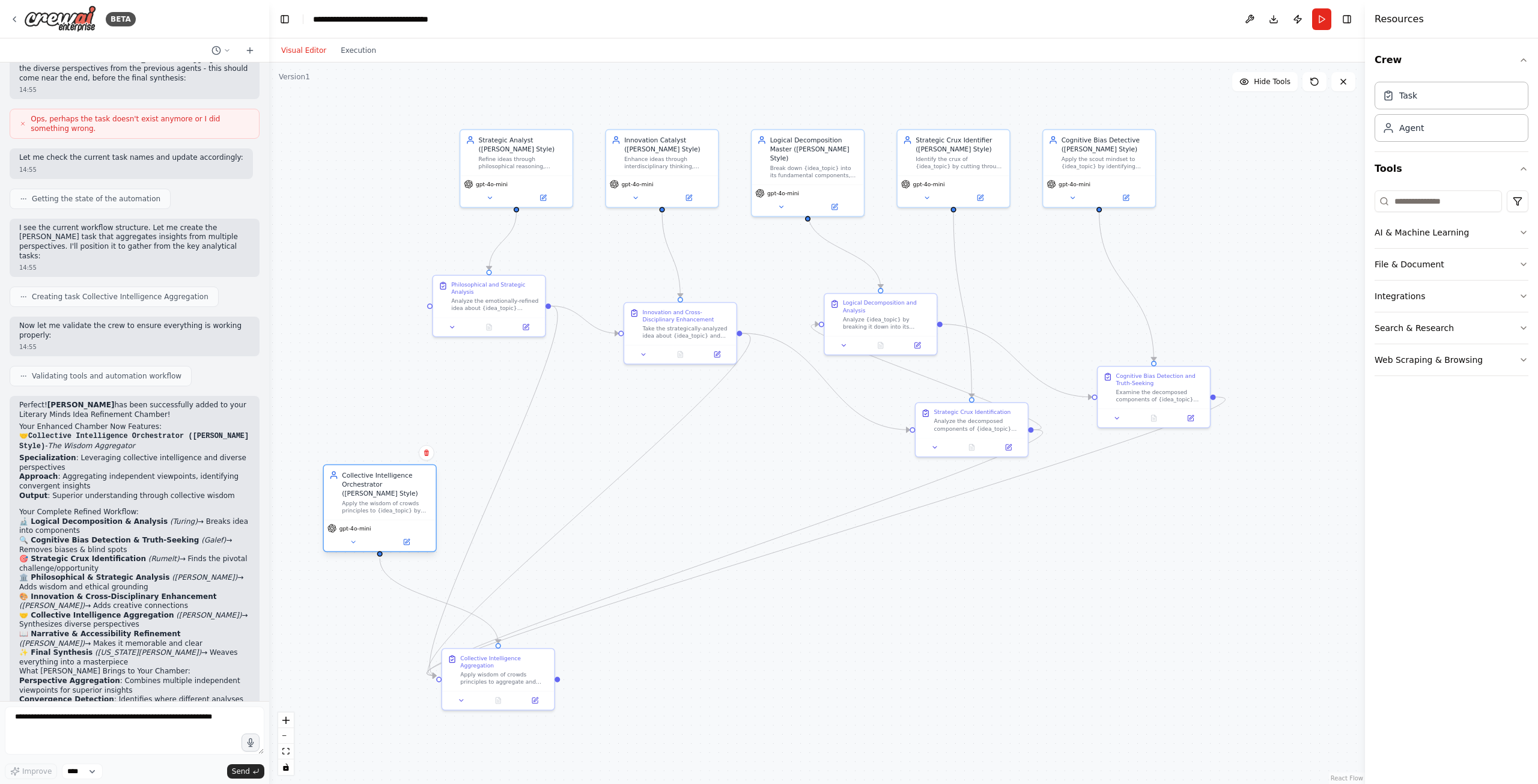
drag, startPoint x: 863, startPoint y: 638, endPoint x: 381, endPoint y: 481, distance: 506.9
click at [381, 481] on div "Collective Intelligence Orchestrator ([PERSON_NAME] Style)" at bounding box center [386, 484] width 88 height 27
drag, startPoint x: 505, startPoint y: 666, endPoint x: 703, endPoint y: 632, distance: 200.9
click at [703, 632] on div "Collective Intelligence Aggregation Apply wisdom of crowds principles to aggreg…" at bounding box center [677, 641] width 88 height 31
click at [1317, 20] on button "Run" at bounding box center [1322, 19] width 19 height 21
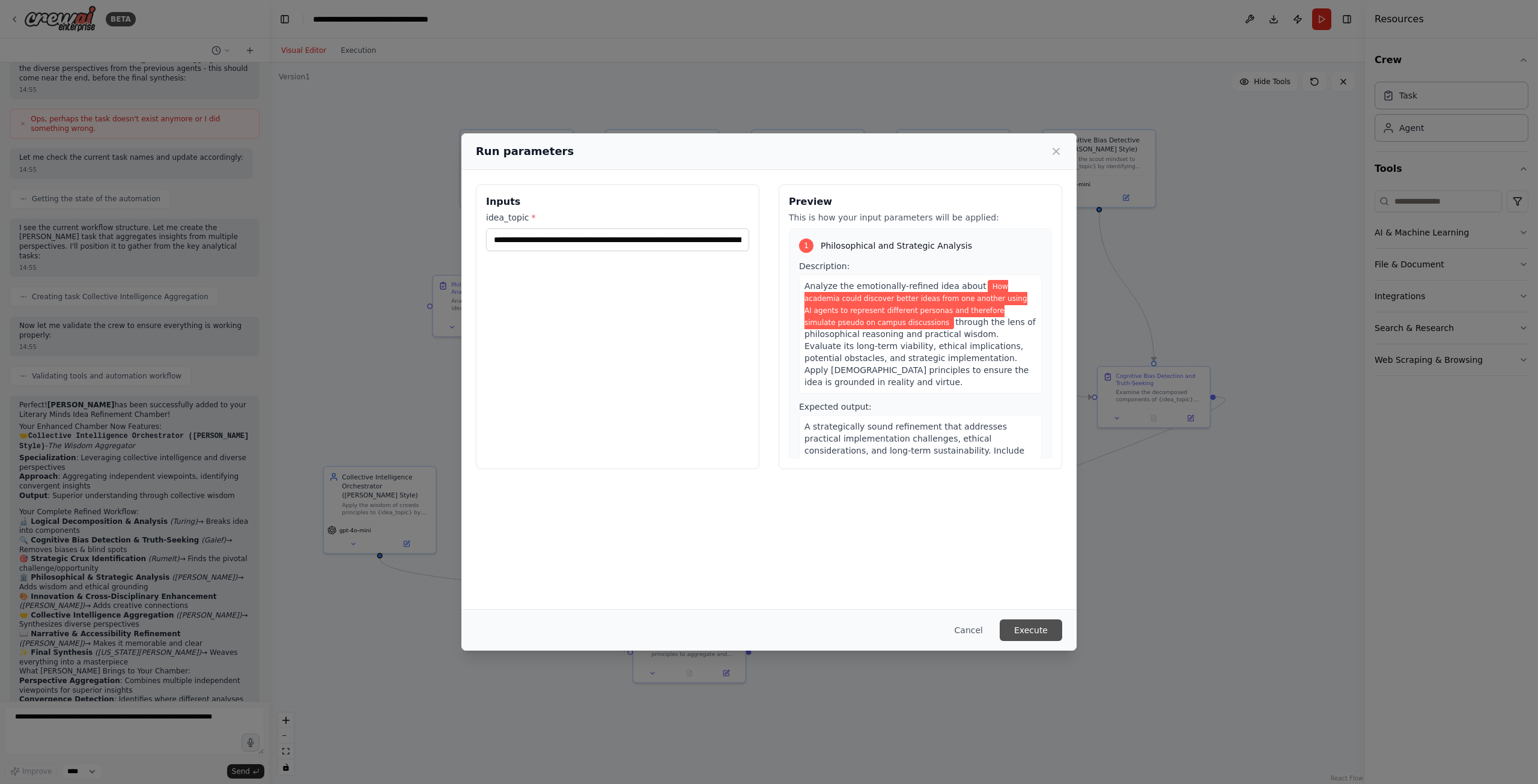
click at [1041, 631] on button "Execute" at bounding box center [1031, 630] width 62 height 21
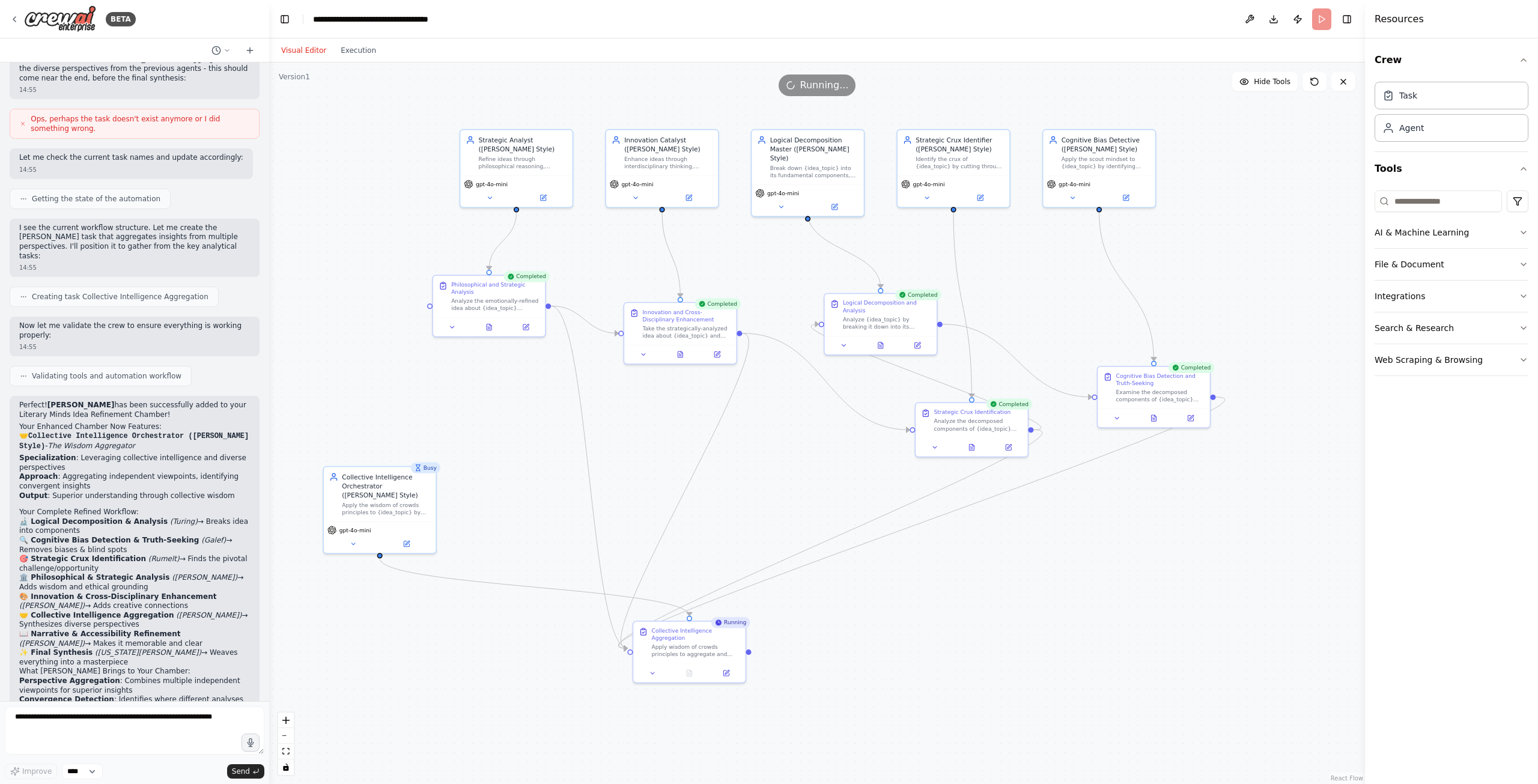
click at [351, 58] on div "Visual Editor Execution" at bounding box center [328, 50] width 110 height 24
click at [354, 51] on button "Execution" at bounding box center [358, 51] width 50 height 14
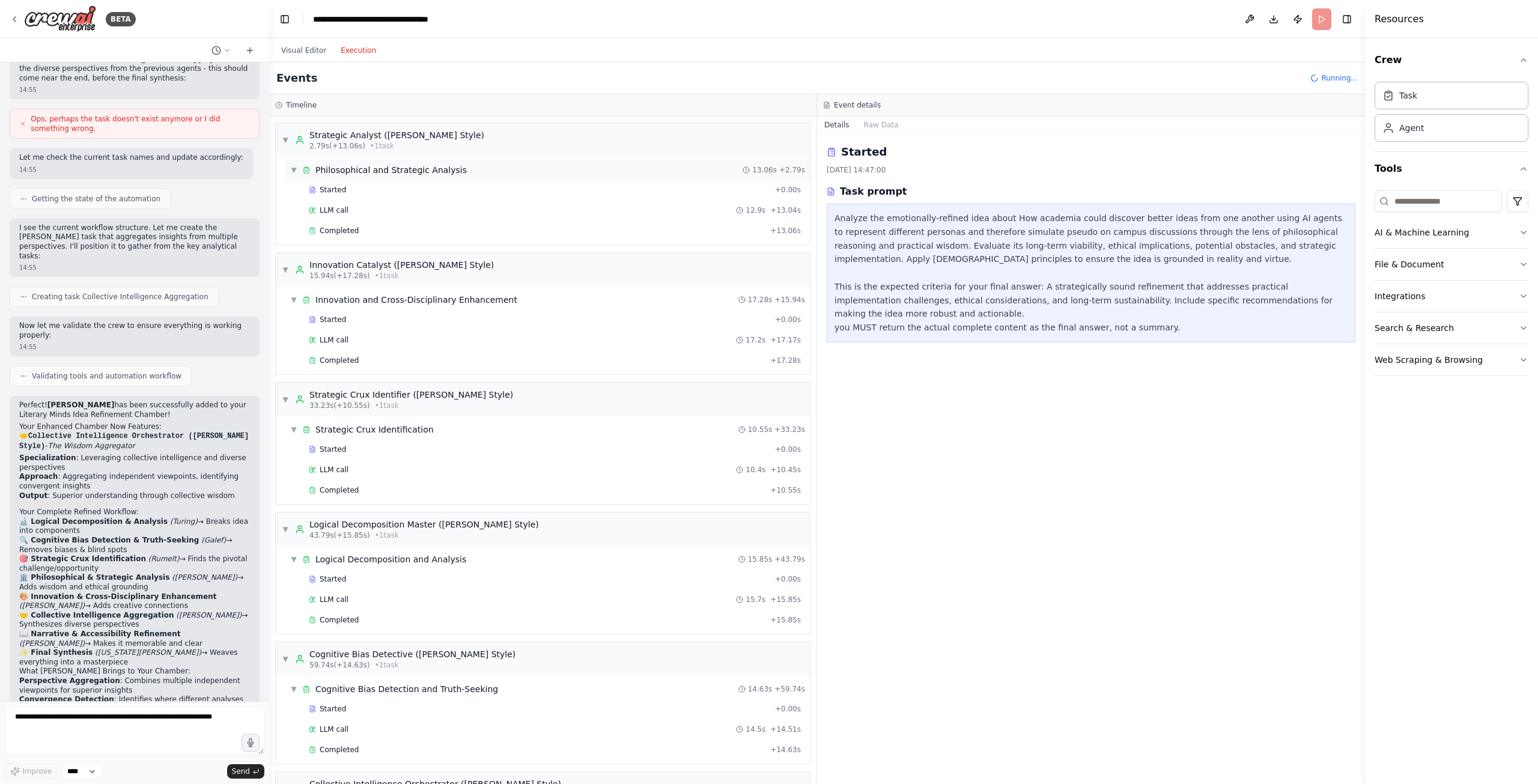
click at [359, 168] on div "Philosophical and Strategic Analysis" at bounding box center [391, 170] width 151 height 12
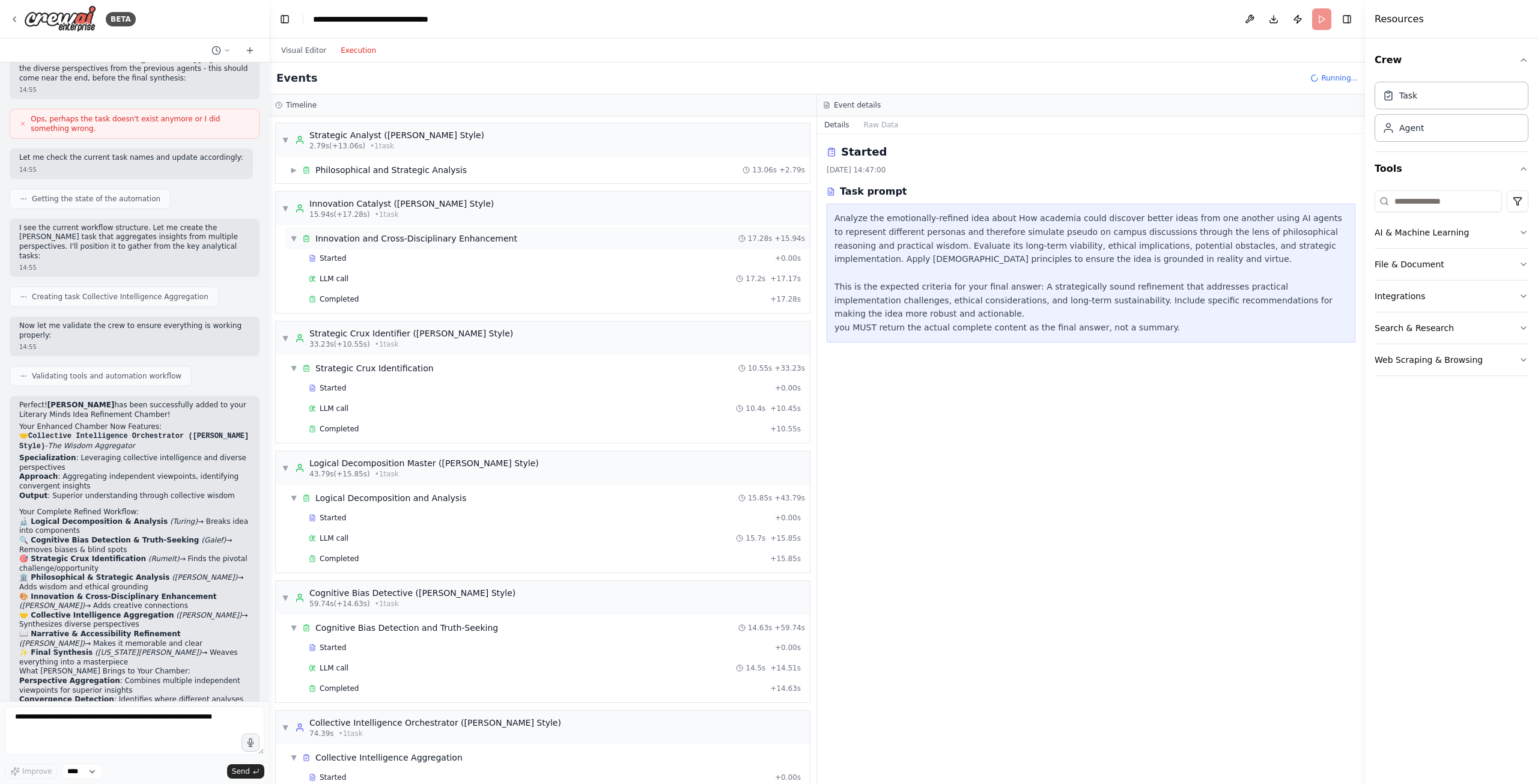
click at [335, 239] on div "Innovation and Cross-Disciplinary Enhancement" at bounding box center [416, 238] width 202 height 12
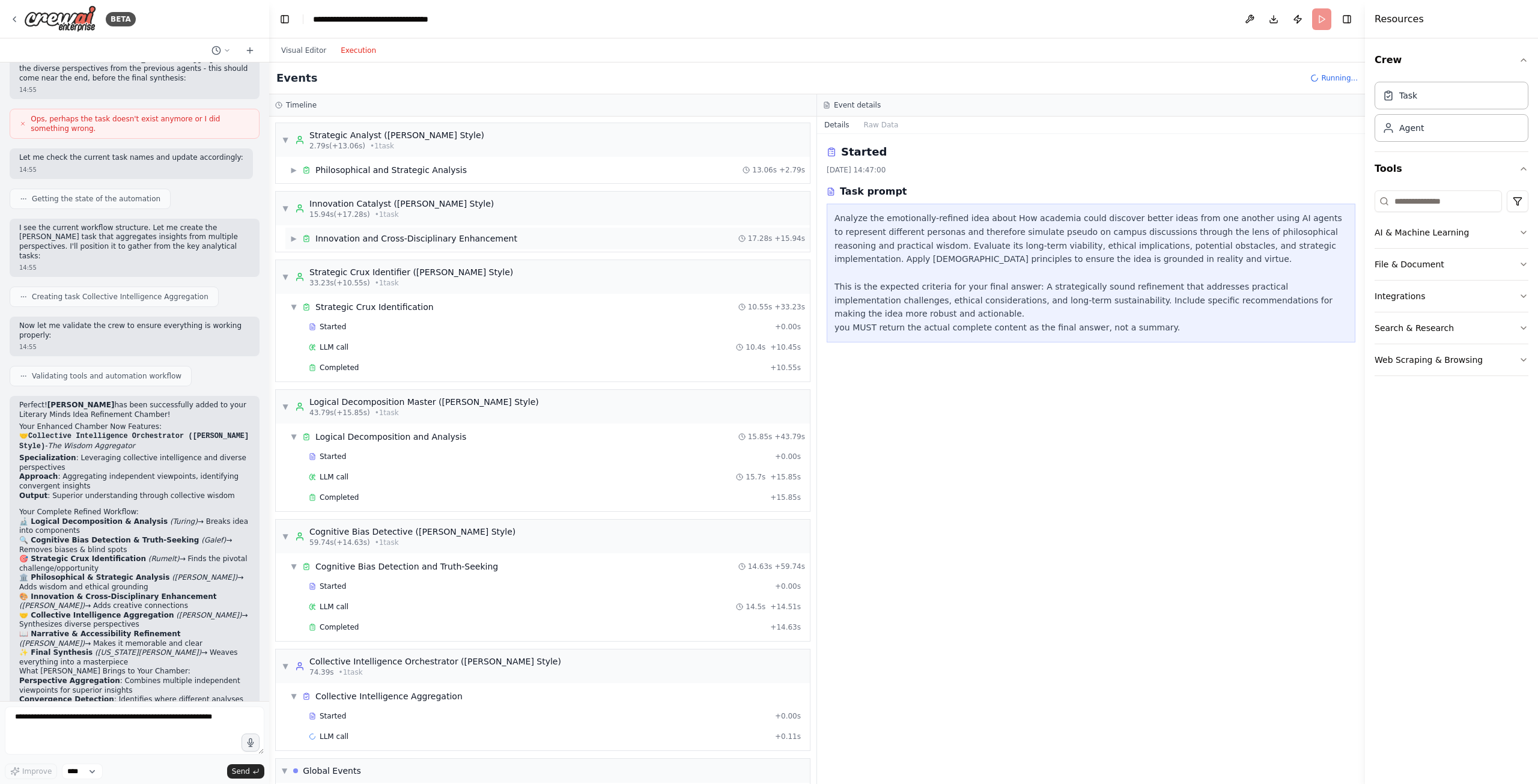
click at [335, 239] on div "Innovation and Cross-Disciplinary Enhancement" at bounding box center [416, 238] width 202 height 12
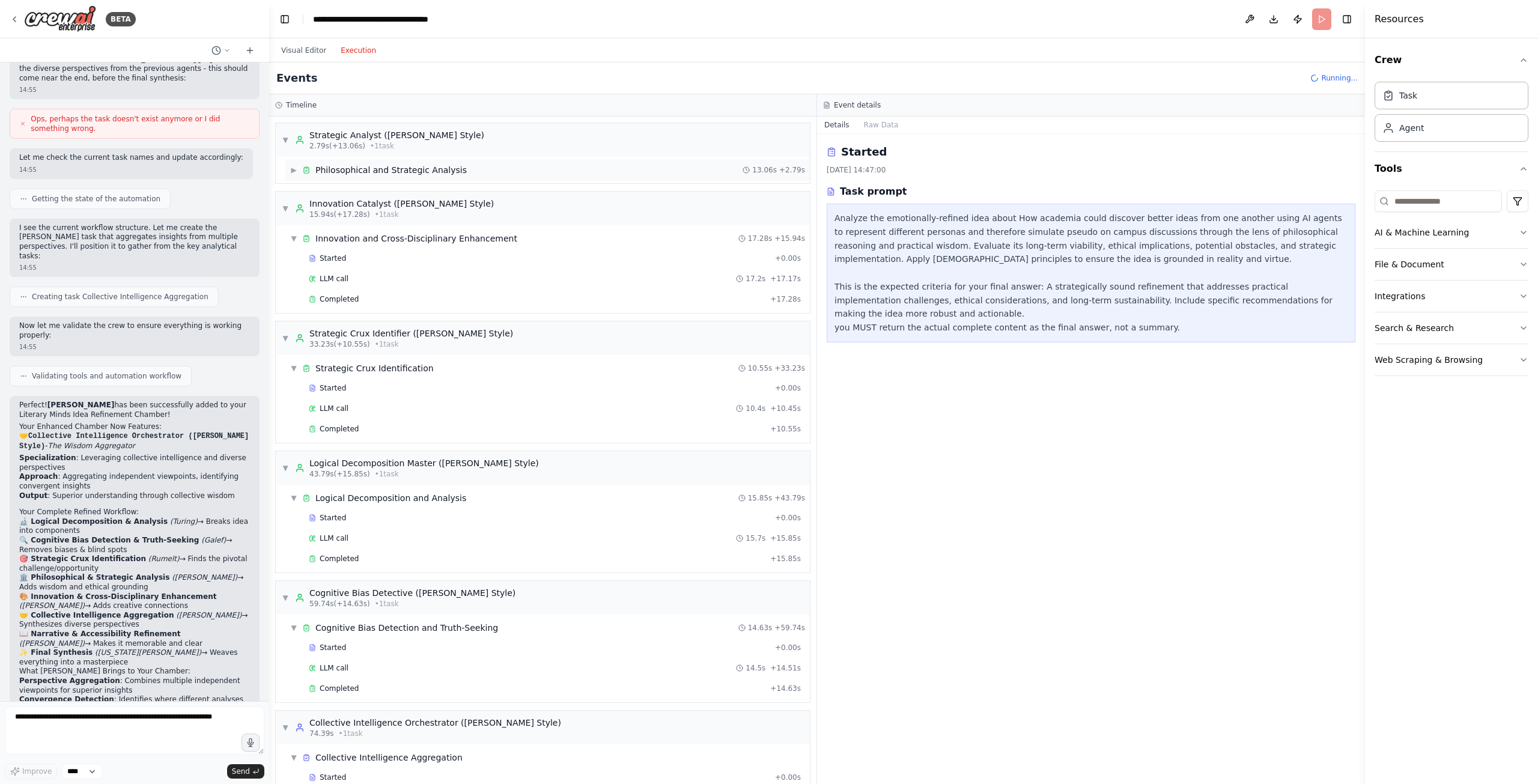
click at [347, 169] on div "Philosophical and Strategic Analysis" at bounding box center [391, 170] width 151 height 12
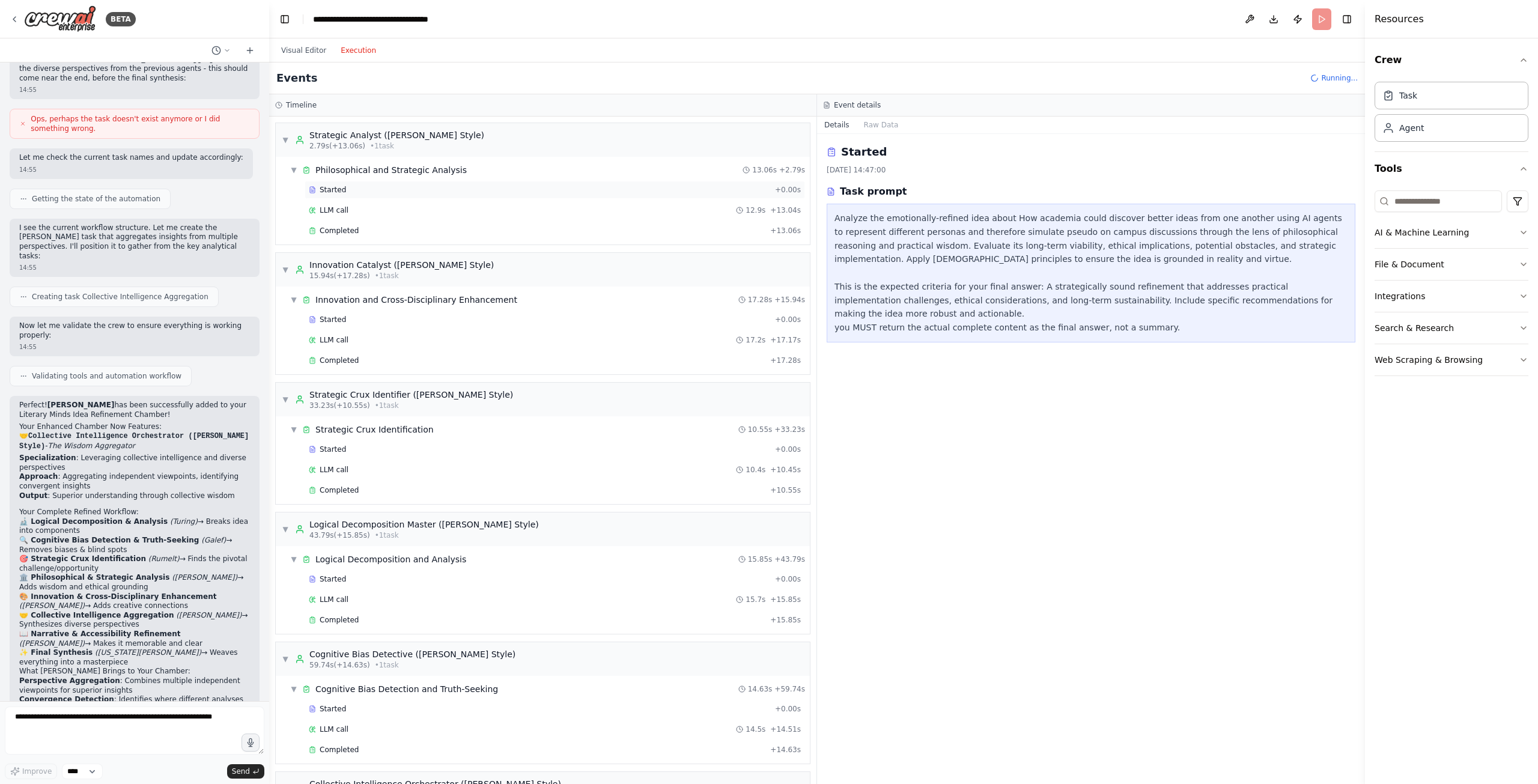
click at [327, 193] on span "Started" at bounding box center [333, 189] width 27 height 10
click at [355, 233] on div "Completed" at bounding box center [537, 230] width 457 height 10
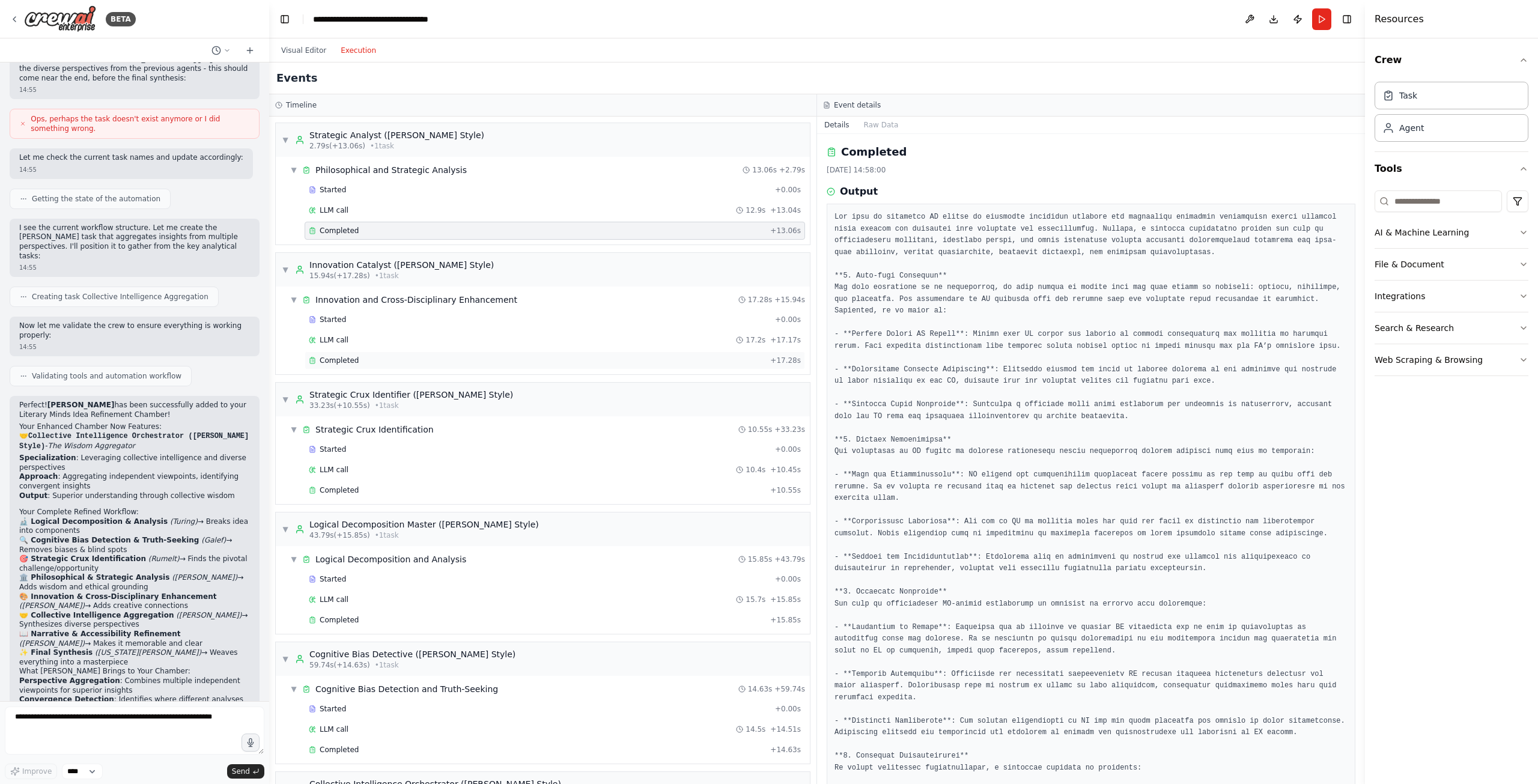
click at [359, 367] on div "Completed + 17.28s" at bounding box center [555, 361] width 500 height 18
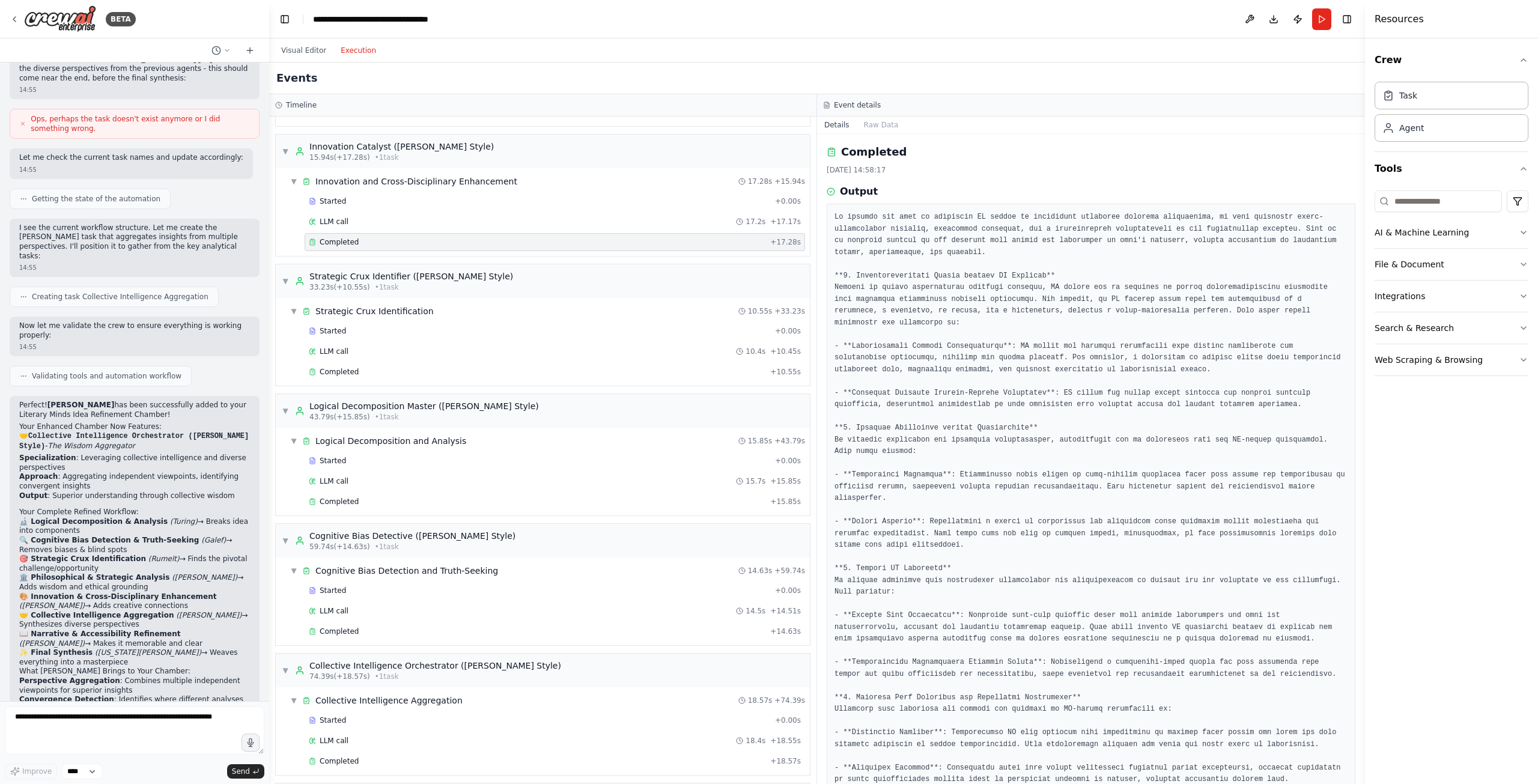
scroll to position [244, 0]
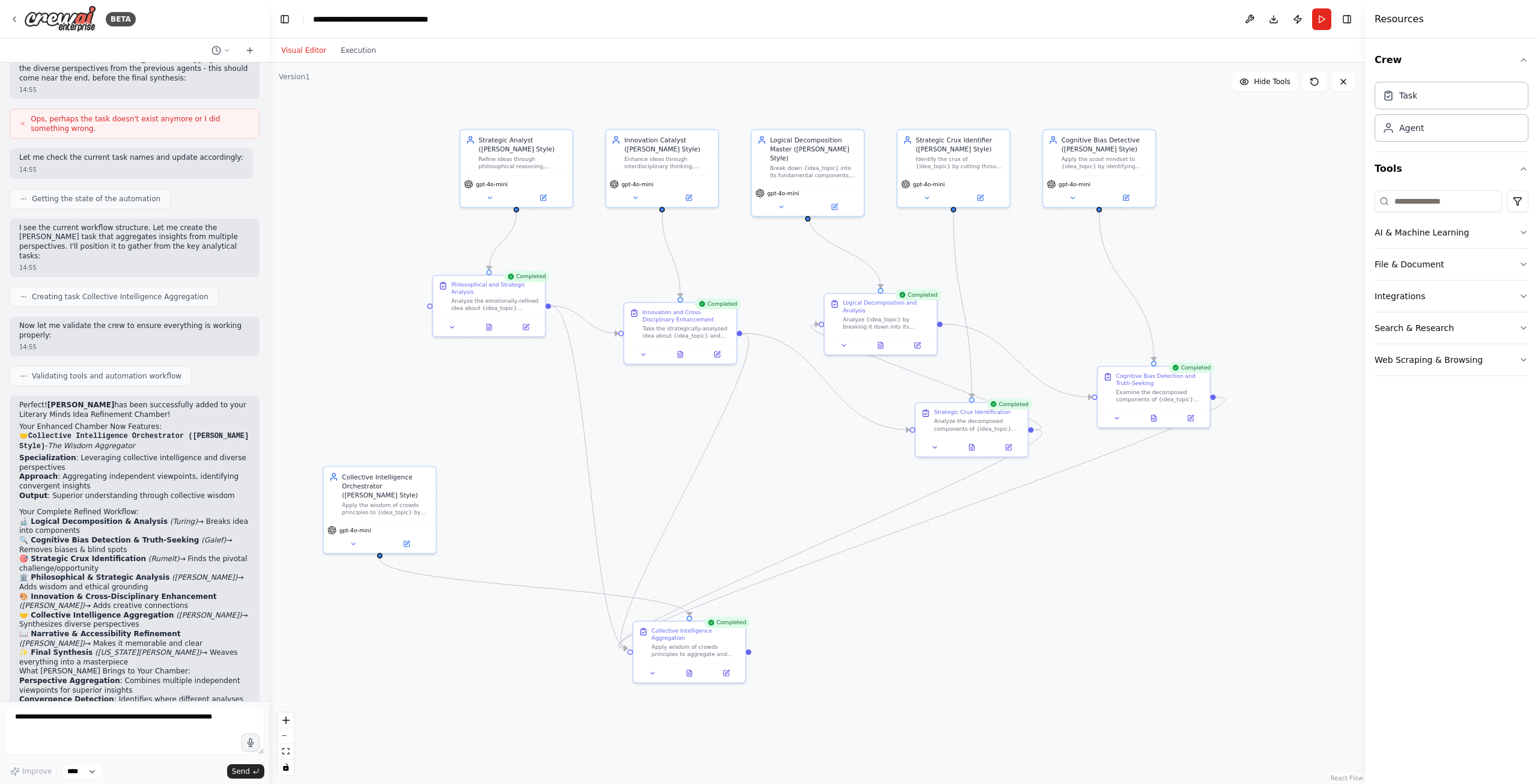
click at [305, 51] on button "Visual Editor" at bounding box center [304, 51] width 60 height 14
click at [354, 60] on div "Visual Editor Execution" at bounding box center [328, 50] width 110 height 24
click at [355, 55] on button "Execution" at bounding box center [358, 51] width 50 height 14
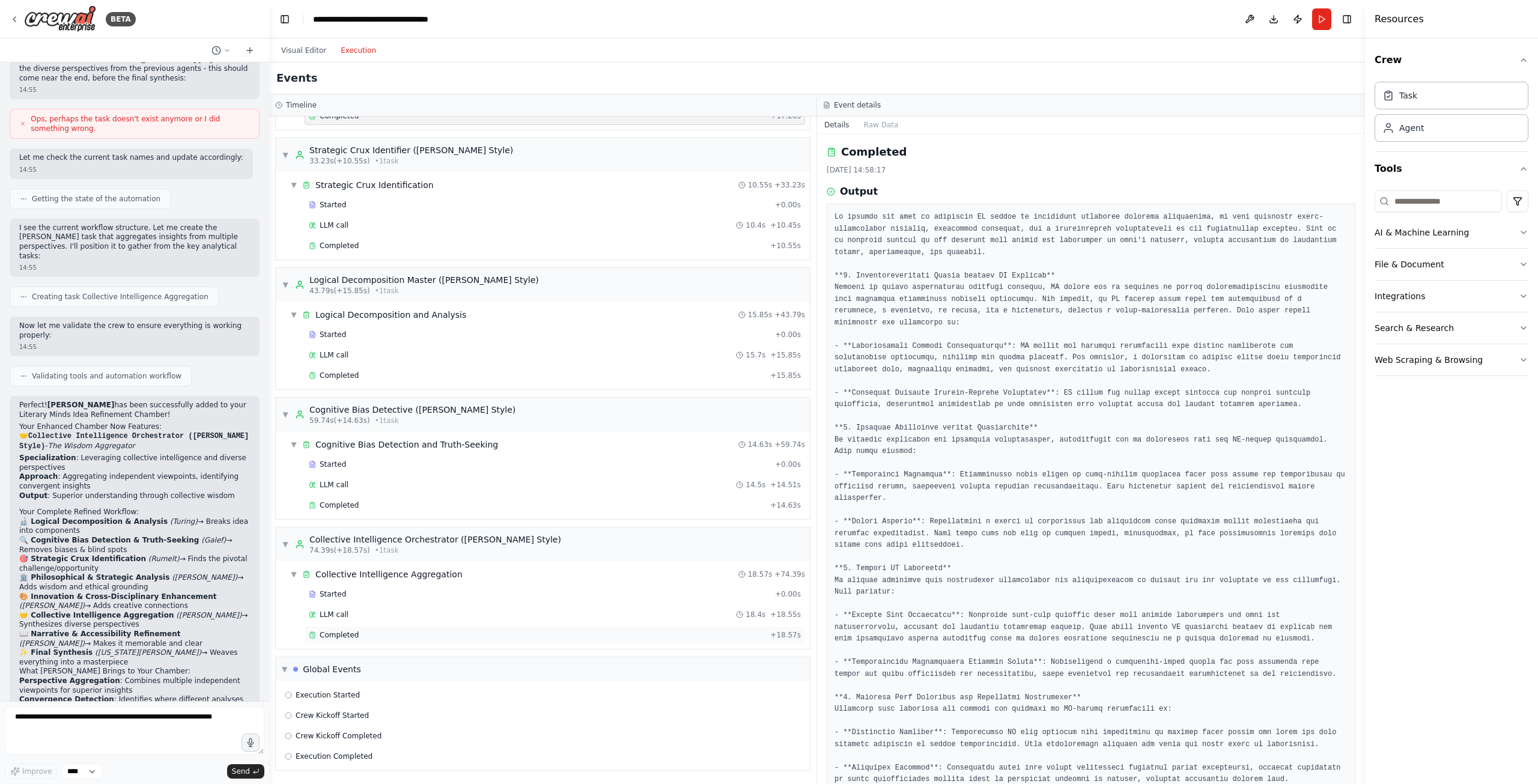
click at [346, 636] on span "Completed" at bounding box center [339, 635] width 39 height 10
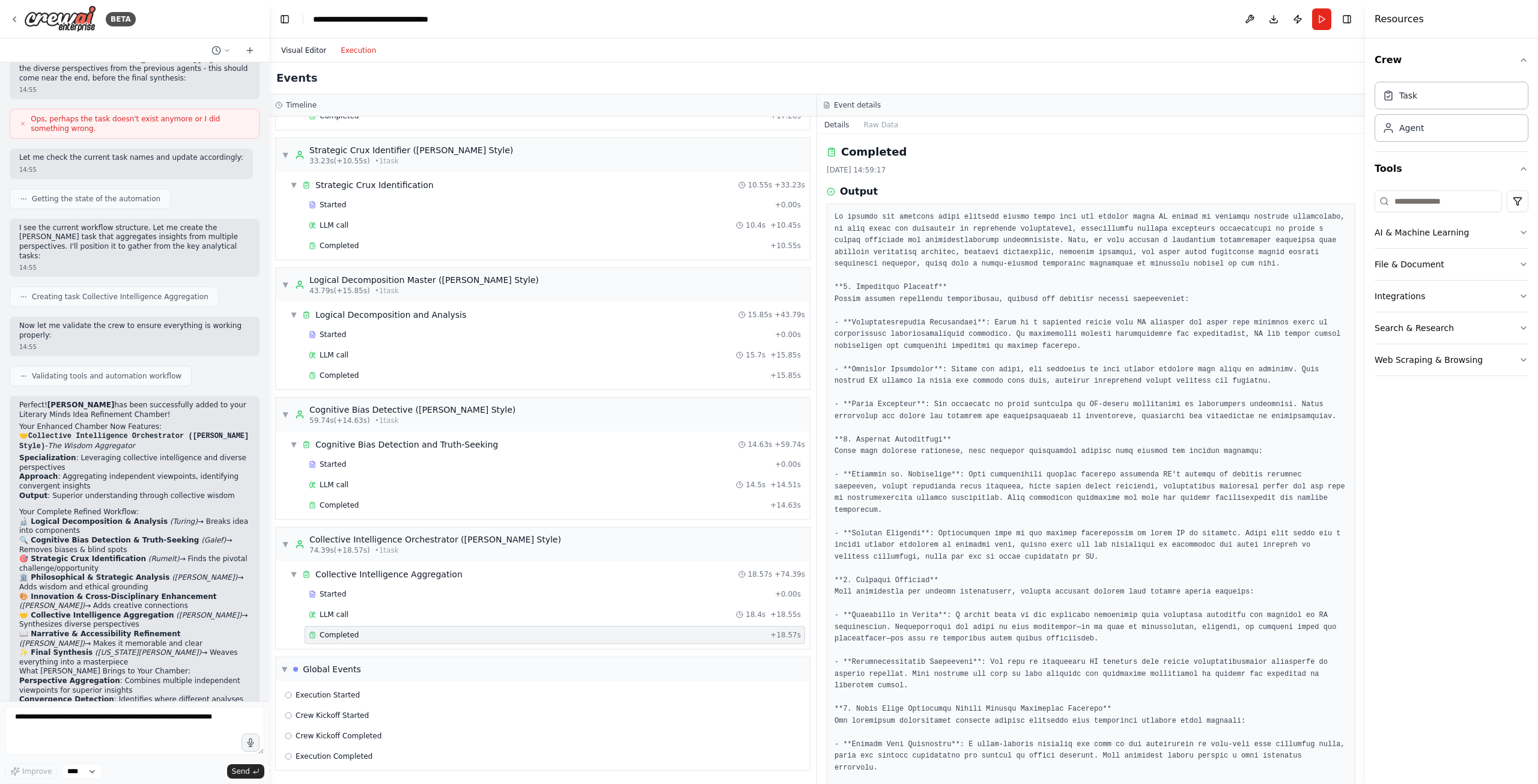
click at [307, 51] on button "Visual Editor" at bounding box center [304, 51] width 60 height 14
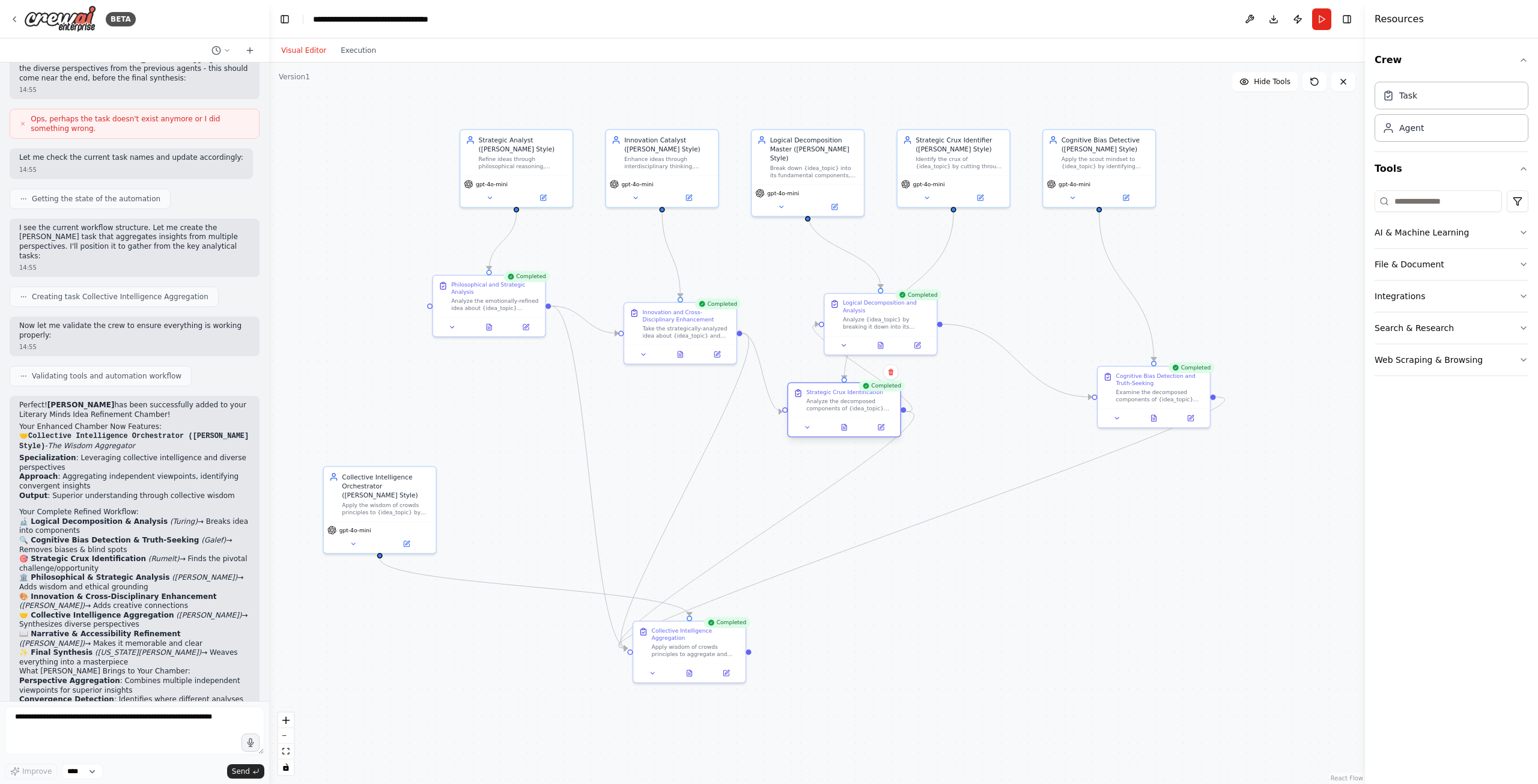
drag, startPoint x: 947, startPoint y: 423, endPoint x: 814, endPoint y: 409, distance: 133.7
click at [814, 409] on div "Analyze the decomposed components of {idea_topic} and identify the crux - the p…" at bounding box center [850, 405] width 88 height 14
drag, startPoint x: 823, startPoint y: 148, endPoint x: 1005, endPoint y: 97, distance: 189.0
click at [1005, 97] on div "Logical Decomposition Master ([PERSON_NAME] Style)" at bounding box center [978, 85] width 88 height 27
drag, startPoint x: 920, startPoint y: 149, endPoint x: 780, endPoint y: 143, distance: 140.1
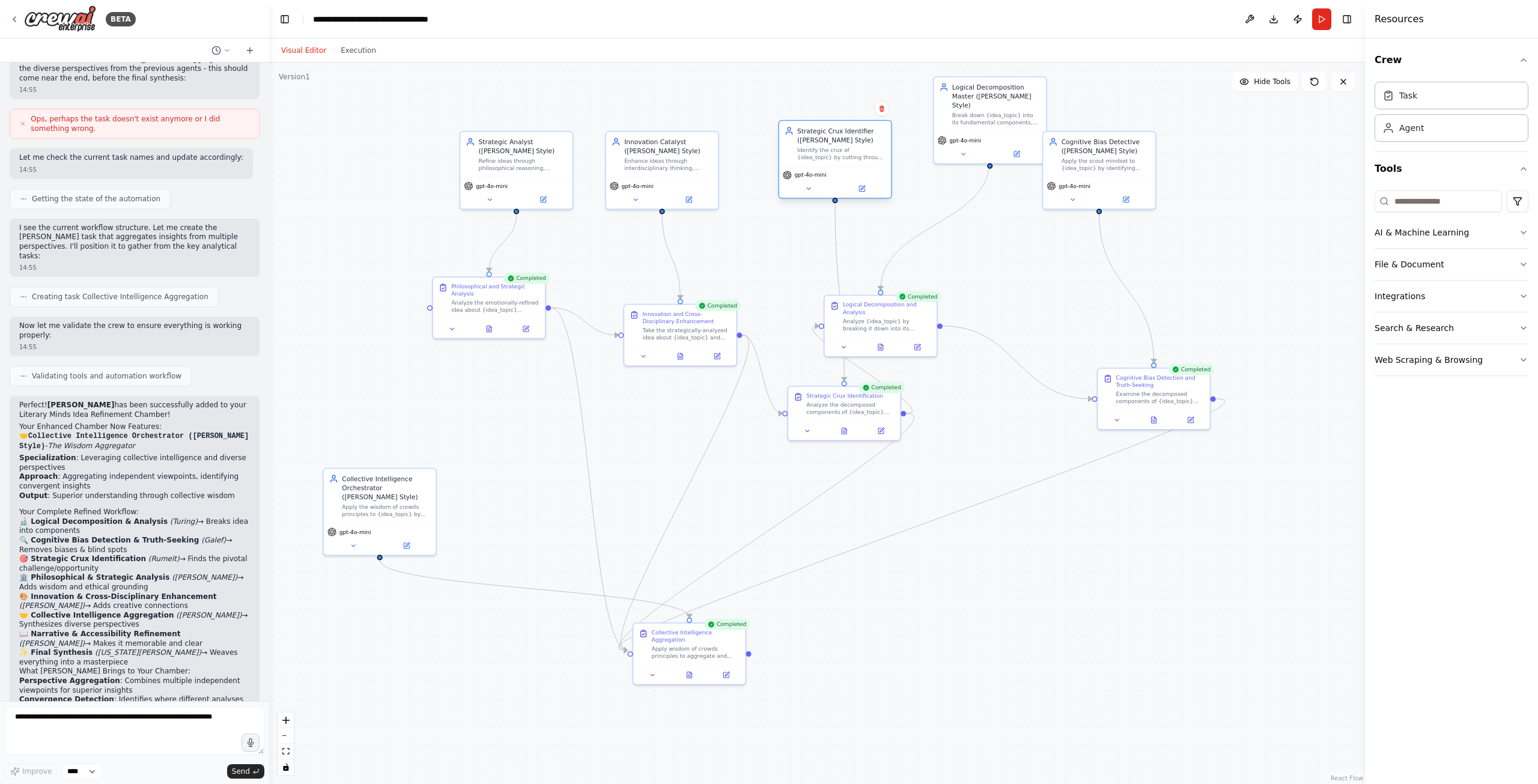
click at [797, 143] on div "Strategic Crux Identifier ([PERSON_NAME] Style)" at bounding box center [841, 135] width 88 height 18
drag, startPoint x: 858, startPoint y: 305, endPoint x: 976, endPoint y: 355, distance: 128.2
click at [976, 355] on div "Logical Decomposition and Analysis" at bounding box center [1005, 352] width 88 height 14
drag, startPoint x: 824, startPoint y: 397, endPoint x: 824, endPoint y: 339, distance: 58.0
click at [824, 339] on div "Analyze the decomposed components of {idea_topic} and identify the crux - the p…" at bounding box center [859, 343] width 88 height 14
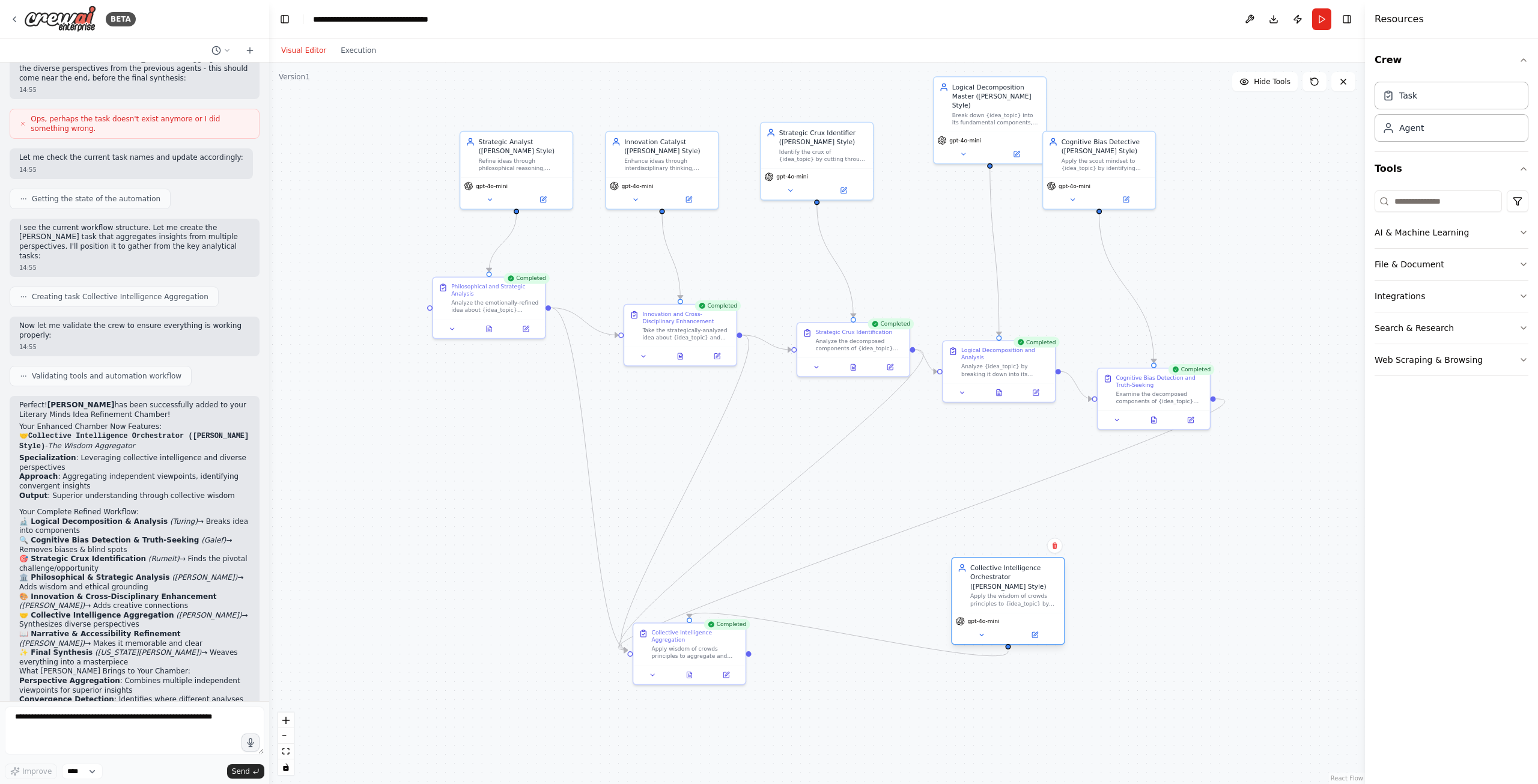
drag, startPoint x: 369, startPoint y: 486, endPoint x: 998, endPoint y: 580, distance: 636.0
click at [998, 580] on div "Collective Intelligence Orchestrator ([PERSON_NAME] Style)" at bounding box center [1015, 577] width 88 height 27
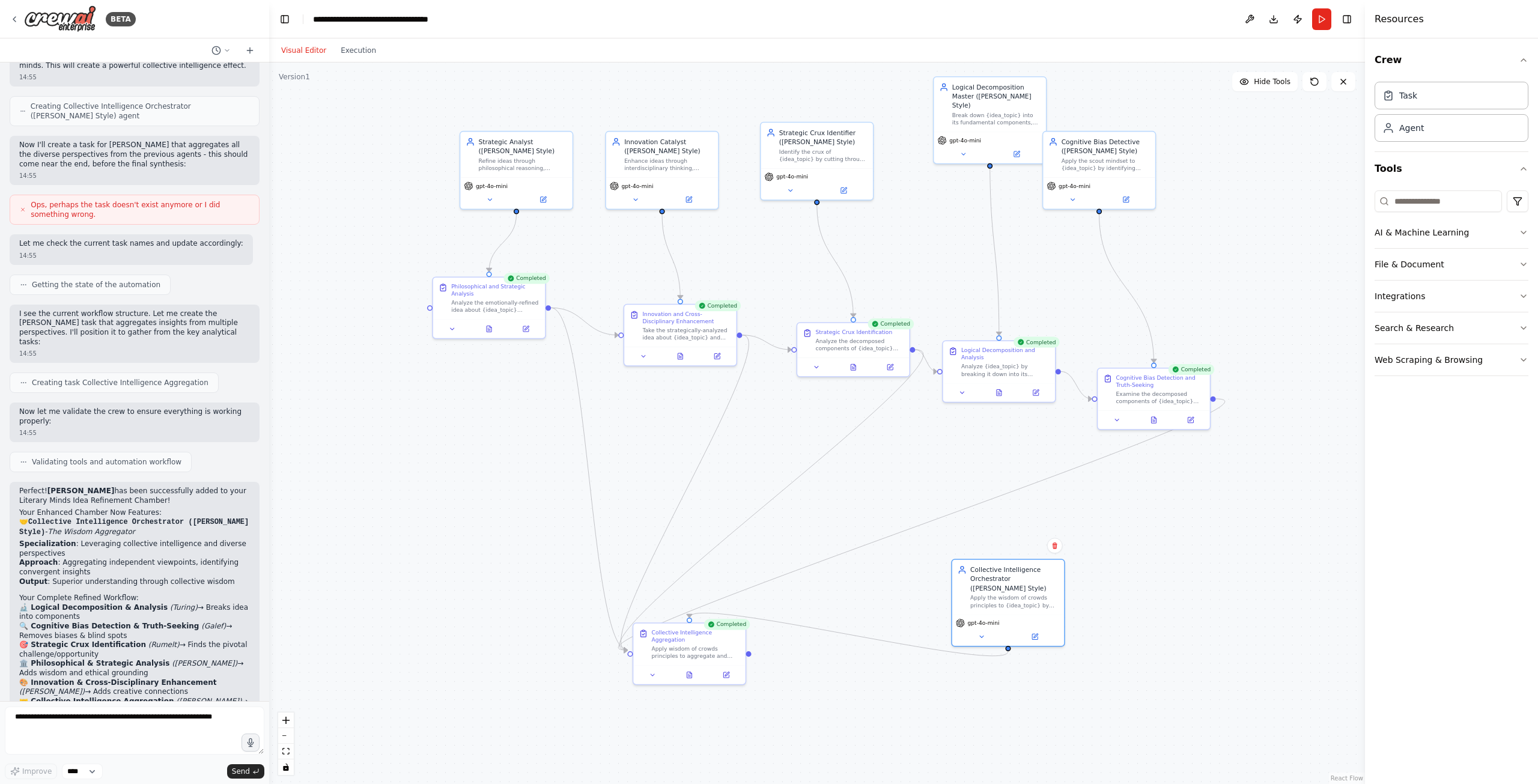
scroll to position [5017, 0]
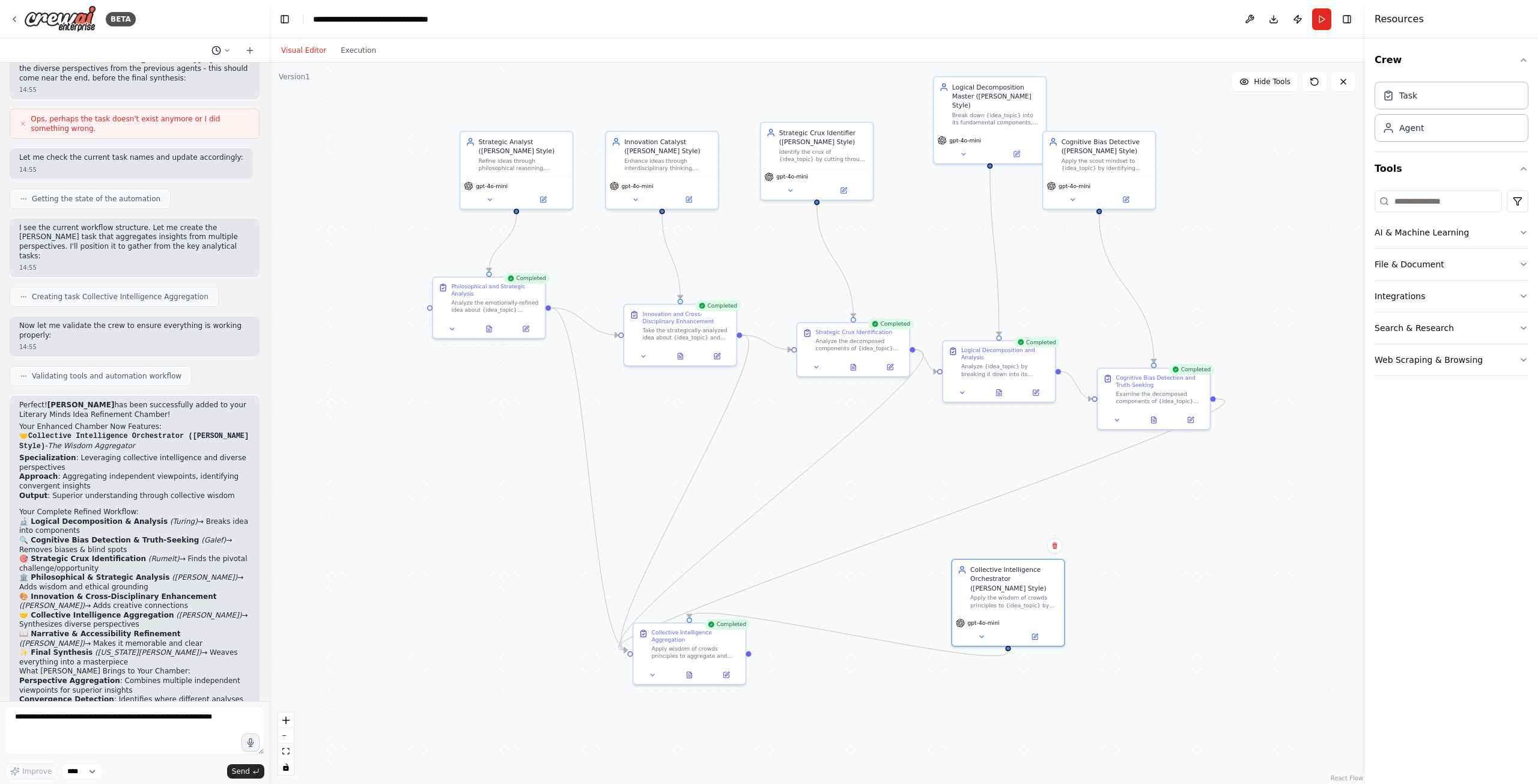
click at [228, 50] on icon at bounding box center [227, 50] width 7 height 7
click at [302, 119] on div ".deletable-edge-delete-btn { width: 20px; height: 20px; border: 0px solid #ffff…" at bounding box center [817, 423] width 1096 height 721
click at [1247, 19] on button at bounding box center [1250, 19] width 19 height 21
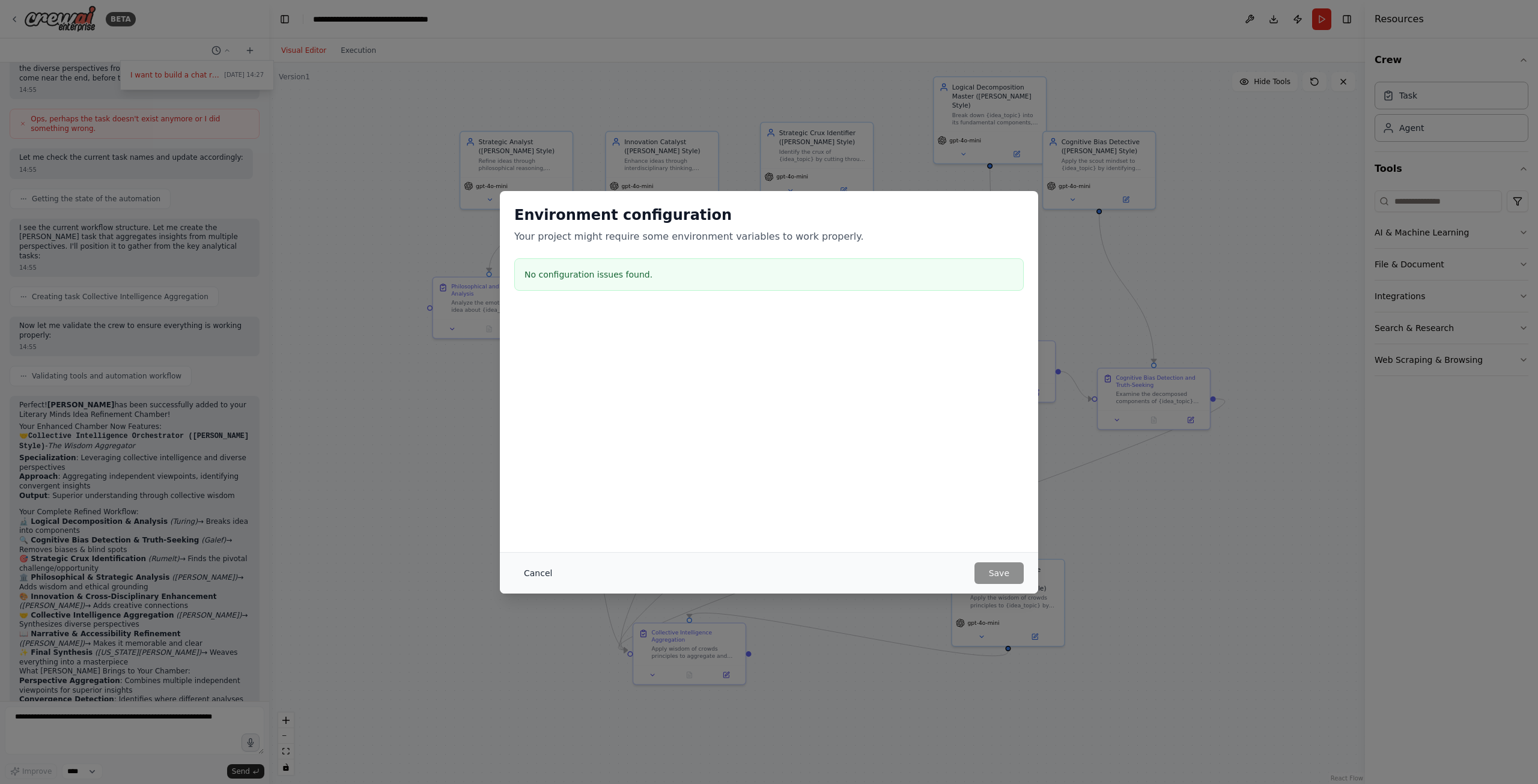
click at [533, 573] on button "Cancel" at bounding box center [538, 573] width 47 height 21
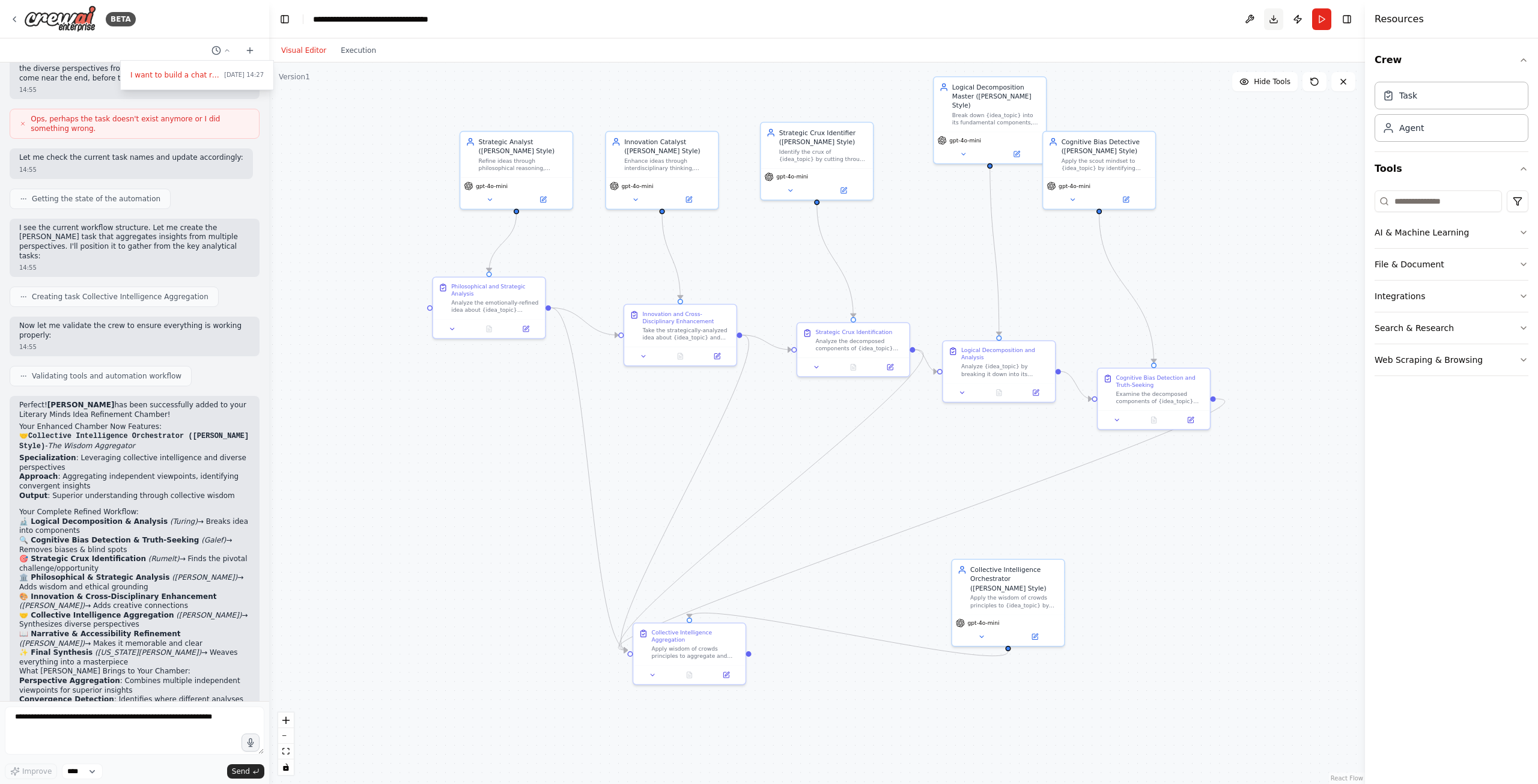
click at [1270, 21] on button "Download" at bounding box center [1274, 19] width 19 height 21
click at [1301, 20] on button "Publish" at bounding box center [1298, 19] width 19 height 21
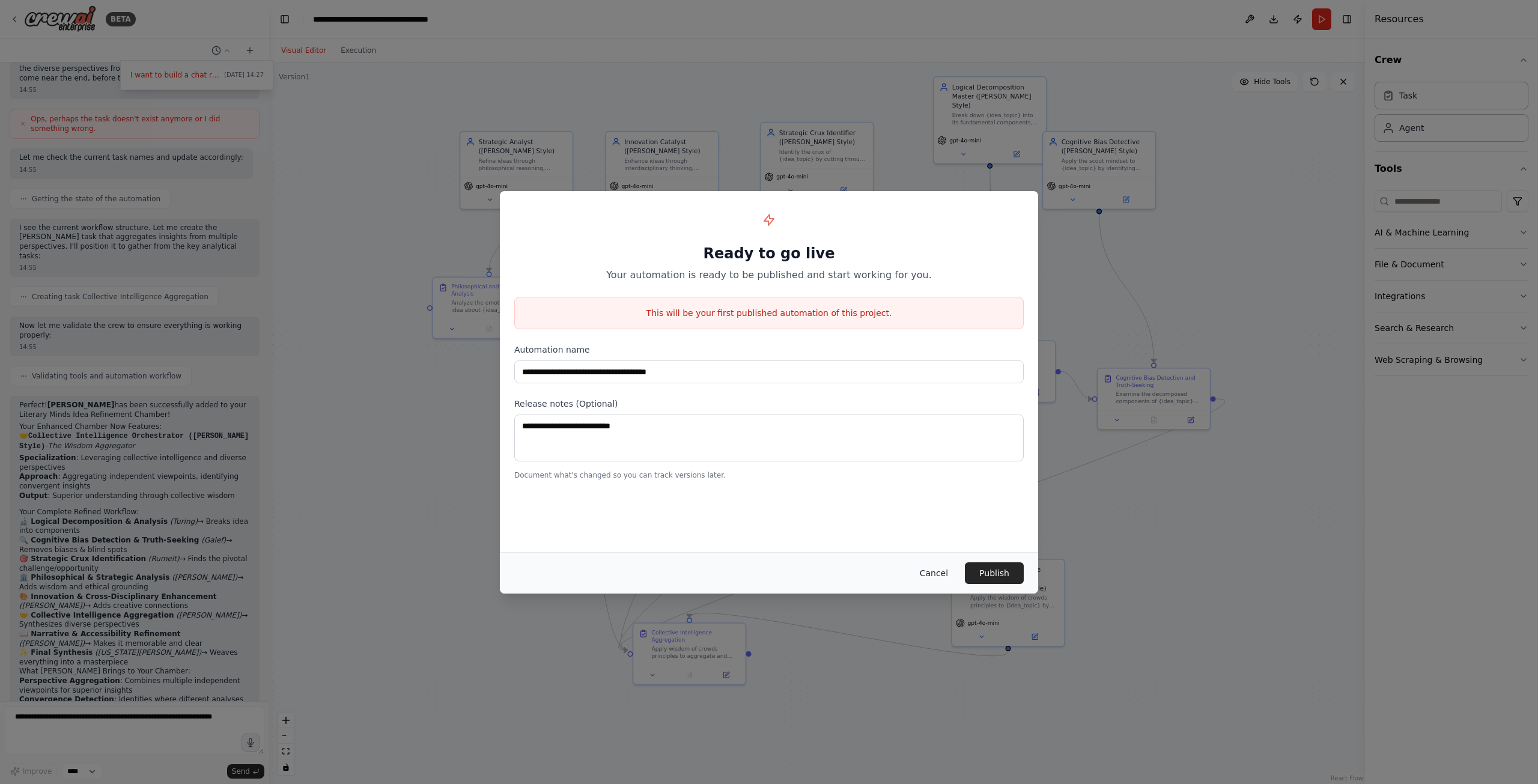
click at [941, 573] on button "Cancel" at bounding box center [933, 573] width 47 height 21
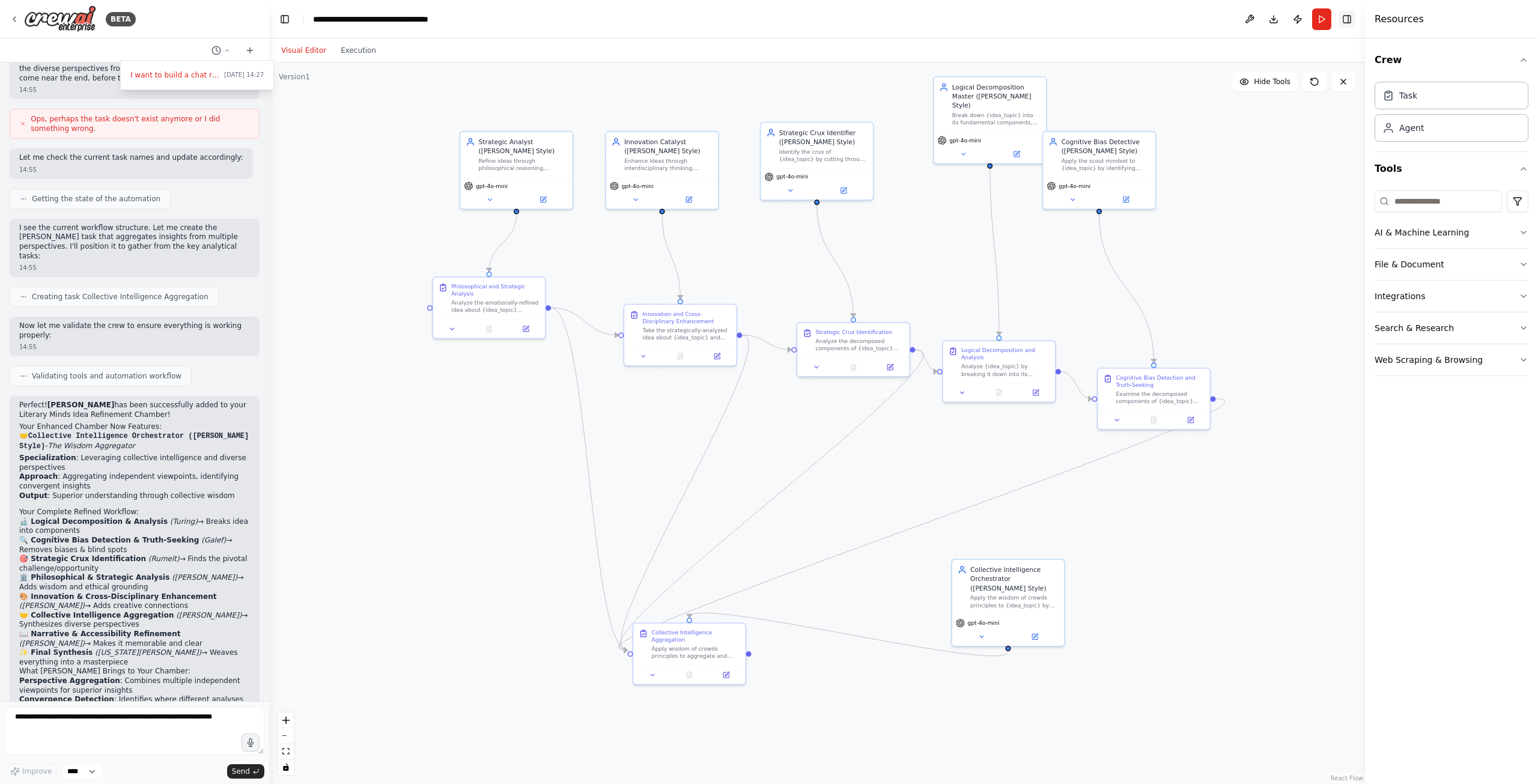
click at [1346, 20] on button "Toggle Right Sidebar" at bounding box center [1347, 19] width 17 height 17
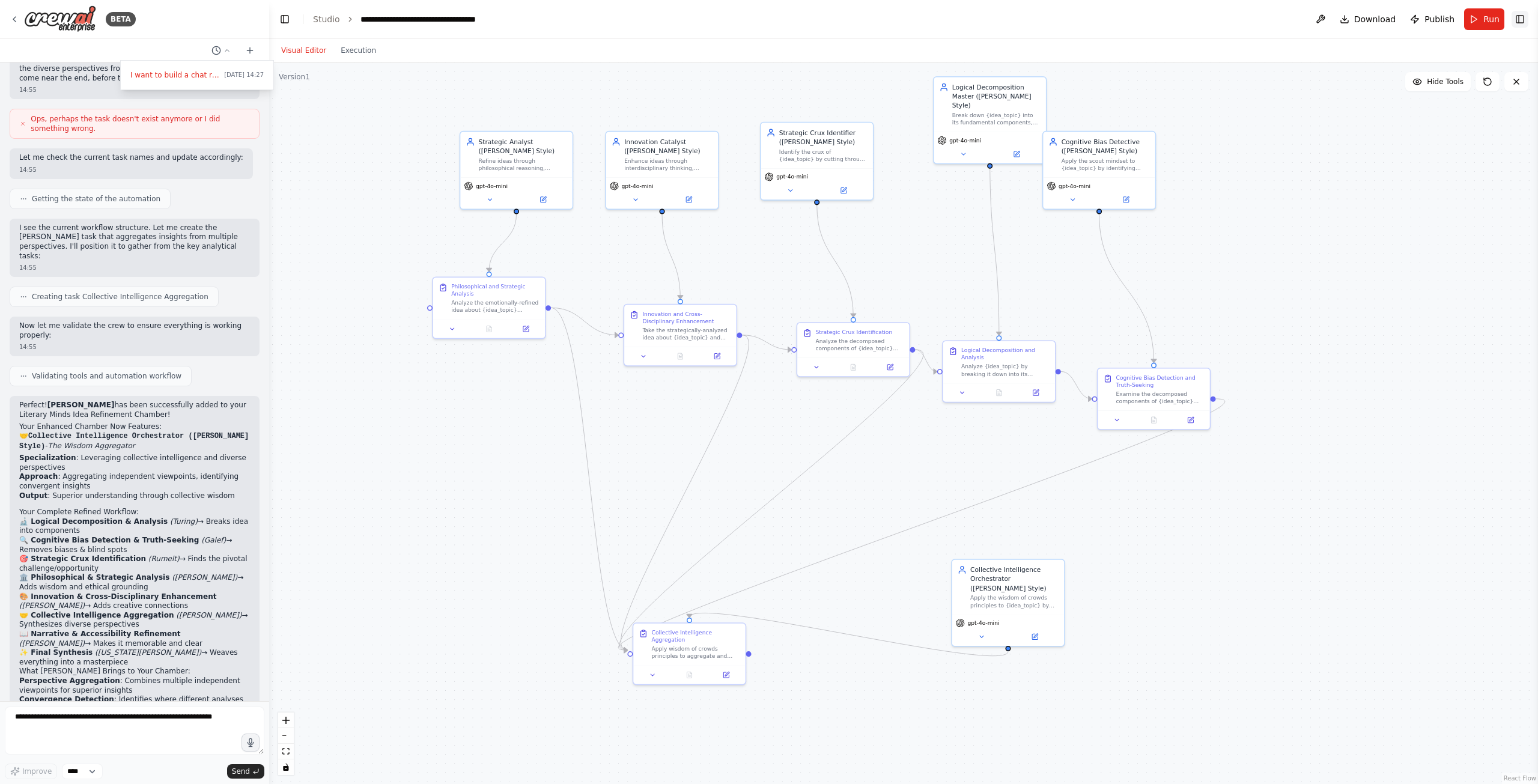
click at [1522, 20] on button "Toggle Right Sidebar" at bounding box center [1520, 19] width 17 height 17
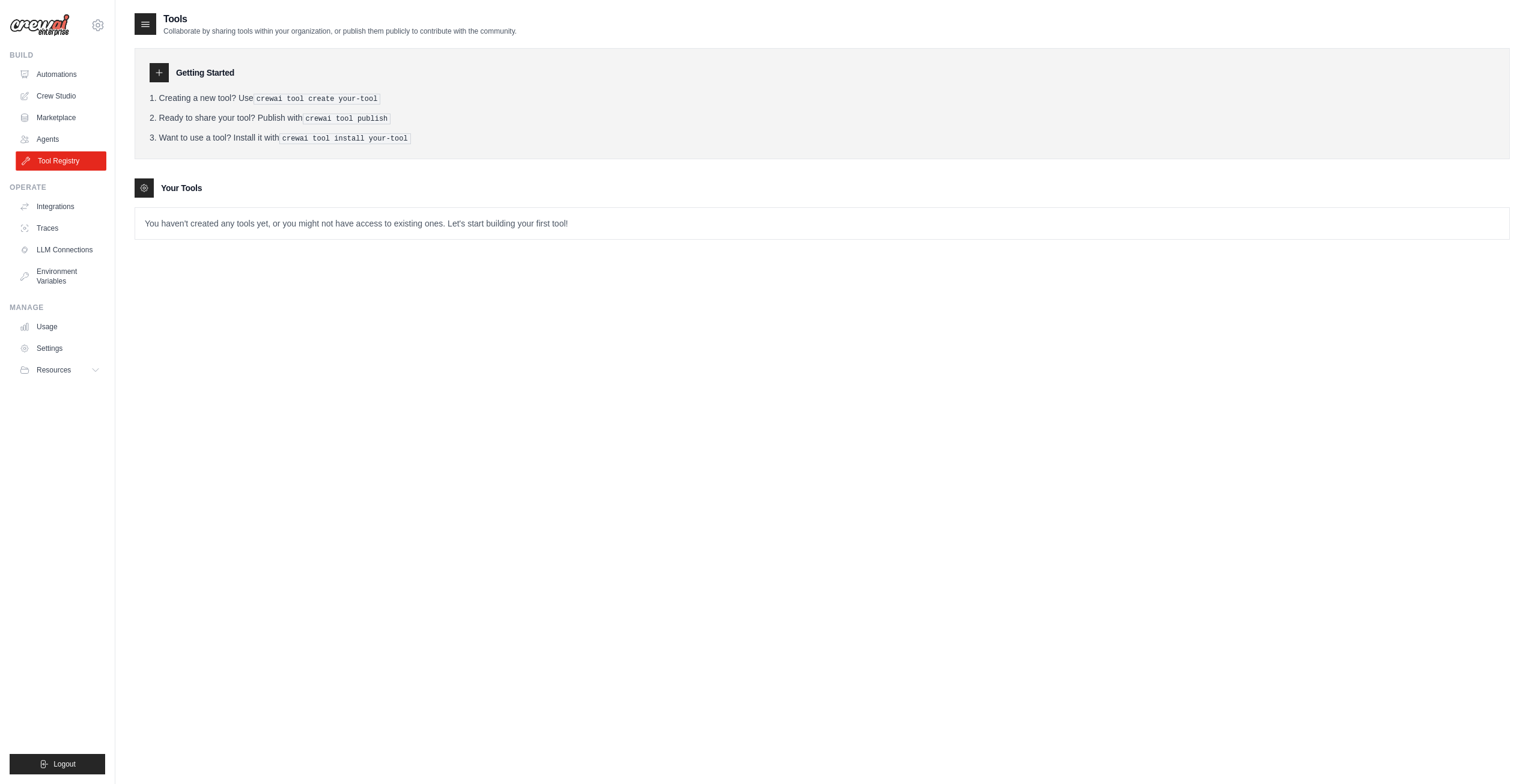
click at [67, 160] on link "Tool Registry" at bounding box center [61, 161] width 91 height 19
click at [78, 205] on link "Integrations" at bounding box center [61, 207] width 91 height 19
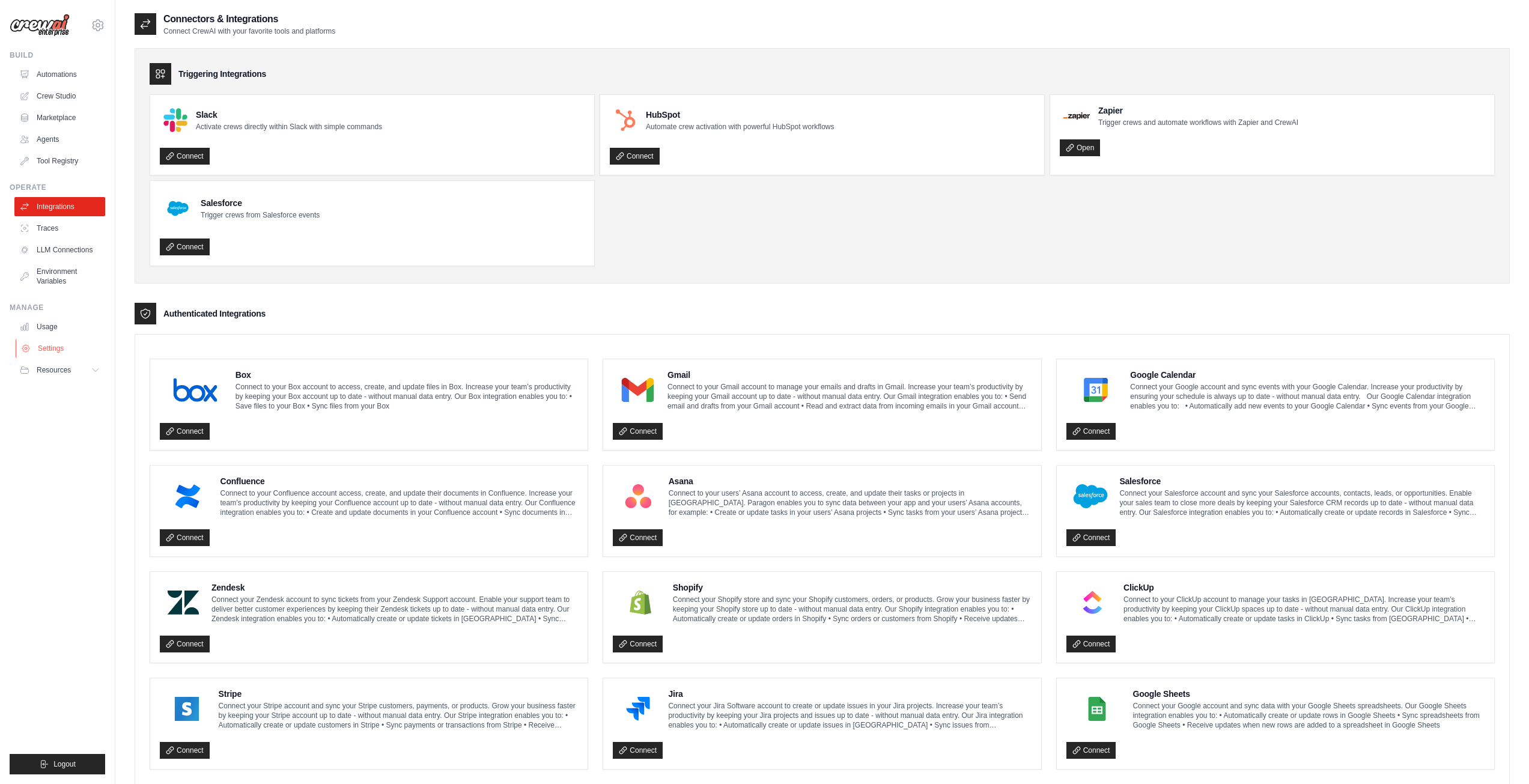
click at [39, 348] on link "Settings" at bounding box center [61, 348] width 91 height 19
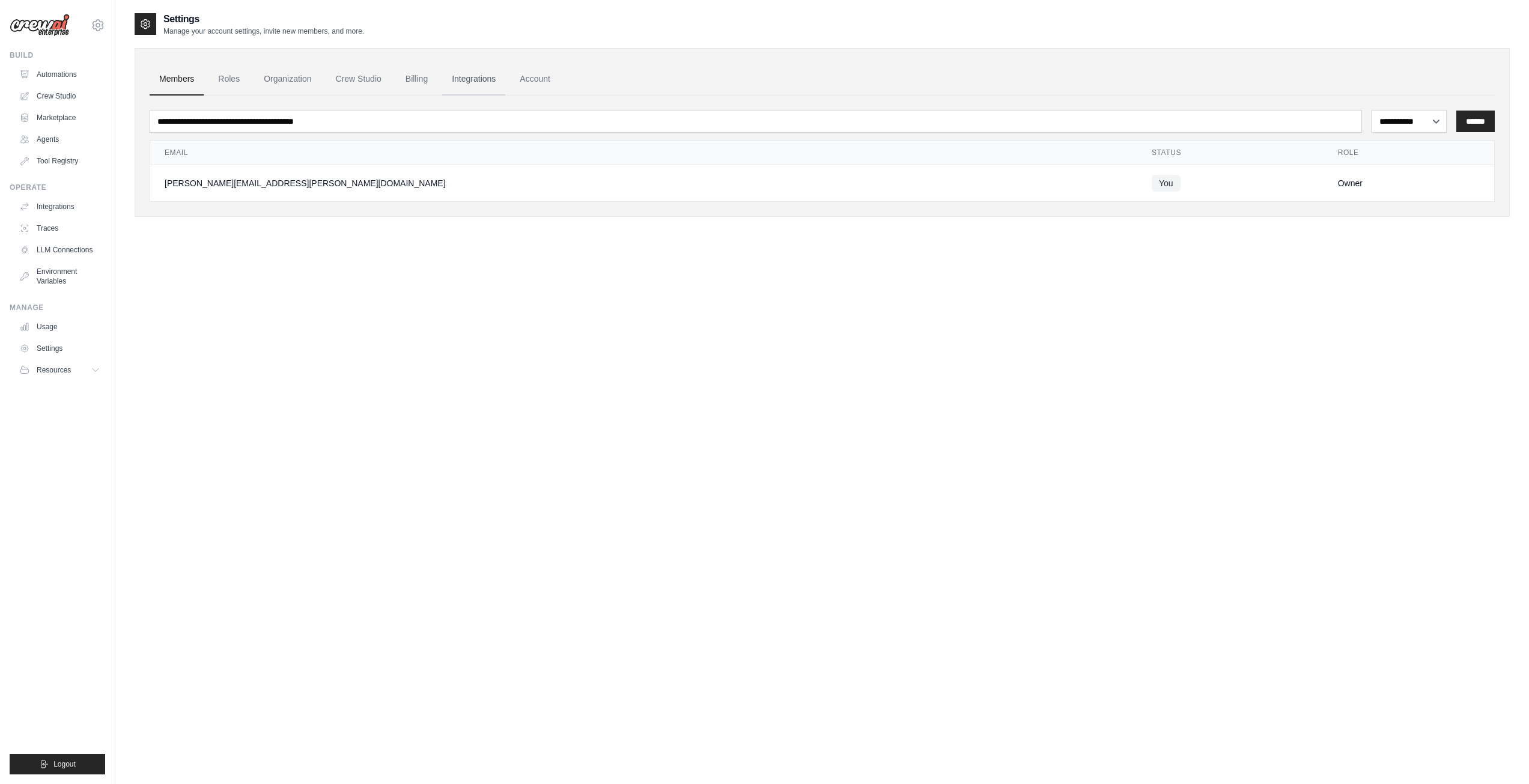
click at [474, 81] on link "Integrations" at bounding box center [474, 79] width 63 height 32
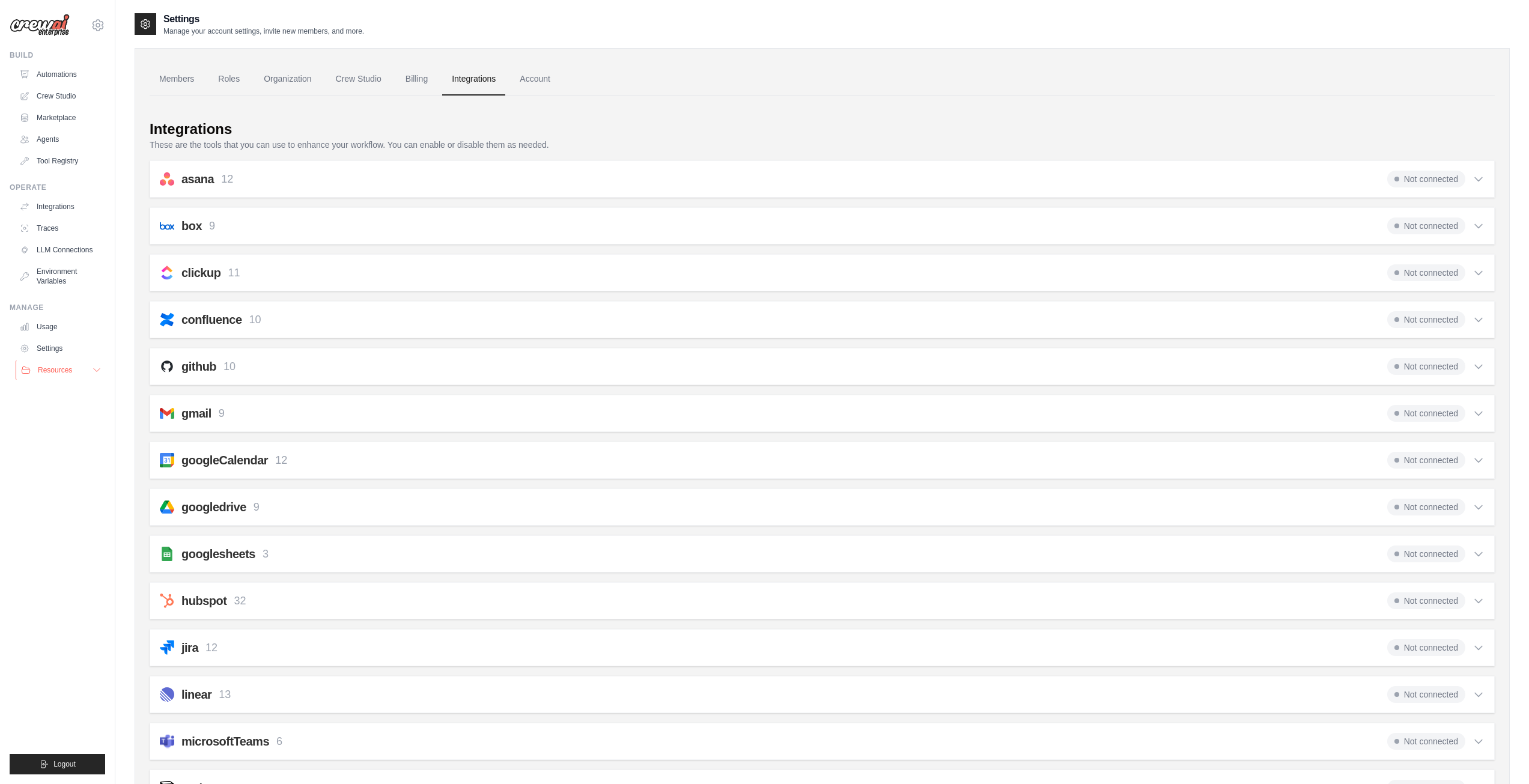
click at [66, 368] on span "Resources" at bounding box center [54, 370] width 34 height 10
click at [70, 80] on link "Automations" at bounding box center [61, 75] width 91 height 19
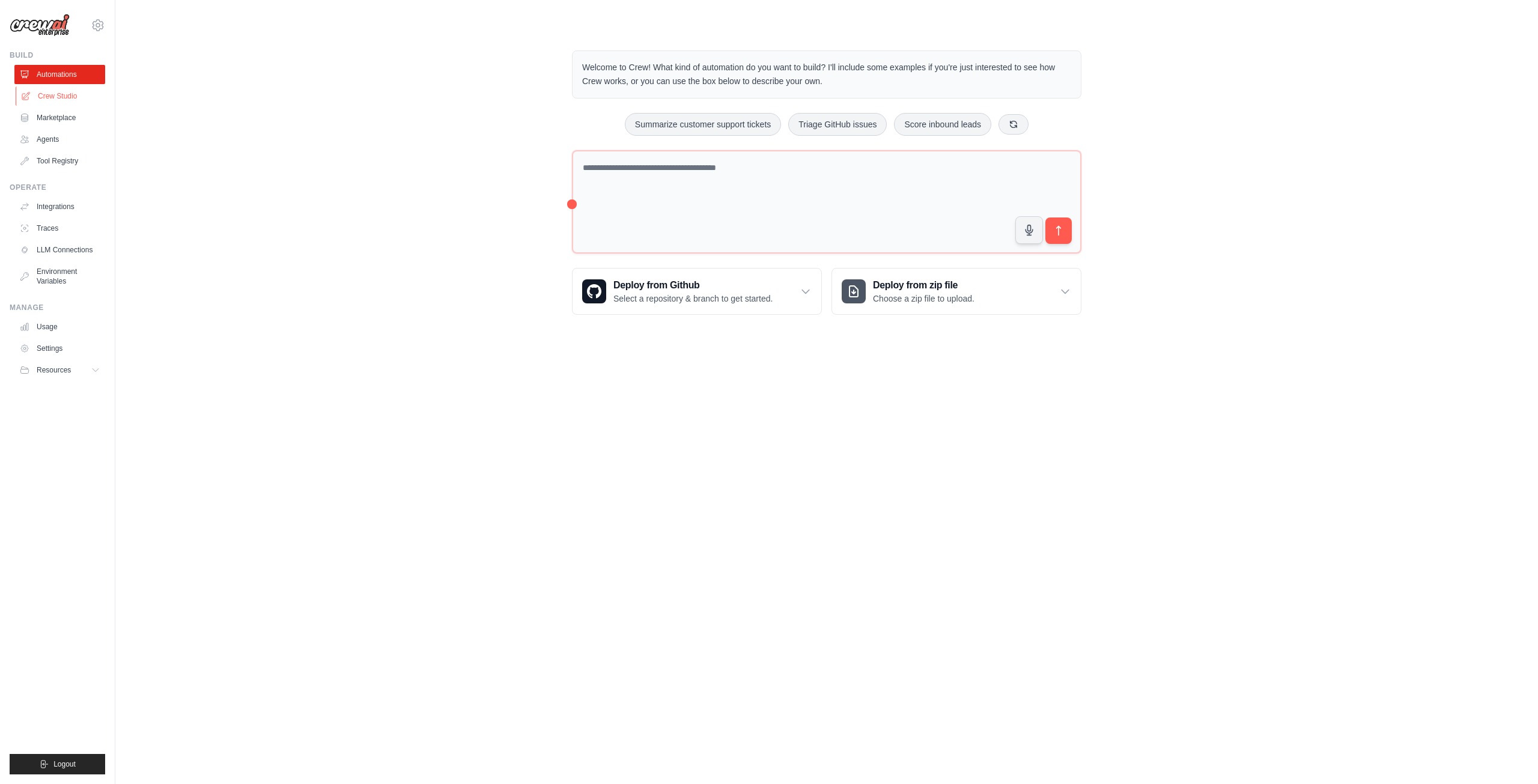
click at [55, 97] on link "Crew Studio" at bounding box center [61, 96] width 91 height 19
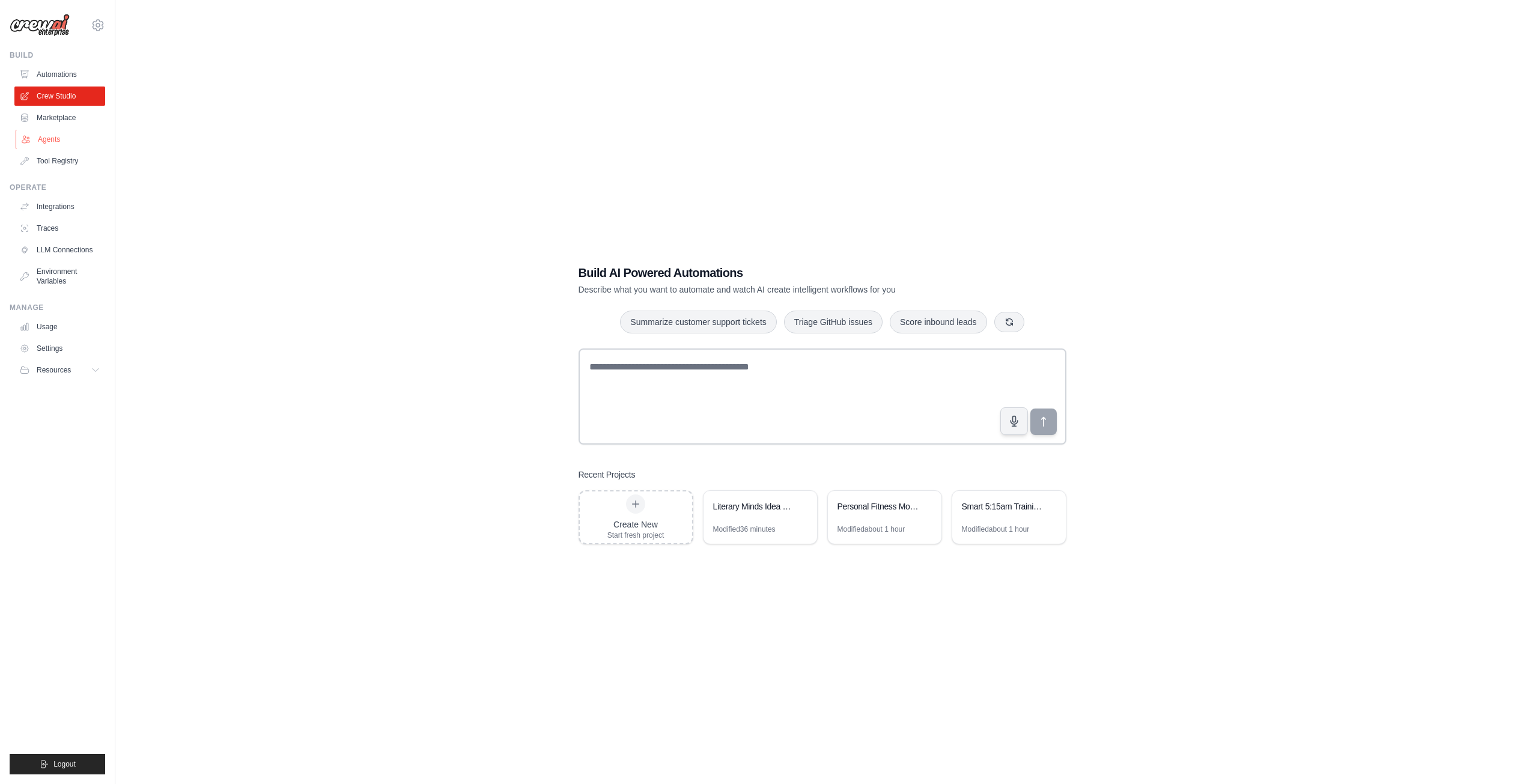
click at [62, 146] on link "Agents" at bounding box center [61, 139] width 91 height 19
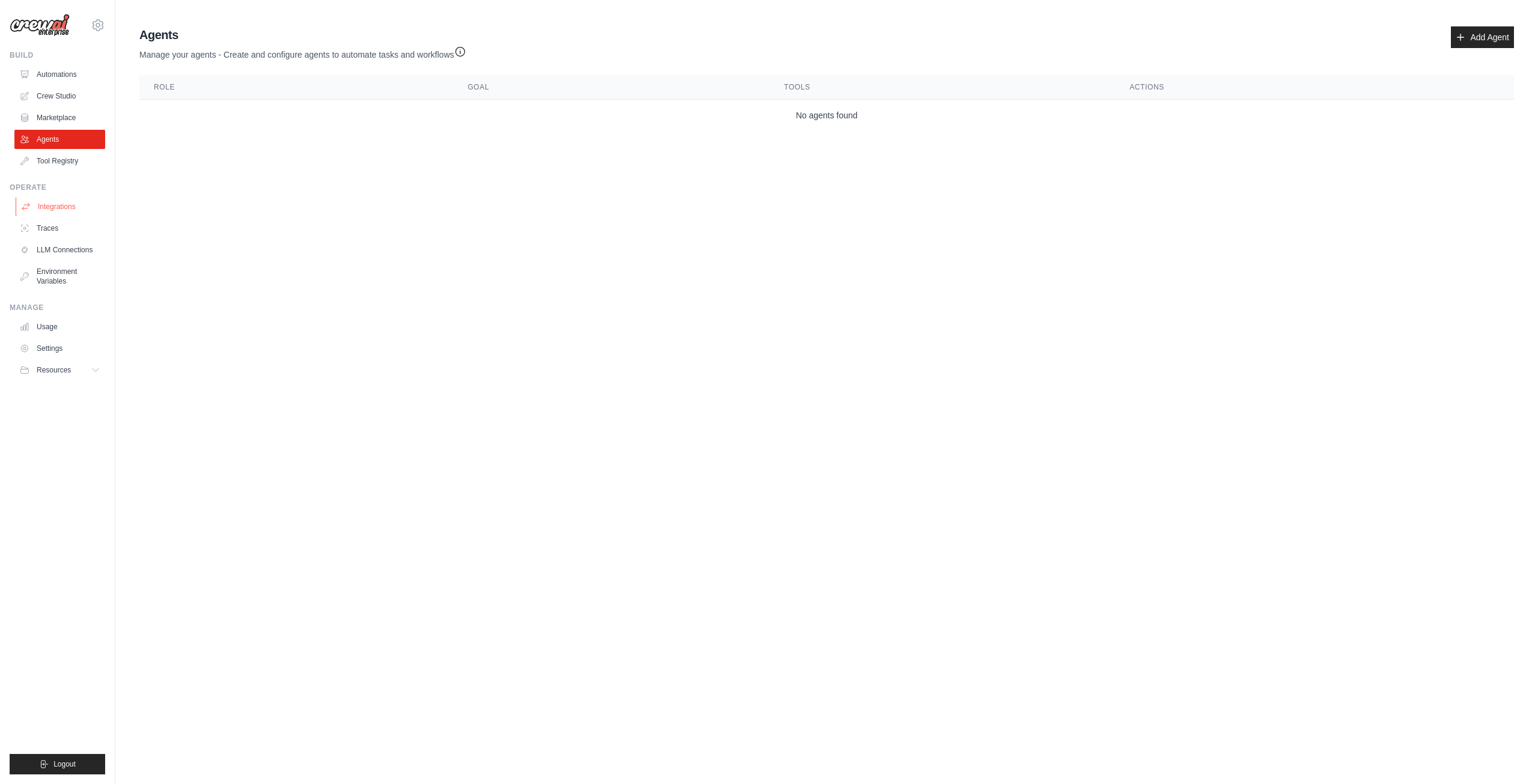
click at [58, 204] on link "Integrations" at bounding box center [61, 207] width 91 height 19
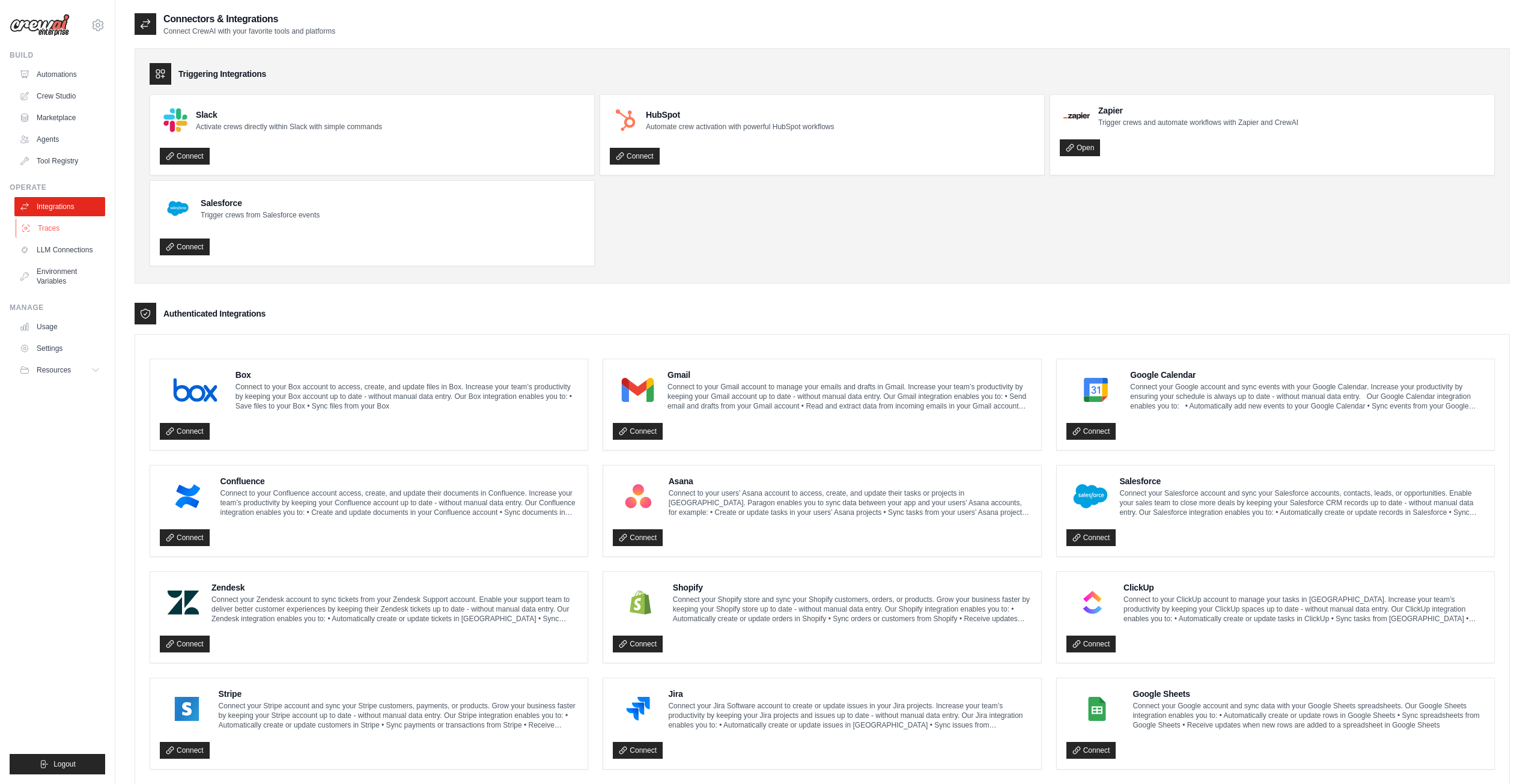
click at [51, 232] on link "Traces" at bounding box center [61, 228] width 91 height 19
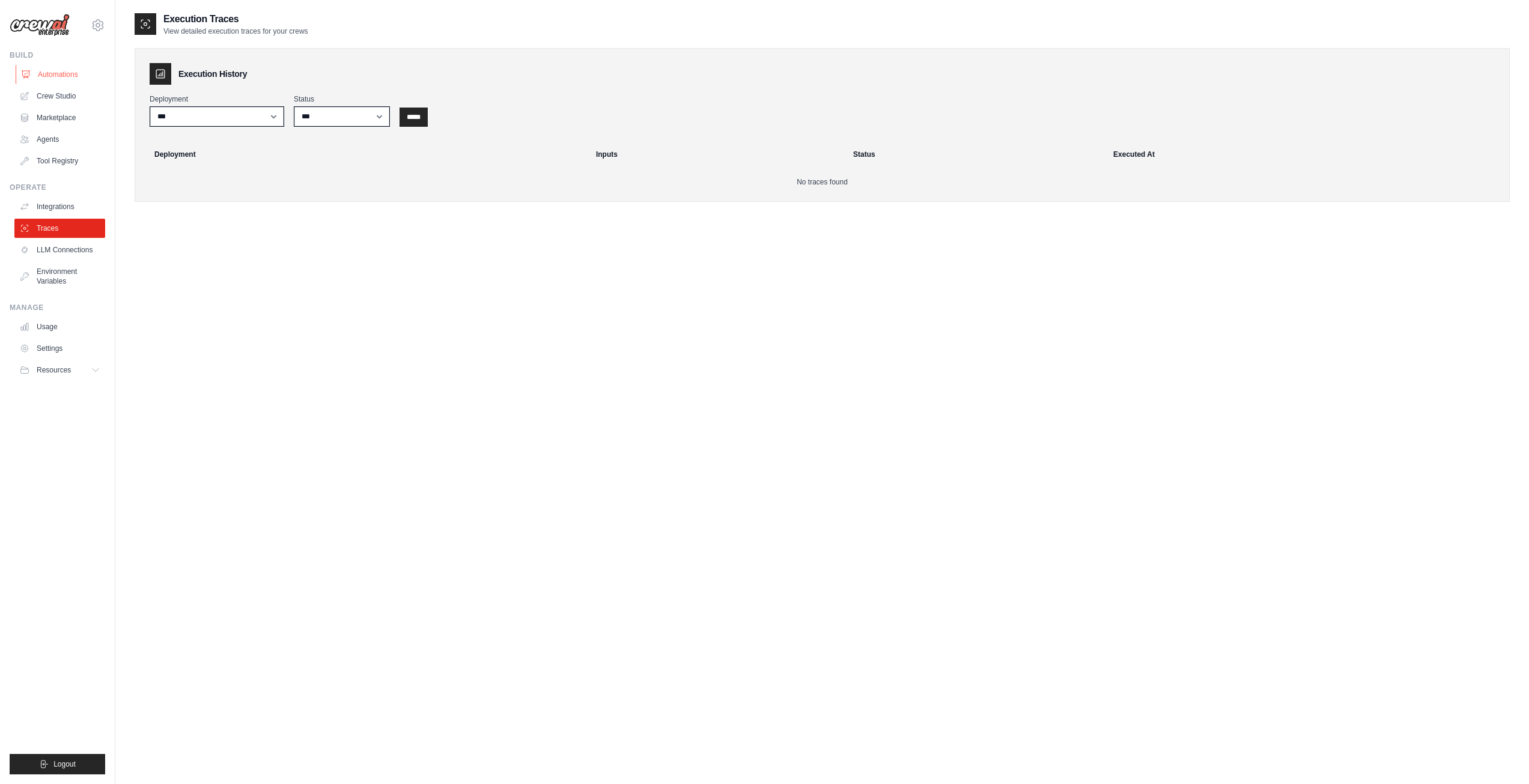
click at [77, 73] on link "Automations" at bounding box center [61, 75] width 91 height 19
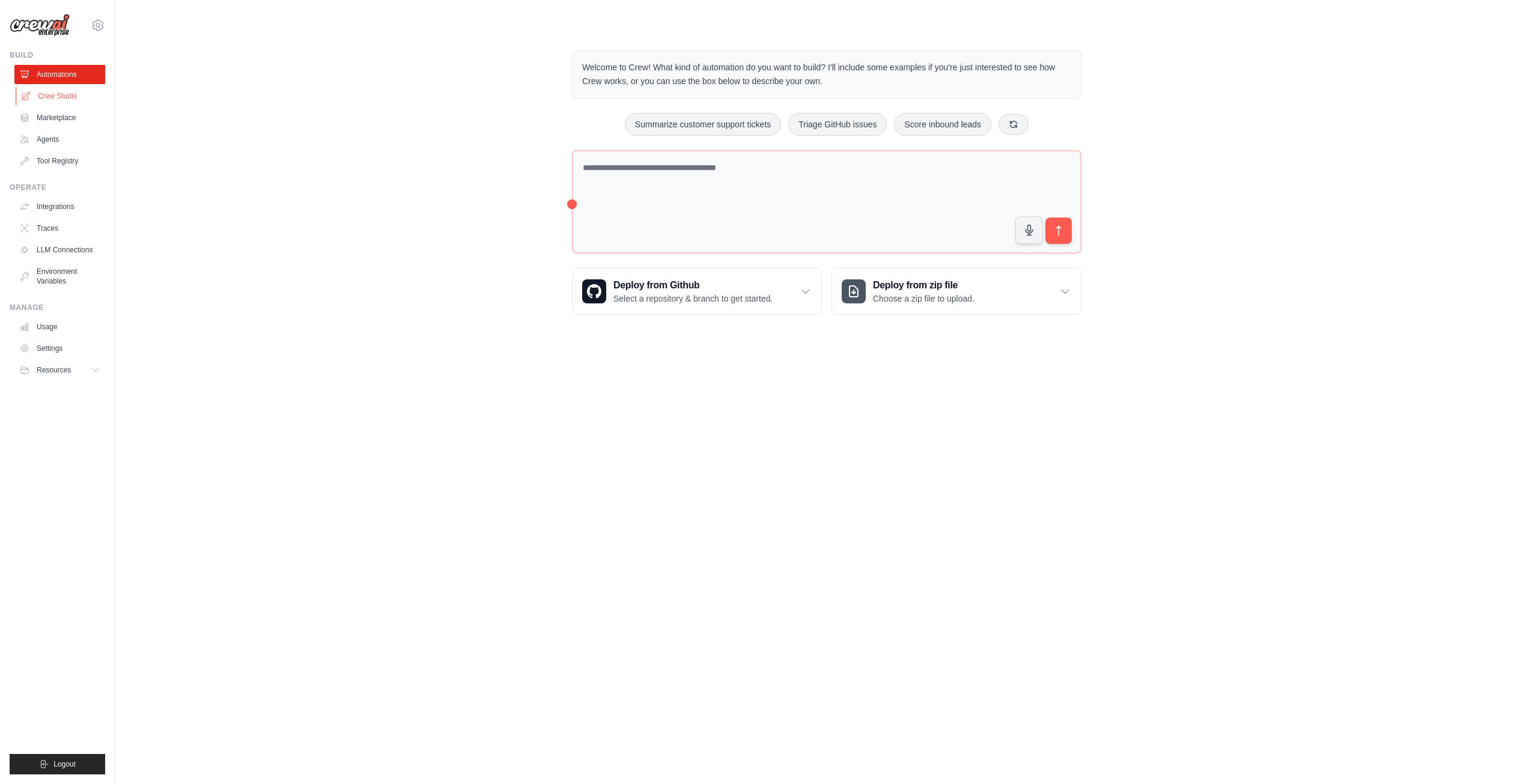
click at [69, 97] on link "Crew Studio" at bounding box center [61, 96] width 91 height 19
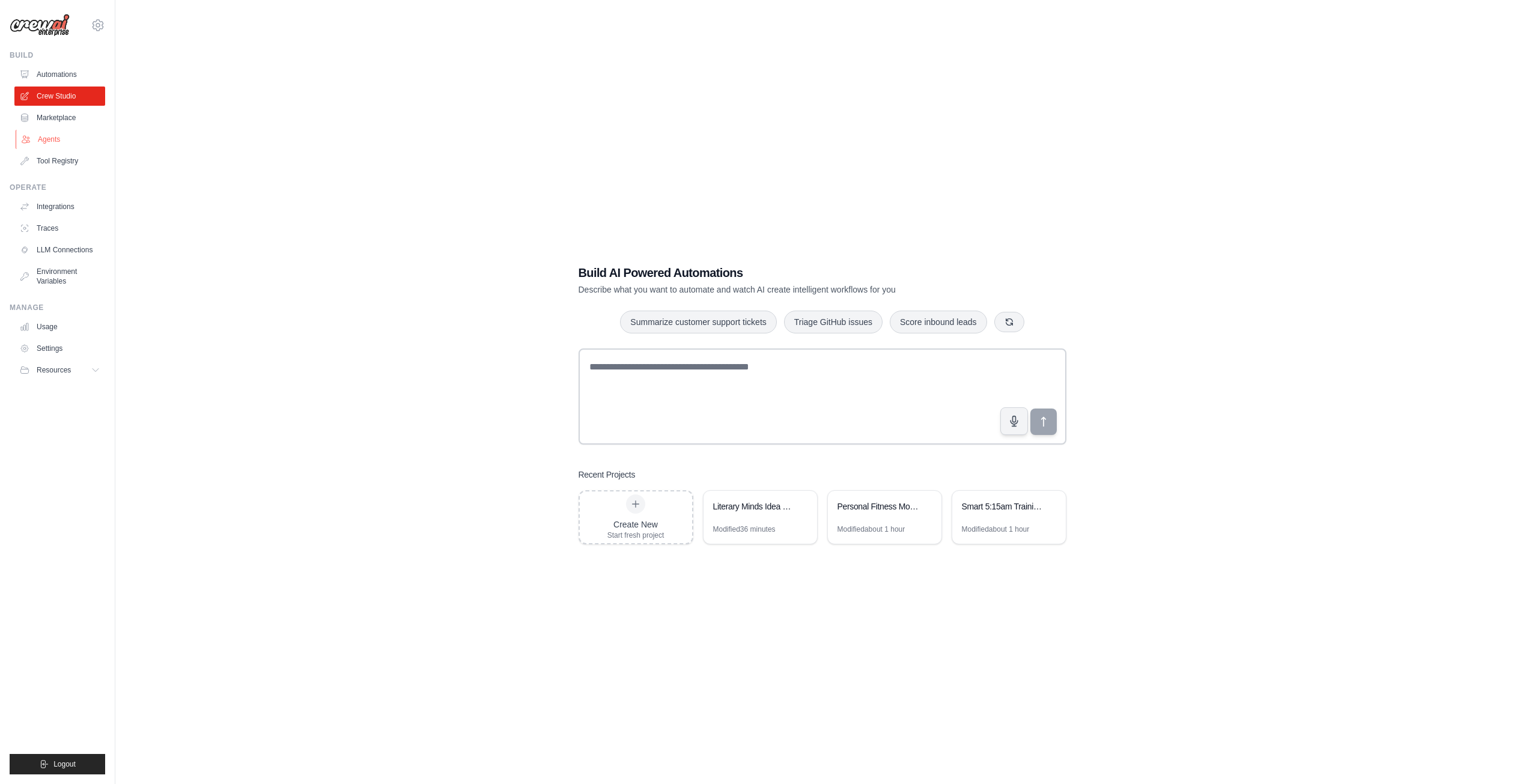
click at [67, 140] on link "Agents" at bounding box center [61, 139] width 91 height 19
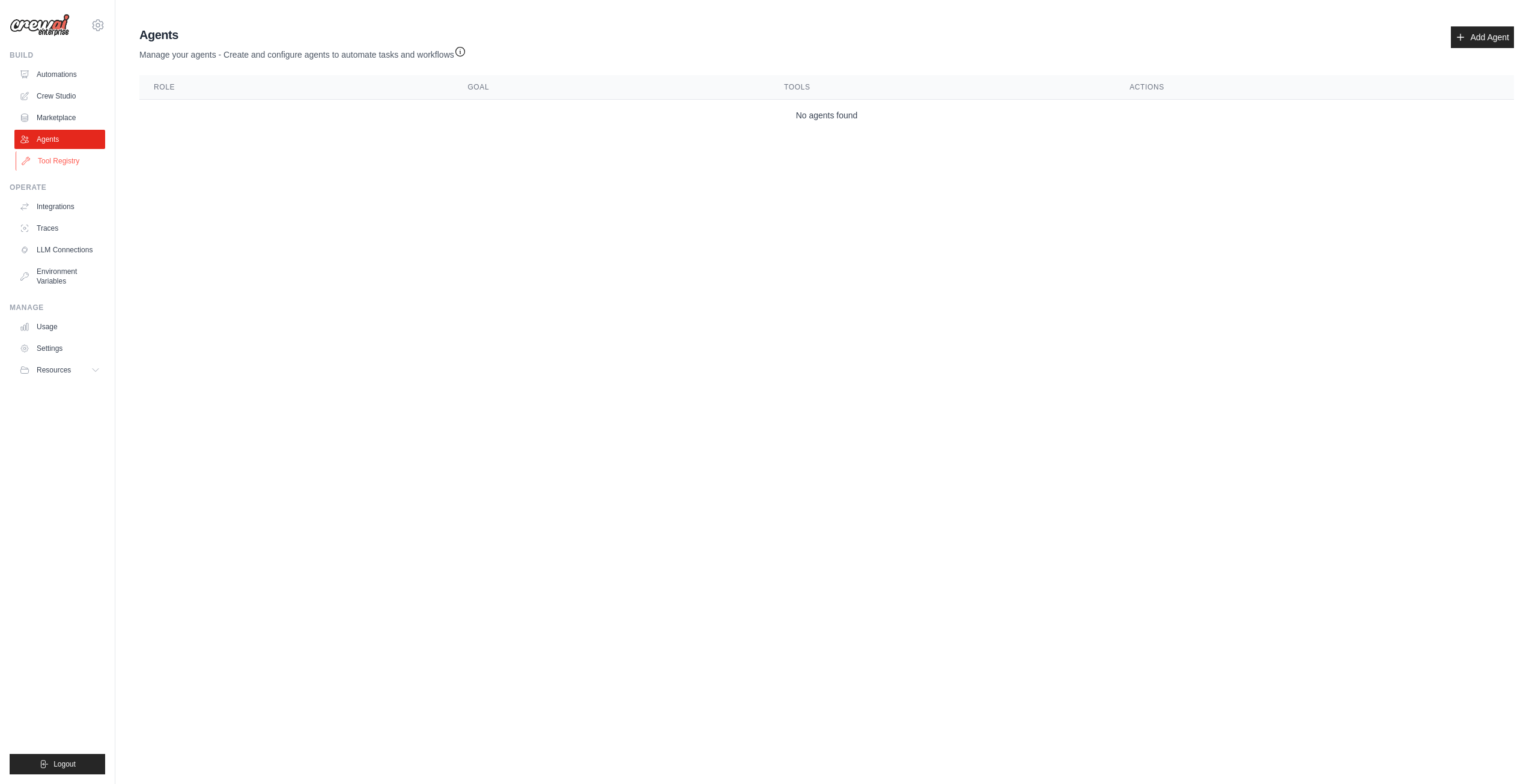
click at [68, 156] on link "Tool Registry" at bounding box center [61, 161] width 91 height 19
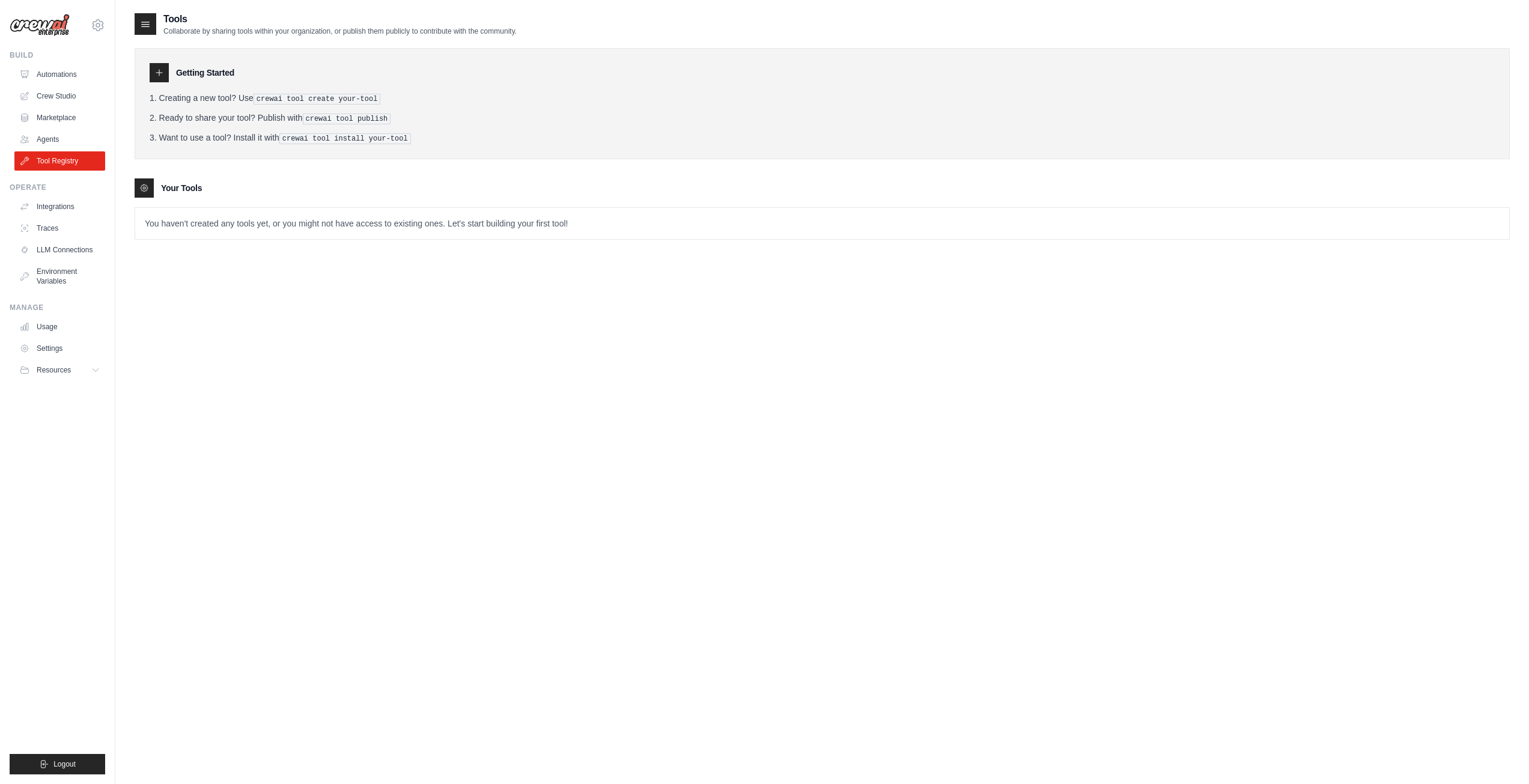
click at [55, 29] on img at bounding box center [40, 25] width 60 height 23
click at [45, 18] on img at bounding box center [40, 25] width 60 height 23
click at [77, 72] on link "Automations" at bounding box center [61, 75] width 91 height 19
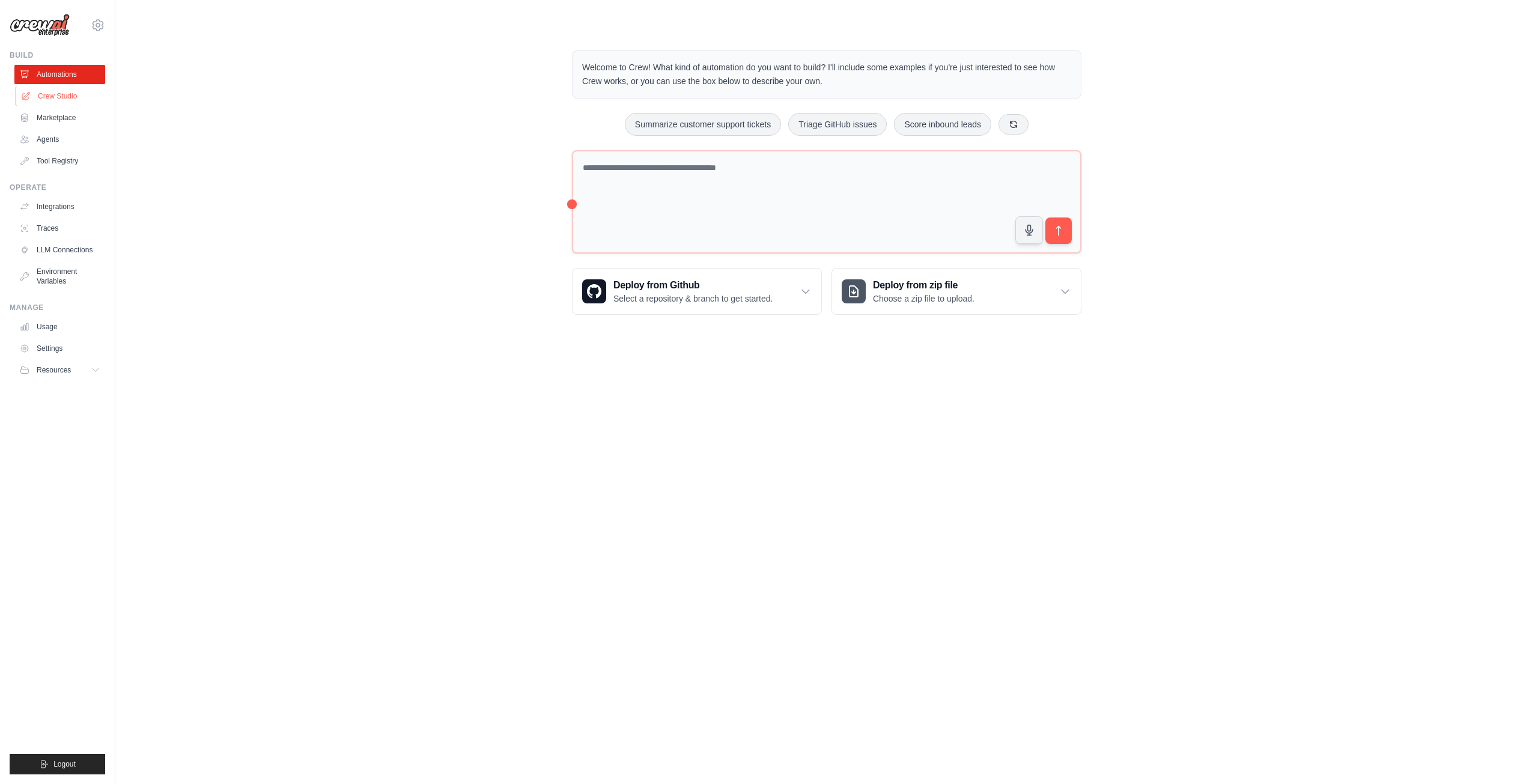
click at [69, 101] on link "Crew Studio" at bounding box center [61, 96] width 91 height 19
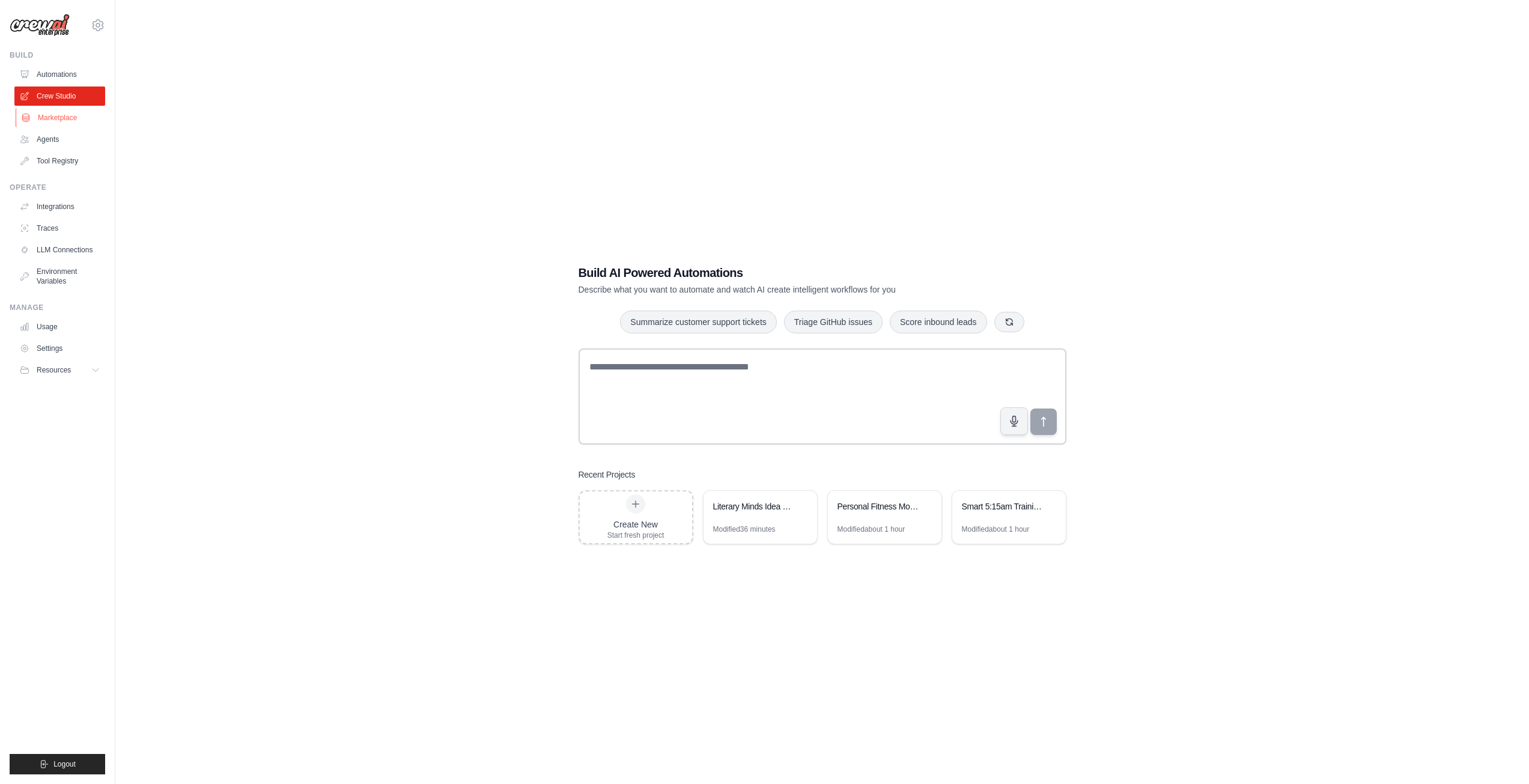
click at [74, 118] on link "Marketplace" at bounding box center [61, 118] width 91 height 19
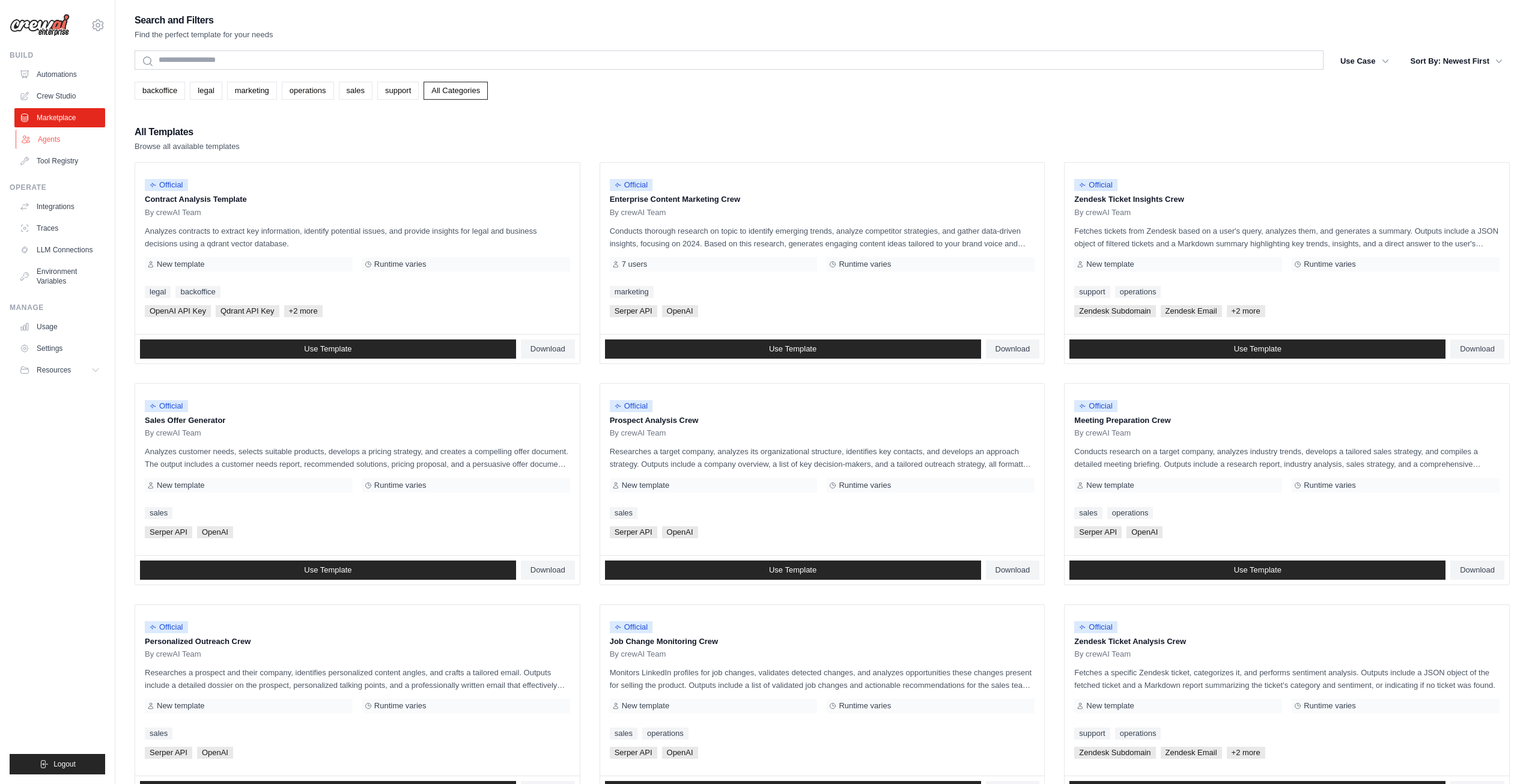
click at [73, 134] on link "Agents" at bounding box center [61, 139] width 91 height 19
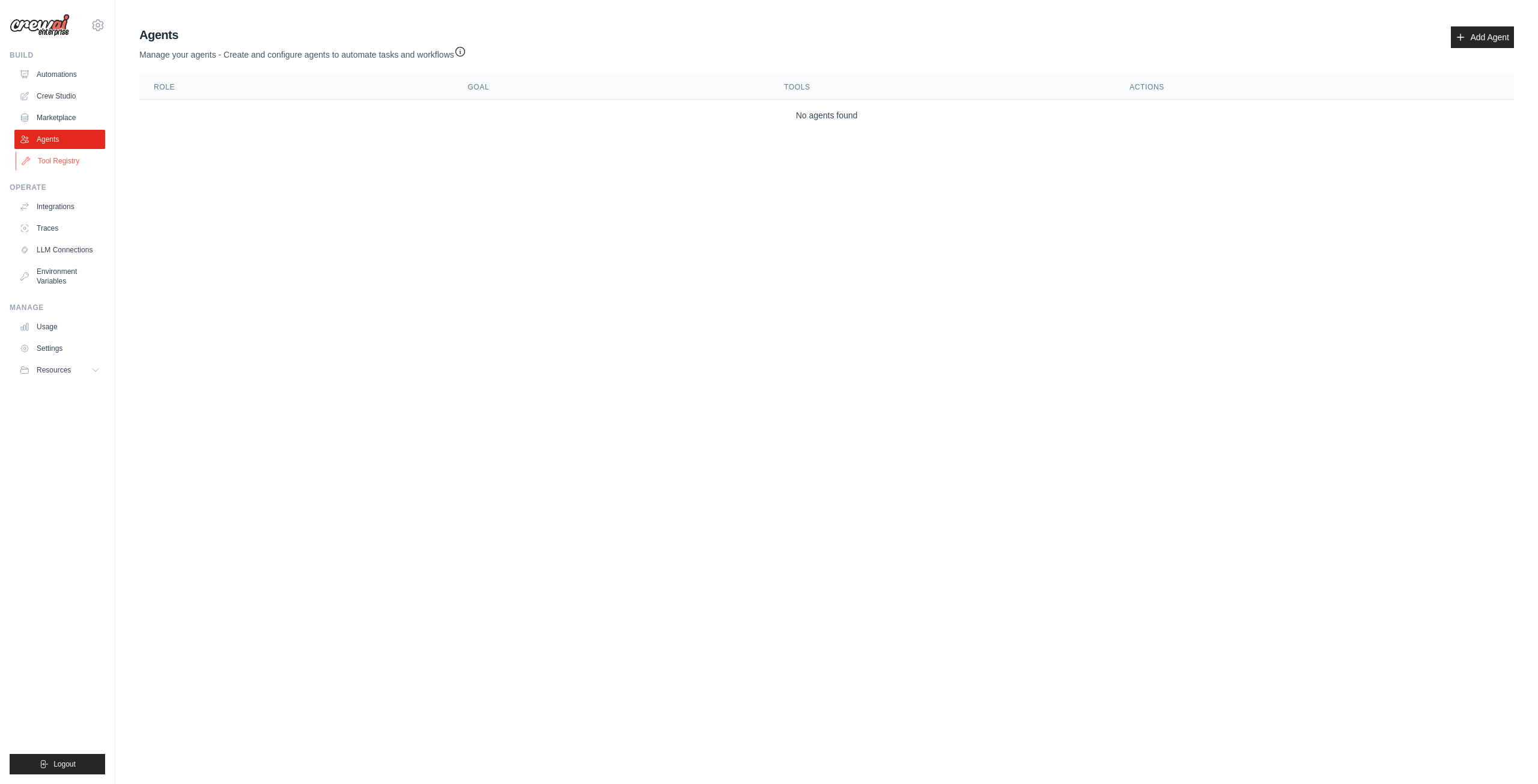
click at [68, 154] on link "Tool Registry" at bounding box center [61, 161] width 91 height 19
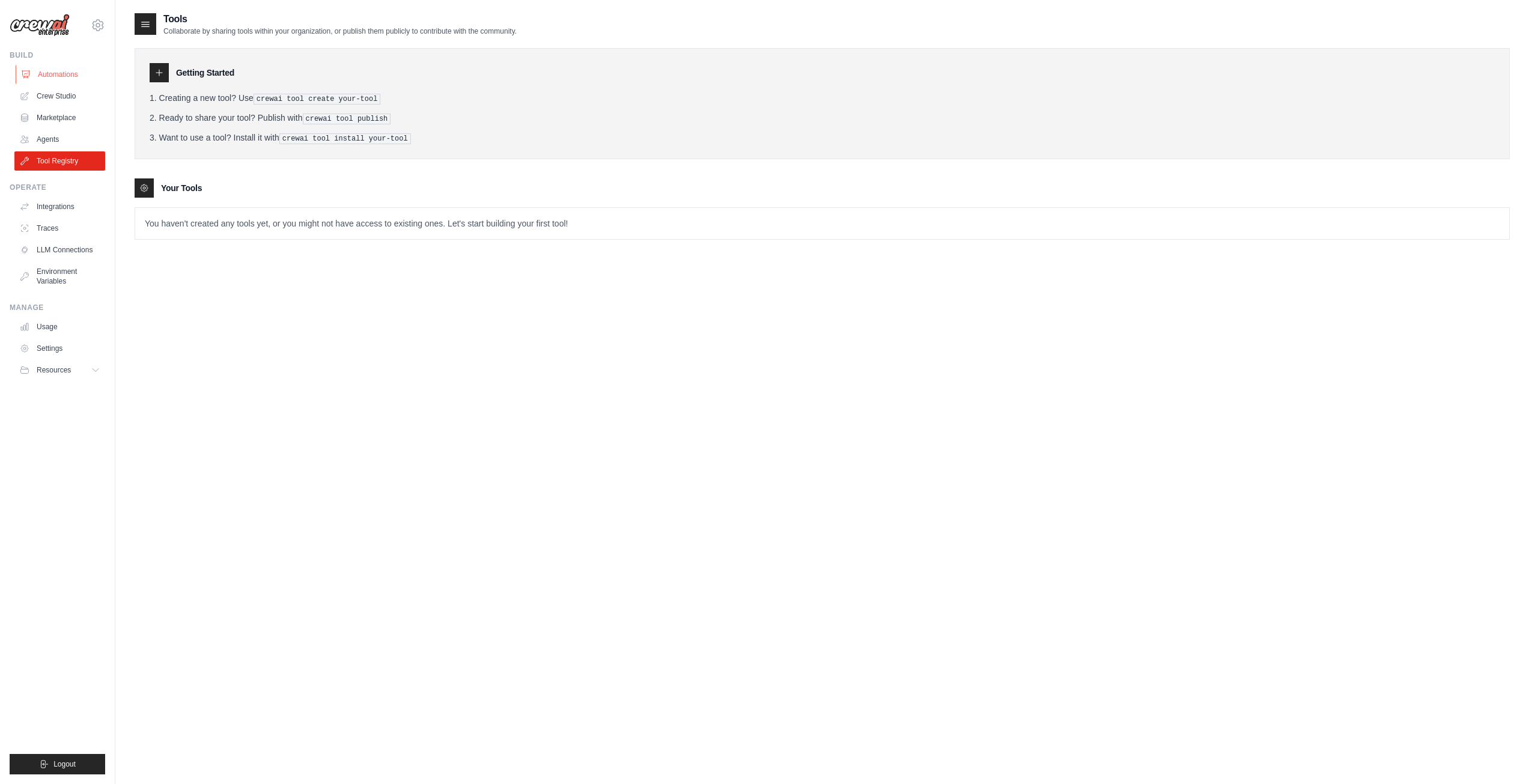
click at [75, 73] on link "Automations" at bounding box center [61, 75] width 91 height 19
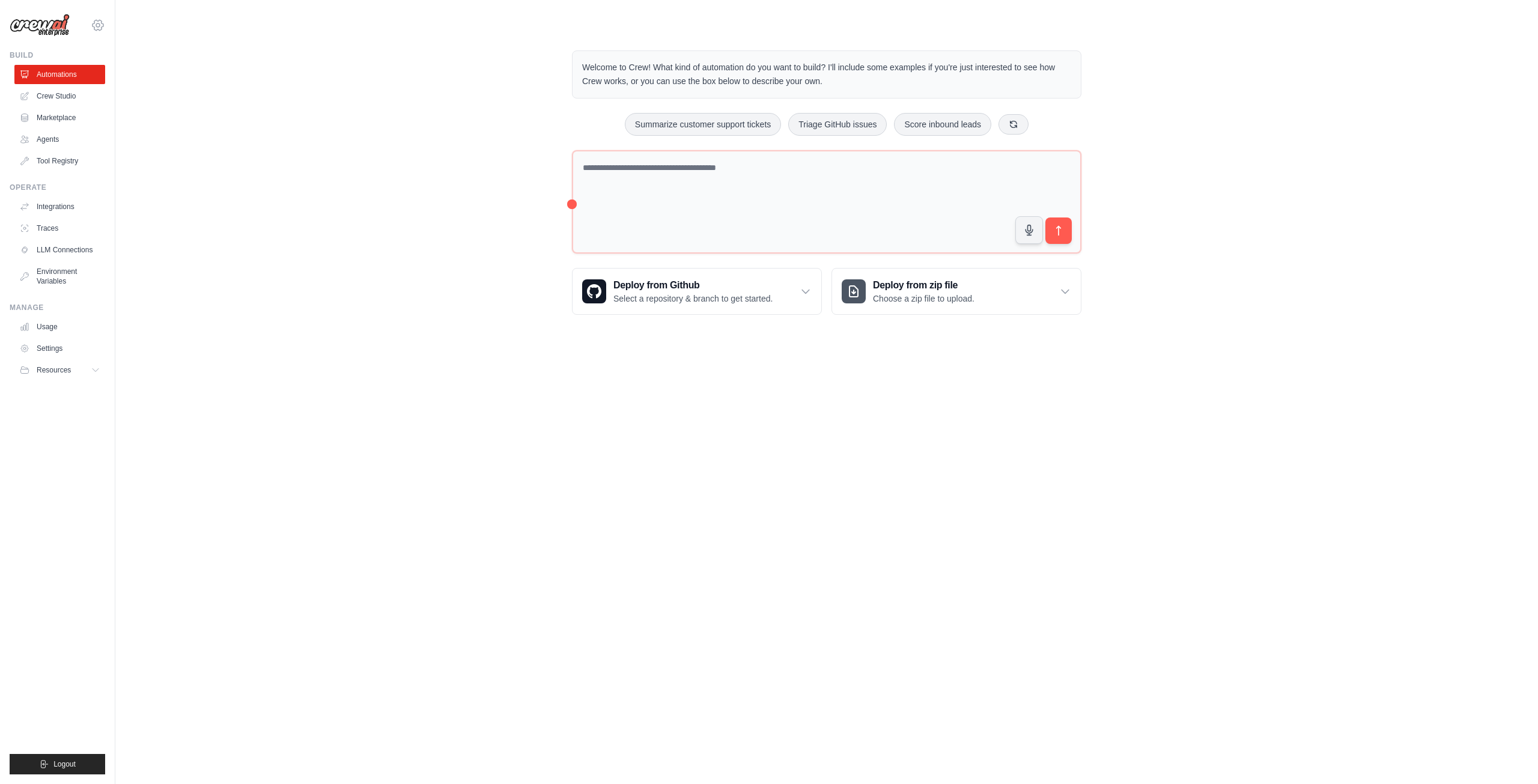
click at [100, 25] on icon at bounding box center [98, 25] width 4 height 4
click at [83, 53] on div "[PERSON_NAME][EMAIL_ADDRESS][PERSON_NAME][DOMAIN_NAME]" at bounding box center [97, 51] width 86 height 12
click at [215, 78] on div "Welcome to Crew! What kind of automation do you want to build? I'll include som…" at bounding box center [826, 182] width 1384 height 303
click at [64, 71] on link "Automations" at bounding box center [61, 75] width 91 height 19
click at [64, 93] on link "Crew Studio" at bounding box center [61, 96] width 91 height 19
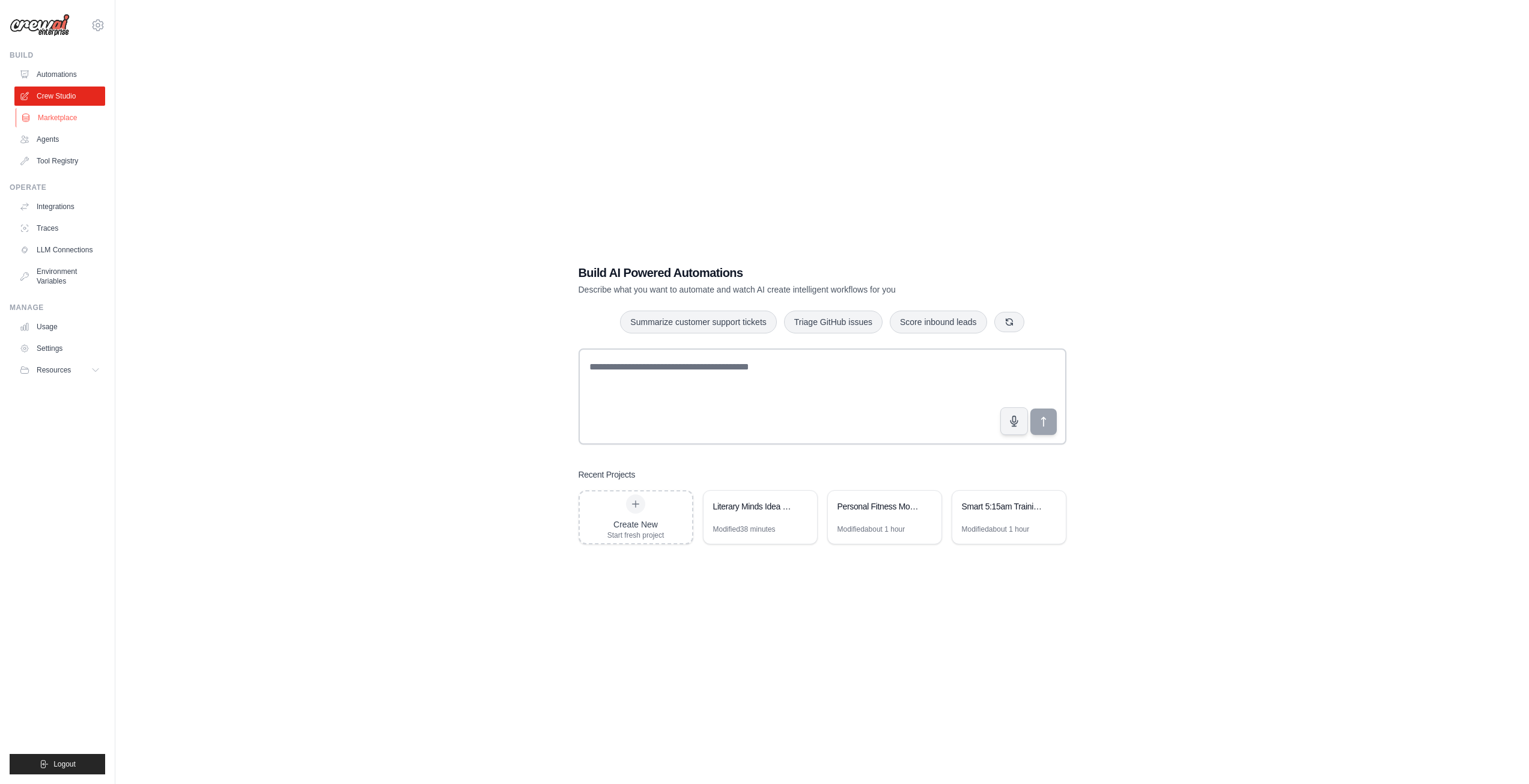
click at [69, 113] on link "Marketplace" at bounding box center [61, 118] width 91 height 19
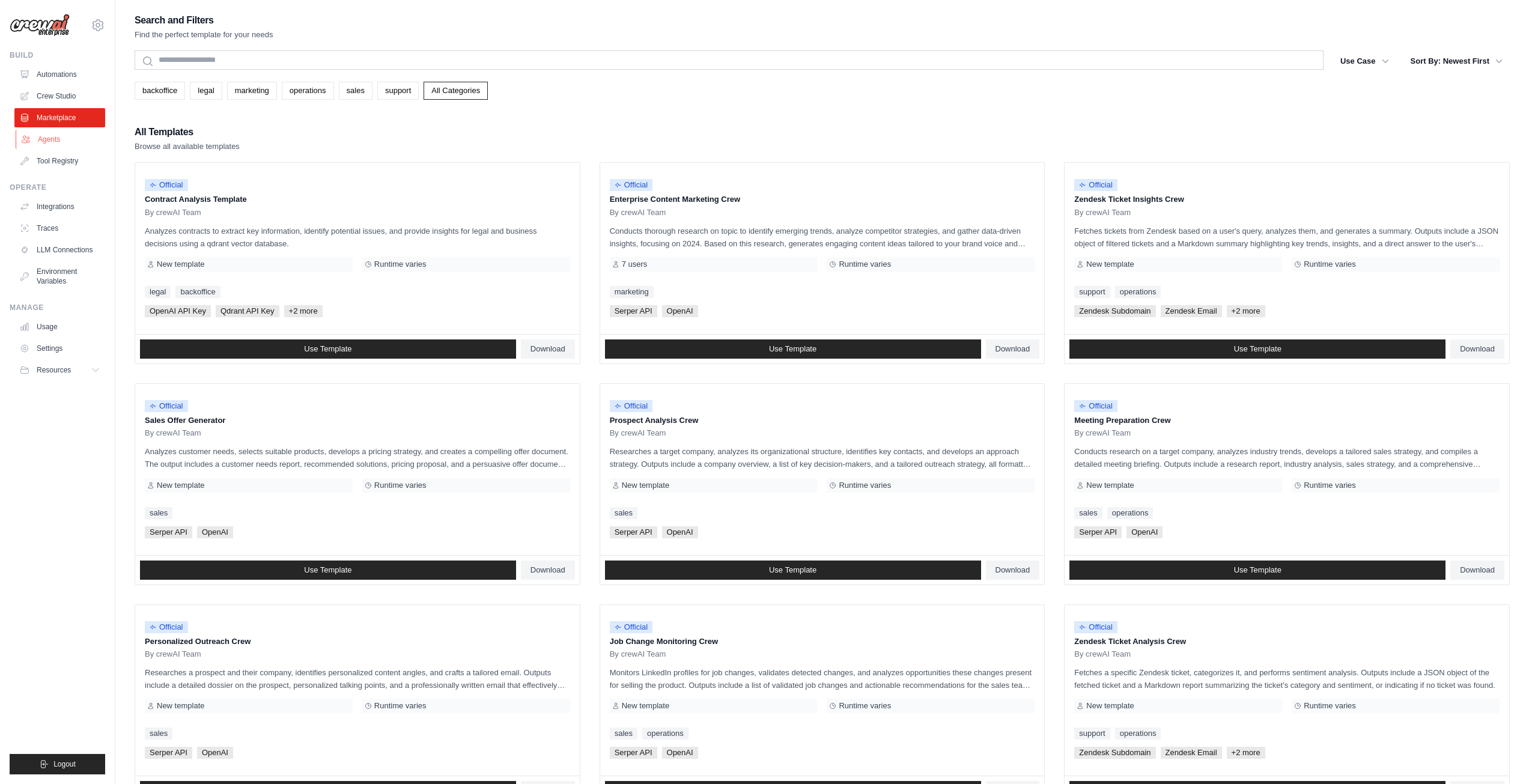
click at [83, 143] on link "Agents" at bounding box center [61, 139] width 91 height 19
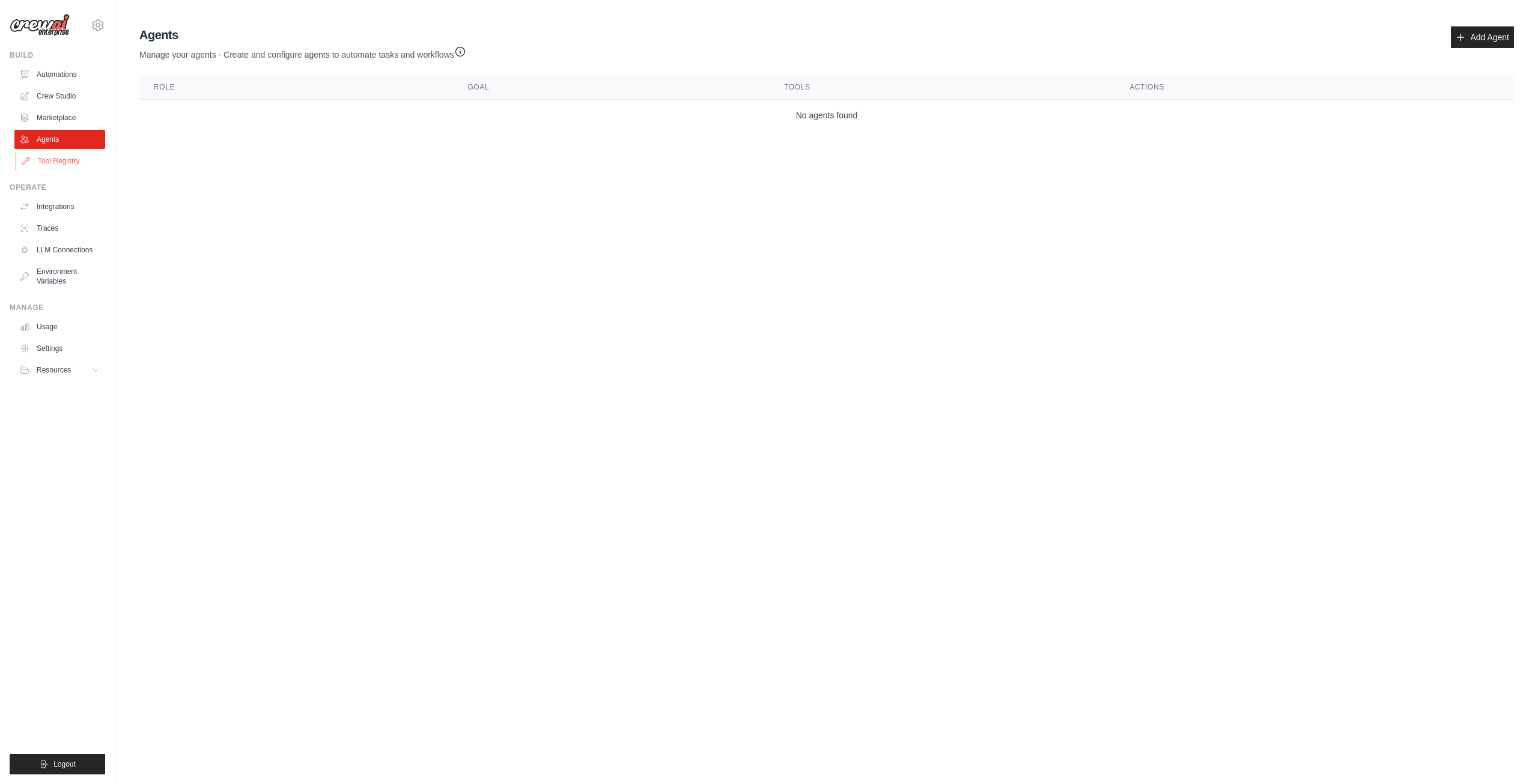
click at [67, 165] on link "Tool Registry" at bounding box center [61, 161] width 91 height 19
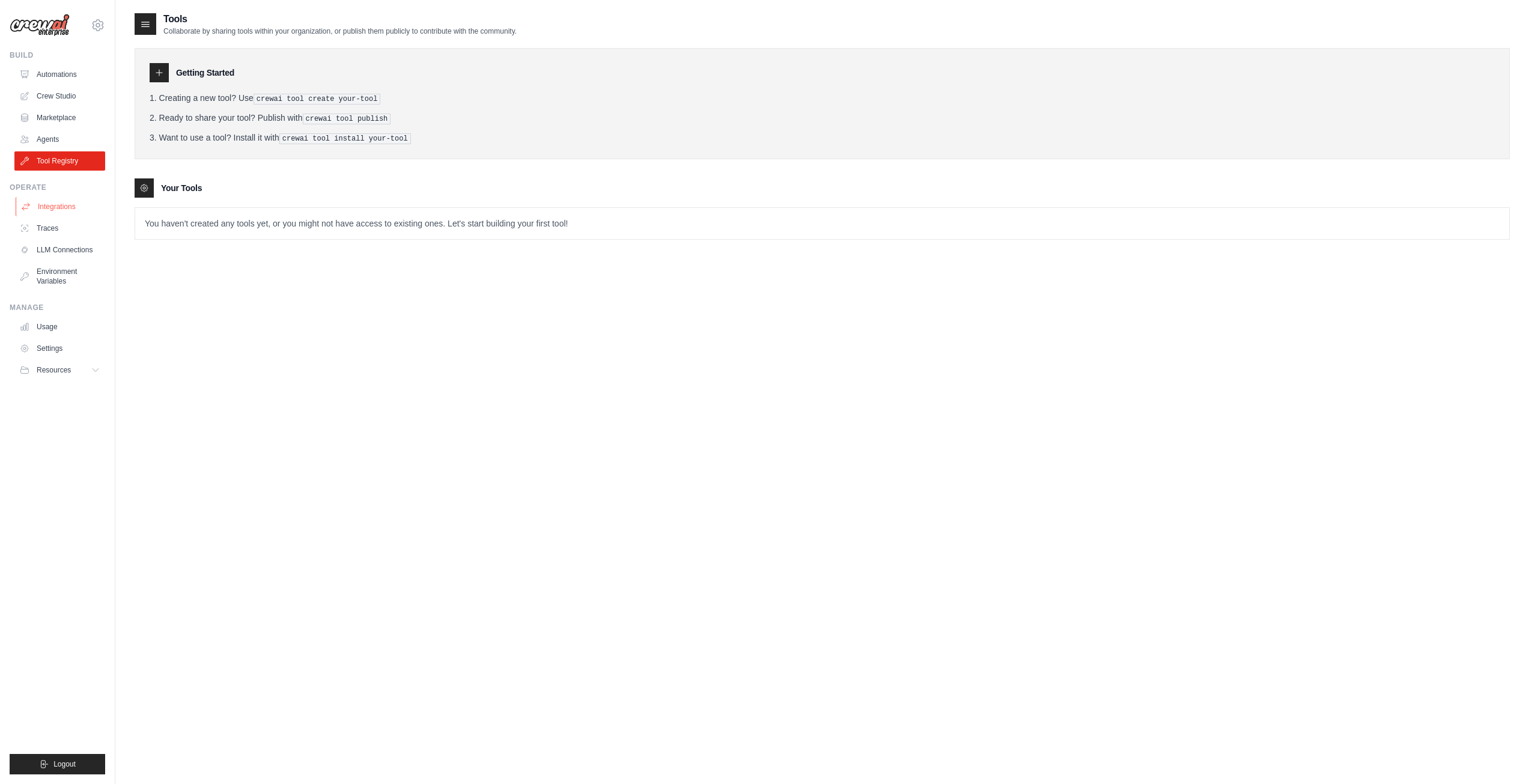
click at [61, 203] on link "Integrations" at bounding box center [61, 207] width 91 height 19
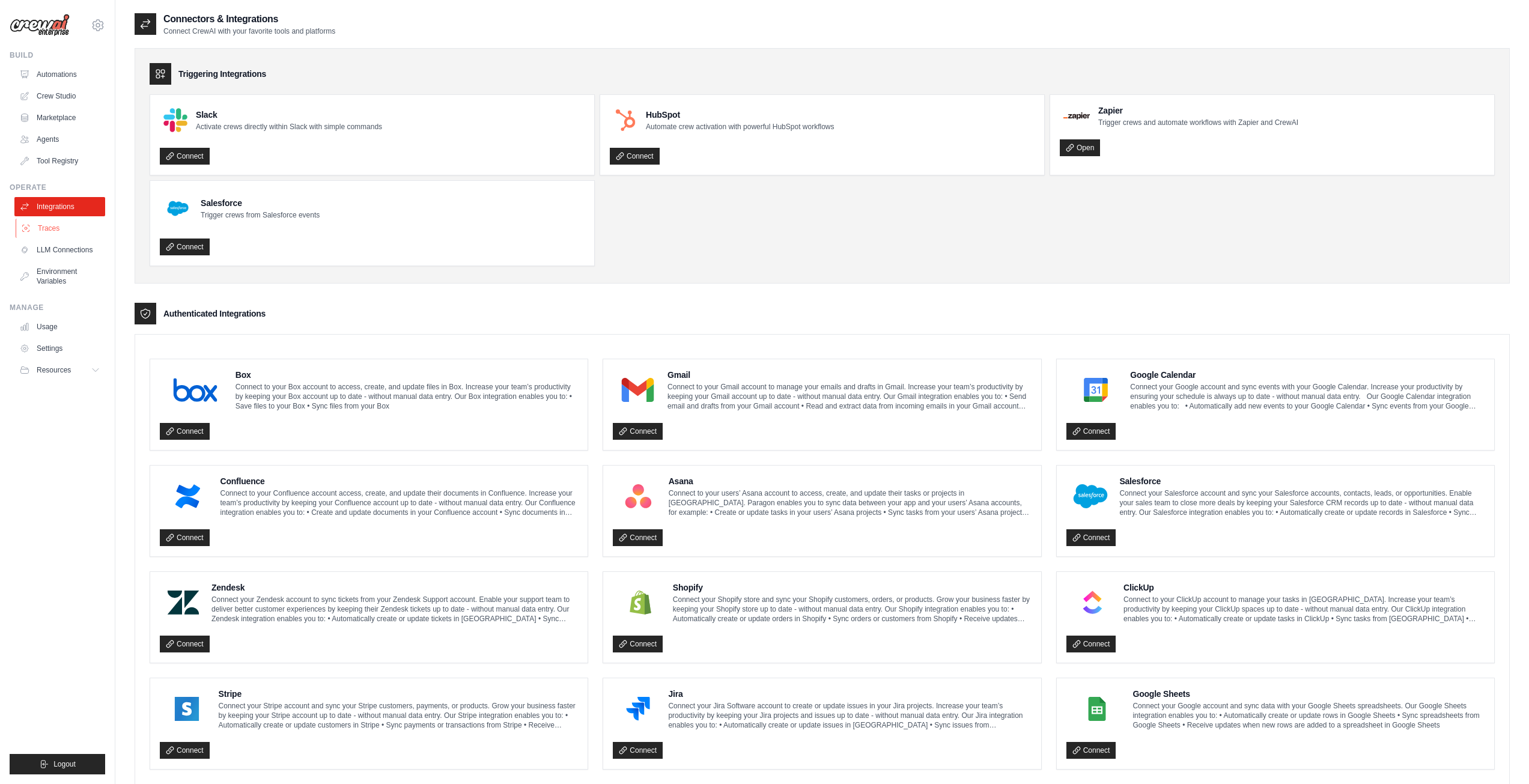
click at [60, 232] on link "Traces" at bounding box center [61, 228] width 91 height 19
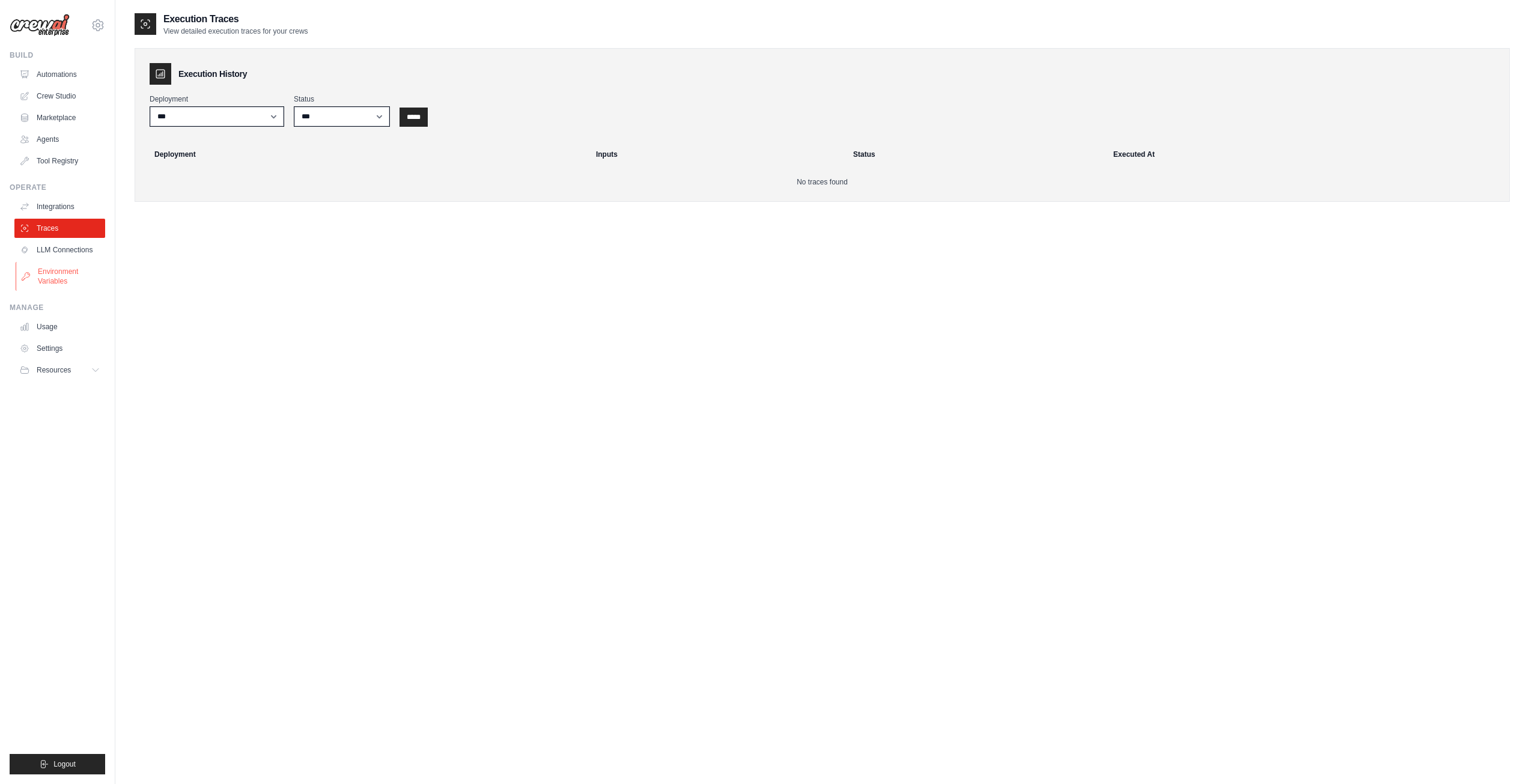
click at [61, 268] on link "Environment Variables" at bounding box center [61, 276] width 91 height 29
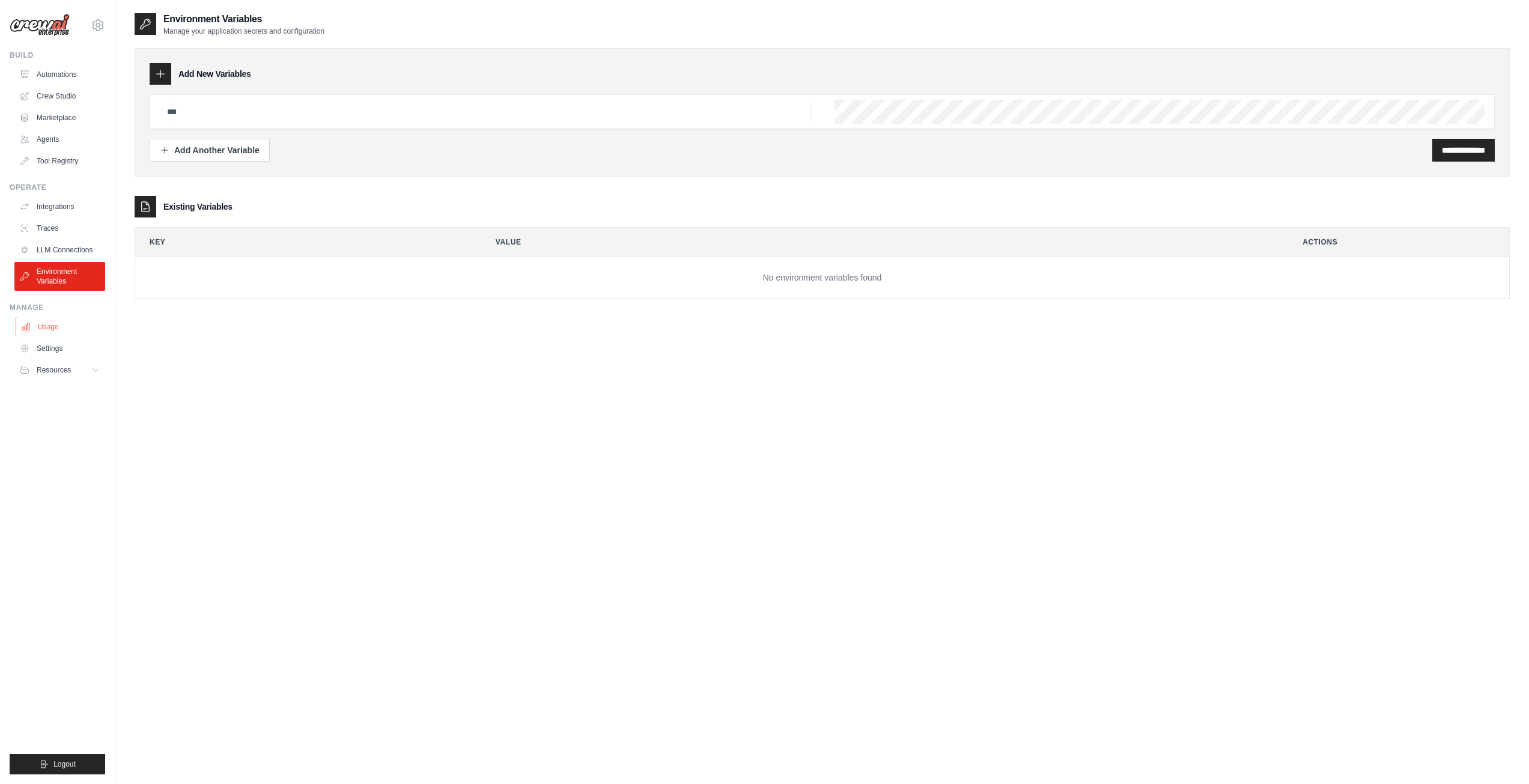
click at [56, 327] on link "Usage" at bounding box center [61, 327] width 91 height 19
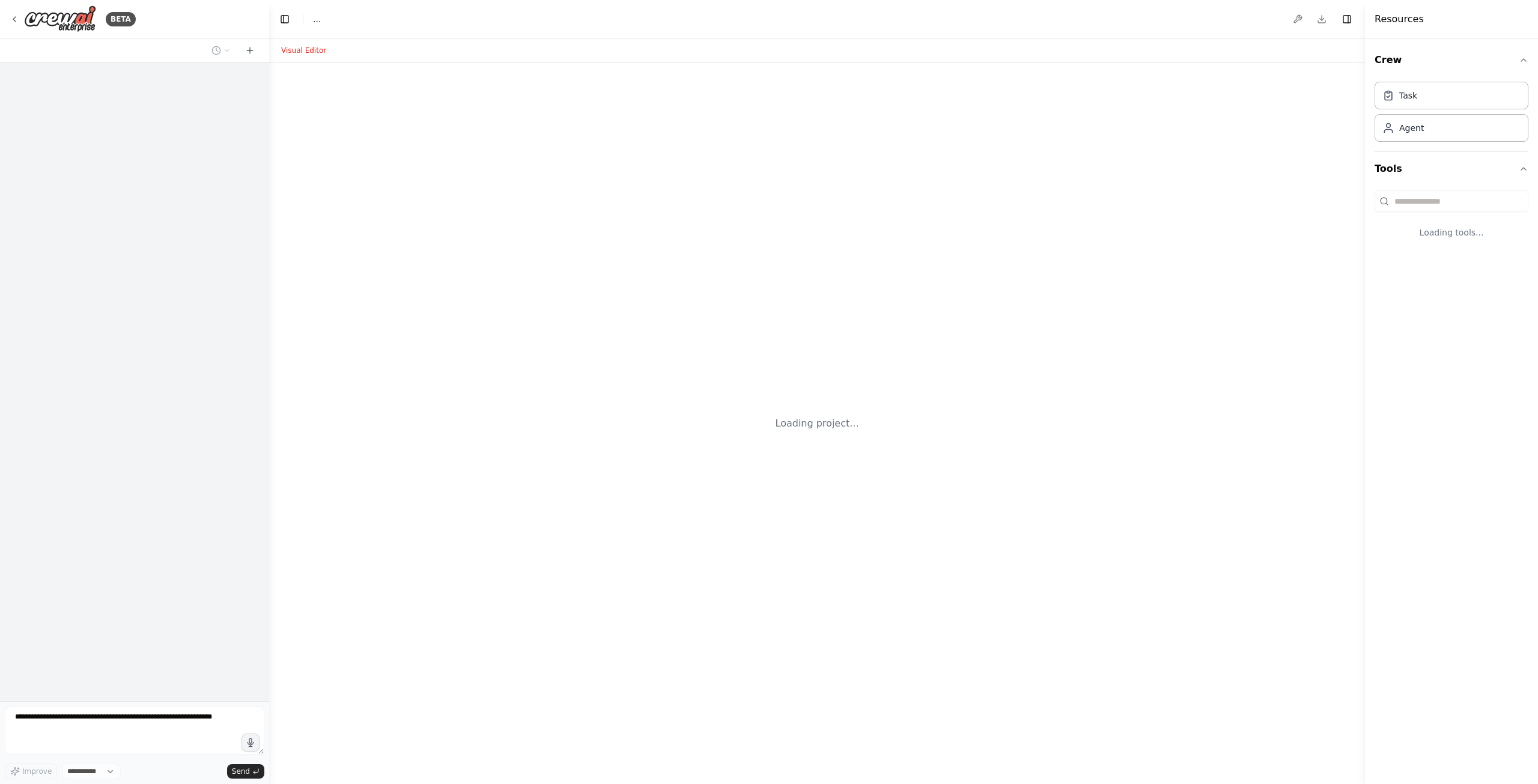
select select "****"
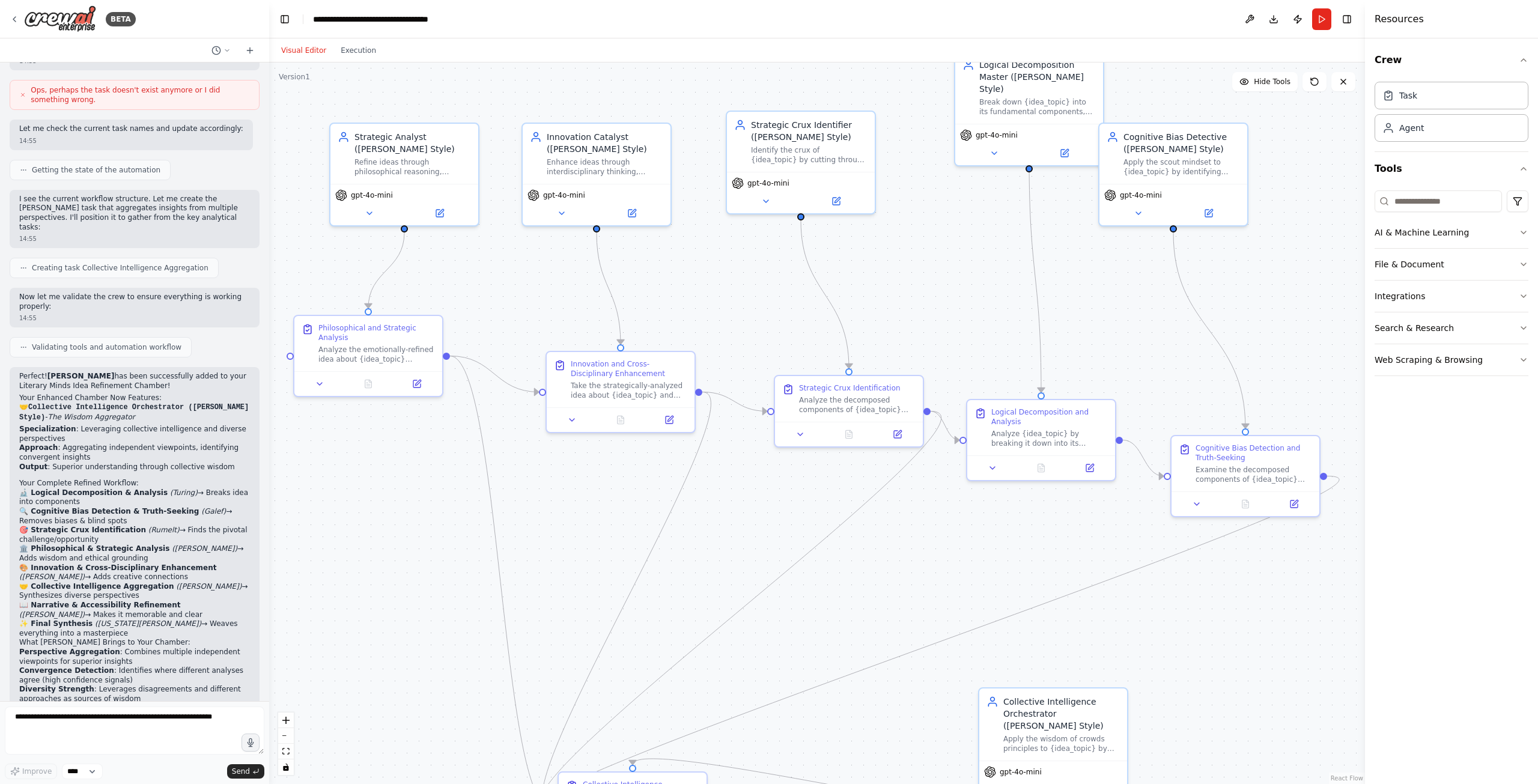
scroll to position [5017, 0]
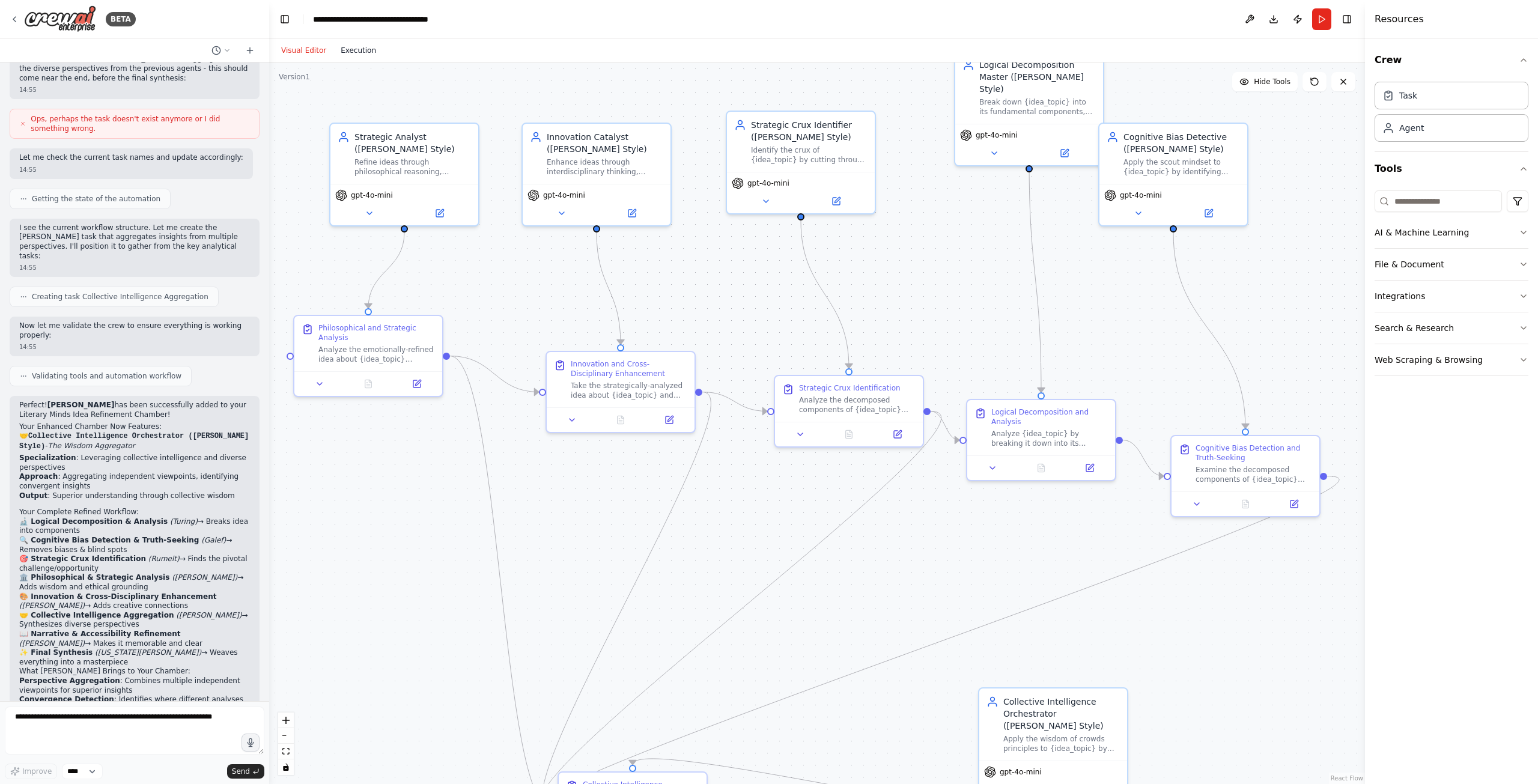
click at [339, 50] on button "Execution" at bounding box center [358, 51] width 50 height 14
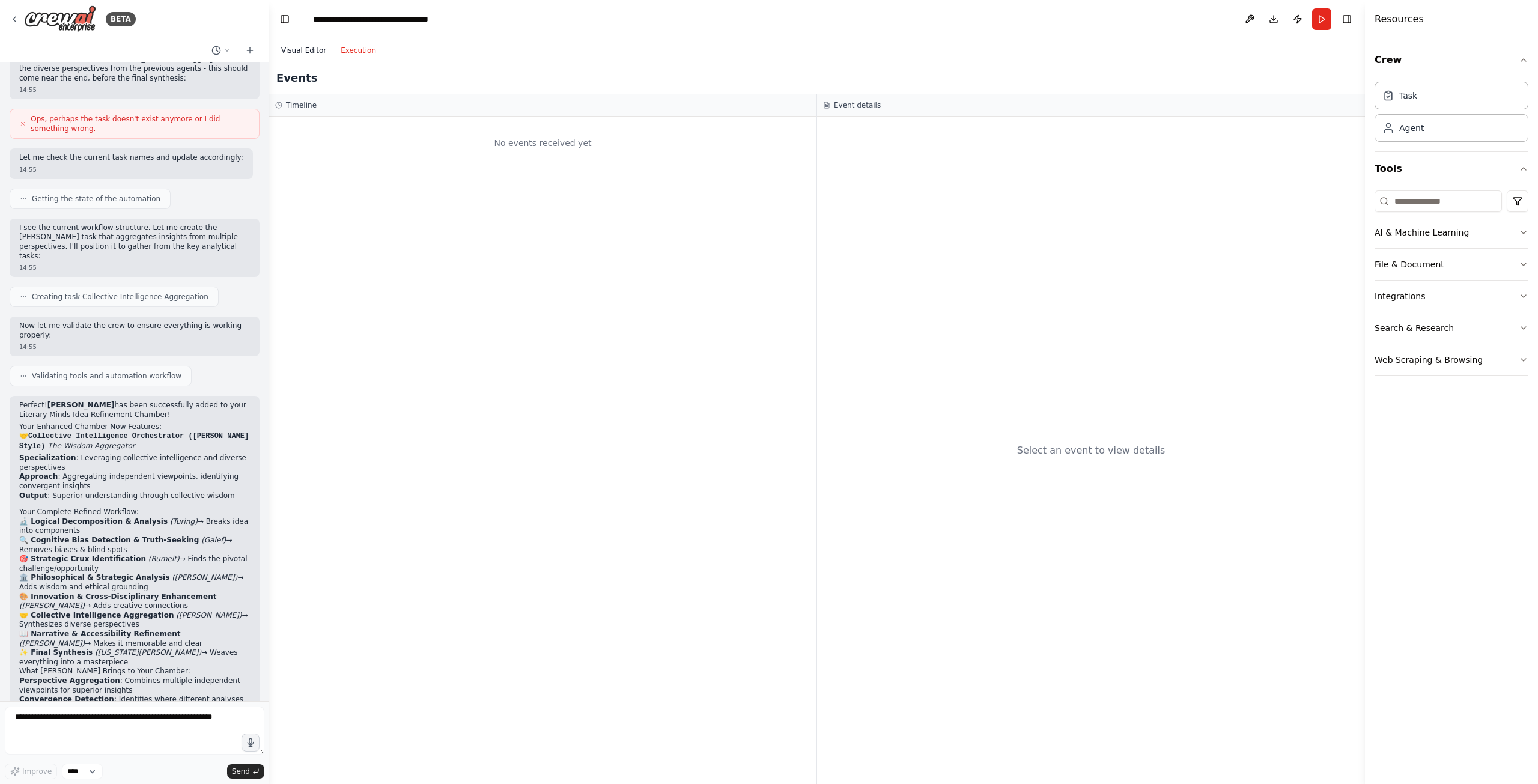
click at [317, 53] on button "Visual Editor" at bounding box center [304, 51] width 60 height 14
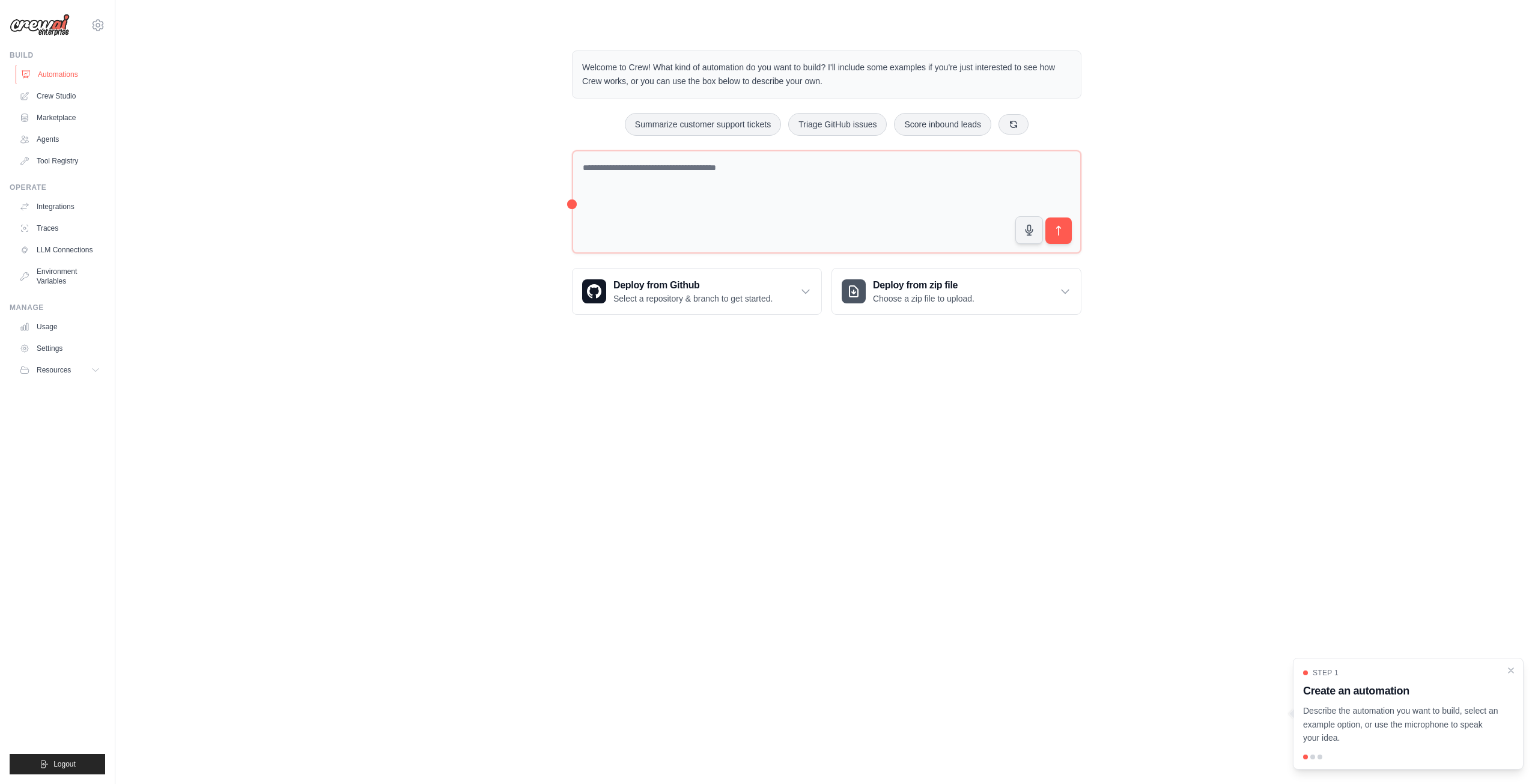
click at [58, 73] on link "Automations" at bounding box center [61, 75] width 91 height 19
click at [58, 73] on link "Automations" at bounding box center [60, 75] width 91 height 19
click at [73, 97] on link "Crew Studio" at bounding box center [61, 96] width 91 height 19
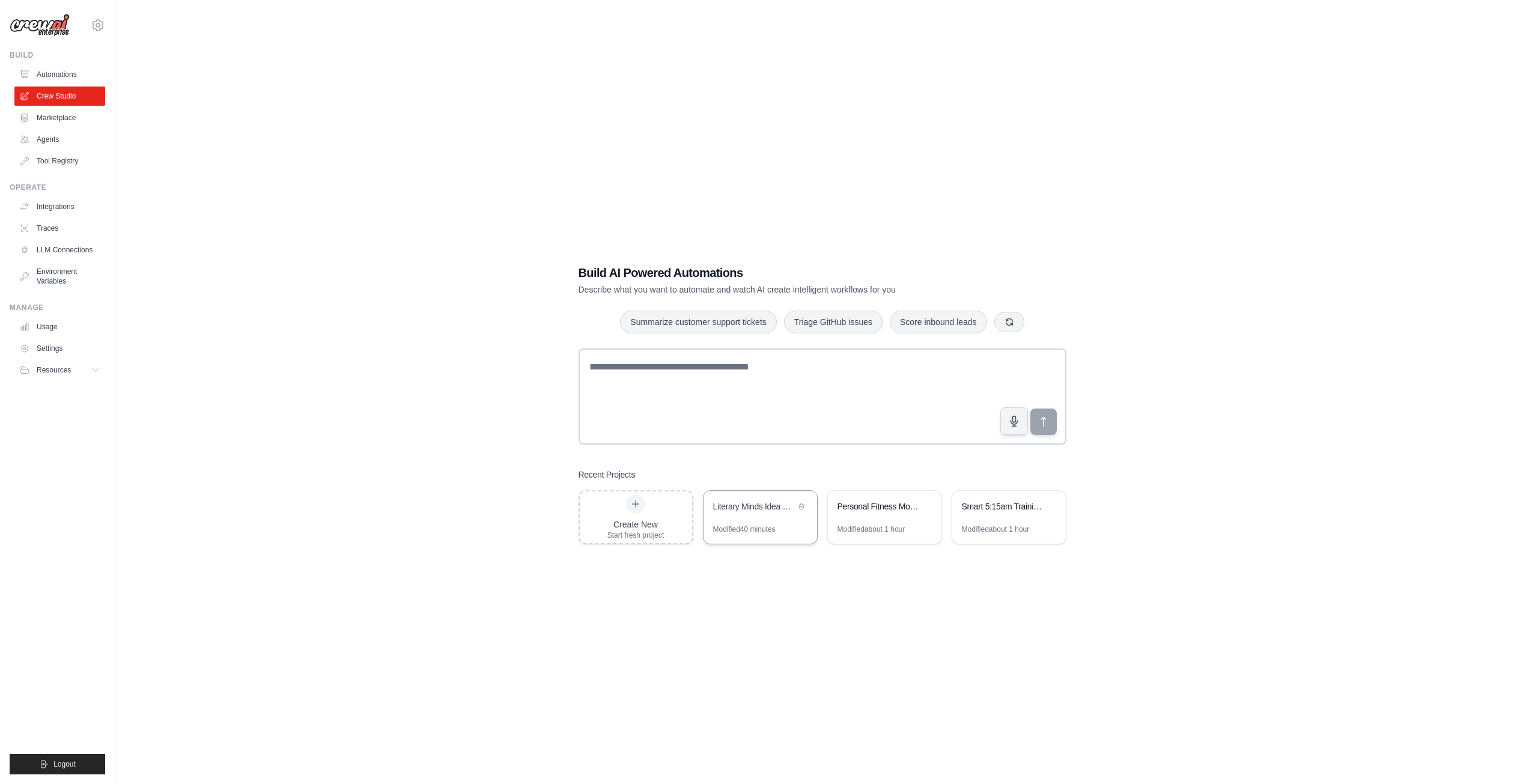
click at [748, 503] on div "Literary Minds Idea Refinement Chamber" at bounding box center [754, 506] width 82 height 12
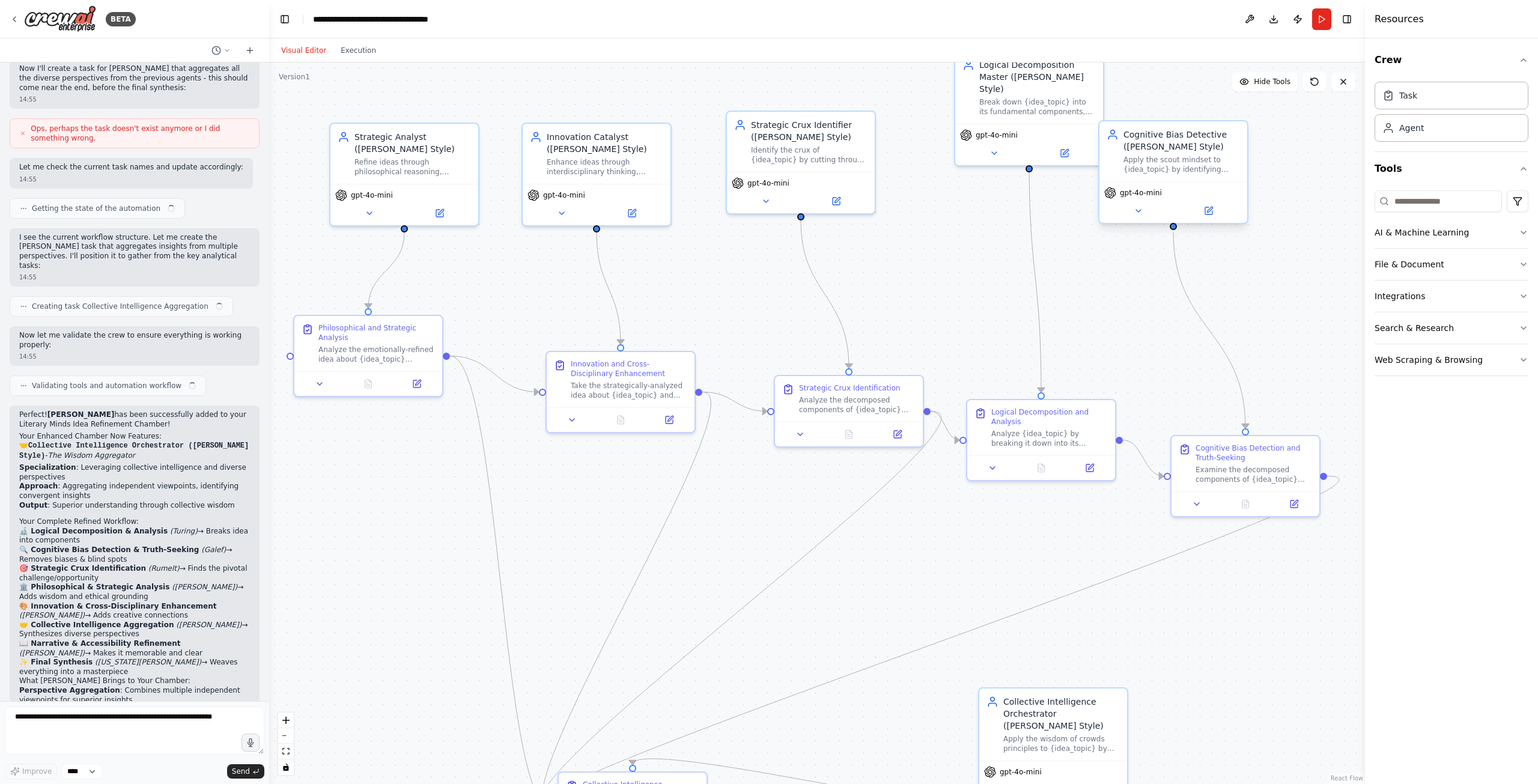
scroll to position [5017, 0]
